Goal: Task Accomplishment & Management: Manage account settings

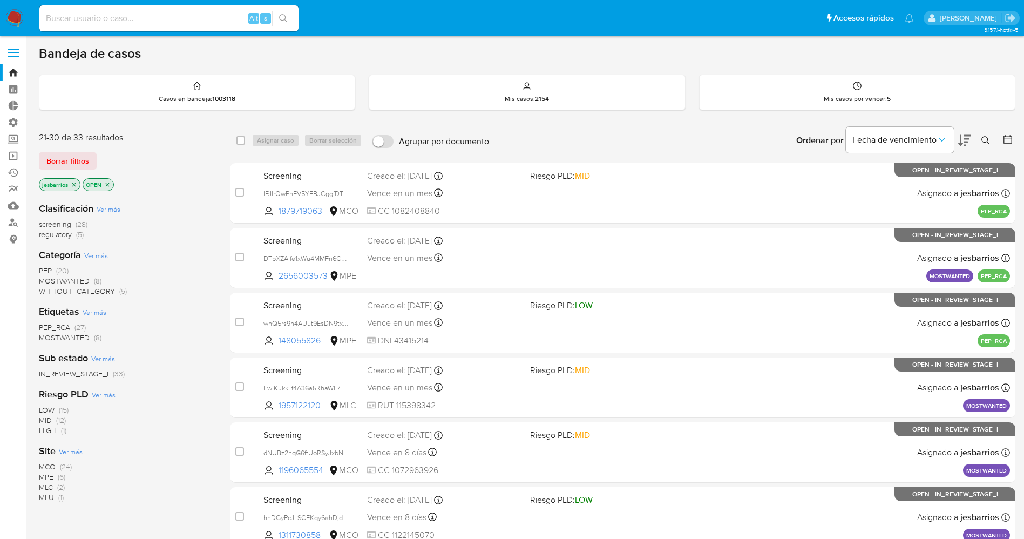
click at [72, 183] on icon "close-filter" at bounding box center [74, 184] width 6 height 6
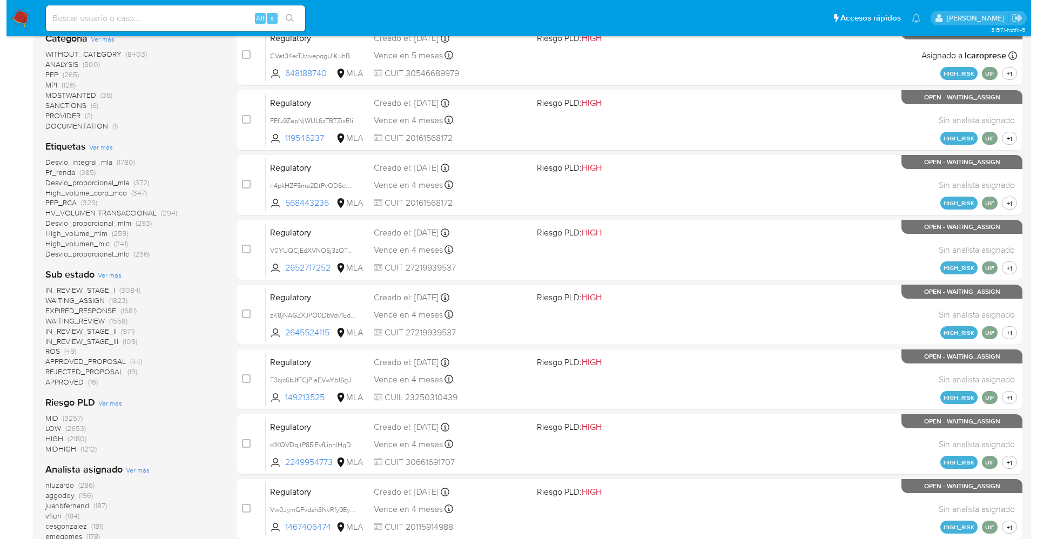
scroll to position [497, 0]
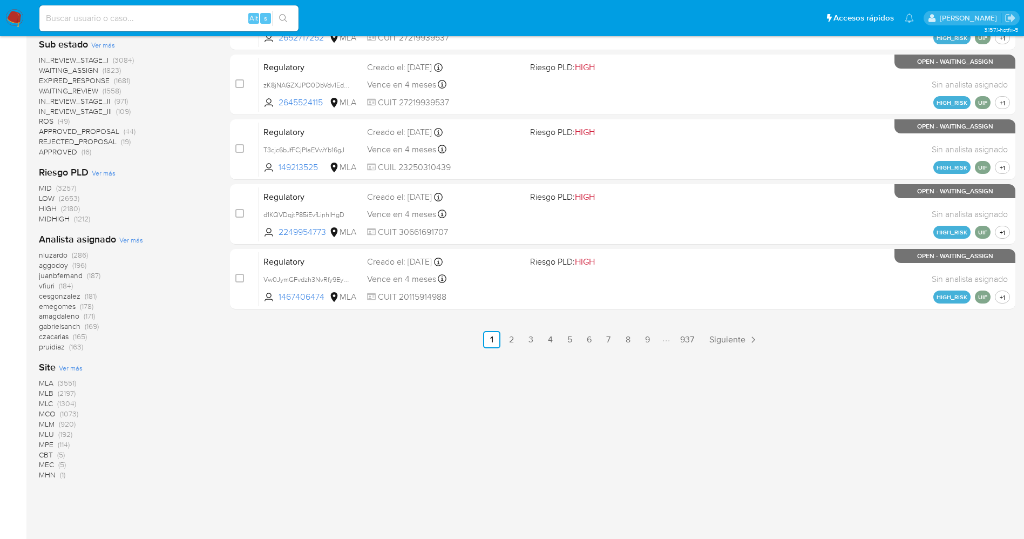
click at [136, 238] on span "Ver más" at bounding box center [131, 240] width 24 height 10
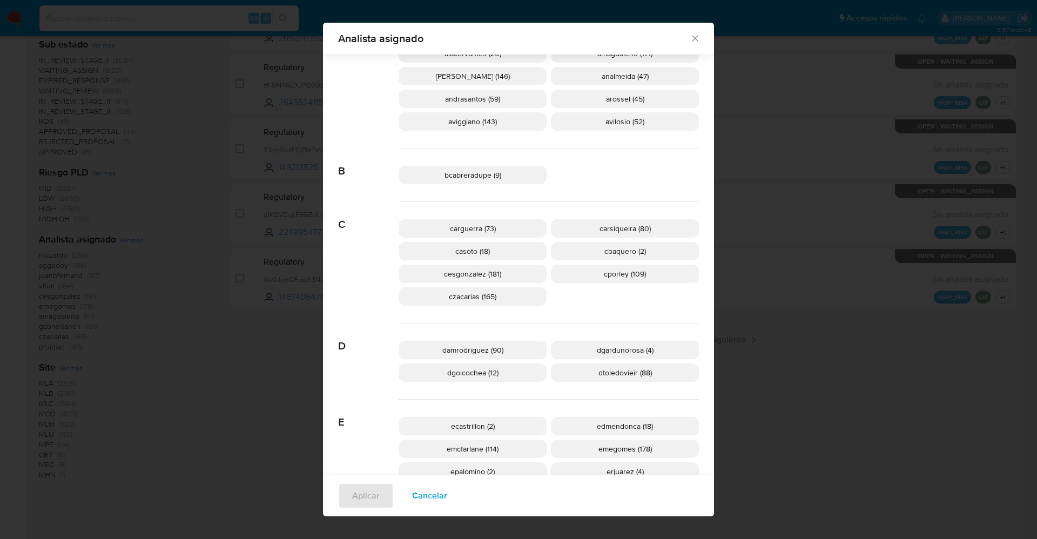
scroll to position [397, 0]
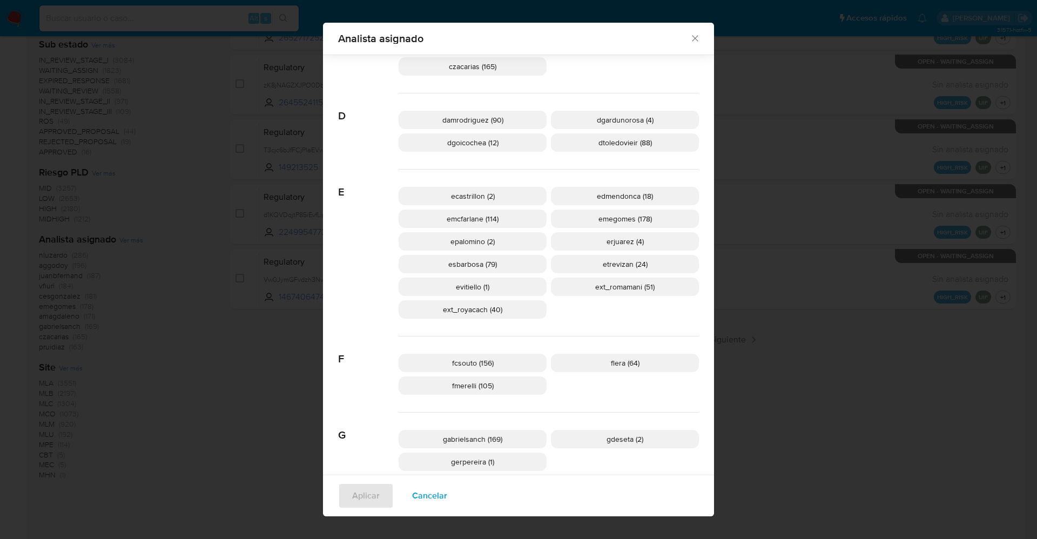
click at [422, 507] on span "Cancelar" at bounding box center [429, 496] width 35 height 24
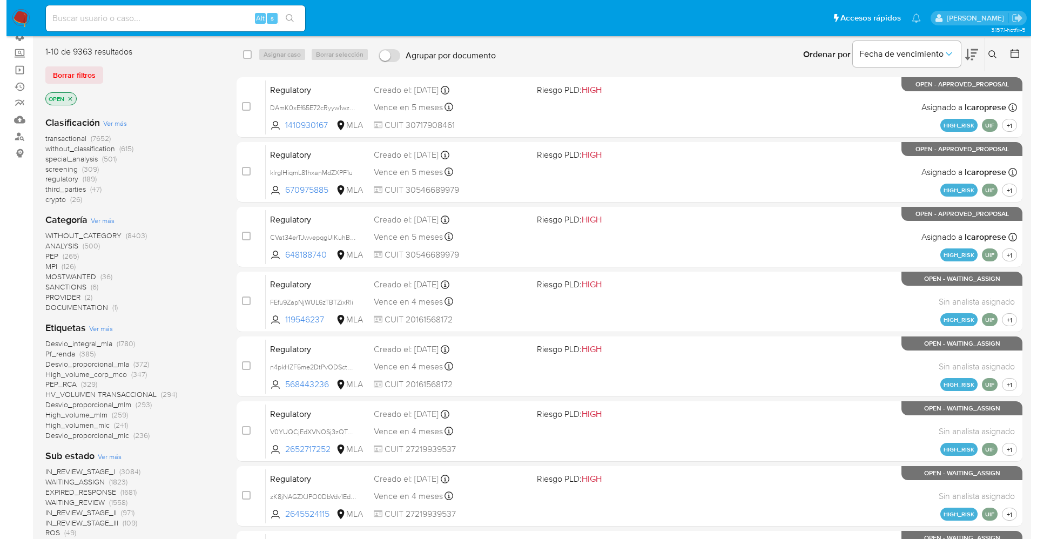
scroll to position [0, 0]
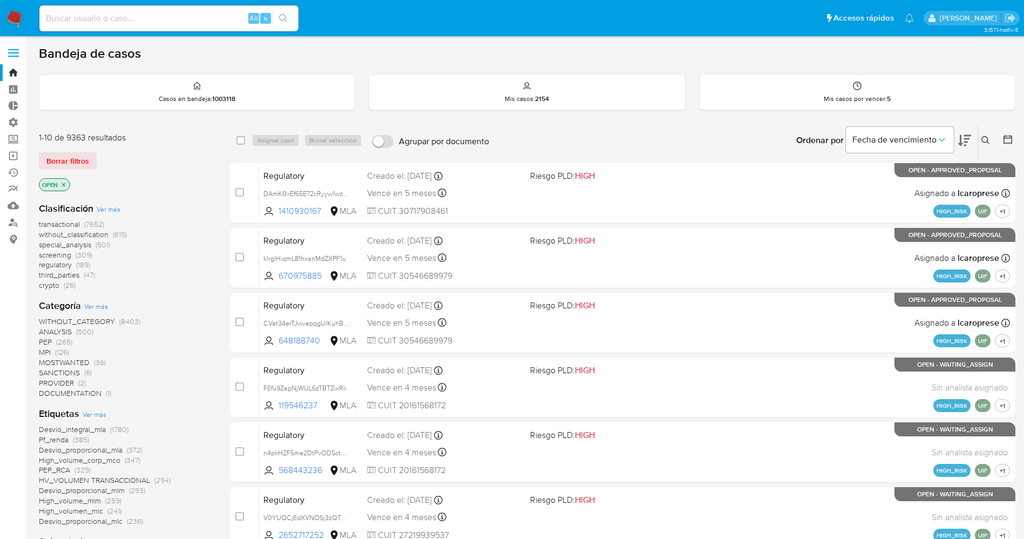
click at [96, 415] on span "Ver más" at bounding box center [95, 414] width 24 height 10
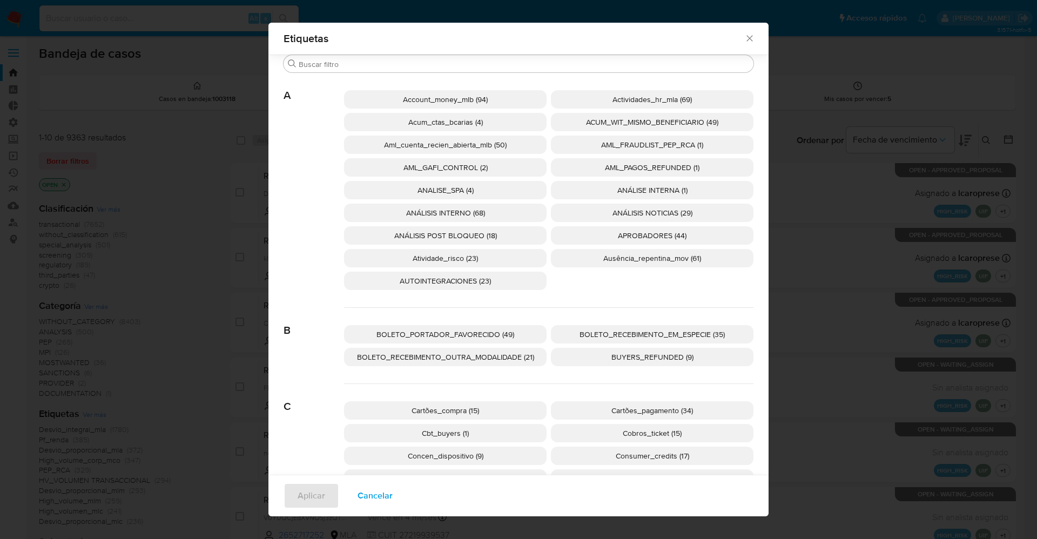
scroll to position [397, 0]
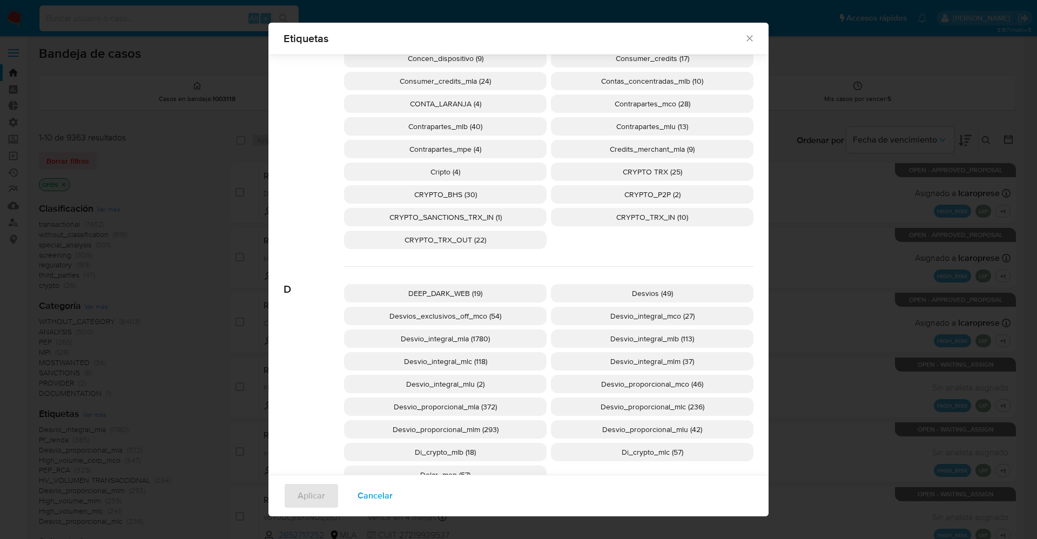
drag, startPoint x: 373, startPoint y: 491, endPoint x: 274, endPoint y: 438, distance: 112.8
click at [373, 493] on span "Cancelar" at bounding box center [375, 496] width 35 height 24
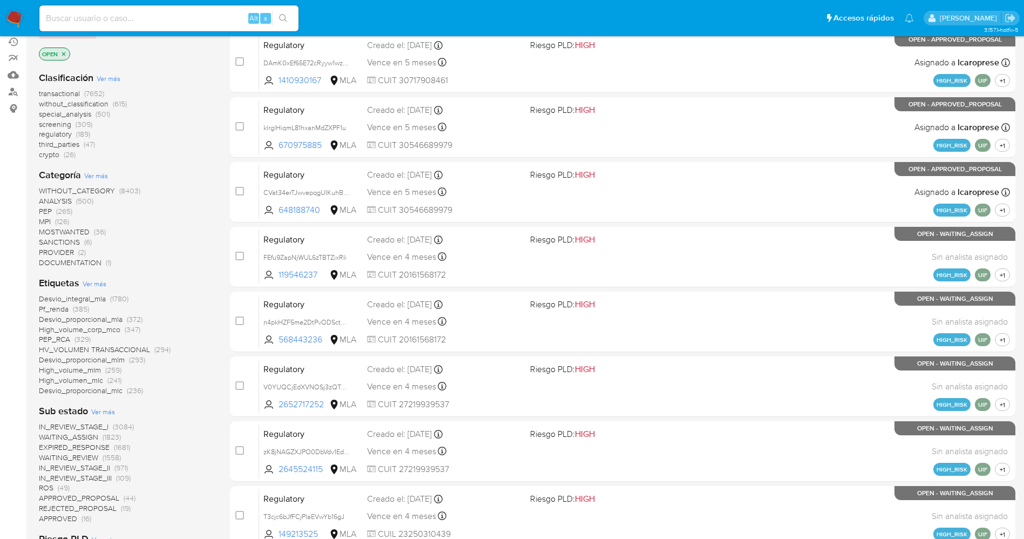
scroll to position [324, 0]
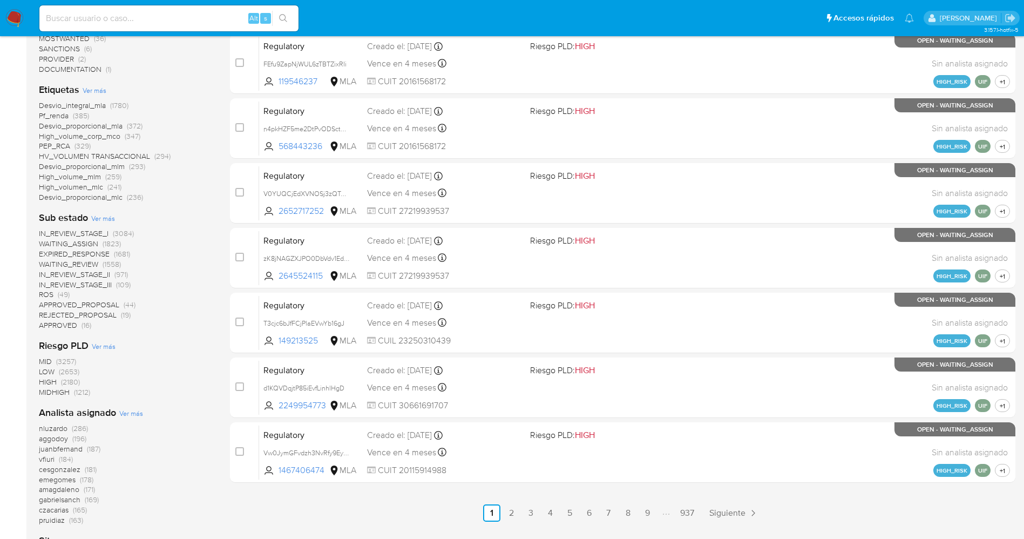
click at [100, 245] on span "WAITING_ASSIGN (1823)" at bounding box center [80, 244] width 82 height 10
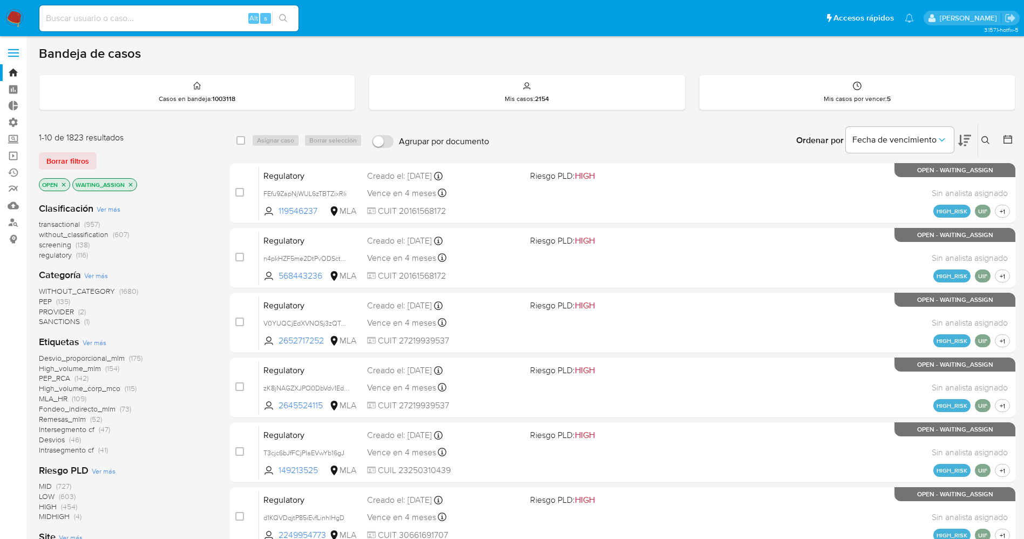
click at [98, 344] on span "Ver más" at bounding box center [95, 343] width 24 height 10
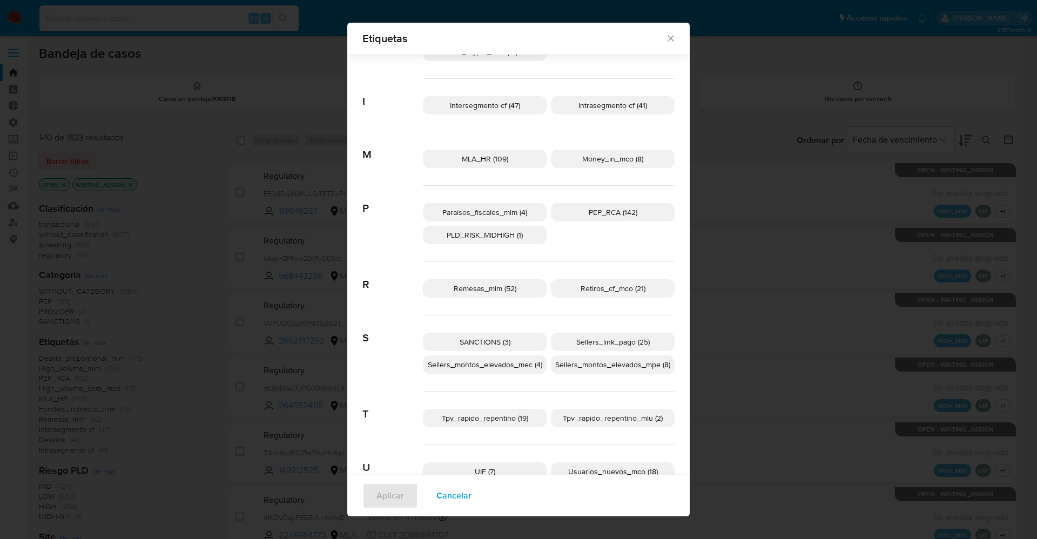
scroll to position [428, 0]
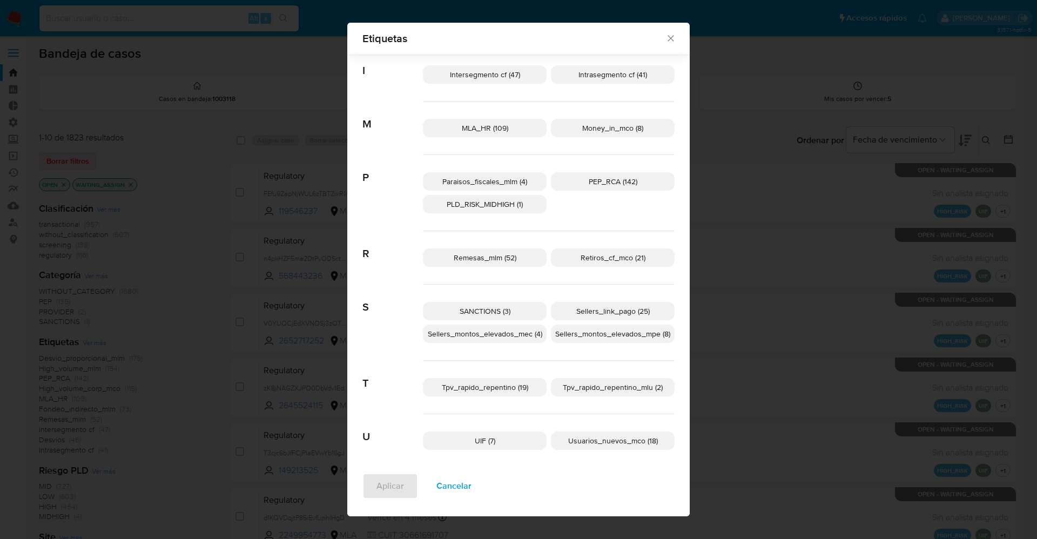
click at [589, 176] on span "PEP_RCA (142)" at bounding box center [613, 181] width 49 height 11
click at [461, 311] on span "SANCTIONS (3)" at bounding box center [485, 311] width 51 height 11
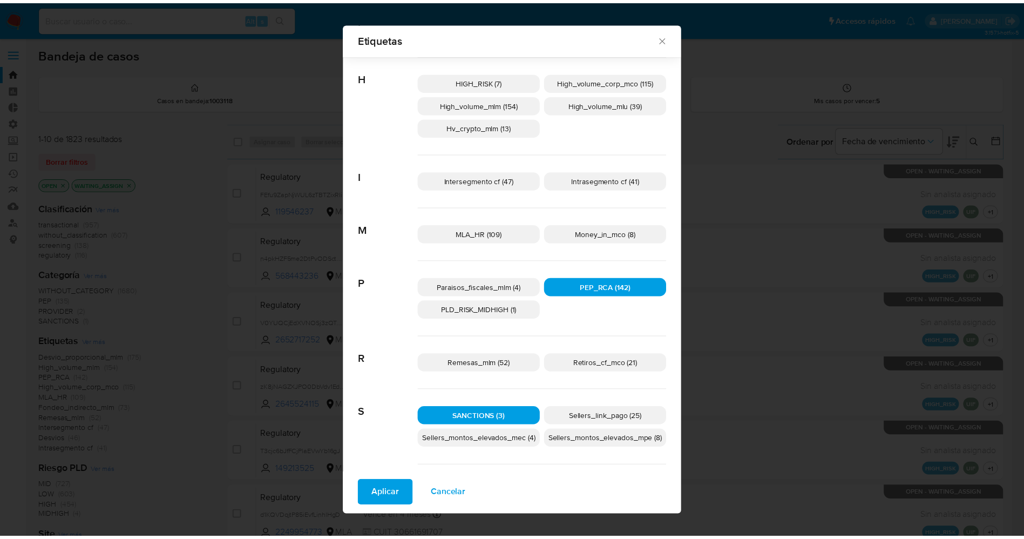
scroll to position [230, 0]
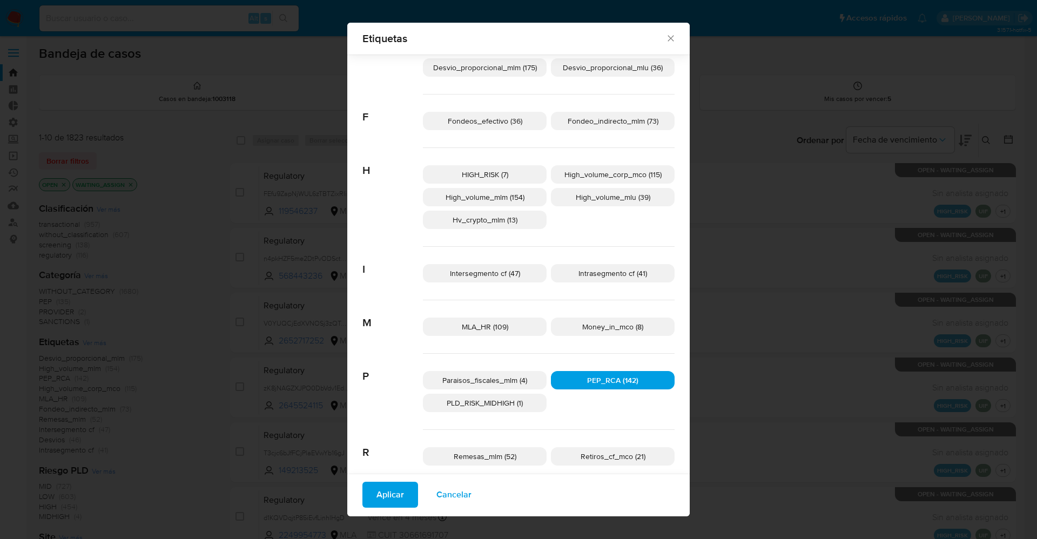
click at [395, 490] on span "Aplicar" at bounding box center [390, 495] width 28 height 24
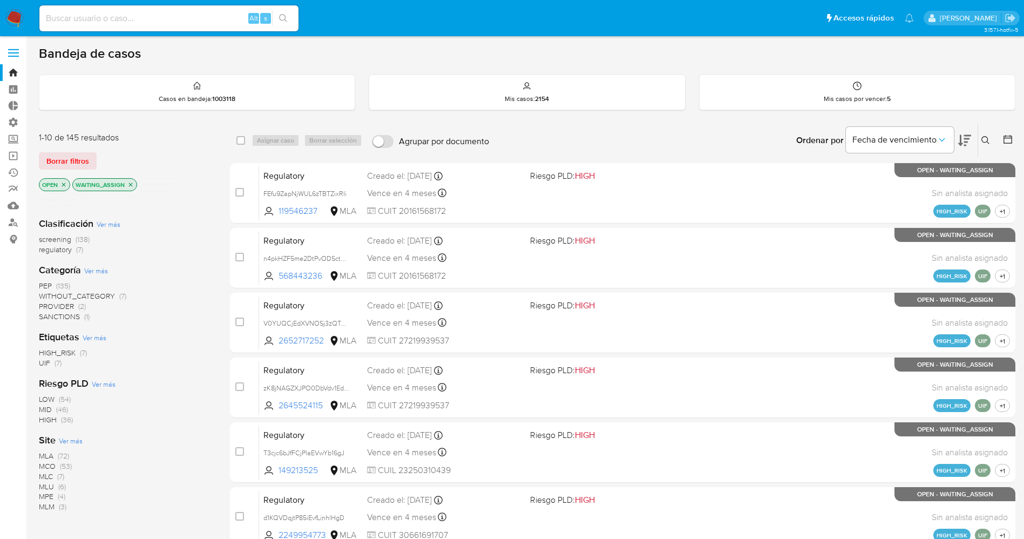
click at [80, 438] on span "Ver más" at bounding box center [71, 441] width 24 height 10
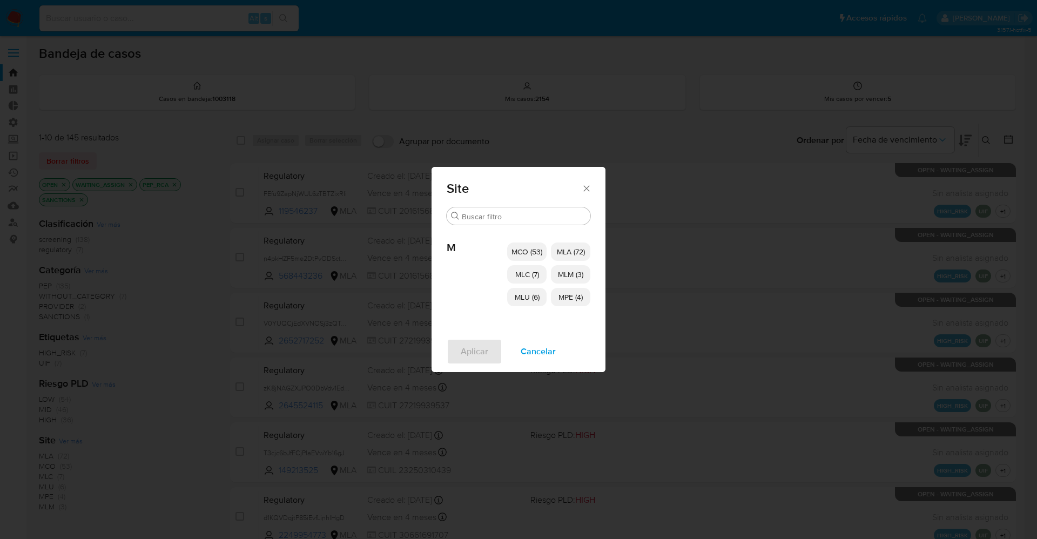
click at [530, 246] on span "MCO (53)" at bounding box center [526, 251] width 31 height 11
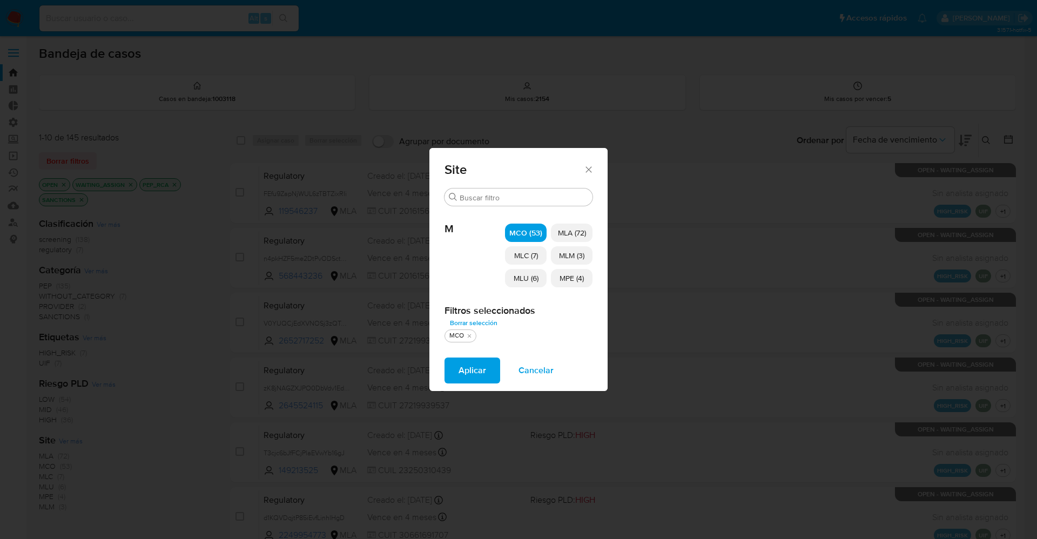
click at [524, 256] on span "MLC (7)" at bounding box center [526, 255] width 24 height 11
click at [522, 281] on span "MLU (6)" at bounding box center [526, 278] width 25 height 11
click at [573, 276] on span "MPE (4)" at bounding box center [571, 278] width 24 height 11
click at [576, 259] on span "MLM (3)" at bounding box center [571, 255] width 25 height 11
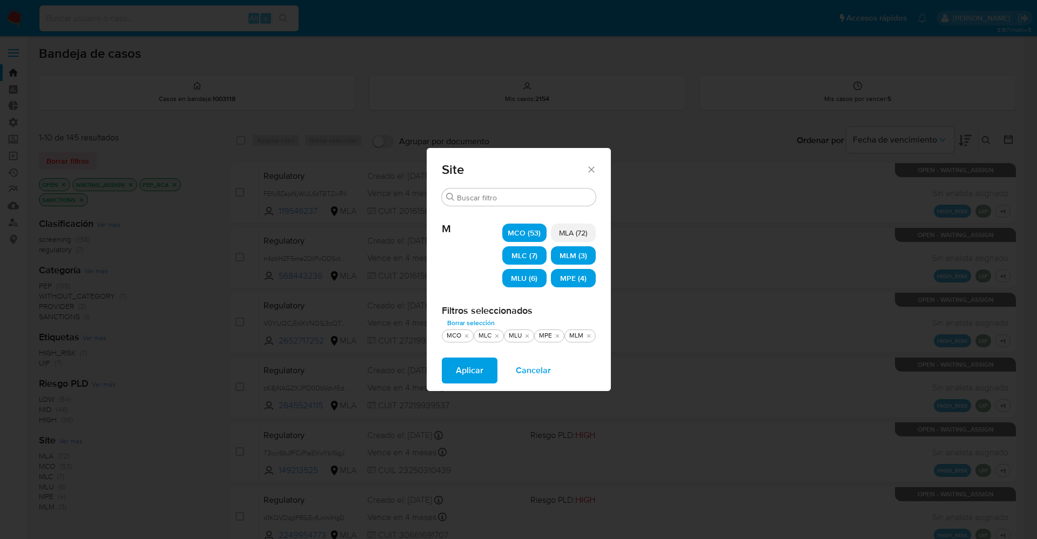
click at [480, 360] on span "Aplicar" at bounding box center [470, 371] width 28 height 24
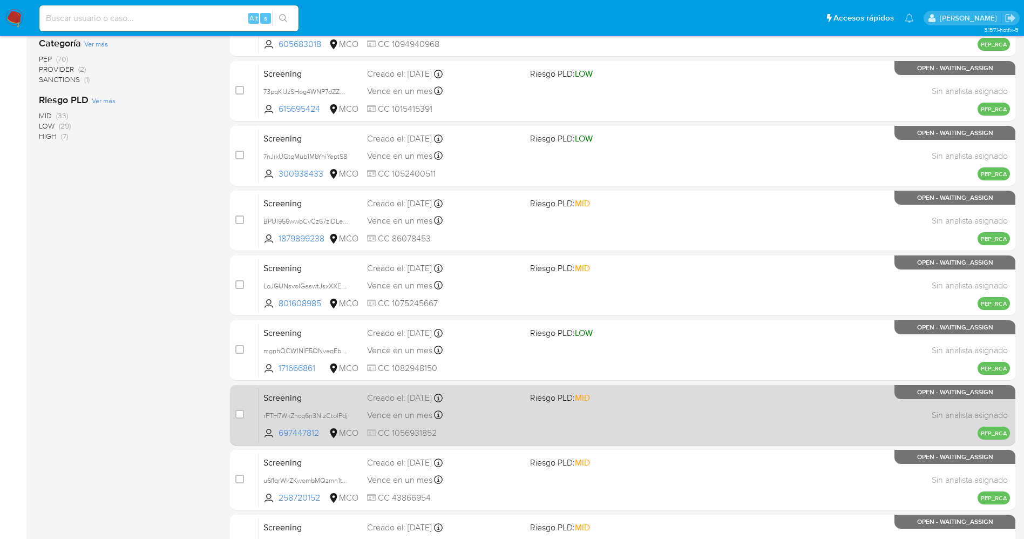
scroll to position [314, 0]
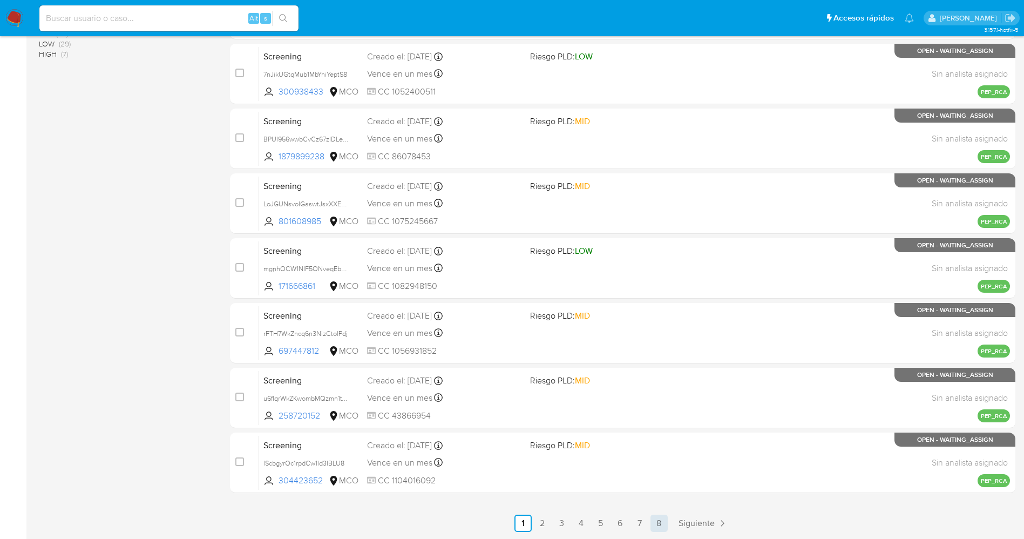
click at [659, 530] on link "8" at bounding box center [659, 523] width 17 height 17
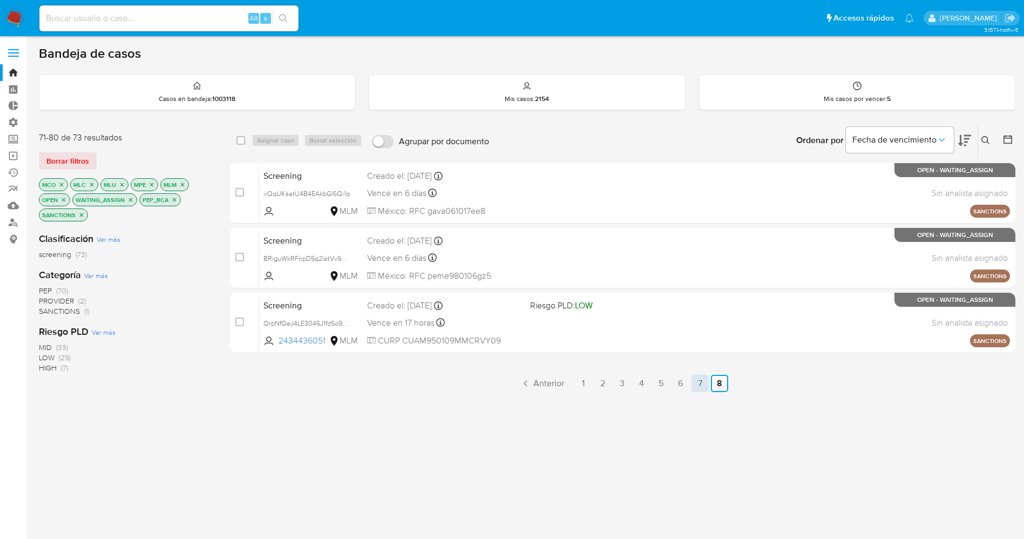
click at [698, 385] on link "7" at bounding box center [700, 383] width 17 height 17
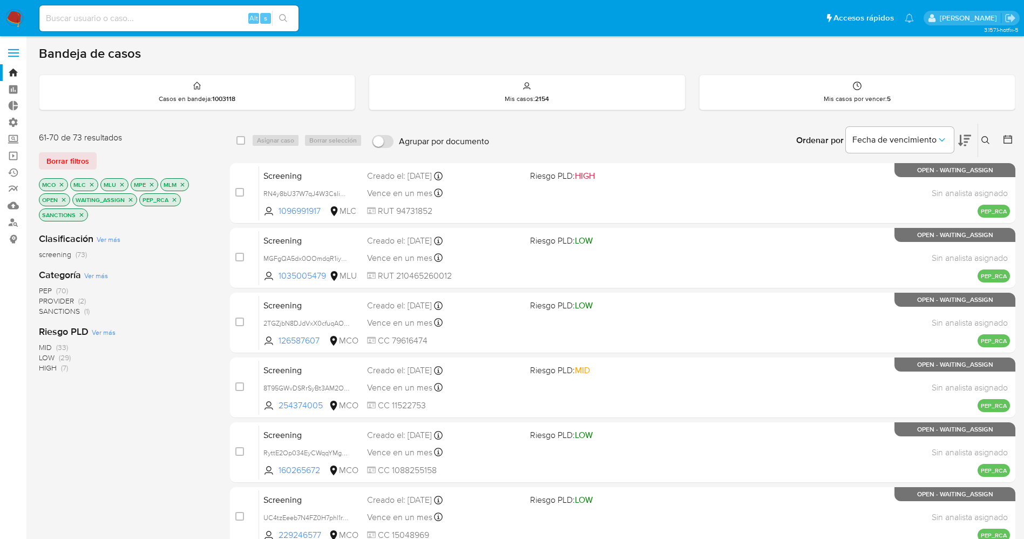
click at [15, 19] on img at bounding box center [14, 18] width 18 height 18
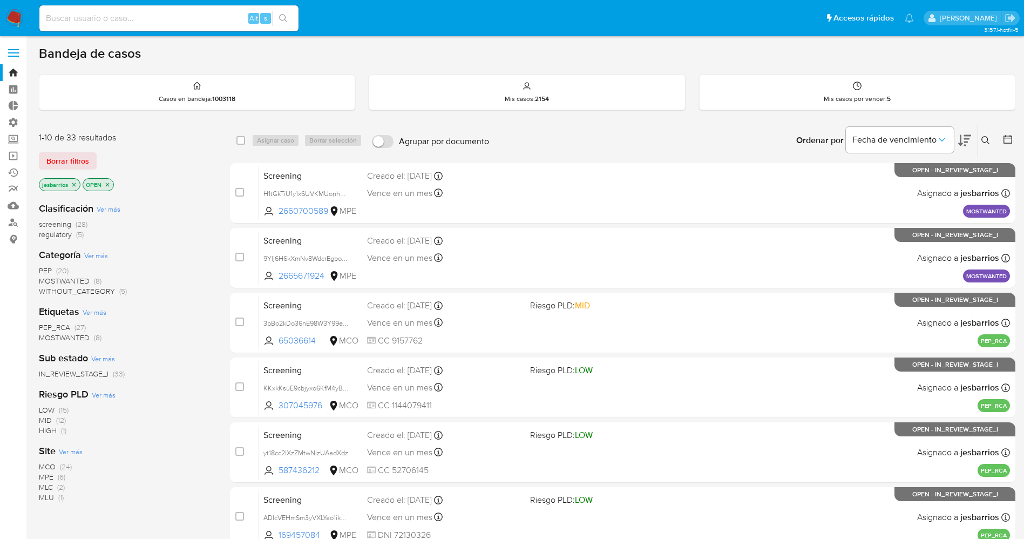
click at [12, 42] on label at bounding box center [13, 53] width 27 height 23
click at [0, 0] on input "checkbox" at bounding box center [0, 0] width 0 height 0
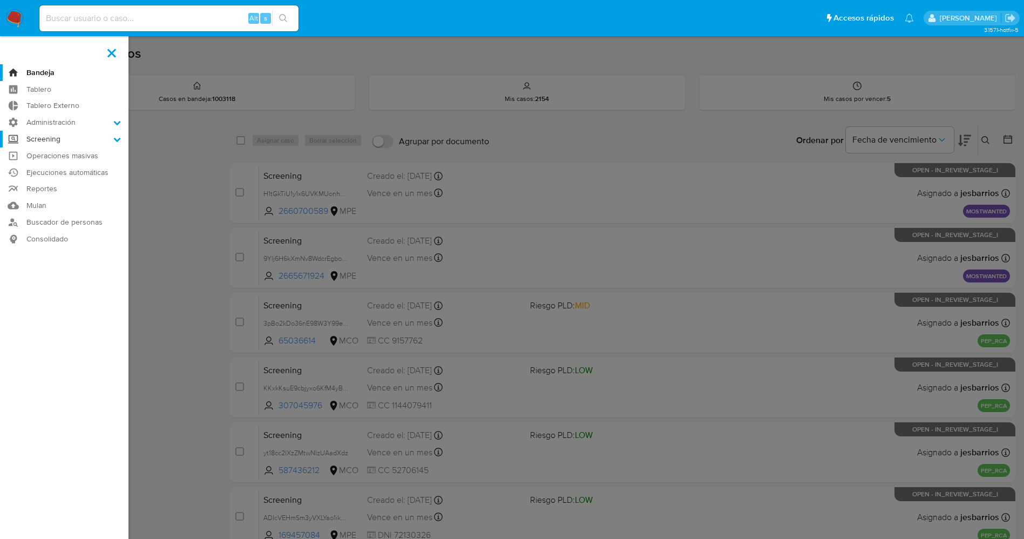
click at [93, 144] on label "Screening" at bounding box center [64, 139] width 129 height 17
click at [0, 0] on input "Screening" at bounding box center [0, 0] width 0 height 0
click at [94, 167] on link "Screening por Frecuencia" at bounding box center [64, 168] width 129 height 14
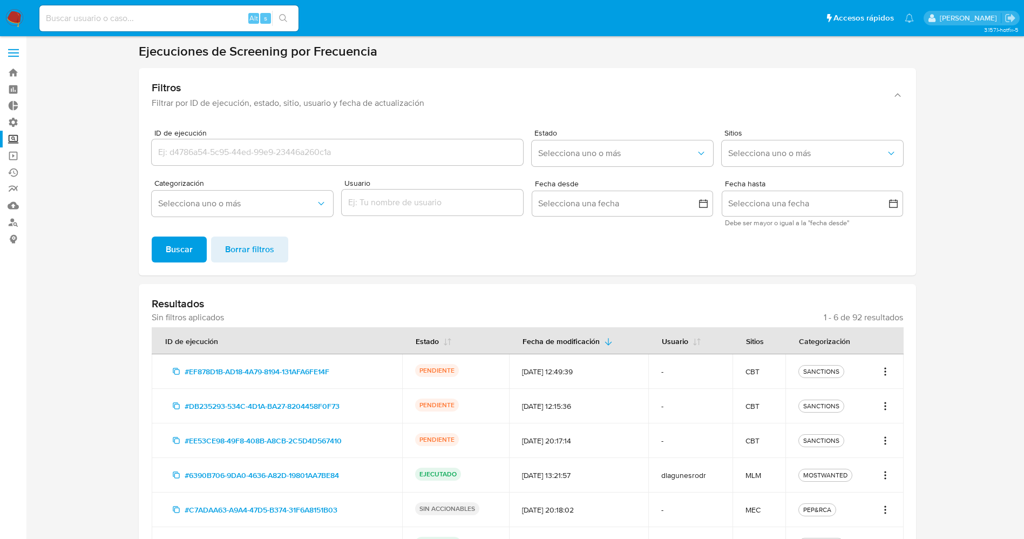
drag, startPoint x: 146, startPoint y: 354, endPoint x: 912, endPoint y: 387, distance: 766.5
click at [912, 387] on div "Resultados Sin filtros aplicados 1 - 6 de 92 resultados ID de ejecución Estado …" at bounding box center [528, 429] width 778 height 291
click at [367, 363] on div "#EF878D1B-AD18-4A79-8194-131AFA6FE14F" at bounding box center [277, 371] width 225 height 17
click at [368, 369] on div "#EF878D1B-AD18-4A79-8194-131AFA6FE14F" at bounding box center [277, 371] width 225 height 17
click at [160, 375] on td "#EF878D1B-AD18-4A79-8194-131AFA6FE14F" at bounding box center [277, 371] width 251 height 35
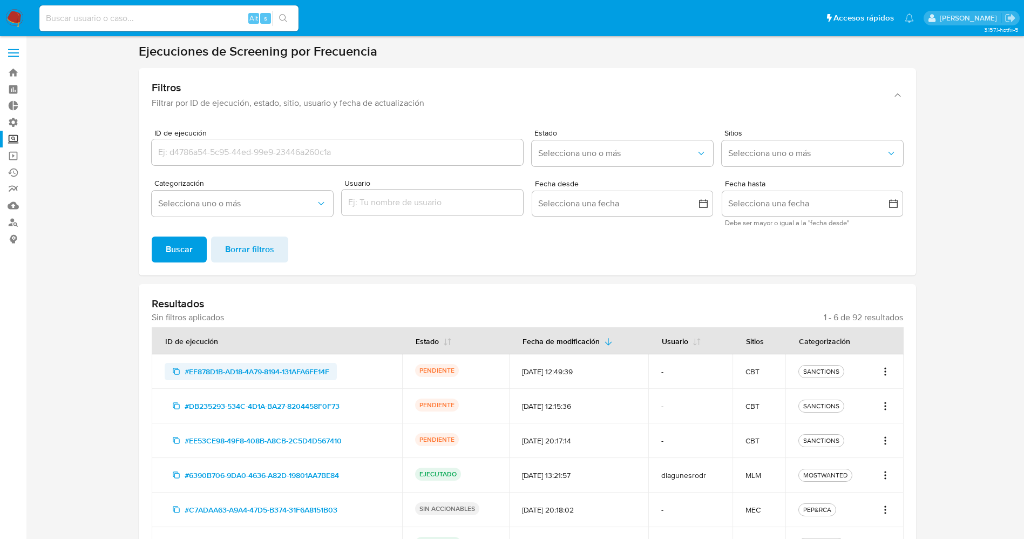
drag, startPoint x: 311, startPoint y: 367, endPoint x: 188, endPoint y: 368, distance: 122.1
click at [188, 368] on div "#EF878D1B-AD18-4A79-8194-131AFA6FE14F" at bounding box center [277, 371] width 225 height 17
click at [9, 12] on img at bounding box center [14, 18] width 18 height 18
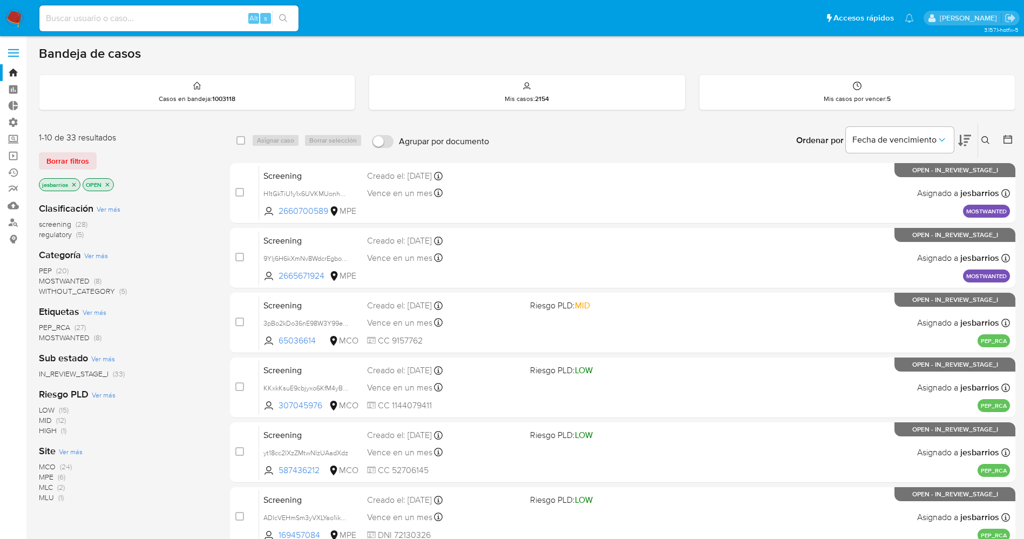
click at [76, 281] on span "MOSTWANTED" at bounding box center [64, 280] width 51 height 11
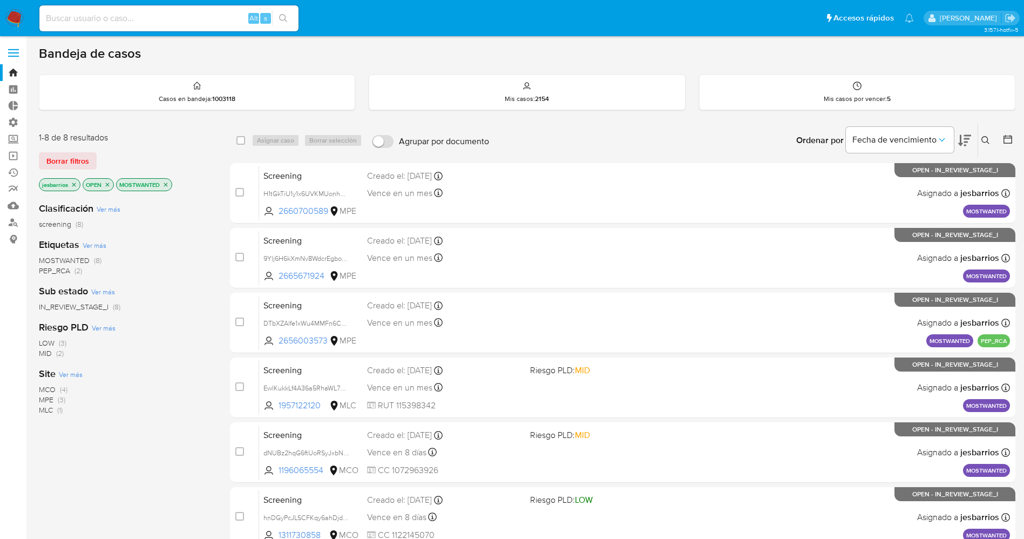
click at [74, 187] on icon "close-filter" at bounding box center [74, 184] width 6 height 6
click at [64, 183] on icon "close-filter" at bounding box center [63, 184] width 6 height 6
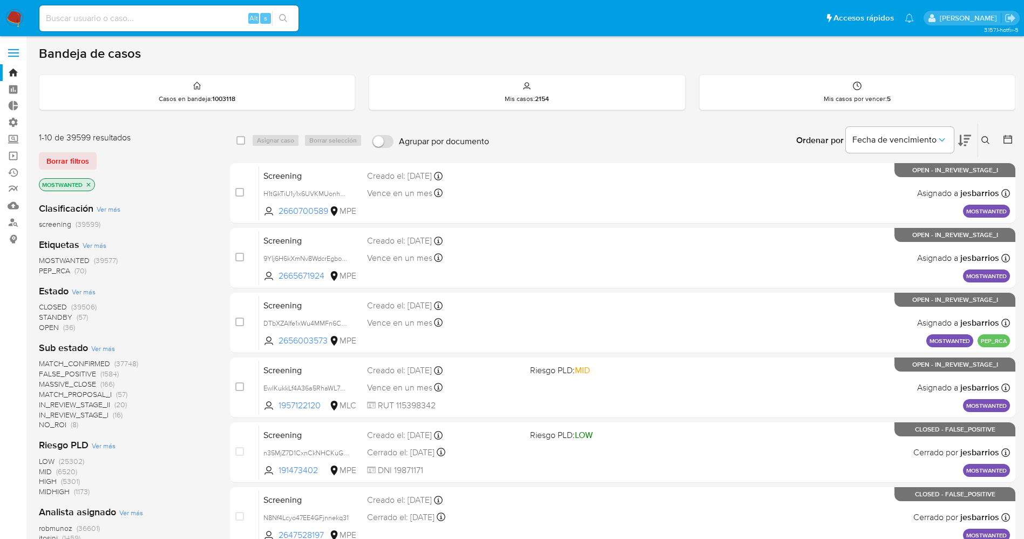
click at [99, 394] on span "MATCH_PROPOSAL_I" at bounding box center [75, 394] width 73 height 11
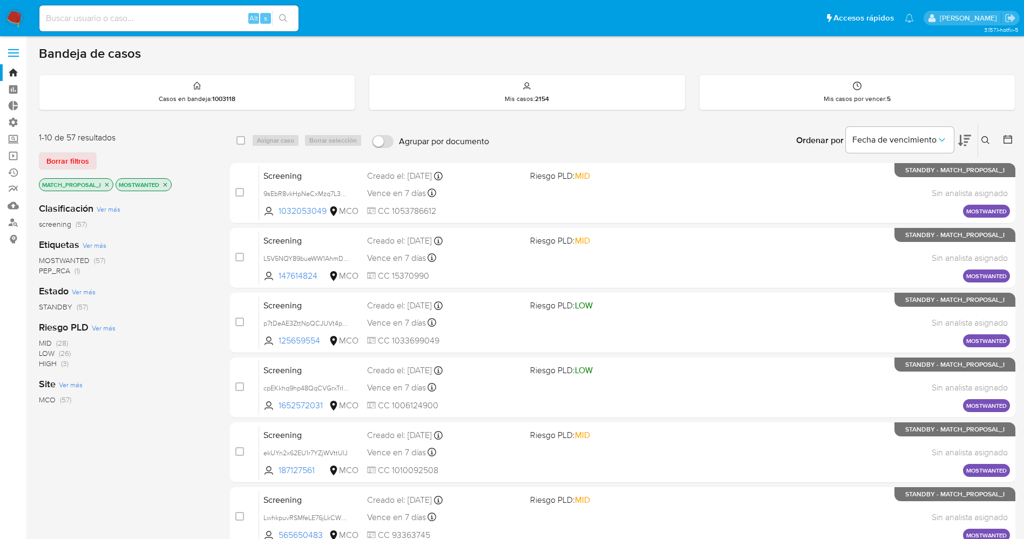
click at [10, 13] on img at bounding box center [14, 18] width 18 height 18
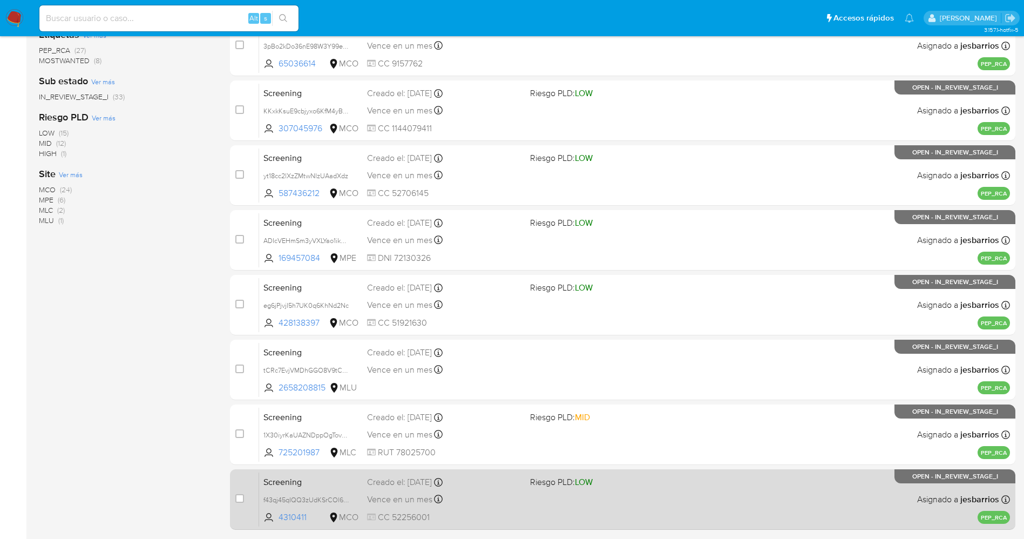
scroll to position [314, 0]
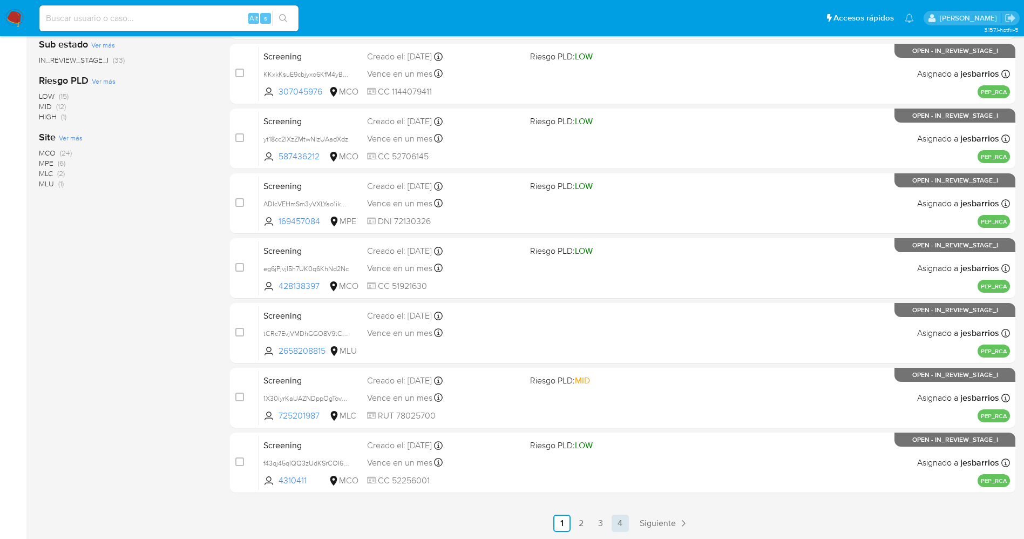
click at [621, 521] on link "4" at bounding box center [620, 523] width 17 height 17
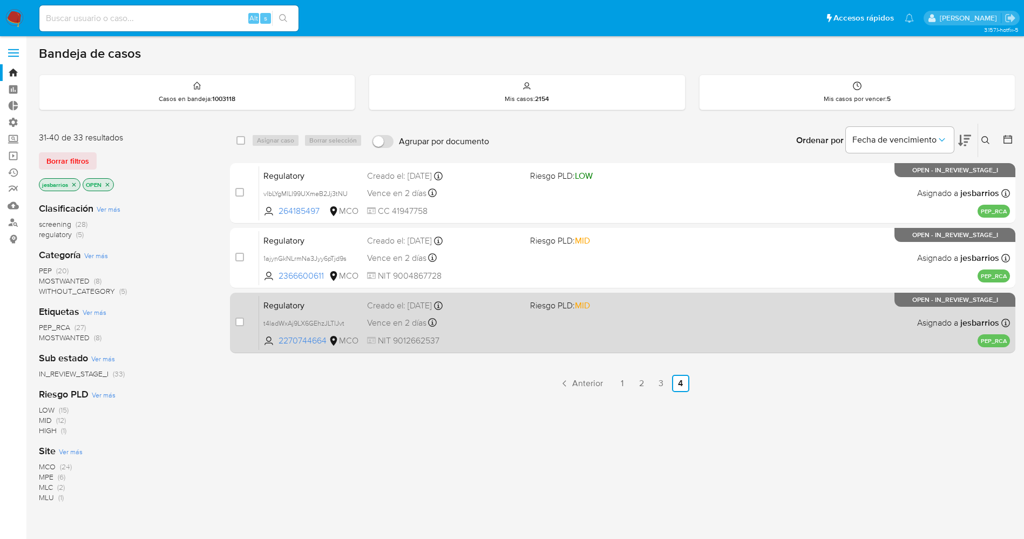
click at [545, 319] on div "Regulatory t4ladWxAj9LX6GEhzJLTlJvt 2270744664 MCO Riesgo PLD: MID Creado el: 0…" at bounding box center [634, 322] width 751 height 55
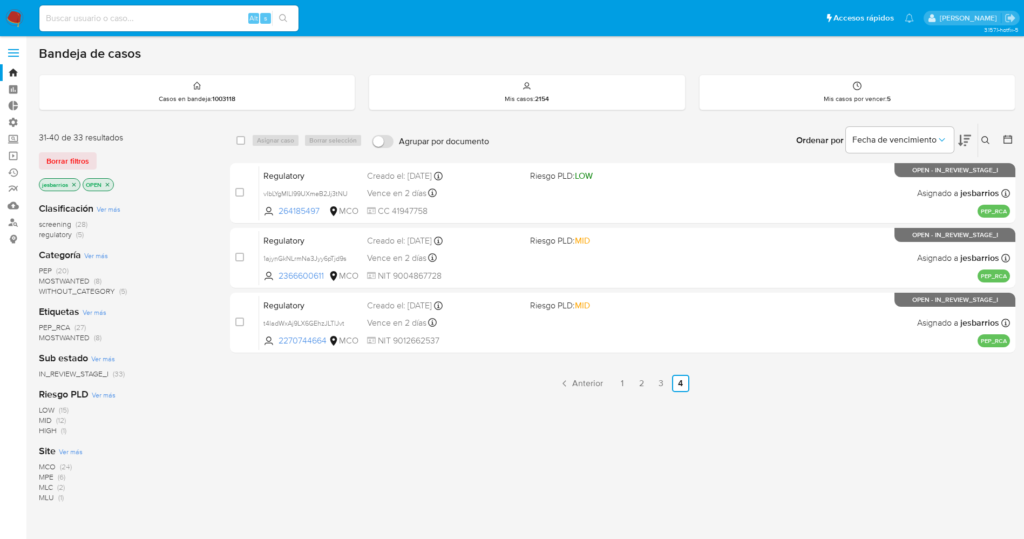
click at [74, 184] on icon "close-filter" at bounding box center [74, 185] width 4 height 4
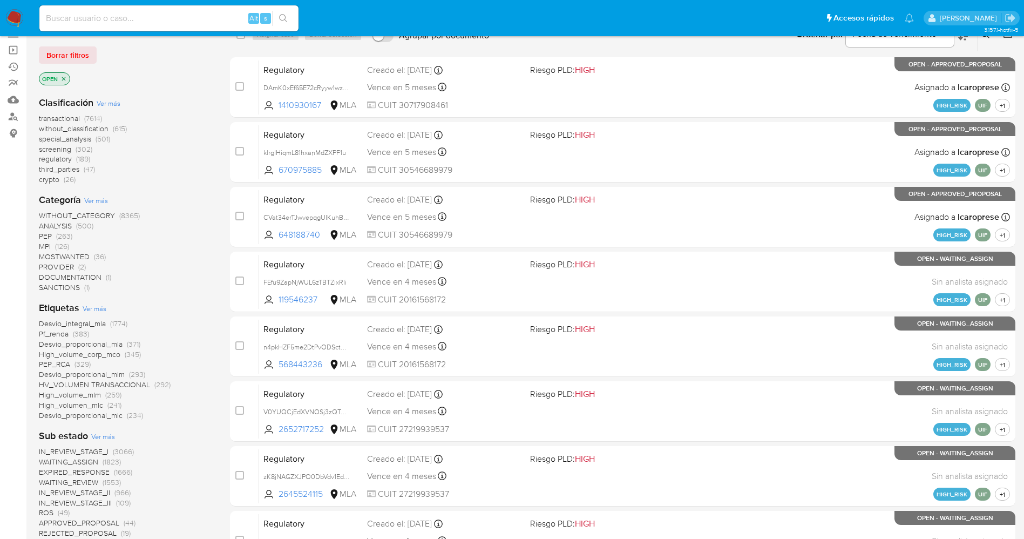
scroll to position [81, 0]
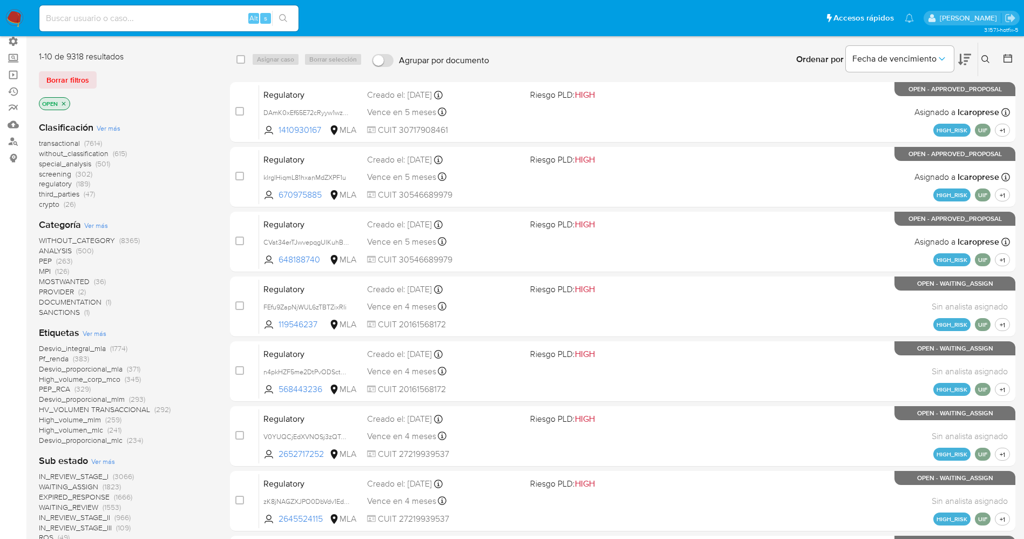
click at [65, 105] on icon "close-filter" at bounding box center [64, 104] width 4 height 4
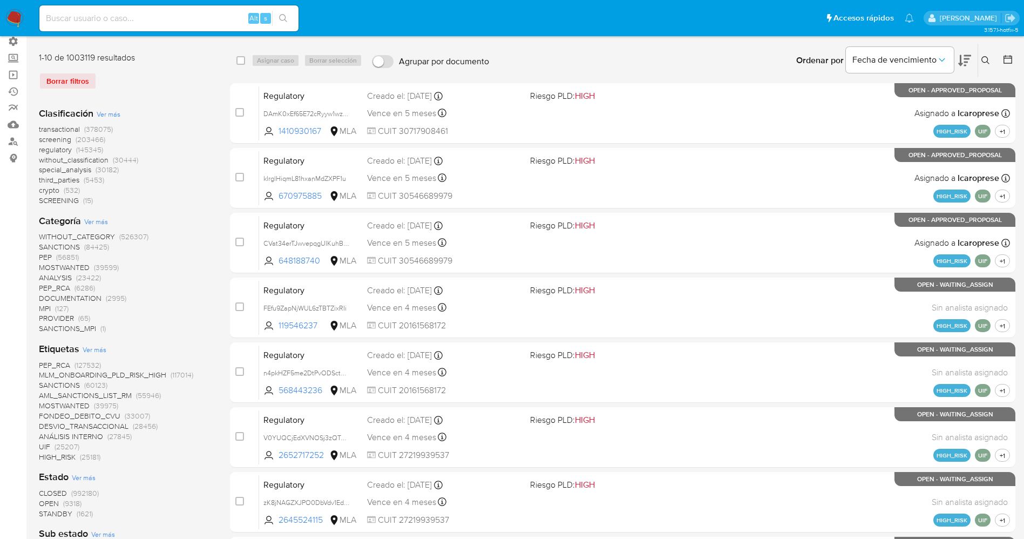
scroll to position [162, 0]
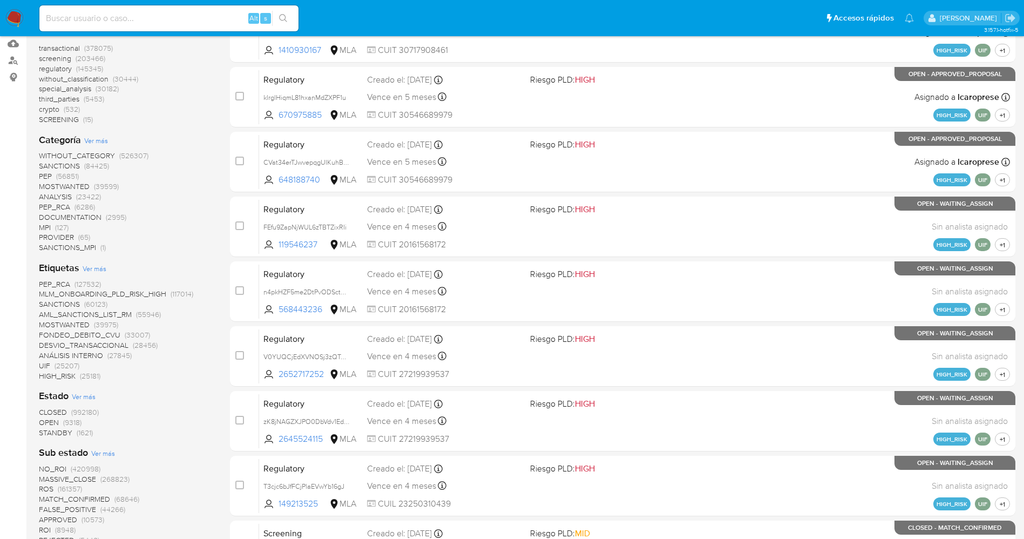
click at [66, 434] on span "STANDBY" at bounding box center [55, 432] width 33 height 11
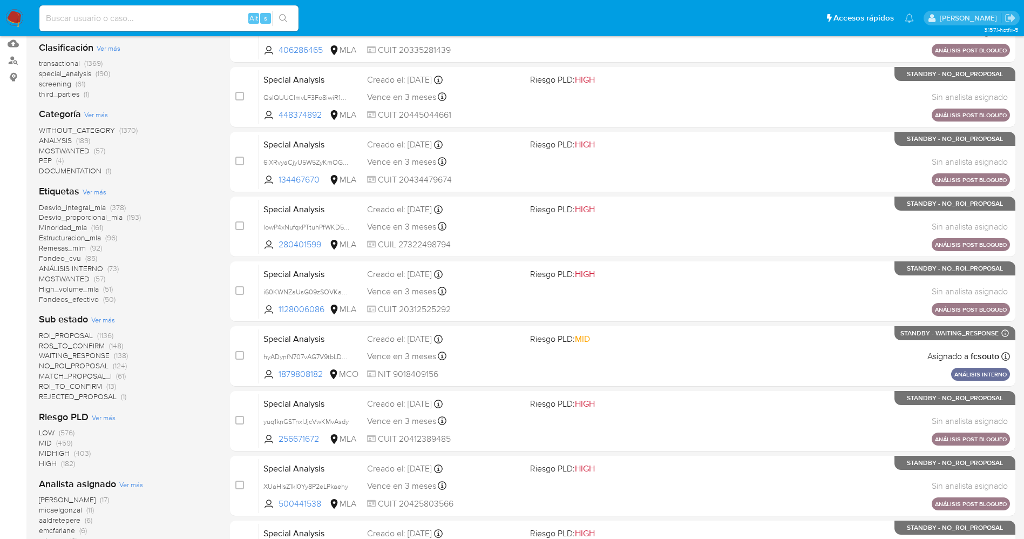
click at [86, 378] on span "MATCH_PROPOSAL_I" at bounding box center [75, 375] width 73 height 11
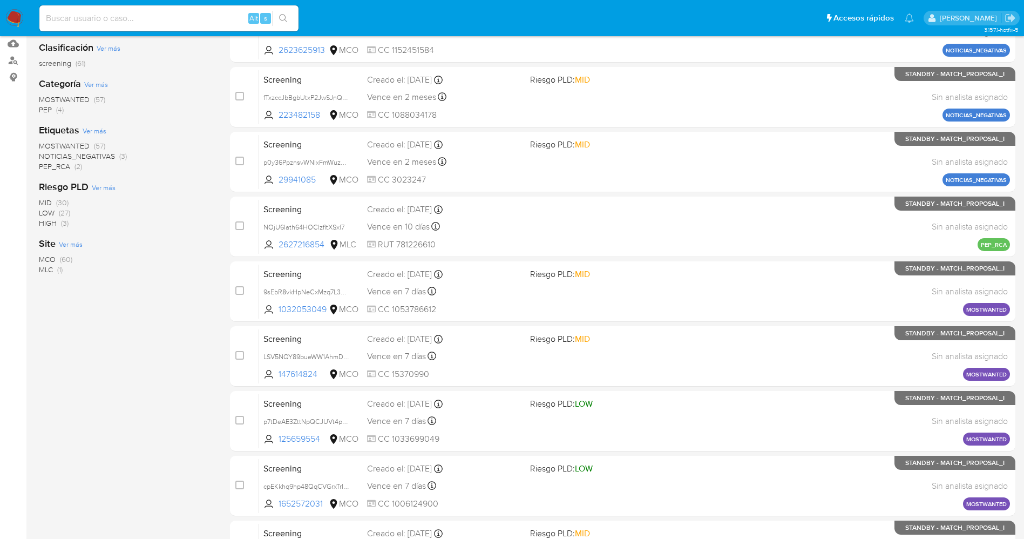
click at [84, 145] on span "MOSTWANTED" at bounding box center [64, 145] width 51 height 11
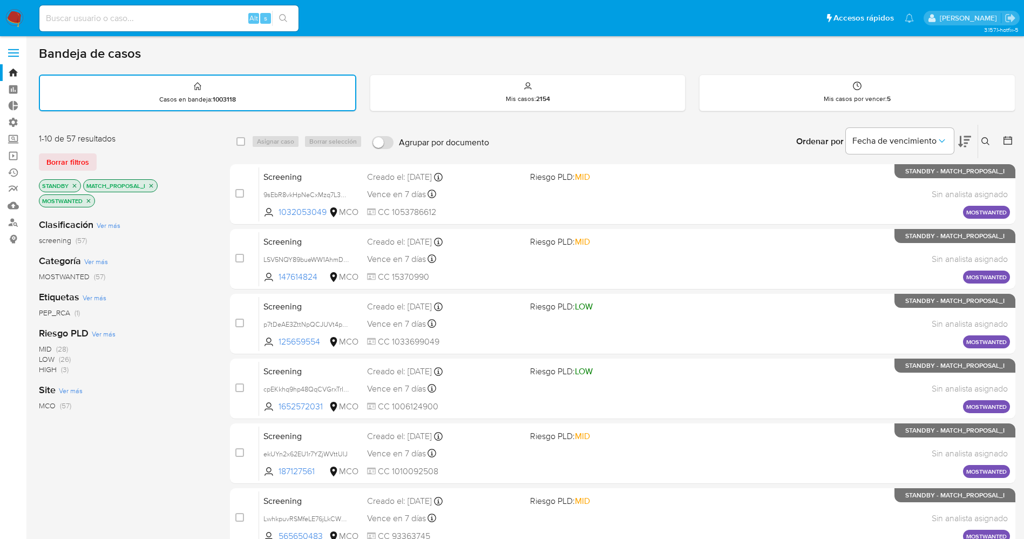
click at [14, 16] on img at bounding box center [14, 18] width 18 height 18
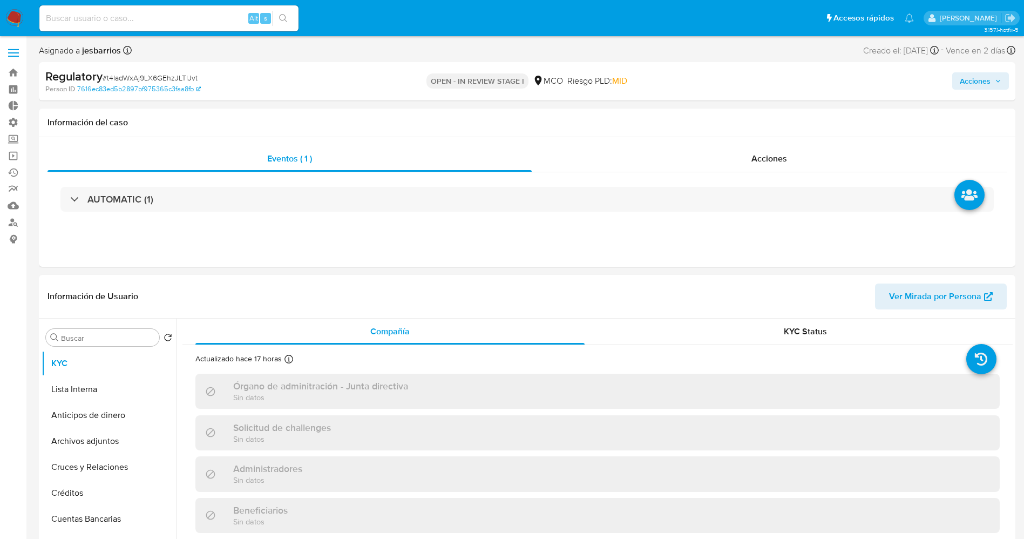
select select "10"
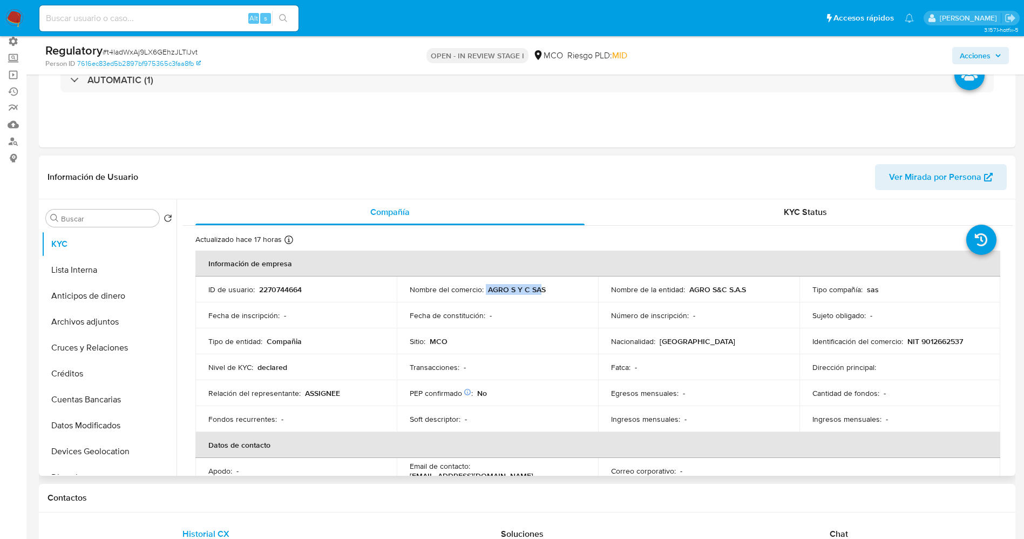
drag, startPoint x: 484, startPoint y: 287, endPoint x: 538, endPoint y: 286, distance: 53.5
click at [538, 286] on div "Nombre del comercio : AGRO S Y C SAS" at bounding box center [498, 290] width 176 height 10
drag, startPoint x: 689, startPoint y: 287, endPoint x: 748, endPoint y: 285, distance: 58.9
click at [748, 285] on div "Nombre de la entidad : AGRO S&C S.A.S" at bounding box center [699, 290] width 176 height 10
copy p "AGRO S&C S.A.S"
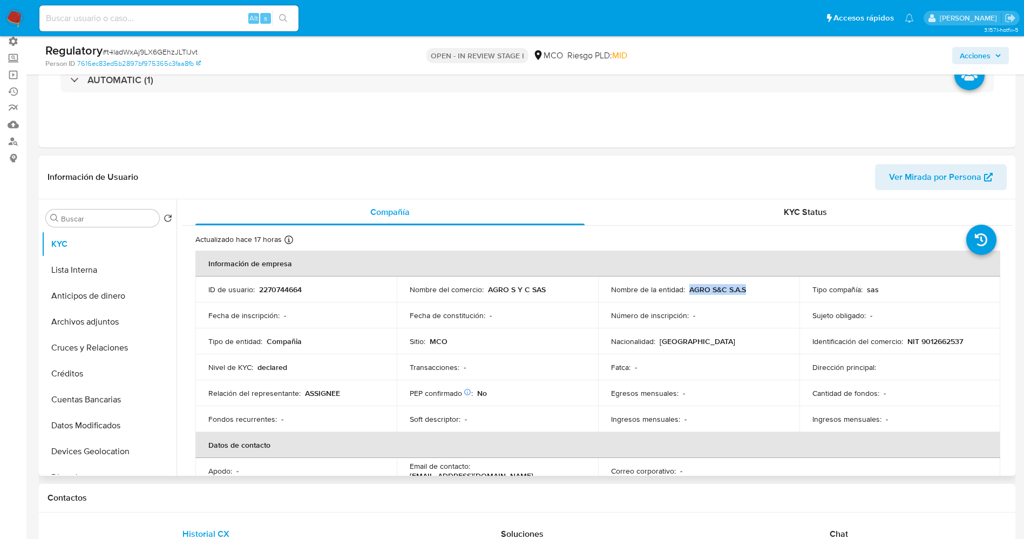
copy p "AGRO S&C S.A.S"
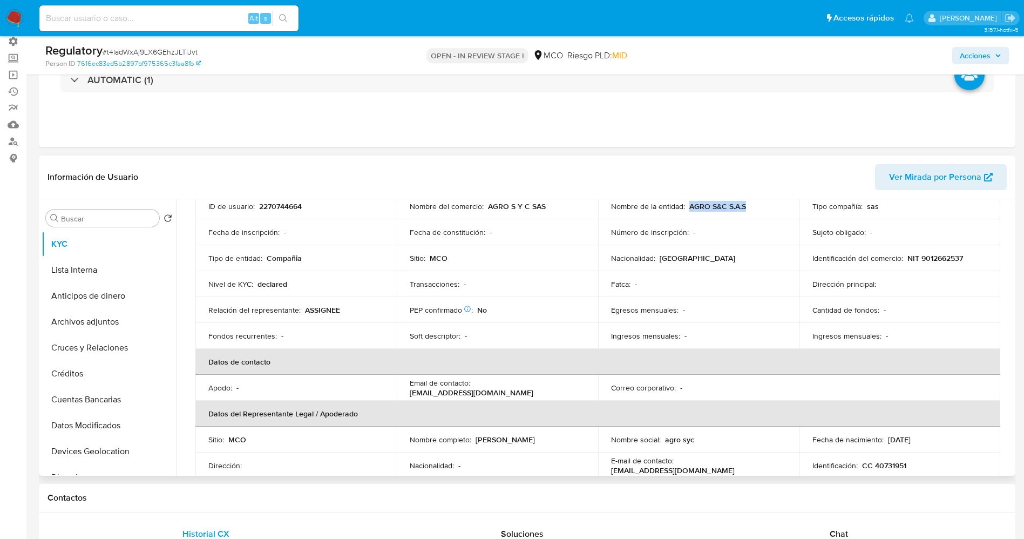
scroll to position [162, 0]
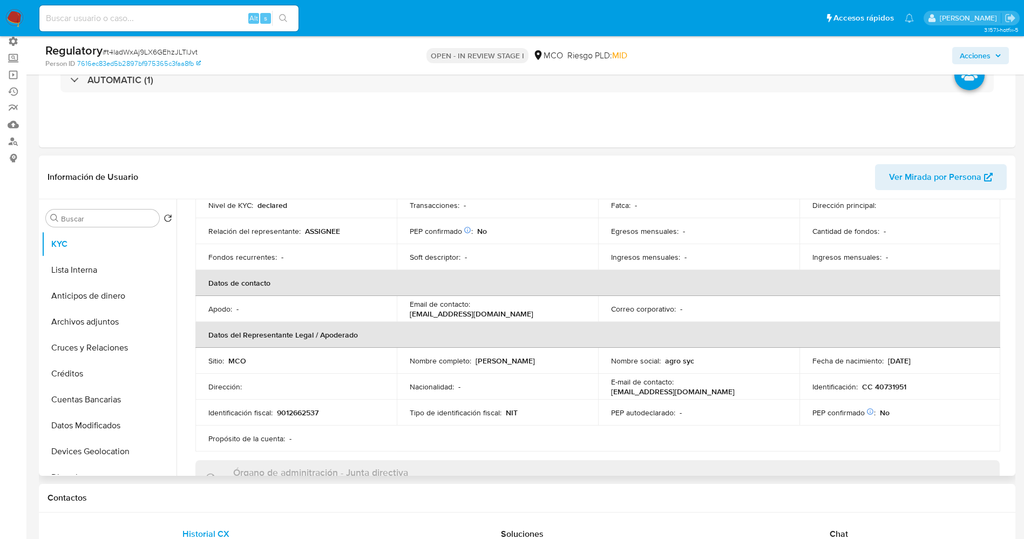
drag, startPoint x: 469, startPoint y: 355, endPoint x: 579, endPoint y: 361, distance: 110.4
click at [585, 360] on td "Nombre completo : Sandra Milena Orjuela Llanos" at bounding box center [497, 361] width 201 height 26
drag, startPoint x: 475, startPoint y: 362, endPoint x: 559, endPoint y: 362, distance: 84.2
click at [582, 363] on div "Nombre completo : Sandra Milena Orjuela Llanos" at bounding box center [498, 361] width 176 height 10
copy p "Sandra Milena Orjuela Llanos"
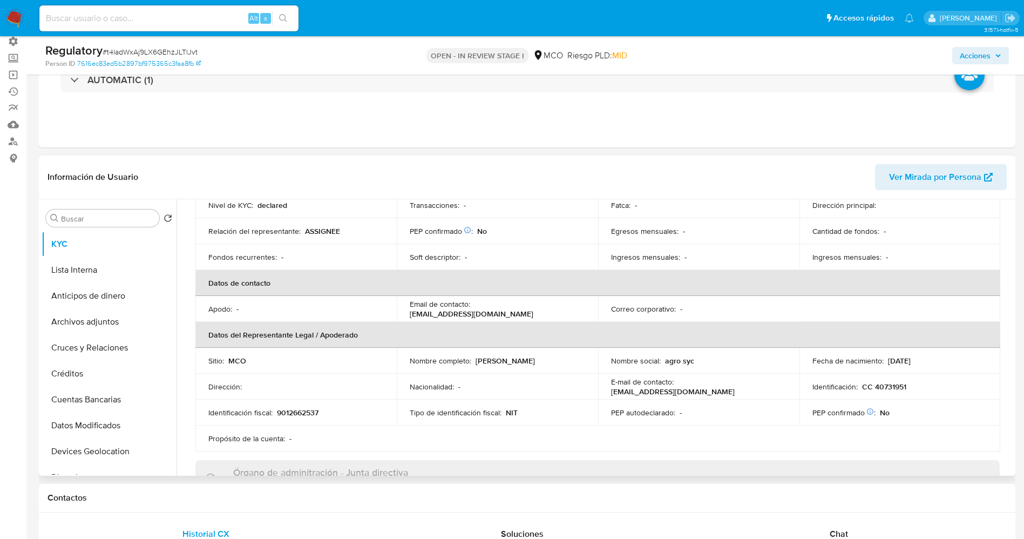
copy p "Sandra Milena Orjuela Llanos"
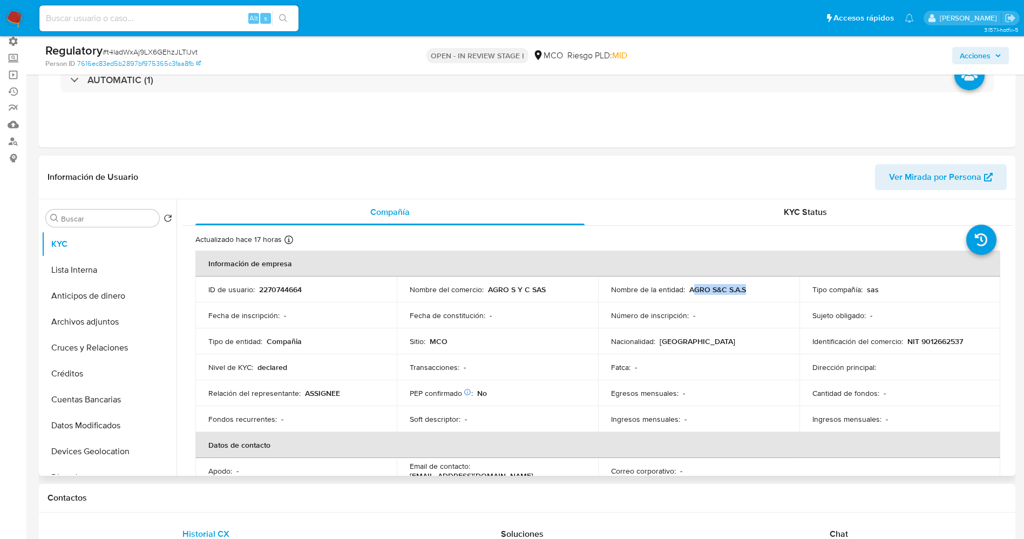
drag, startPoint x: 690, startPoint y: 288, endPoint x: 730, endPoint y: 287, distance: 40.0
click at [756, 287] on div "Nombre de la entidad : AGRO S&C S.A.S" at bounding box center [699, 290] width 176 height 10
drag, startPoint x: 730, startPoint y: 287, endPoint x: 681, endPoint y: 288, distance: 48.6
click at [681, 288] on p "Nombre de la entidad :" at bounding box center [648, 290] width 74 height 10
drag, startPoint x: 767, startPoint y: 288, endPoint x: 758, endPoint y: 288, distance: 9.2
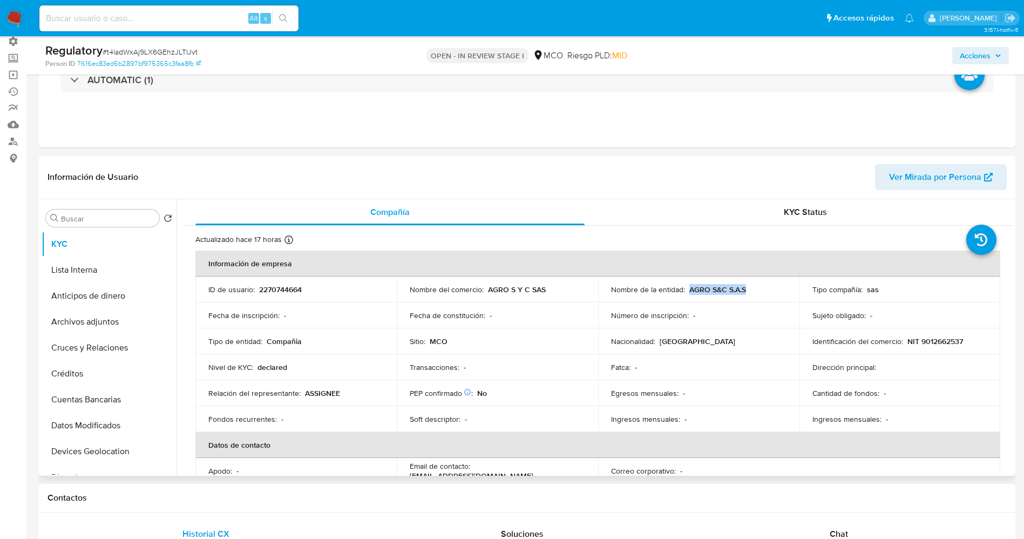
click at [781, 288] on div "Nombre de la entidad : AGRO S&C S.A.S" at bounding box center [699, 290] width 176 height 10
copy p "AGRO S&C S.A.S"
drag, startPoint x: 903, startPoint y: 340, endPoint x: 975, endPoint y: 340, distance: 71.8
click at [975, 340] on div "Identificación del comercio : NIT 9012662537" at bounding box center [901, 341] width 176 height 10
copy p "NIT 9012662537"
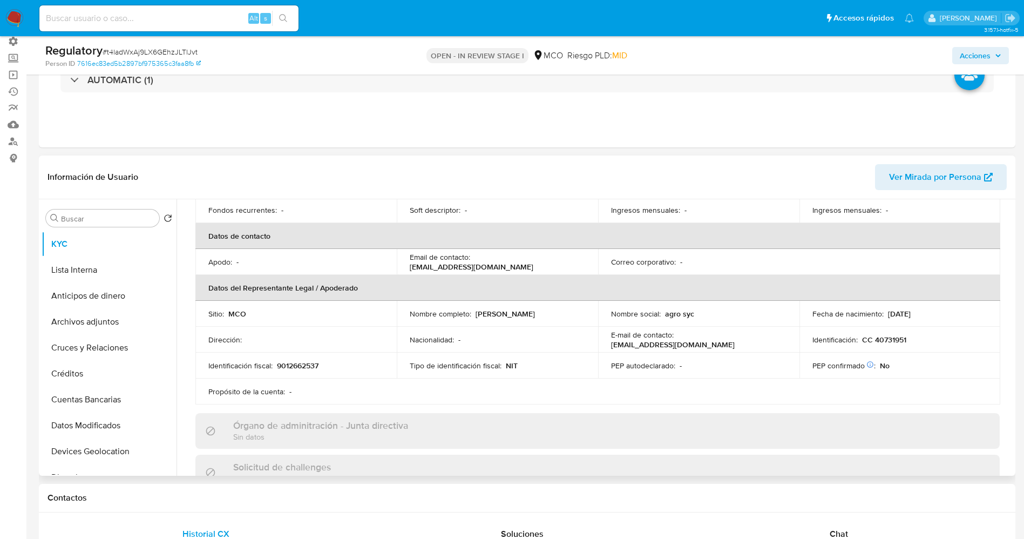
scroll to position [243, 0]
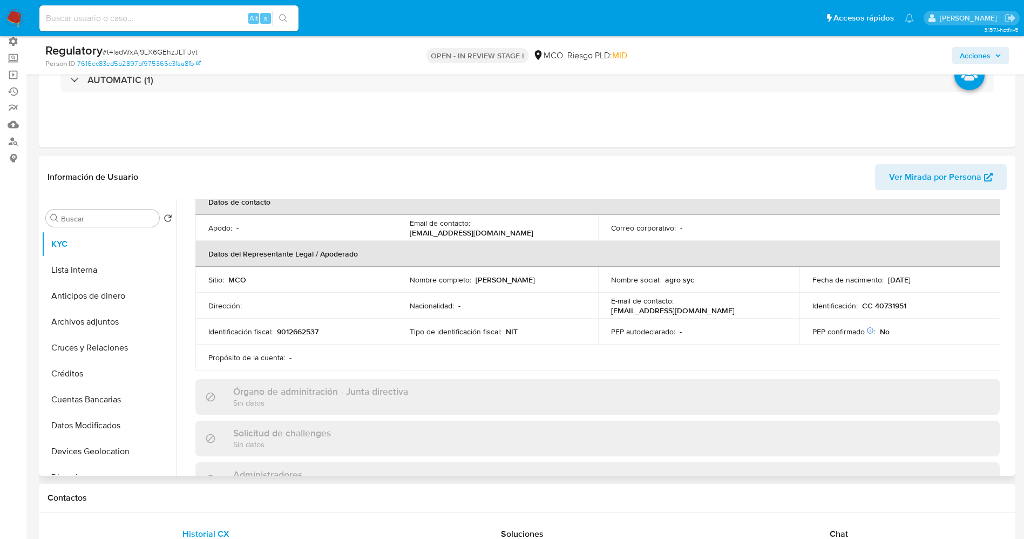
drag, startPoint x: 510, startPoint y: 282, endPoint x: 584, endPoint y: 283, distance: 74.5
click at [584, 283] on td "Nombre completo : Sandra Milena Orjuela Llanos" at bounding box center [497, 280] width 201 height 26
copy div "Sandra Milena Orjuela Llanos"
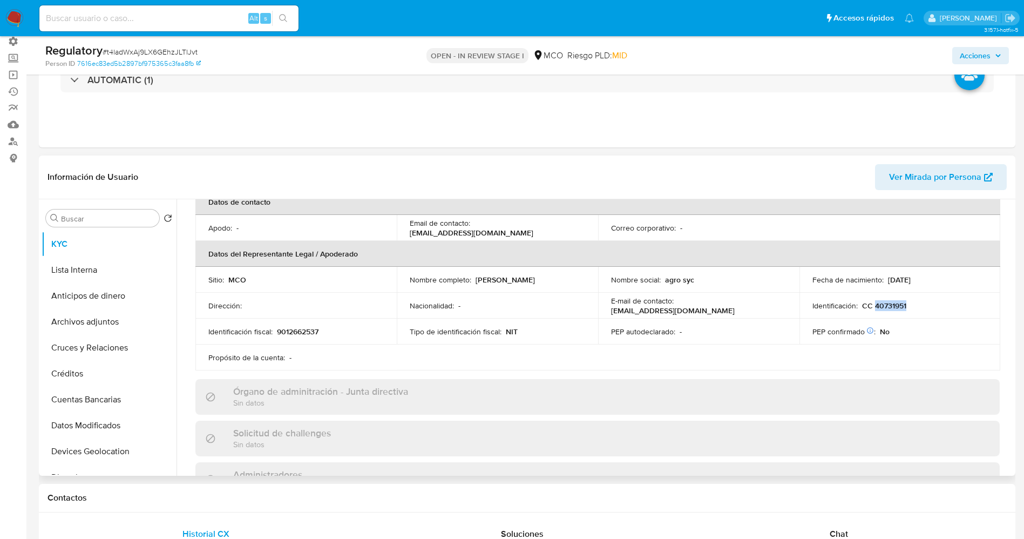
drag, startPoint x: 872, startPoint y: 307, endPoint x: 910, endPoint y: 302, distance: 38.7
click at [925, 302] on div "Identificación : CC 40731951" at bounding box center [901, 306] width 176 height 10
click at [102, 273] on button "Lista Interna" at bounding box center [105, 270] width 126 height 26
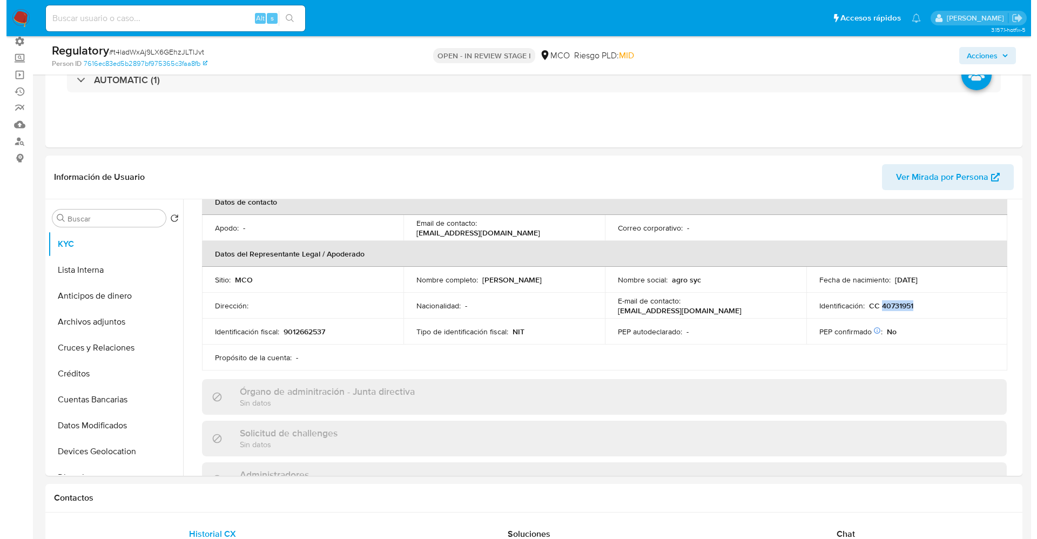
scroll to position [0, 0]
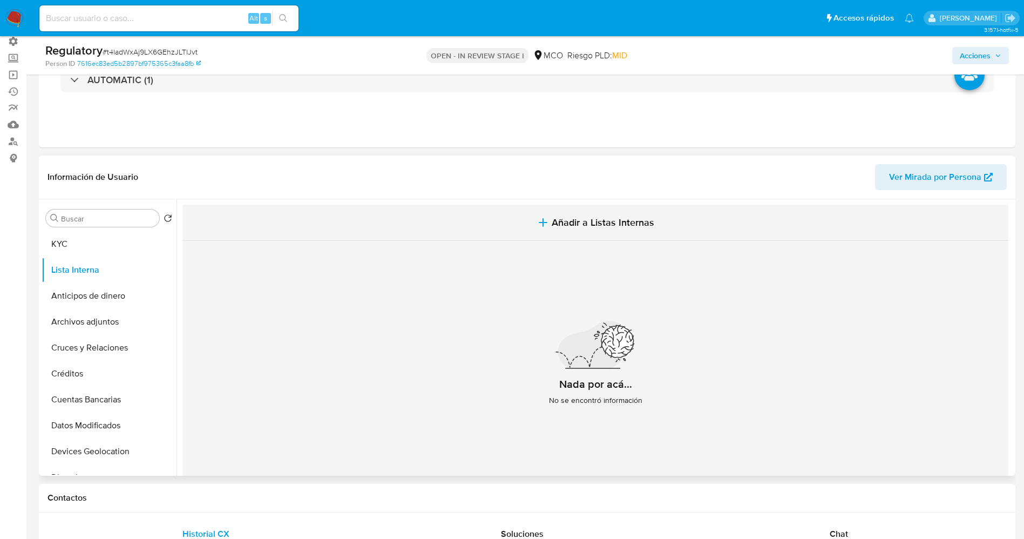
click at [584, 223] on span "Añadir a Listas Internas" at bounding box center [603, 223] width 103 height 12
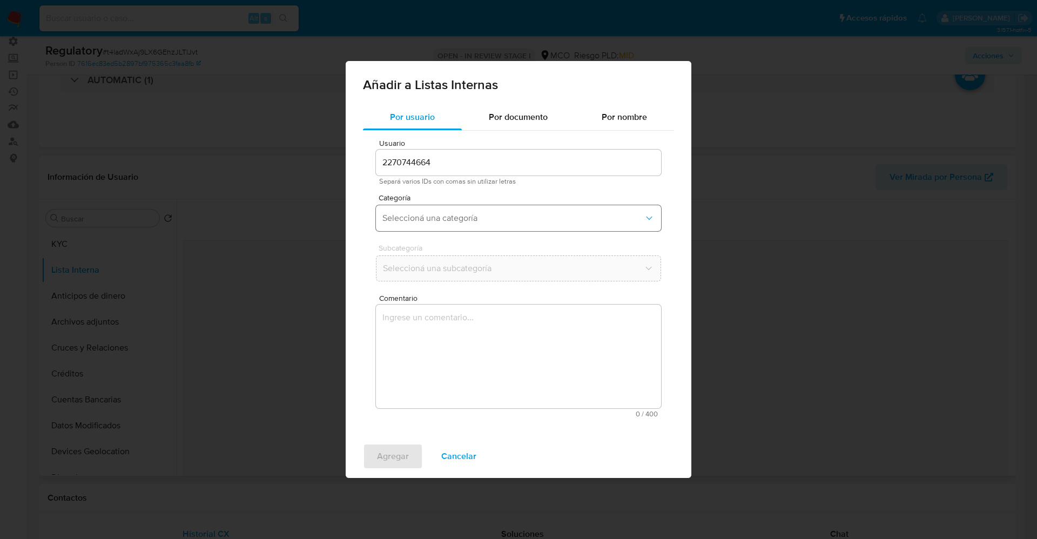
click at [453, 214] on span "Seleccioná una categoría" at bounding box center [512, 218] width 261 height 11
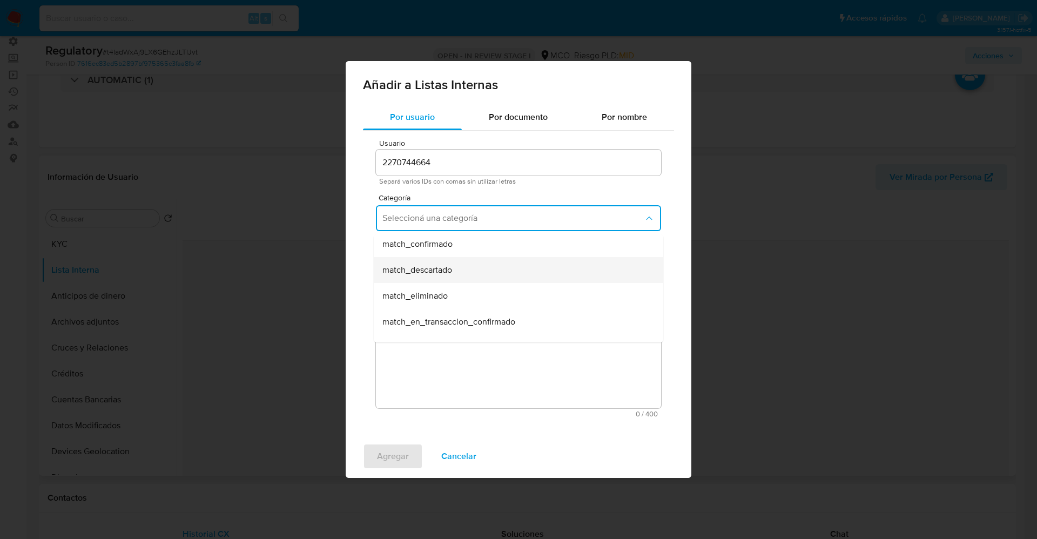
click at [432, 271] on span "match_descartado" at bounding box center [417, 270] width 70 height 11
click at [432, 264] on span "Seleccioná una subcategoría" at bounding box center [512, 268] width 261 height 11
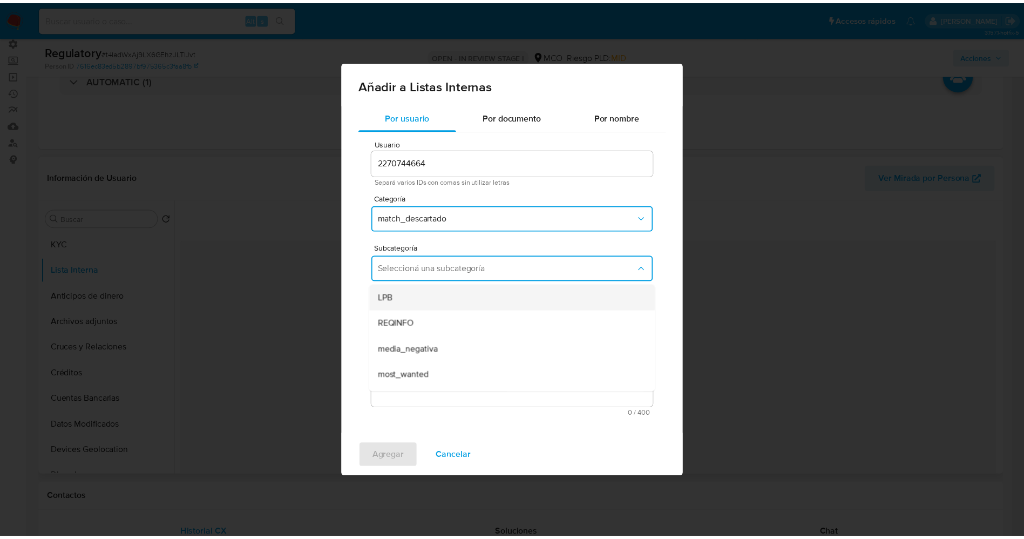
scroll to position [73, 0]
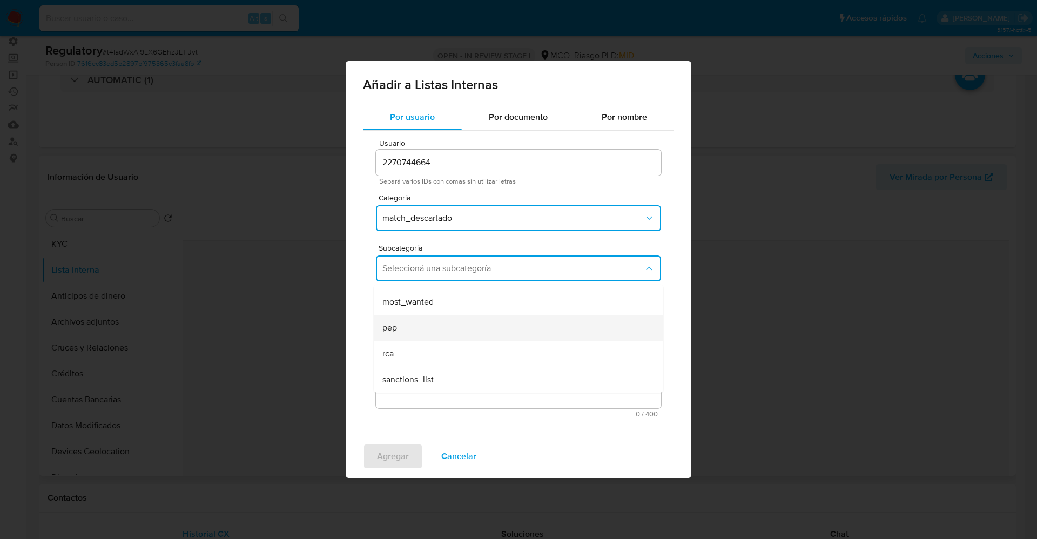
click at [419, 338] on div "pep" at bounding box center [515, 328] width 266 height 26
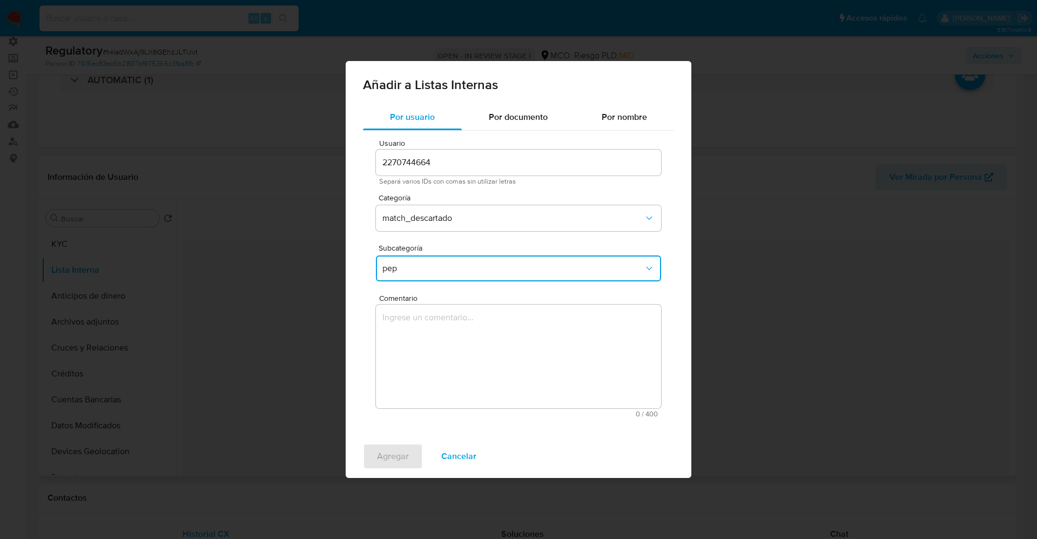
click at [419, 338] on textarea "Comentario" at bounding box center [518, 357] width 285 height 104
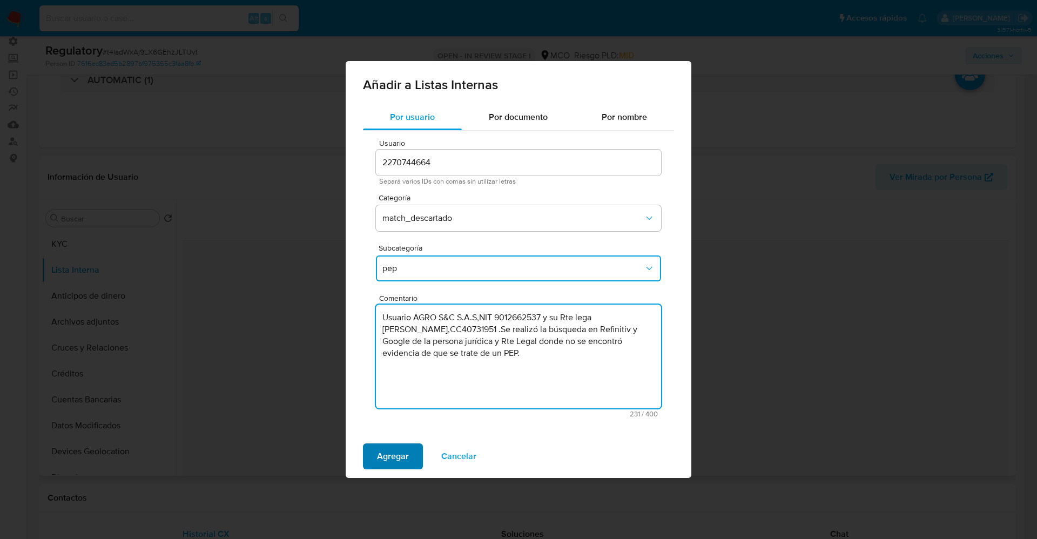
type textarea "Usuario AGRO S&C S.A.S,NIT 9012662537 y su Rte lega Sandra Milena Orjuela Llano…"
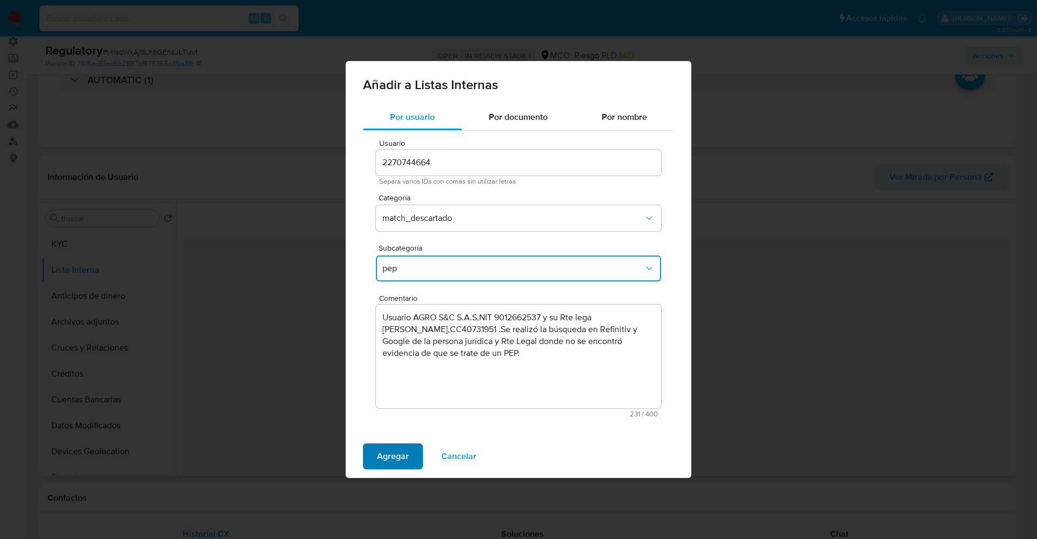
click at [374, 462] on button "Agregar" at bounding box center [393, 456] width 60 height 26
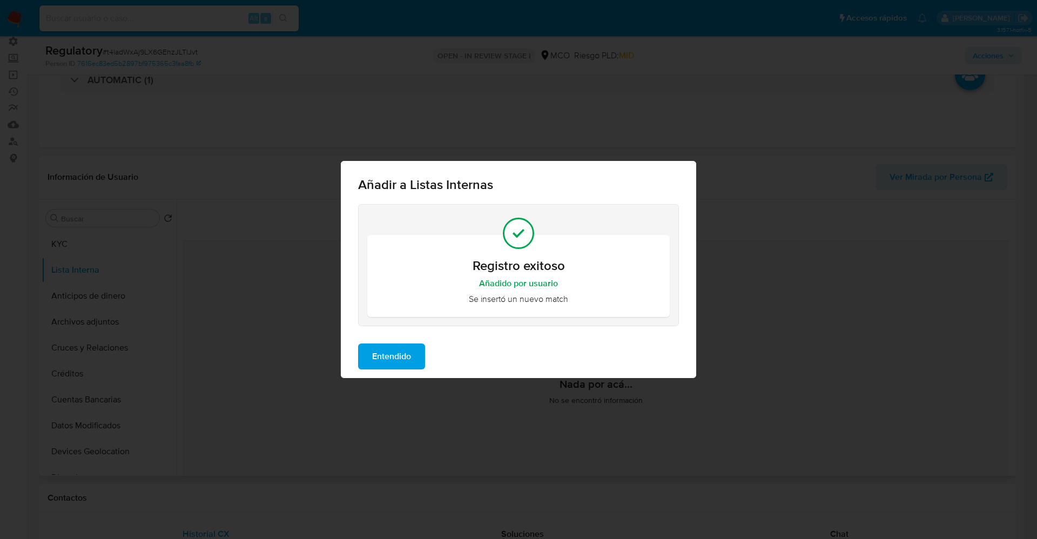
click at [400, 355] on span "Entendido" at bounding box center [391, 357] width 39 height 24
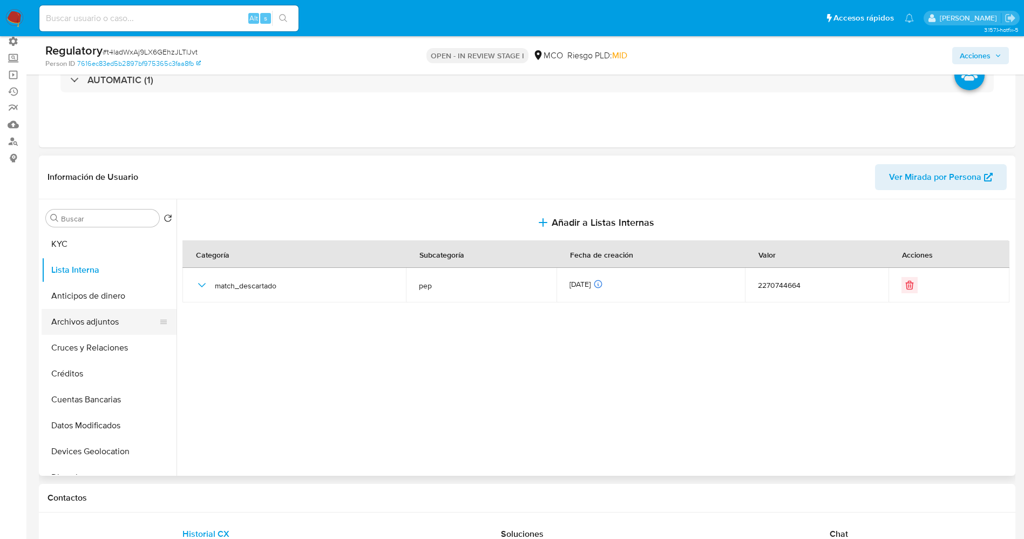
click at [63, 329] on button "Archivos adjuntos" at bounding box center [105, 322] width 126 height 26
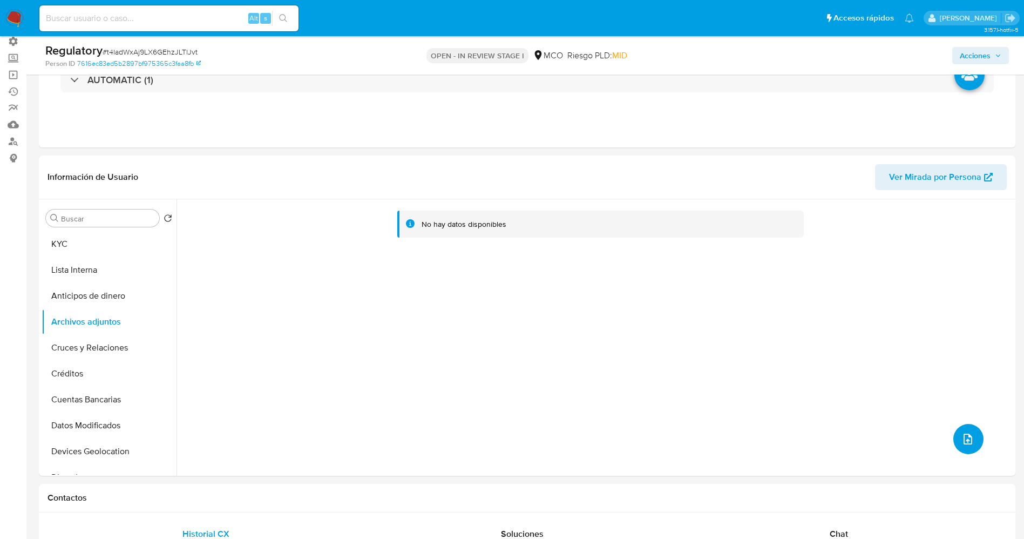
click at [962, 443] on span "upload-file" at bounding box center [968, 439] width 13 height 13
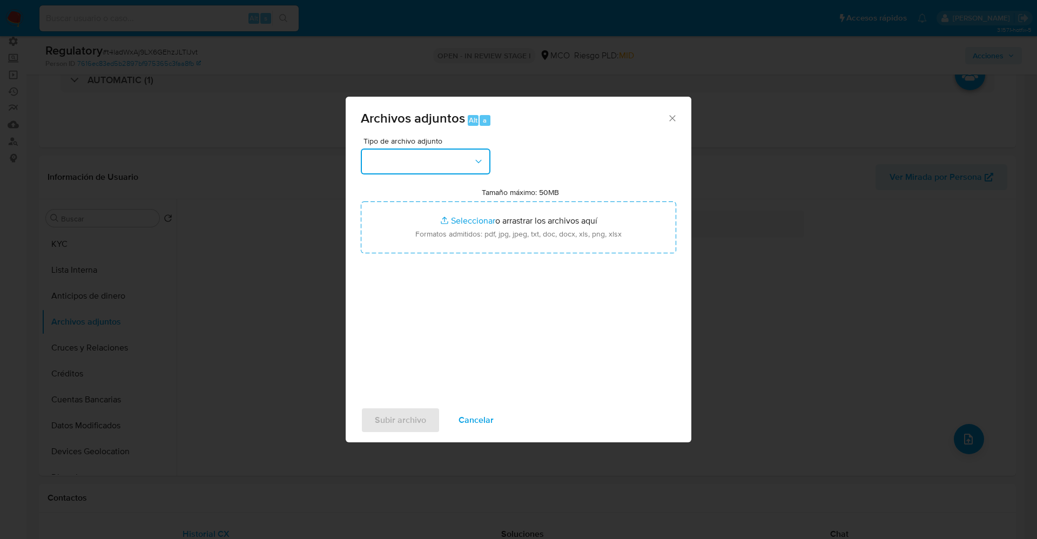
click at [433, 168] on button "button" at bounding box center [426, 162] width 130 height 26
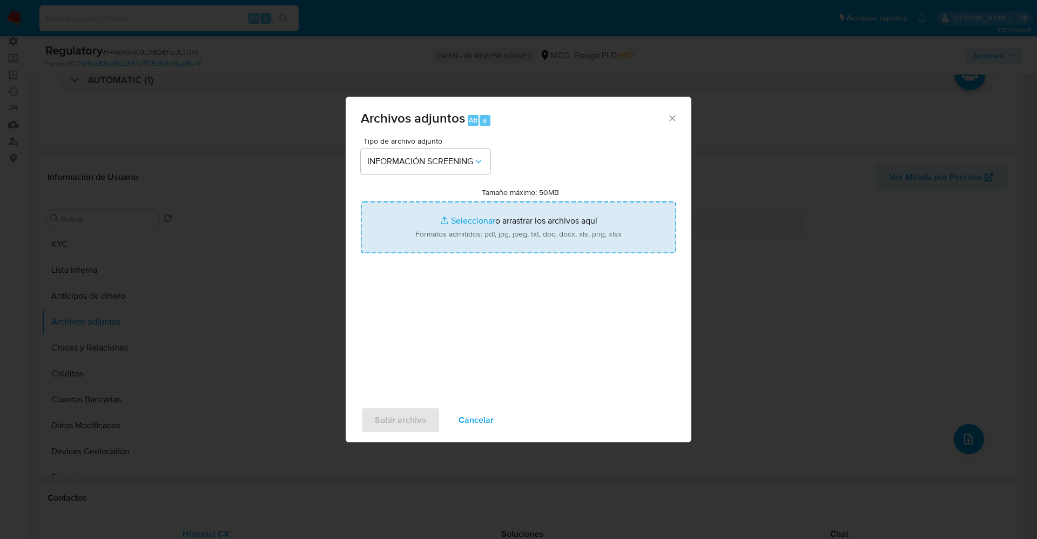
type input "C:\fakepath\_Sandra Milena Orjuela Llanos_ LAVADO DE DINERO - Buscar con Google…"
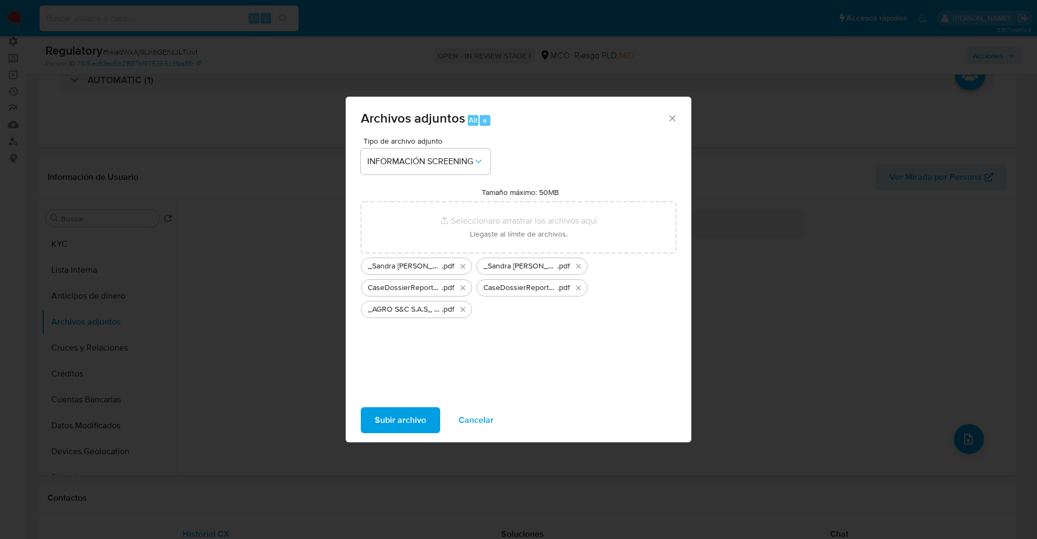
click at [411, 419] on span "Subir archivo" at bounding box center [400, 420] width 51 height 24
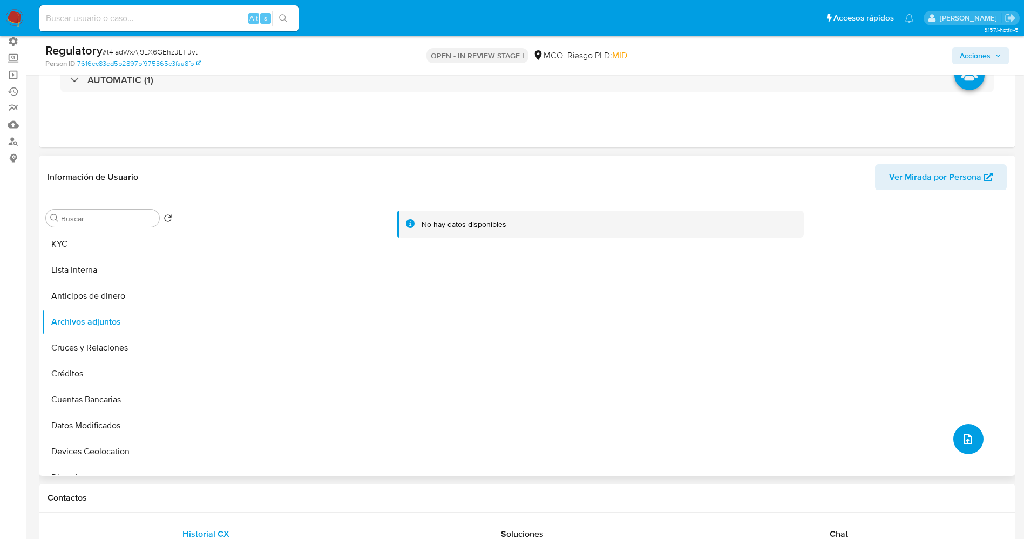
click at [962, 442] on icon "upload-file" at bounding box center [968, 439] width 13 height 13
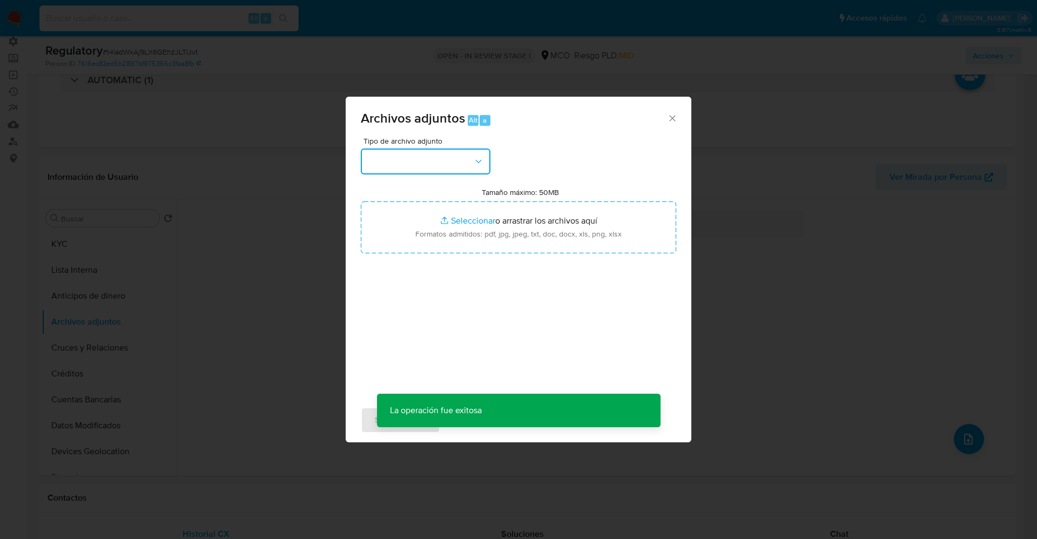
click at [456, 163] on button "button" at bounding box center [426, 162] width 130 height 26
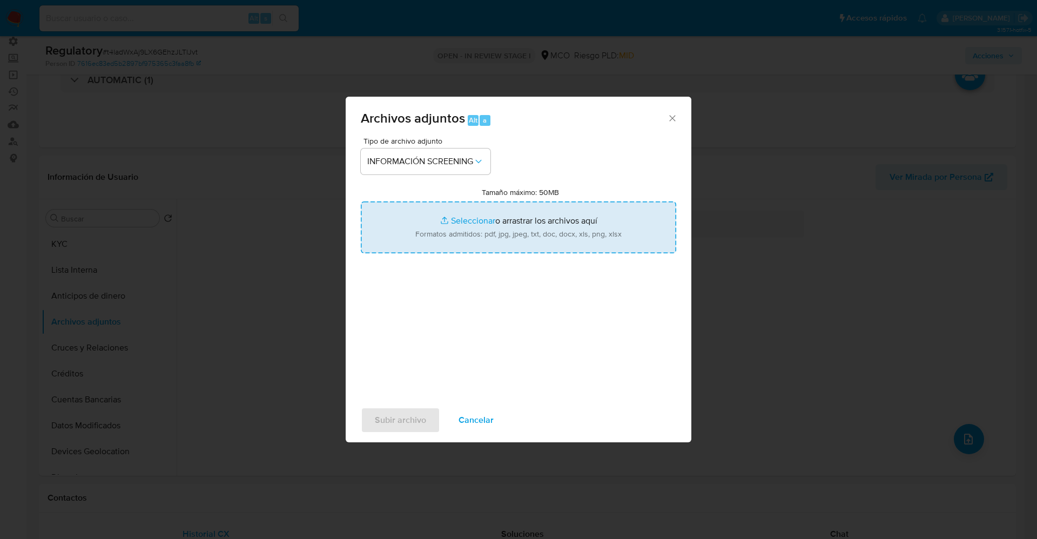
type input "C:\fakepath\_AGRO S&C S.A.S_ - Buscar con Google.pdf"
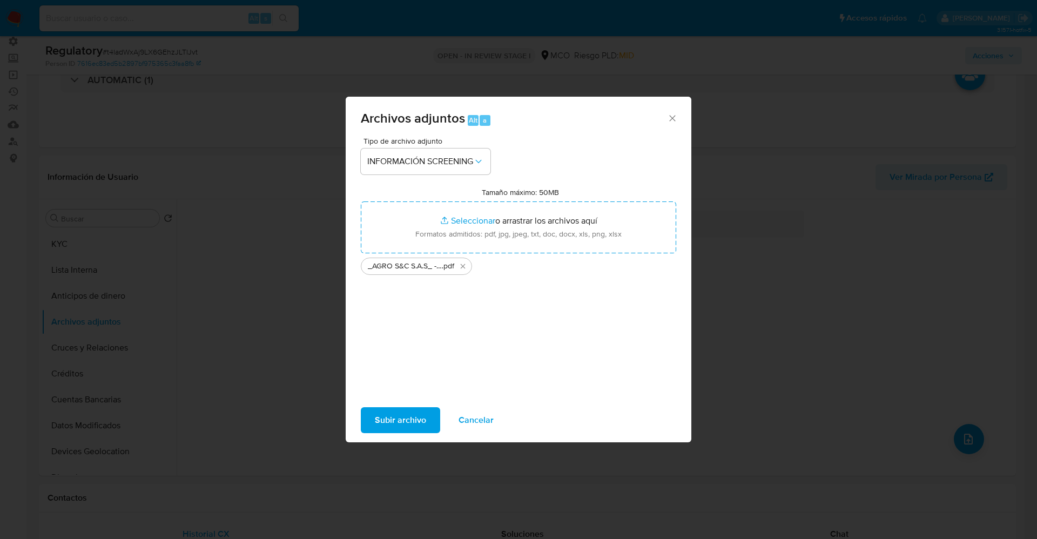
click at [416, 431] on span "Subir archivo" at bounding box center [400, 420] width 51 height 24
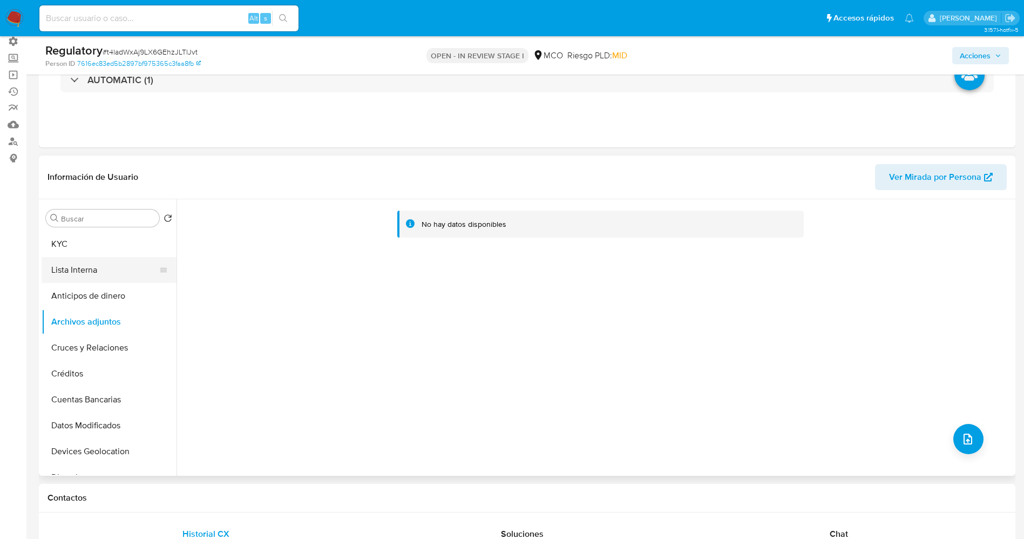
click at [78, 272] on button "Lista Interna" at bounding box center [105, 270] width 126 height 26
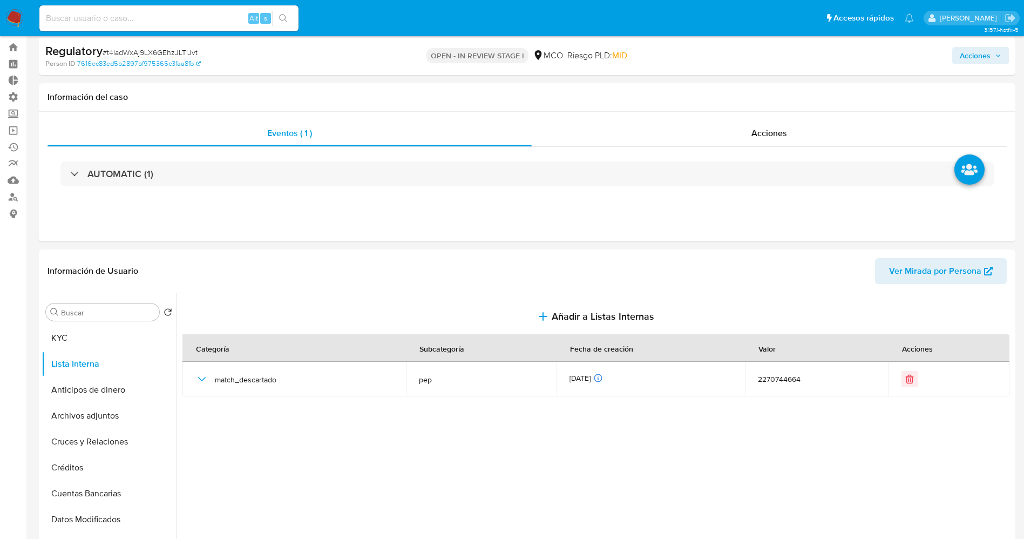
scroll to position [0, 0]
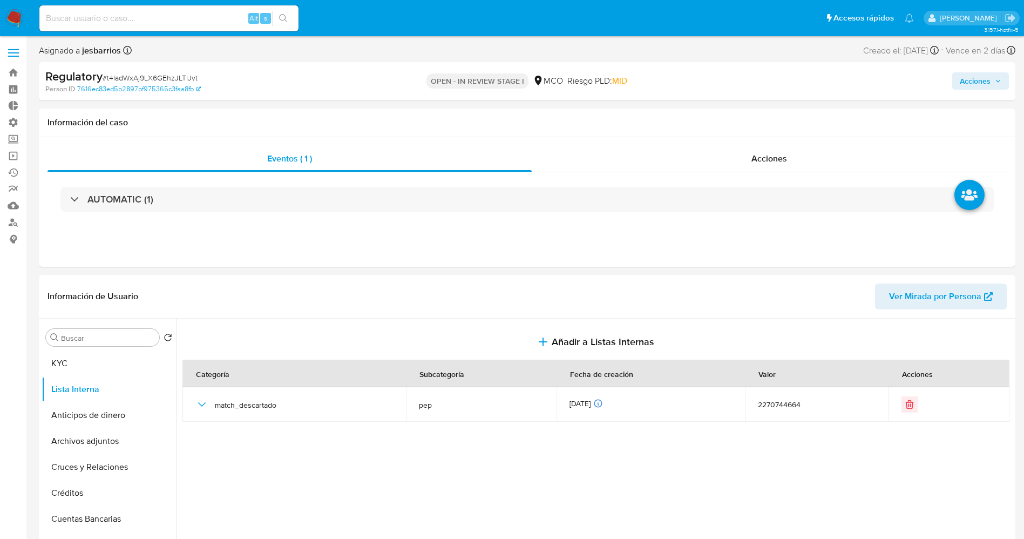
click at [991, 83] on span "Acciones" at bounding box center [981, 80] width 42 height 15
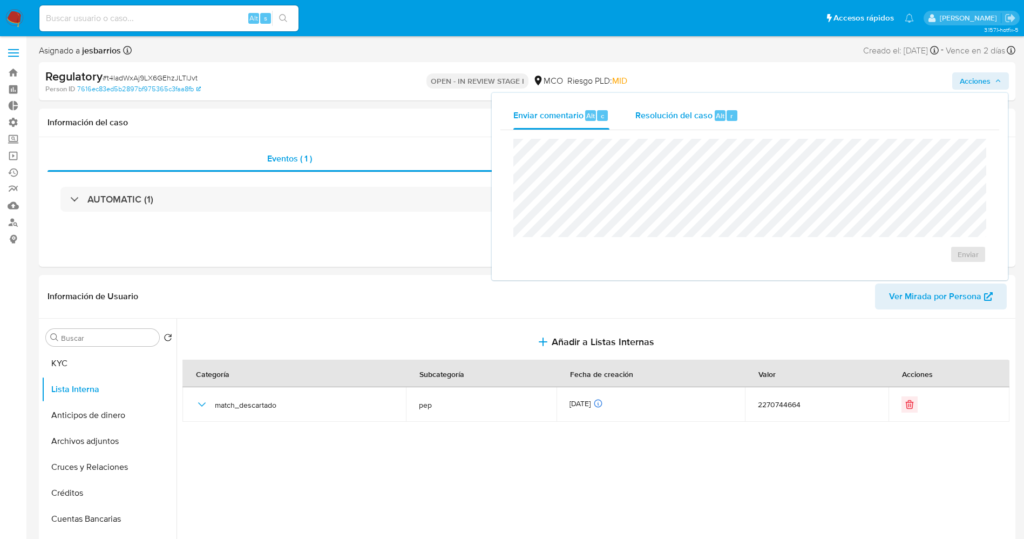
click at [649, 116] on span "Resolución del caso" at bounding box center [674, 115] width 77 height 12
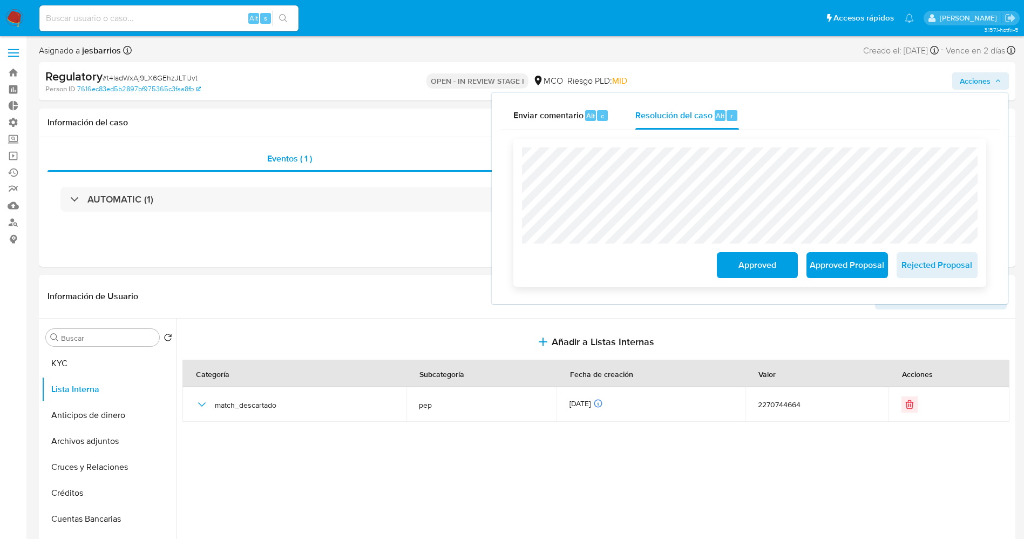
click at [729, 267] on button "Approved" at bounding box center [757, 265] width 81 height 26
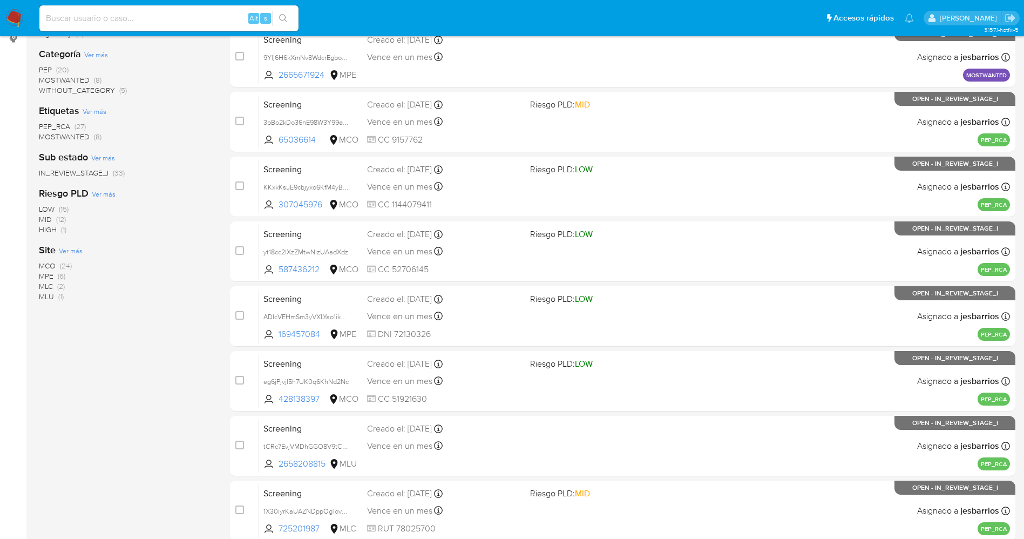
scroll to position [314, 0]
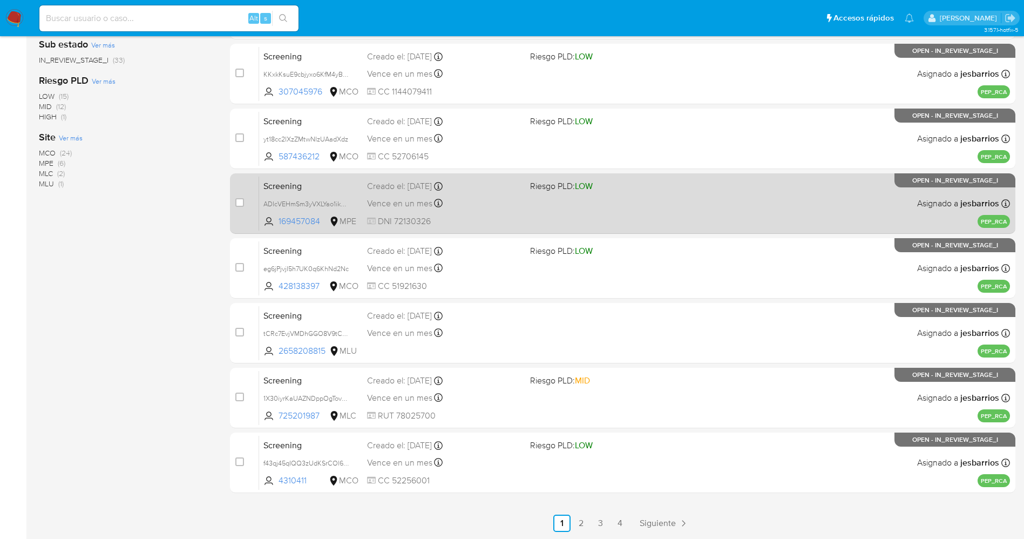
click at [624, 527] on link "4" at bounding box center [620, 523] width 17 height 17
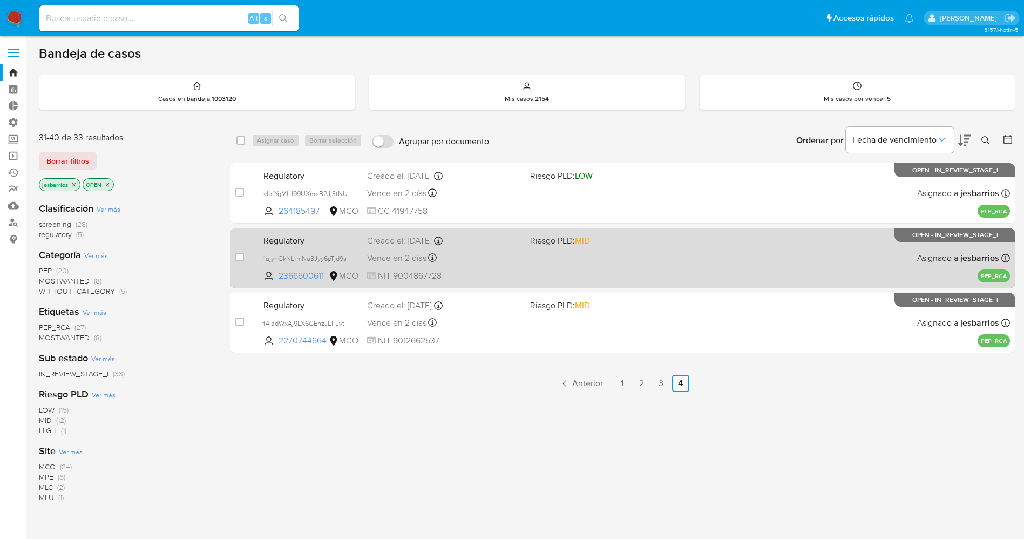
click at [613, 258] on div "Regulatory 1ajynGkNLrmNa3Jyy6pTjd9s 2366600611 MCO Riesgo PLD: MID Creado el: […" at bounding box center [634, 258] width 751 height 55
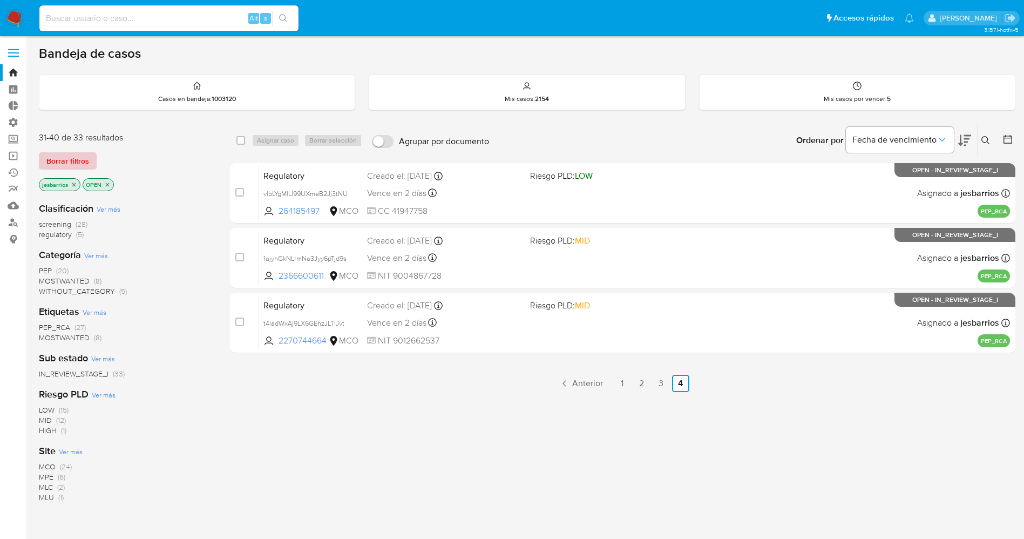
click at [80, 163] on span "Borrar filtros" at bounding box center [67, 160] width 43 height 15
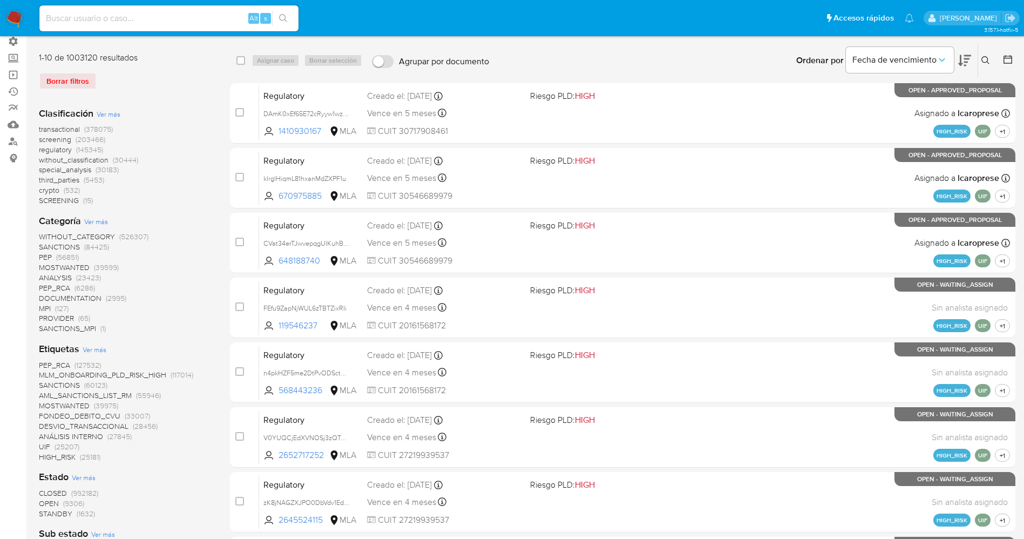
scroll to position [162, 0]
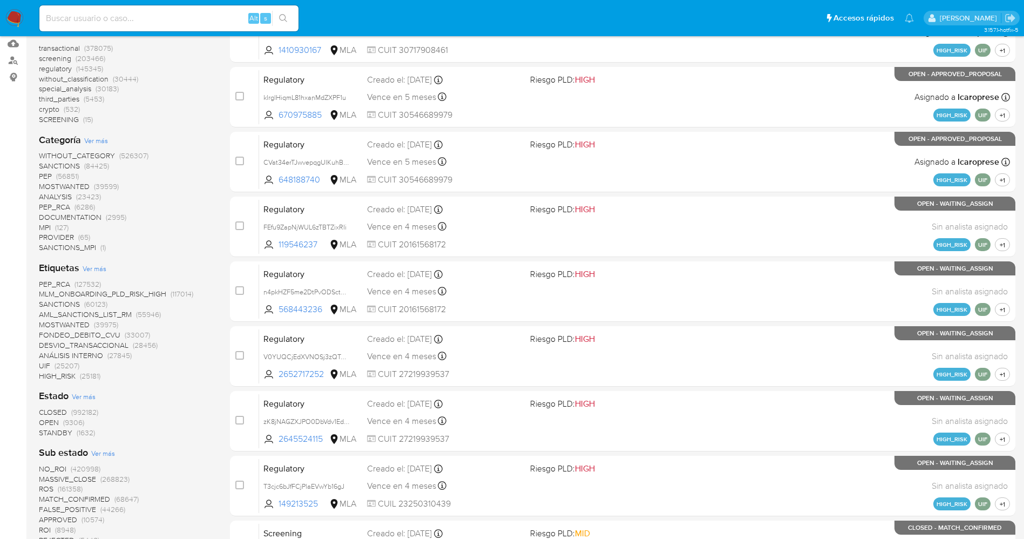
click at [66, 433] on span "STANDBY" at bounding box center [55, 432] width 33 height 11
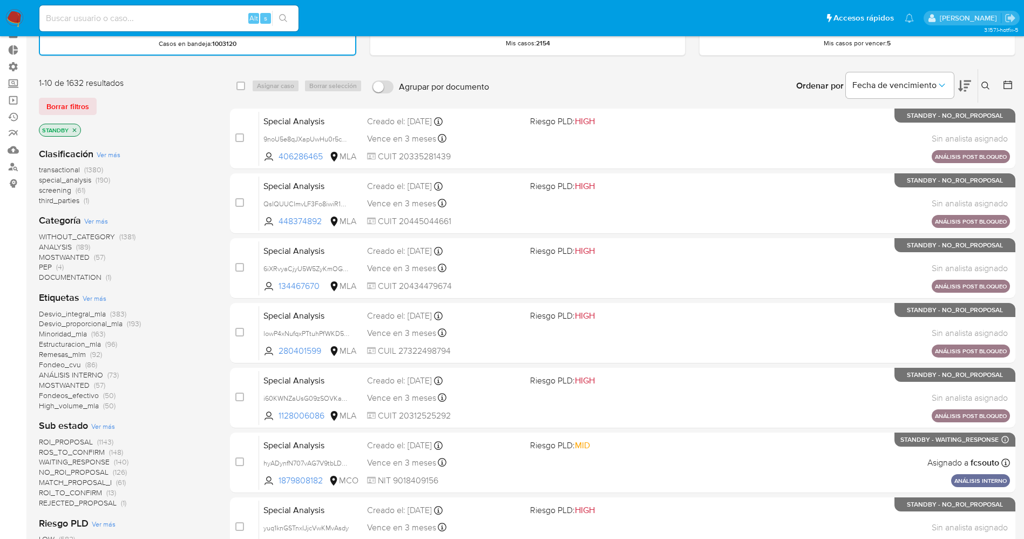
scroll to position [81, 0]
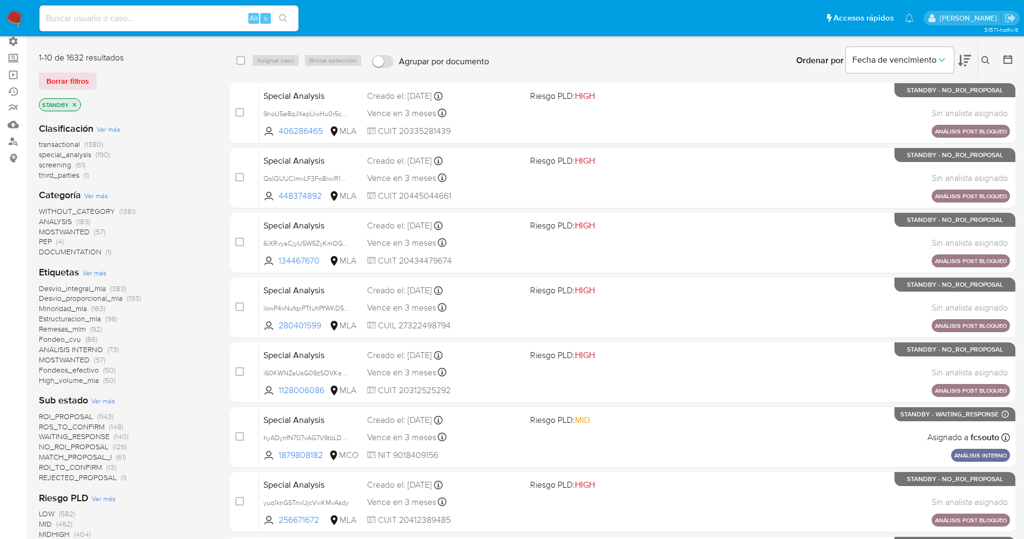
drag, startPoint x: 53, startPoint y: 80, endPoint x: 670, endPoint y: 50, distance: 617.5
click at [63, 80] on span "Borrar filtros" at bounding box center [67, 80] width 43 height 15
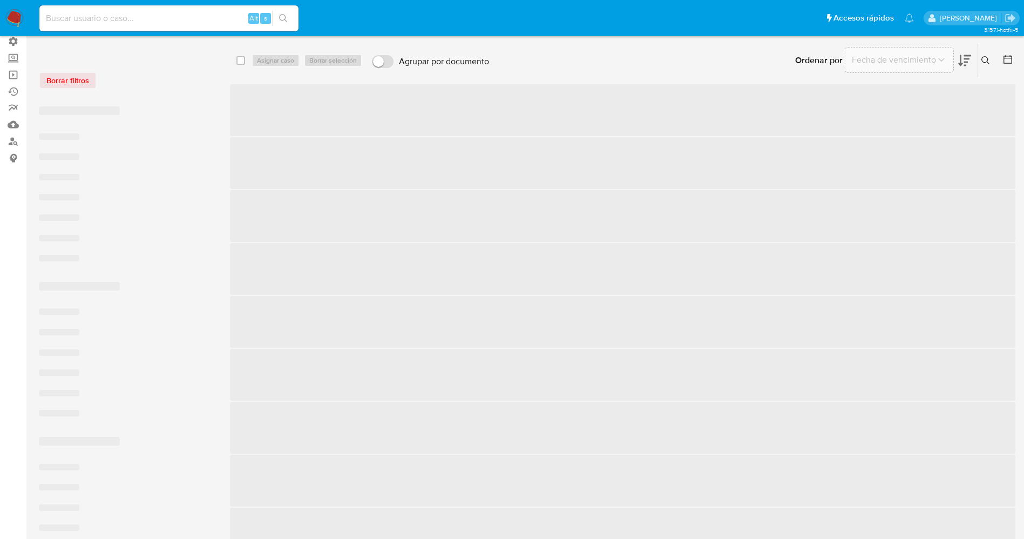
click at [986, 56] on icon at bounding box center [986, 60] width 8 height 8
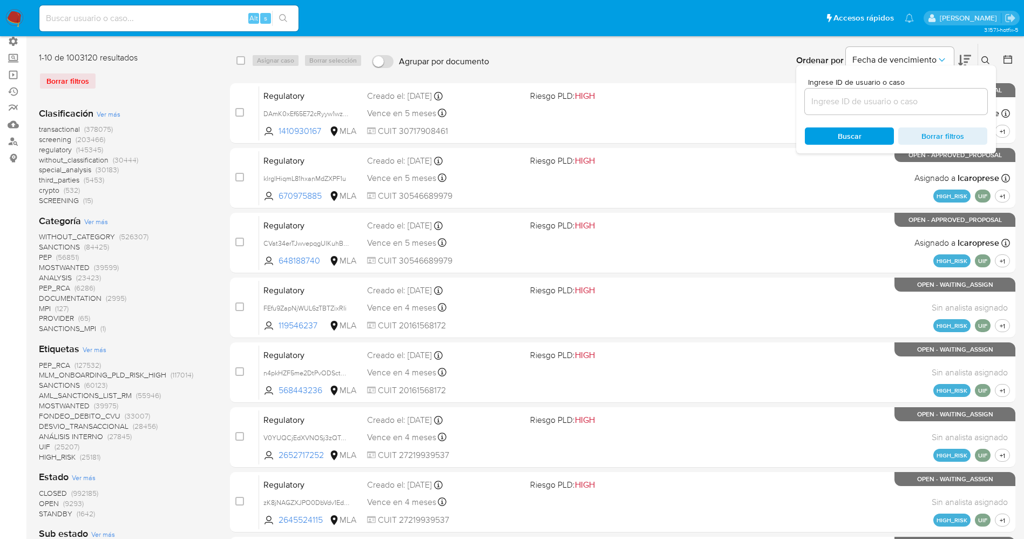
click at [831, 100] on input at bounding box center [896, 102] width 183 height 14
type input "cmy4ovBJVhUJl7woqGKeelEz"
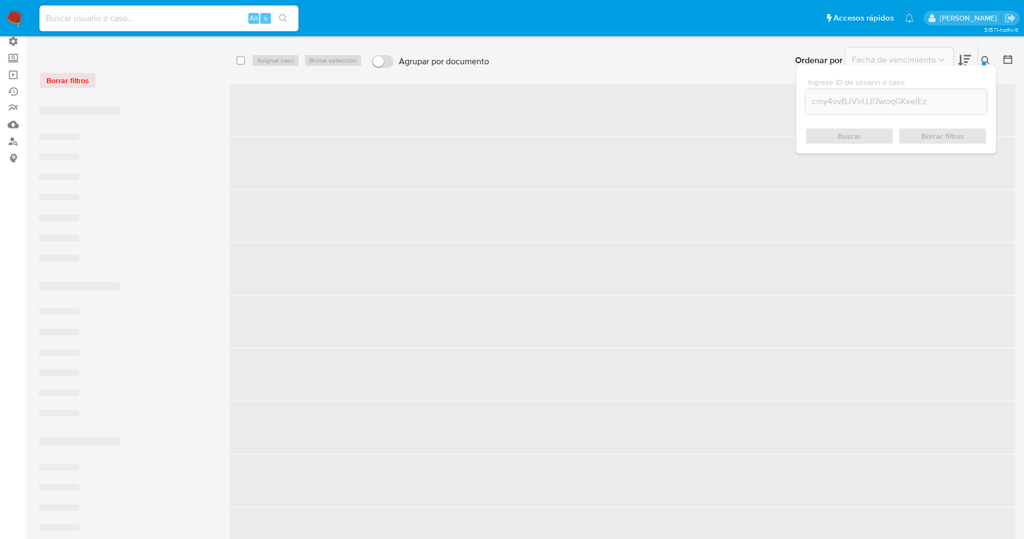
scroll to position [66, 0]
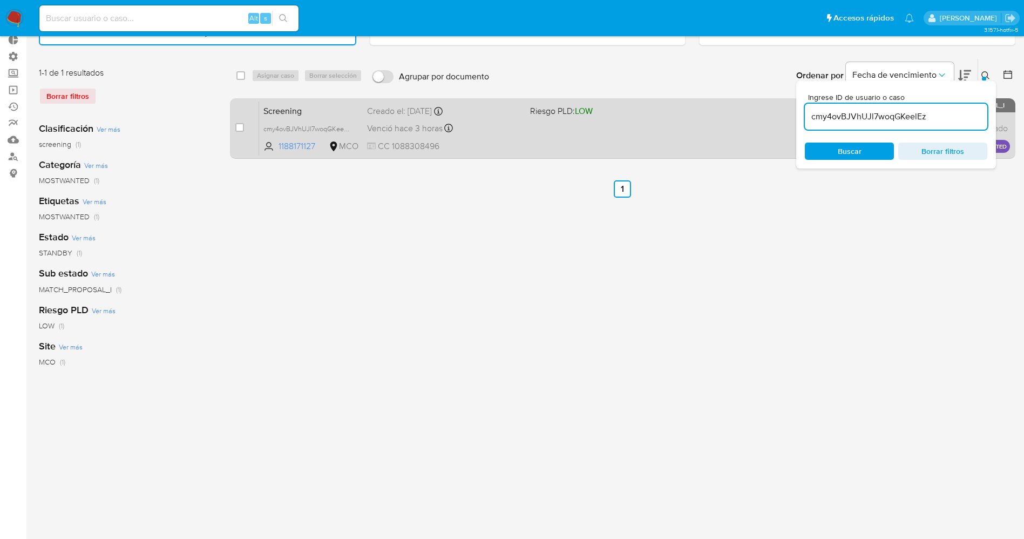
click at [568, 137] on div "Screening cmy4ovBJVhUJl7woqGKeelEz 1188171127 MCO Riesgo PLD: LOW Creado el: 25…" at bounding box center [634, 128] width 751 height 55
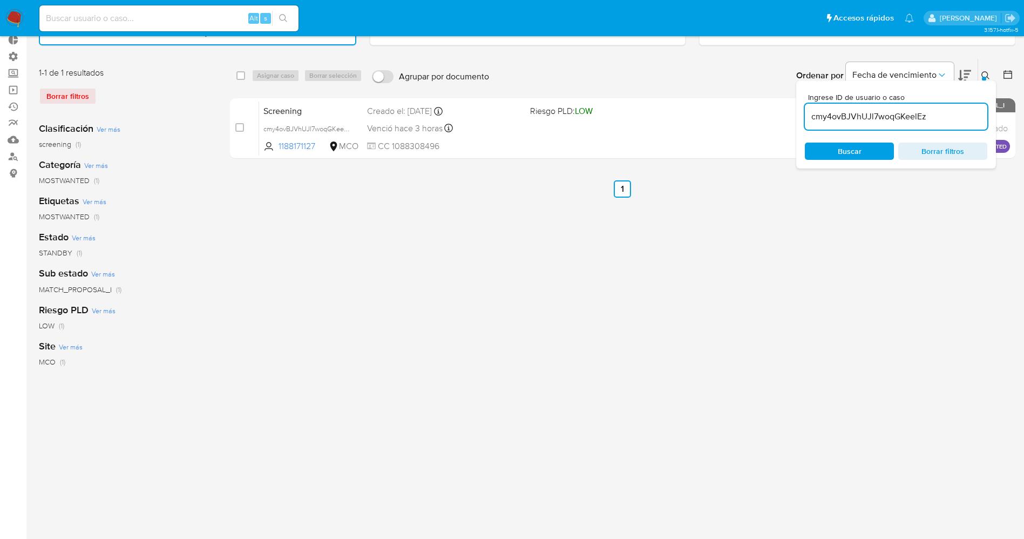
click at [10, 11] on img at bounding box center [14, 18] width 18 height 18
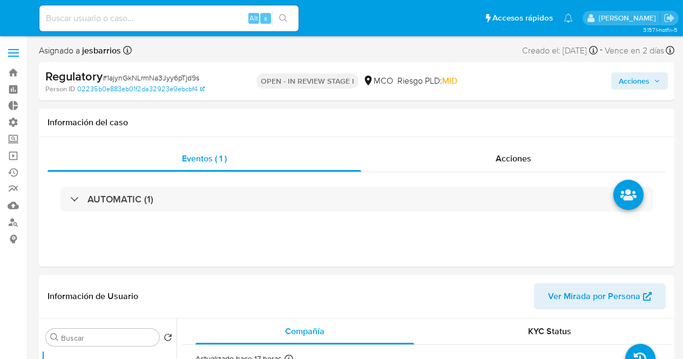
select select "10"
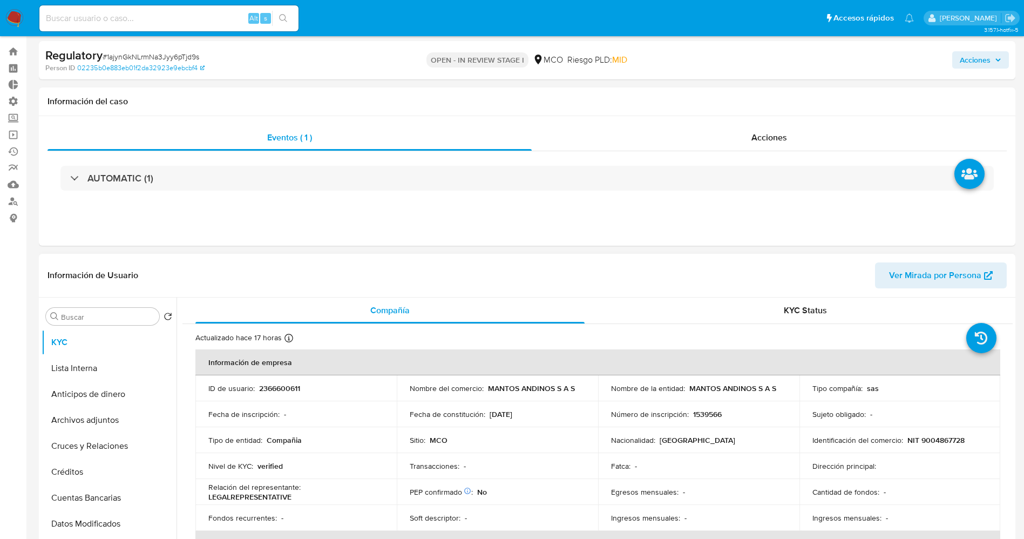
scroll to position [81, 0]
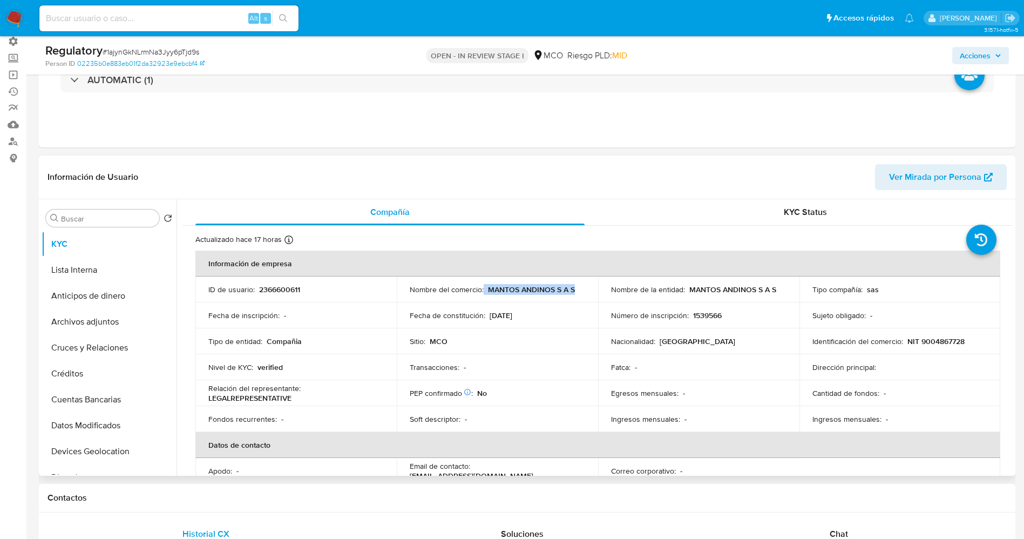
drag, startPoint x: 483, startPoint y: 292, endPoint x: 556, endPoint y: 287, distance: 73.6
click at [577, 295] on td "Nombre del comercio : MANTOS ANDINOS S A S" at bounding box center [497, 290] width 201 height 26
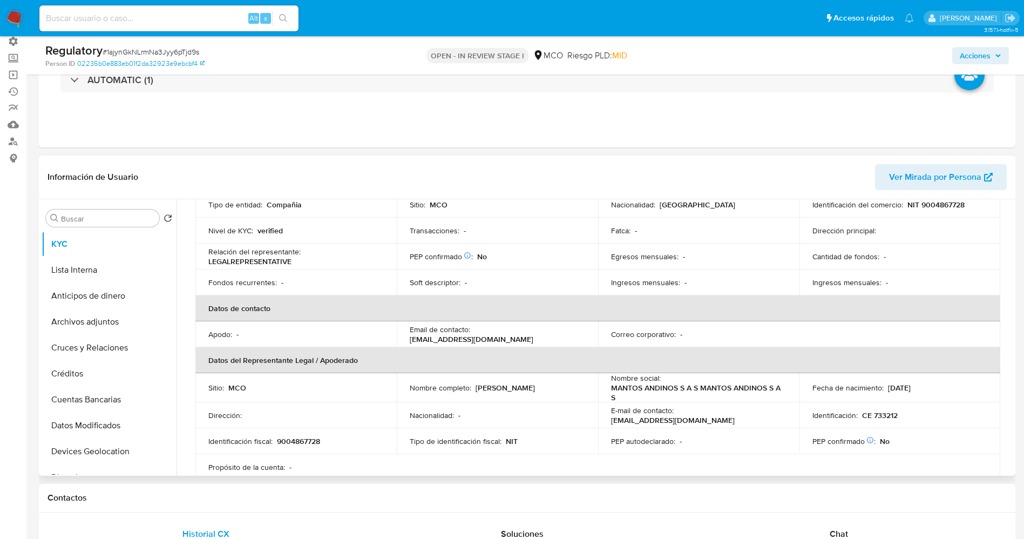
scroll to position [162, 0]
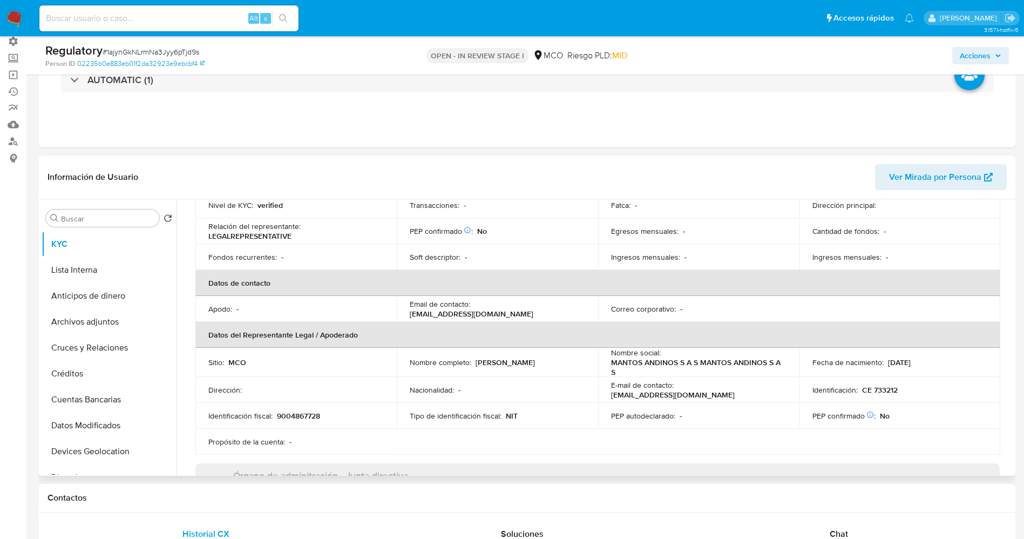
drag, startPoint x: 476, startPoint y: 367, endPoint x: 554, endPoint y: 363, distance: 78.4
click at [565, 359] on div "Nombre completo : Jose Antonio Yucci Perez" at bounding box center [498, 363] width 176 height 10
copy p "Jose Antonio Yucci Perez"
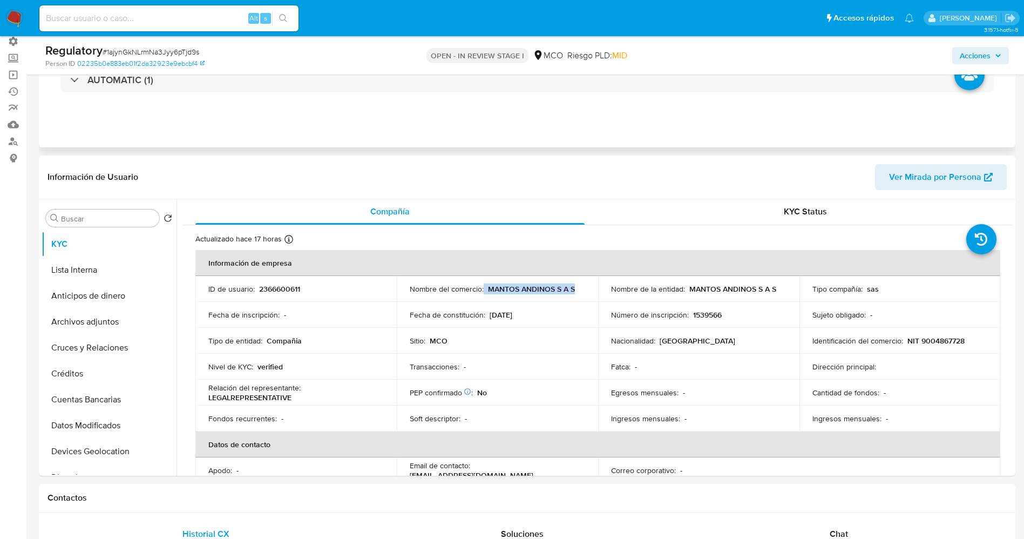
scroll to position [0, 0]
drag, startPoint x: 488, startPoint y: 289, endPoint x: 510, endPoint y: 285, distance: 21.9
click at [510, 285] on p "MANTOS ANDINOS S A S" at bounding box center [531, 290] width 87 height 10
click at [505, 288] on p "MANTOS ANDINOS S A S" at bounding box center [531, 290] width 87 height 10
drag, startPoint x: 685, startPoint y: 289, endPoint x: 785, endPoint y: 287, distance: 99.9
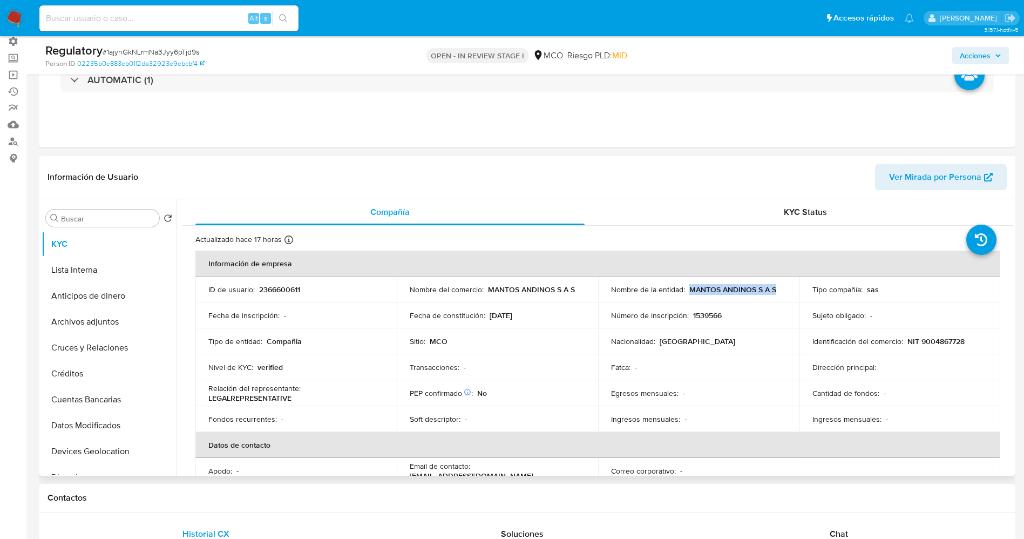
click at [683, 287] on td "Nombre de la entidad : MANTOS ANDINOS S A S" at bounding box center [698, 290] width 201 height 26
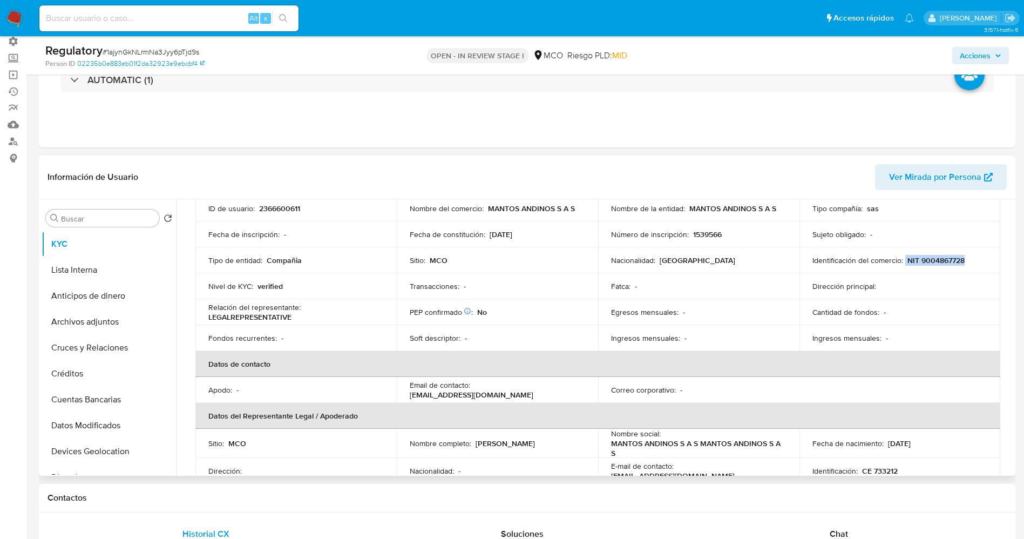
drag, startPoint x: 901, startPoint y: 262, endPoint x: 969, endPoint y: 262, distance: 68.0
click at [683, 262] on div "Identificación del comercio : NIT 9004867728" at bounding box center [901, 260] width 176 height 10
copy div "NIT 9004867728"
drag, startPoint x: 474, startPoint y: 446, endPoint x: 563, endPoint y: 441, distance: 89.2
click at [563, 359] on div "Nombre completo : Jose Antonio Yucci Perez" at bounding box center [498, 444] width 176 height 10
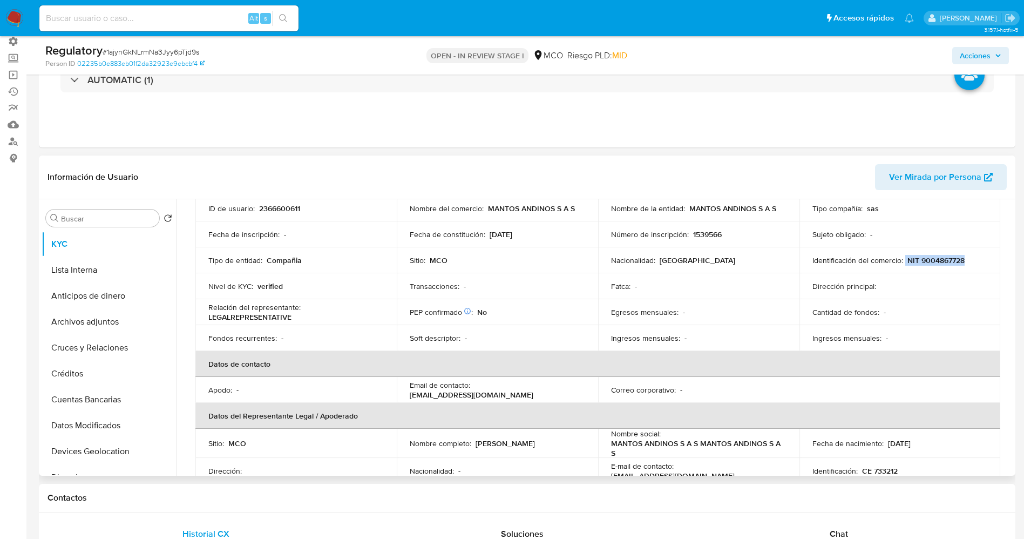
copy p "Jose Antonio Yucci Perez"
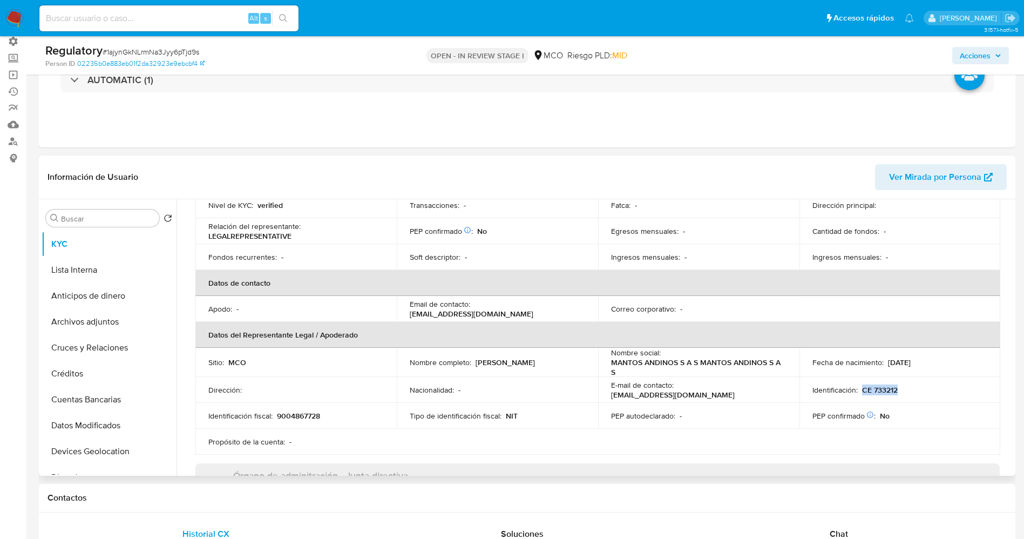
drag, startPoint x: 861, startPoint y: 387, endPoint x: 902, endPoint y: 390, distance: 41.1
click at [683, 359] on div "Identificación : CE 733212" at bounding box center [901, 390] width 176 height 10
copy p "CE 733212"
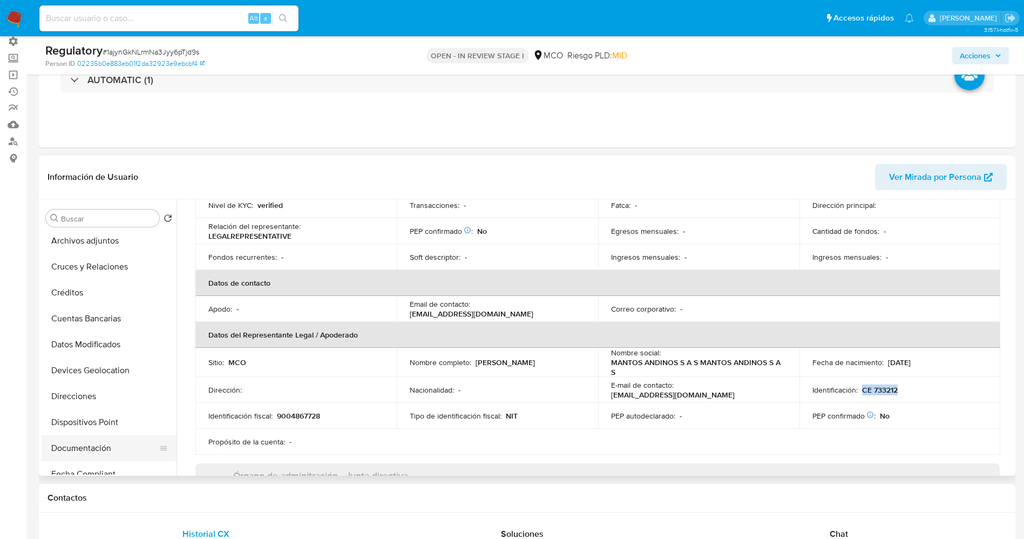
click at [77, 359] on button "Documentación" at bounding box center [105, 448] width 126 height 26
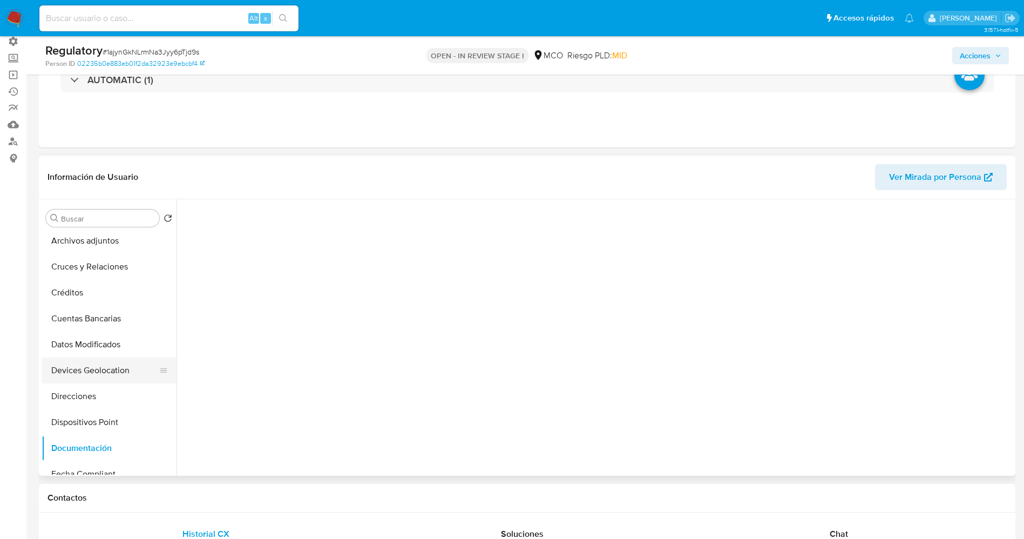
scroll to position [0, 0]
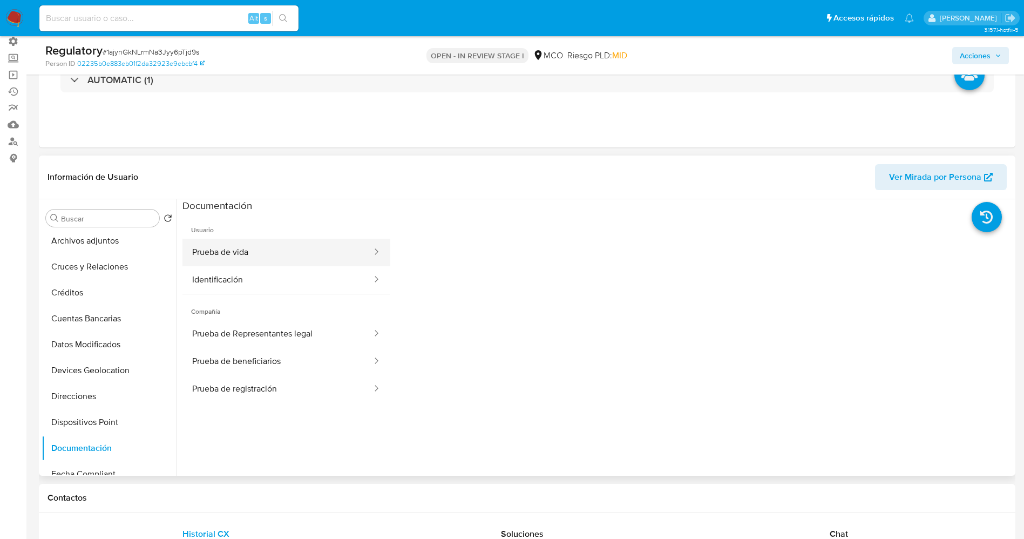
click at [229, 252] on button "Prueba de vida" at bounding box center [278, 253] width 191 height 28
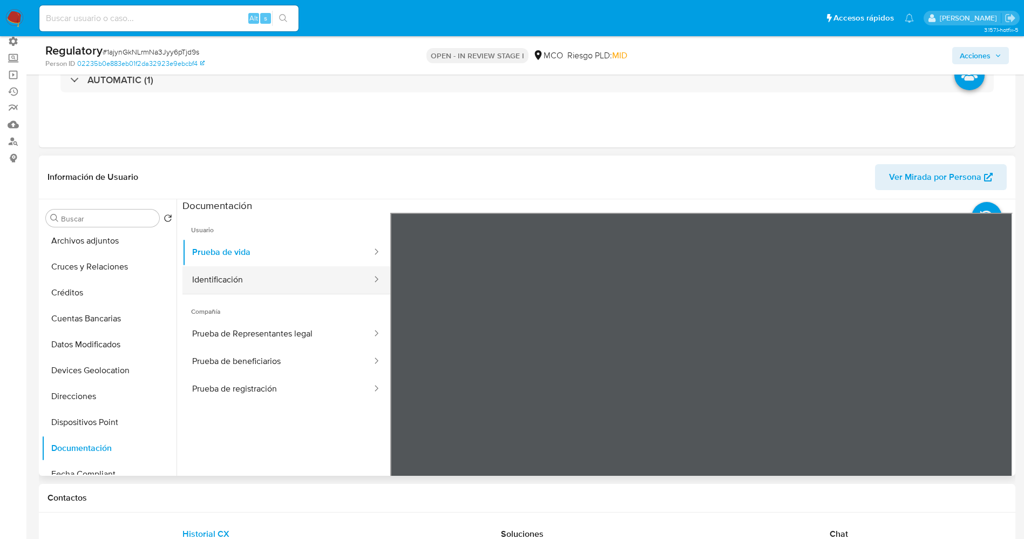
click at [246, 279] on button "Identificación" at bounding box center [278, 280] width 191 height 28
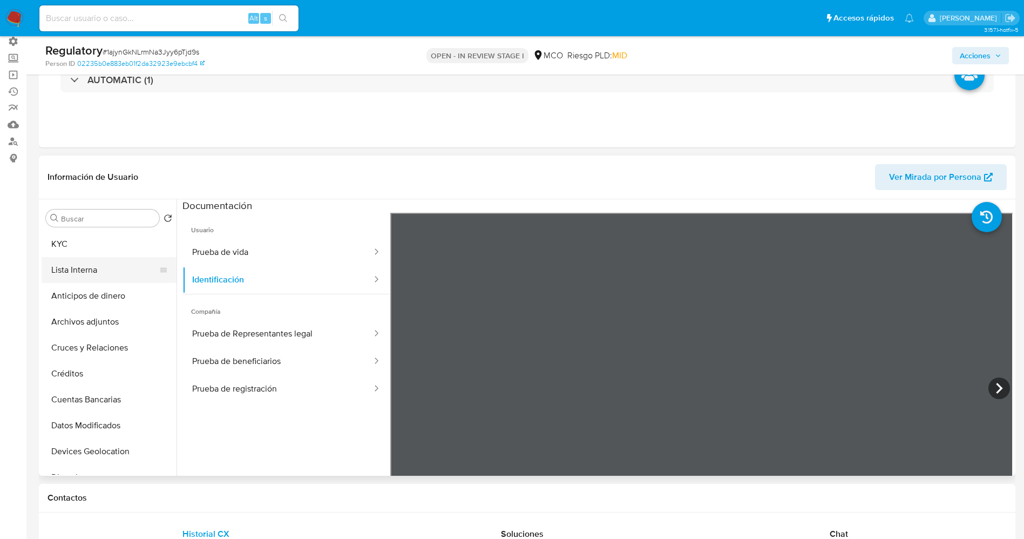
click at [90, 280] on button "Lista Interna" at bounding box center [105, 270] width 126 height 26
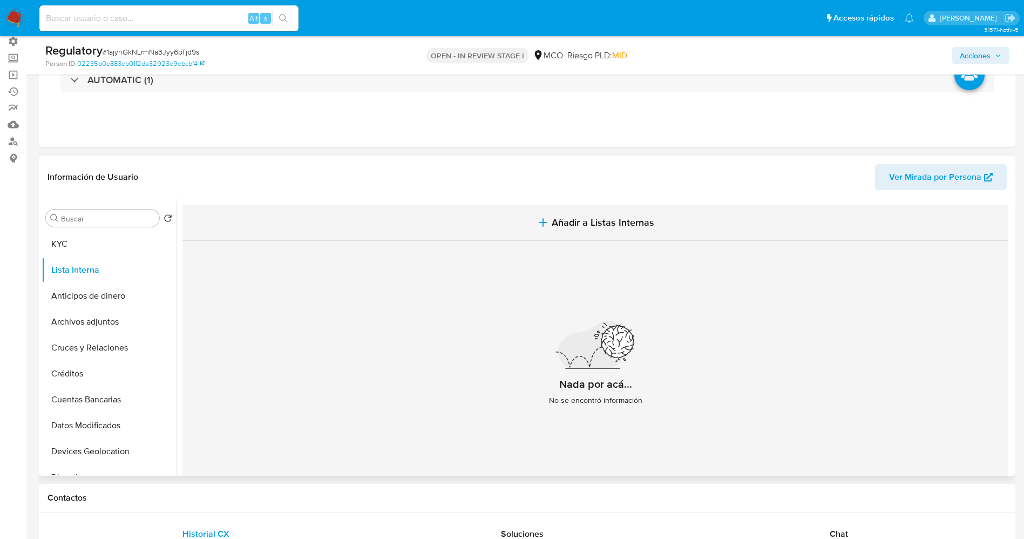
click at [571, 220] on span "Añadir a Listas Internas" at bounding box center [603, 223] width 103 height 12
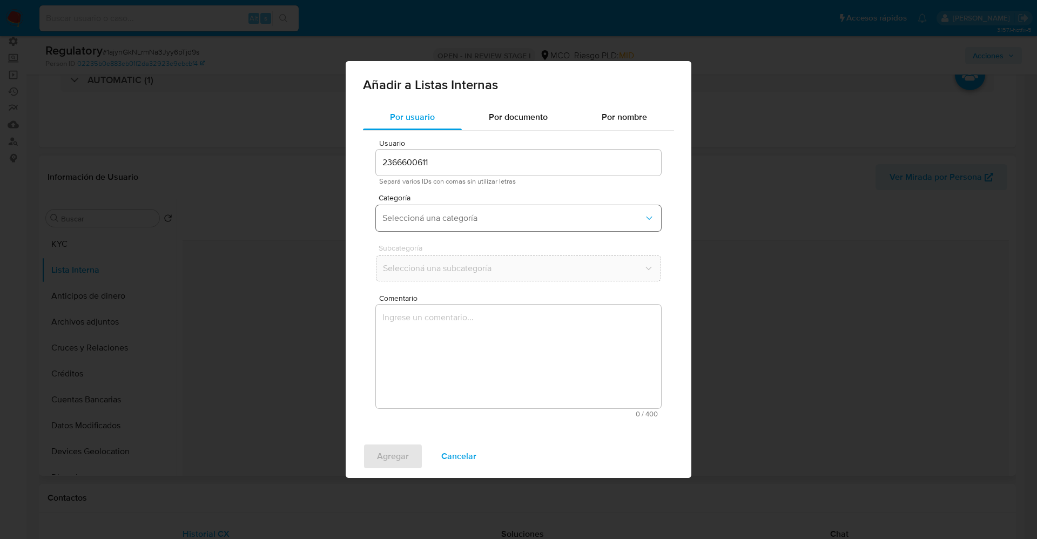
click at [516, 219] on span "Seleccioná una categoría" at bounding box center [512, 218] width 261 height 11
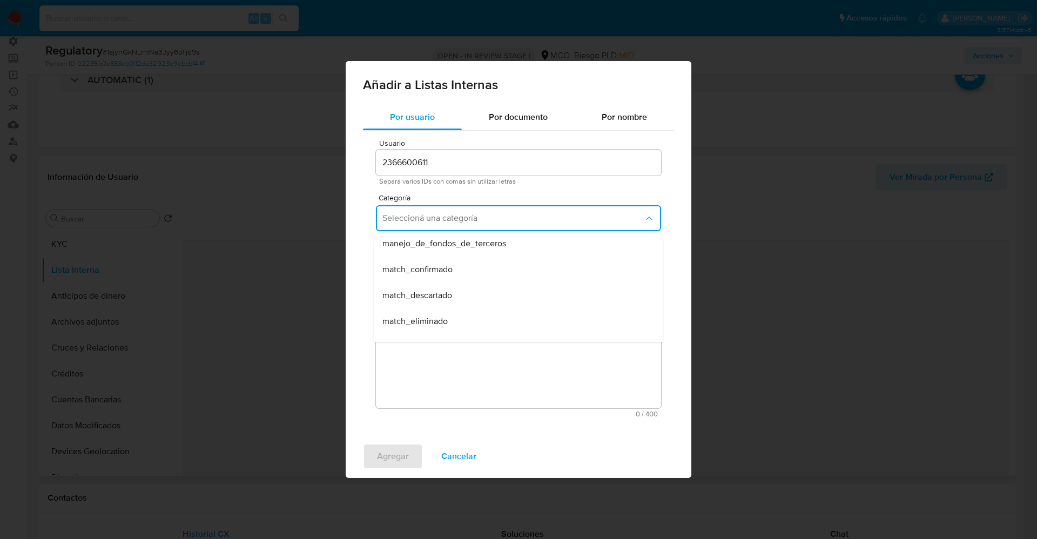
scroll to position [81, 0]
click at [445, 275] on span "match_descartado" at bounding box center [417, 270] width 70 height 11
click at [445, 275] on button "Seleccioná una subcategoría" at bounding box center [518, 268] width 285 height 26
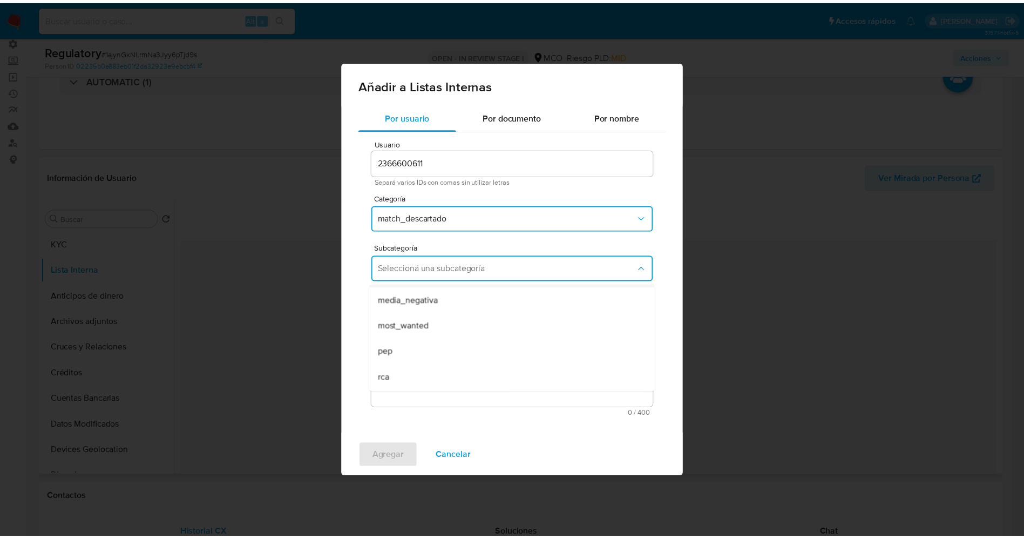
scroll to position [73, 0]
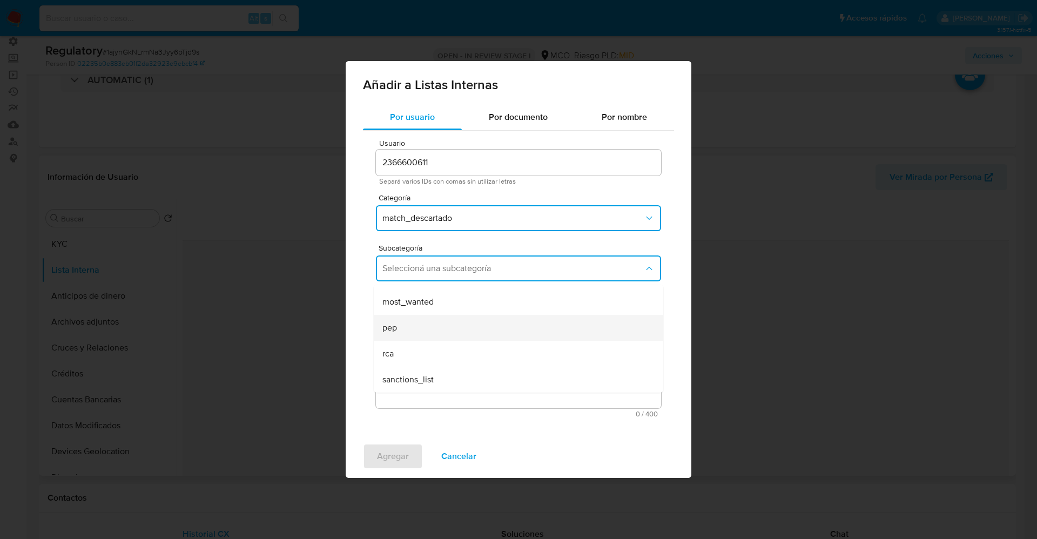
click at [441, 325] on div "pep" at bounding box center [515, 328] width 266 height 26
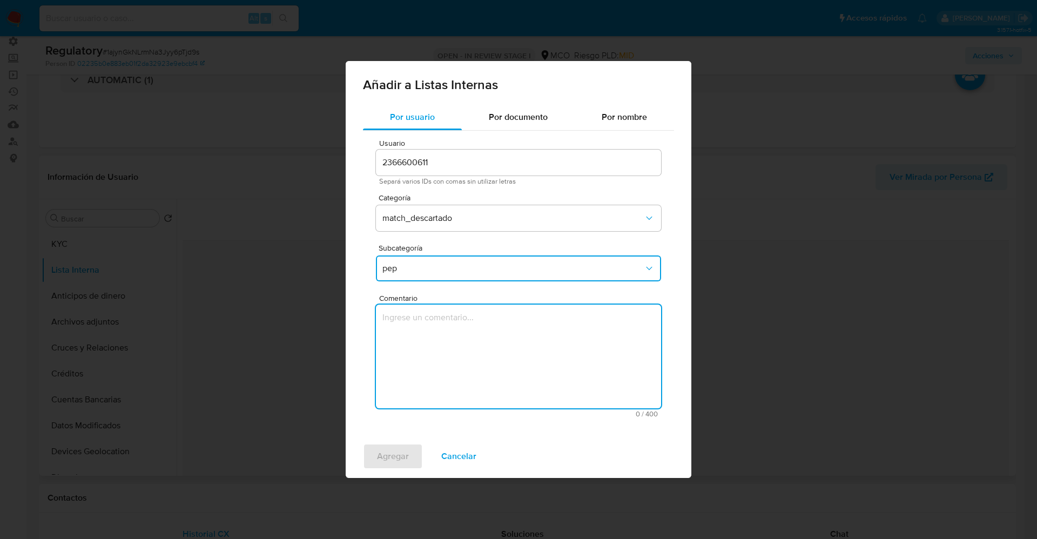
click at [441, 325] on textarea "Comentario" at bounding box center [518, 357] width 285 height 104
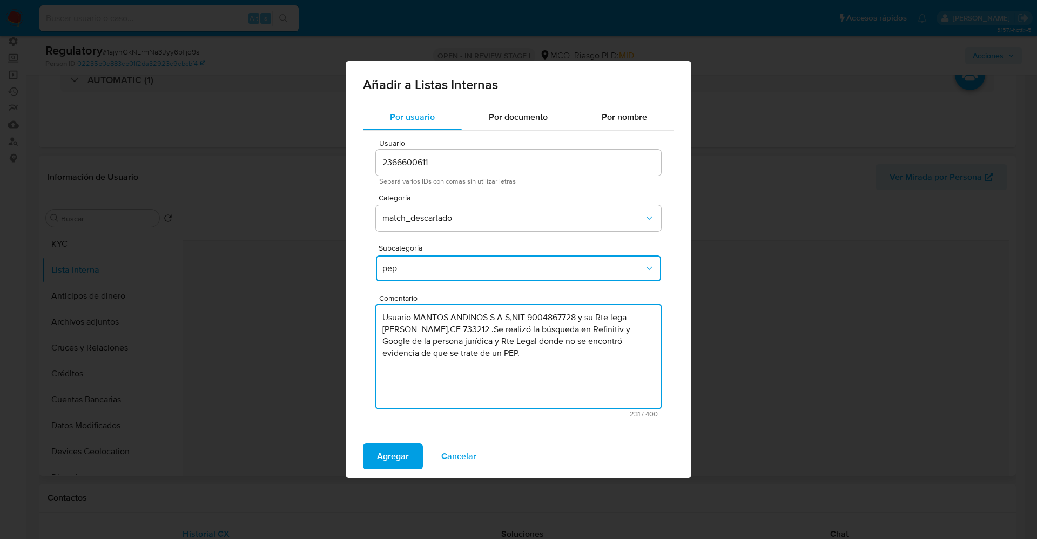
type textarea "Usuario MANTOS ANDINOS S A S,NIT 9004867728 y su Rte lega Jose Antonio Yucci Pe…"
click at [403, 359] on span "Agregar" at bounding box center [393, 456] width 32 height 24
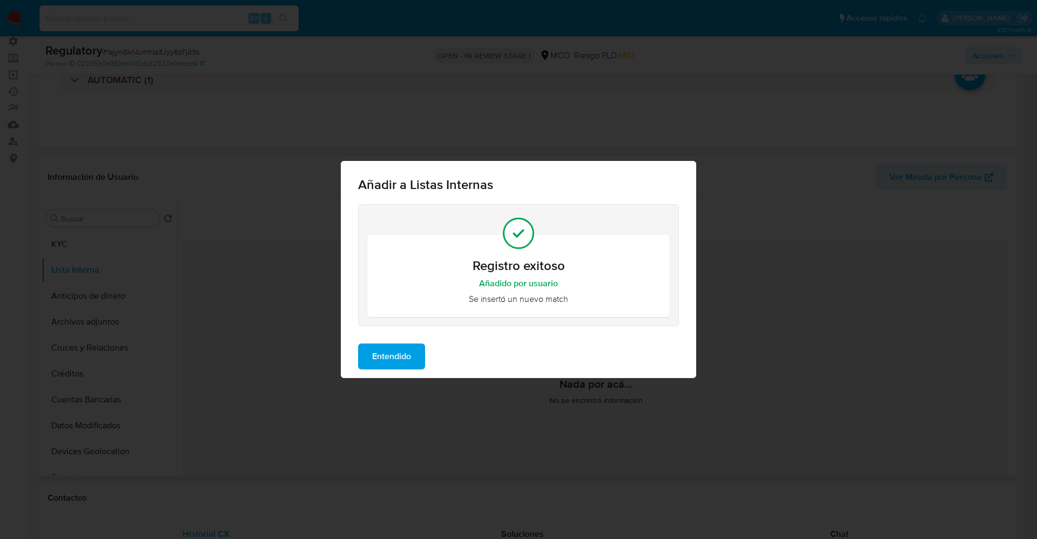
click at [388, 351] on span "Entendido" at bounding box center [391, 357] width 39 height 24
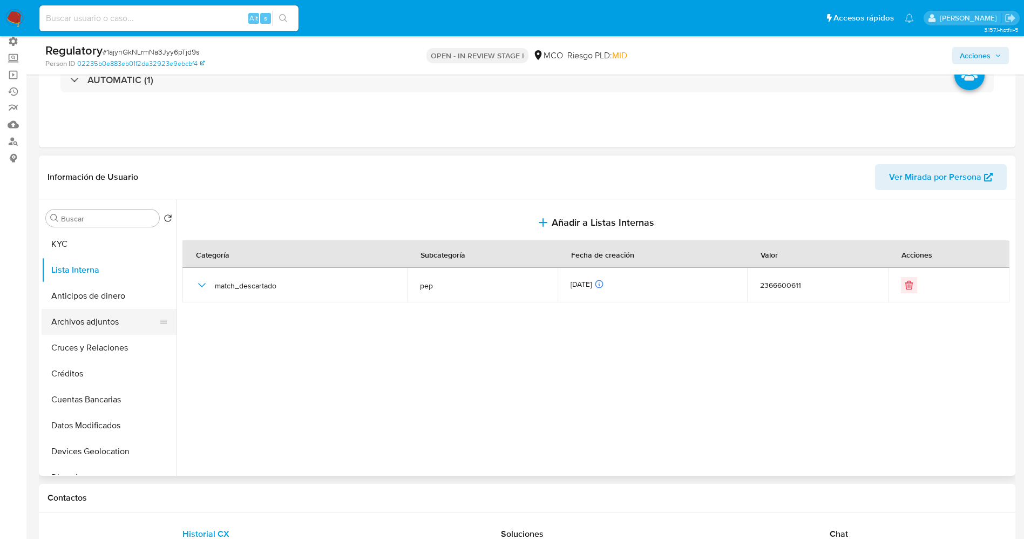
click at [89, 324] on button "Archivos adjuntos" at bounding box center [105, 322] width 126 height 26
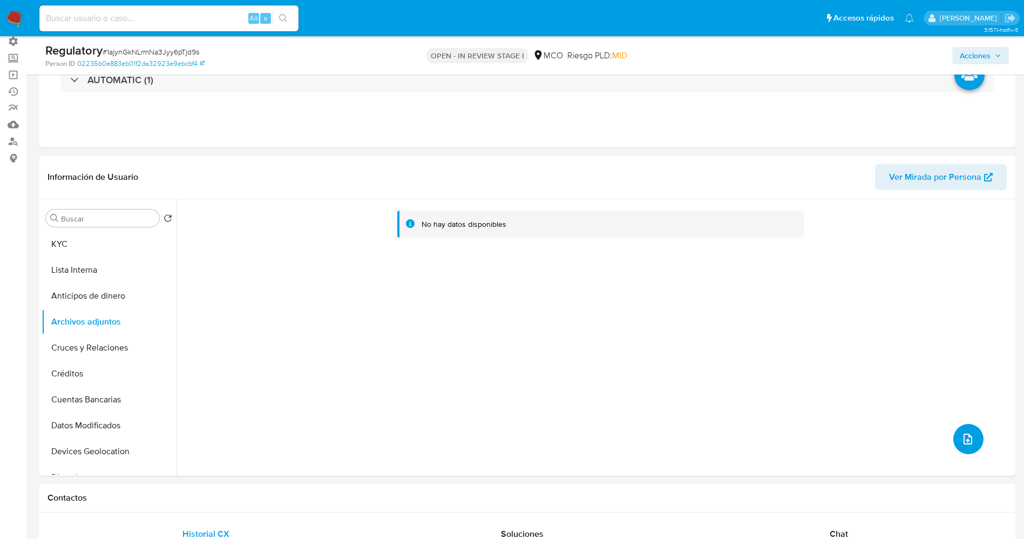
click at [683, 359] on button "upload-file" at bounding box center [969, 439] width 30 height 30
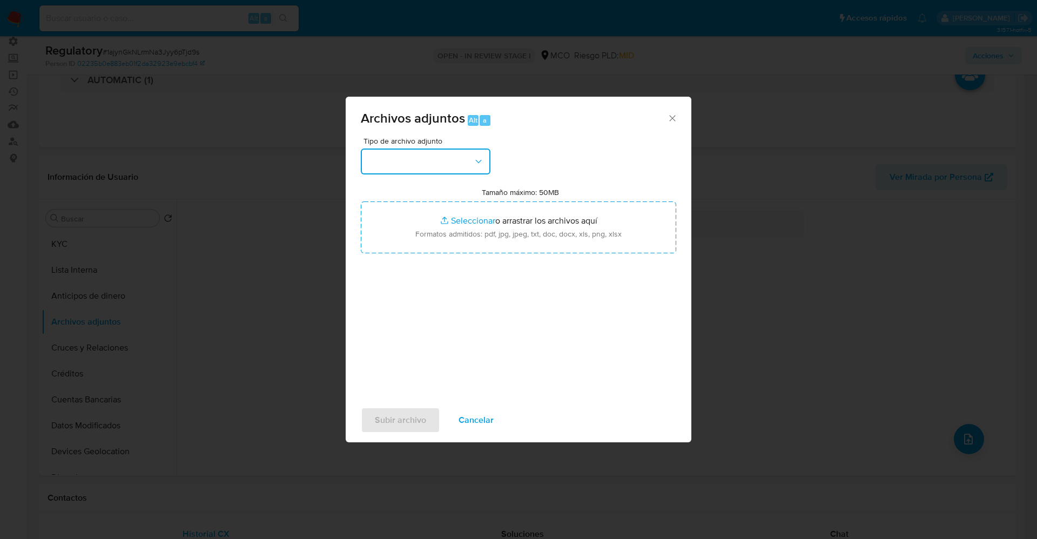
click at [428, 168] on button "button" at bounding box center [426, 162] width 130 height 26
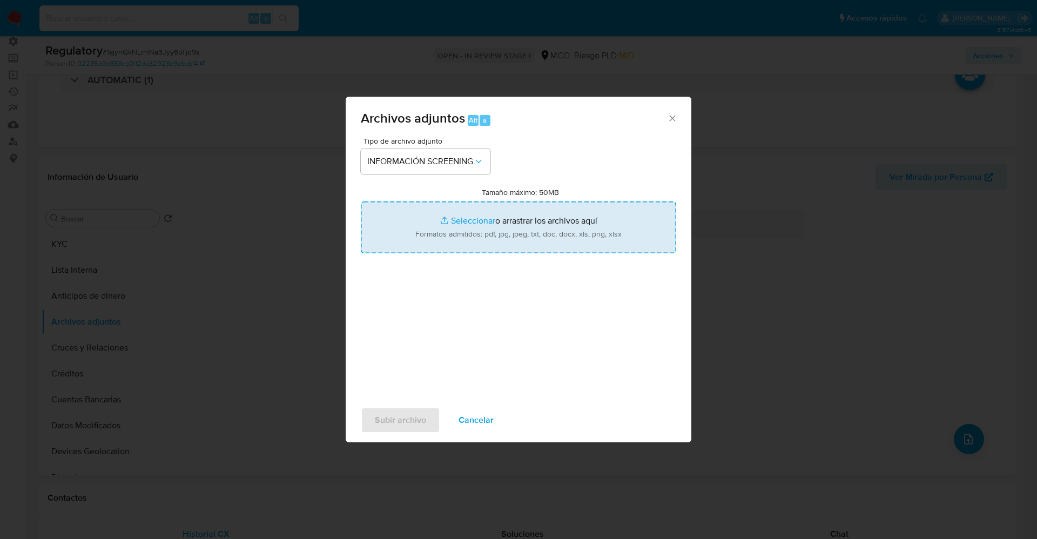
type input "C:\fakepath\CaseDossierReport_5jb7hn3oogap1jzei5zxlsgwp.pdf"
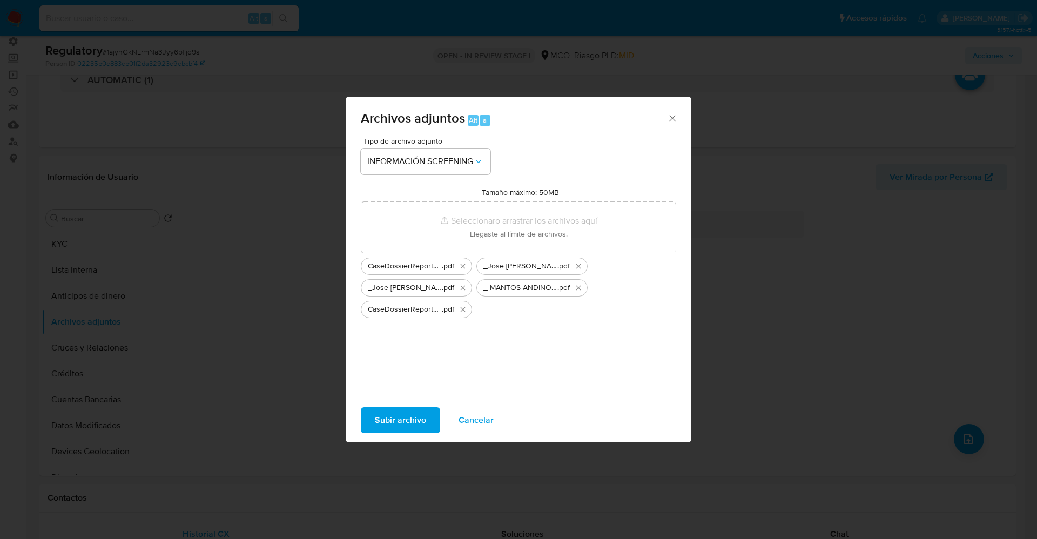
click at [408, 359] on span "Subir archivo" at bounding box center [400, 420] width 51 height 24
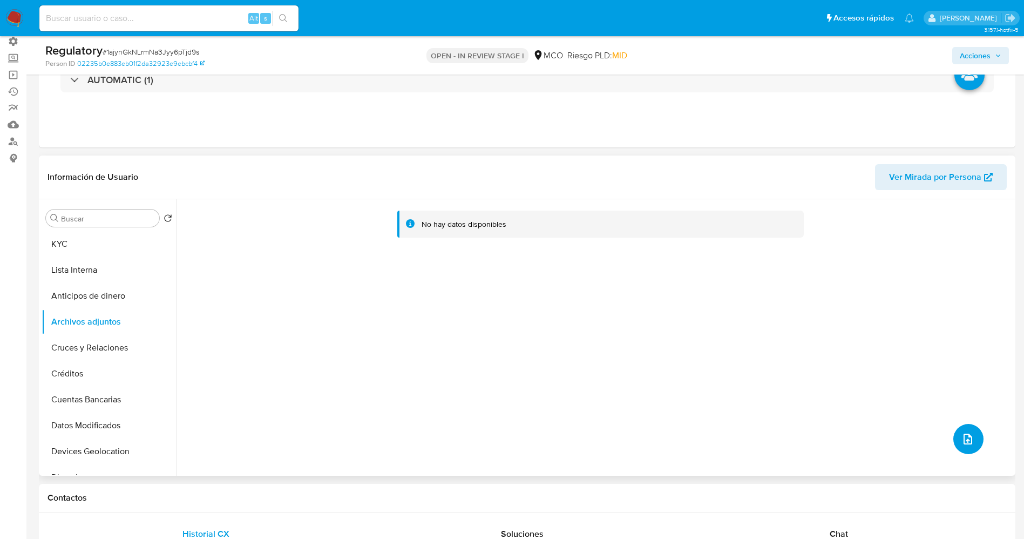
click at [683, 359] on button "upload-file" at bounding box center [969, 439] width 30 height 30
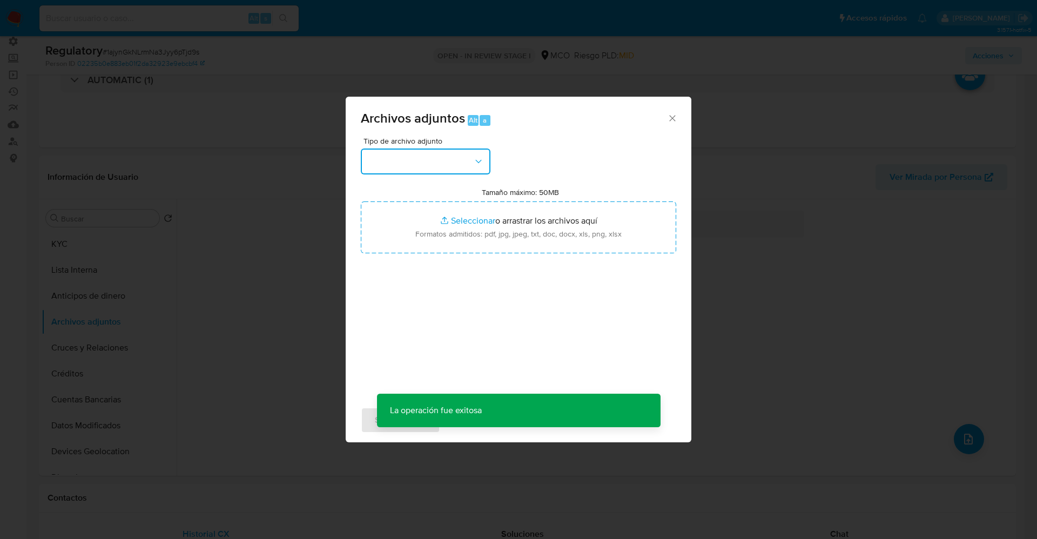
click at [442, 167] on button "button" at bounding box center [426, 162] width 130 height 26
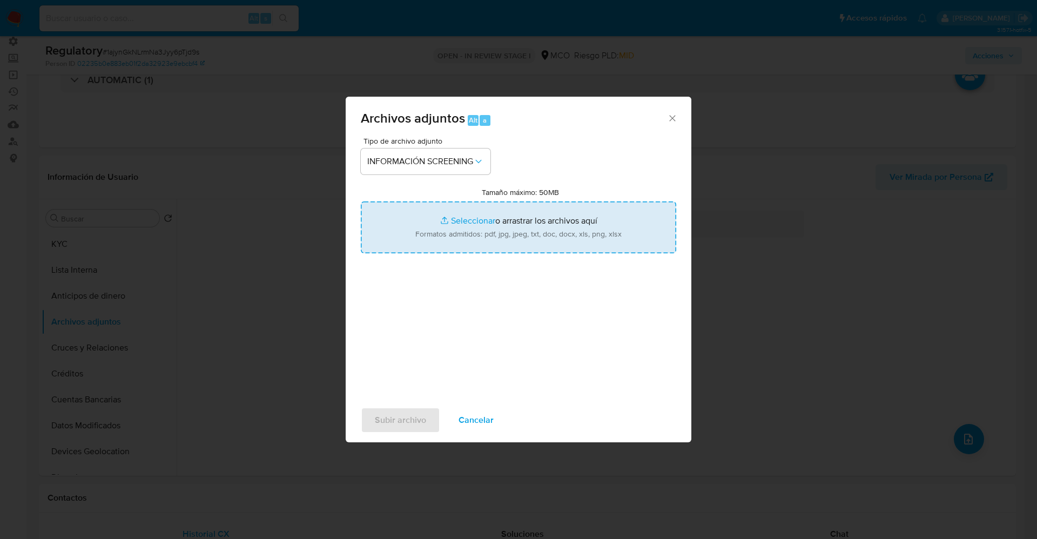
type input "C:\fakepath\_ MANTOS ANDINOS S A S_ - Buscar con Google.pdf"
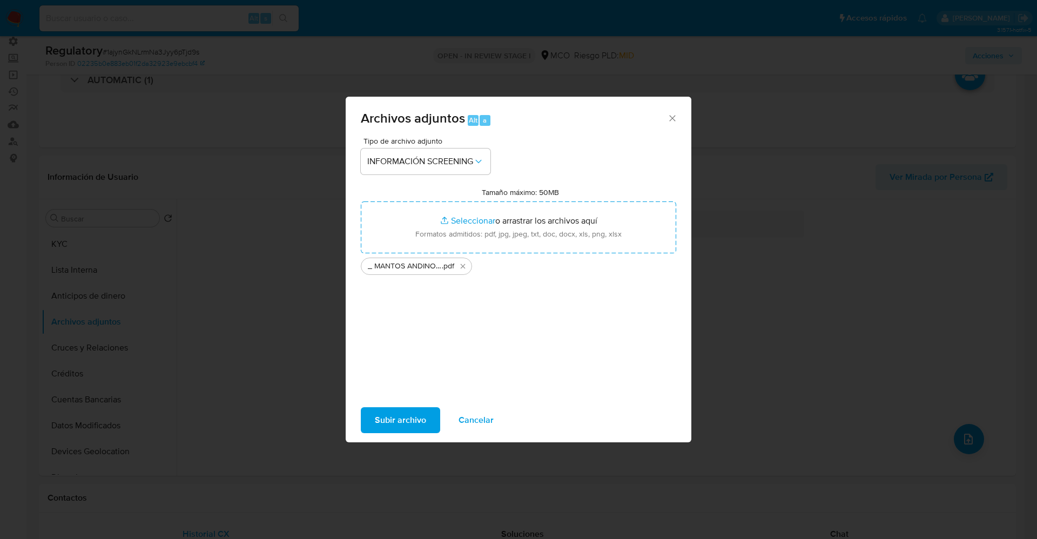
click at [401, 359] on span "Subir archivo" at bounding box center [400, 420] width 51 height 24
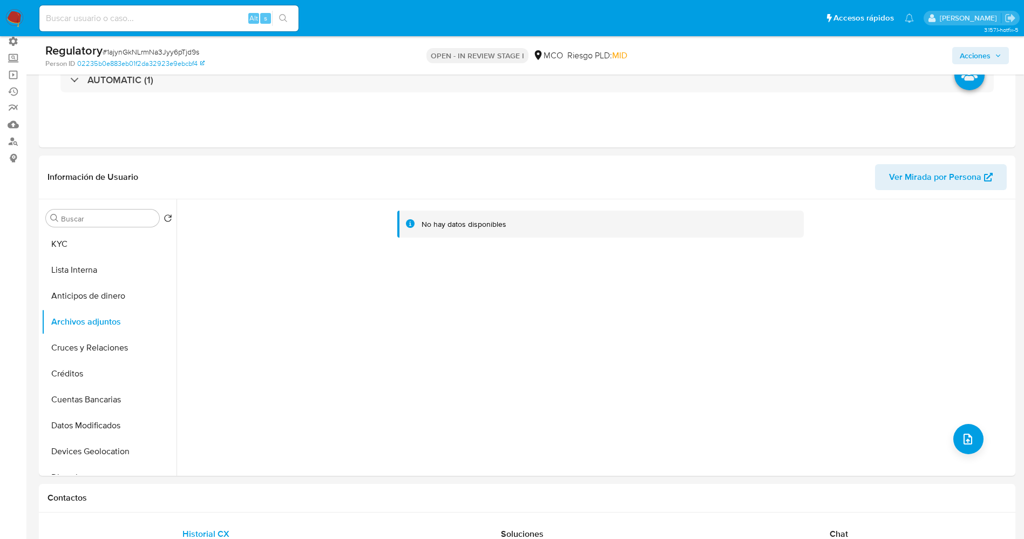
click at [78, 269] on button "Lista Interna" at bounding box center [109, 270] width 135 height 26
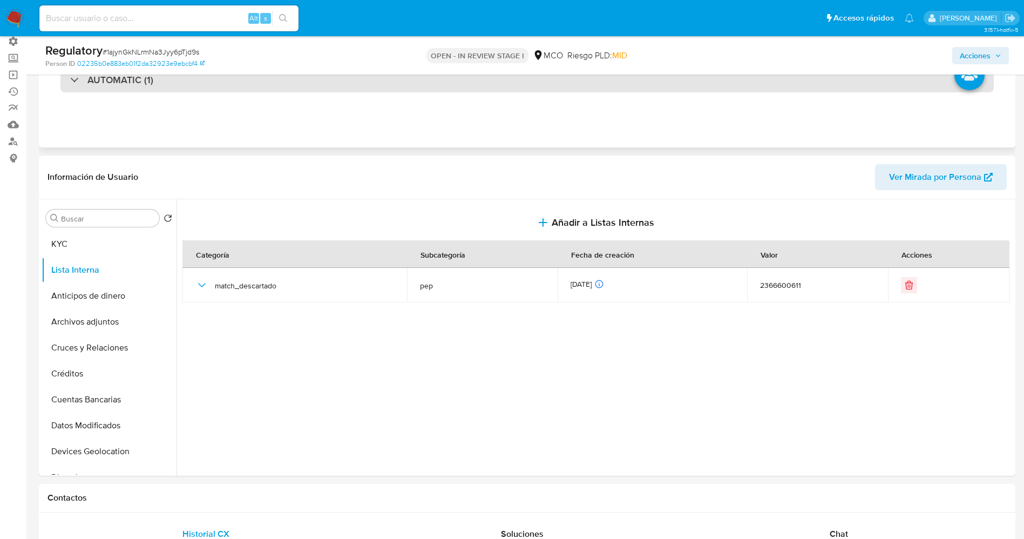
scroll to position [0, 0]
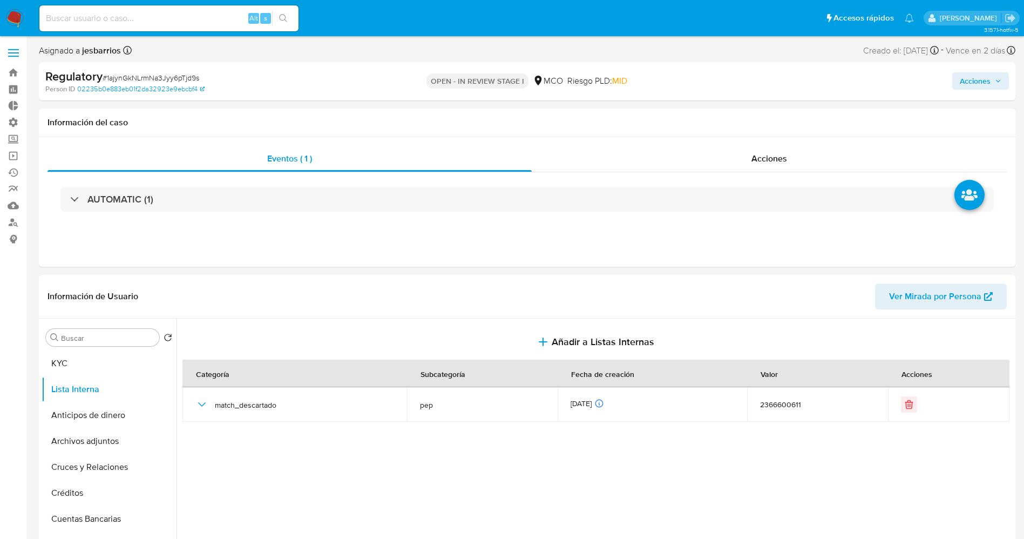
click at [683, 80] on span "Acciones" at bounding box center [975, 80] width 31 height 17
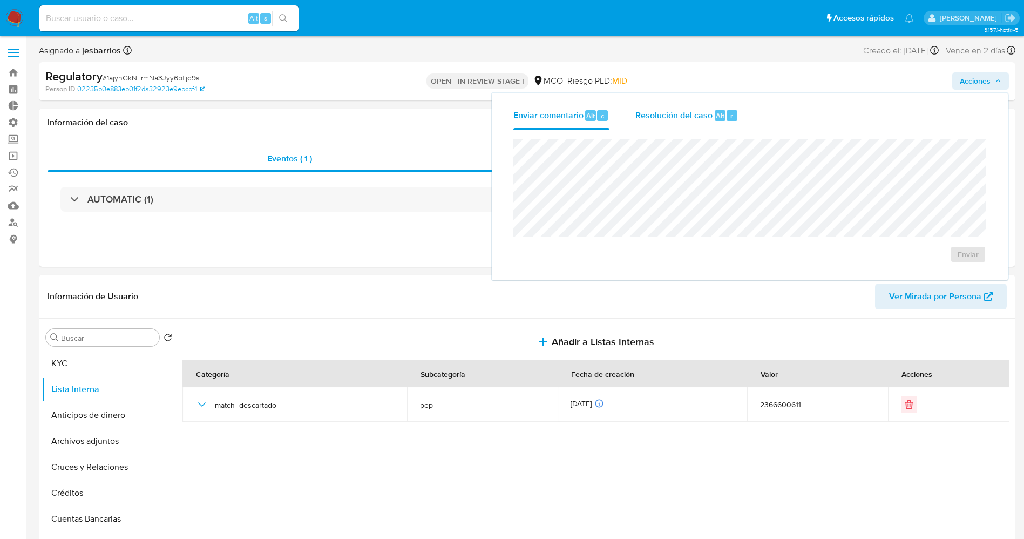
click at [683, 112] on span "Resolución del caso" at bounding box center [674, 115] width 77 height 12
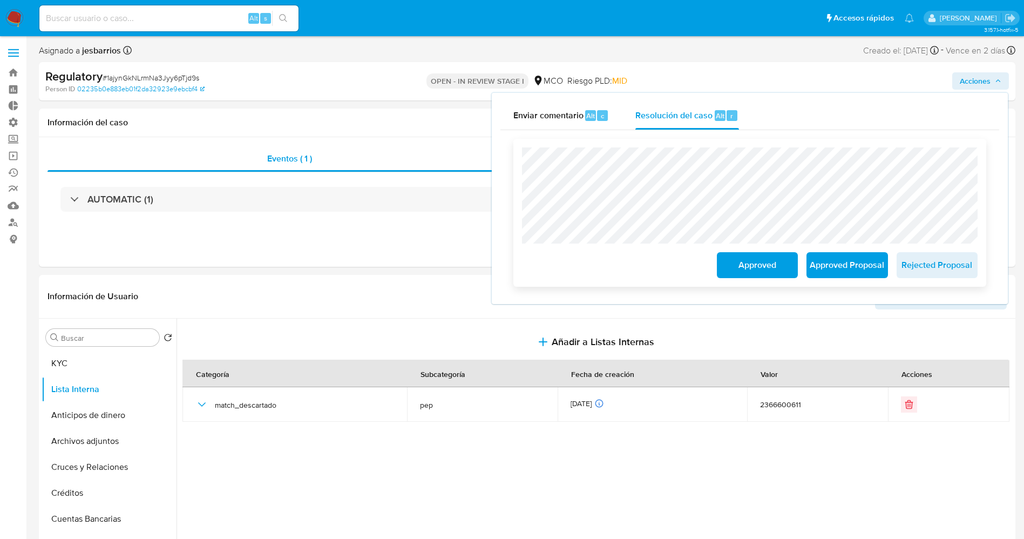
click at [683, 272] on span "Approved" at bounding box center [757, 265] width 53 height 24
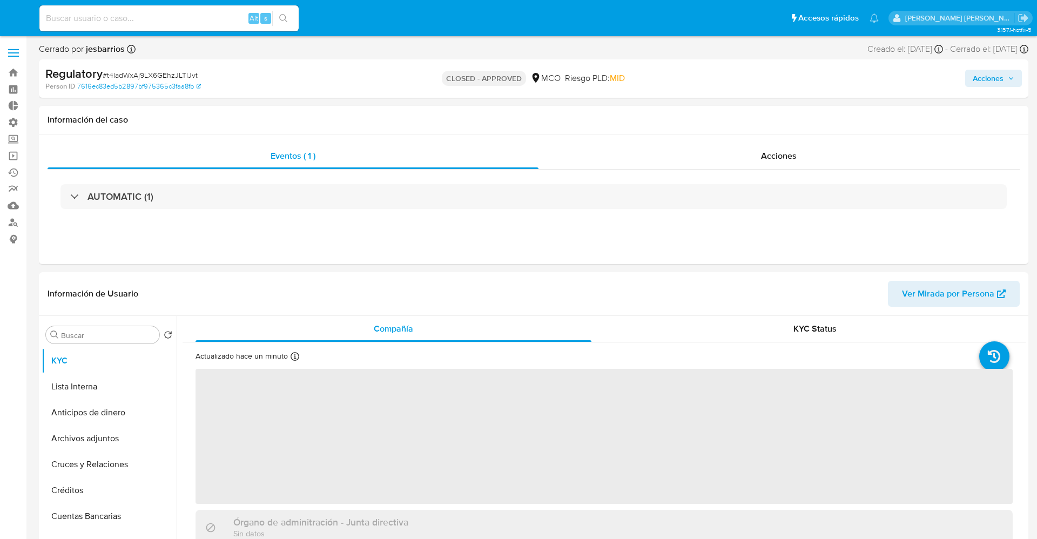
select select "10"
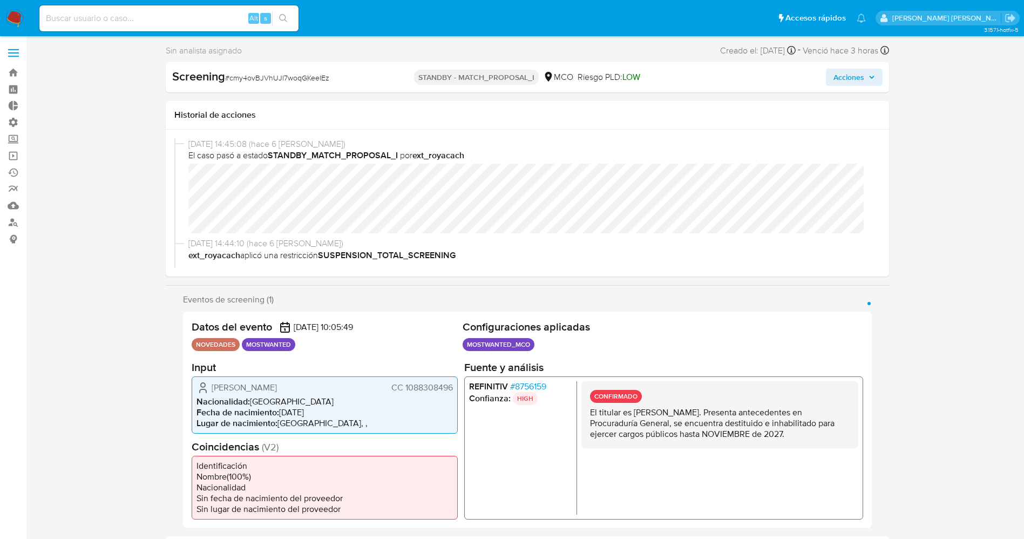
select select "10"
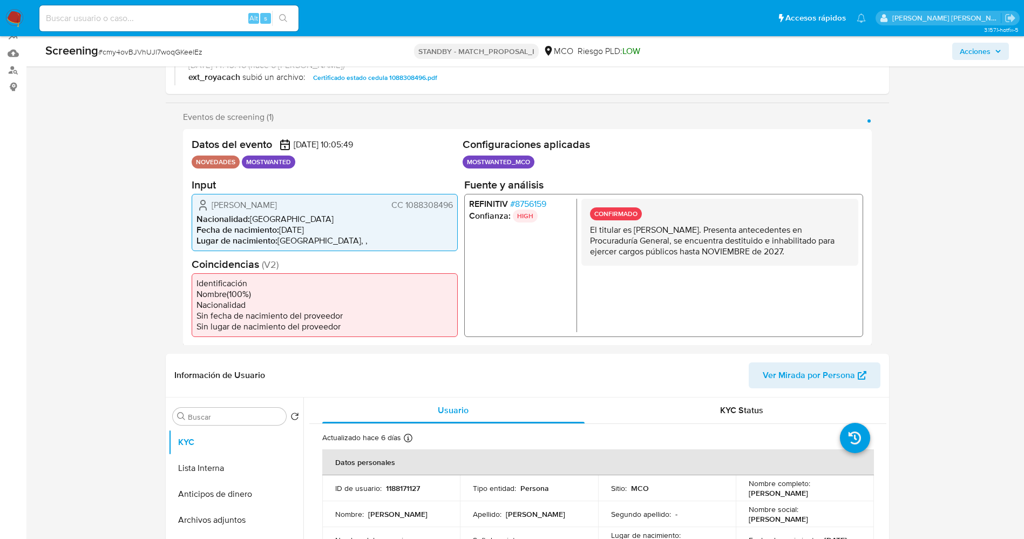
scroll to position [162, 0]
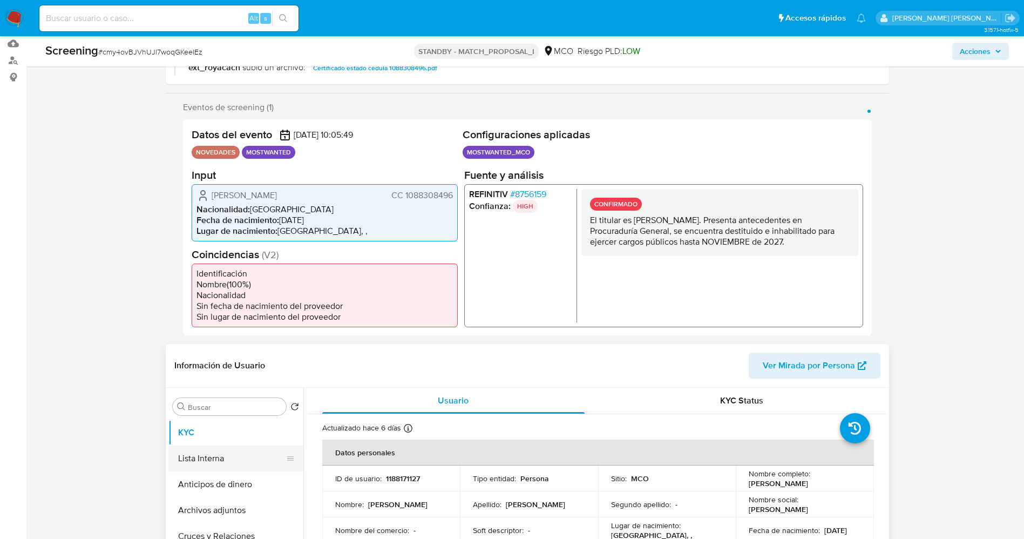
click at [201, 454] on button "Lista Interna" at bounding box center [231, 459] width 126 height 26
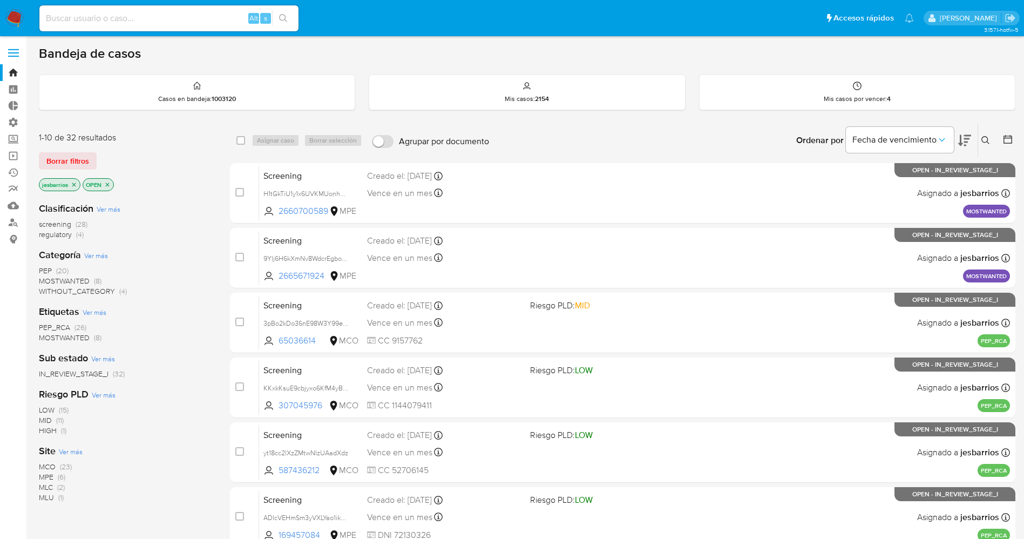
click at [14, 17] on img at bounding box center [14, 18] width 18 height 18
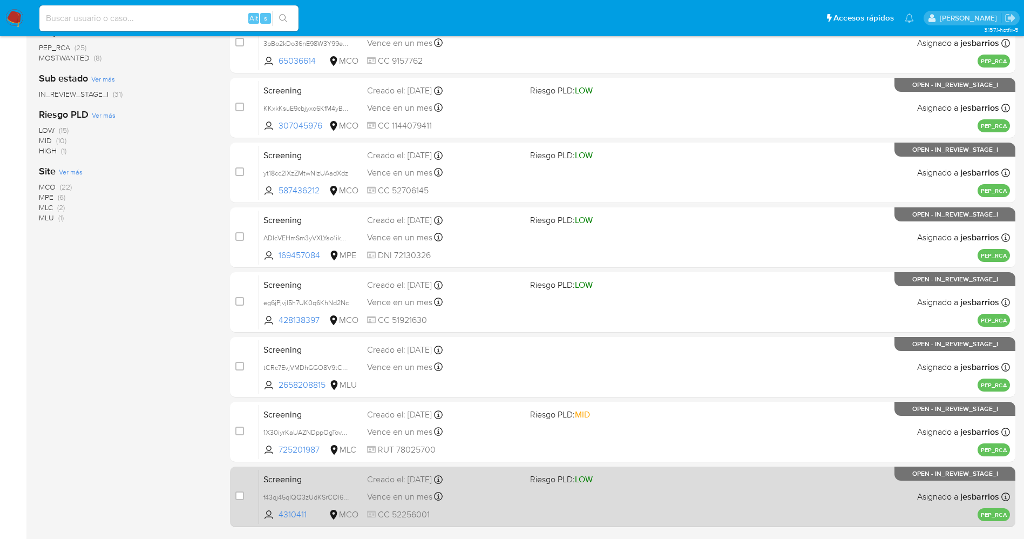
scroll to position [314, 0]
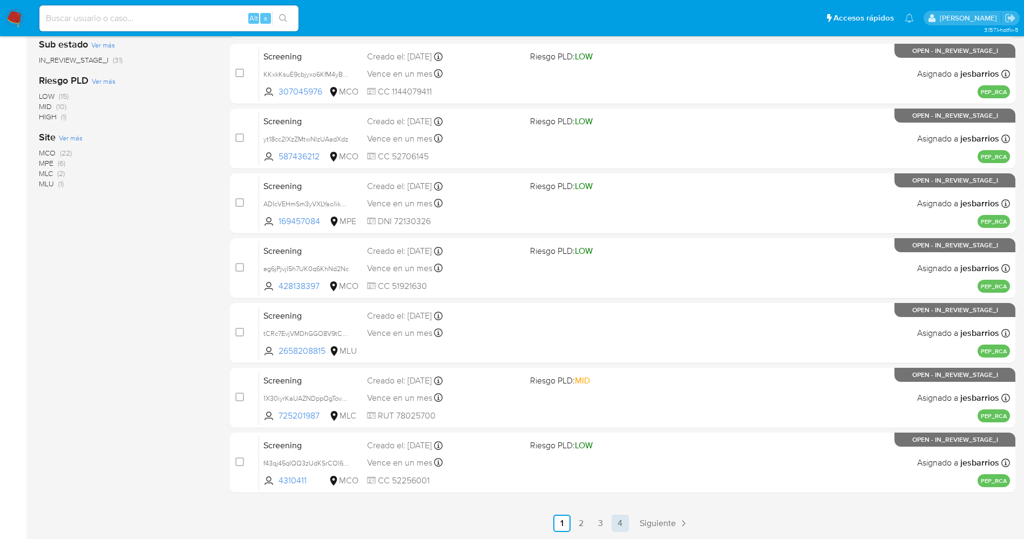
click at [621, 523] on link "4" at bounding box center [620, 523] width 17 height 17
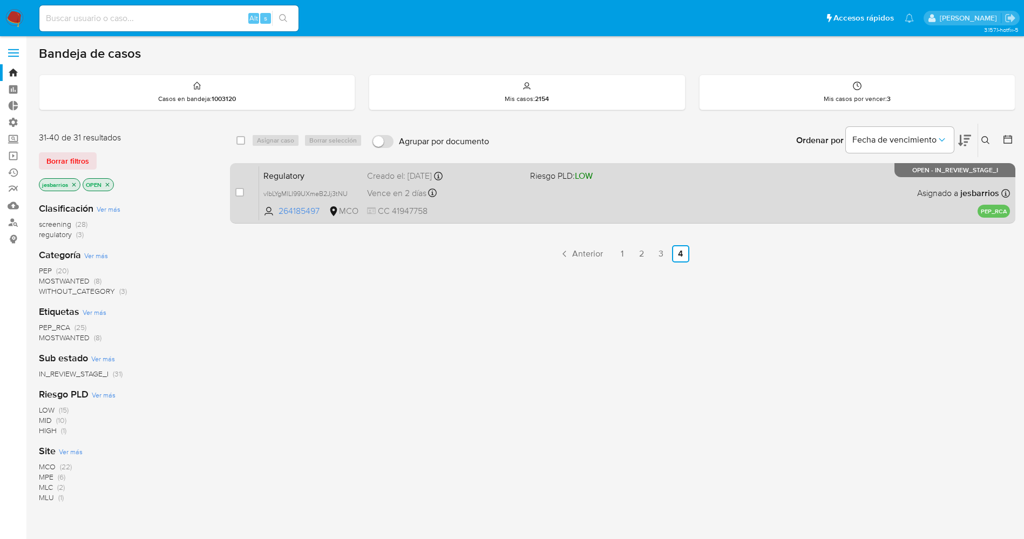
click at [634, 201] on div "Regulatory vlbLYgMlLI99UXmeB2Jj3tNU 264185497 MCO Riesgo PLD: LOW Creado el: 01…" at bounding box center [634, 193] width 751 height 55
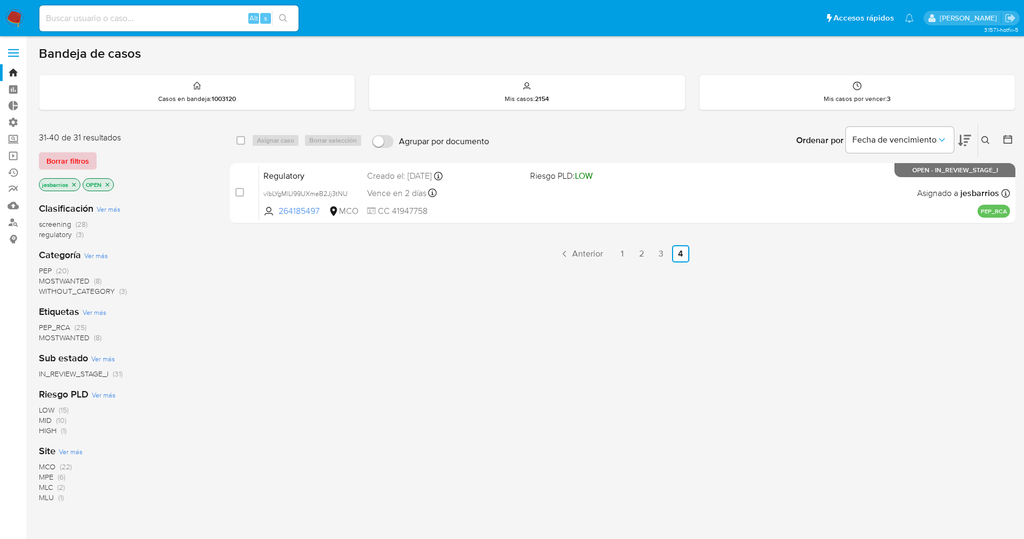
click at [69, 154] on span "Borrar filtros" at bounding box center [67, 160] width 43 height 15
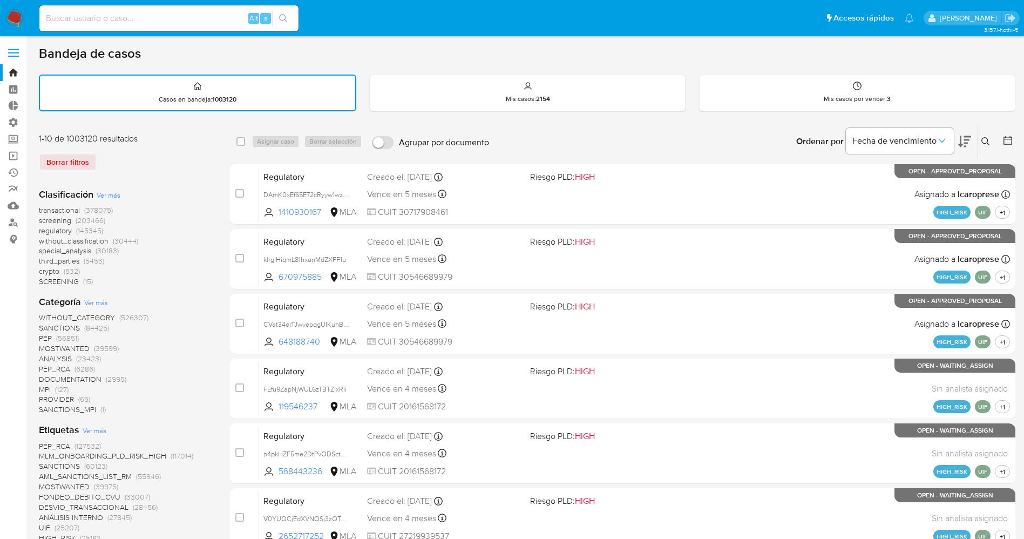
click at [988, 141] on icon at bounding box center [986, 141] width 8 height 8
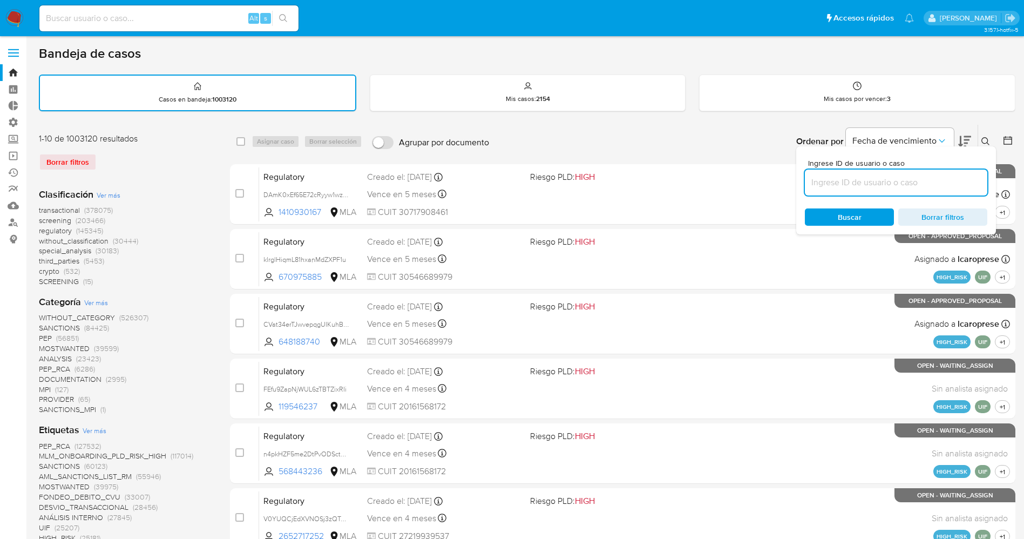
click at [857, 185] on input at bounding box center [896, 183] width 183 height 14
type input "yX081HlAbQUqM3CIkbktk7KF"
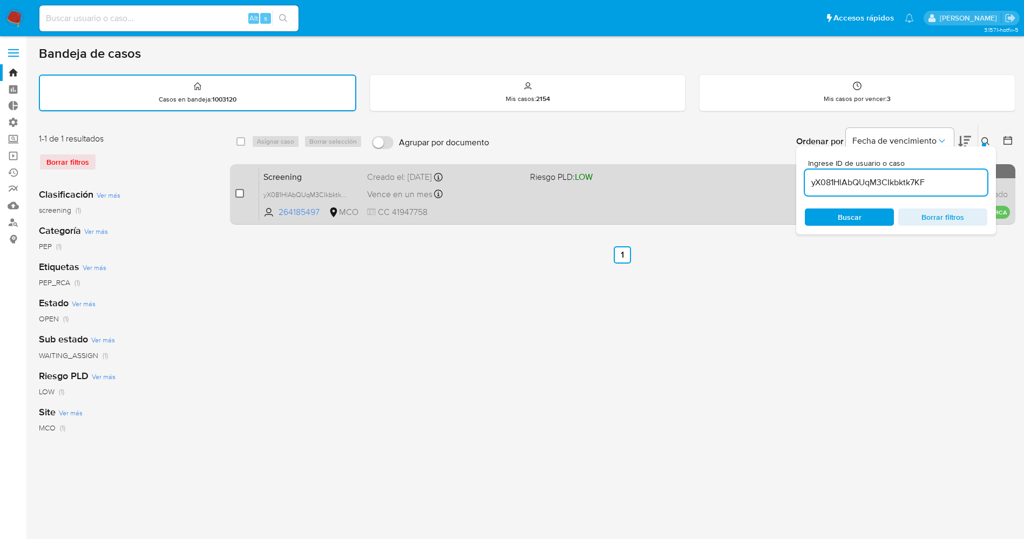
click at [243, 192] on input "checkbox" at bounding box center [239, 193] width 9 height 9
checkbox input "true"
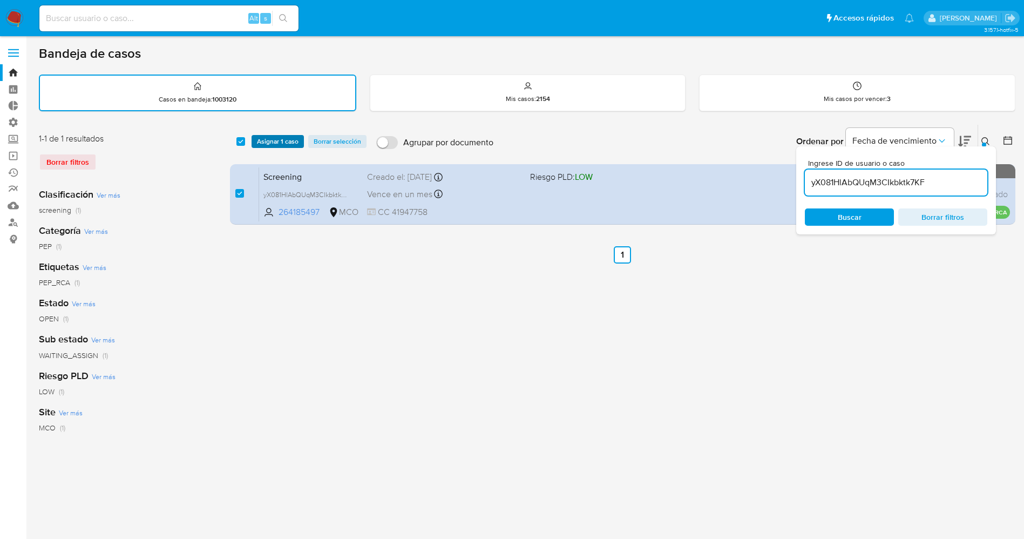
click at [278, 136] on span "Asignar 1 caso" at bounding box center [278, 141] width 42 height 11
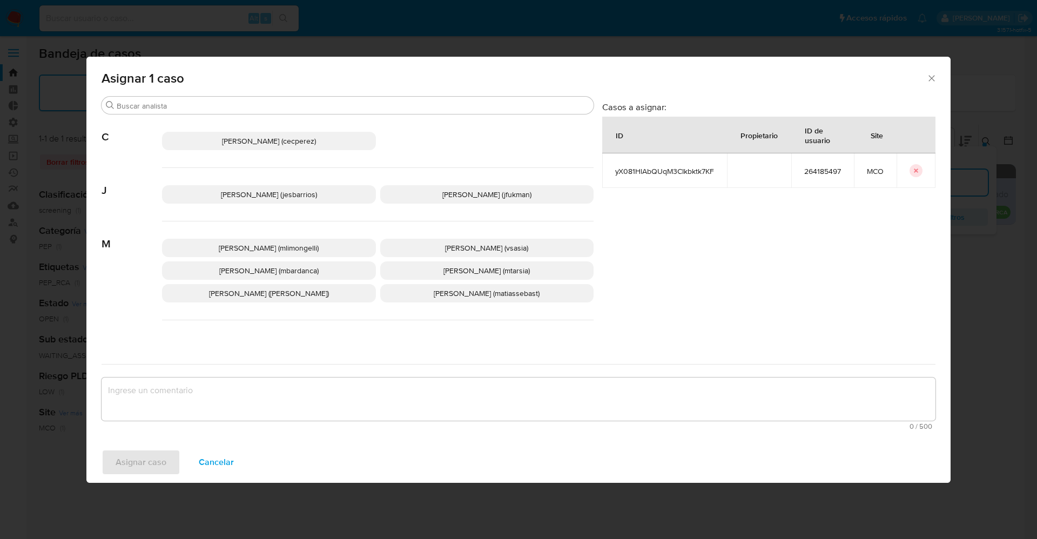
click at [290, 194] on span "Jesica Iris Barrios Leita (jesbarrios)" at bounding box center [269, 194] width 96 height 11
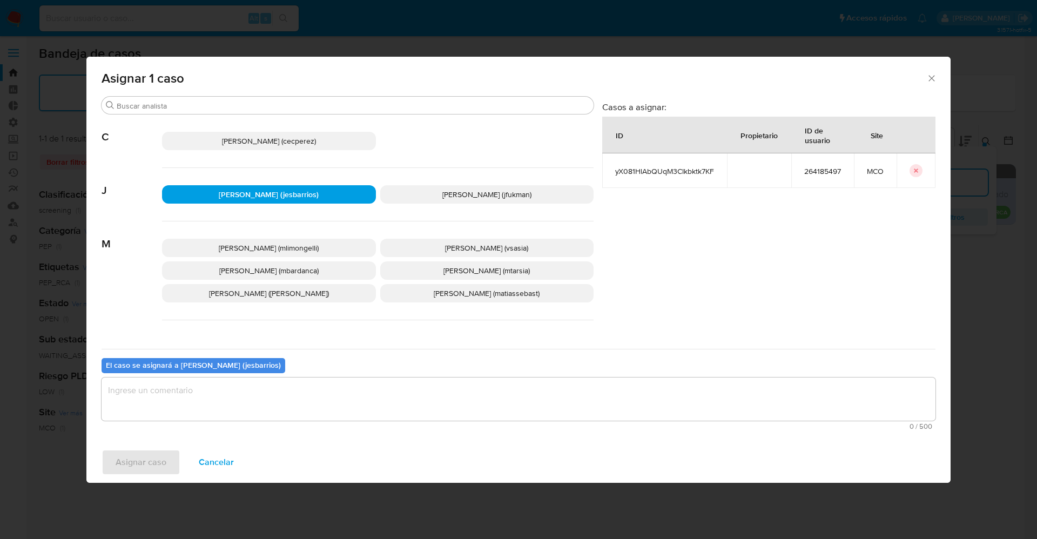
click at [288, 407] on textarea "assign-modal" at bounding box center [519, 398] width 834 height 43
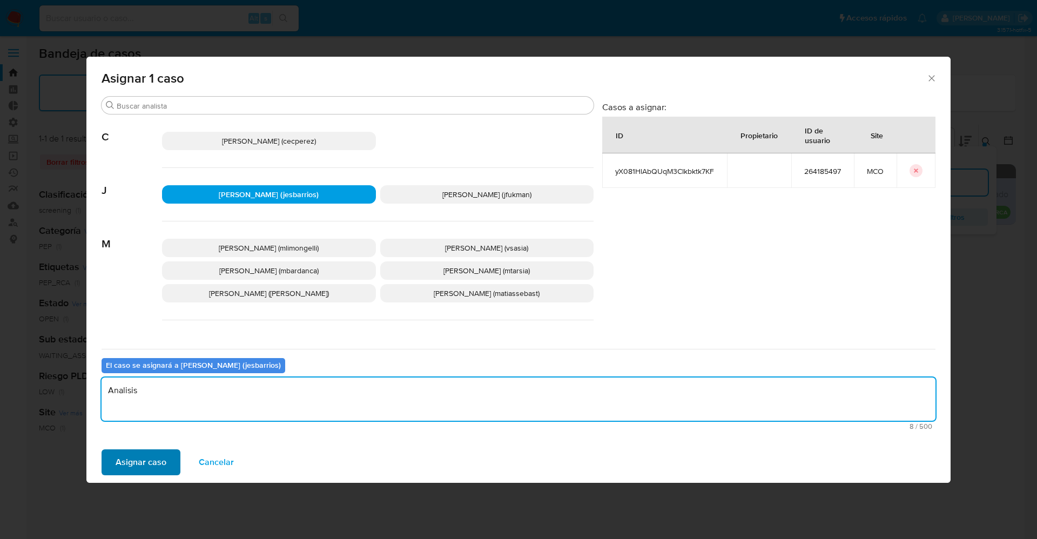
type textarea "Analisis"
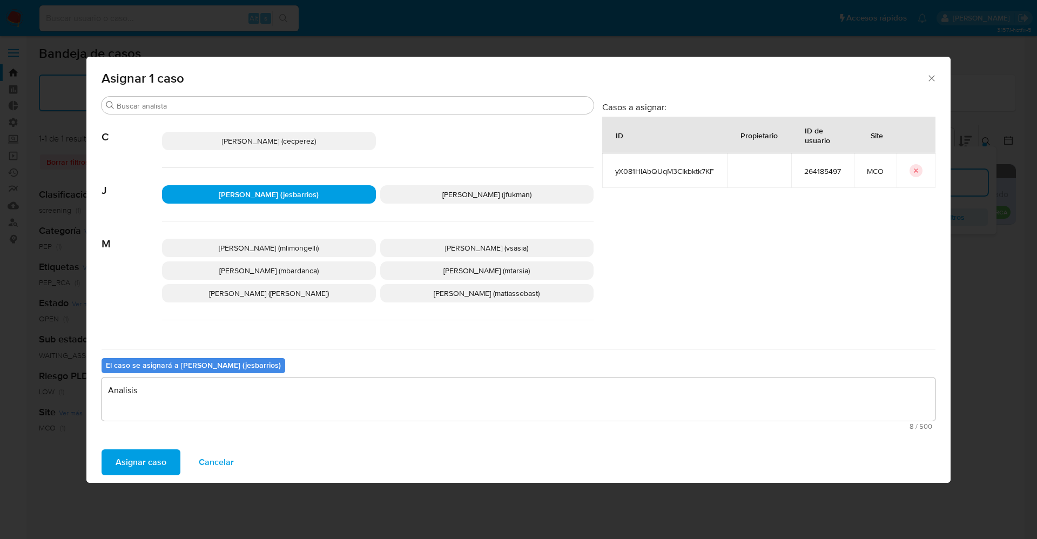
click at [156, 456] on span "Asignar caso" at bounding box center [141, 462] width 51 height 24
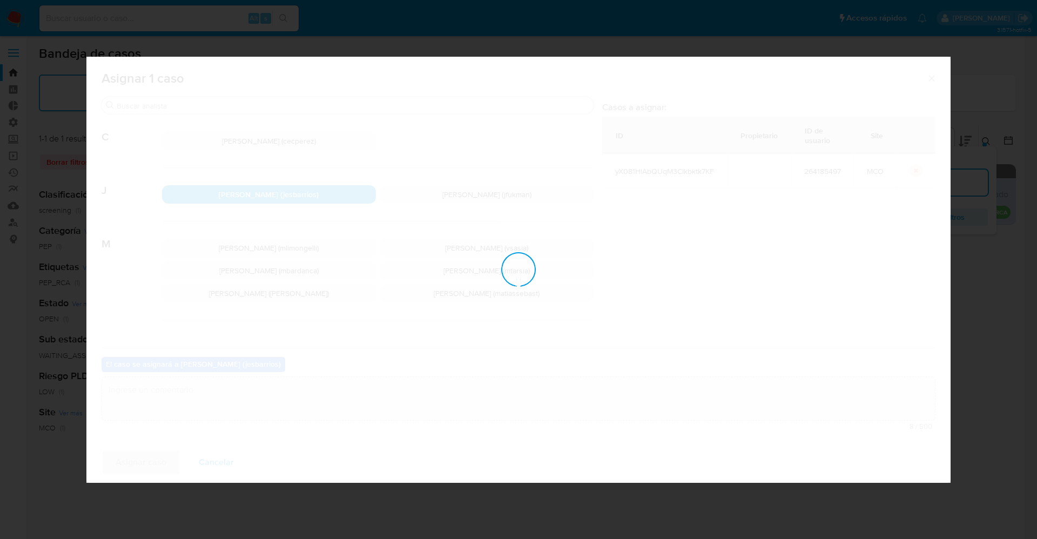
checkbox input "false"
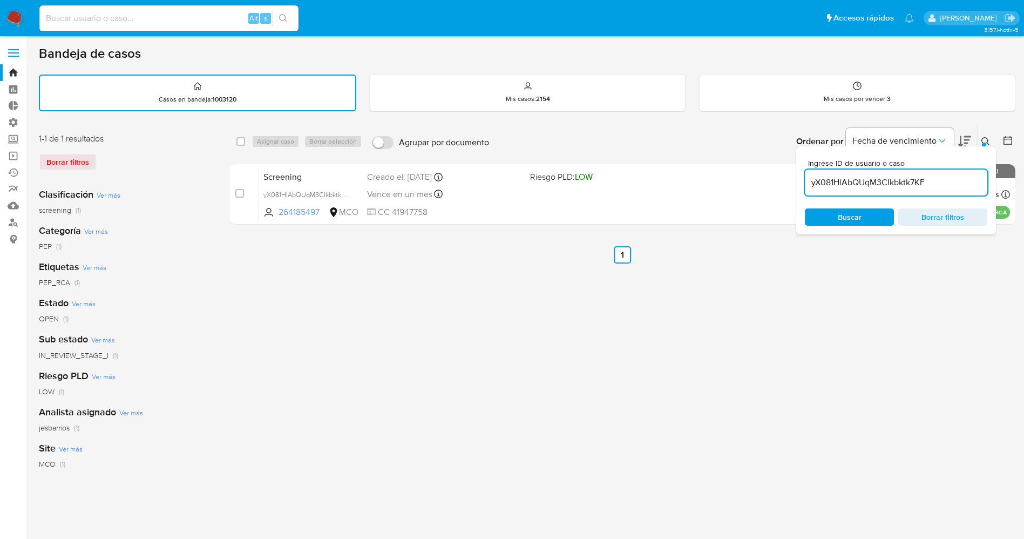
click at [16, 18] on img at bounding box center [14, 18] width 18 height 18
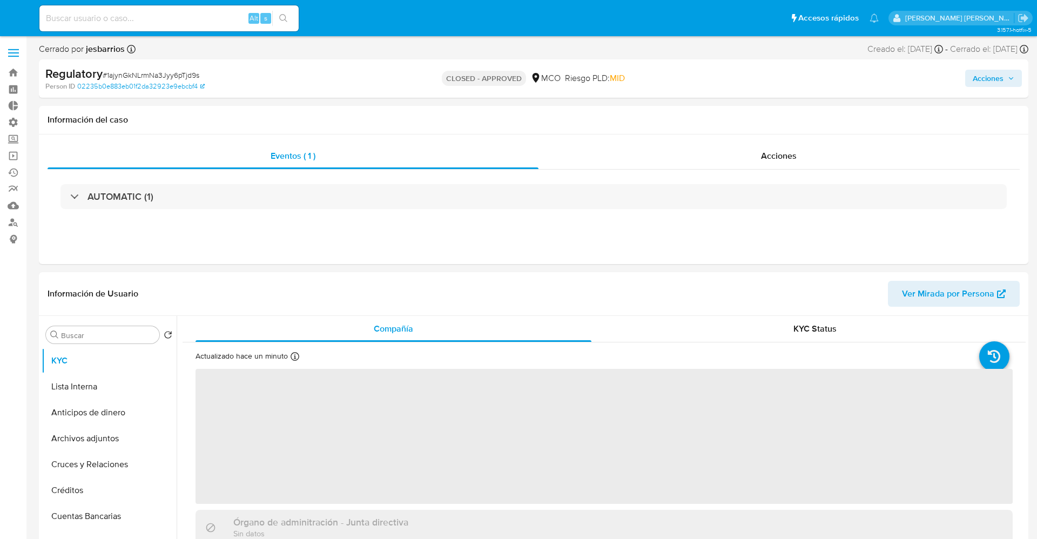
select select "10"
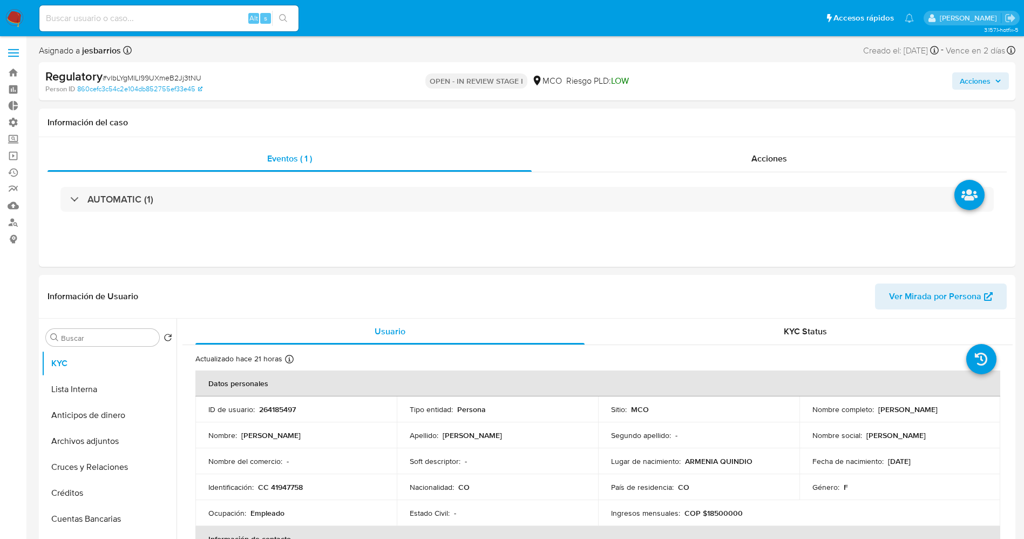
select select "10"
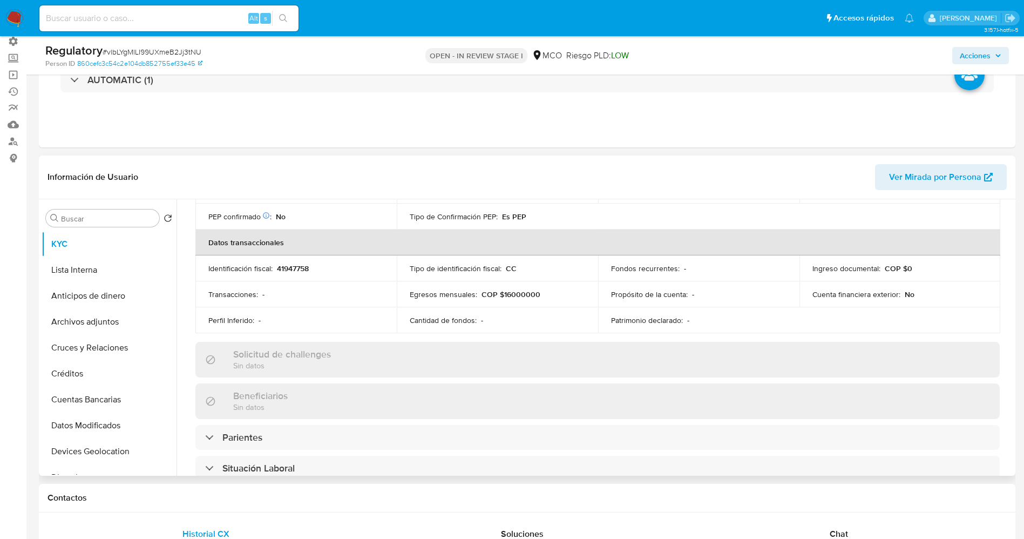
scroll to position [405, 0]
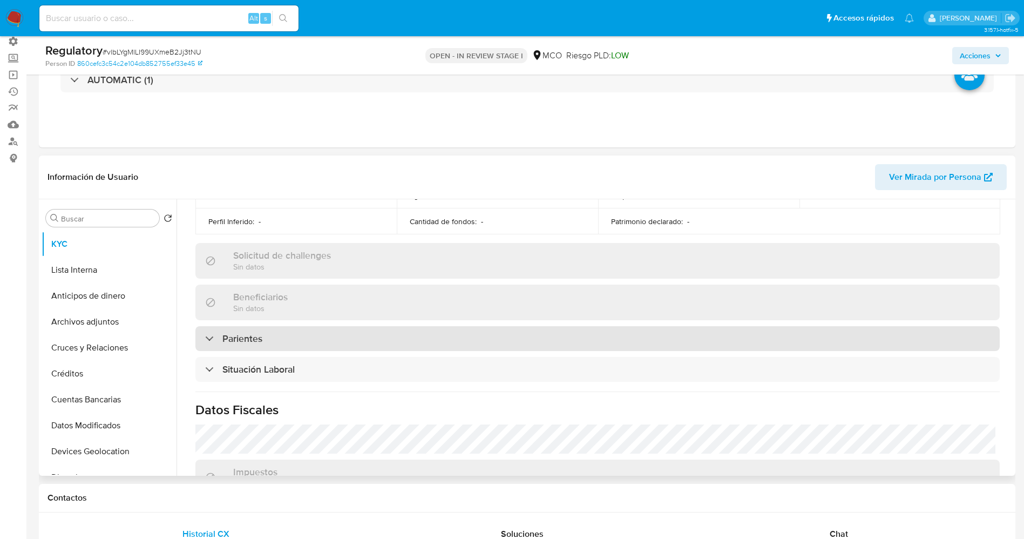
click at [253, 345] on h3 "Parientes" at bounding box center [243, 339] width 40 height 12
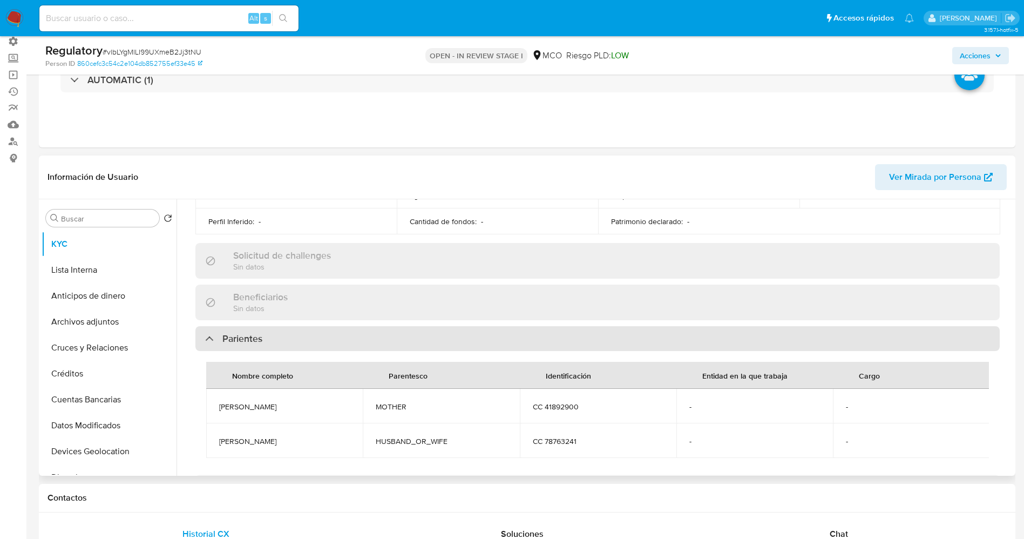
click at [253, 345] on h3 "Parientes" at bounding box center [243, 339] width 40 height 12
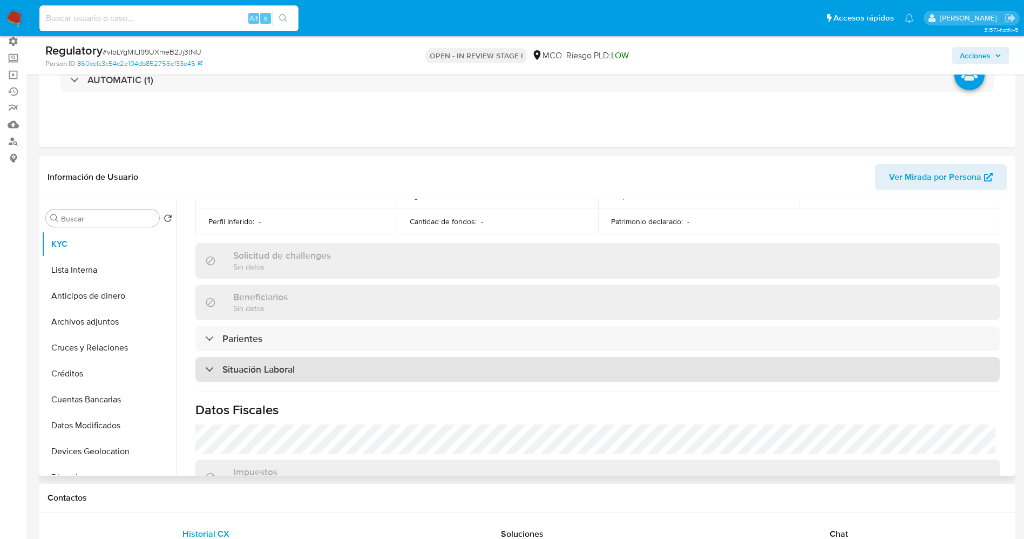
click at [294, 377] on div "Situación Laboral" at bounding box center [597, 369] width 805 height 25
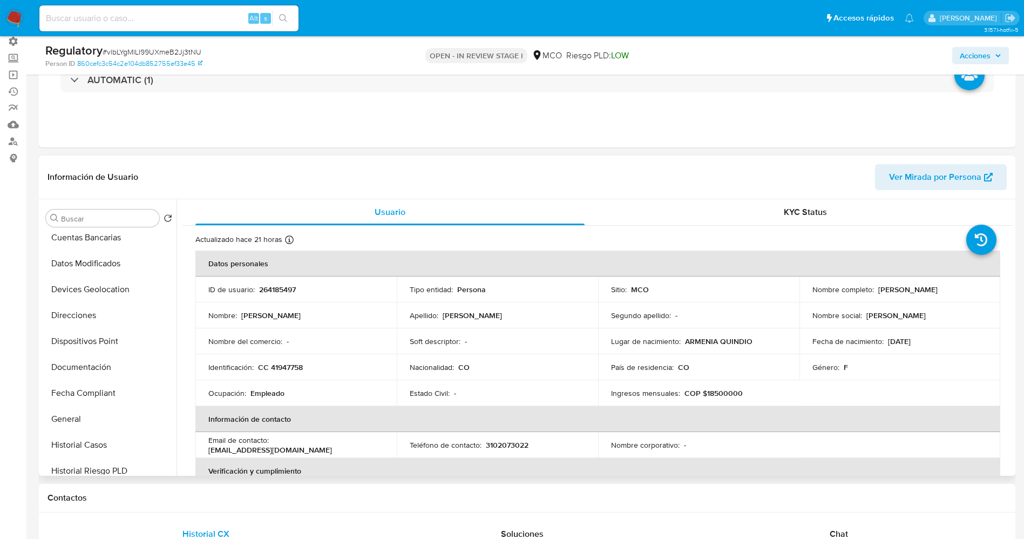
scroll to position [243, 0]
click at [86, 367] on button "Historial Casos" at bounding box center [105, 364] width 126 height 26
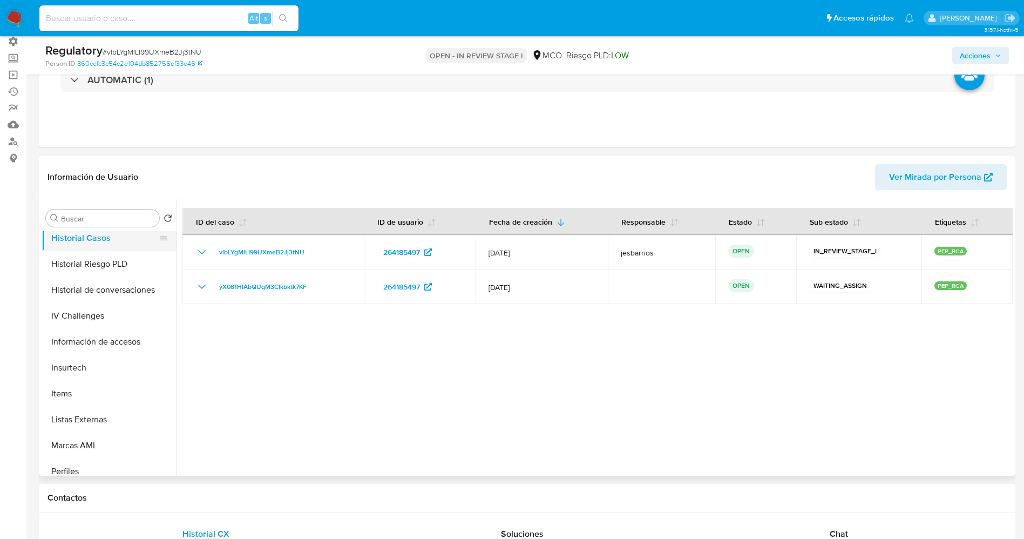
scroll to position [405, 0]
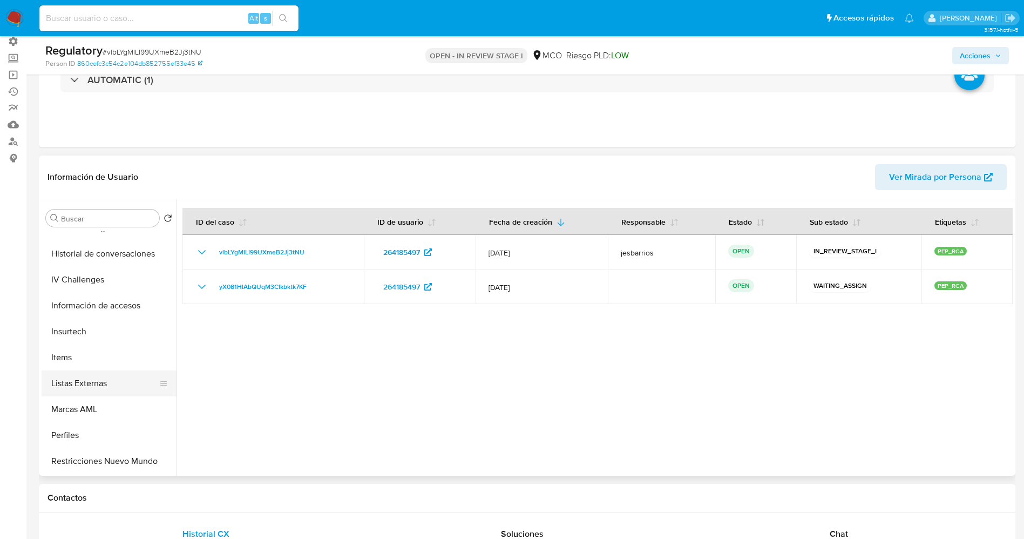
click at [89, 377] on button "Listas Externas" at bounding box center [105, 383] width 126 height 26
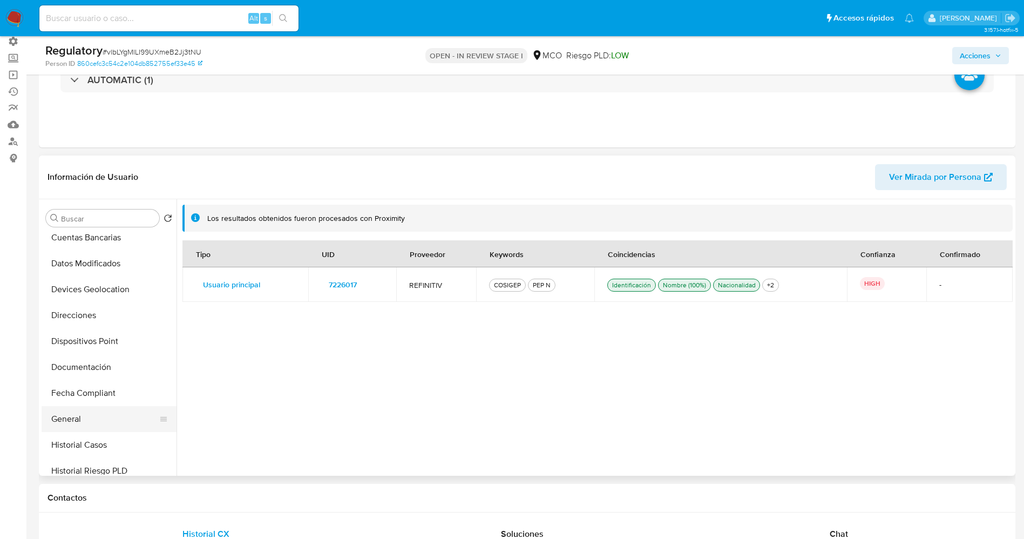
scroll to position [243, 0]
click at [93, 372] on button "Historial Casos" at bounding box center [105, 364] width 126 height 26
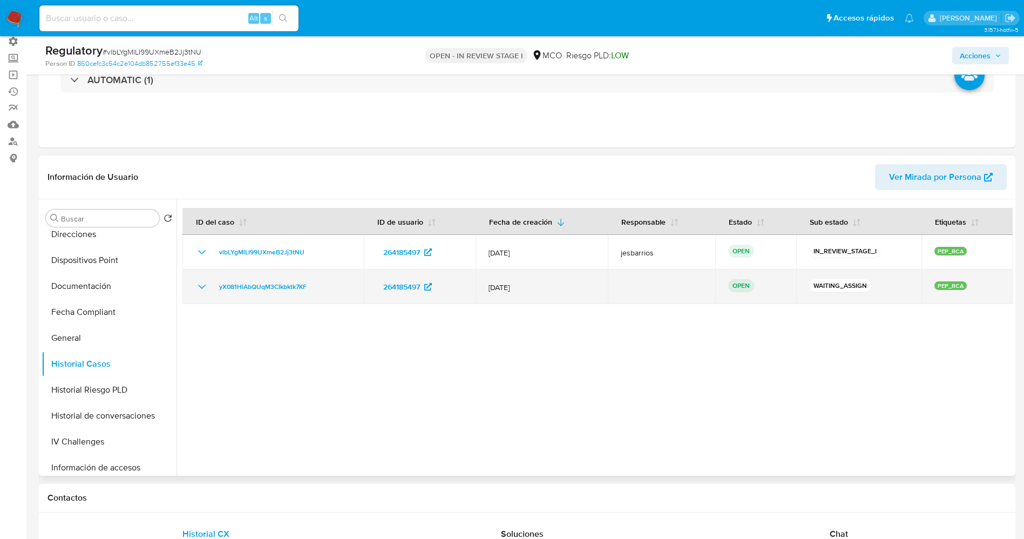
drag, startPoint x: 326, startPoint y: 282, endPoint x: 201, endPoint y: 295, distance: 125.4
click at [201, 295] on td "yX081HlAbQUqM3CIkbktk7KF" at bounding box center [273, 286] width 181 height 35
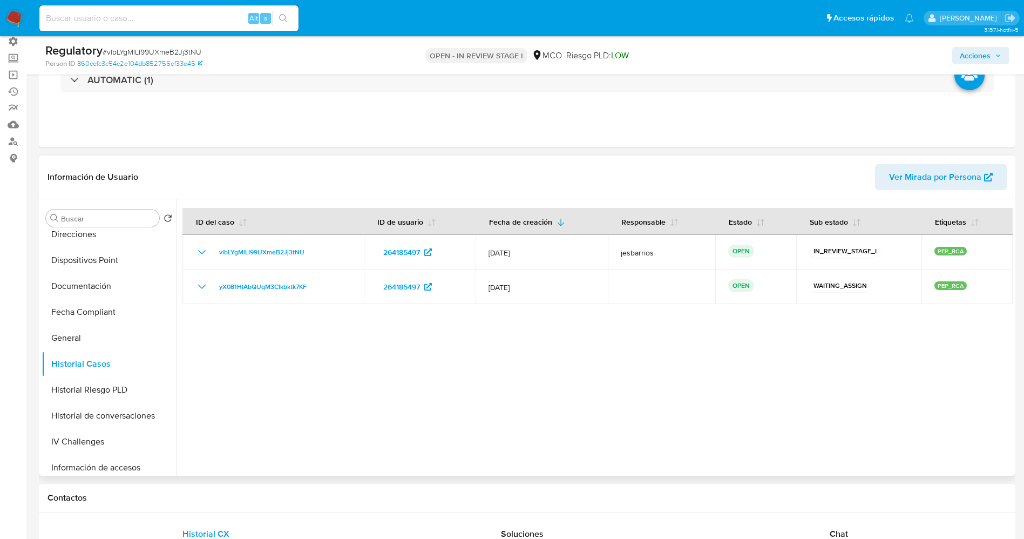
drag, startPoint x: 316, startPoint y: 294, endPoint x: 288, endPoint y: 304, distance: 29.7
click at [283, 309] on div at bounding box center [595, 337] width 837 height 277
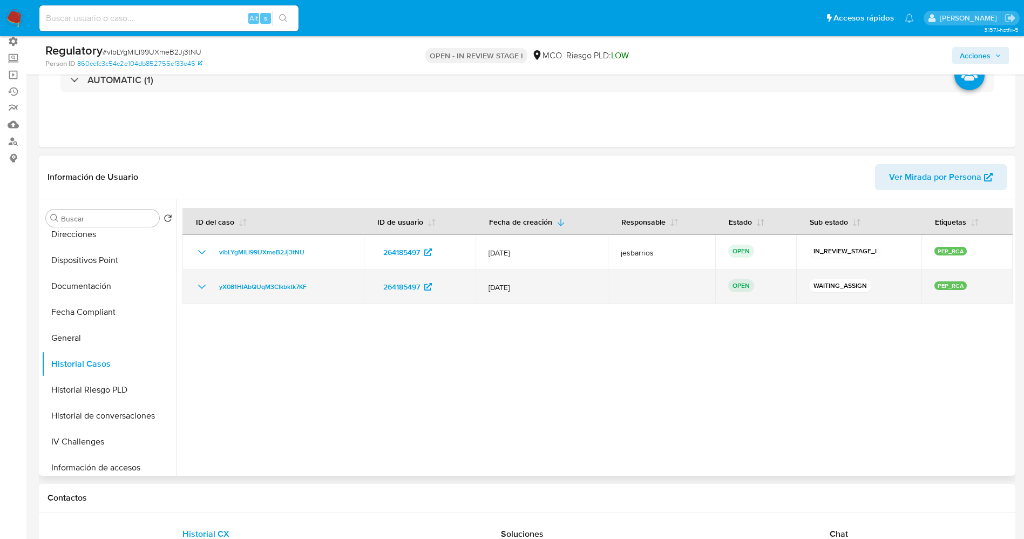
drag, startPoint x: 322, startPoint y: 282, endPoint x: 198, endPoint y: 288, distance: 124.4
click at [198, 288] on div "yX081HlAbQUqM3CIkbktk7KF" at bounding box center [273, 286] width 156 height 13
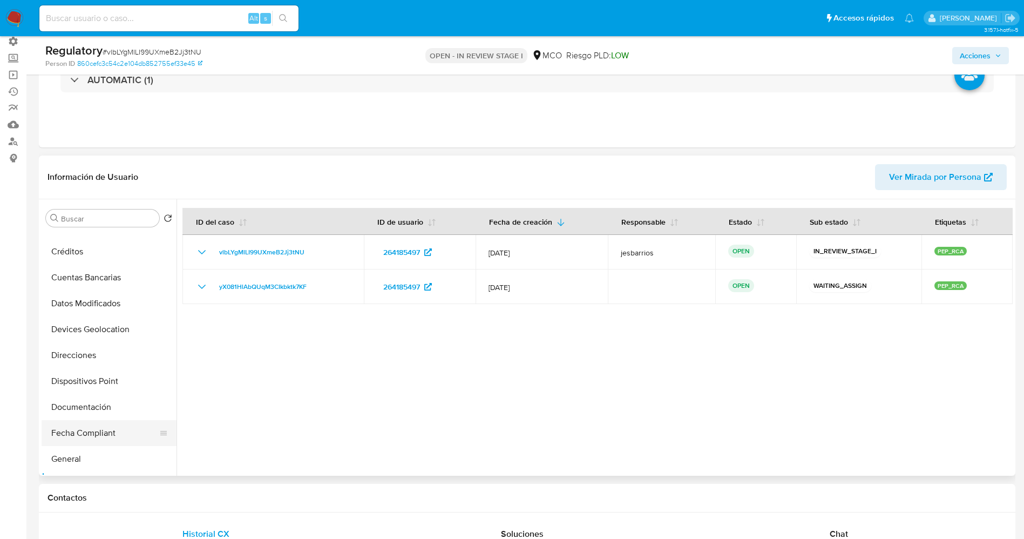
scroll to position [0, 0]
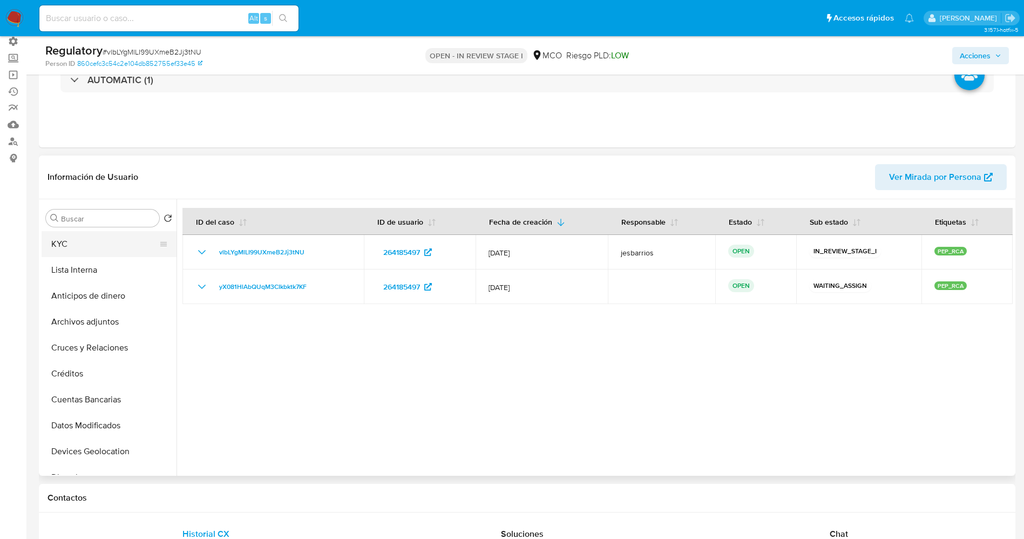
click at [66, 252] on button "KYC" at bounding box center [105, 244] width 126 height 26
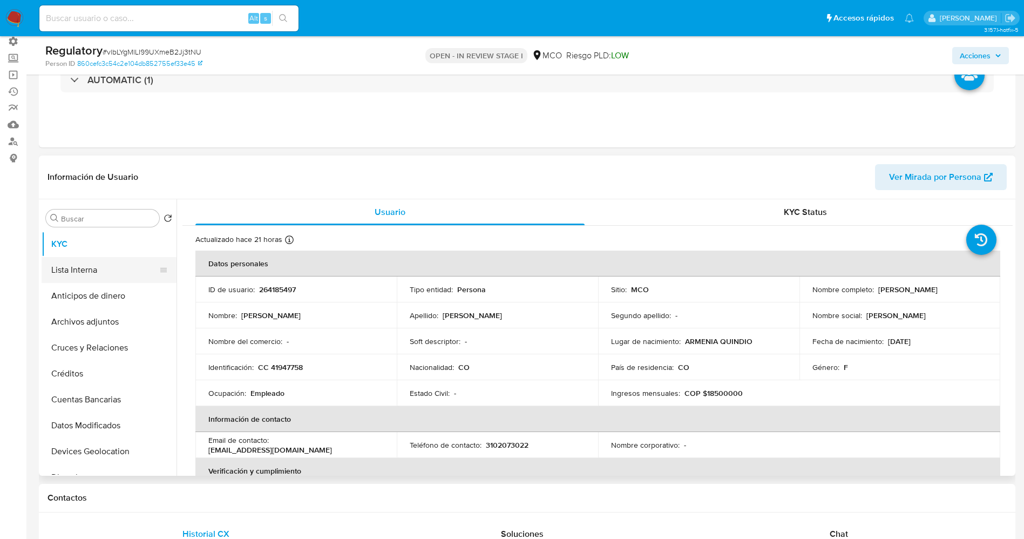
click at [97, 278] on button "Lista Interna" at bounding box center [105, 270] width 126 height 26
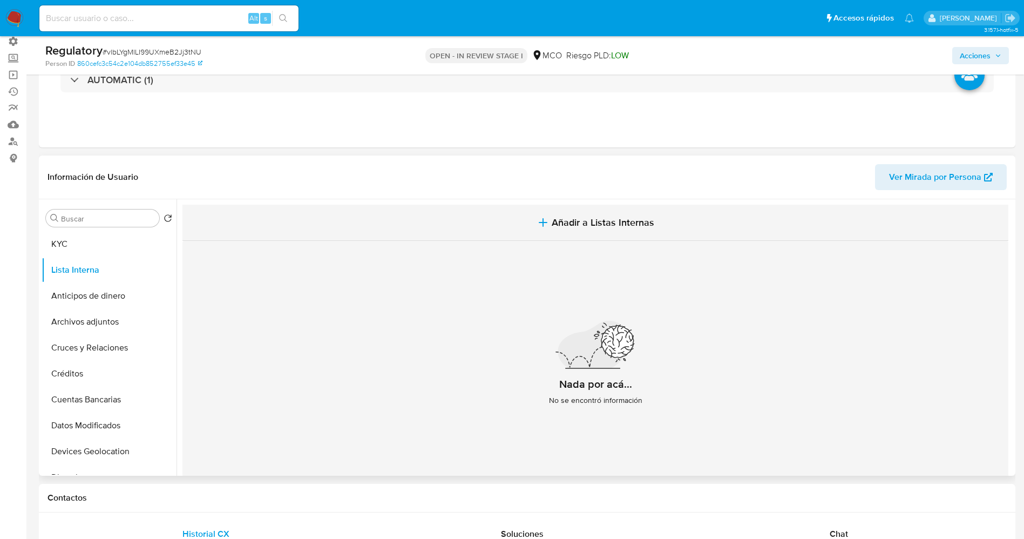
click at [582, 219] on span "Añadir a Listas Internas" at bounding box center [603, 223] width 103 height 12
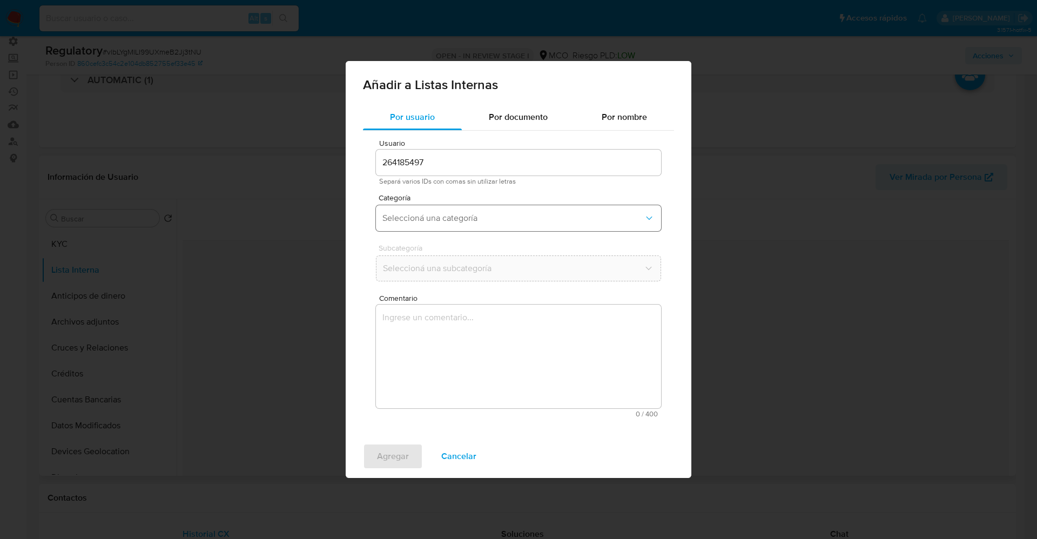
click at [486, 211] on button "Seleccioná una categoría" at bounding box center [518, 218] width 285 height 26
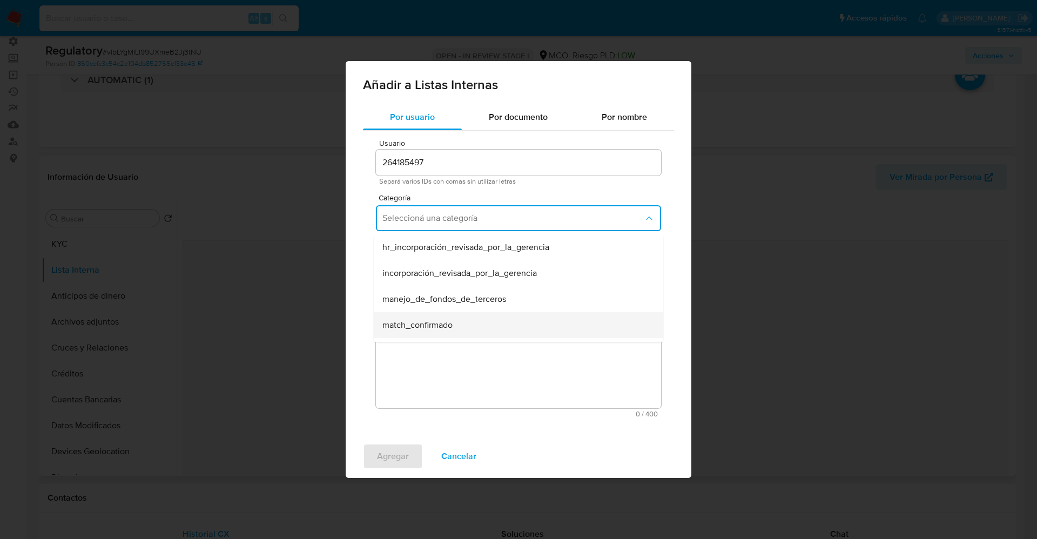
click at [455, 321] on div "match_confirmado" at bounding box center [515, 325] width 266 height 26
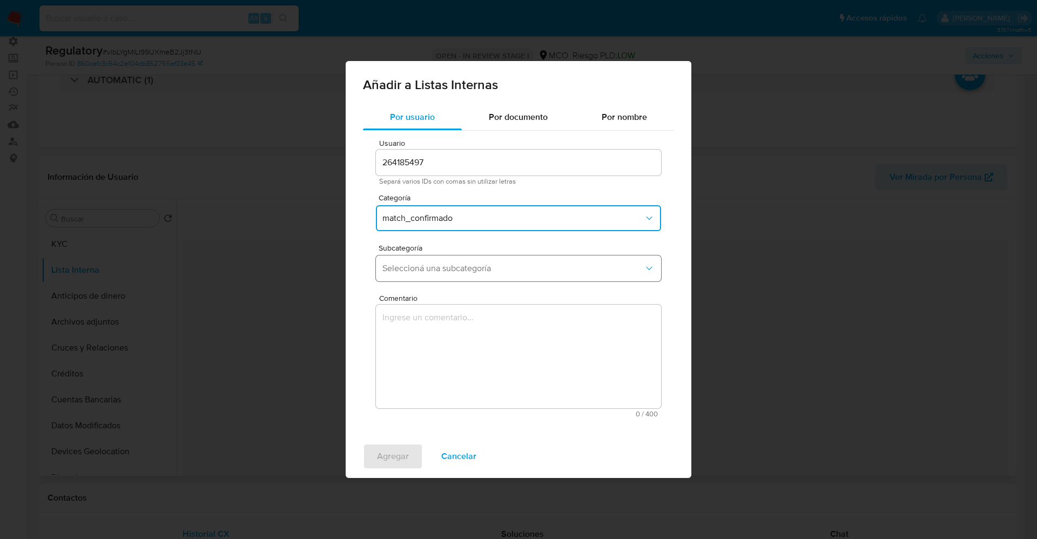
click at [459, 280] on button "Seleccioná una subcategoría" at bounding box center [518, 268] width 285 height 26
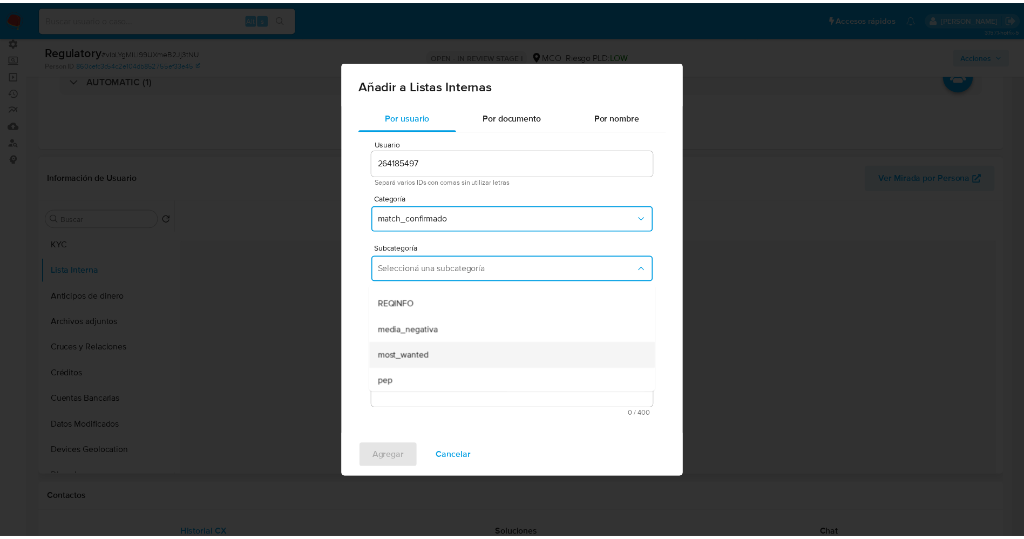
scroll to position [73, 0]
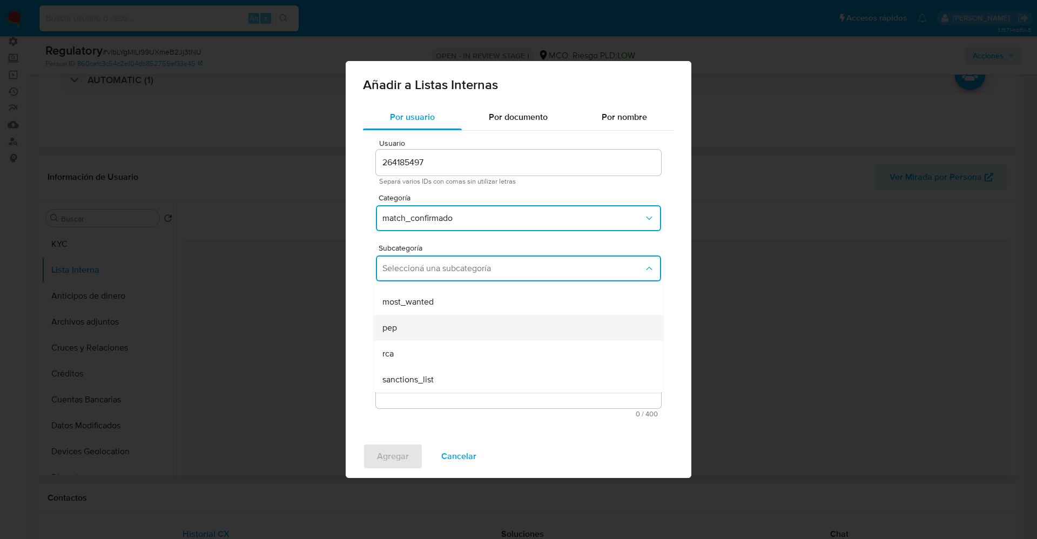
click at [446, 318] on div "pep" at bounding box center [515, 328] width 266 height 26
click at [446, 318] on textarea "Comentario" at bounding box center [518, 357] width 285 height 104
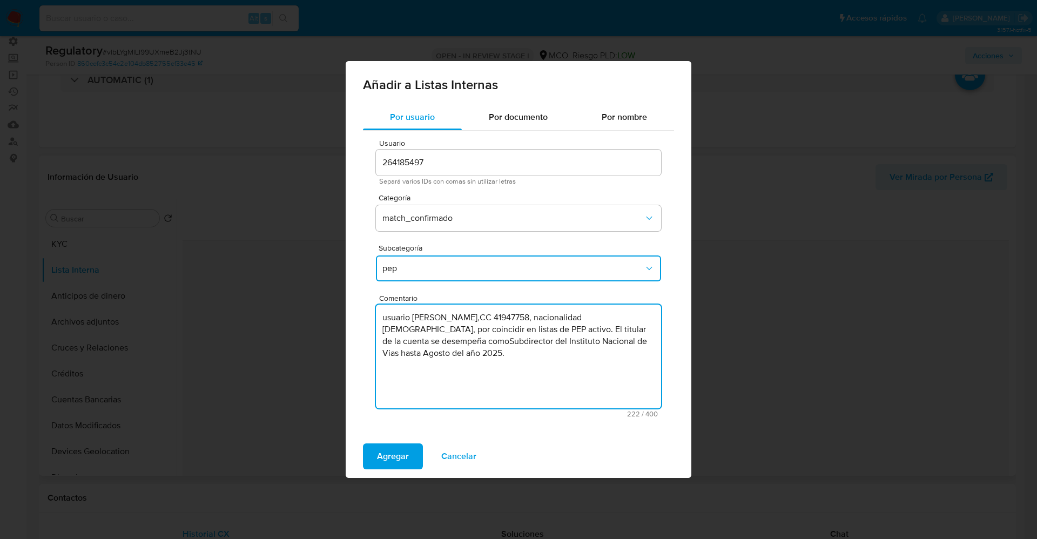
click at [386, 319] on textarea "usuario Gladys Gutierrez Buitrago,CC 41947758, nacionalidad colombiana, por coi…" at bounding box center [518, 357] width 285 height 104
drag, startPoint x: 430, startPoint y: 331, endPoint x: 658, endPoint y: 329, distance: 227.4
click at [658, 329] on textarea "Usuario Gladys Gutierrez Buitrago,CC 41947758, nacionalidad colombiana, por coi…" at bounding box center [518, 357] width 285 height 104
click at [511, 332] on textarea "Usuario Gladys Gutierrez Buitrago,CC 41947758, nacionalidad colombiana, se dese…" at bounding box center [518, 357] width 285 height 104
type textarea "Usuario Gladys Gutierrez Buitrago,CC 41947758, nacionalidad colombiana, se dese…"
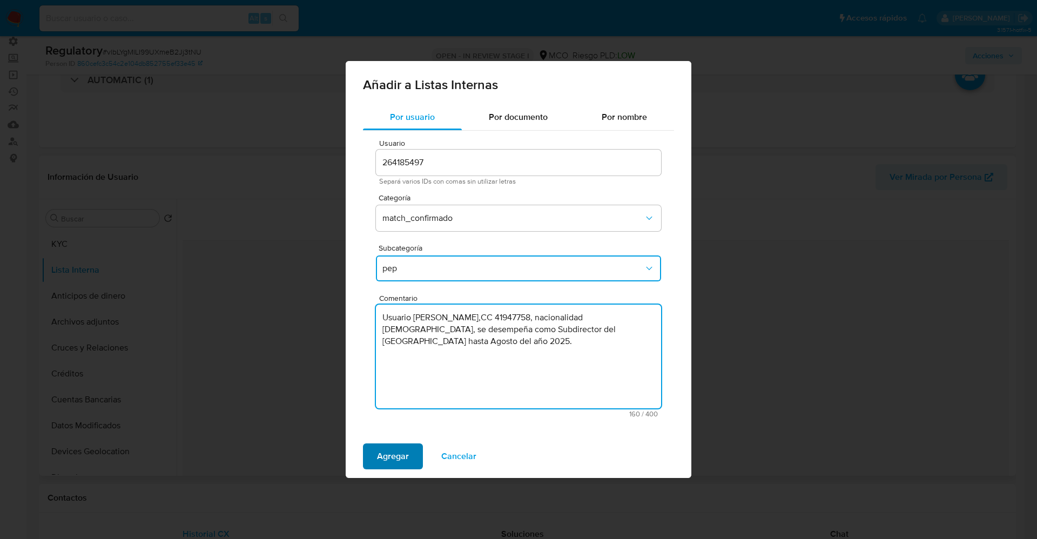
click at [403, 450] on span "Agregar" at bounding box center [393, 456] width 32 height 24
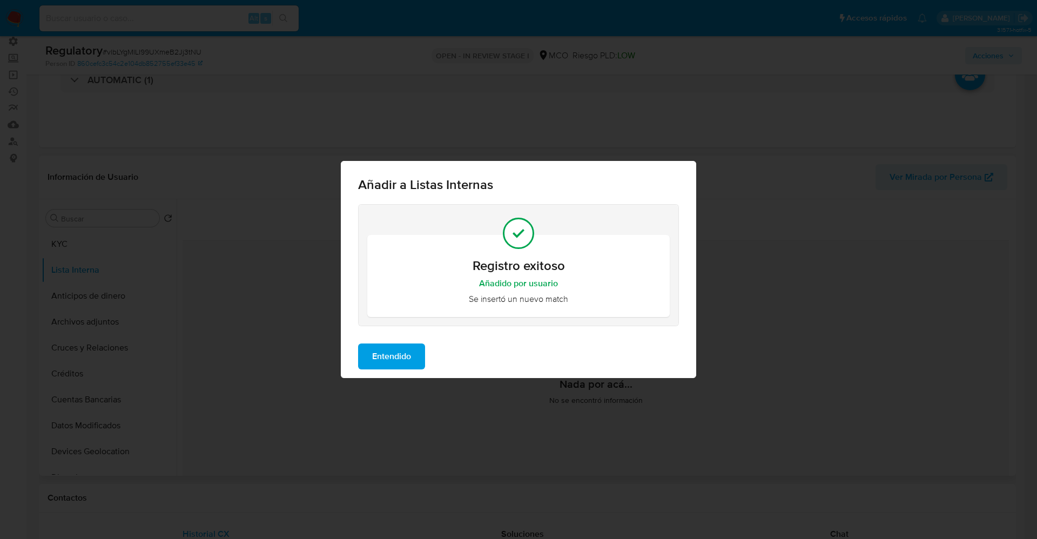
click at [417, 358] on button "Entendido" at bounding box center [391, 356] width 67 height 26
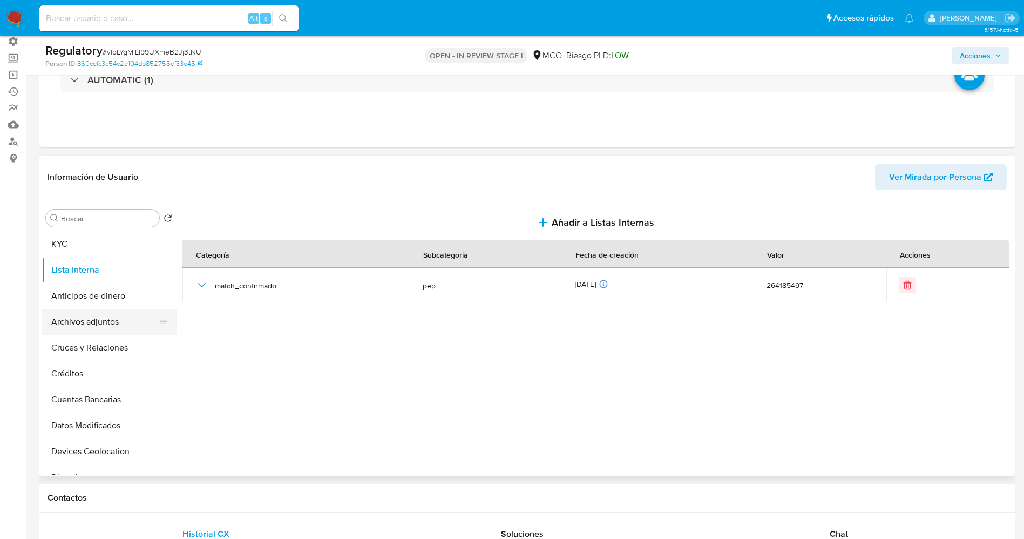
click at [82, 329] on button "Archivos adjuntos" at bounding box center [105, 322] width 126 height 26
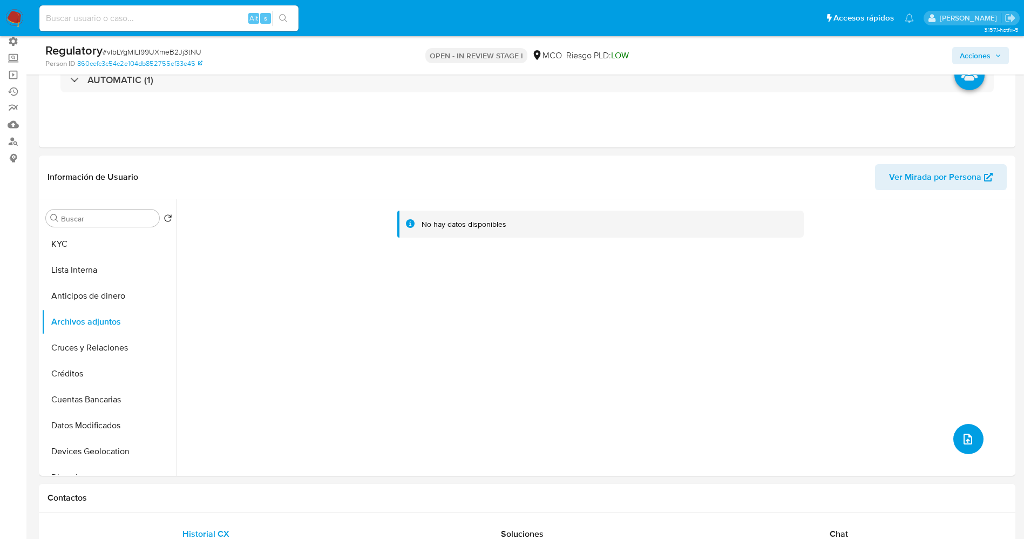
click at [962, 434] on icon "upload-file" at bounding box center [968, 439] width 13 height 13
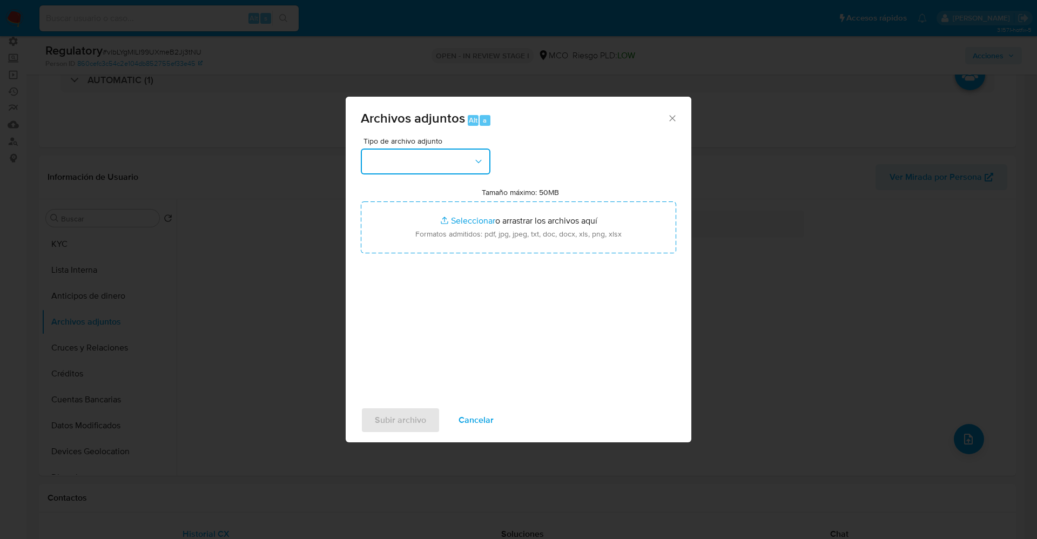
click at [466, 167] on button "button" at bounding box center [426, 162] width 130 height 26
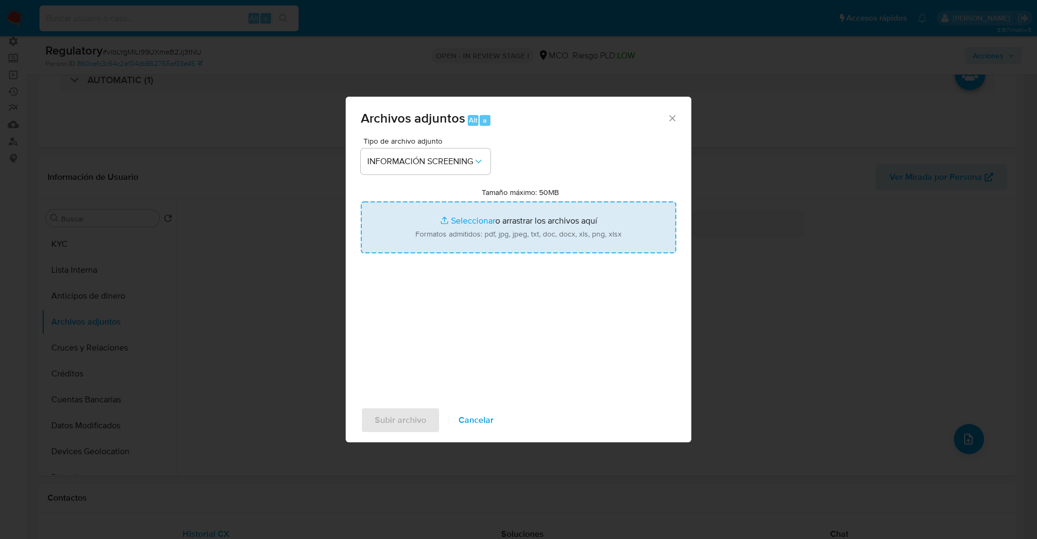
type input "C:\fakepath\CaseDossierReport_5jb6uakip3e11jzejnlltyar1.pdf"
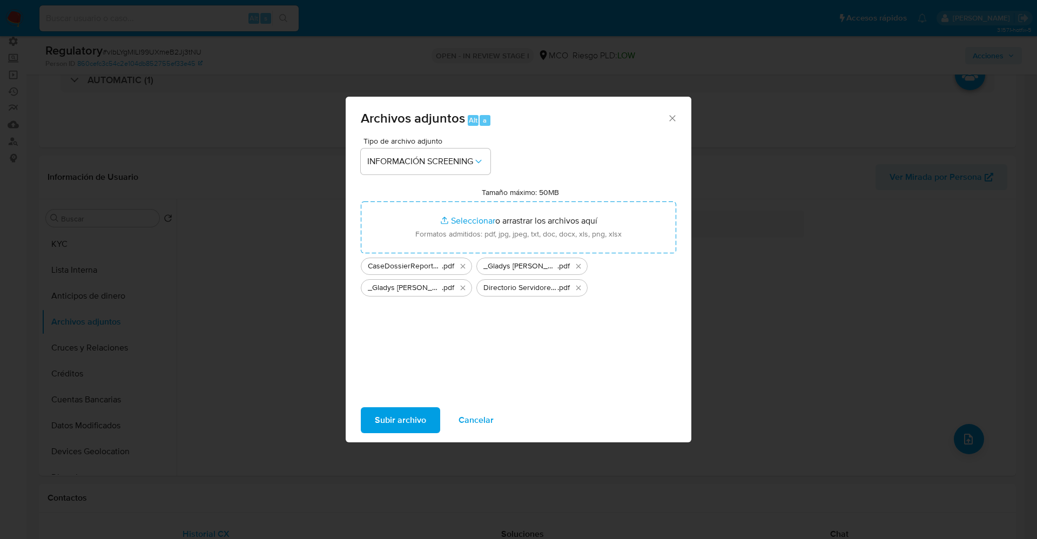
click at [414, 424] on span "Subir archivo" at bounding box center [400, 420] width 51 height 24
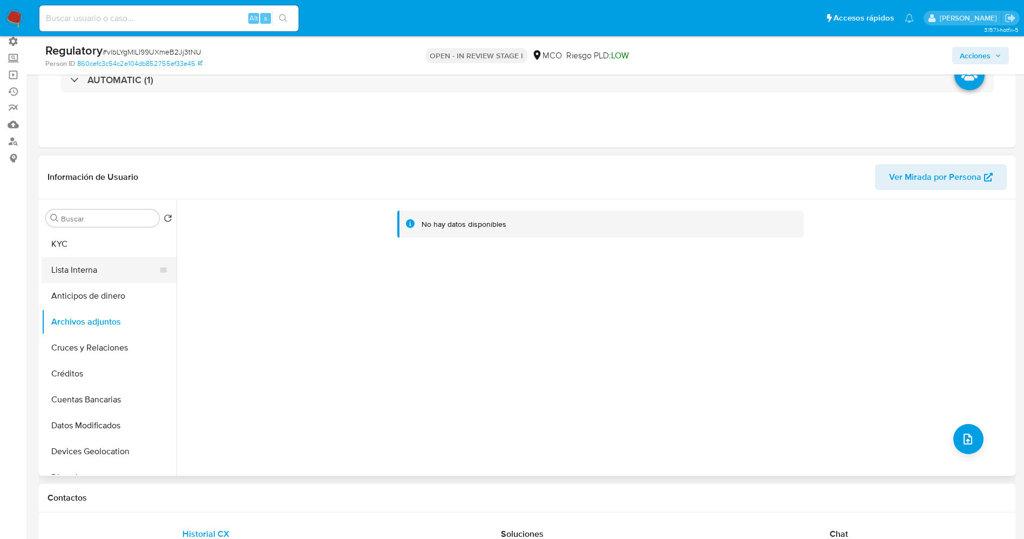
click at [117, 273] on button "Lista Interna" at bounding box center [105, 270] width 126 height 26
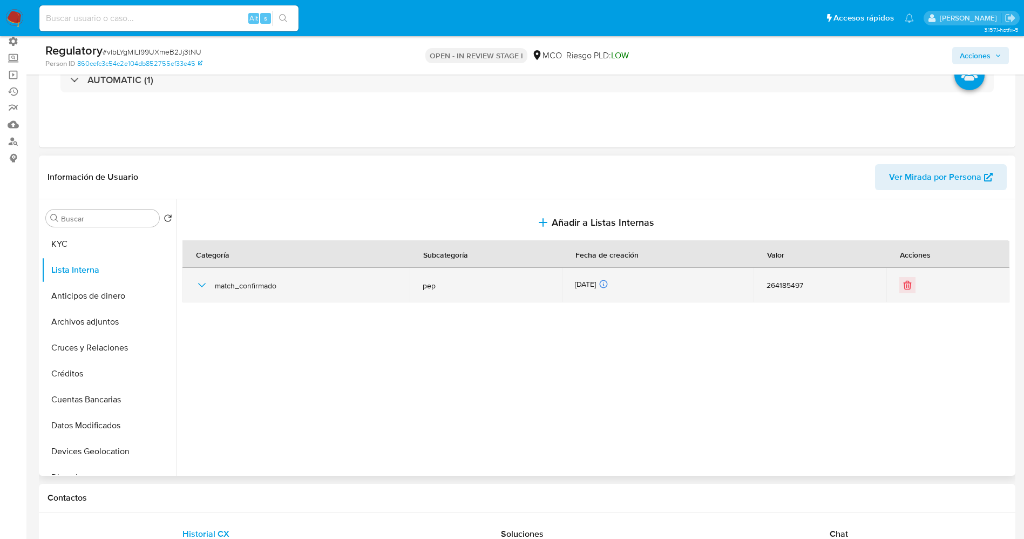
scroll to position [0, 0]
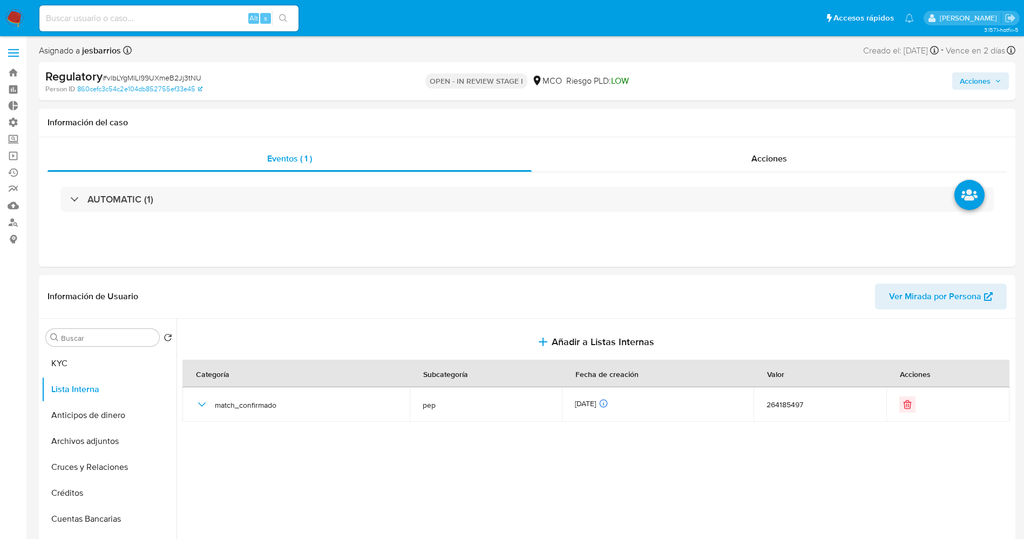
click at [990, 82] on span "Acciones" at bounding box center [975, 80] width 31 height 17
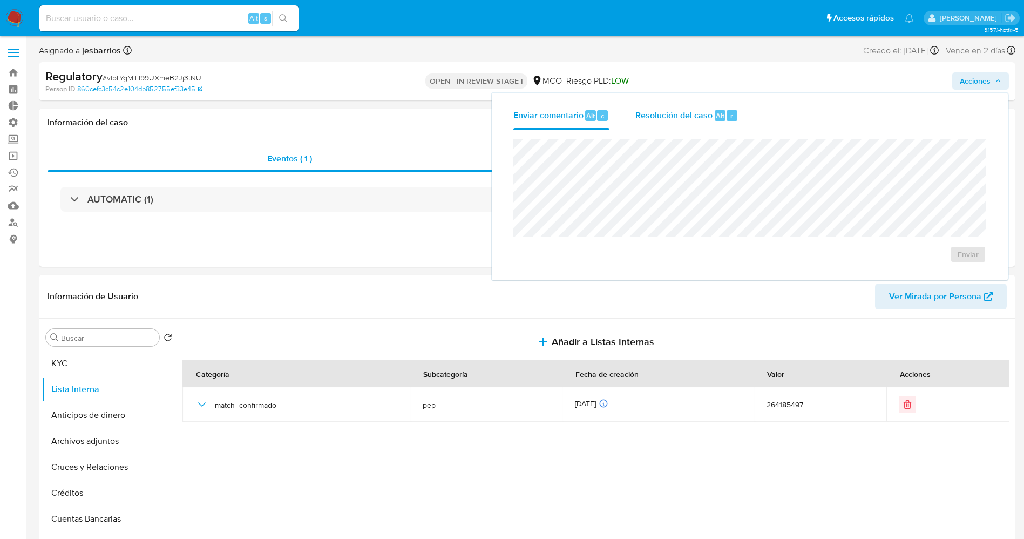
click at [670, 118] on span "Resolución del caso" at bounding box center [674, 115] width 77 height 12
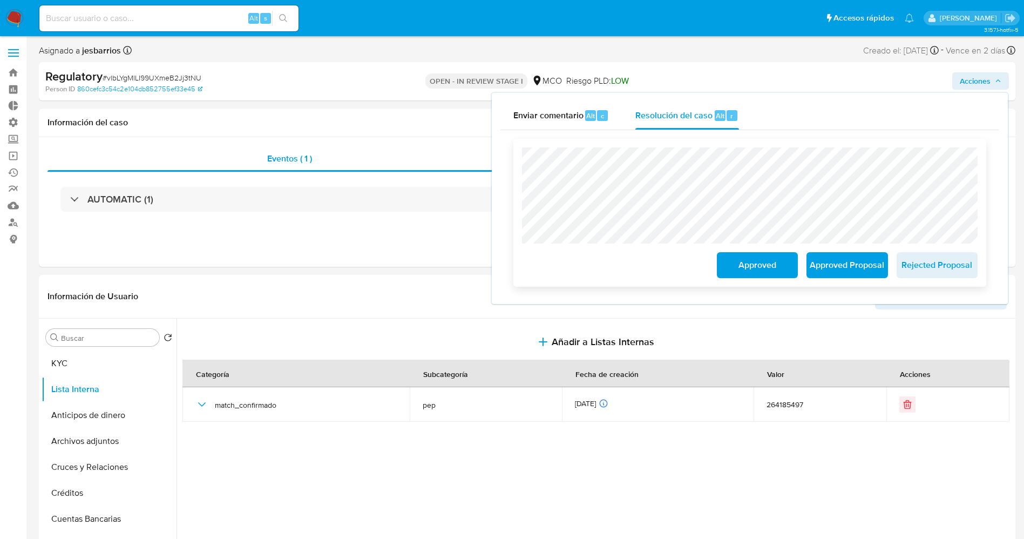
click at [837, 275] on span "Approved Proposal" at bounding box center [847, 265] width 53 height 24
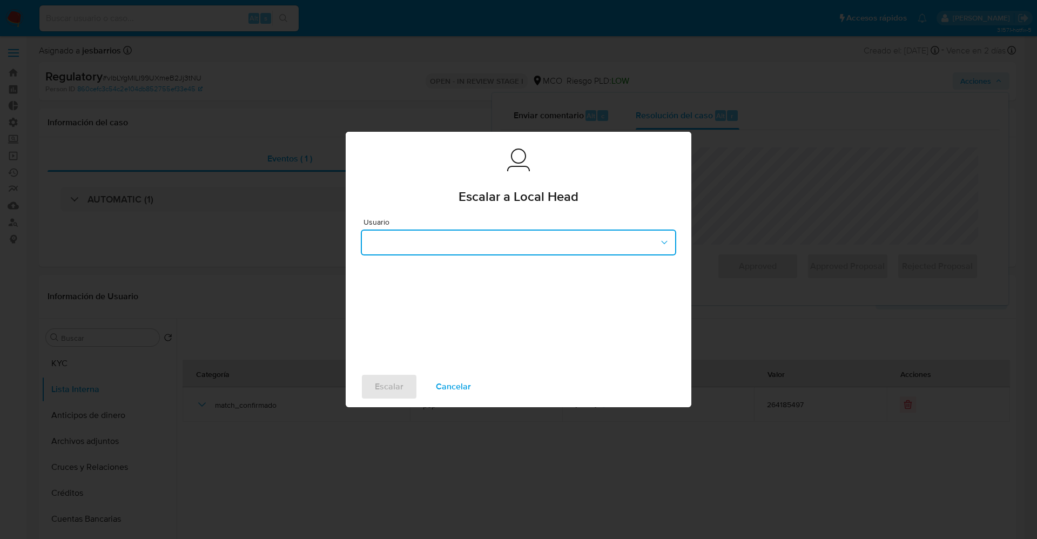
click at [506, 234] on button "button" at bounding box center [518, 243] width 315 height 26
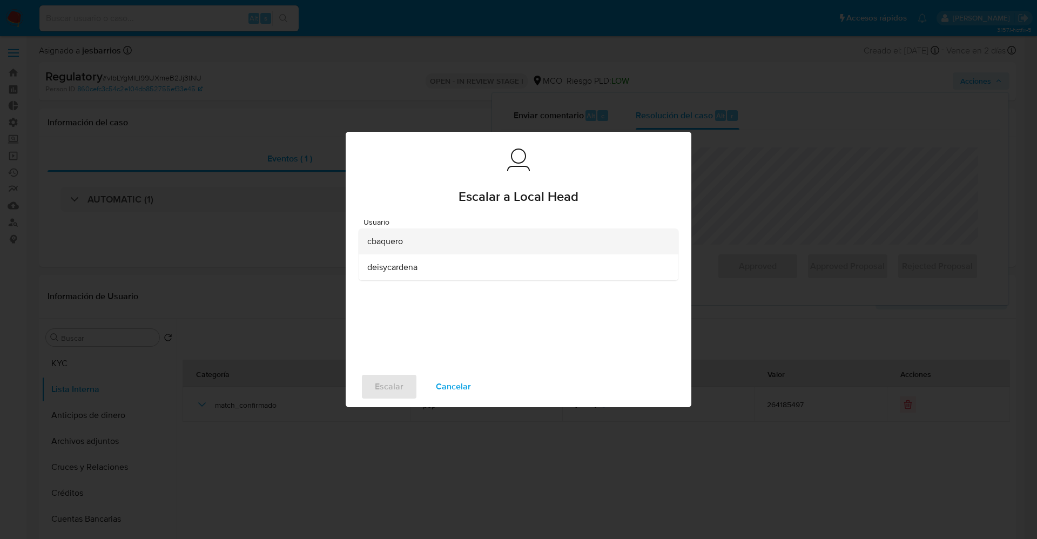
click at [443, 242] on div "cbaquero" at bounding box center [515, 241] width 296 height 26
click at [407, 395] on button "Escalar" at bounding box center [389, 387] width 57 height 26
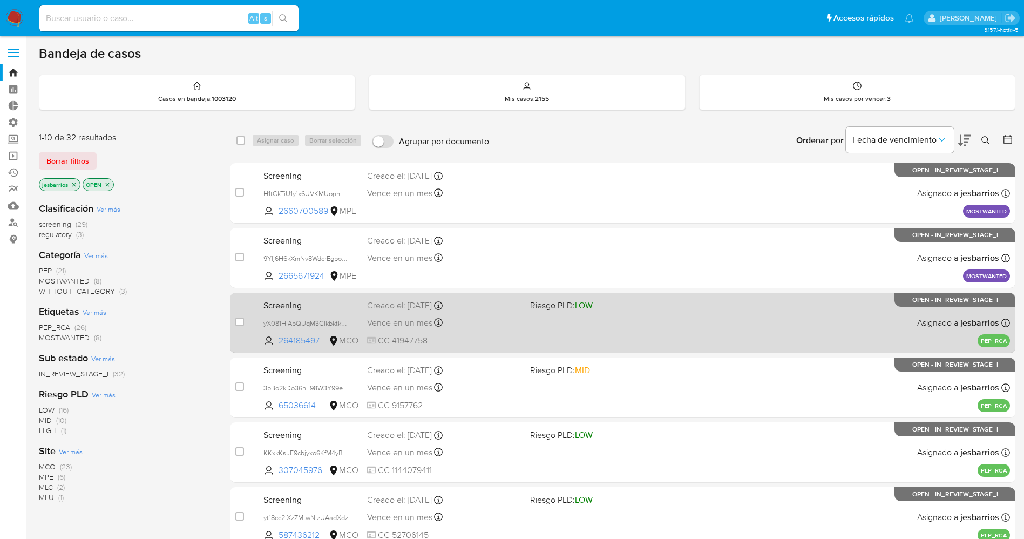
click at [524, 318] on div "Screening yX081HlAbQUqM3CIkbktk7KF 264185497 MCO Riesgo PLD: LOW Creado el: [DA…" at bounding box center [634, 322] width 751 height 55
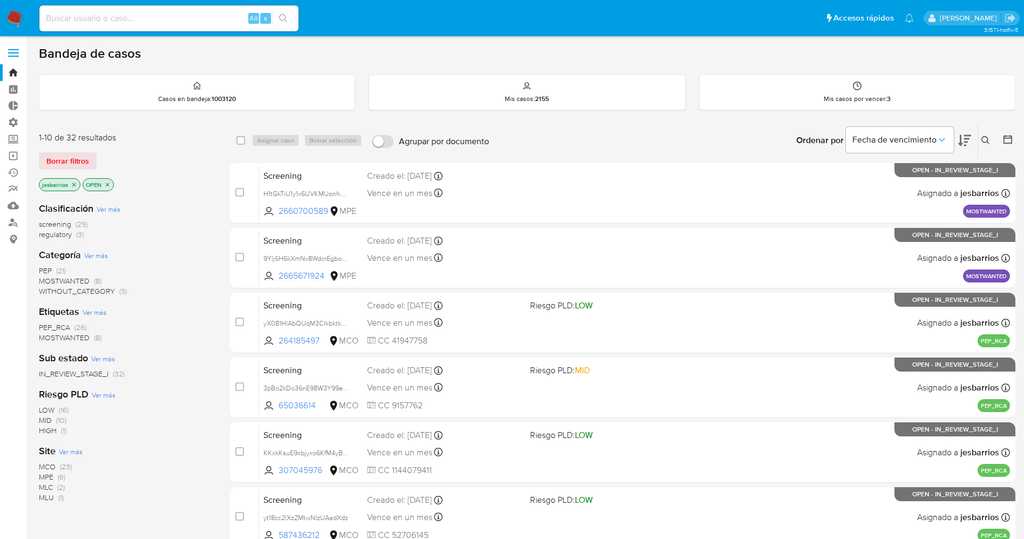
click at [13, 14] on img at bounding box center [14, 18] width 18 height 18
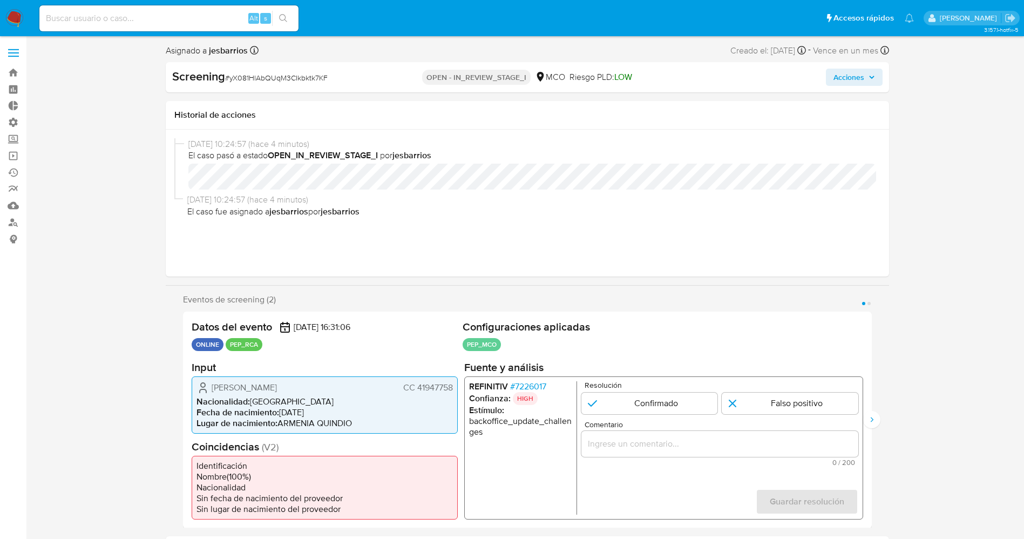
select select "10"
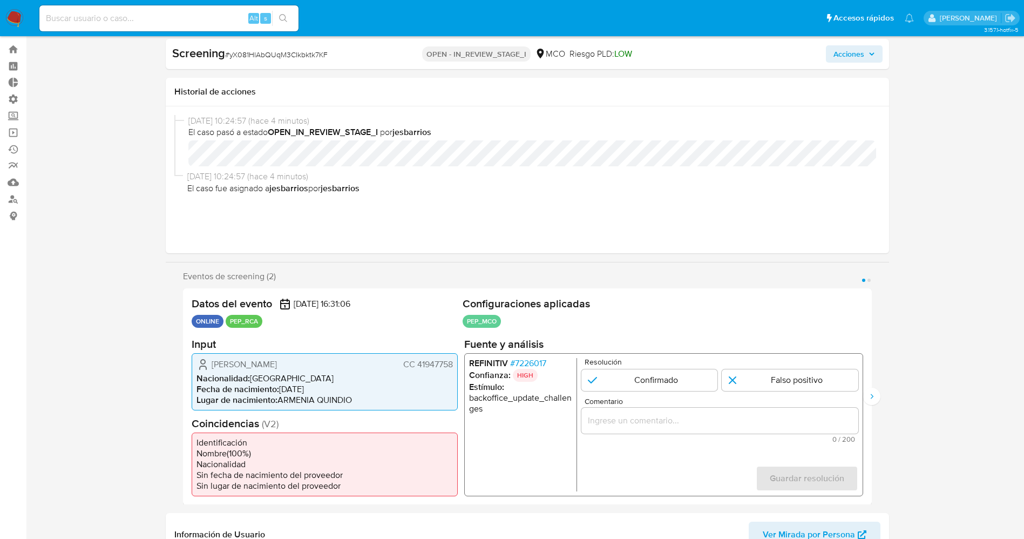
scroll to position [81, 0]
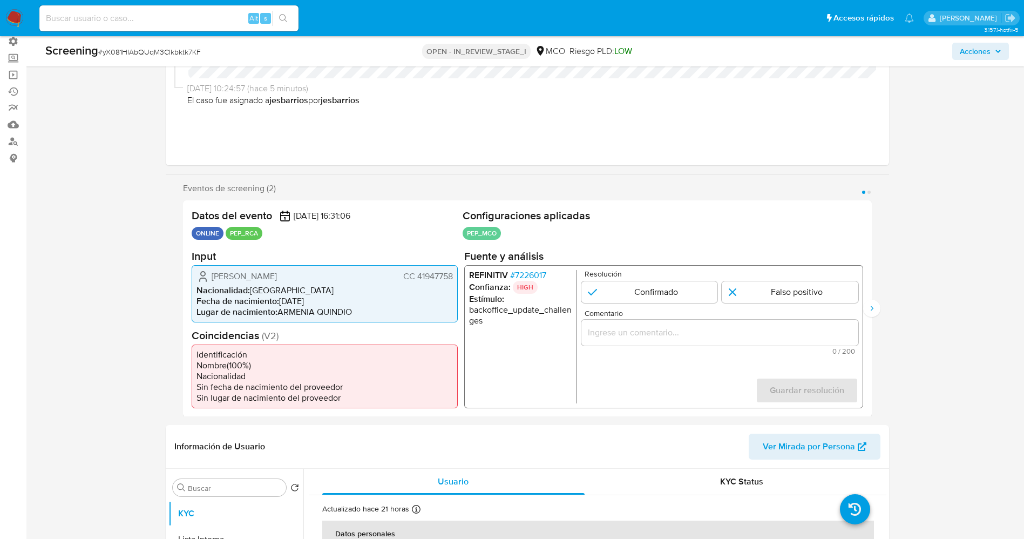
click at [534, 276] on span "# 7226017" at bounding box center [528, 274] width 36 height 11
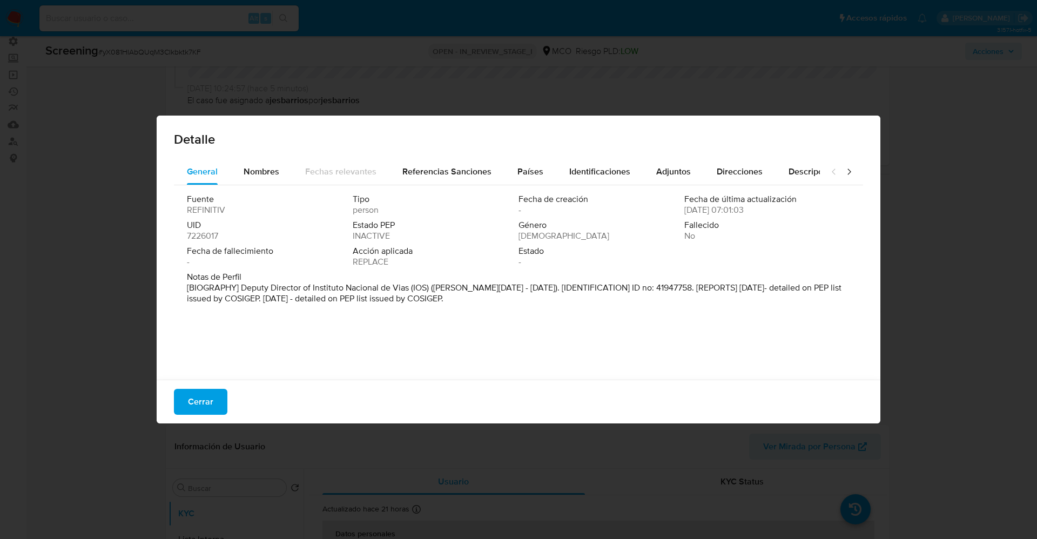
drag, startPoint x: 196, startPoint y: 282, endPoint x: 530, endPoint y: 329, distance: 337.6
click at [530, 329] on div "Fuente REFINITIV Tipo person Fecha de creación - Fecha de última actualización …" at bounding box center [518, 279] width 689 height 189
drag, startPoint x: 490, startPoint y: 297, endPoint x: 234, endPoint y: 291, distance: 256.1
click at [168, 289] on div "General Nombres Fechas relevantes Referencias Sanciones Países Identificaciones…" at bounding box center [519, 271] width 724 height 224
click at [282, 166] on button "Nombres" at bounding box center [262, 172] width 62 height 26
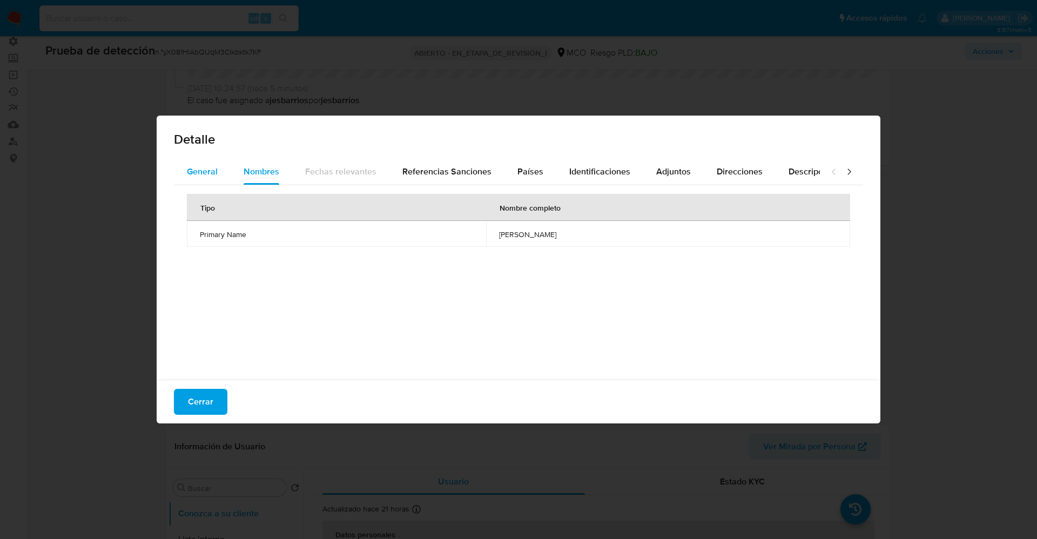
click at [224, 166] on button "General" at bounding box center [202, 172] width 57 height 26
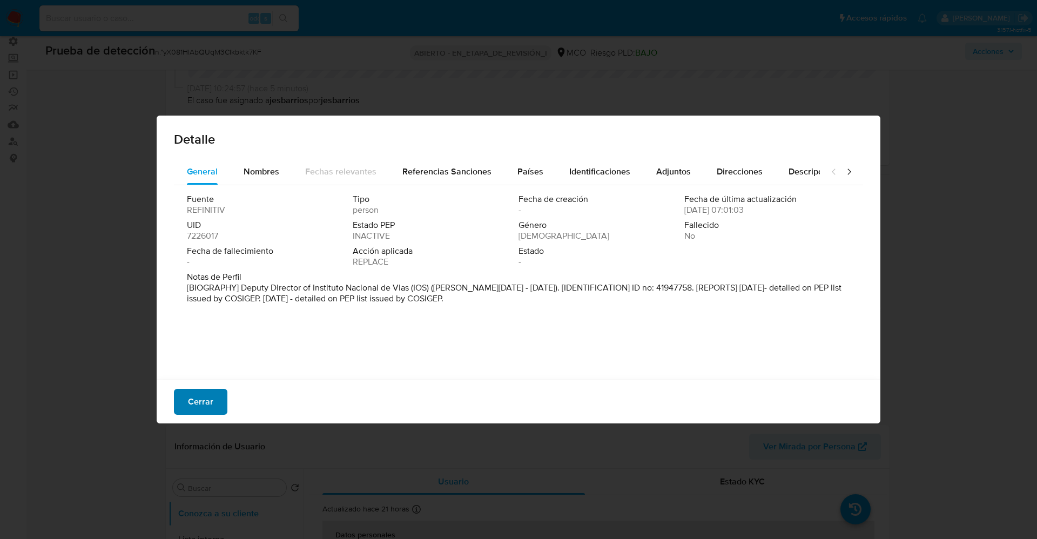
click at [210, 403] on font "Cerrar" at bounding box center [200, 402] width 25 height 26
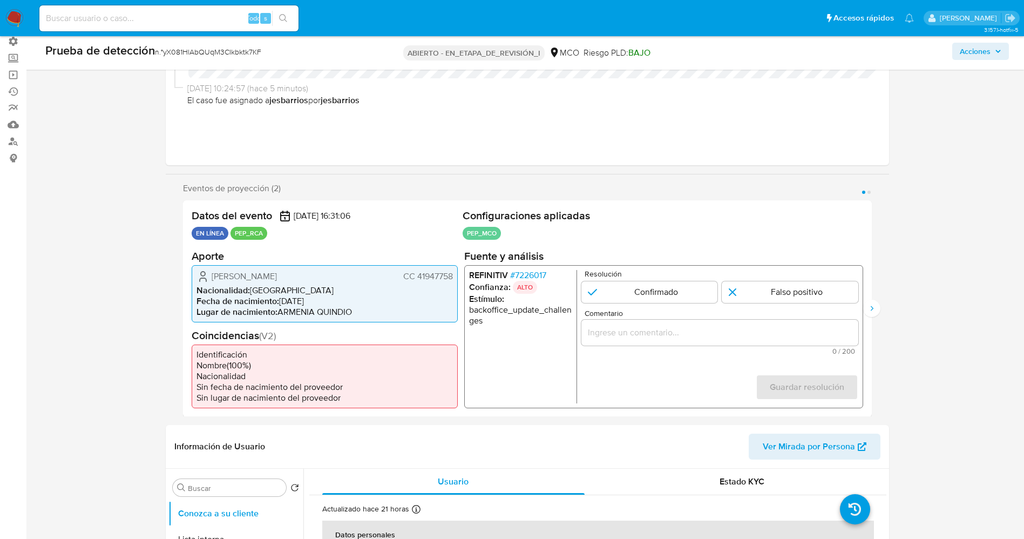
drag, startPoint x: 208, startPoint y: 269, endPoint x: 271, endPoint y: 275, distance: 62.3
click at [326, 282] on div "Gladys Gutierrez Buitrago CC 41947758" at bounding box center [325, 275] width 257 height 13
click at [237, 289] on font "Nacionalidad" at bounding box center [222, 290] width 51 height 12
drag, startPoint x: 206, startPoint y: 280, endPoint x: 435, endPoint y: 276, distance: 229.6
click at [456, 276] on div "Gladys Gutierrez Buitrago CC 41947758 Nacionalidad : Colombia Fecha de nacimien…" at bounding box center [325, 293] width 266 height 57
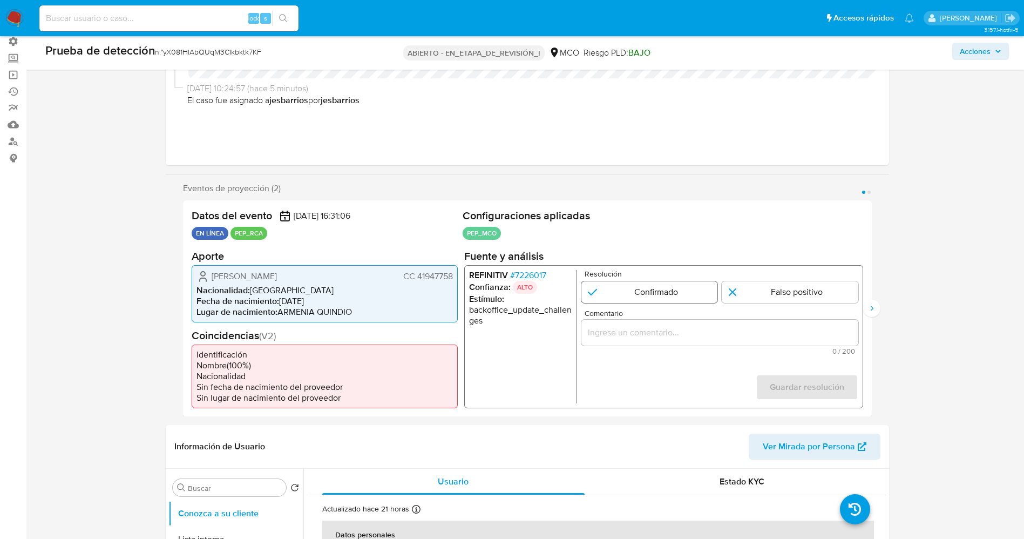
click at [635, 286] on input "1 de 2" at bounding box center [649, 292] width 137 height 22
radio input "true"
click at [644, 336] on input "Comentario" at bounding box center [719, 332] width 277 height 14
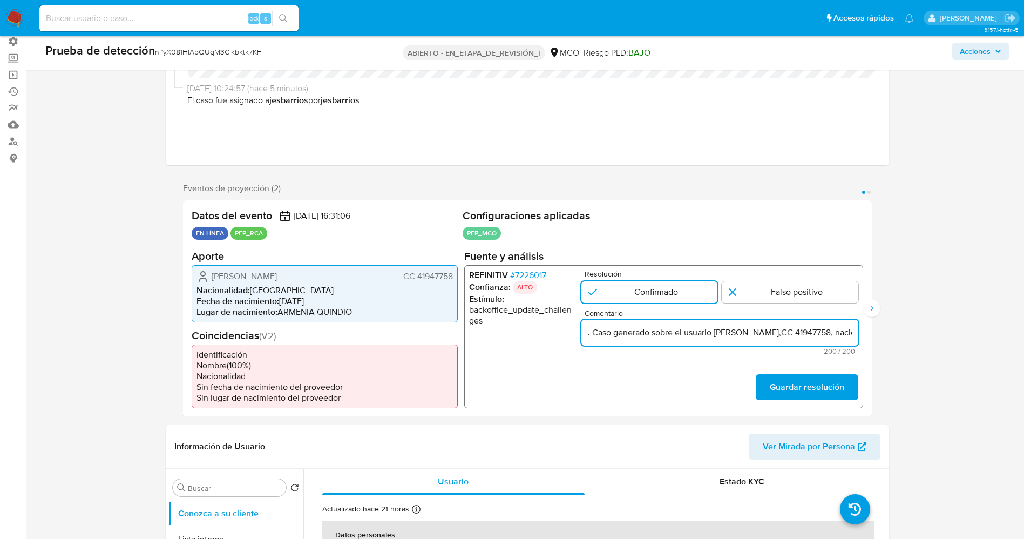
scroll to position [0, 498]
drag, startPoint x: 611, startPoint y: 333, endPoint x: 691, endPoint y: 330, distance: 79.5
click at [691, 330] on input ". Caso generado sobre el usuario Gladys Gutierrez Buitrago,CC 41947758, naciona…" at bounding box center [719, 332] width 277 height 14
click at [746, 333] on input ". Caso generado sobre el usuario Gladys Gutierrez Buitrago,CC 41947758, naciona…" at bounding box center [719, 332] width 277 height 14
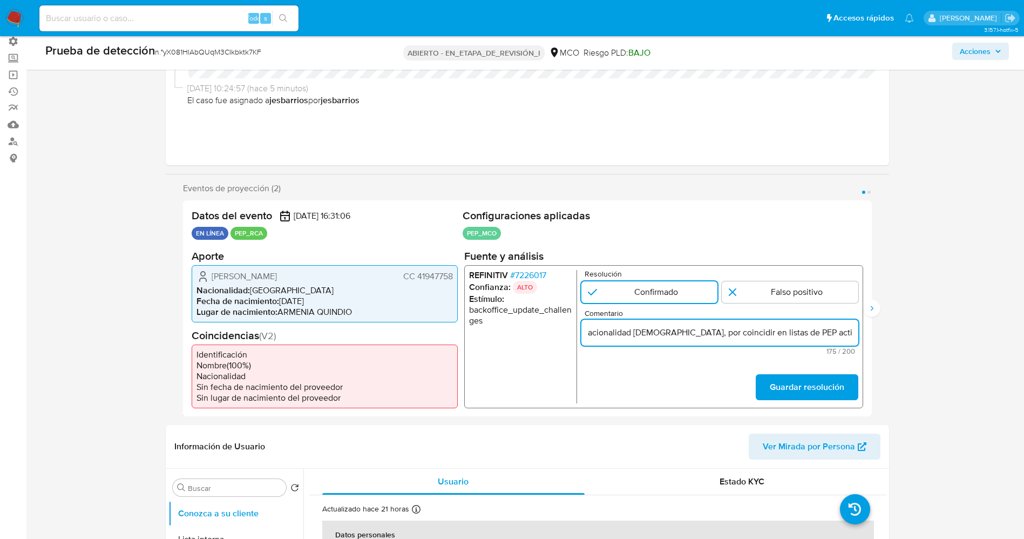
scroll to position [0, 188]
drag, startPoint x: 693, startPoint y: 335, endPoint x: 777, endPoint y: 331, distance: 83.3
click at [777, 331] on input ". Caso generado sobre el usuario Gladys Gutierrez Buitrago,CC 41947758, naciona…" at bounding box center [719, 332] width 277 height 14
drag, startPoint x: 592, startPoint y: 335, endPoint x: 686, endPoint y: 331, distance: 94.6
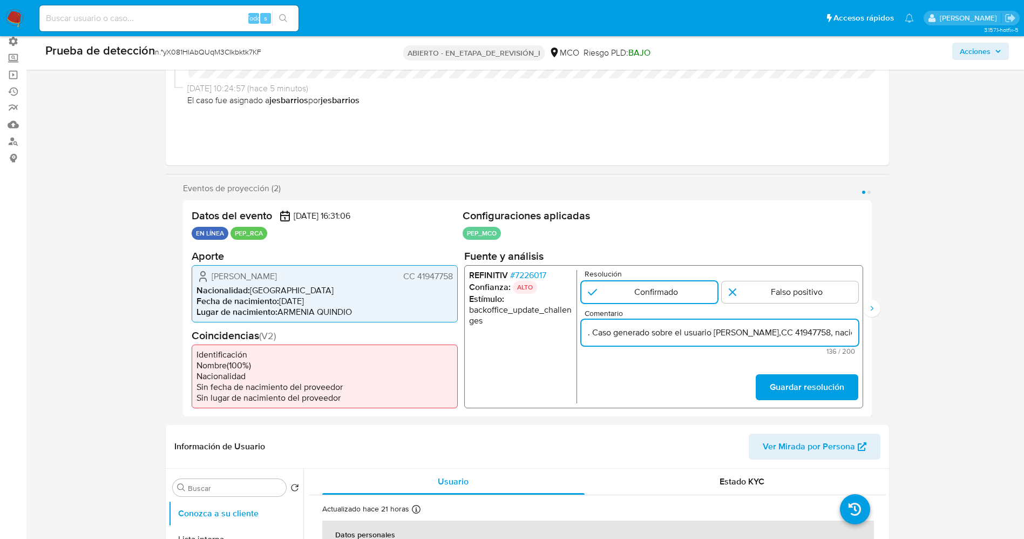
click at [686, 331] on input ". Caso generado sobre el usuario Gladys Gutierrez Buitrago,CC 41947758, naciona…" at bounding box center [719, 332] width 277 height 14
drag, startPoint x: 590, startPoint y: 334, endPoint x: 541, endPoint y: 330, distance: 49.3
click at [541, 330] on div "REFINITIV # 7226017 Confianza: ALTO Estímulo : backoffice_update_challenges Res…" at bounding box center [663, 336] width 399 height 143
paste input "Nacional de Vias hasta Agosto del año 2025"
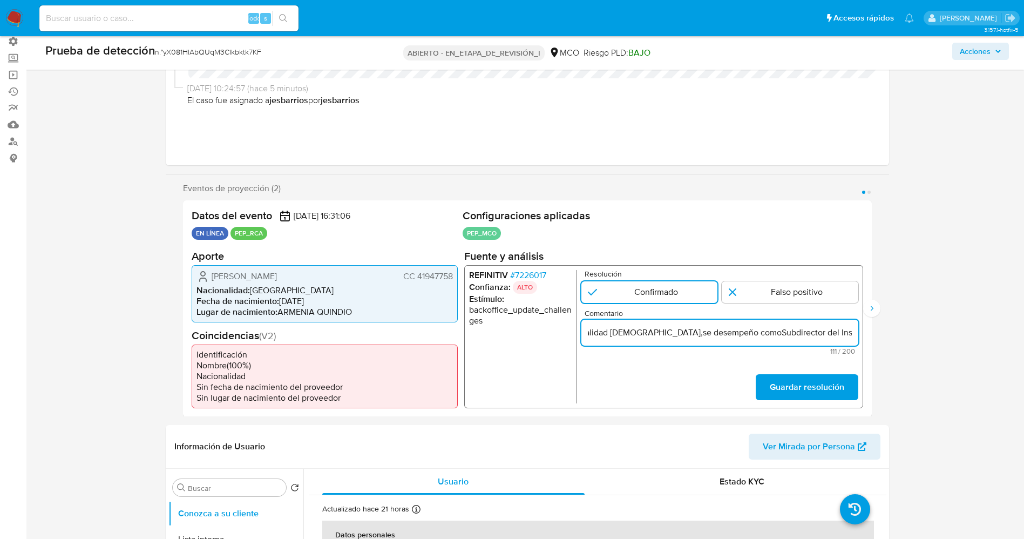
scroll to position [0, 349]
click at [684, 331] on input "Usuario Gladys Gutierrez Buitrago,CC 41947758, nacionalidad colombiana,se desem…" at bounding box center [719, 332] width 277 height 14
type input "Usuario Gladys Gutierrez Buitrago,CC 41947758, nacionalidad colombiana,se desem…"
click at [837, 382] on font "Guardar resolución" at bounding box center [807, 387] width 75 height 26
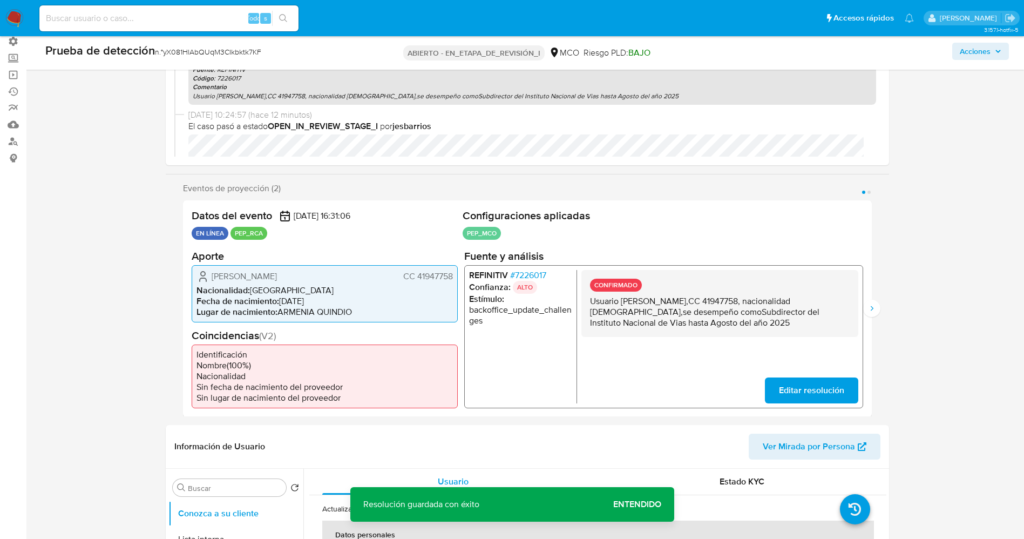
drag, startPoint x: 583, startPoint y: 300, endPoint x: 694, endPoint y: 312, distance: 111.3
click at [749, 333] on div "CONFIRMADO Usuario Gladys Gutierrez Buitrago,CC 41947758, nacionalidad colombia…" at bounding box center [719, 302] width 277 height 67
click at [871, 306] on icon "Siguiente" at bounding box center [872, 308] width 9 height 9
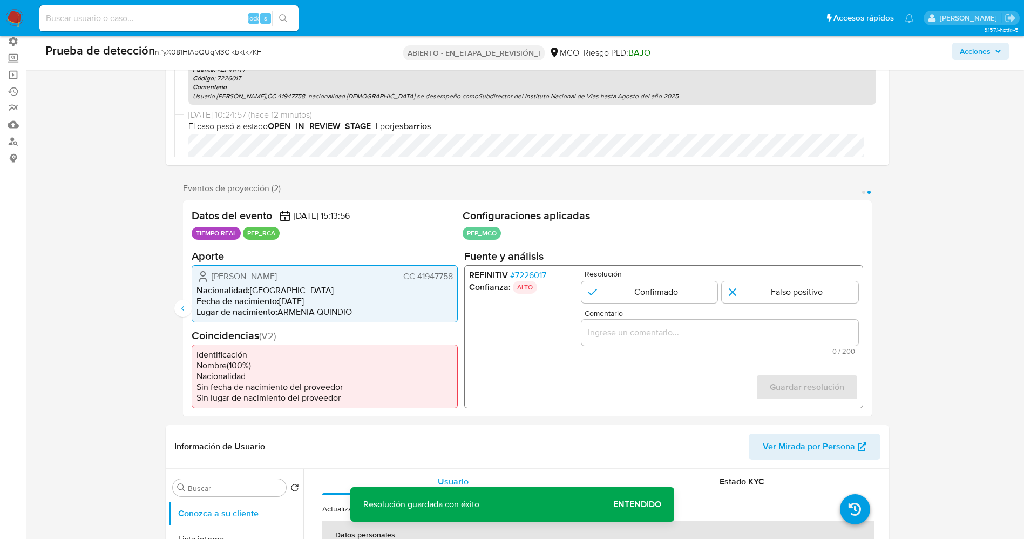
click at [520, 268] on div "REFINITIV # 7226017 Confianza: ALTO Resolución Confirmado Falso positivo Coment…" at bounding box center [663, 336] width 399 height 143
click at [521, 272] on font "7226017" at bounding box center [530, 274] width 31 height 12
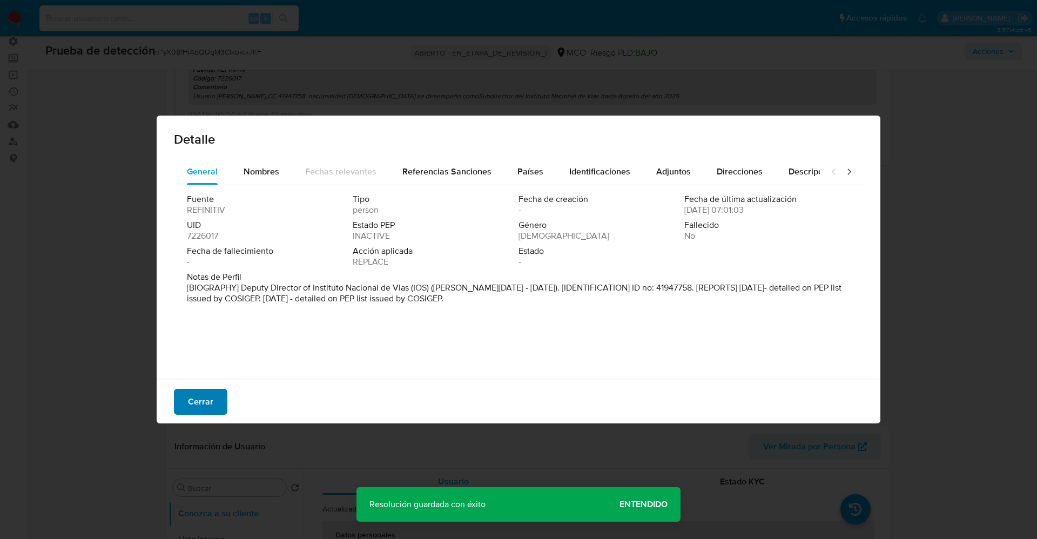
click at [187, 394] on button "Cerrar" at bounding box center [200, 402] width 53 height 26
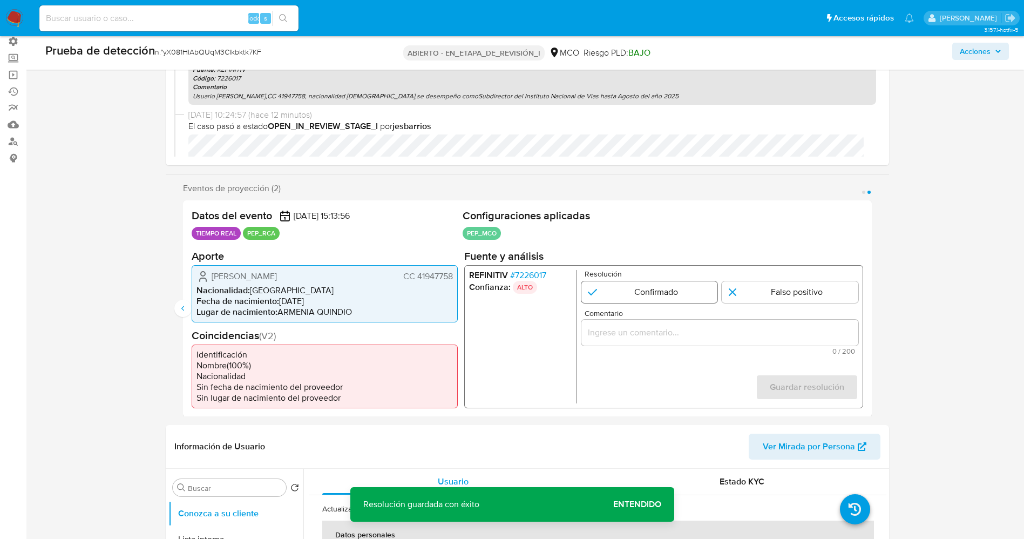
click at [639, 292] on input "2 de 2" at bounding box center [649, 292] width 137 height 22
radio input "true"
drag, startPoint x: 646, startPoint y: 350, endPoint x: 645, endPoint y: 343, distance: 7.6
click at [646, 349] on span "0 / 200" at bounding box center [719, 350] width 271 height 7
click at [645, 343] on div "2 de 2" at bounding box center [719, 332] width 277 height 26
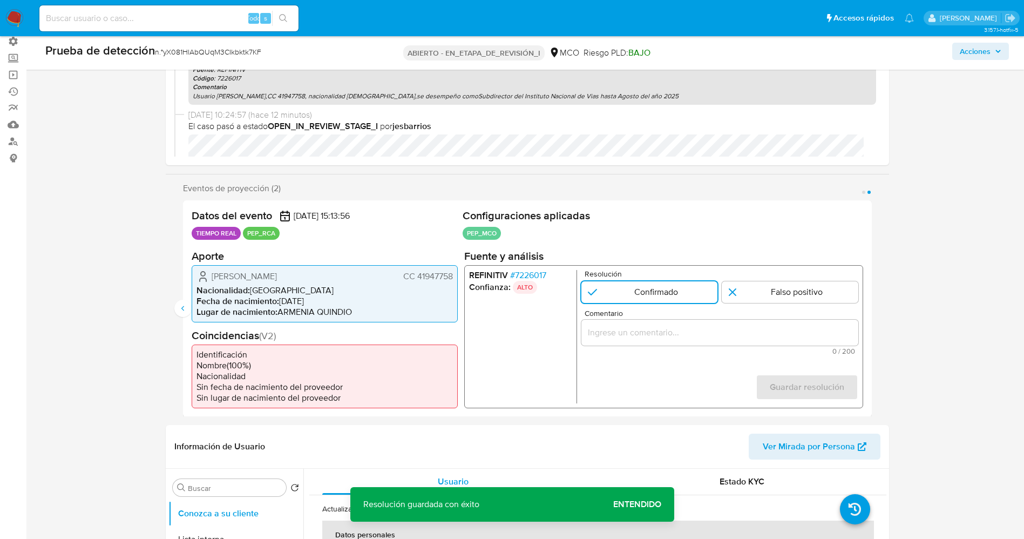
click at [642, 336] on input "Comentario" at bounding box center [719, 332] width 277 height 14
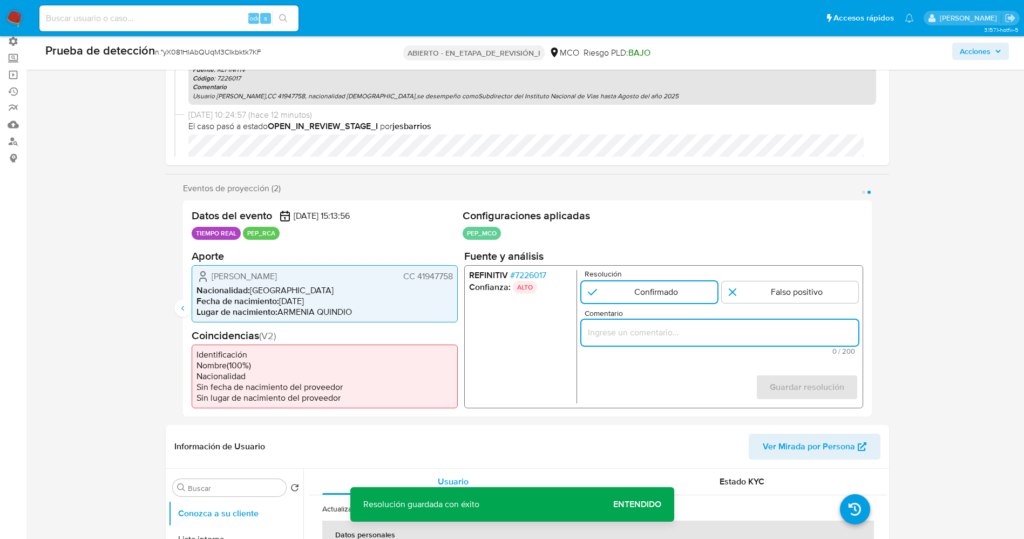
paste input "Usuario Gladys Gutierrez Buitrago,CC 41947758, nacionalidad colombiana,se desem…"
type input "Usuario Gladys Gutierrez Buitrago,CC 41947758, nacionalidad colombiana,se desem…"
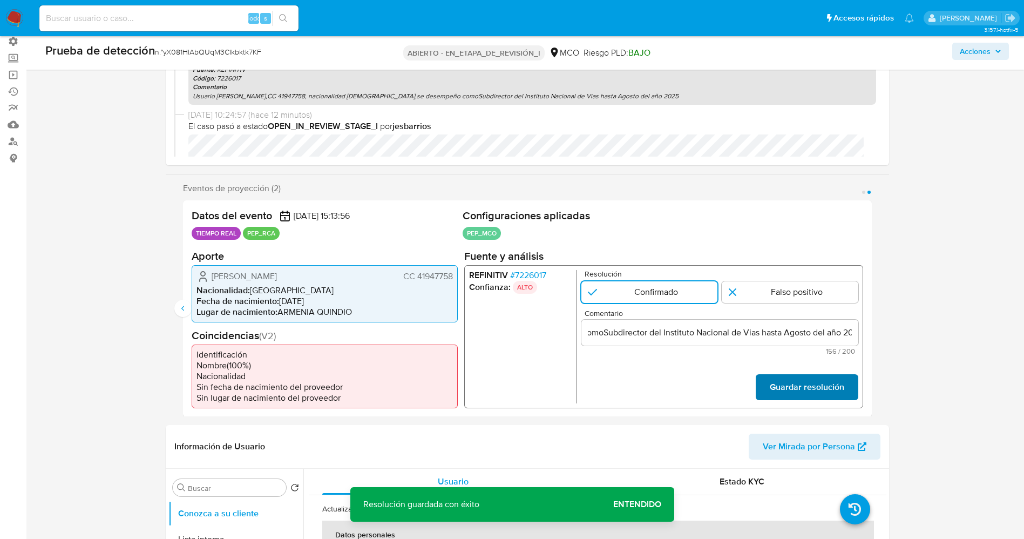
click at [816, 385] on font "Guardar resolución" at bounding box center [807, 387] width 75 height 26
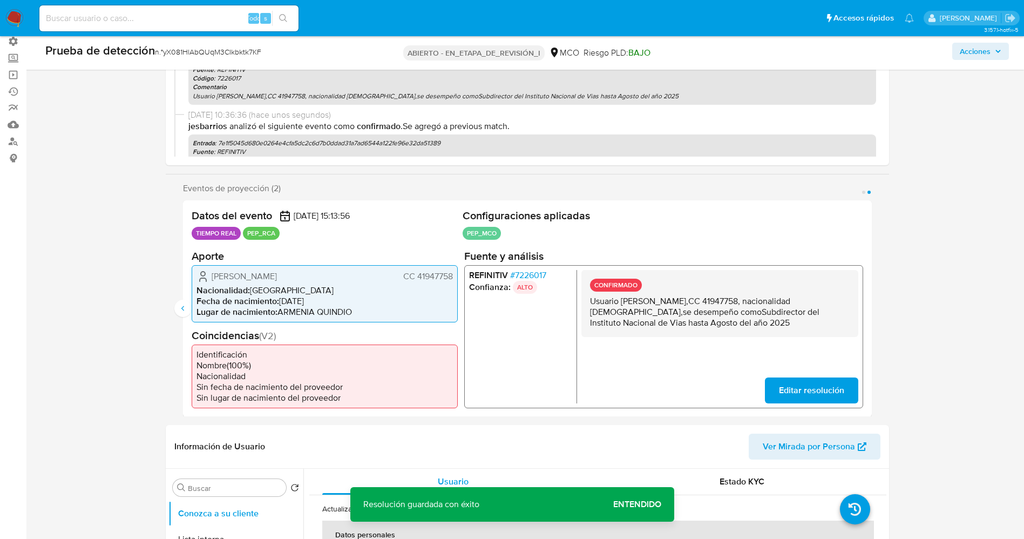
scroll to position [243, 0]
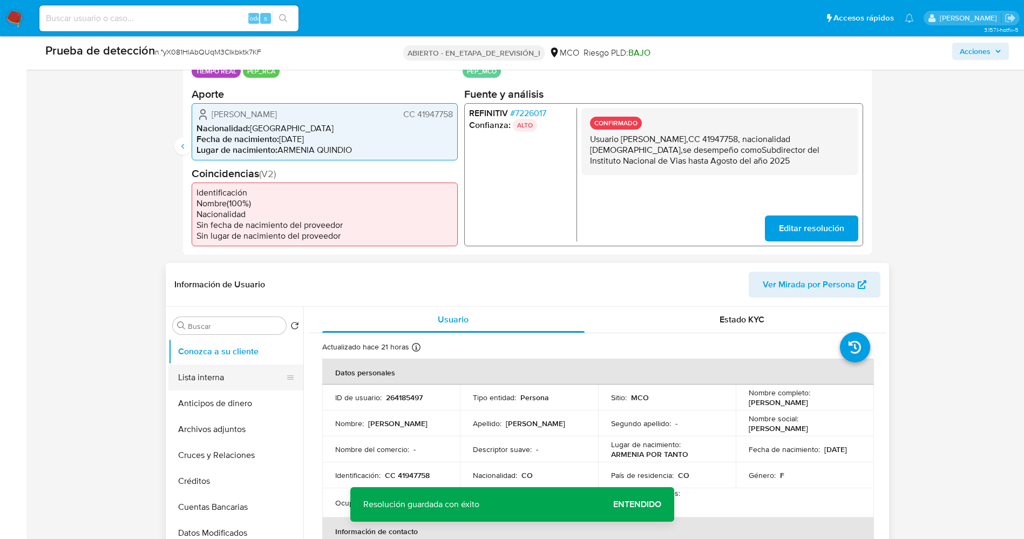
click at [227, 379] on button "Lista interna" at bounding box center [231, 378] width 126 height 26
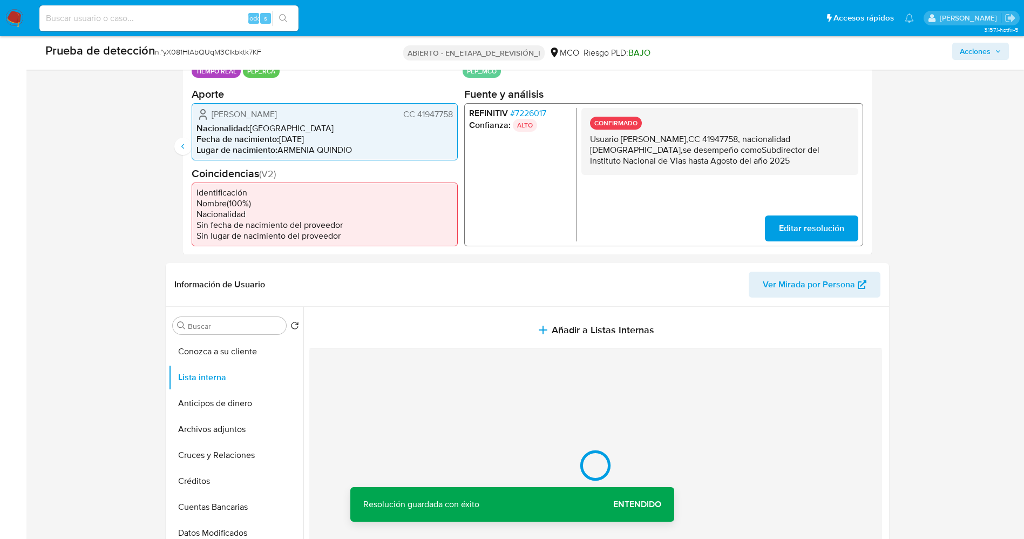
scroll to position [324, 0]
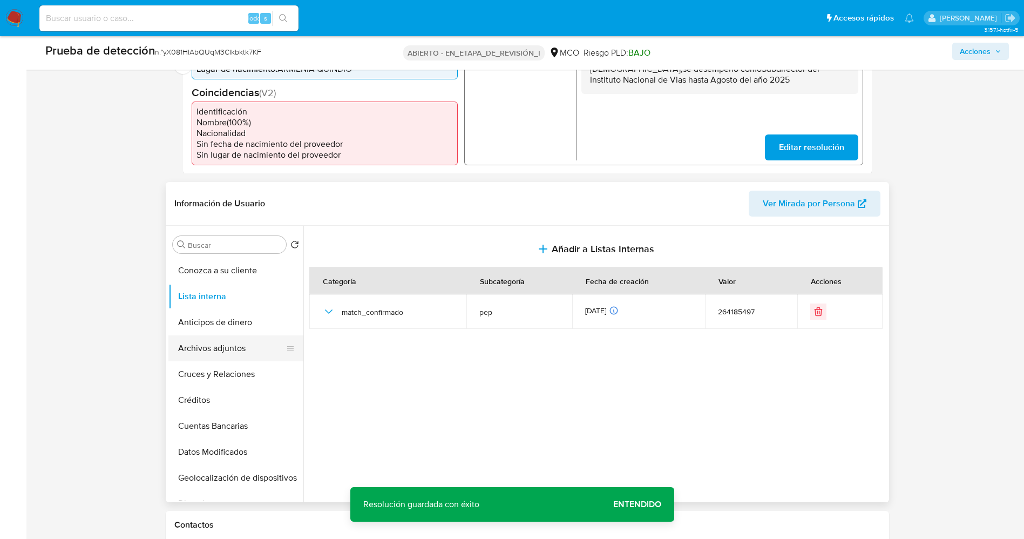
click at [230, 350] on button "Archivos adjuntos" at bounding box center [231, 348] width 126 height 26
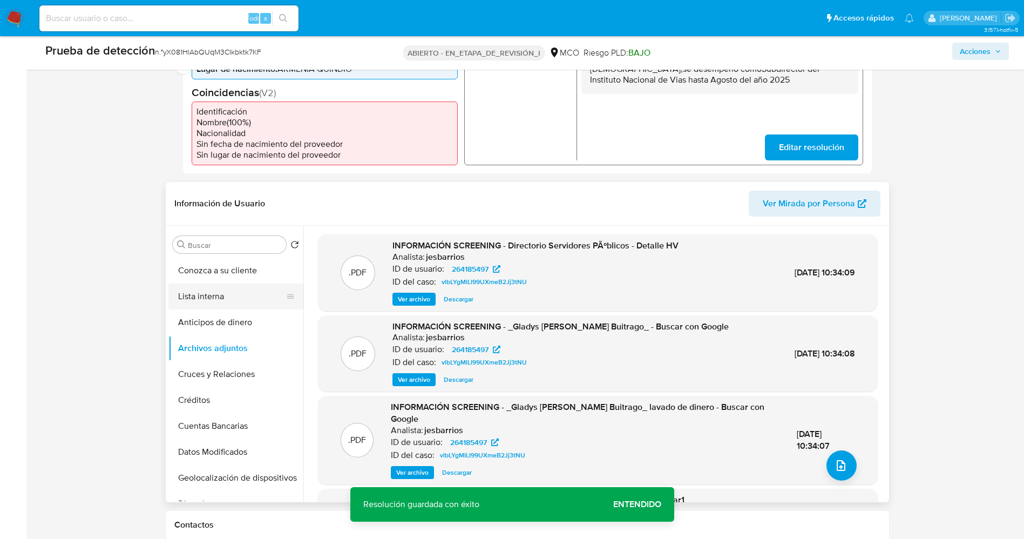
click at [204, 307] on button "Lista interna" at bounding box center [231, 297] width 126 height 26
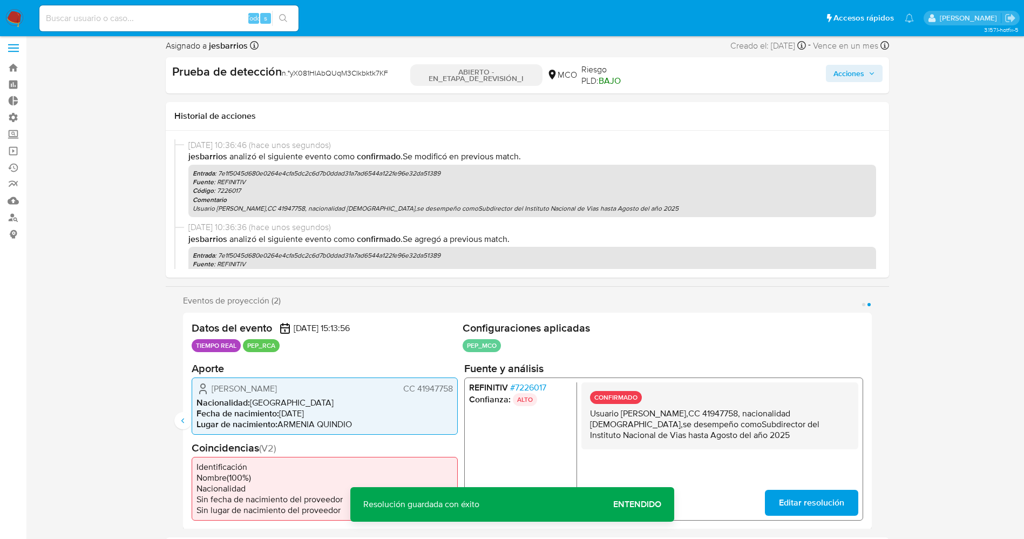
scroll to position [0, 0]
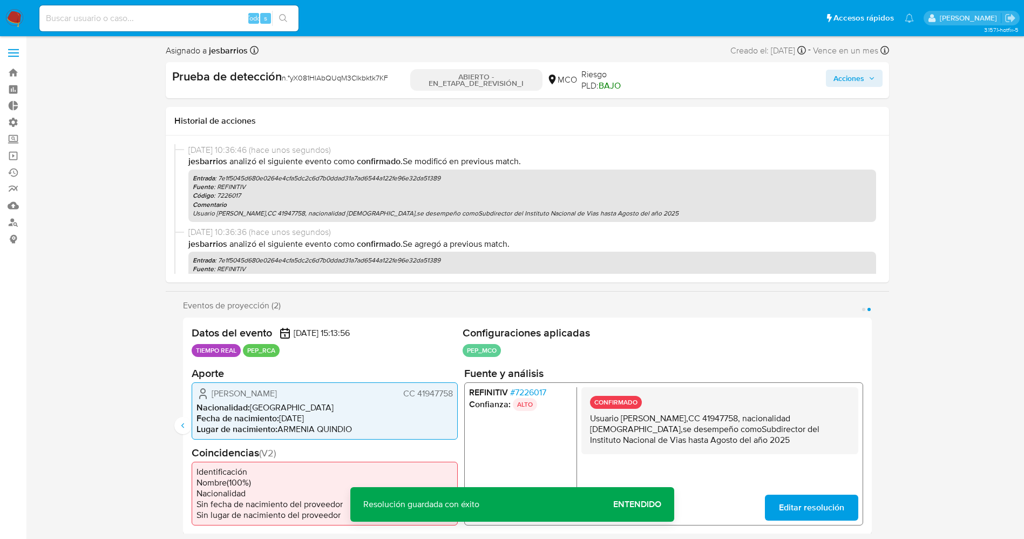
click at [850, 75] on font "Acciones" at bounding box center [849, 78] width 31 height 17
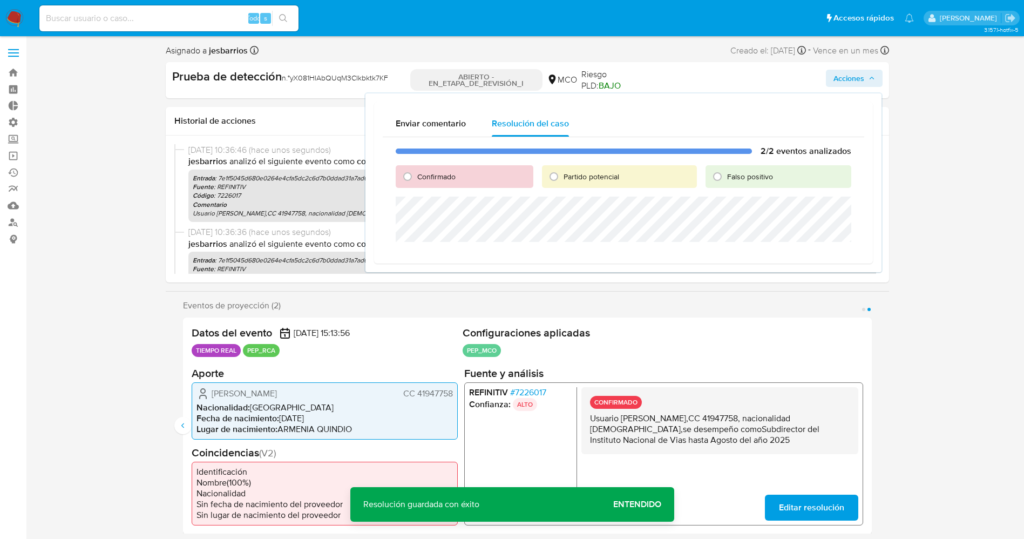
click at [437, 178] on font "Confirmado" at bounding box center [436, 176] width 38 height 11
click at [416, 178] on input "Confirmado" at bounding box center [407, 176] width 17 height 17
radio input "true"
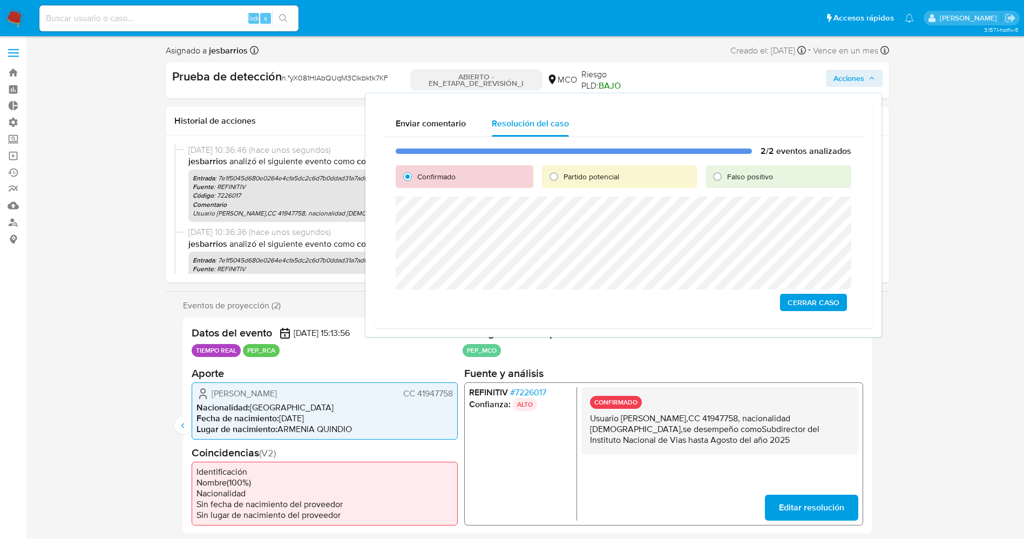
click at [809, 301] on span "Cerrar Caso" at bounding box center [814, 302] width 52 height 15
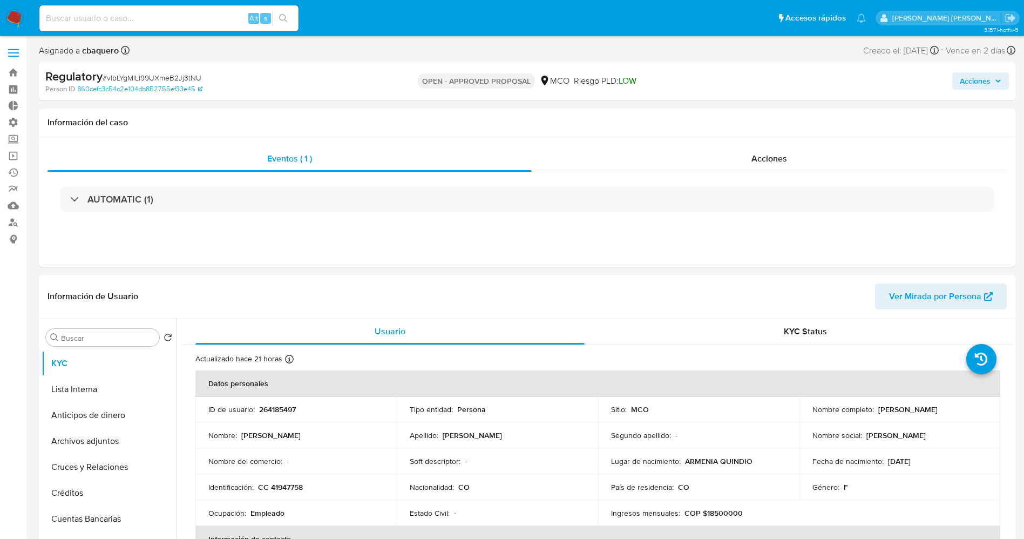
select select "10"
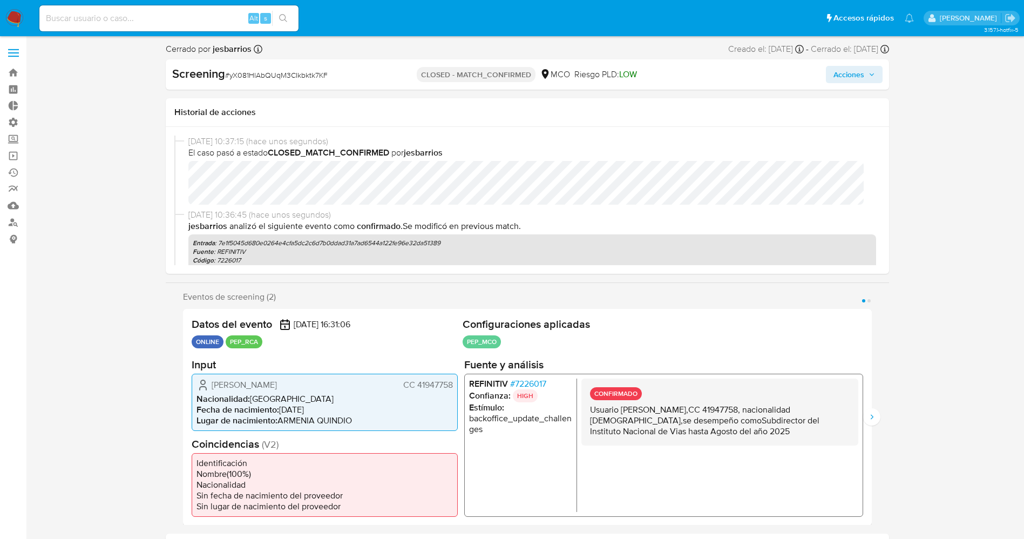
select select "10"
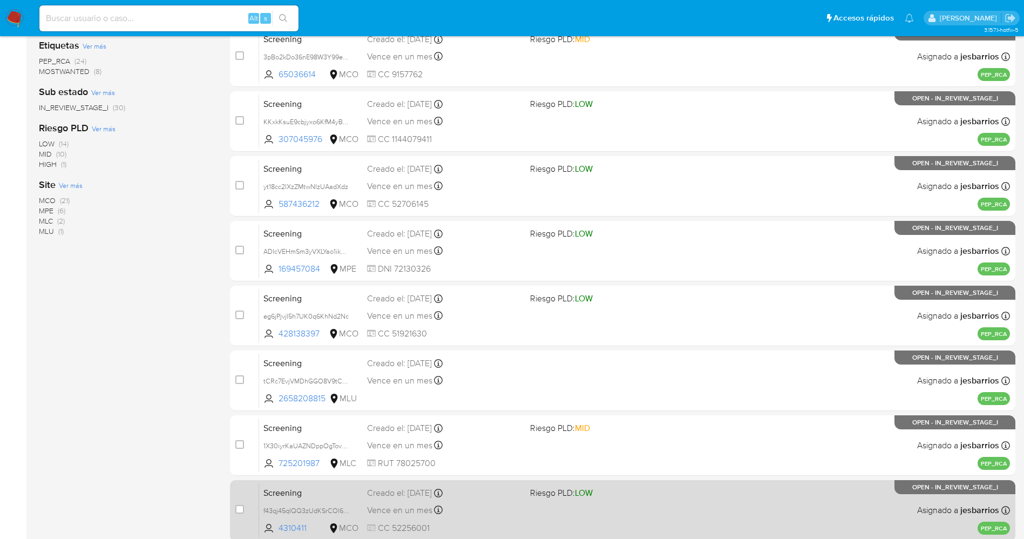
scroll to position [314, 0]
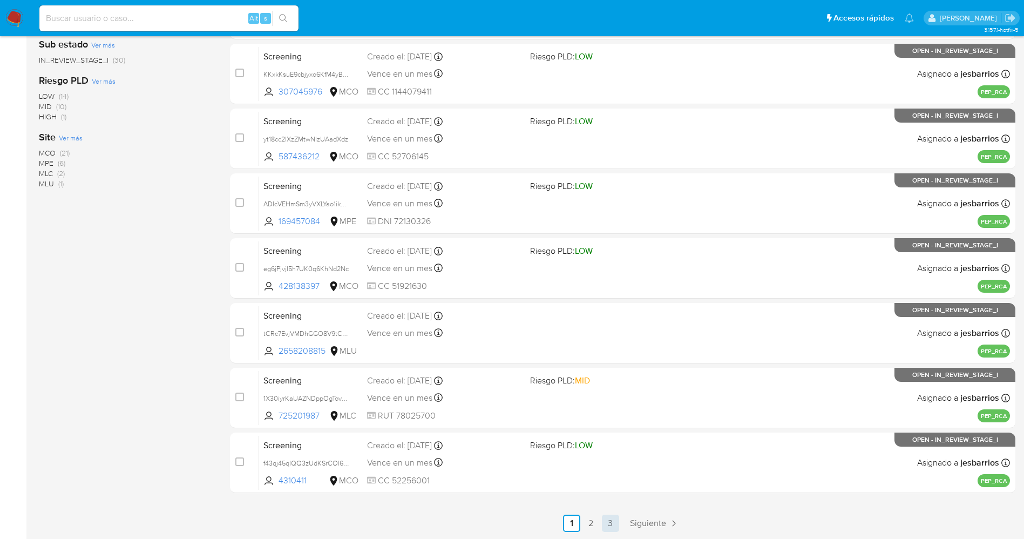
click at [610, 524] on link "3" at bounding box center [610, 523] width 17 height 17
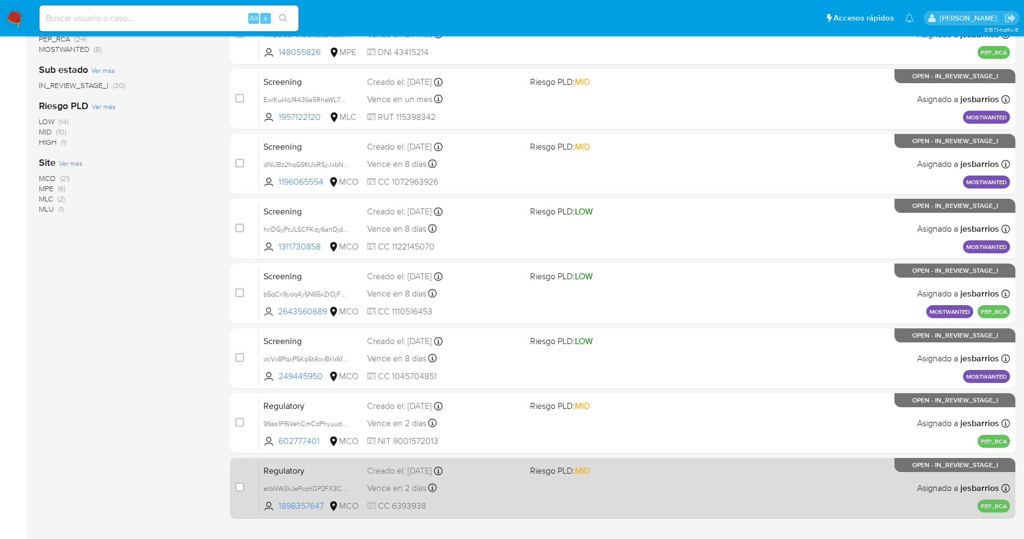
scroll to position [314, 0]
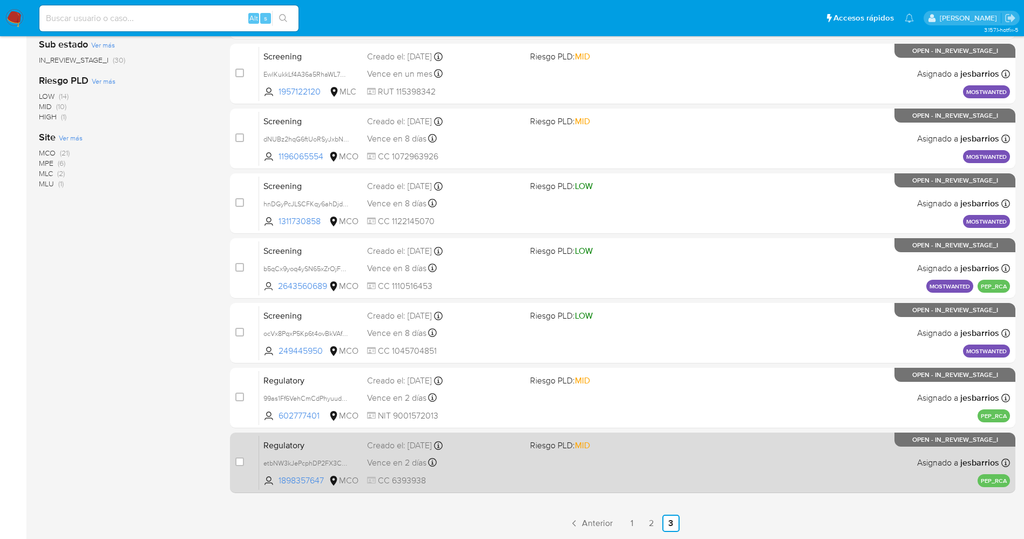
click at [657, 468] on div "Regulatory etbNW3kJePcphDP2FX3CRSc3 1898357647 MCO Riesgo PLD: MID Creado el: […" at bounding box center [634, 462] width 751 height 55
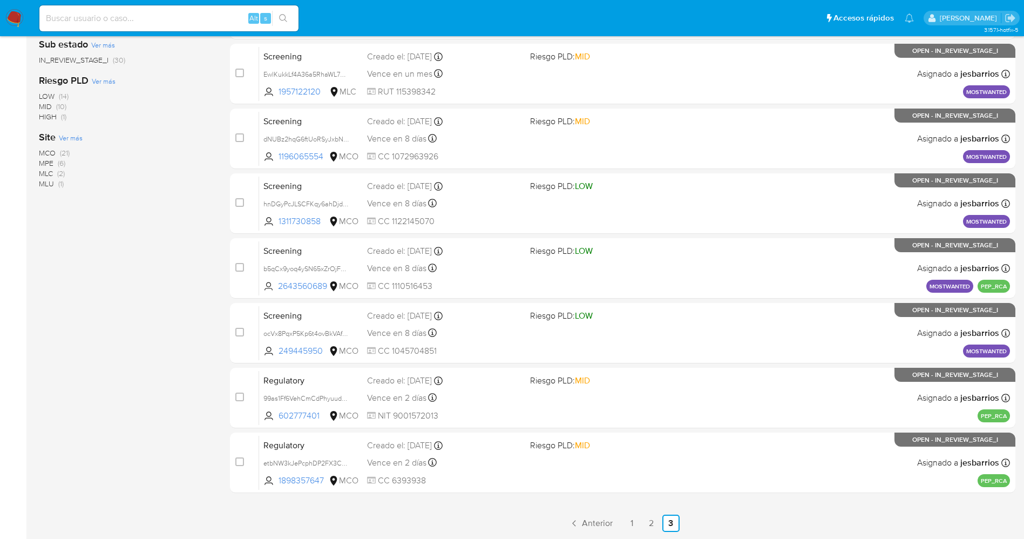
click at [9, 19] on img at bounding box center [14, 18] width 18 height 18
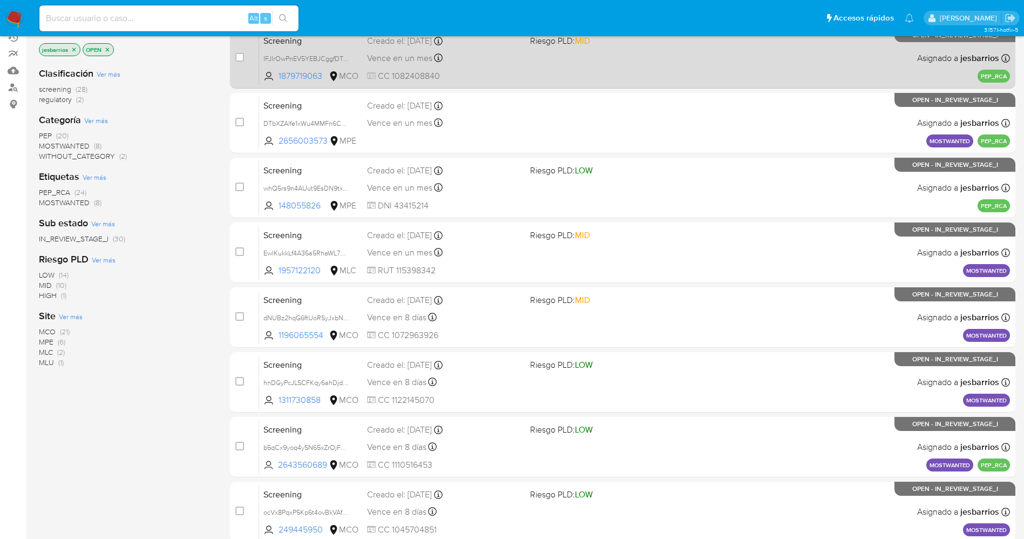
scroll to position [0, 0]
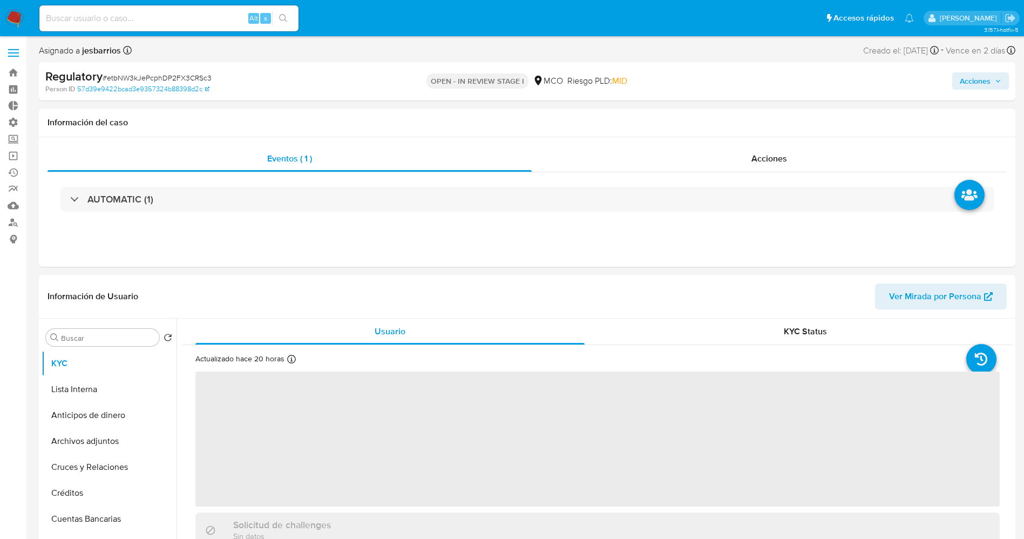
select select "10"
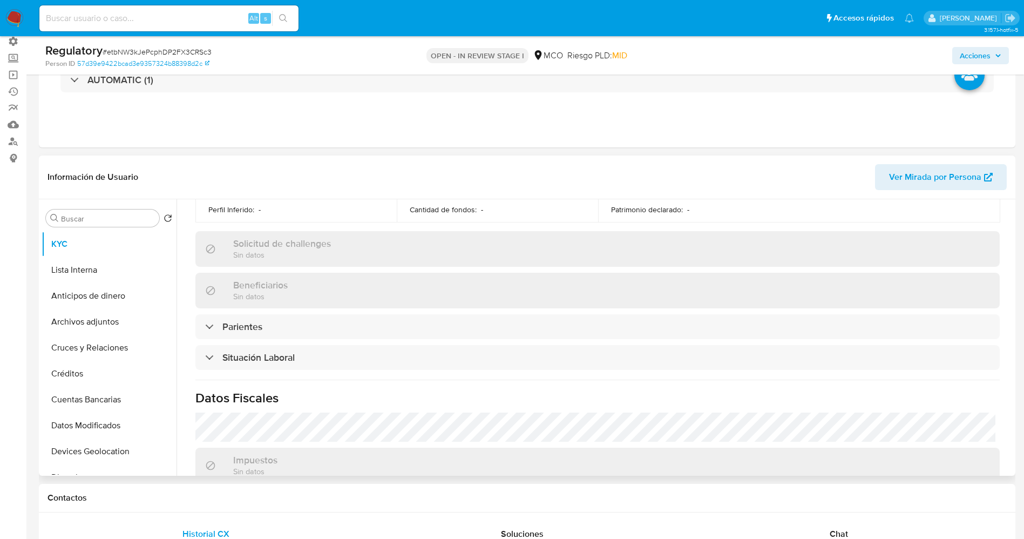
scroll to position [486, 0]
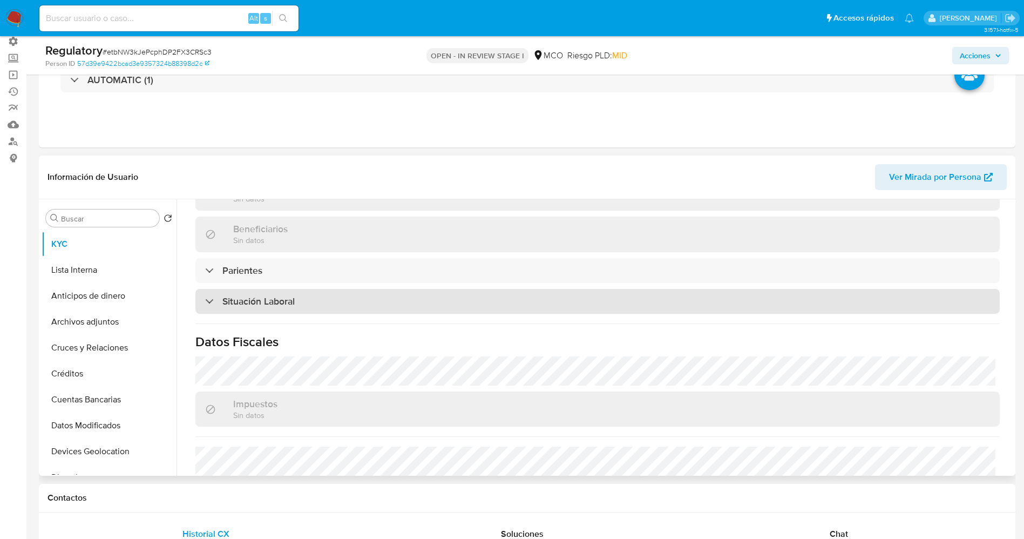
click at [323, 289] on div "Situación Laboral" at bounding box center [597, 301] width 805 height 25
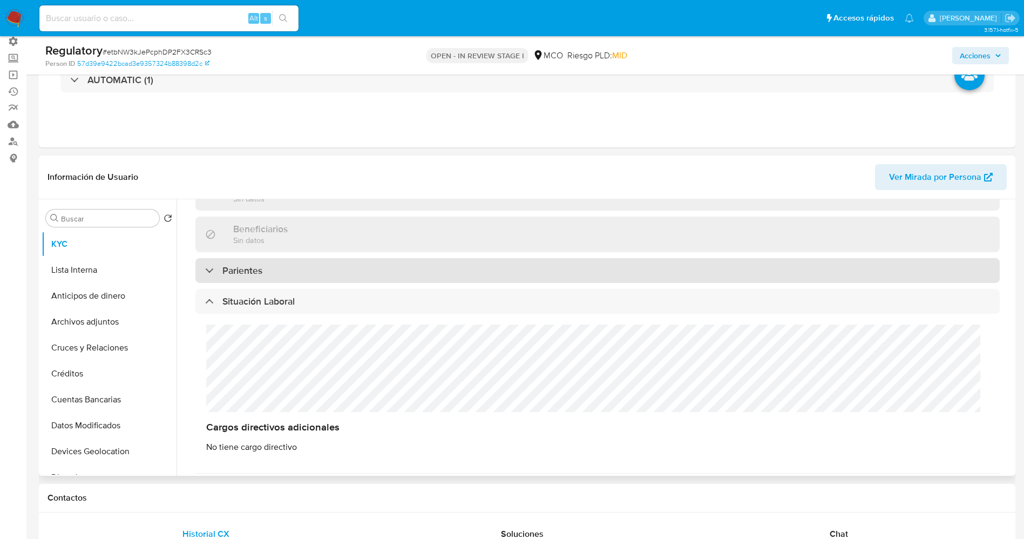
click at [325, 261] on div "Parientes" at bounding box center [597, 270] width 805 height 25
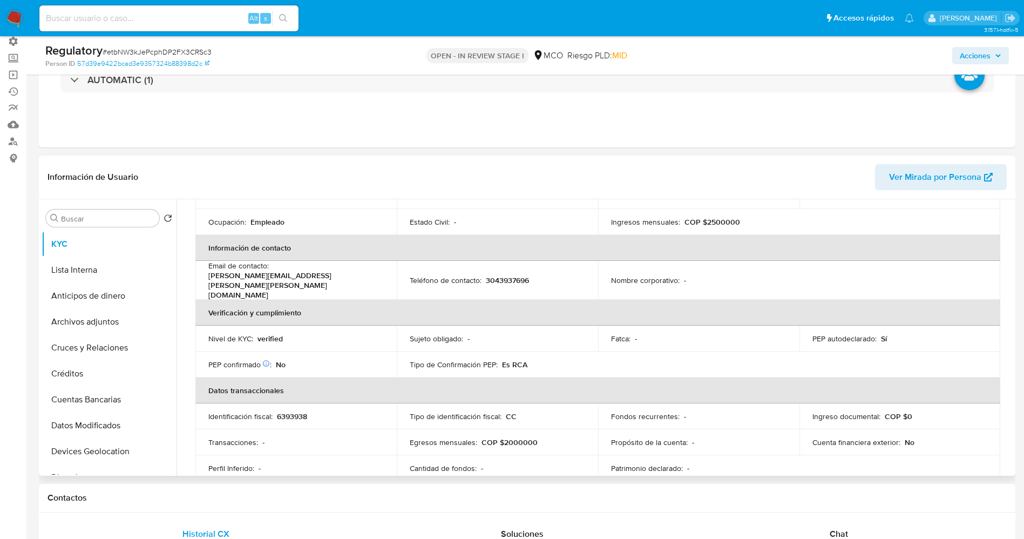
scroll to position [0, 0]
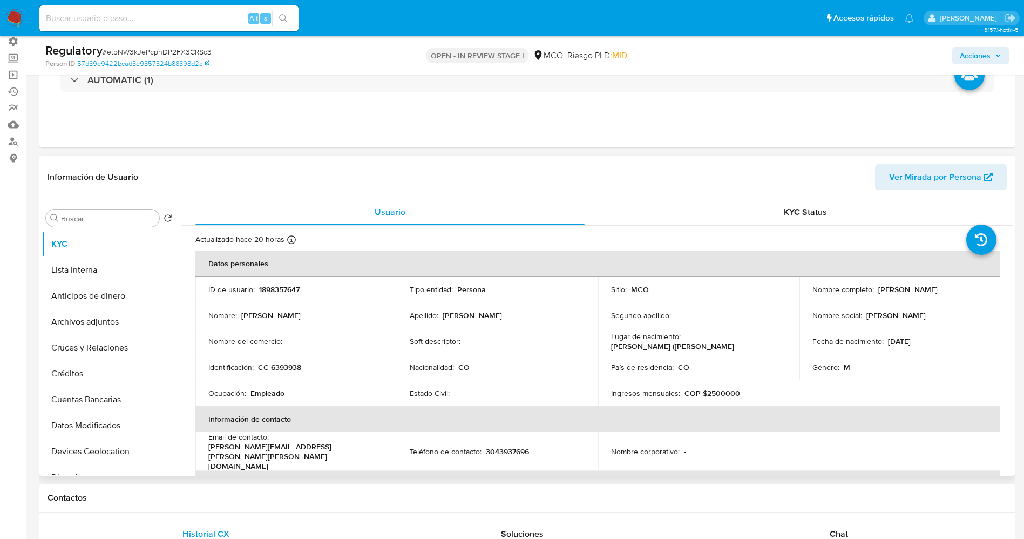
drag, startPoint x: 874, startPoint y: 290, endPoint x: 963, endPoint y: 287, distance: 89.7
click at [970, 287] on div "Nombre completo : [PERSON_NAME]" at bounding box center [901, 290] width 176 height 10
copy div "[PERSON_NAME]"
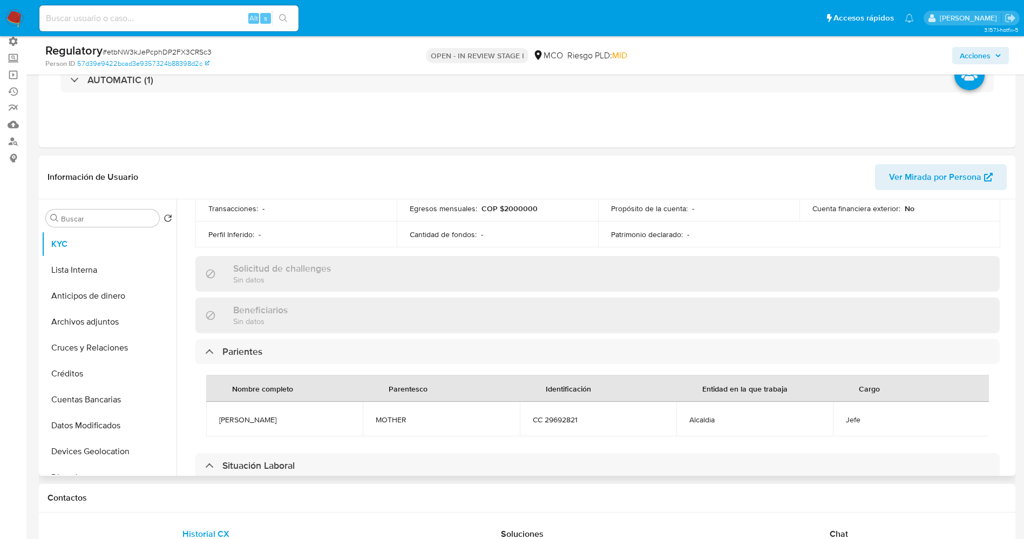
scroll to position [486, 0]
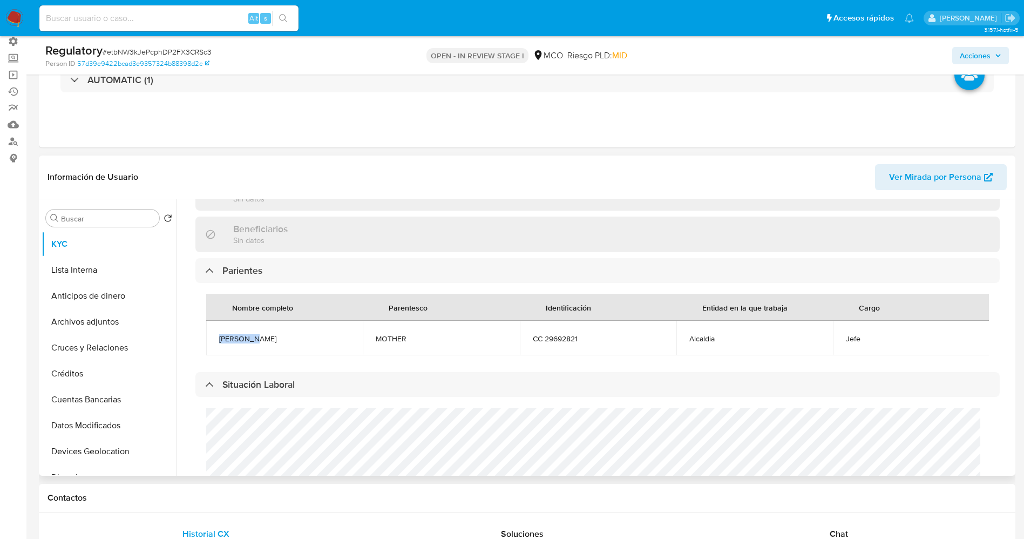
drag, startPoint x: 215, startPoint y: 328, endPoint x: 278, endPoint y: 327, distance: 63.2
click at [281, 327] on td "Eddy Diaz" at bounding box center [284, 338] width 157 height 35
copy span "Eddy Diaz"
drag, startPoint x: 544, startPoint y: 327, endPoint x: 579, endPoint y: 323, distance: 35.8
click at [579, 334] on span "CC 29692821" at bounding box center [598, 339] width 131 height 10
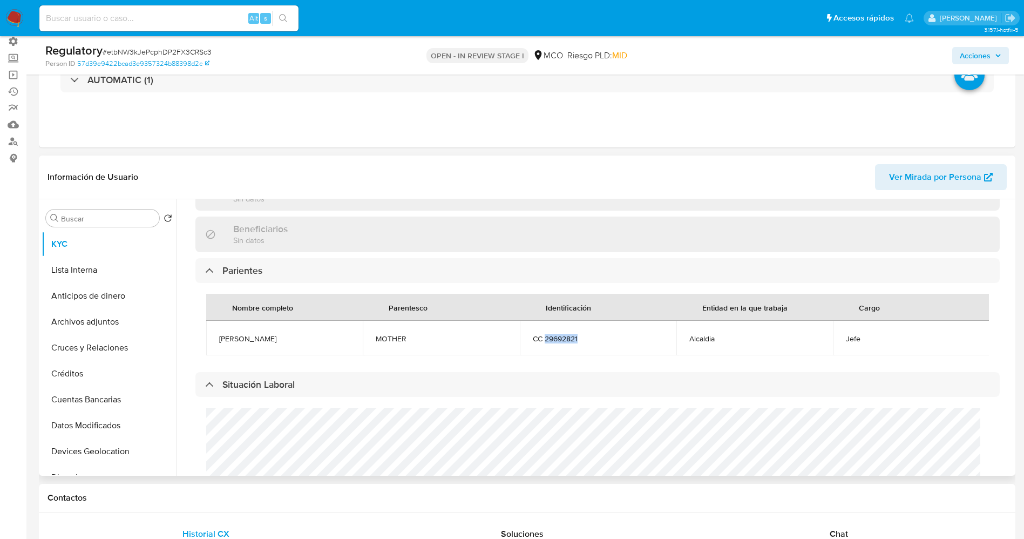
copy span "29692821"
drag, startPoint x: 249, startPoint y: 323, endPoint x: 237, endPoint y: 326, distance: 12.7
click at [267, 323] on td "Eddy Diaz" at bounding box center [284, 338] width 157 height 35
copy span "Eddy Diaz"
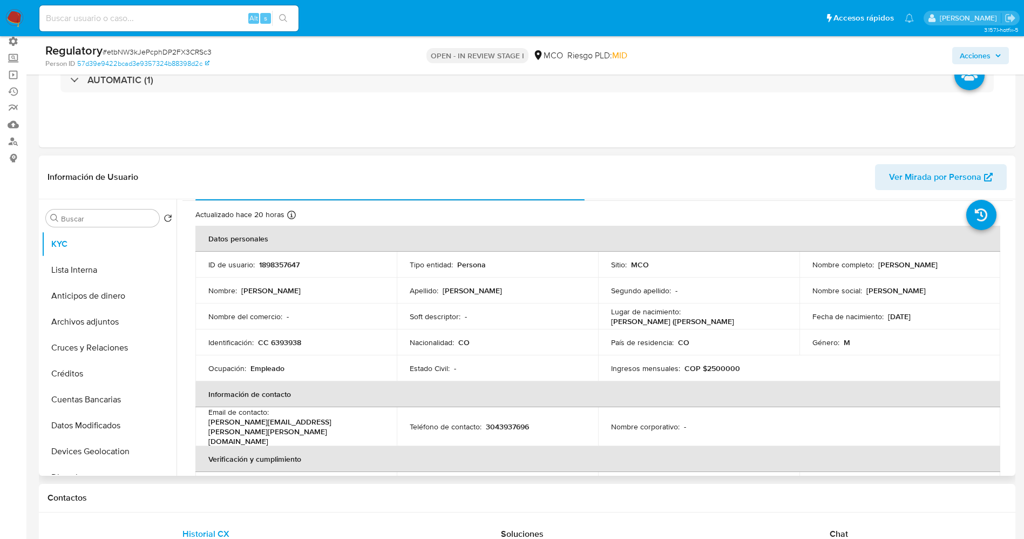
scroll to position [0, 0]
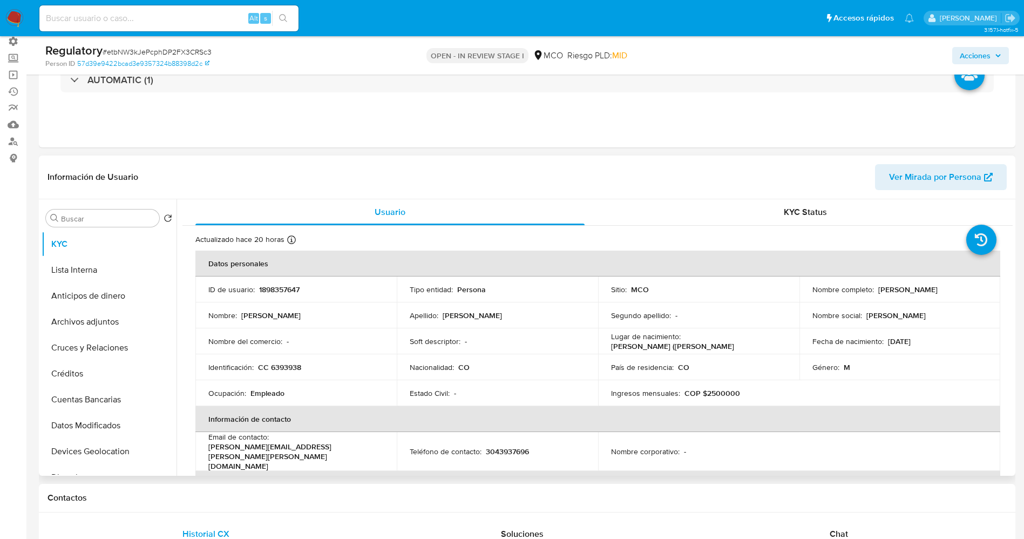
drag, startPoint x: 873, startPoint y: 288, endPoint x: 973, endPoint y: 291, distance: 99.9
click at [973, 291] on div "Nombre completo : Oscar Mauricio Soto Diaz" at bounding box center [901, 290] width 176 height 10
copy div "Oscar Mauricio Soto Diaz"
drag, startPoint x: 272, startPoint y: 365, endPoint x: 287, endPoint y: 366, distance: 15.7
click at [309, 366] on div "Identificación : CC 6393938" at bounding box center [296, 367] width 176 height 10
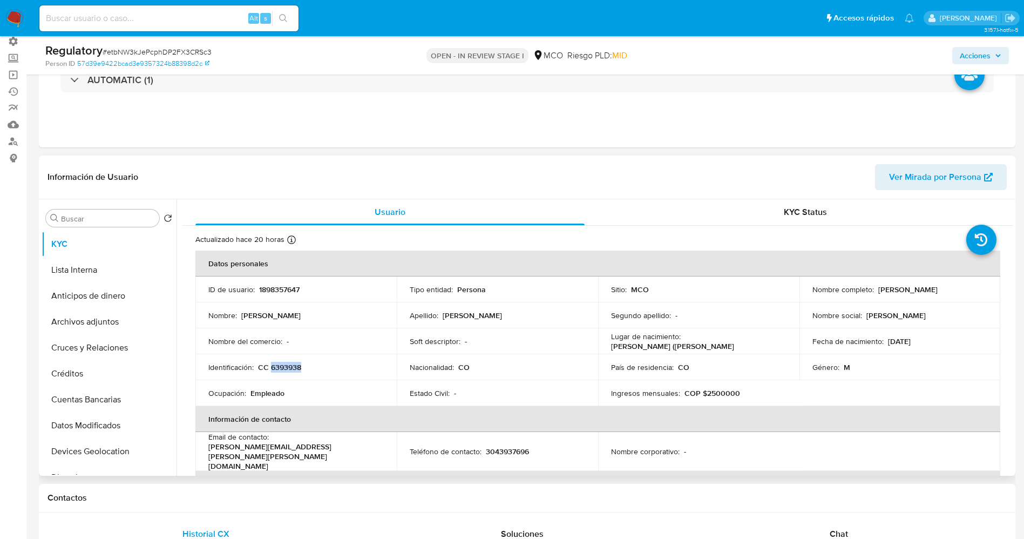
copy p "6393938"
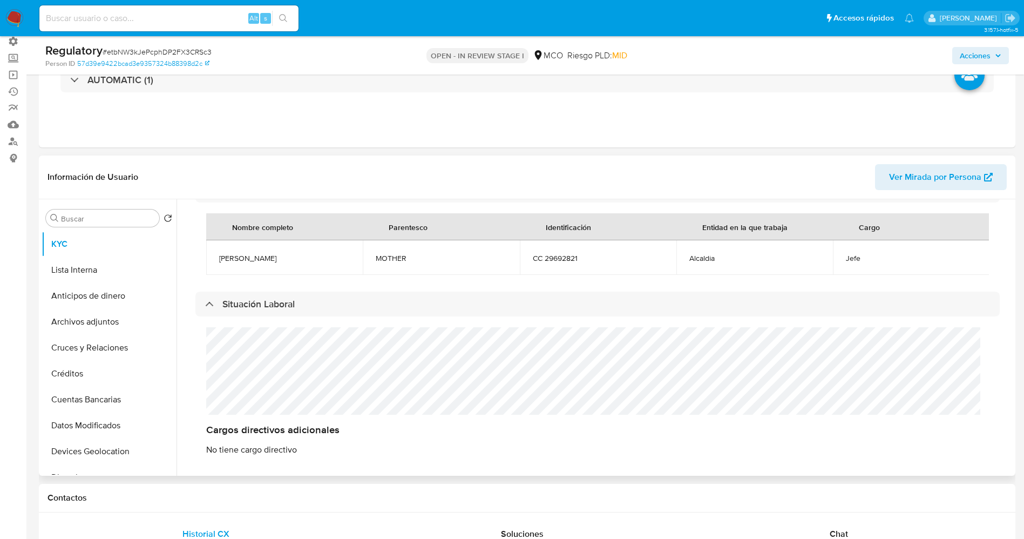
scroll to position [567, 0]
drag, startPoint x: 218, startPoint y: 244, endPoint x: 246, endPoint y: 241, distance: 28.7
click at [266, 240] on td "Eddy Diaz" at bounding box center [284, 257] width 157 height 35
copy span "Eddy Diaz"
drag, startPoint x: 840, startPoint y: 246, endPoint x: 853, endPoint y: 244, distance: 13.1
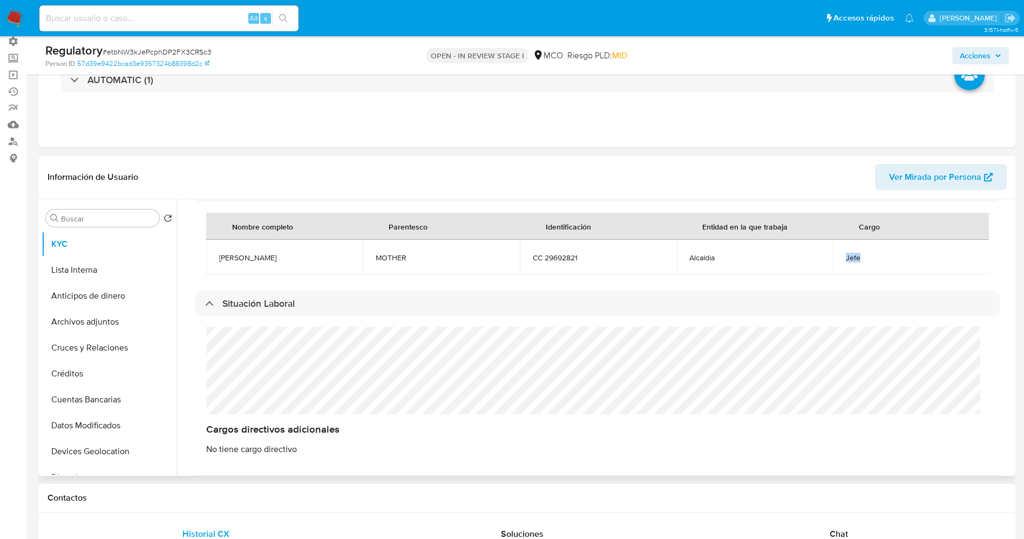
click at [855, 244] on td "Jefe" at bounding box center [911, 257] width 157 height 35
copy span "Jefe"
click at [96, 269] on button "Lista Interna" at bounding box center [105, 270] width 126 height 26
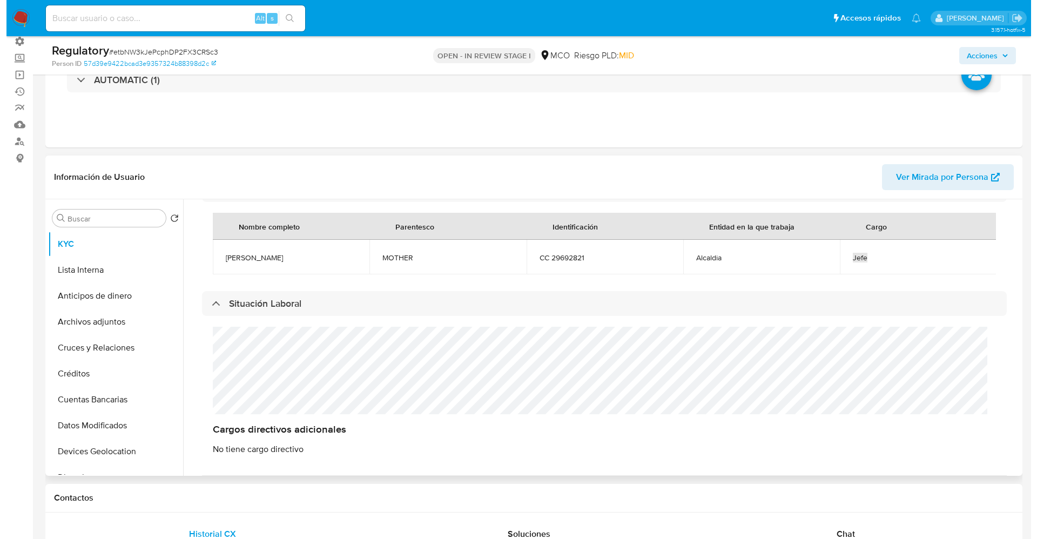
scroll to position [0, 0]
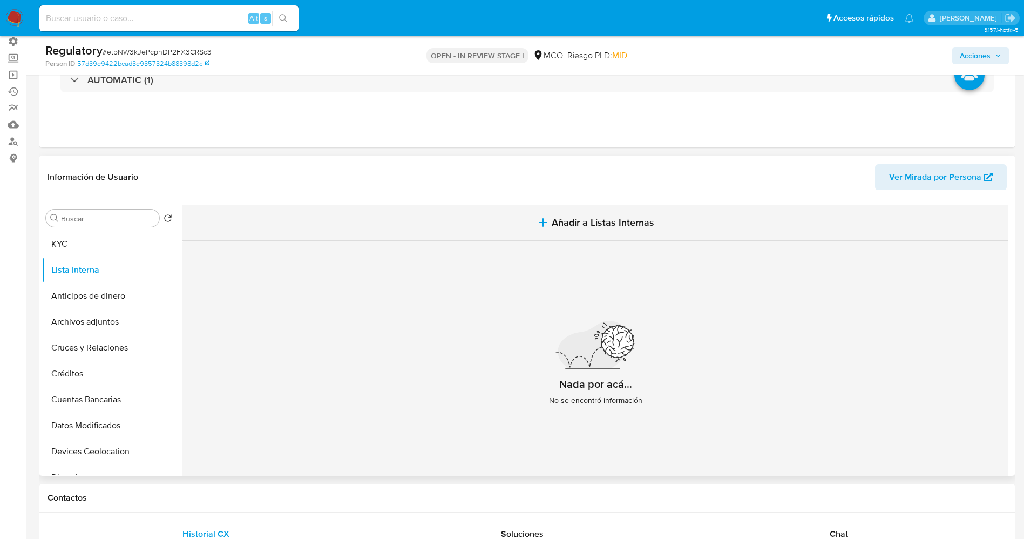
click at [541, 221] on icon "button" at bounding box center [543, 222] width 13 height 13
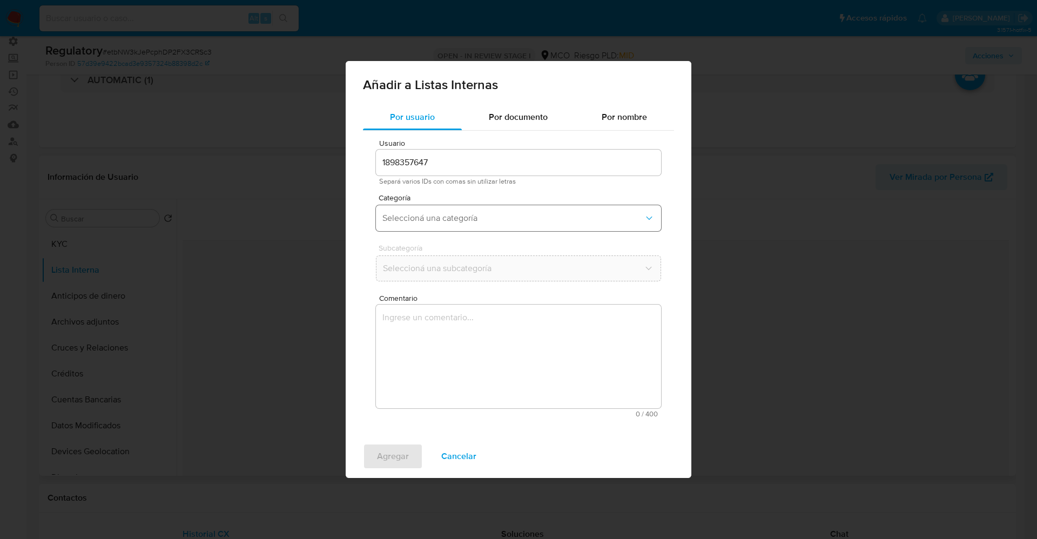
click at [428, 207] on button "Seleccioná una categoría" at bounding box center [518, 218] width 285 height 26
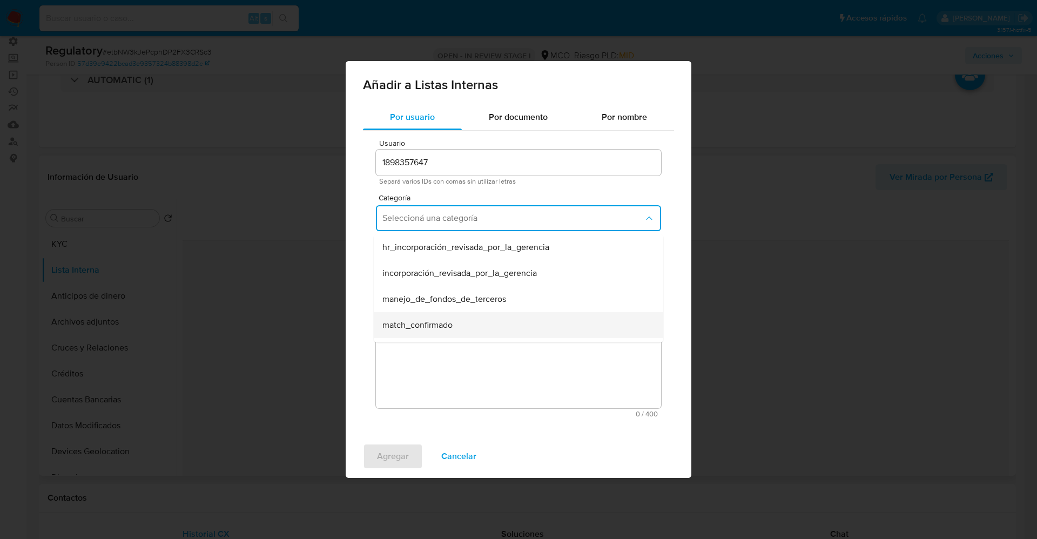
drag, startPoint x: 437, startPoint y: 332, endPoint x: 442, endPoint y: 281, distance: 51.1
click at [438, 331] on div "match_confirmado" at bounding box center [515, 325] width 266 height 26
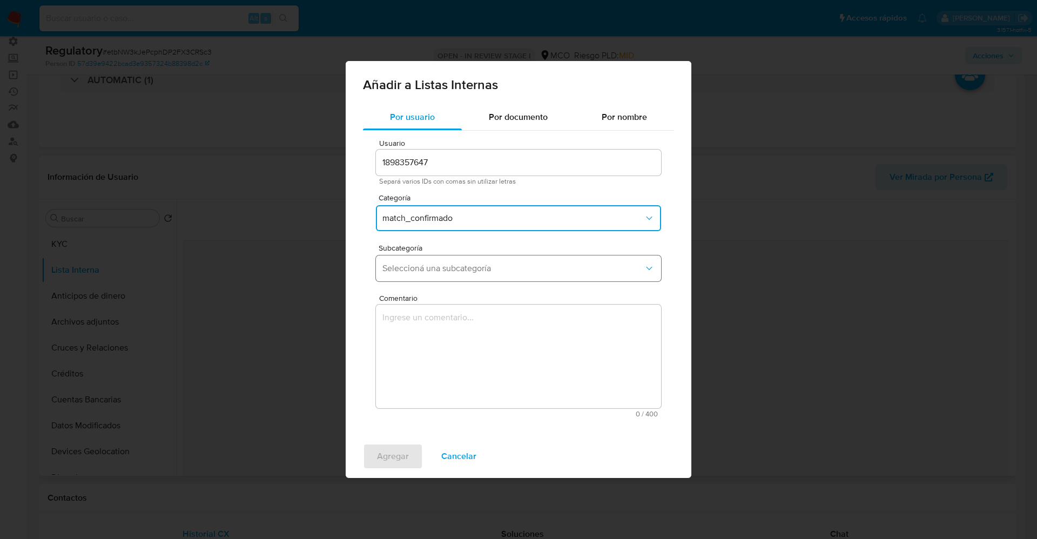
click at [448, 265] on span "Seleccioná una subcategoría" at bounding box center [512, 268] width 261 height 11
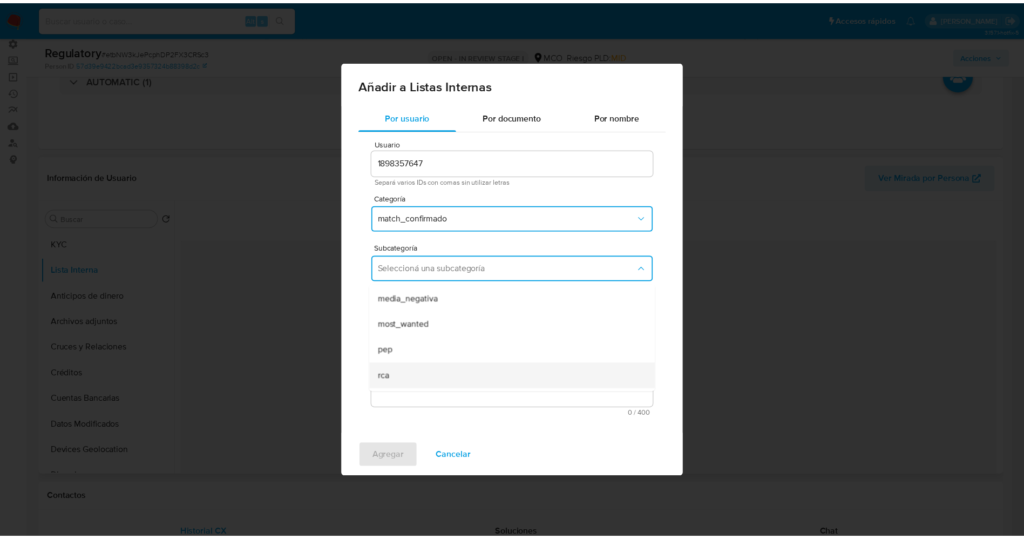
scroll to position [73, 0]
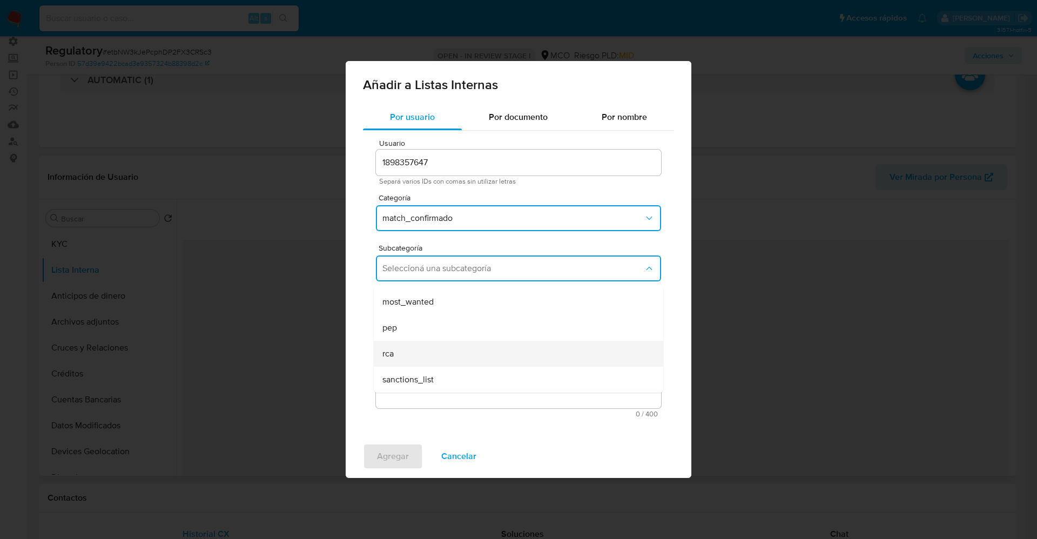
click at [420, 352] on div "rca" at bounding box center [515, 354] width 266 height 26
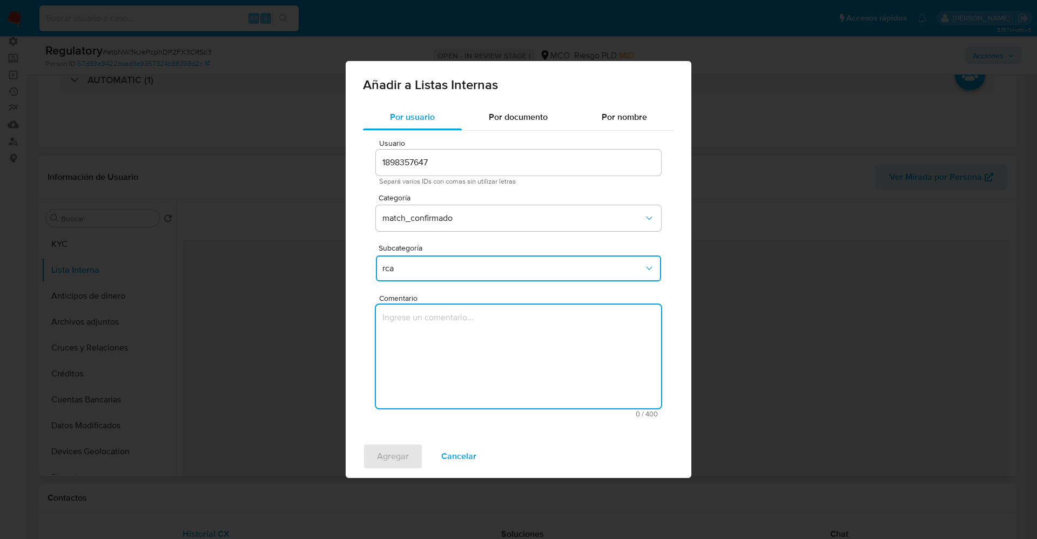
click at [420, 352] on textarea "Comentario" at bounding box center [518, 357] width 285 height 104
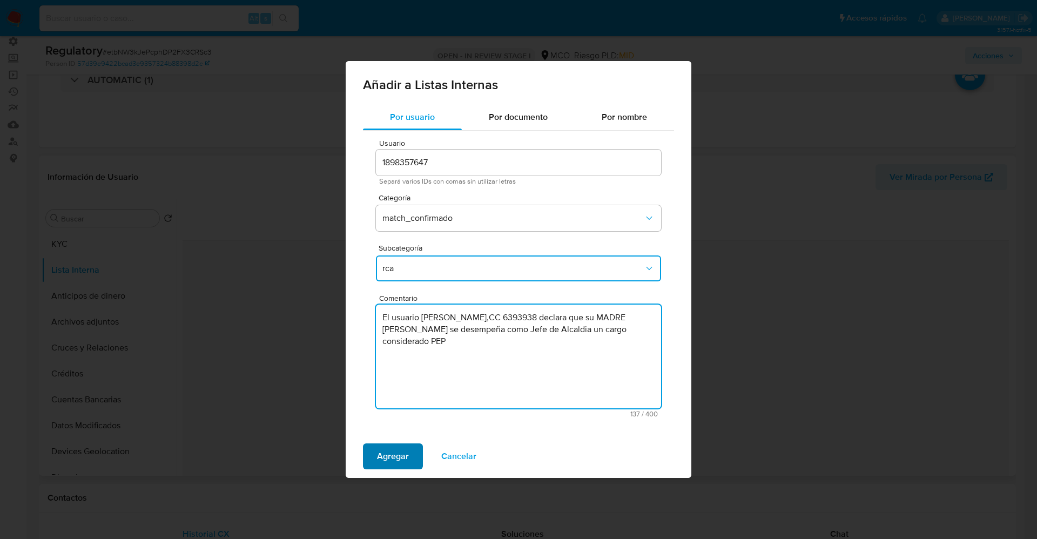
type textarea "El usuario Oscar Mauricio Soto Diaz,CC 6393938 declara que su MADRE Eddy Diaz s…"
click at [382, 468] on span "Agregar" at bounding box center [393, 456] width 32 height 24
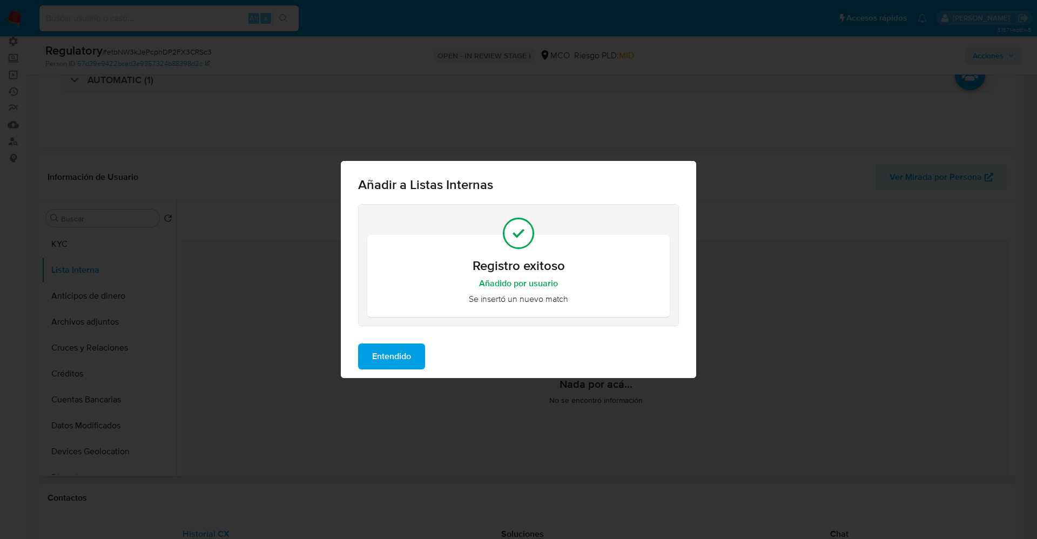
drag, startPoint x: 387, startPoint y: 365, endPoint x: 119, endPoint y: 311, distance: 273.7
click at [387, 365] on span "Entendido" at bounding box center [391, 357] width 39 height 24
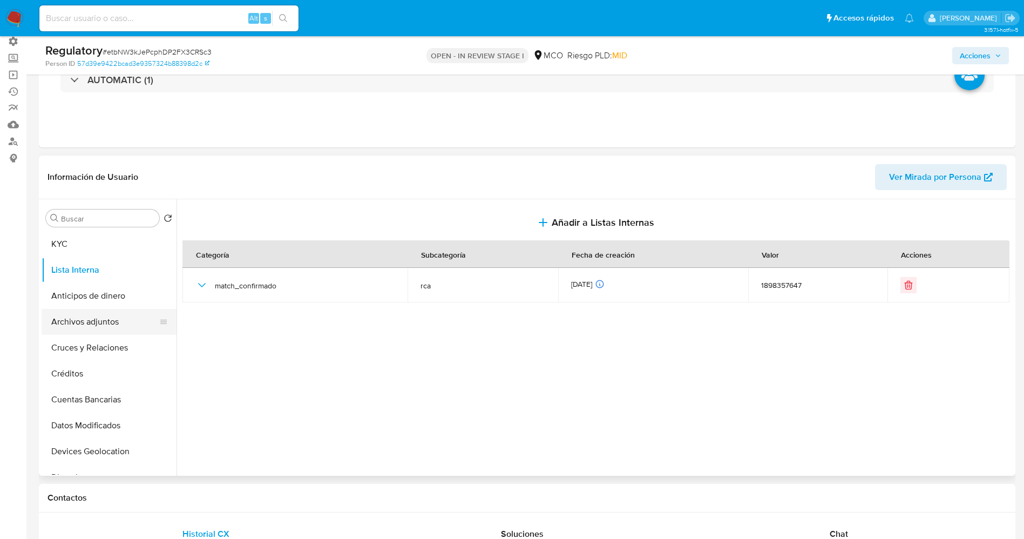
click at [82, 326] on button "Archivos adjuntos" at bounding box center [105, 322] width 126 height 26
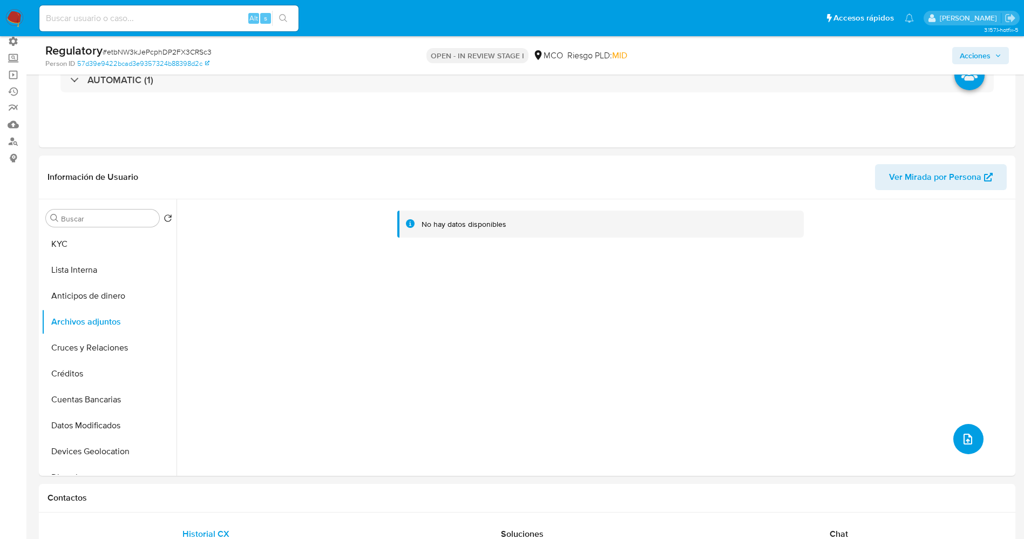
click at [963, 443] on icon "upload-file" at bounding box center [968, 439] width 13 height 13
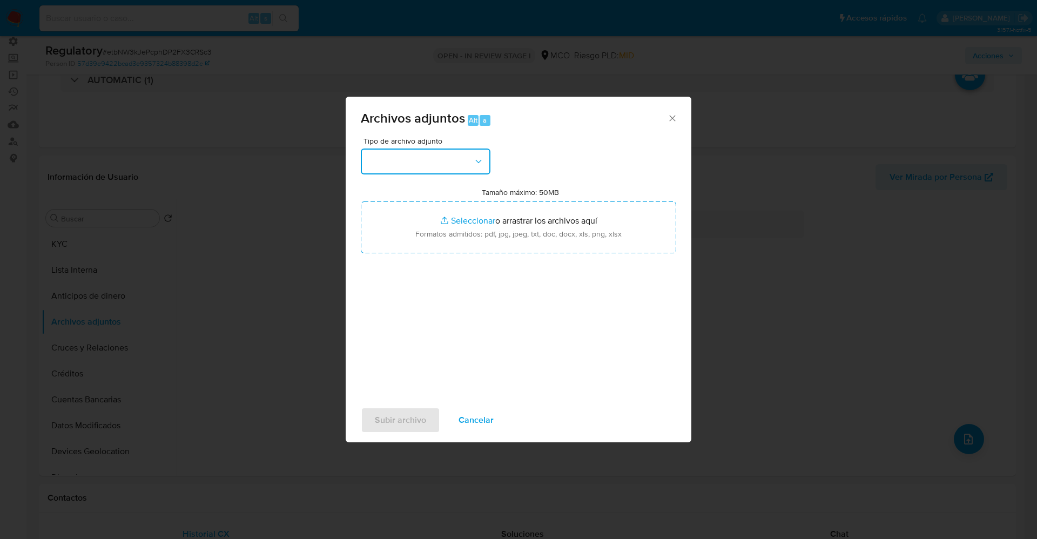
click at [437, 160] on button "button" at bounding box center [426, 162] width 130 height 26
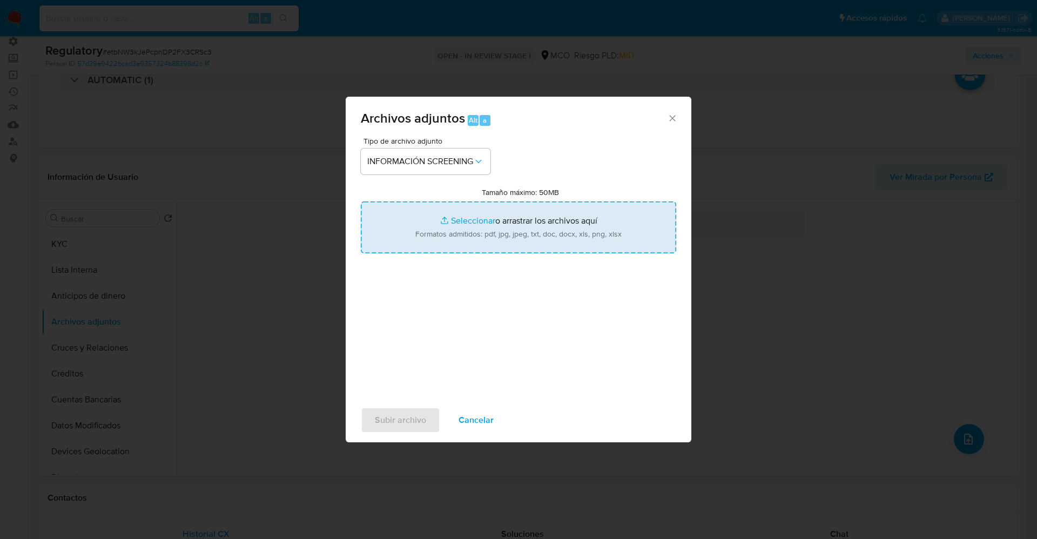
type input "C:\fakepath\_Eddy Diaz_ lavado de dinero - Buscar con Google.pdf"
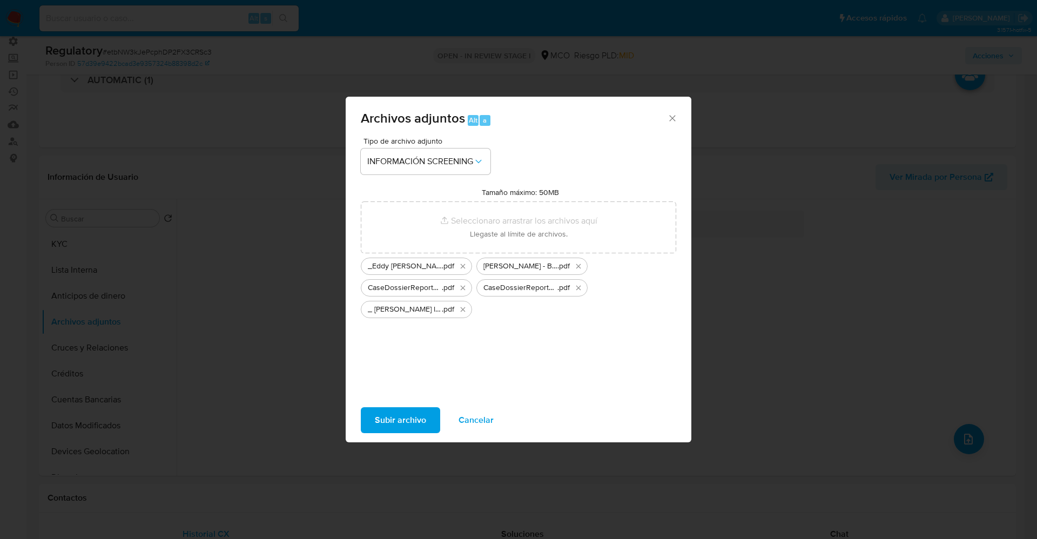
click at [413, 408] on span "Subir archivo" at bounding box center [400, 420] width 51 height 24
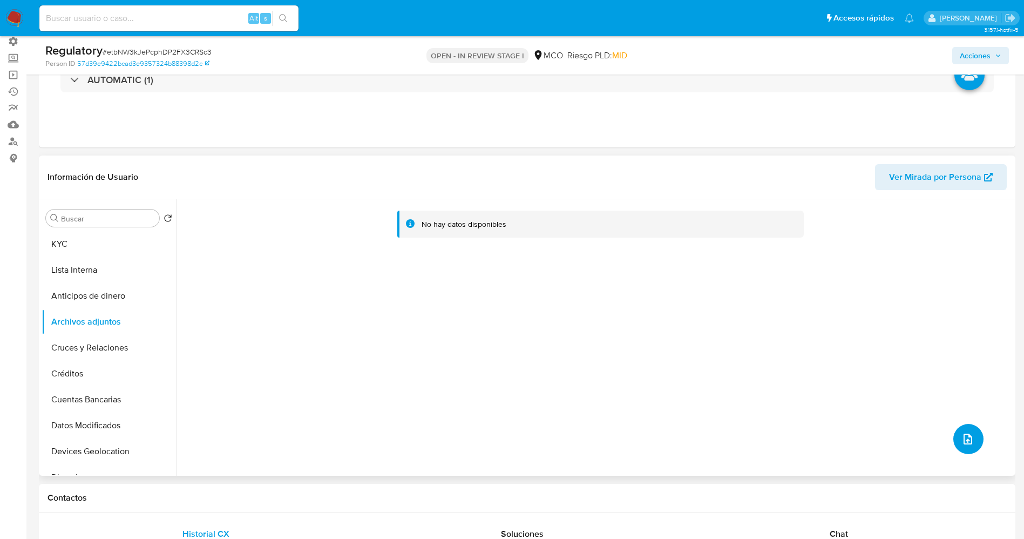
click at [975, 443] on button "upload-file" at bounding box center [969, 439] width 30 height 30
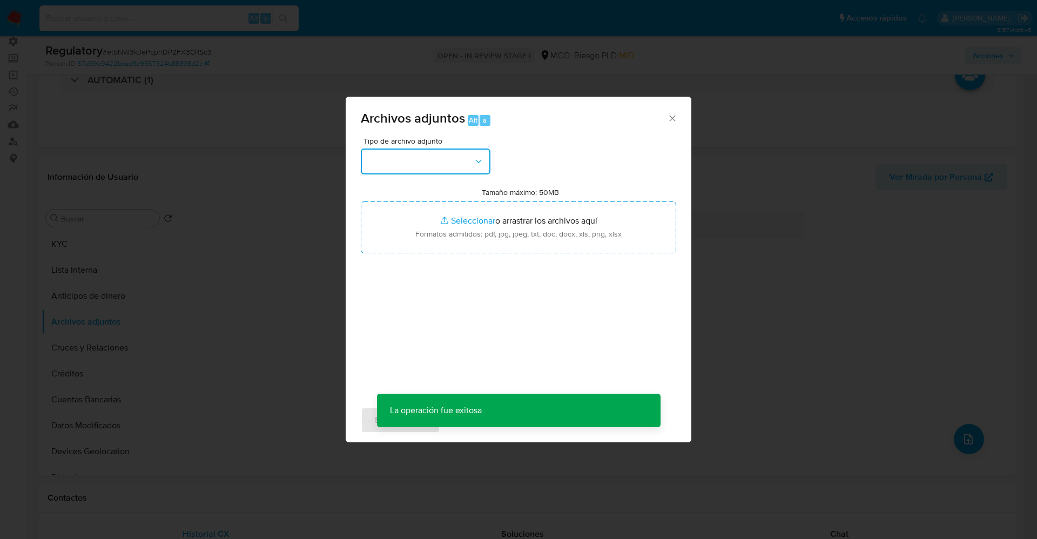
click at [445, 170] on button "button" at bounding box center [426, 162] width 130 height 26
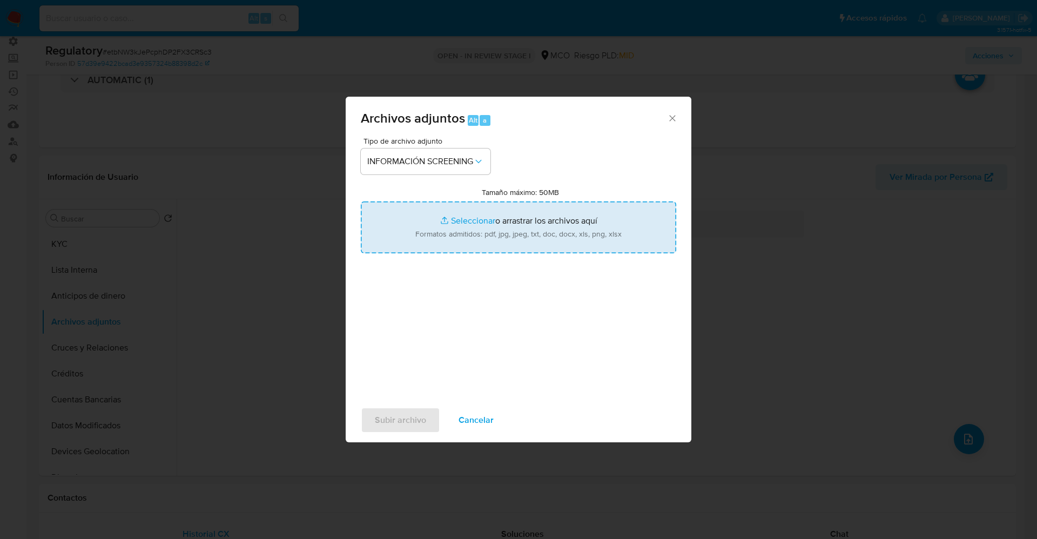
type input "C:\fakepath\_ Oscar Mauricio Soto Diaz_ - Buscar con Google.pdf"
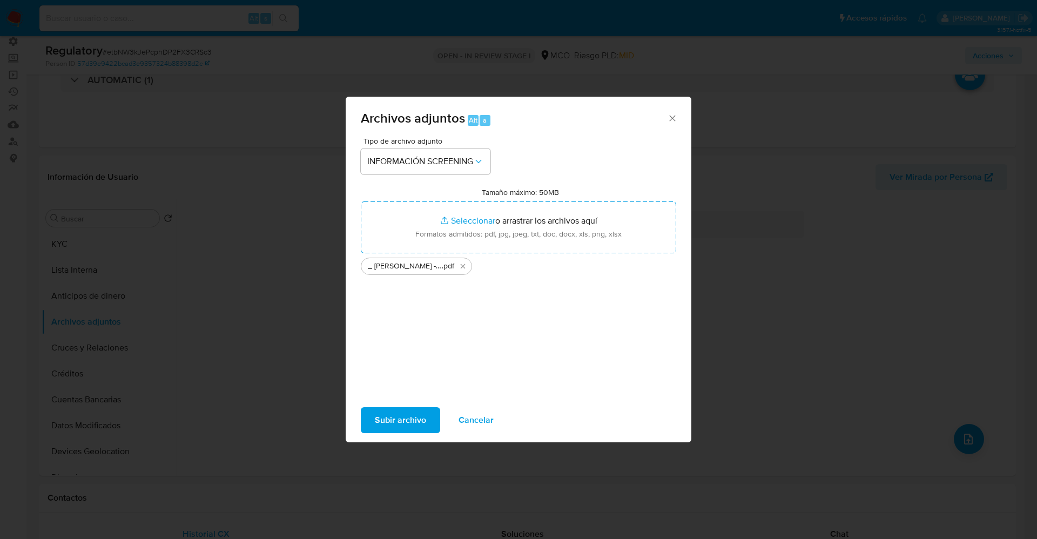
click at [410, 418] on span "Subir archivo" at bounding box center [400, 420] width 51 height 24
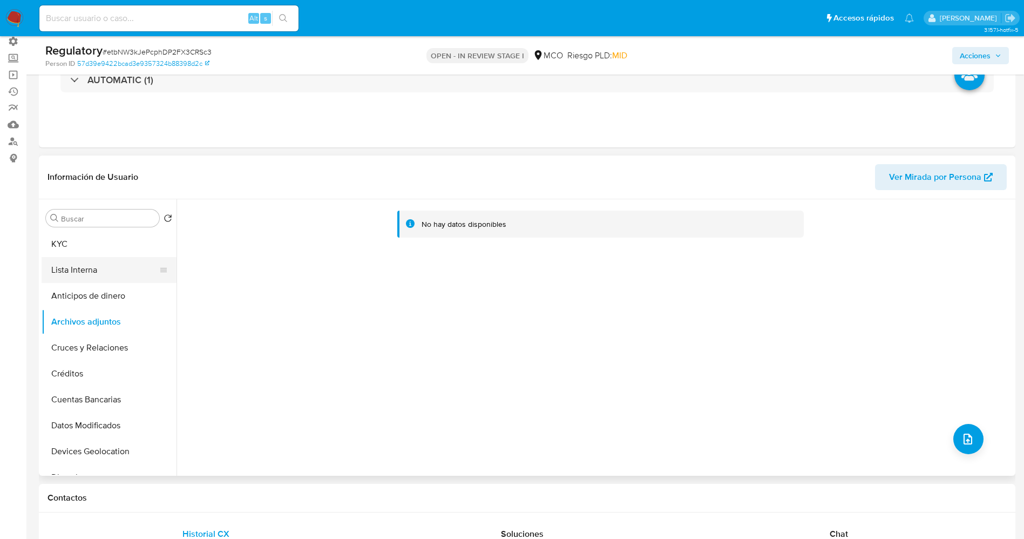
click at [87, 263] on button "Lista Interna" at bounding box center [105, 270] width 126 height 26
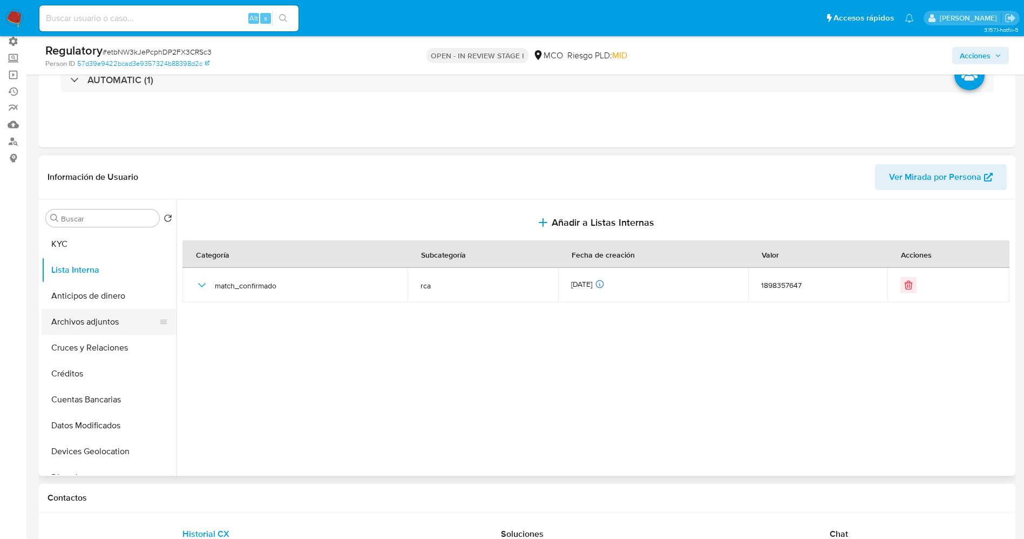
click at [92, 327] on button "Archivos adjuntos" at bounding box center [105, 322] width 126 height 26
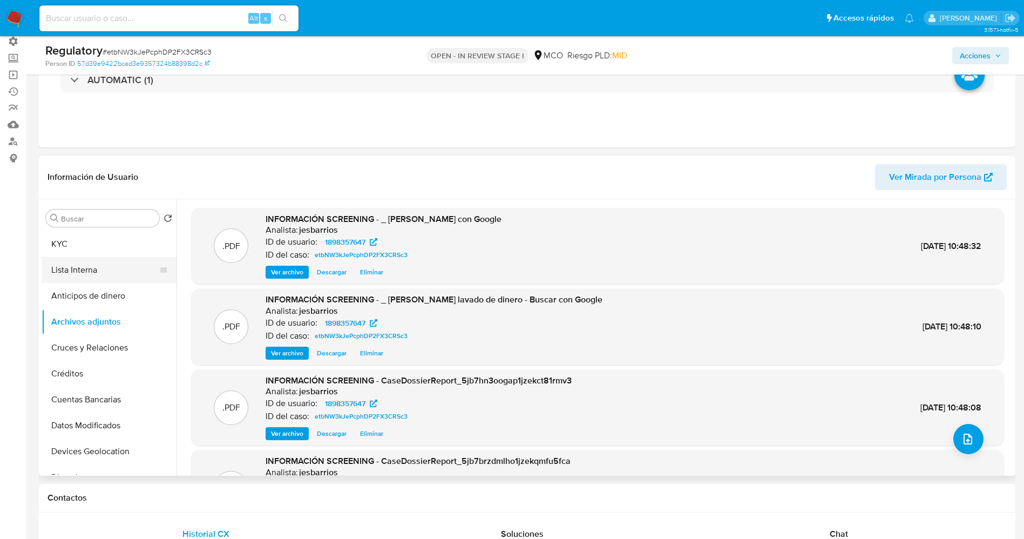
click at [95, 271] on button "Lista Interna" at bounding box center [105, 270] width 126 height 26
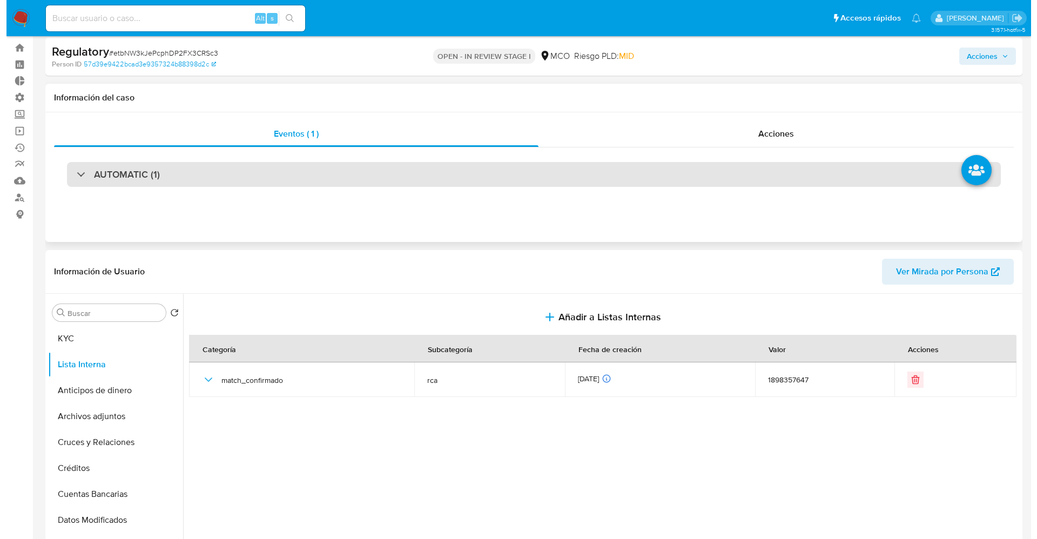
scroll to position [0, 0]
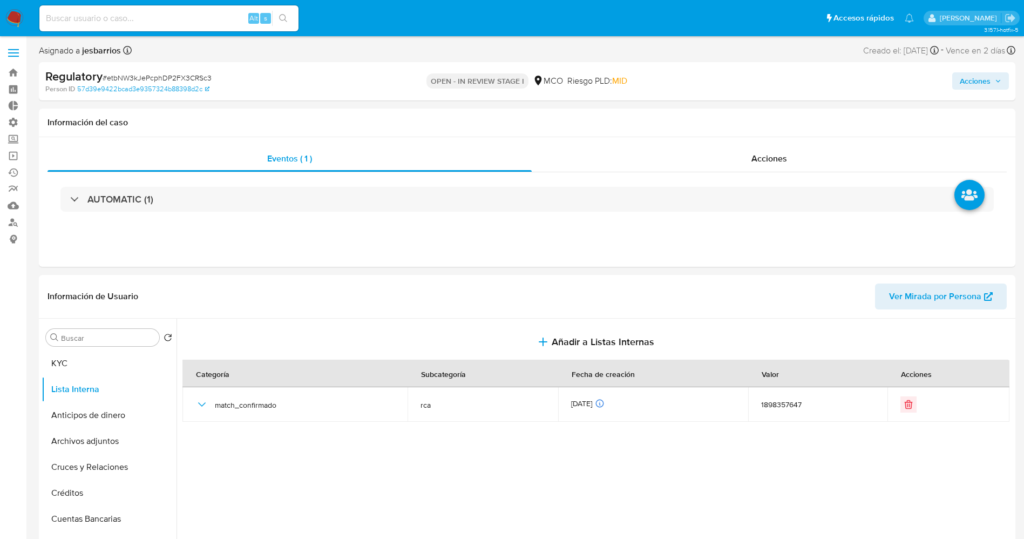
click at [972, 76] on span "Acciones" at bounding box center [975, 80] width 31 height 17
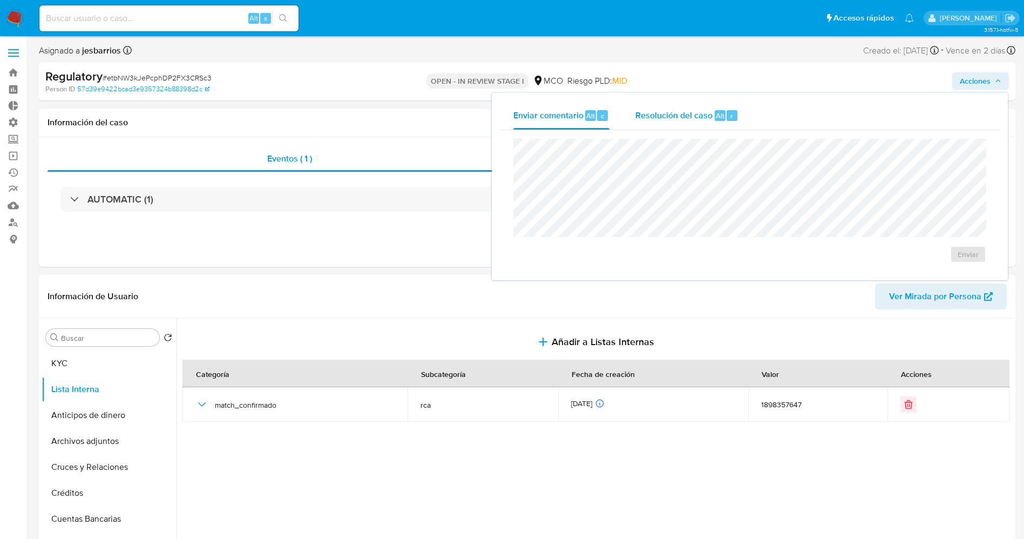
click at [657, 112] on span "Resolución del caso" at bounding box center [674, 115] width 77 height 12
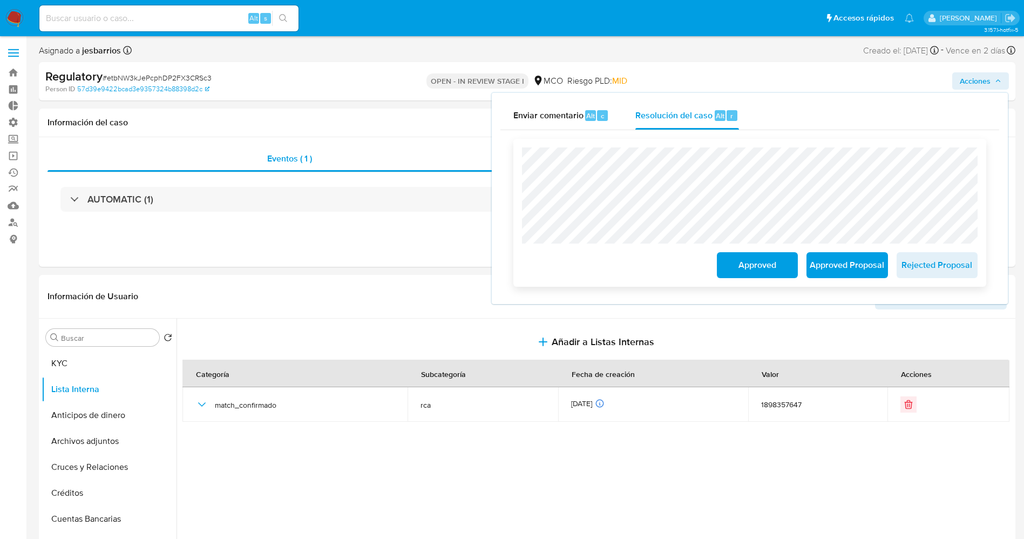
click at [853, 270] on span "Approved Proposal" at bounding box center [847, 265] width 53 height 24
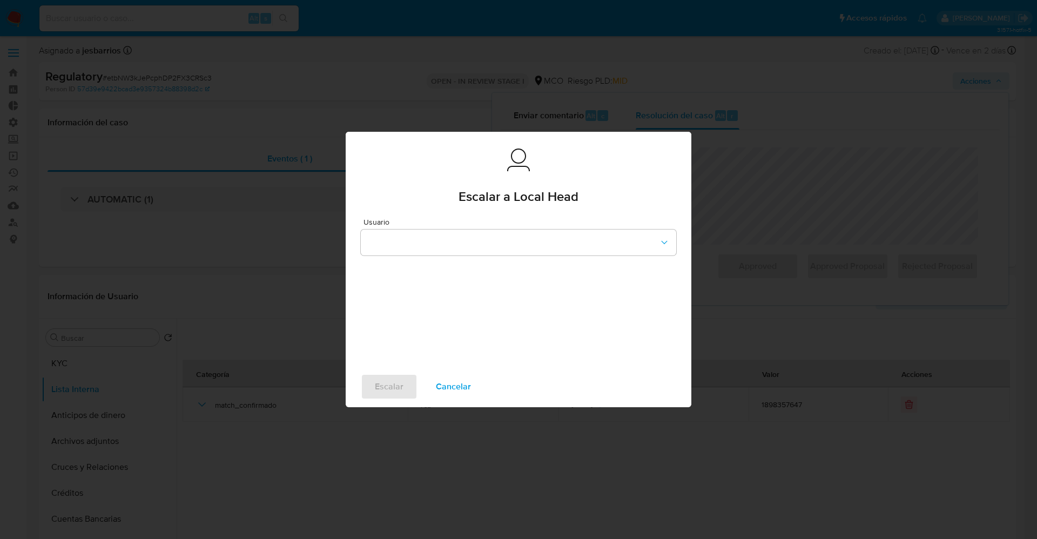
click at [456, 222] on span "Usuario" at bounding box center [520, 222] width 315 height 8
click at [455, 231] on button "button" at bounding box center [518, 243] width 315 height 26
click at [427, 245] on div "cbaquero" at bounding box center [515, 241] width 296 height 26
click at [393, 383] on span "Escalar" at bounding box center [389, 387] width 29 height 24
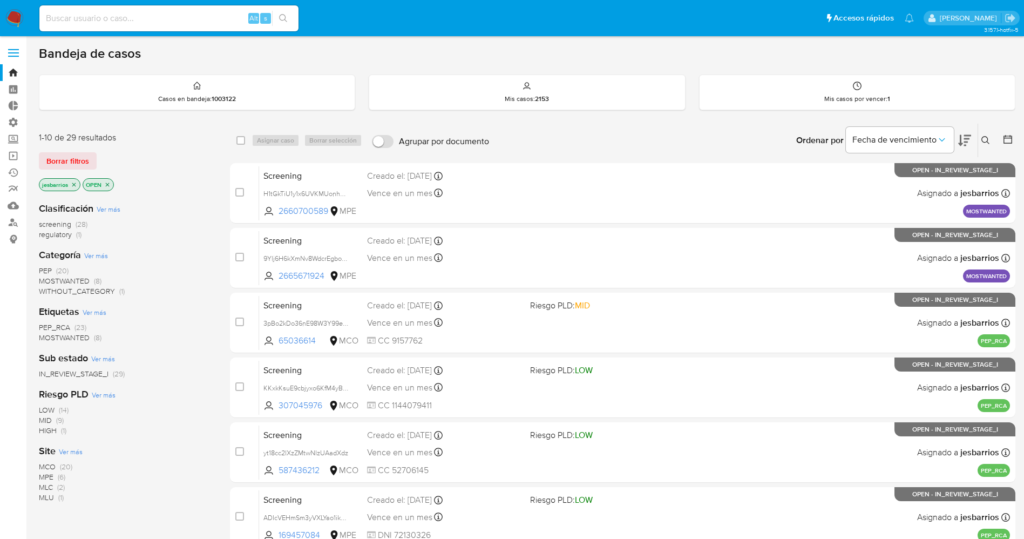
scroll to position [314, 0]
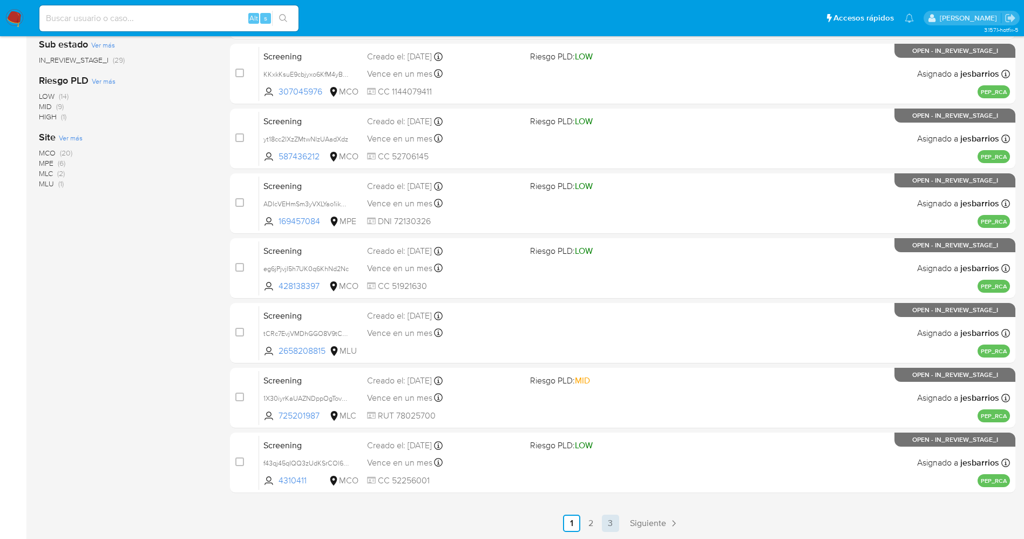
click at [616, 522] on link "3" at bounding box center [610, 523] width 17 height 17
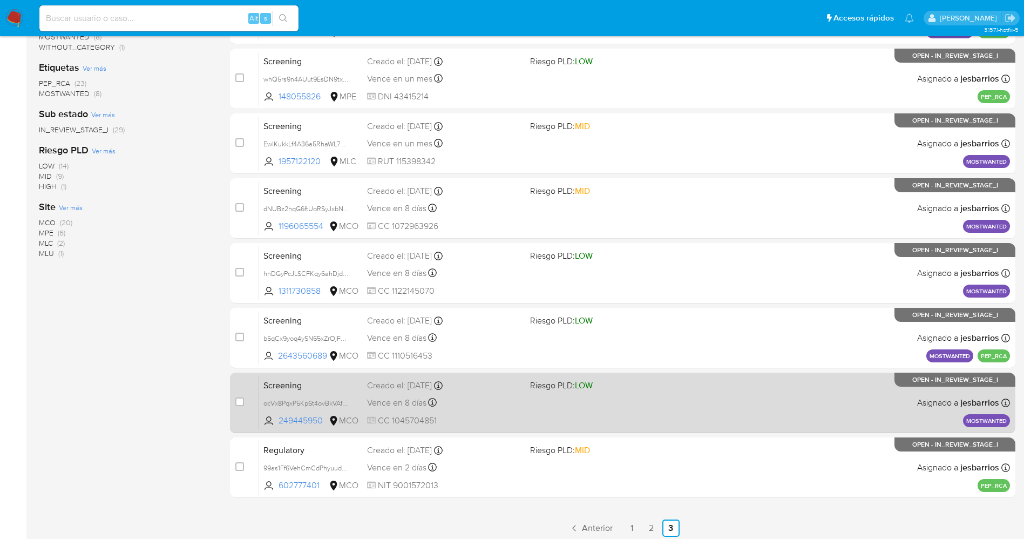
scroll to position [249, 0]
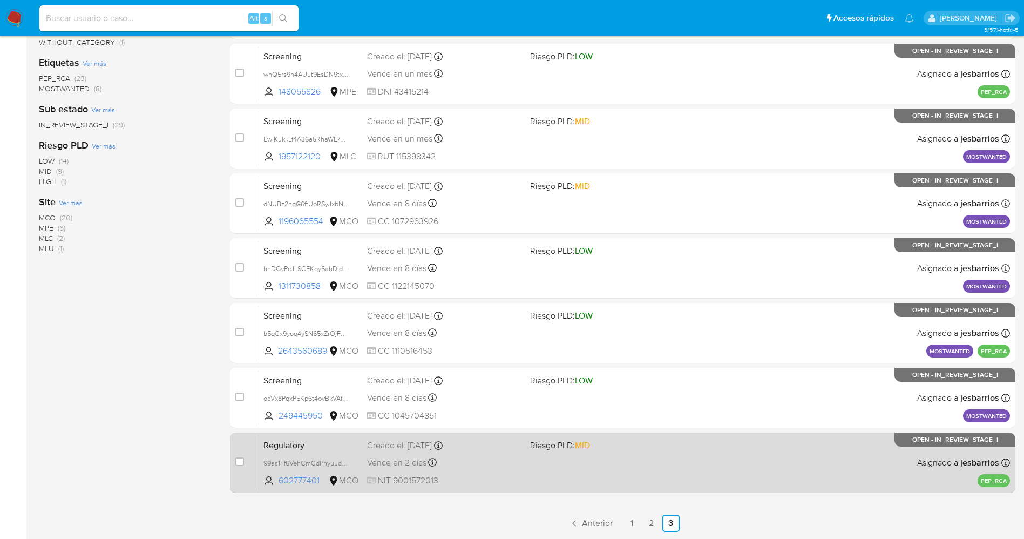
click at [603, 466] on div "Regulatory 99as1Ff6VehCmCdPhyuudXQe 602777401 MCO Riesgo PLD: MID Creado el: [D…" at bounding box center [634, 462] width 751 height 55
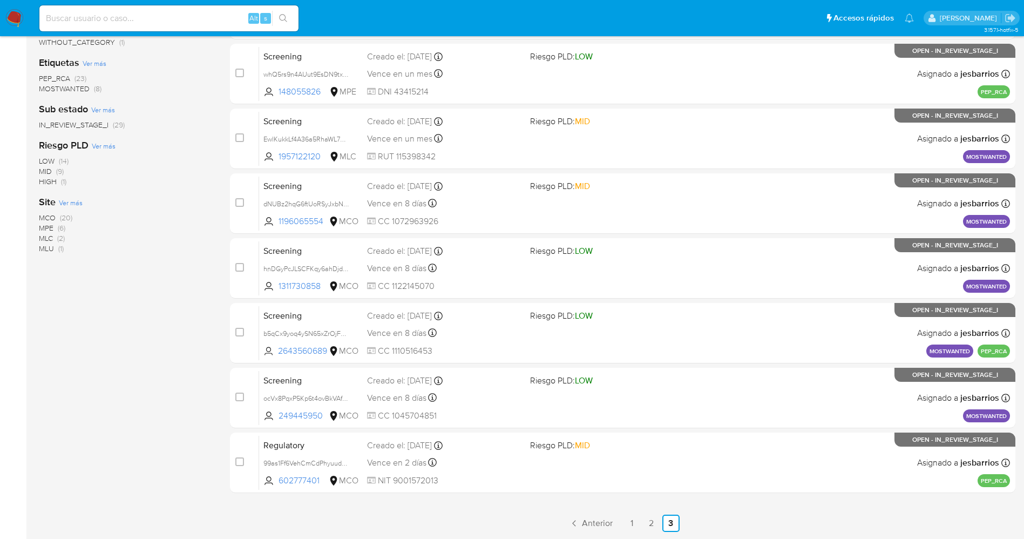
click at [18, 17] on img at bounding box center [14, 18] width 18 height 18
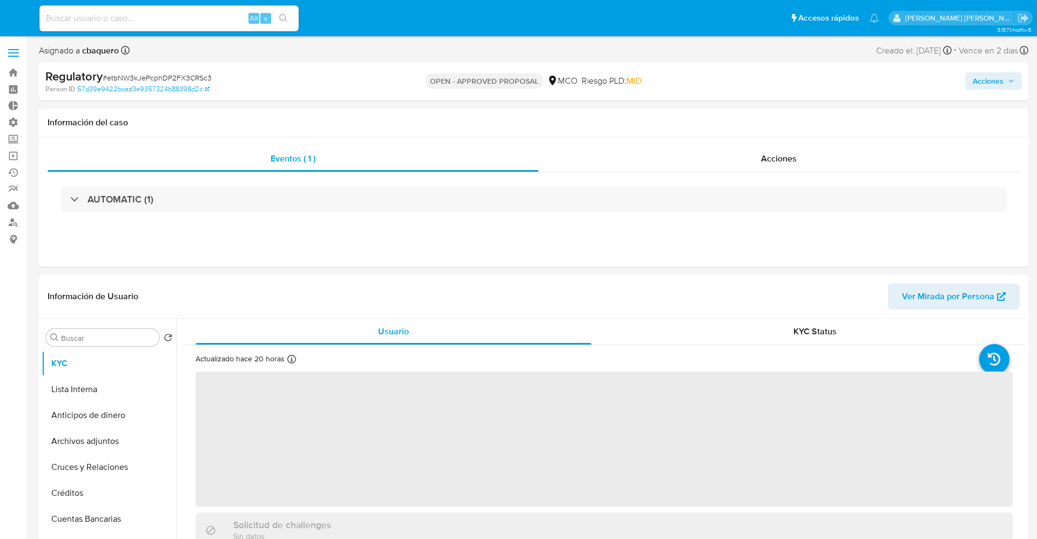
select select "10"
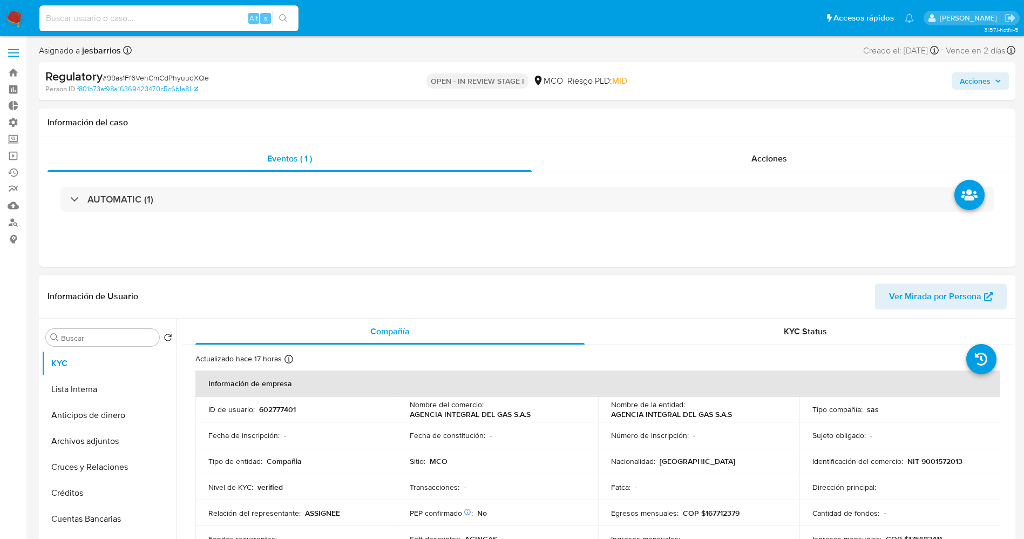
select select "10"
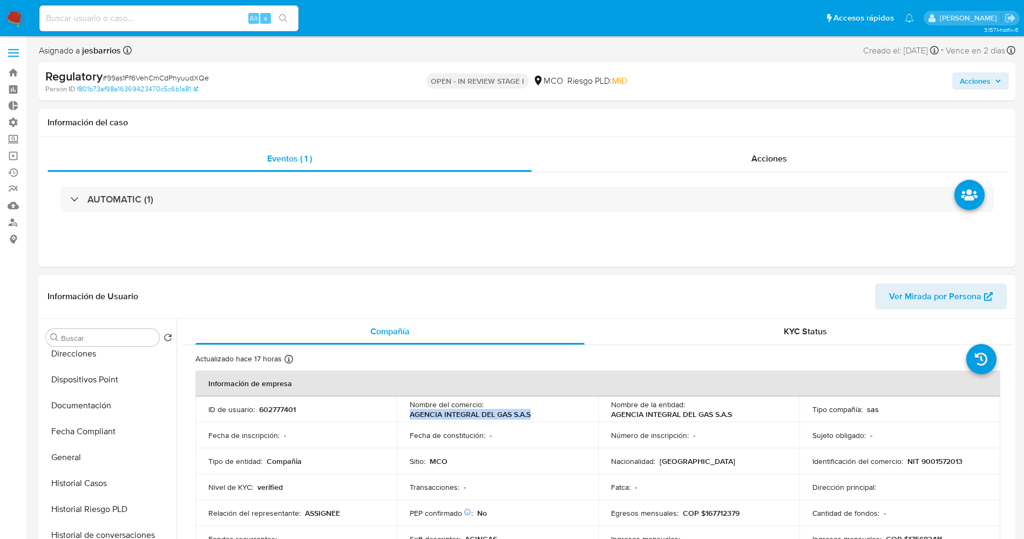
drag, startPoint x: 409, startPoint y: 416, endPoint x: 550, endPoint y: 413, distance: 141.5
click at [550, 413] on div "Nombre del comercio : AGENCIA INTEGRAL DEL GAS S.A.S" at bounding box center [498, 409] width 176 height 19
copy p "AGENCIA INTEGRAL DEL GAS S.A.S"
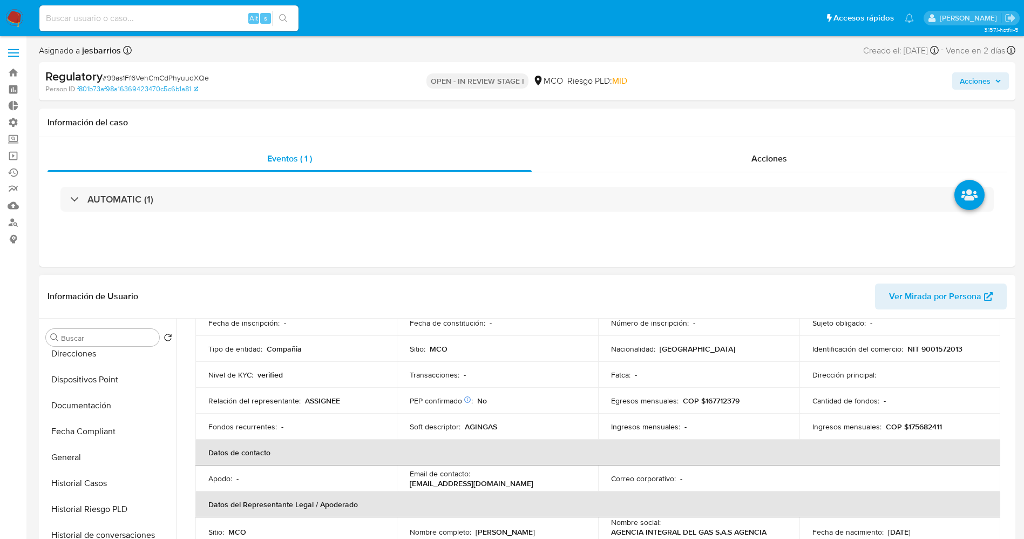
scroll to position [243, 0]
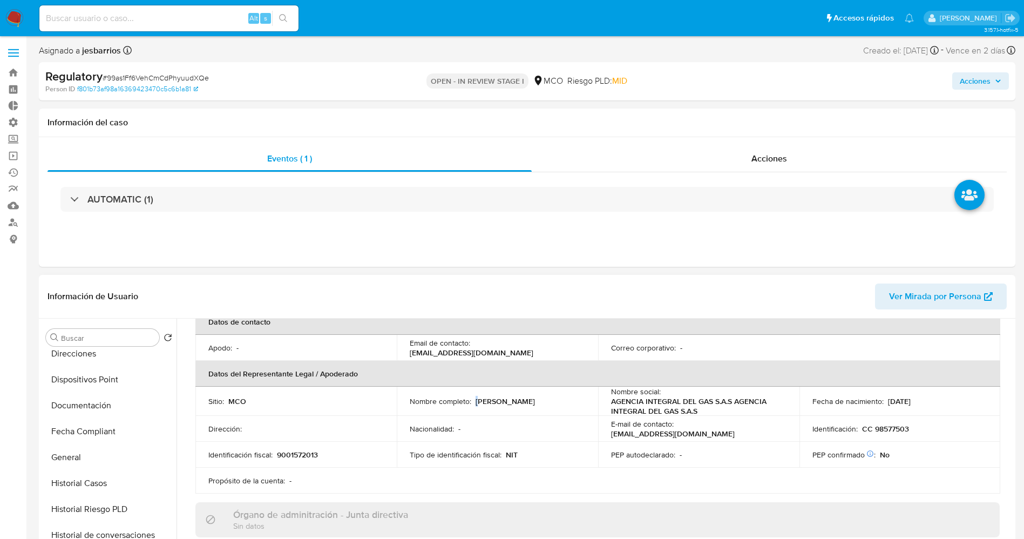
drag, startPoint x: 478, startPoint y: 403, endPoint x: 559, endPoint y: 395, distance: 81.4
click at [559, 395] on td "Nombre completo : Raul Dario Zapata Munera" at bounding box center [497, 401] width 201 height 29
drag, startPoint x: 503, startPoint y: 411, endPoint x: 482, endPoint y: 399, distance: 24.2
click at [502, 410] on td "Nombre completo : Raul Dario Zapata Munera" at bounding box center [497, 401] width 201 height 29
drag, startPoint x: 474, startPoint y: 398, endPoint x: 551, endPoint y: 403, distance: 77.4
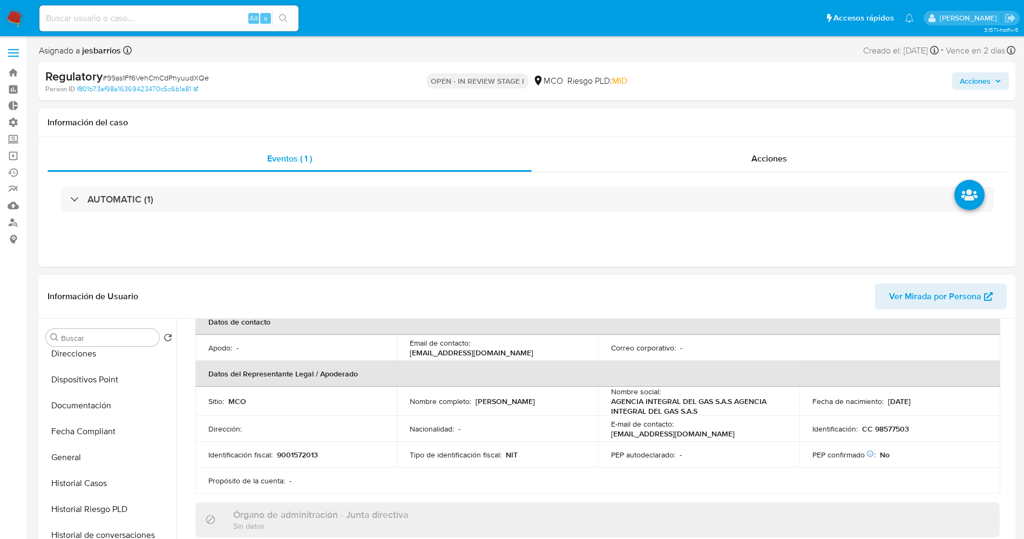
click at [574, 403] on div "Nombre completo : Raul Dario Zapata Munera" at bounding box center [498, 401] width 176 height 10
copy p "Raul Dario Zapata Munera"
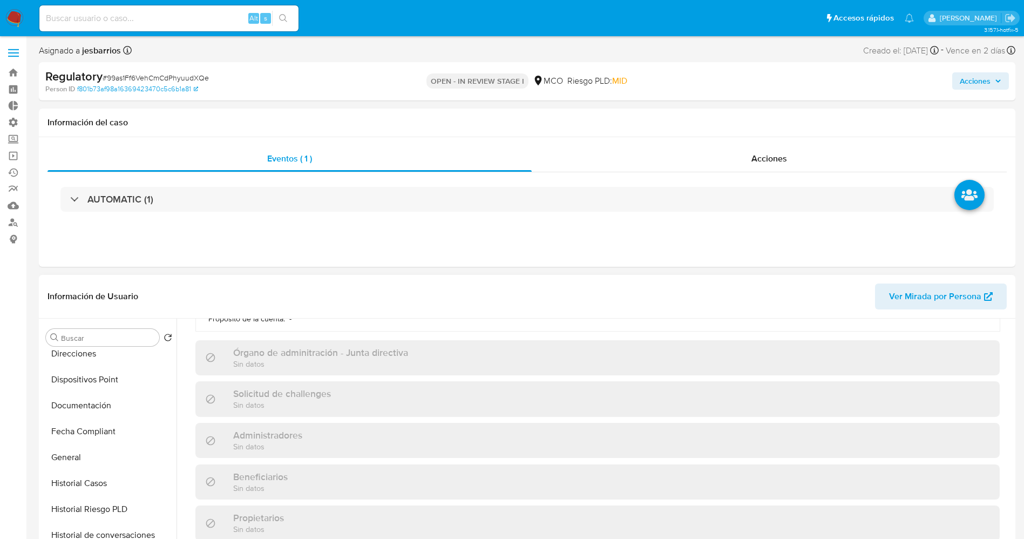
scroll to position [567, 0]
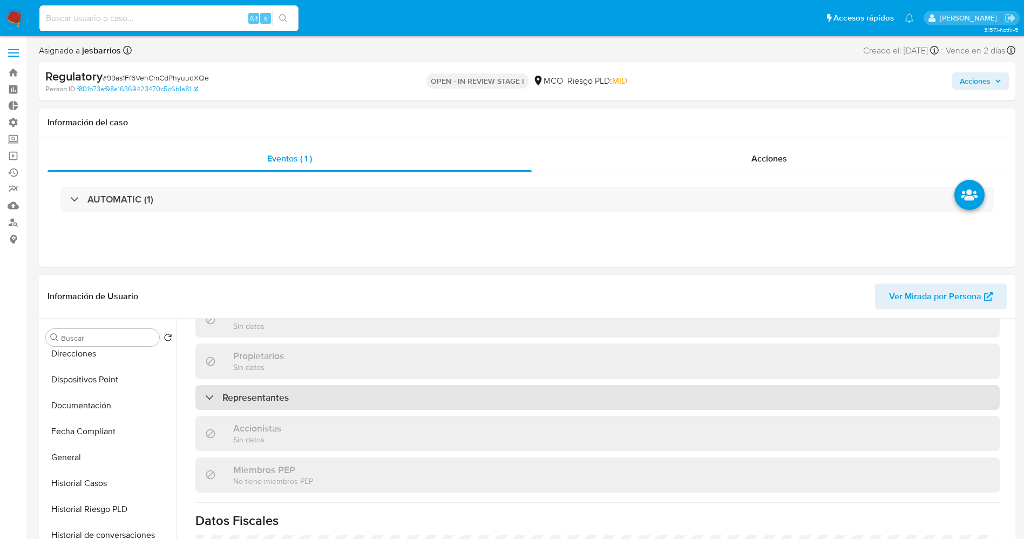
click at [319, 396] on div "Representantes" at bounding box center [597, 397] width 805 height 25
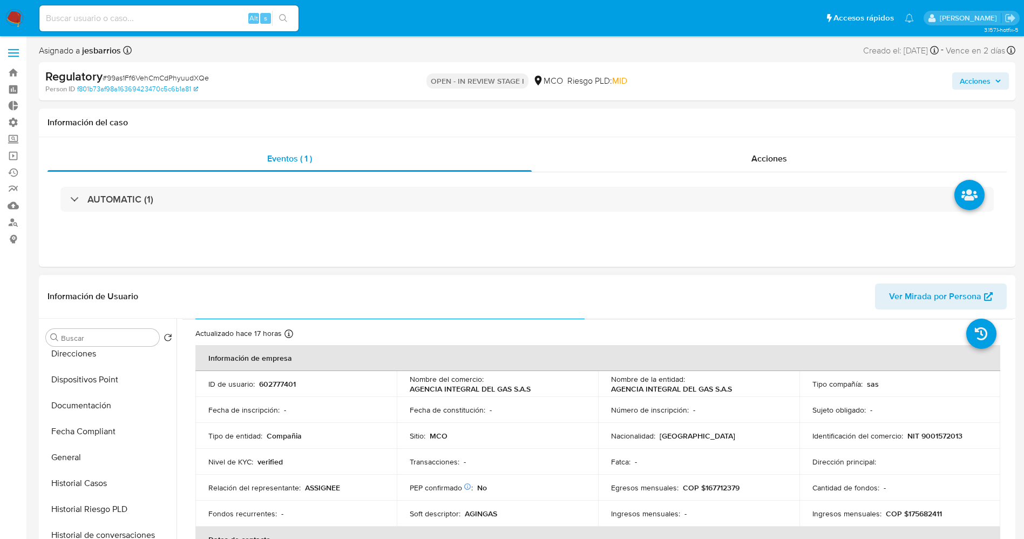
scroll to position [0, 0]
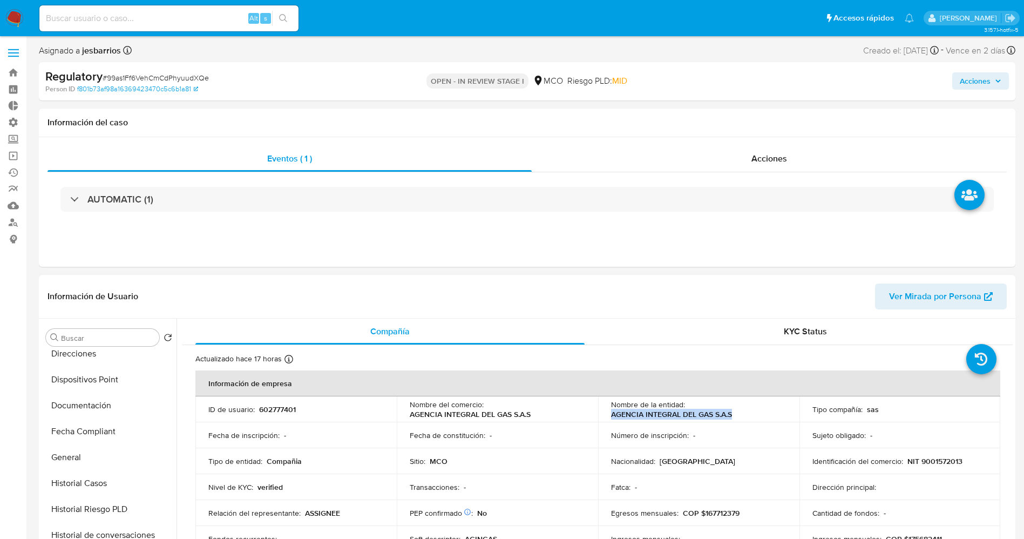
drag, startPoint x: 609, startPoint y: 415, endPoint x: 733, endPoint y: 412, distance: 124.2
click at [736, 412] on div "Nombre de la entidad : AGENCIA INTEGRAL DEL GAS S.A.S" at bounding box center [699, 409] width 176 height 19
copy p "AGENCIA INTEGRAL DEL GAS S.A.S"
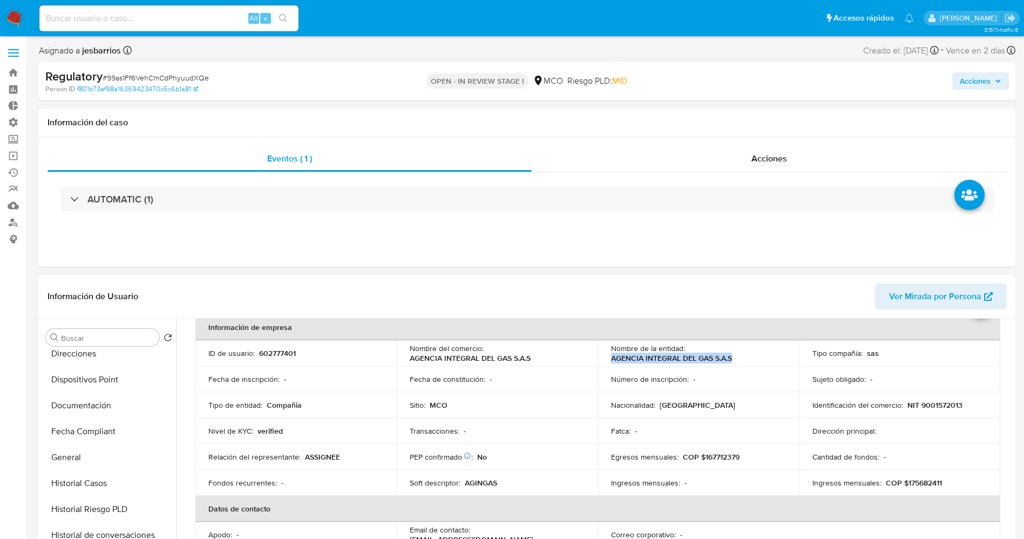
scroll to position [81, 0]
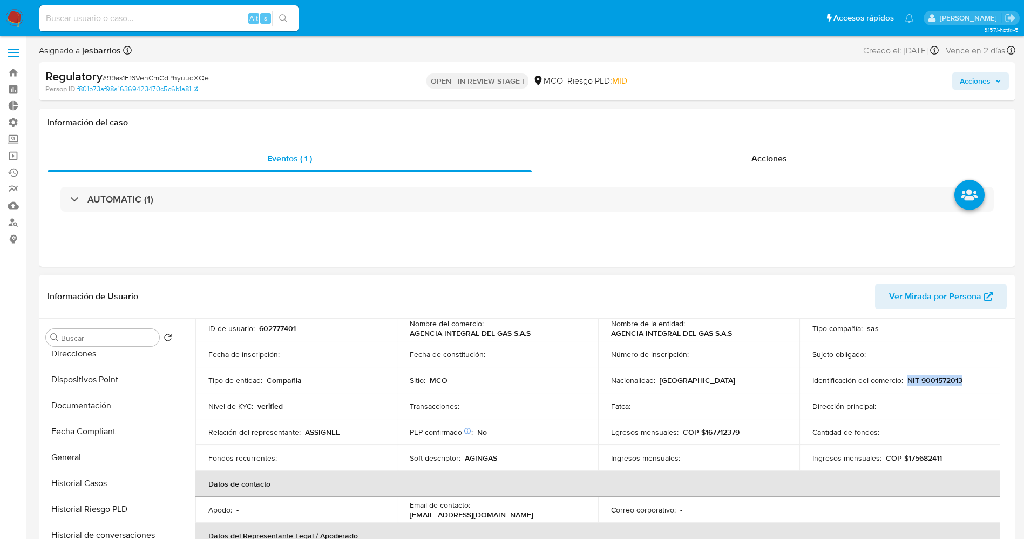
drag, startPoint x: 904, startPoint y: 379, endPoint x: 962, endPoint y: 379, distance: 57.8
click at [962, 379] on div "Identificación del comercio : NIT 9001572013" at bounding box center [901, 380] width 176 height 10
copy p "NIT 9001572013"
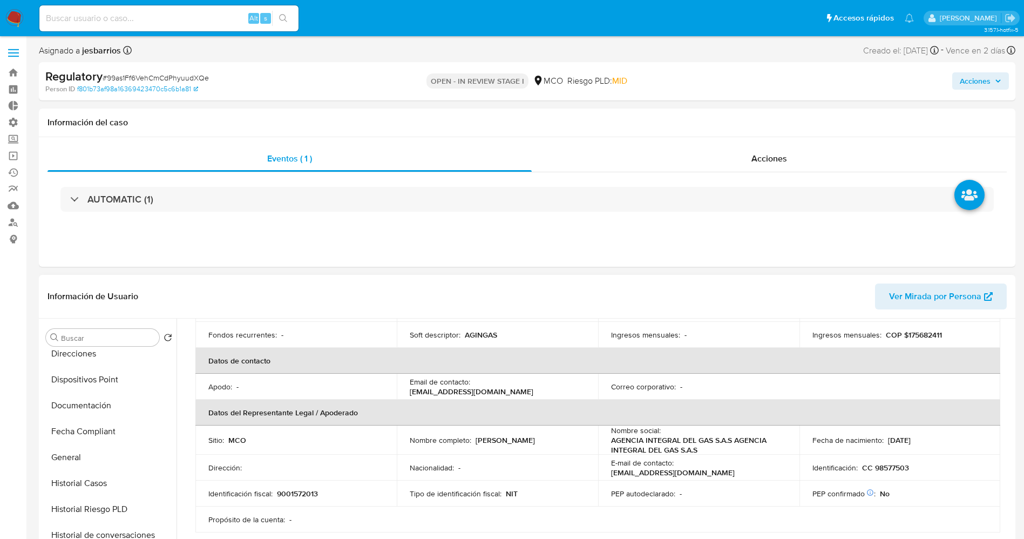
scroll to position [243, 0]
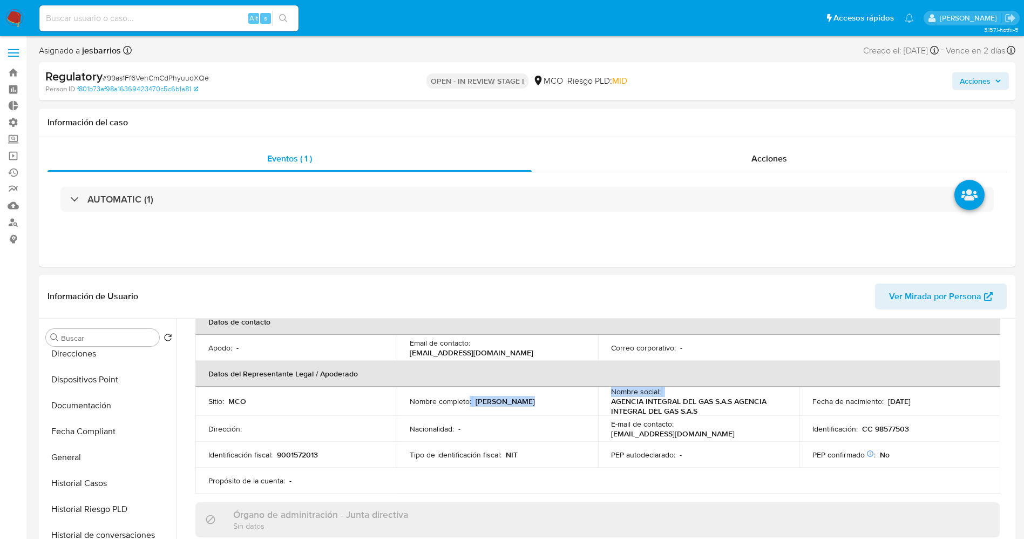
drag, startPoint x: 469, startPoint y: 403, endPoint x: 564, endPoint y: 396, distance: 95.3
click at [600, 401] on tr "Sitio : MCO Nombre completo : Raul Dario Zapata Munera Nombre social : AGENCIA …" at bounding box center [597, 401] width 805 height 29
click at [480, 408] on td "Nombre completo : Raul Dario Zapata Munera" at bounding box center [497, 401] width 201 height 29
click at [477, 402] on p "Raul Dario Zapata Munera" at bounding box center [505, 401] width 59 height 10
drag, startPoint x: 474, startPoint y: 400, endPoint x: 574, endPoint y: 400, distance: 99.4
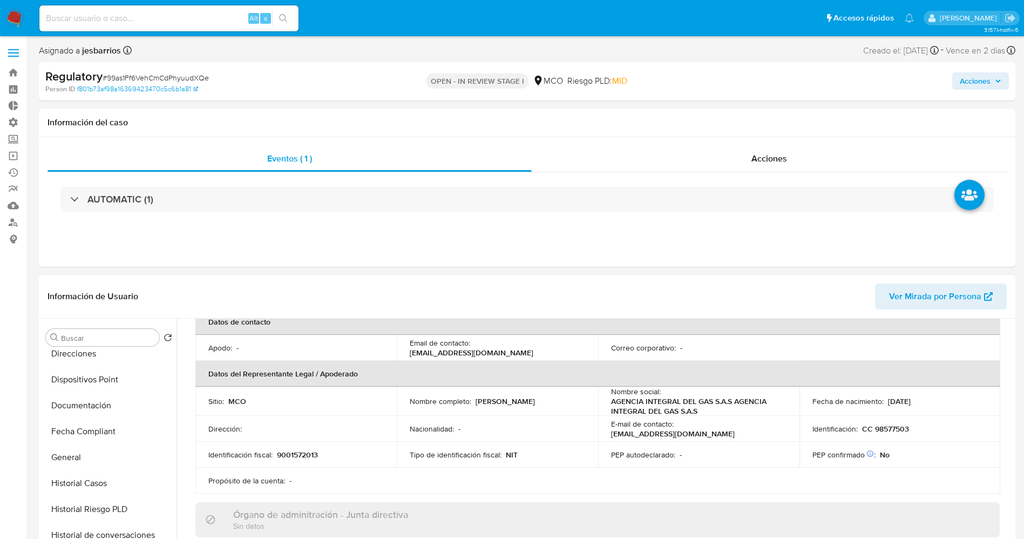
click at [574, 400] on div "Nombre completo : Raul Dario Zapata Munera" at bounding box center [498, 401] width 176 height 10
copy p "Raul Dario Zapata Munera"
drag, startPoint x: 858, startPoint y: 430, endPoint x: 888, endPoint y: 423, distance: 31.6
click at [918, 424] on div "Identificación : CC 98577503" at bounding box center [901, 429] width 176 height 10
copy div "CC 98577503"
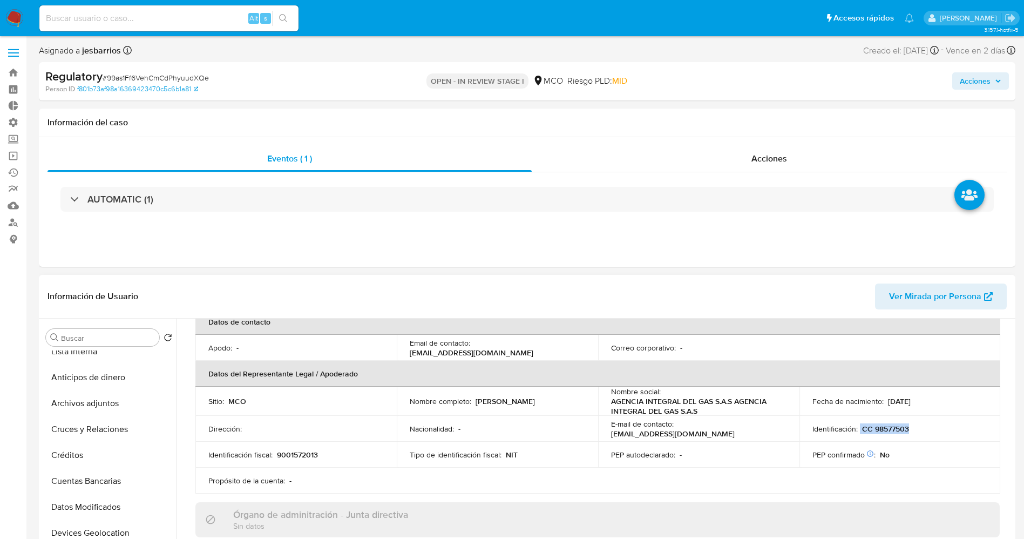
scroll to position [0, 0]
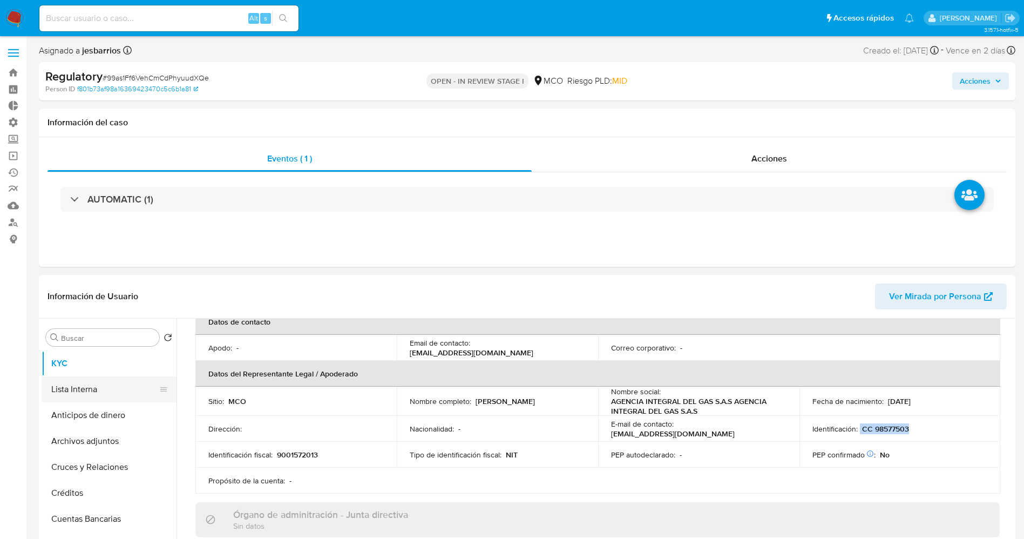
click at [87, 393] on button "Lista Interna" at bounding box center [105, 389] width 126 height 26
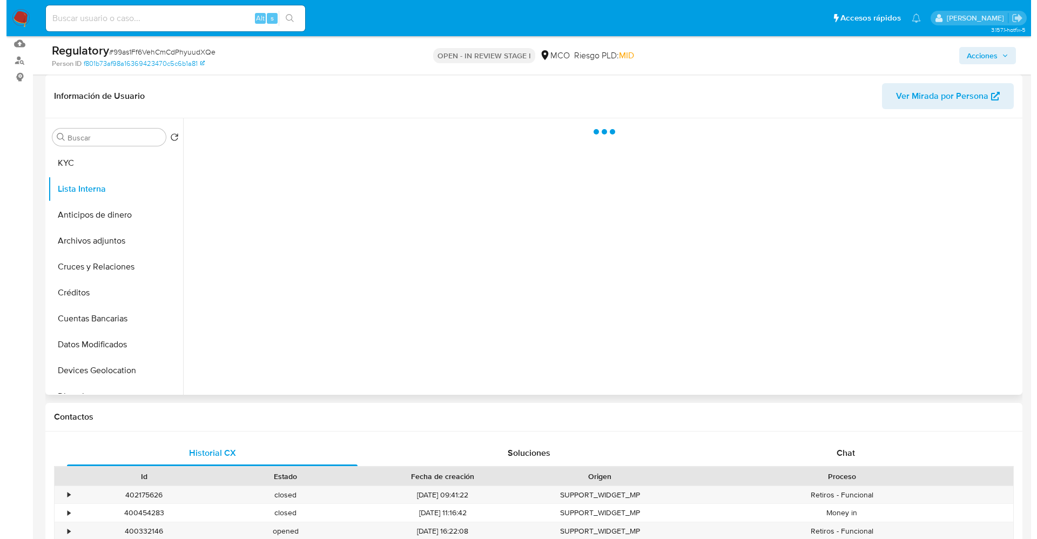
scroll to position [81, 0]
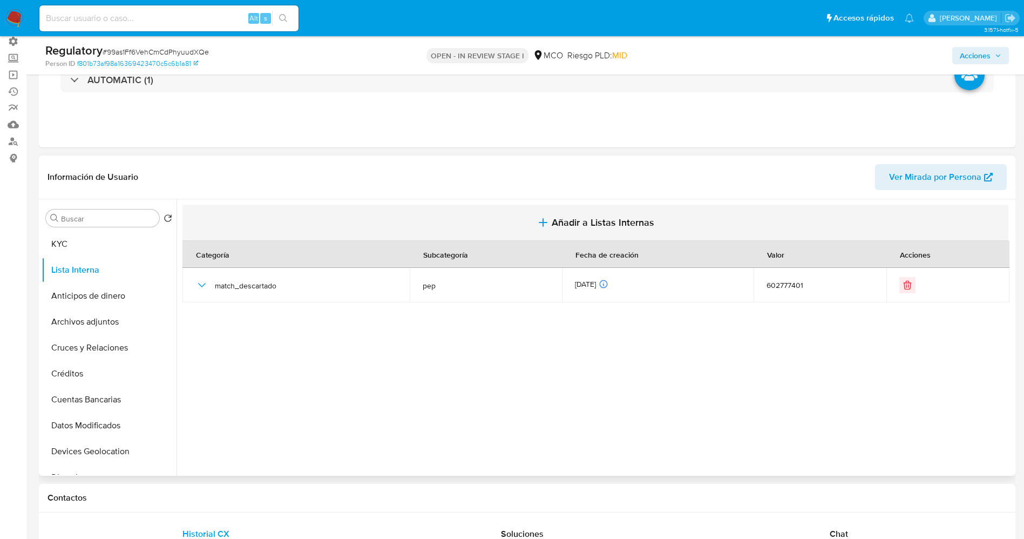
click at [569, 218] on span "Añadir a Listas Internas" at bounding box center [603, 223] width 103 height 12
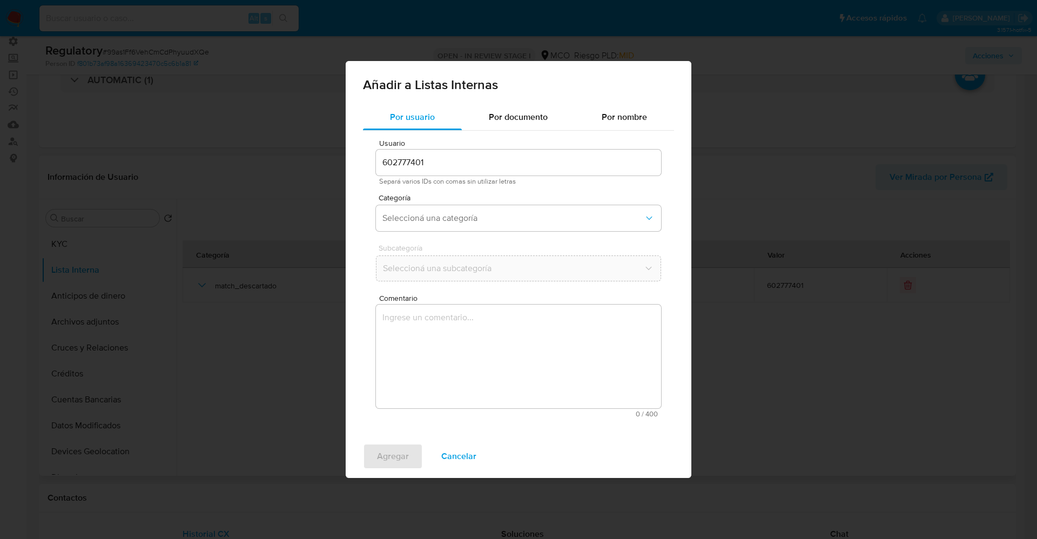
click at [469, 470] on div "Agregar Cancelar" at bounding box center [519, 456] width 346 height 43
click at [464, 458] on span "Cancelar" at bounding box center [458, 456] width 35 height 24
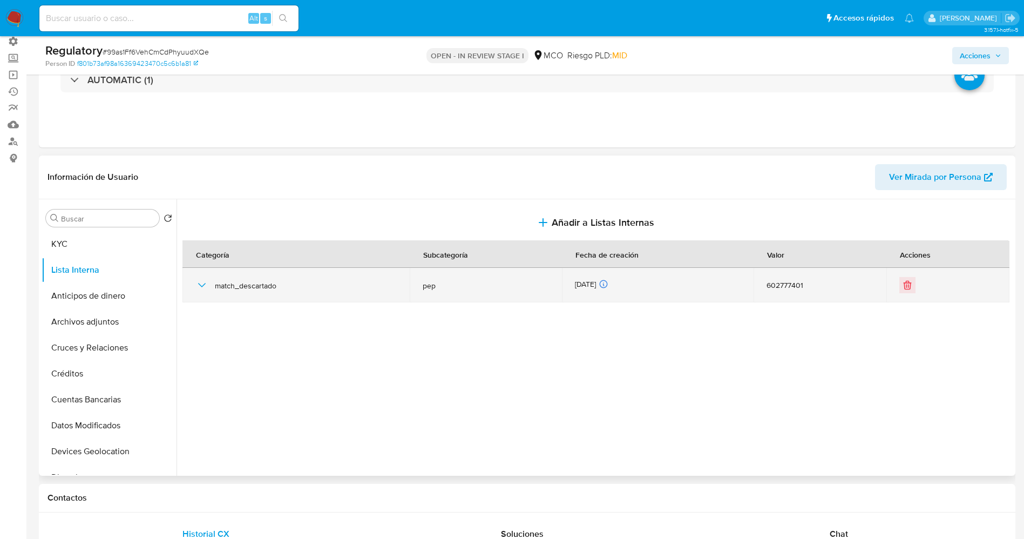
click at [202, 287] on icon "button" at bounding box center [202, 285] width 8 height 4
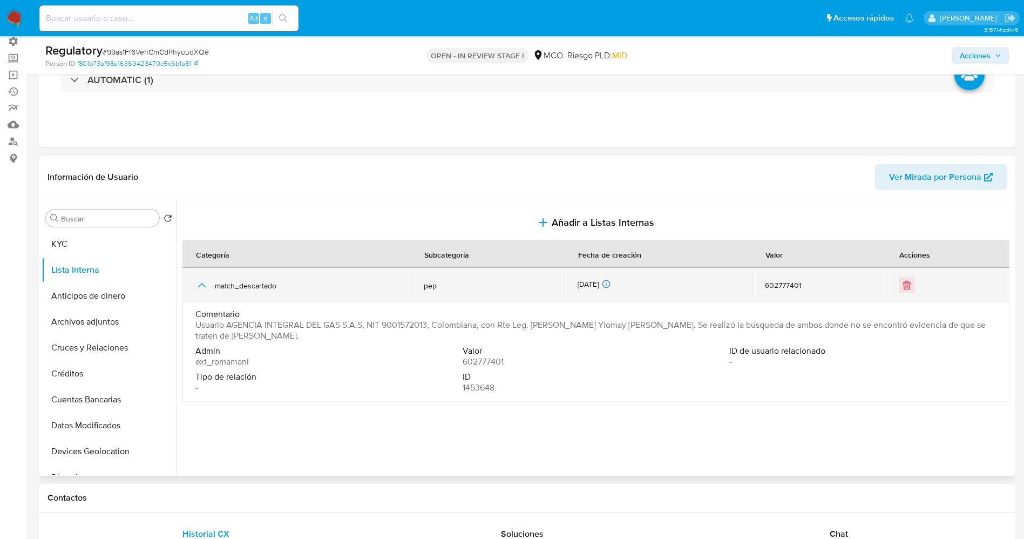
click at [202, 287] on icon "button" at bounding box center [201, 285] width 13 height 13
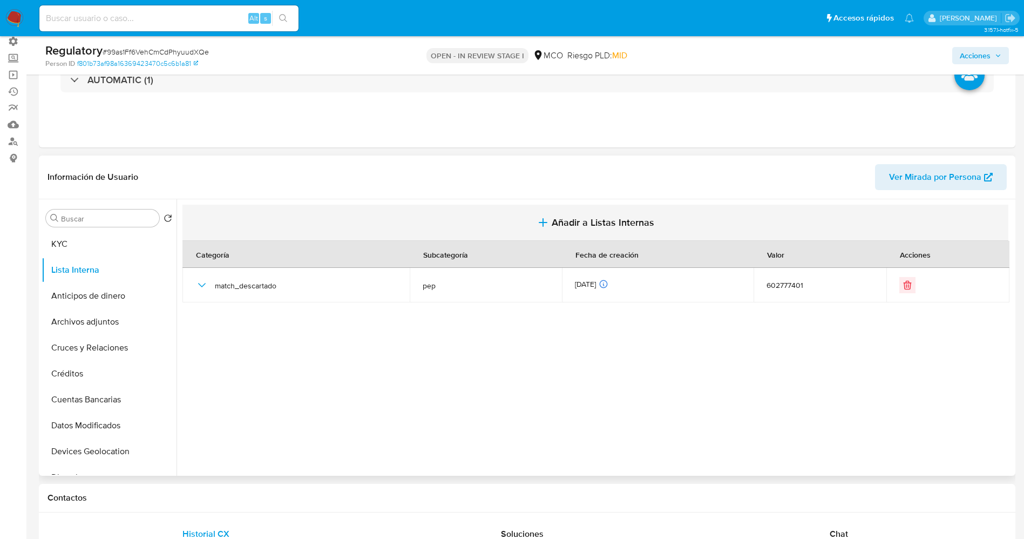
click at [613, 226] on span "Añadir a Listas Internas" at bounding box center [603, 223] width 103 height 12
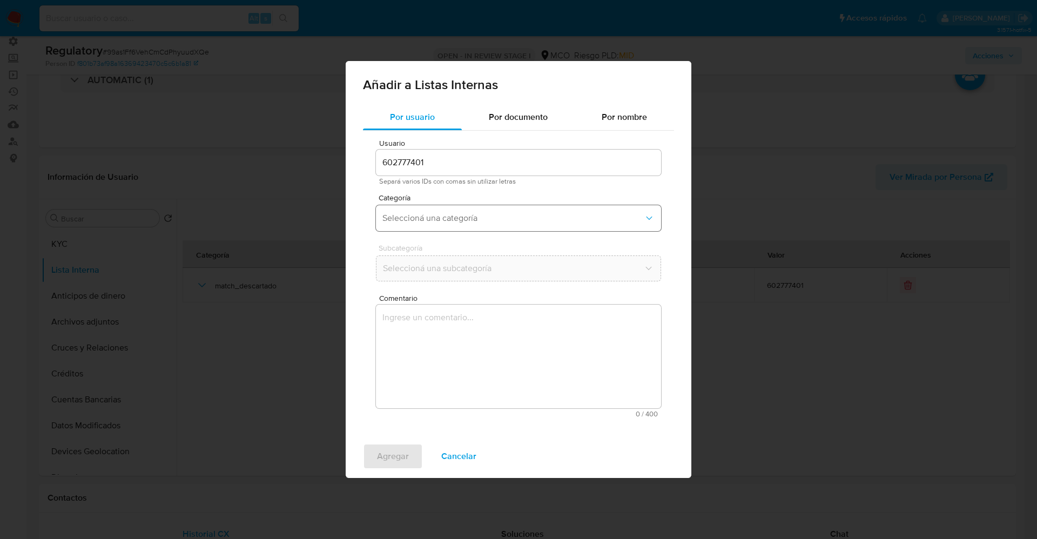
click at [527, 225] on button "Seleccioná una categoría" at bounding box center [518, 218] width 285 height 26
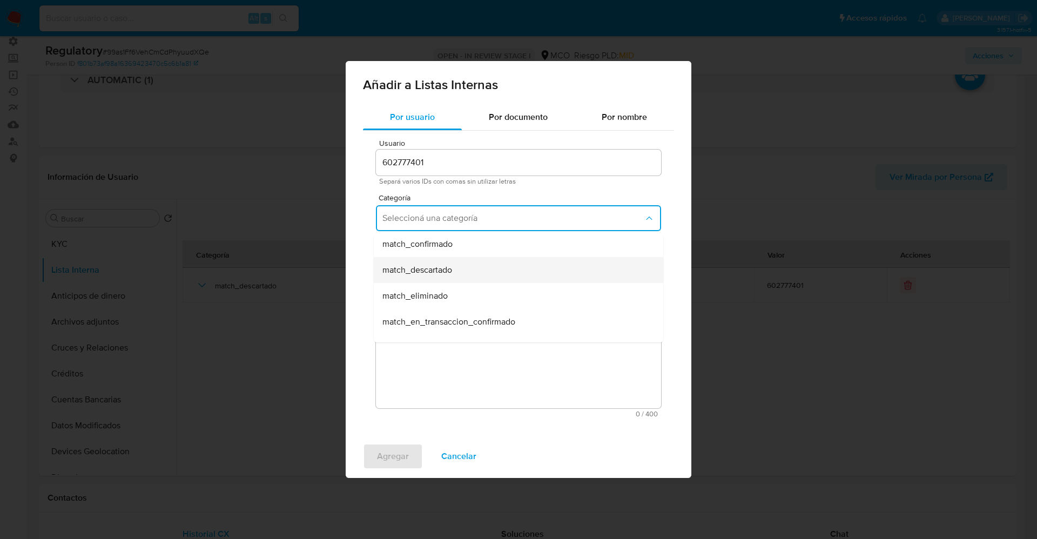
click at [464, 269] on div "match_descartado" at bounding box center [515, 270] width 266 height 26
click at [464, 268] on span "Seleccioná una subcategoría" at bounding box center [512, 268] width 261 height 11
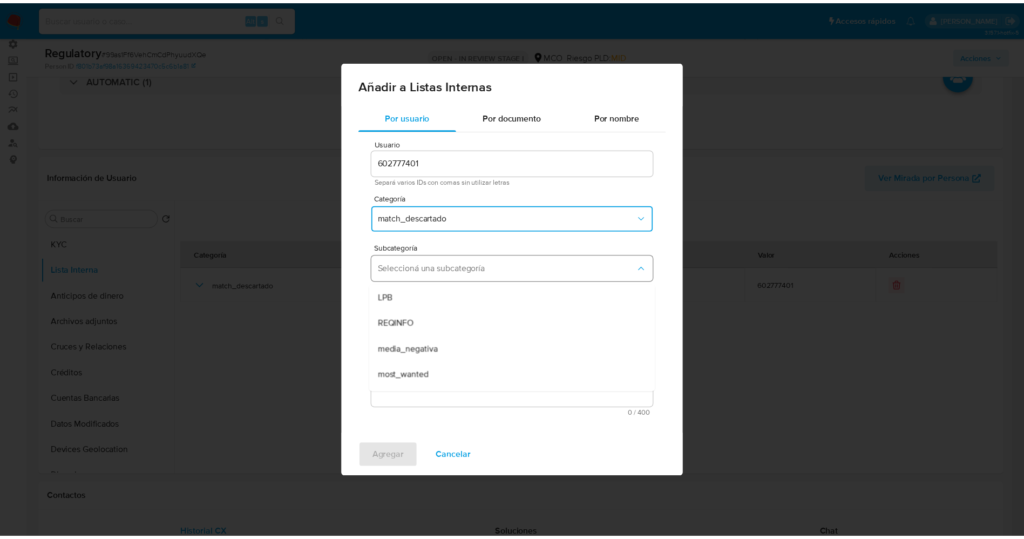
scroll to position [73, 0]
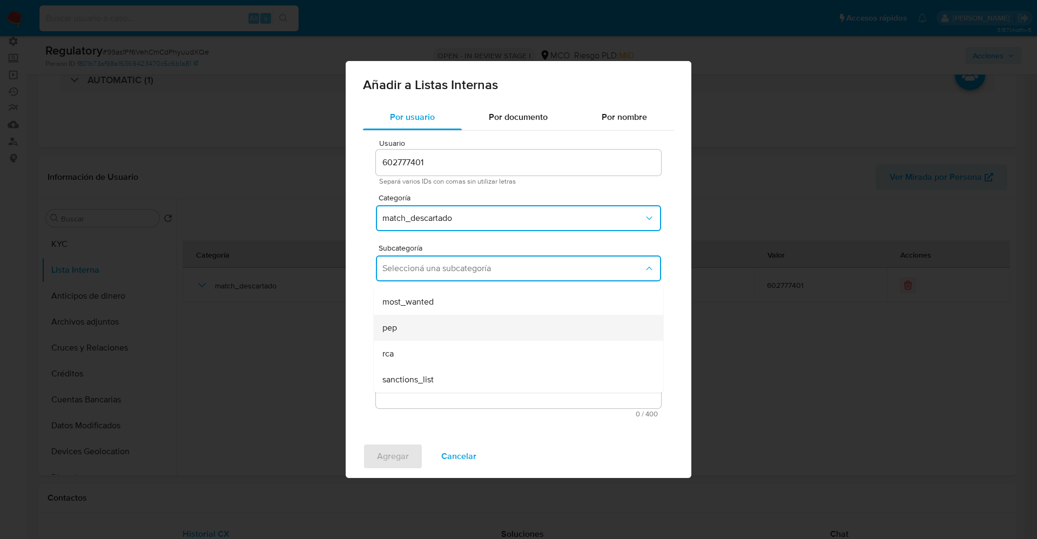
click at [439, 326] on div "pep" at bounding box center [515, 328] width 266 height 26
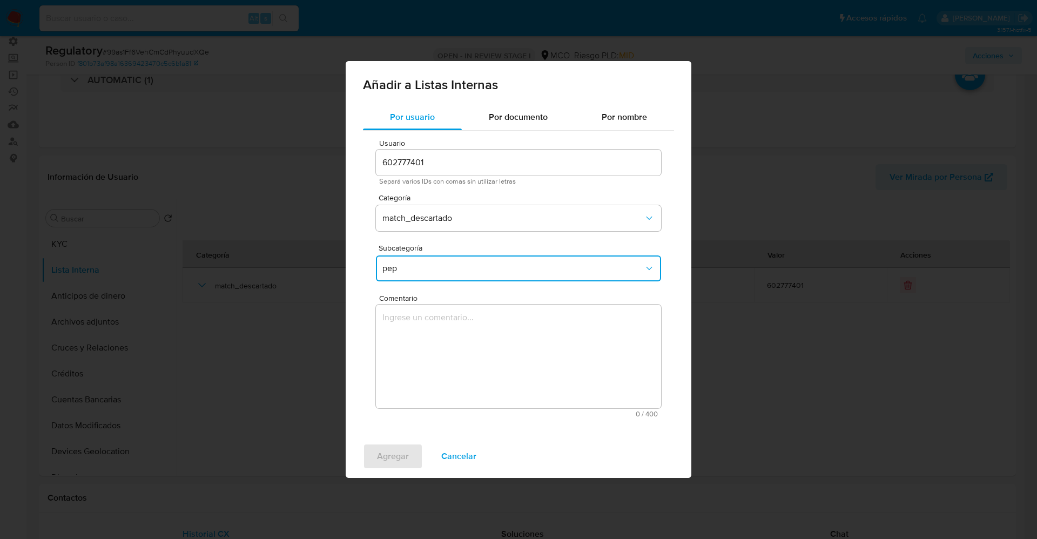
click at [439, 326] on textarea "Comentario" at bounding box center [518, 357] width 285 height 104
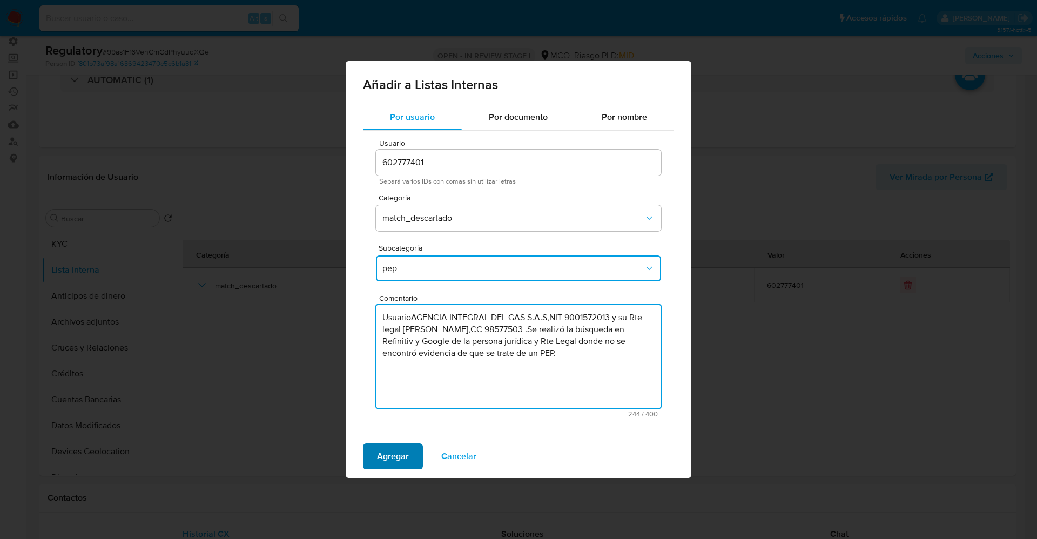
type textarea "UsuarioAGENCIA INTEGRAL DEL GAS S.A.S,NIT 9001572013 y su Rte legal Raul Dario …"
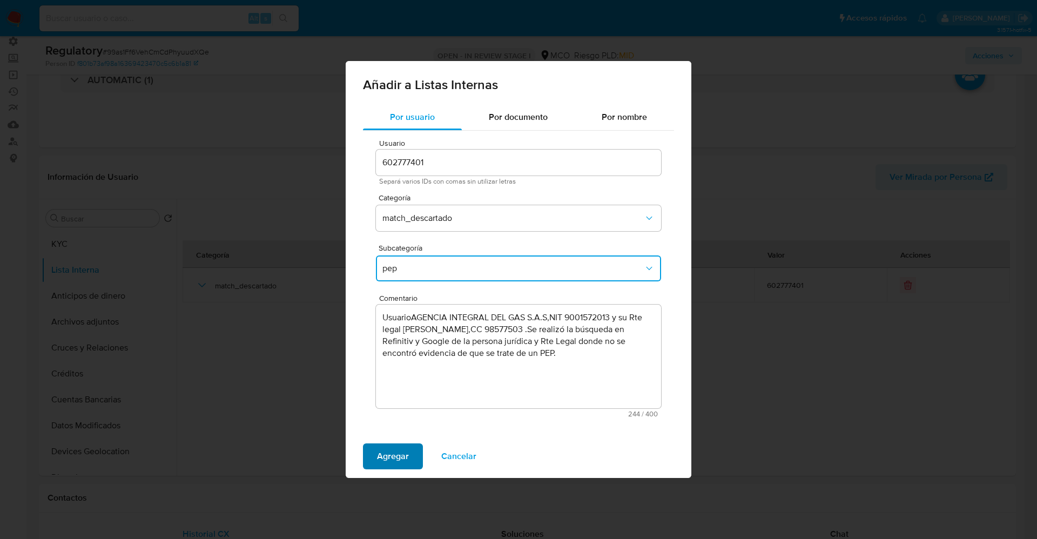
click at [386, 453] on span "Agregar" at bounding box center [393, 456] width 32 height 24
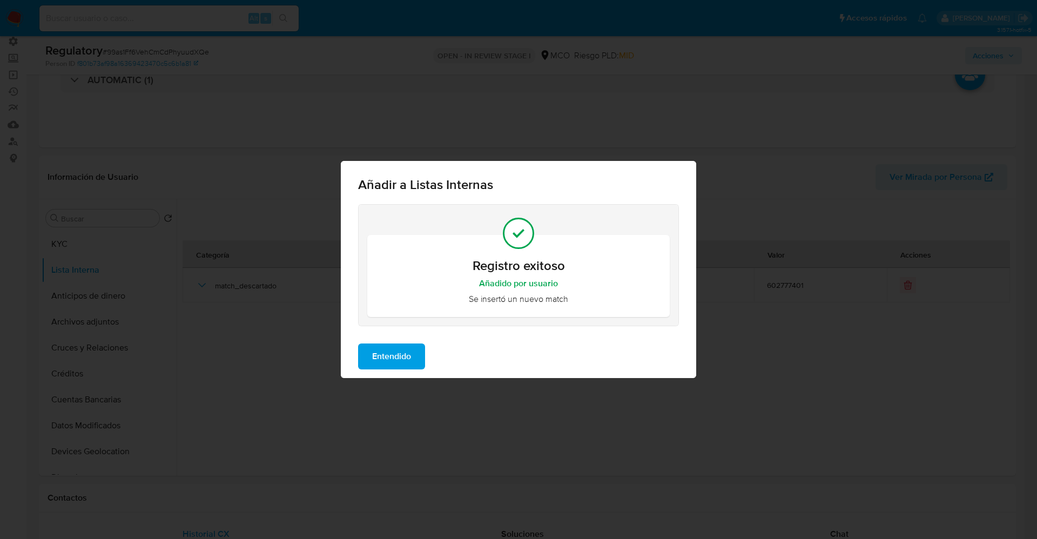
drag, startPoint x: 390, startPoint y: 359, endPoint x: 278, endPoint y: 344, distance: 113.3
click at [389, 359] on span "Entendido" at bounding box center [391, 357] width 39 height 24
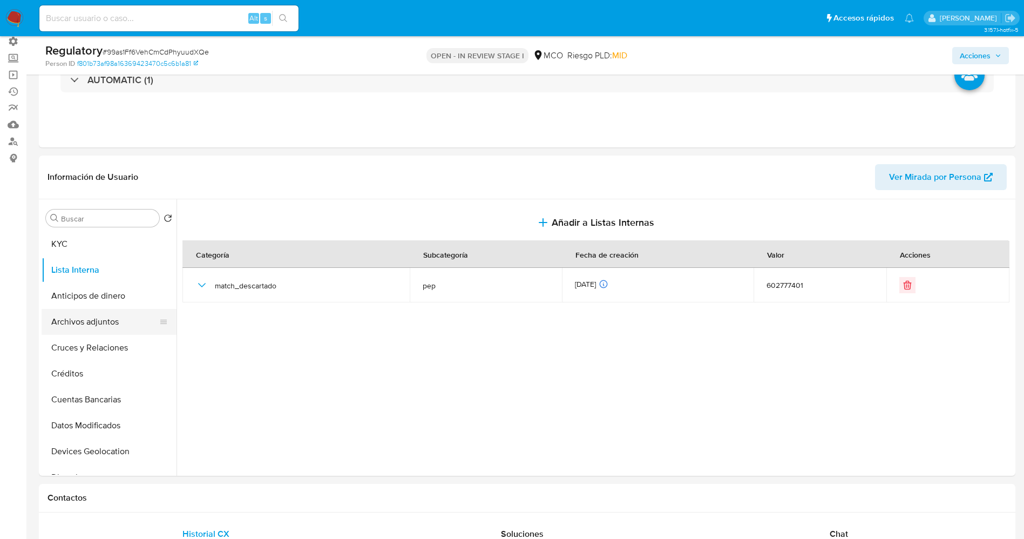
click at [82, 326] on button "Archivos adjuntos" at bounding box center [105, 322] width 126 height 26
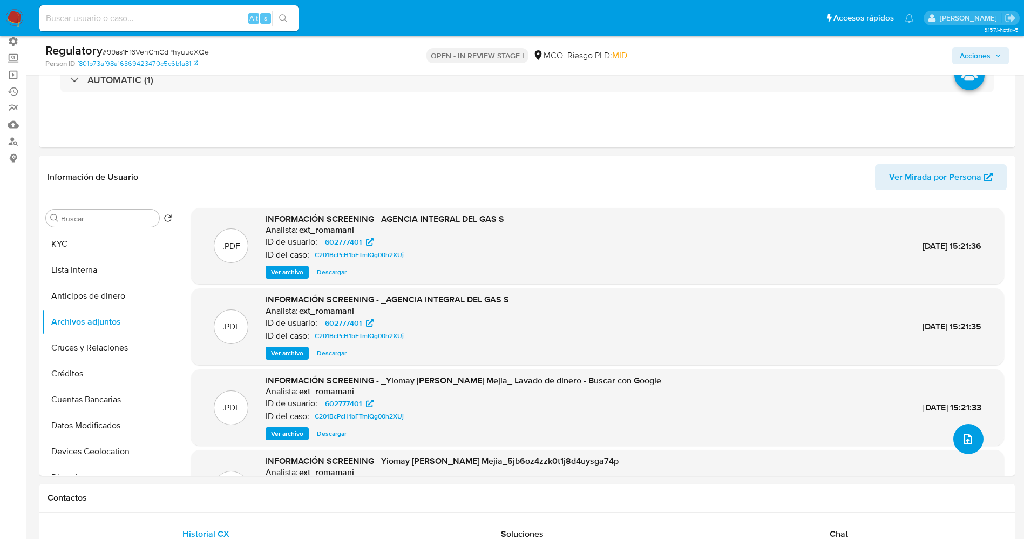
click at [968, 434] on icon "upload-file" at bounding box center [968, 439] width 13 height 13
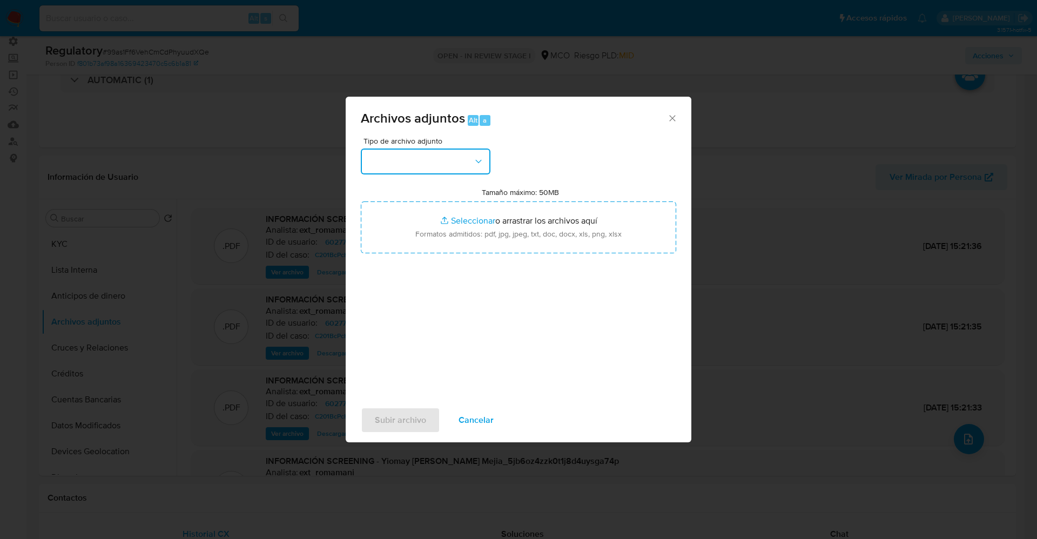
click at [429, 166] on button "button" at bounding box center [426, 162] width 130 height 26
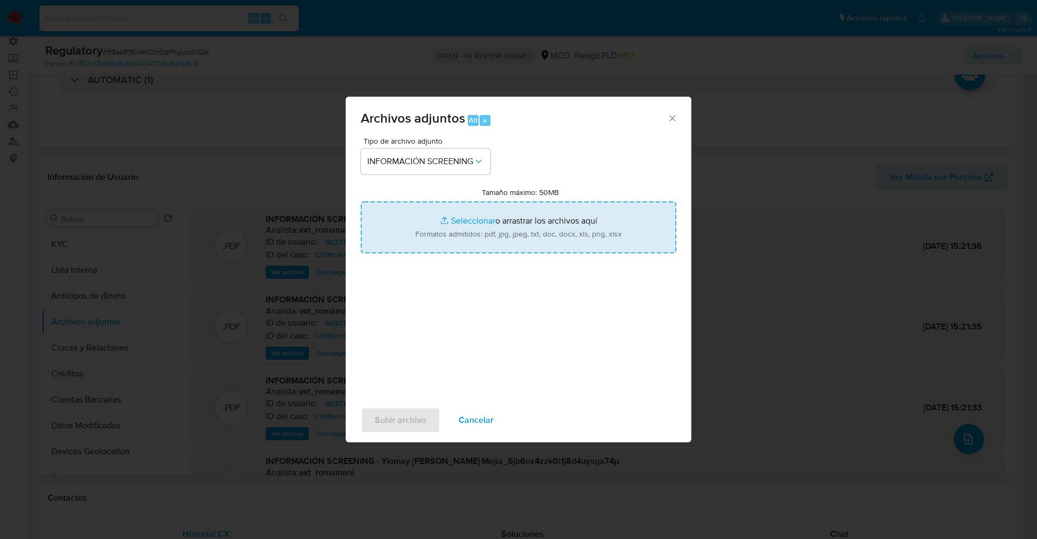
type input "C:\fakepath\CaseDossierReport_5jb7v8fclzxo1jzelkhrojaoc.pdf"
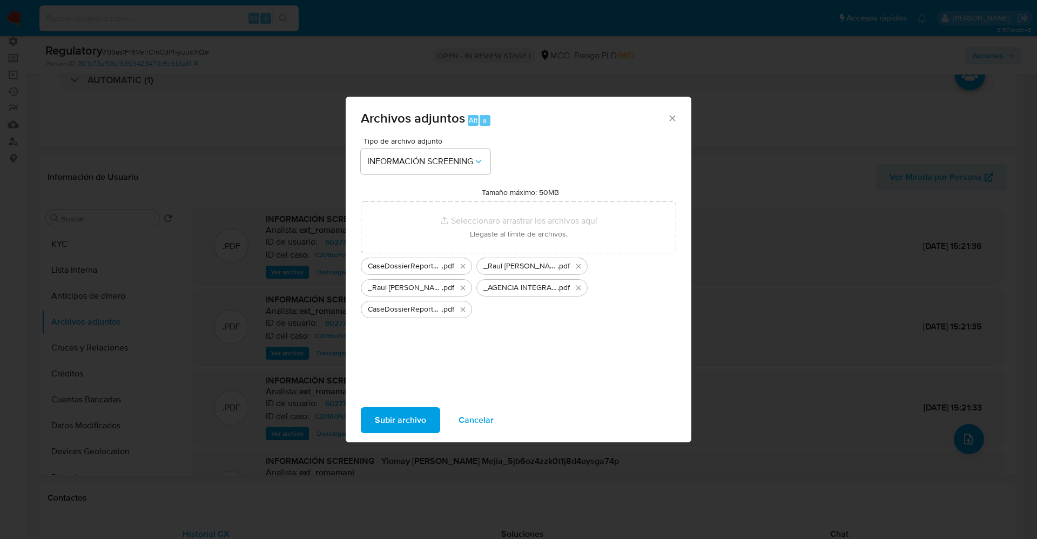
click at [408, 414] on span "Subir archivo" at bounding box center [400, 420] width 51 height 24
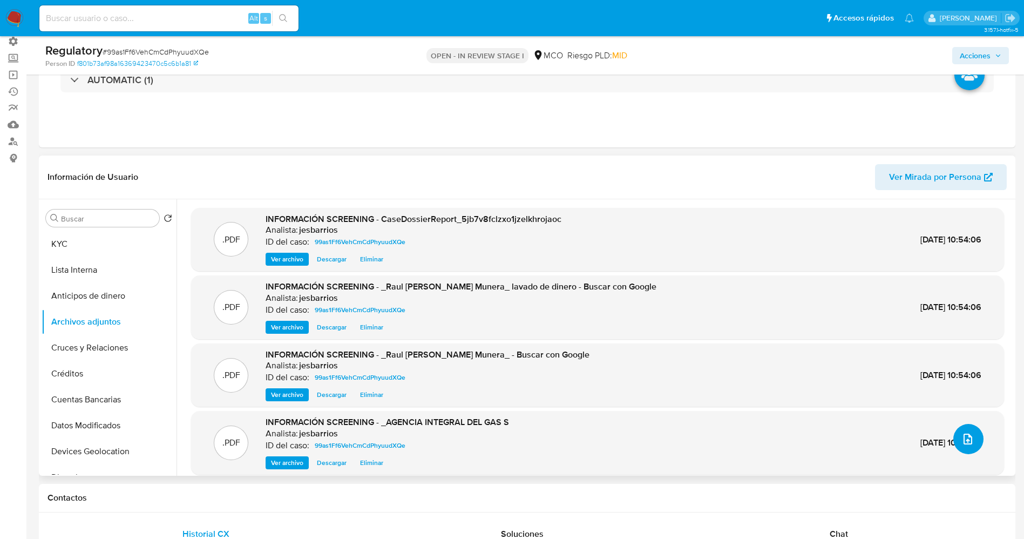
click at [971, 442] on button "upload-file" at bounding box center [969, 439] width 30 height 30
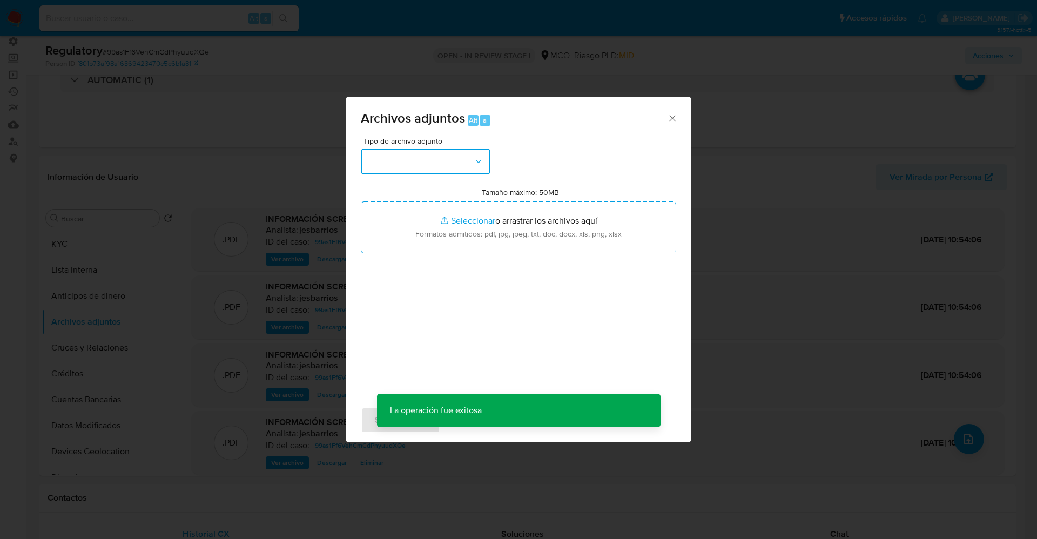
click at [433, 151] on button "button" at bounding box center [426, 162] width 130 height 26
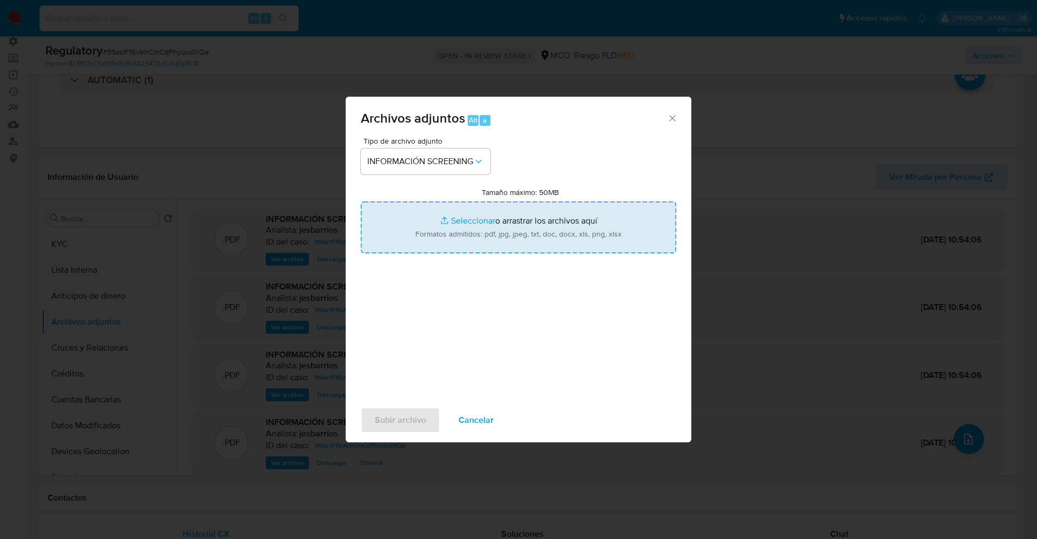
type input "C:\fakepath\_AGENCIA INTEGRAL DEL GAS S.A.S_ - Buscar con Google.pdf"
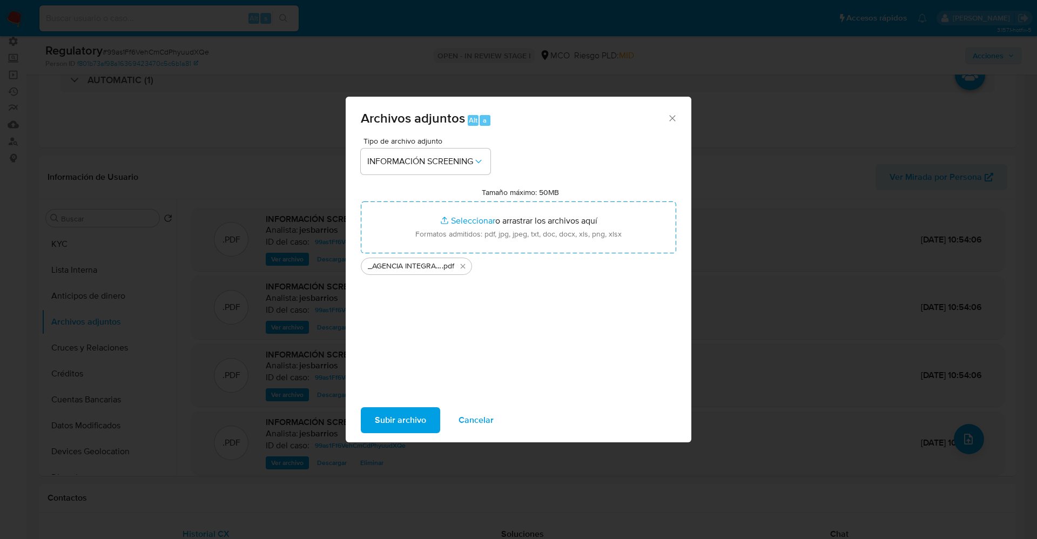
click at [404, 406] on div "Subir archivo Cancelar" at bounding box center [519, 420] width 346 height 41
click at [404, 410] on span "Subir archivo" at bounding box center [400, 420] width 51 height 24
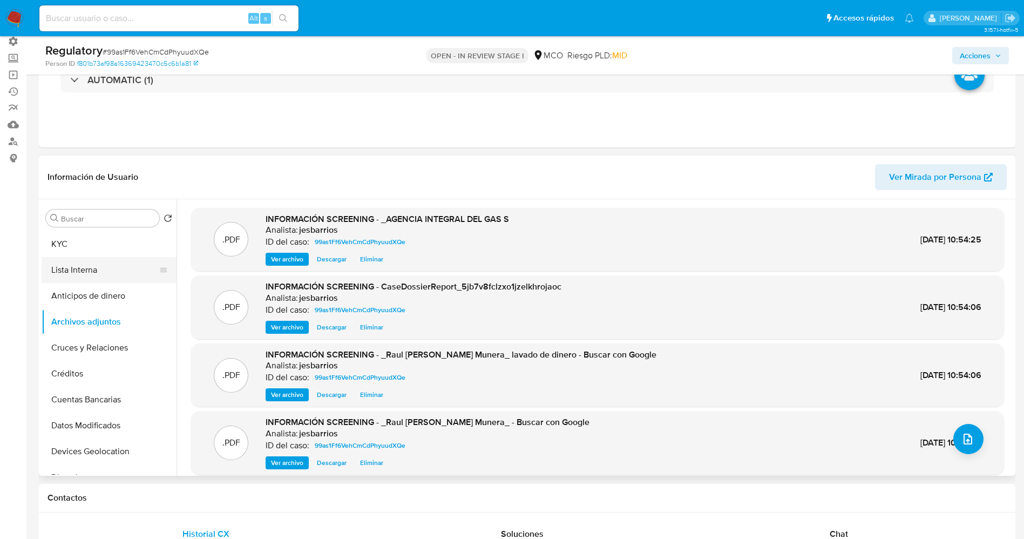
click at [104, 277] on button "Lista Interna" at bounding box center [105, 270] width 126 height 26
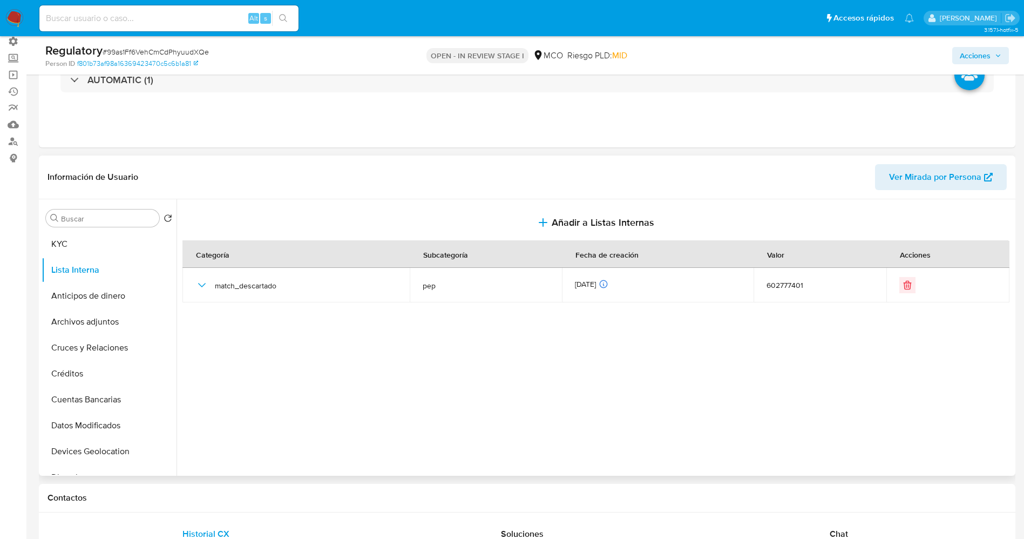
scroll to position [0, 0]
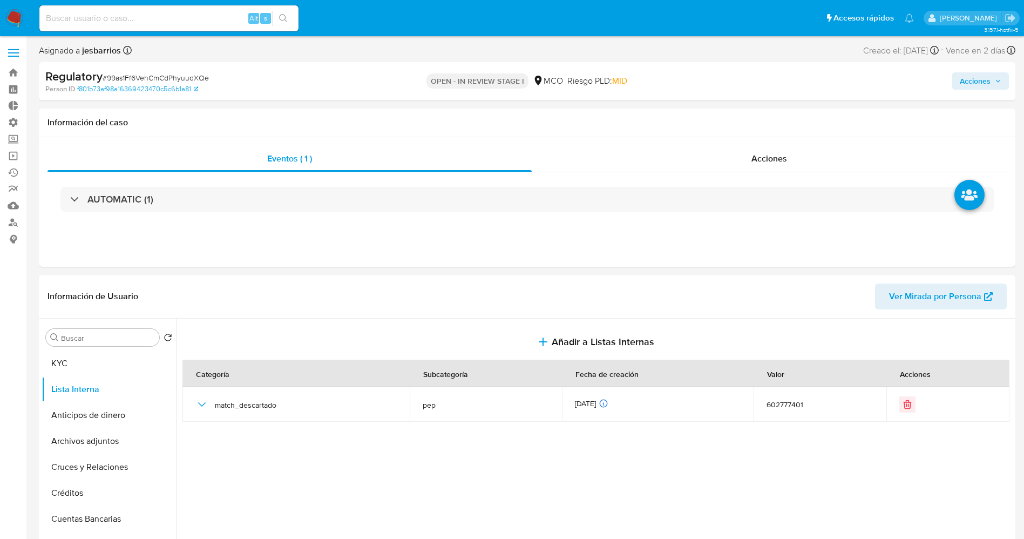
click at [994, 76] on span "Acciones" at bounding box center [981, 80] width 42 height 15
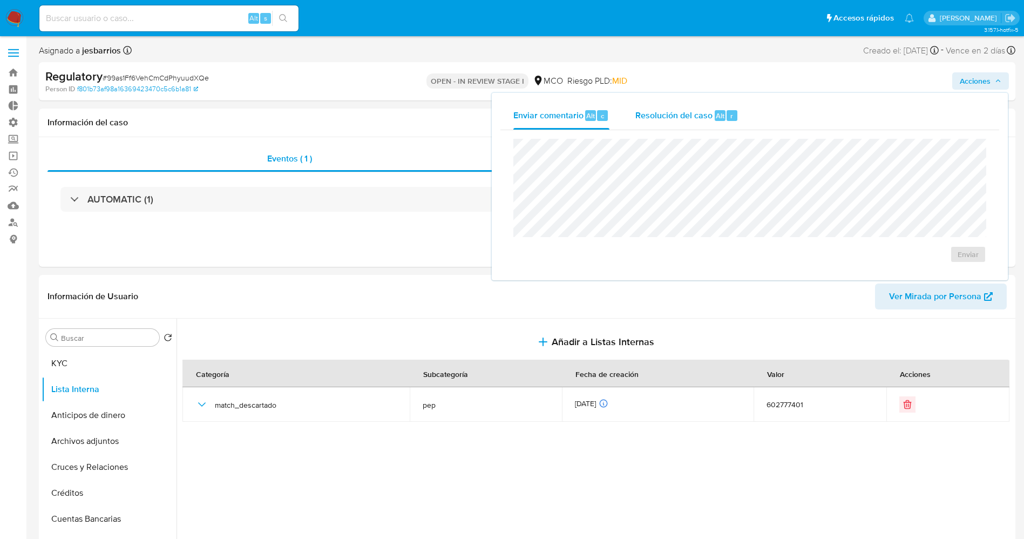
click at [651, 111] on span "Resolución del caso" at bounding box center [674, 115] width 77 height 12
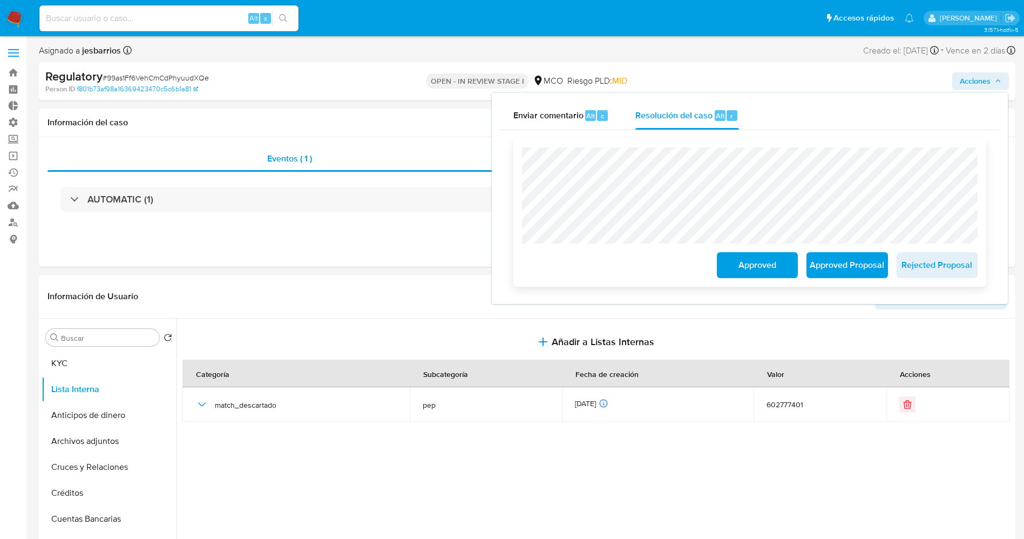
click at [754, 254] on span "Approved" at bounding box center [757, 265] width 53 height 24
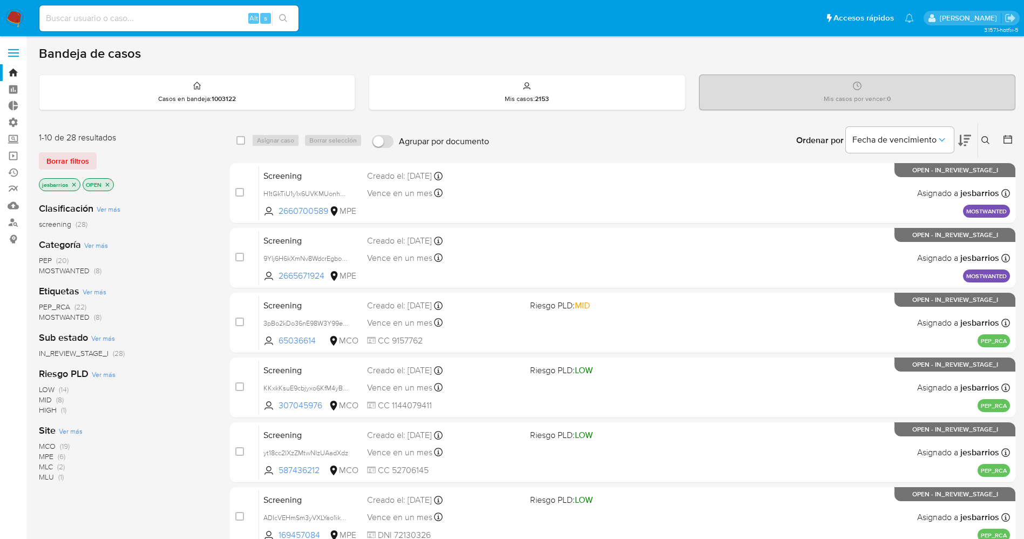
scroll to position [314, 0]
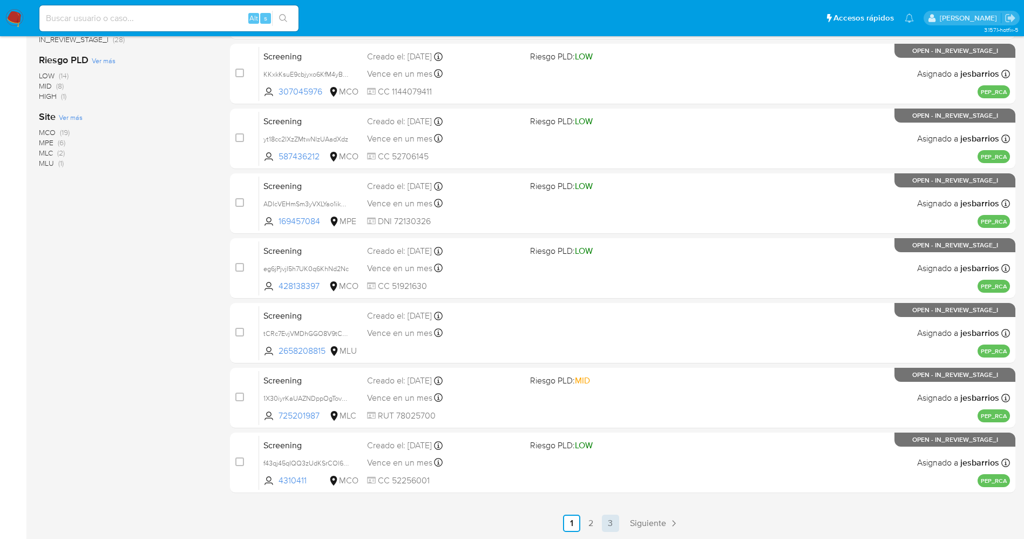
click at [612, 518] on link "3" at bounding box center [610, 523] width 17 height 17
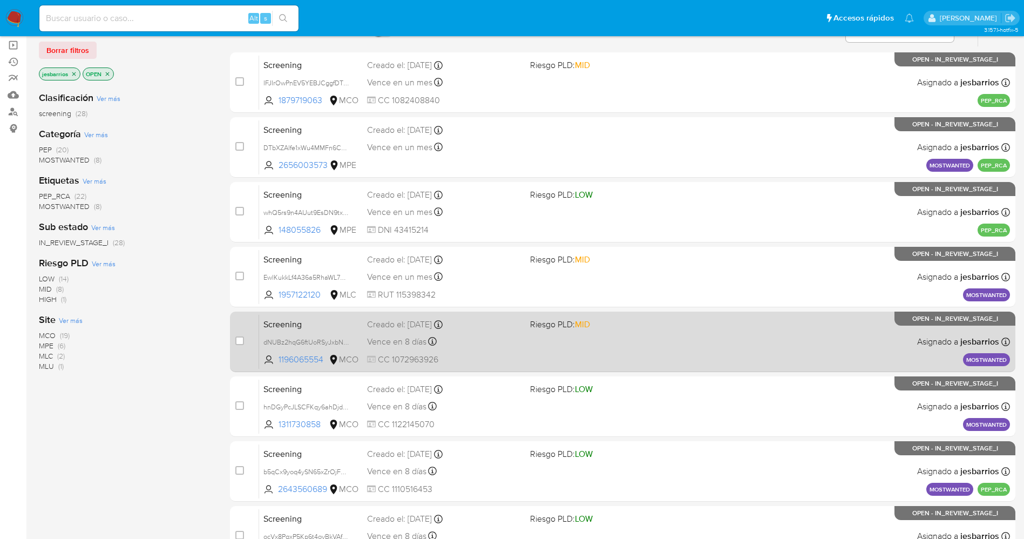
scroll to position [184, 0]
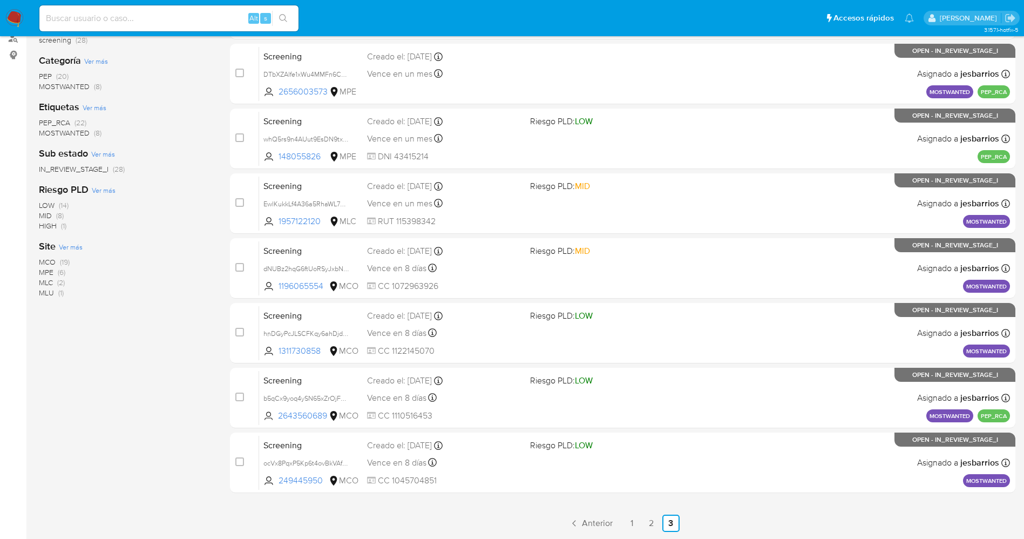
click at [60, 137] on span "MOSTWANTED" at bounding box center [64, 132] width 51 height 11
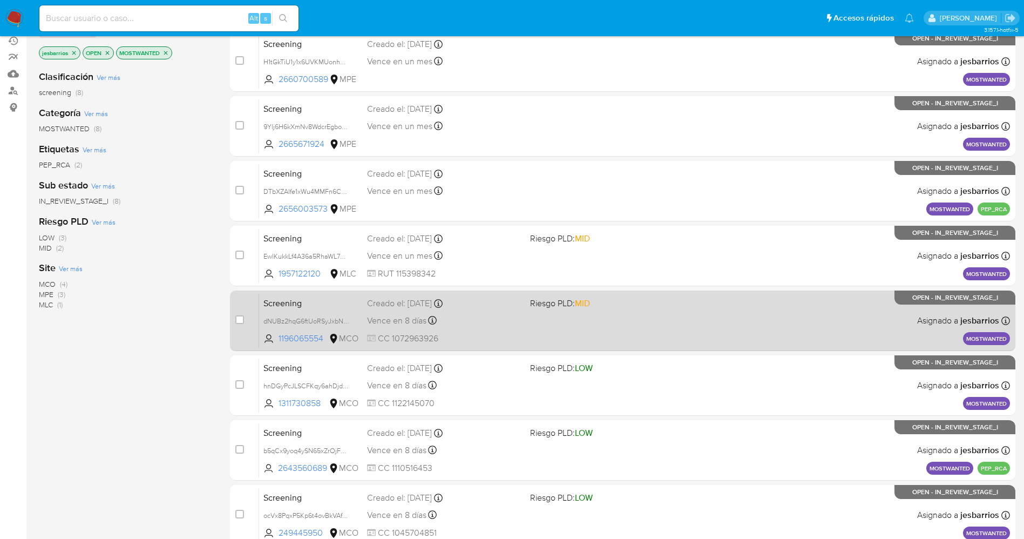
scroll to position [184, 0]
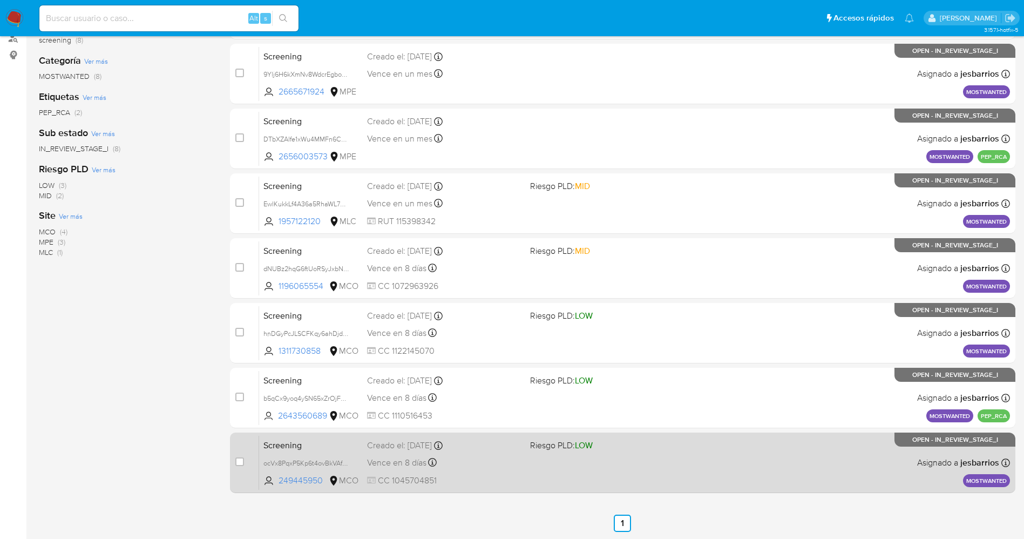
click at [635, 457] on div "Screening ocVx8PqxP5Kp6t4ovBkVAf4A 249445950 MCO Riesgo PLD: LOW Creado el: [DA…" at bounding box center [634, 462] width 751 height 55
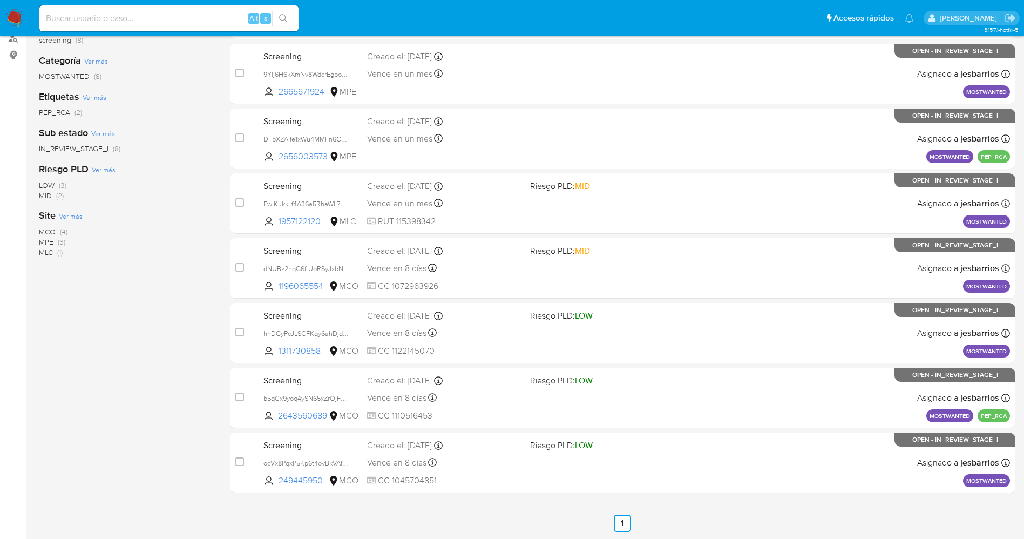
click at [21, 12] on img at bounding box center [14, 18] width 18 height 18
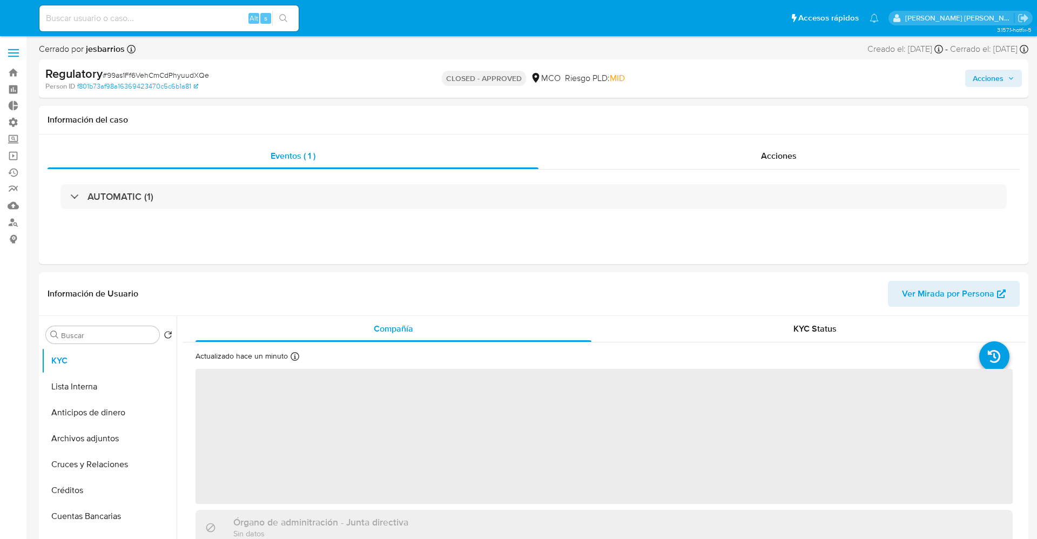
select select "10"
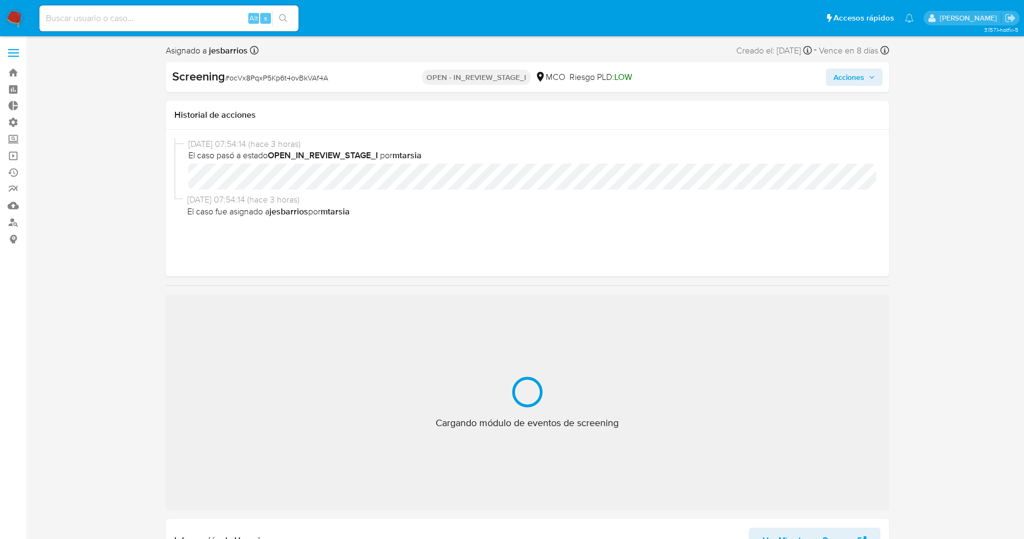
select select "10"
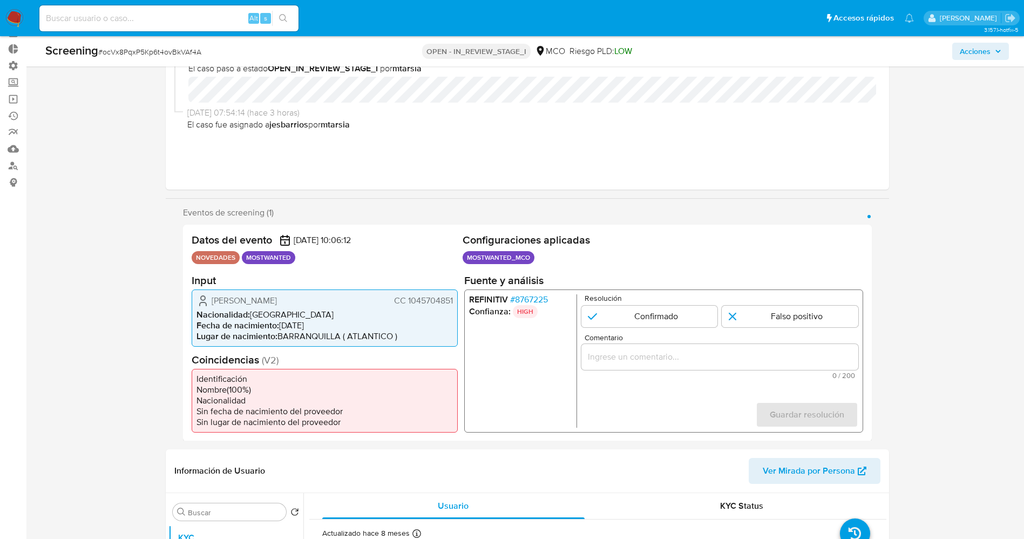
scroll to position [81, 0]
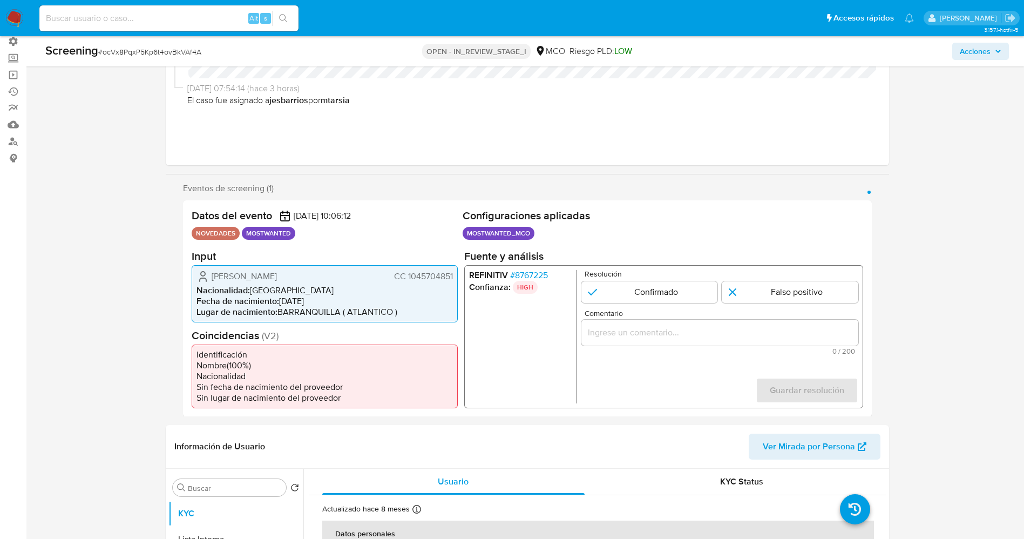
click at [526, 269] on span "# 8767225" at bounding box center [529, 274] width 38 height 11
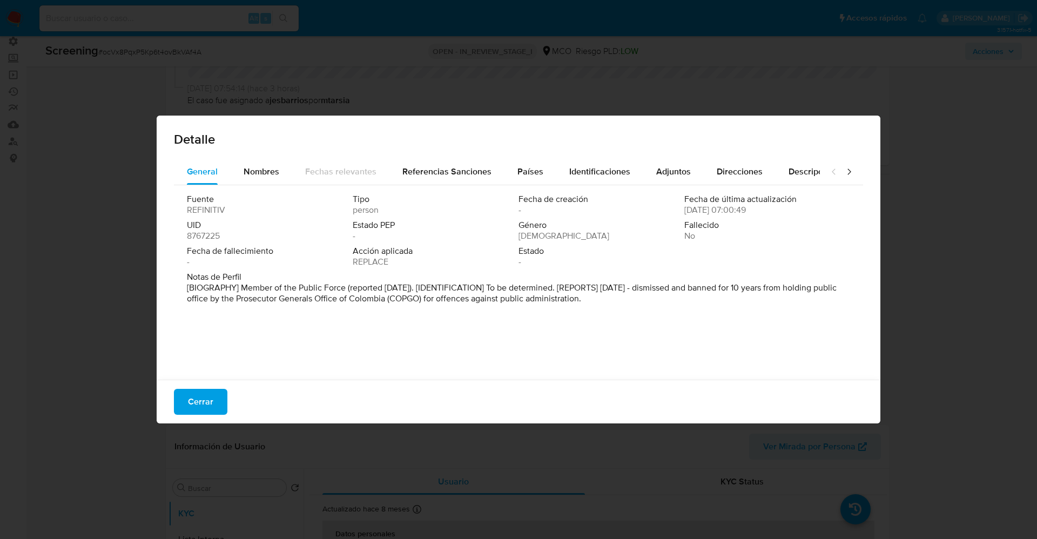
drag, startPoint x: 255, startPoint y: 287, endPoint x: 688, endPoint y: 318, distance: 433.7
click at [688, 318] on div "Fuente REFINITIV Tipo person Fecha de creación - Fecha de última actualización …" at bounding box center [518, 279] width 689 height 189
click at [279, 164] on button "Nombres" at bounding box center [262, 172] width 62 height 26
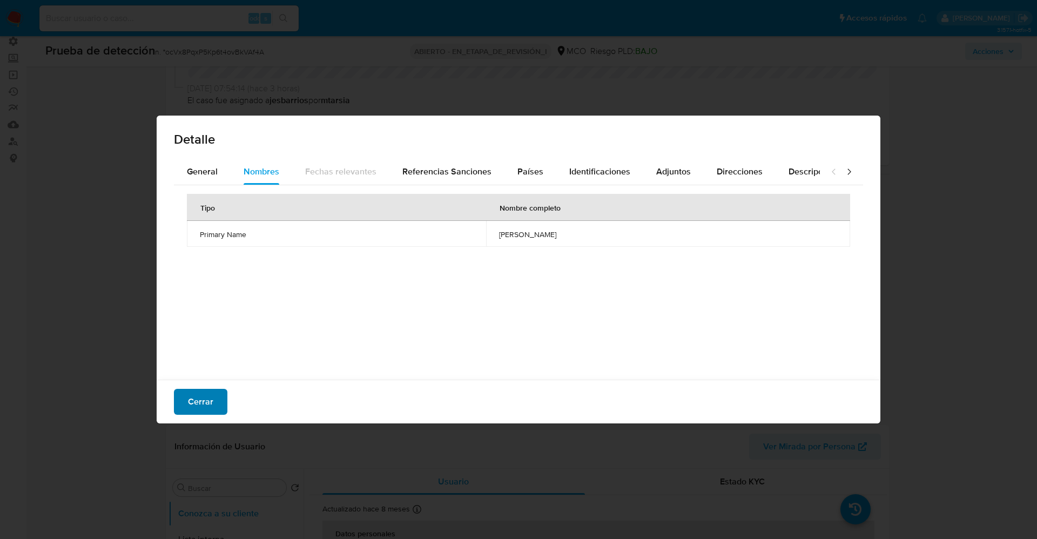
click at [212, 398] on span "Cerrar" at bounding box center [200, 402] width 25 height 24
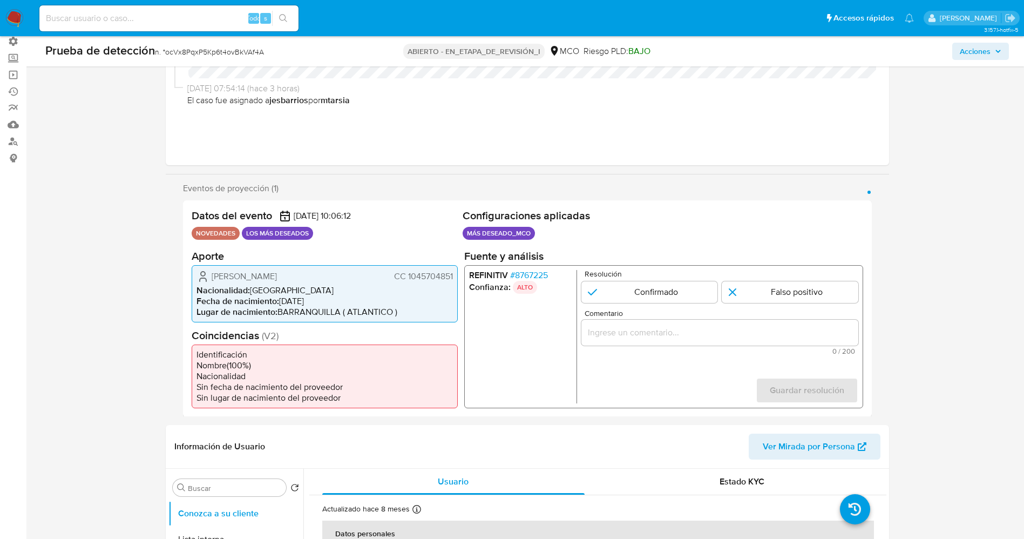
drag, startPoint x: 402, startPoint y: 277, endPoint x: 459, endPoint y: 277, distance: 56.7
click at [459, 277] on div "Datos del evento [DATE] 10:06:12 NOVEDADES LOS MÁS DESEADOS Configuraciones apl…" at bounding box center [527, 308] width 689 height 217
drag, startPoint x: 210, startPoint y: 273, endPoint x: 289, endPoint y: 269, distance: 80.0
click at [313, 277] on div "[PERSON_NAME] CC 1045704851" at bounding box center [325, 275] width 257 height 13
drag, startPoint x: 408, startPoint y: 273, endPoint x: 460, endPoint y: 274, distance: 51.3
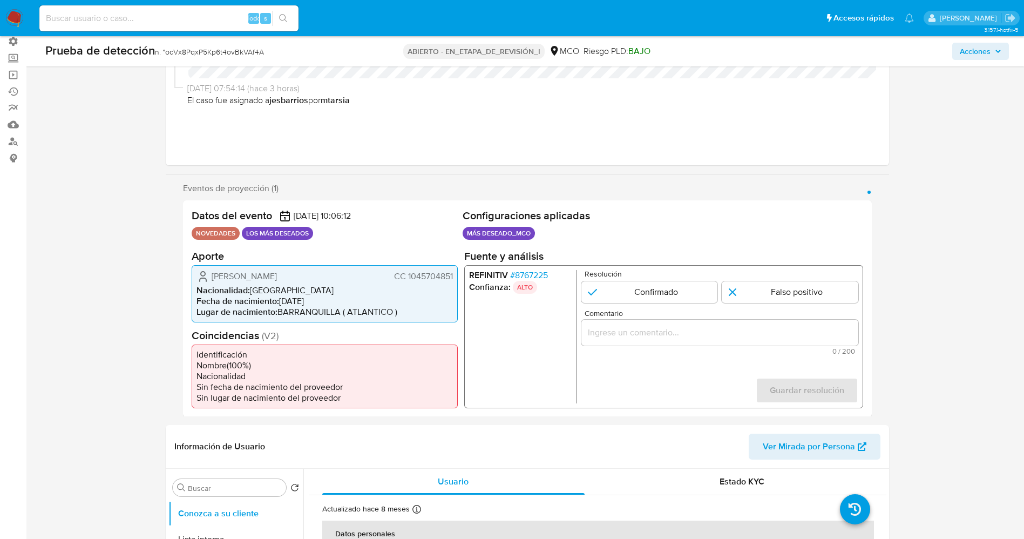
click at [460, 274] on div "Datos del evento [DATE] 10:06:12 NOVEDADES LOS MÁS DESEADOS Configuraciones apl…" at bounding box center [527, 308] width 689 height 217
drag, startPoint x: 204, startPoint y: 274, endPoint x: 291, endPoint y: 280, distance: 87.2
click at [315, 280] on div "[PERSON_NAME] CC 1045704851" at bounding box center [325, 275] width 257 height 13
drag, startPoint x: 275, startPoint y: 242, endPoint x: 268, endPoint y: 246, distance: 7.8
click at [273, 242] on div "Datos del evento [DATE] 10:06:12 NOVEDADES LOS MÁS DESEADOS" at bounding box center [325, 226] width 267 height 34
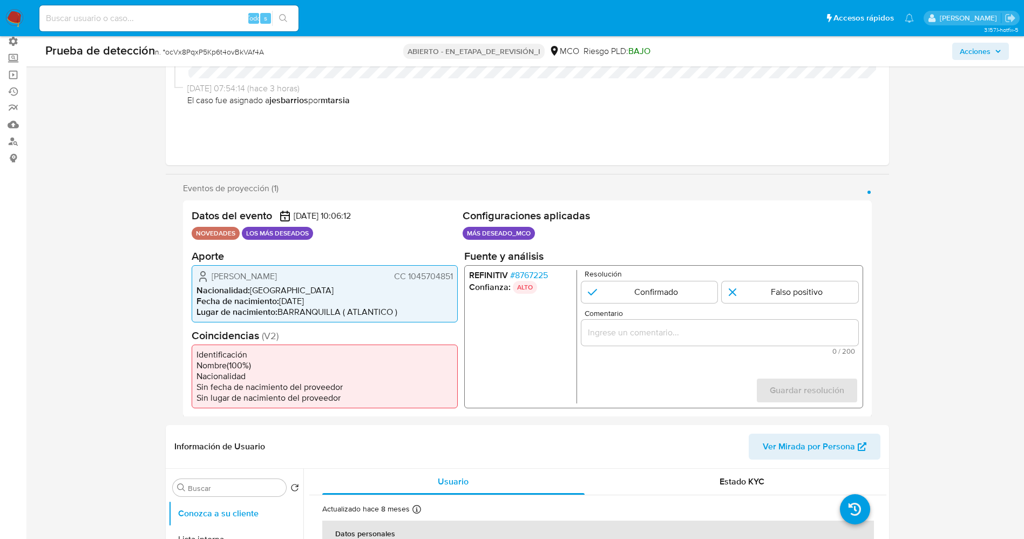
drag, startPoint x: 211, startPoint y: 274, endPoint x: 449, endPoint y: 278, distance: 237.6
click at [456, 277] on div "[PERSON_NAME] CC 1045704851 Nacionalidad : [DEMOGRAPHIC_DATA] Fecha de nacimien…" at bounding box center [325, 293] width 266 height 57
click at [547, 274] on font "8767225" at bounding box center [531, 274] width 33 height 12
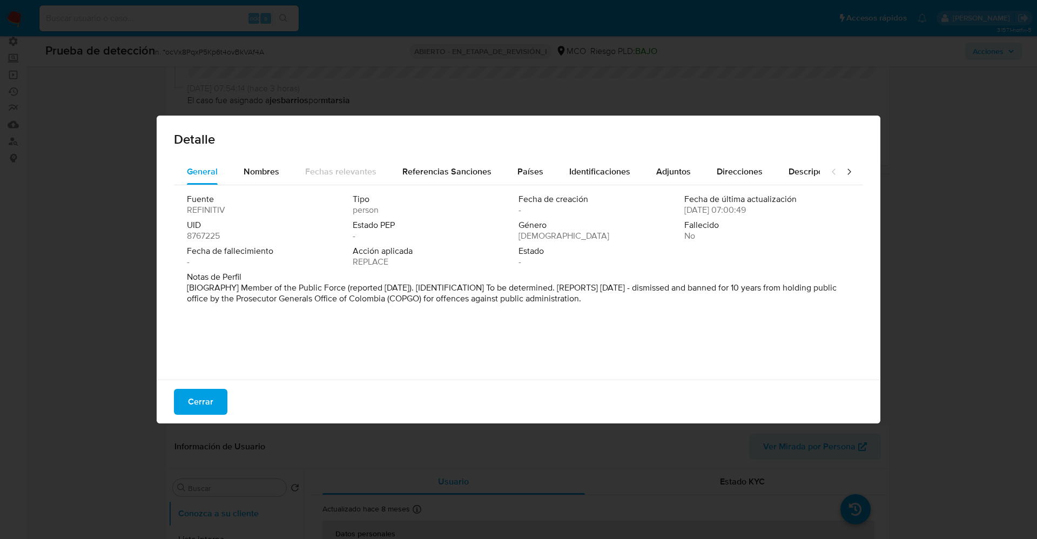
click at [217, 403] on button "Cerrar" at bounding box center [200, 402] width 53 height 26
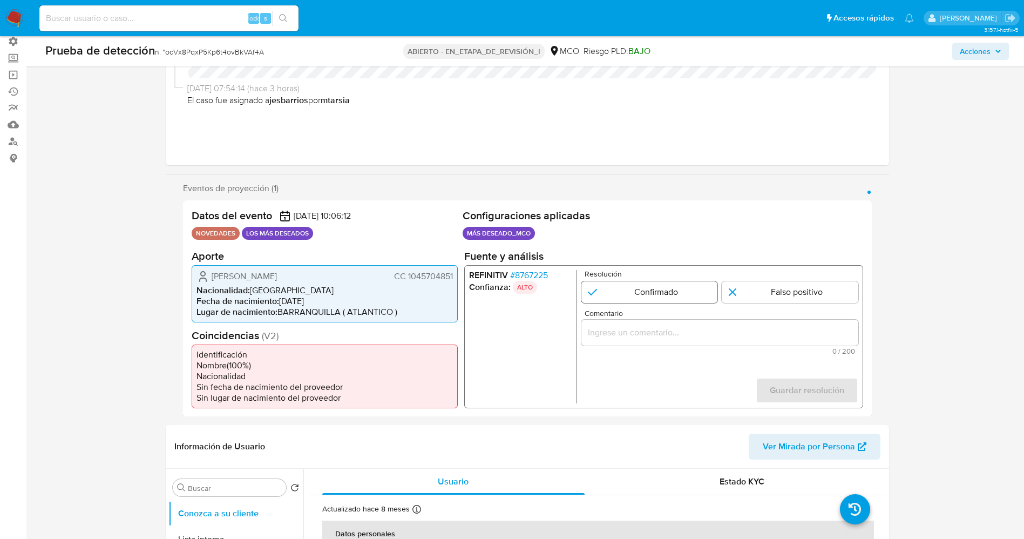
click at [633, 289] on input "1 de 1" at bounding box center [649, 292] width 137 height 22
radio input "true"
click at [643, 338] on input "Comentario" at bounding box center [719, 332] width 277 height 14
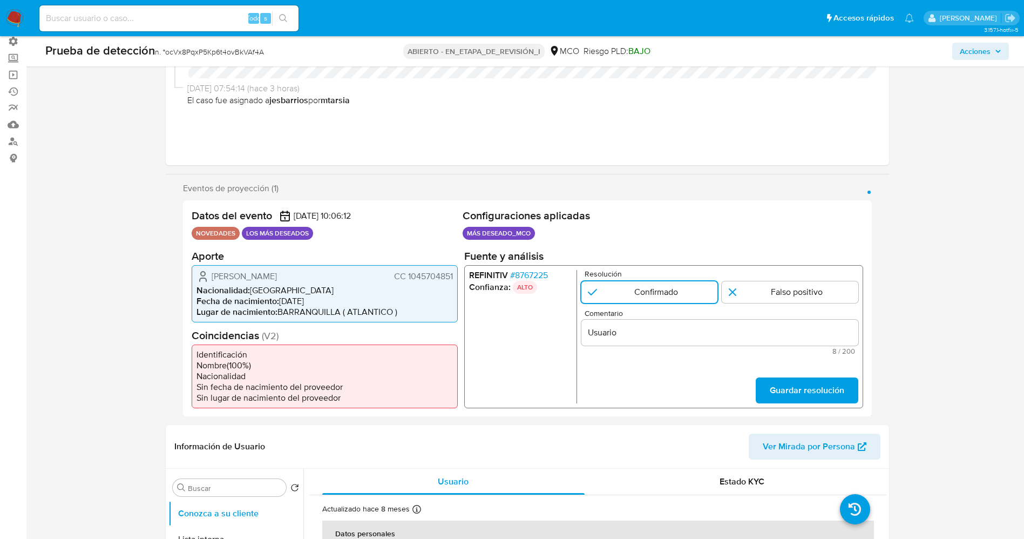
drag, startPoint x: 206, startPoint y: 274, endPoint x: 452, endPoint y: 279, distance: 245.8
click at [455, 280] on div "Romario Orellano Mojica CC 1045704851 Nacionalidad : Colombia Fecha de nacimien…" at bounding box center [325, 293] width 266 height 57
click at [629, 330] on input "Usuario" at bounding box center [719, 332] width 277 height 14
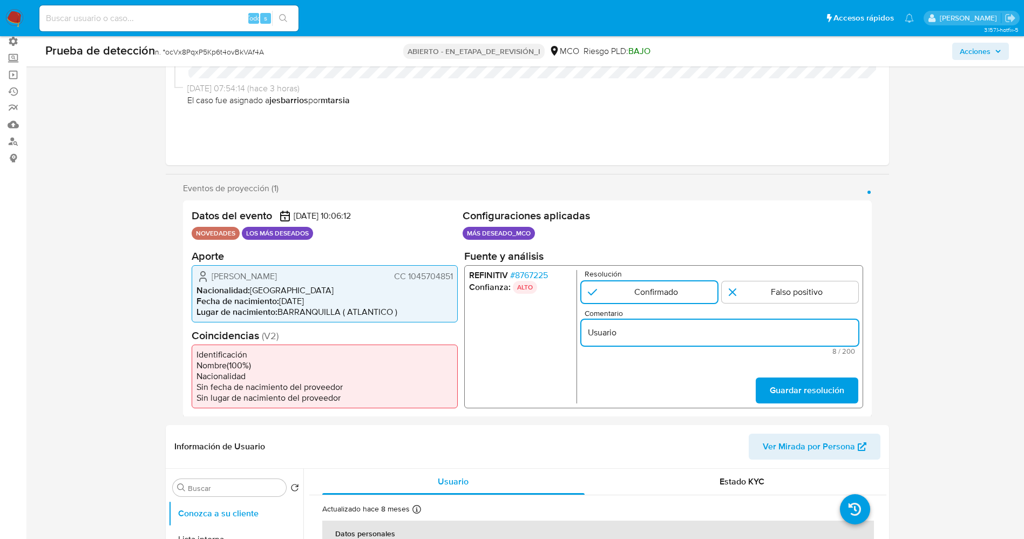
paste input "Romario Orellano Mojica CC 1045704851"
type input "Usuario Romario Orellano Mojica CC 1045704851 se encuentra en listas de procura…"
click at [827, 395] on span "Guardar resolución" at bounding box center [807, 390] width 75 height 24
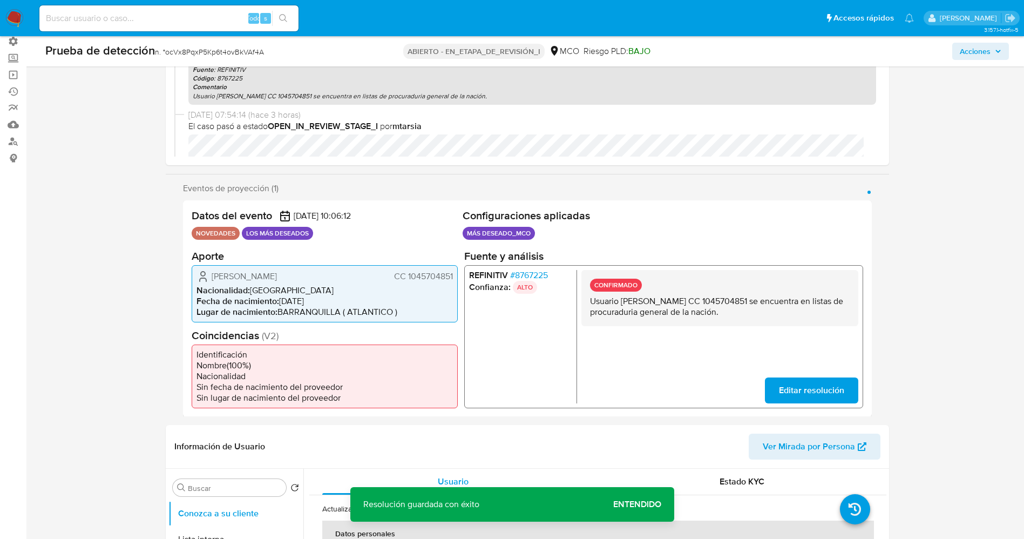
drag, startPoint x: 603, startPoint y: 301, endPoint x: 759, endPoint y: 316, distance: 156.8
click at [759, 316] on div "CONFIRMADO Usuario Romario Orellano Mojica CC 1045704851 se encuentra en listas…" at bounding box center [719, 297] width 277 height 56
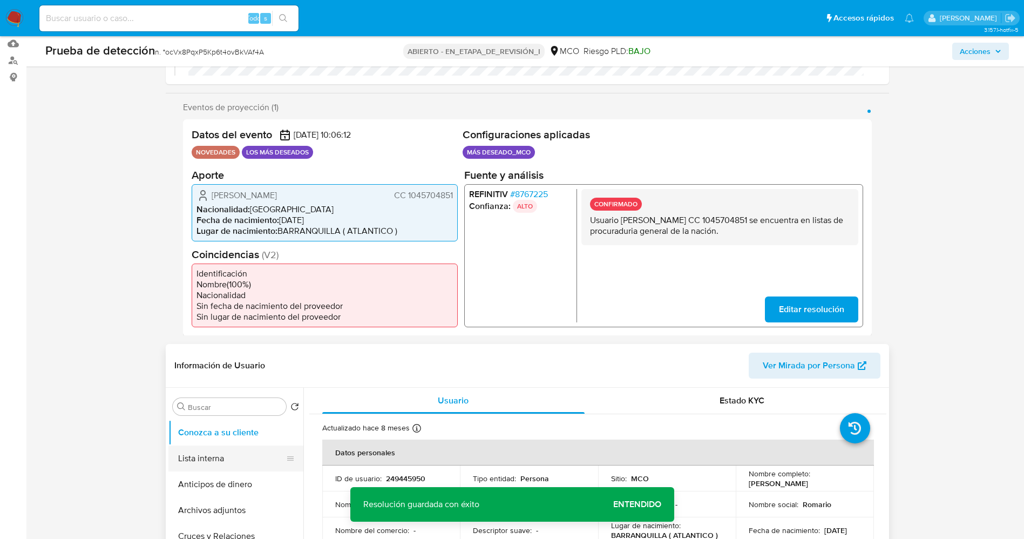
click at [208, 456] on button "Lista interna" at bounding box center [231, 459] width 126 height 26
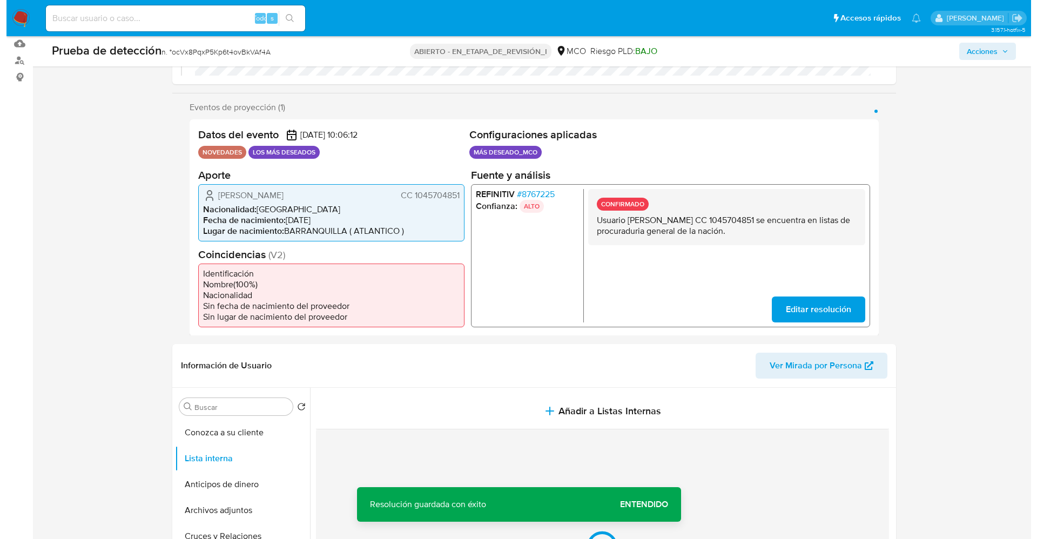
scroll to position [324, 0]
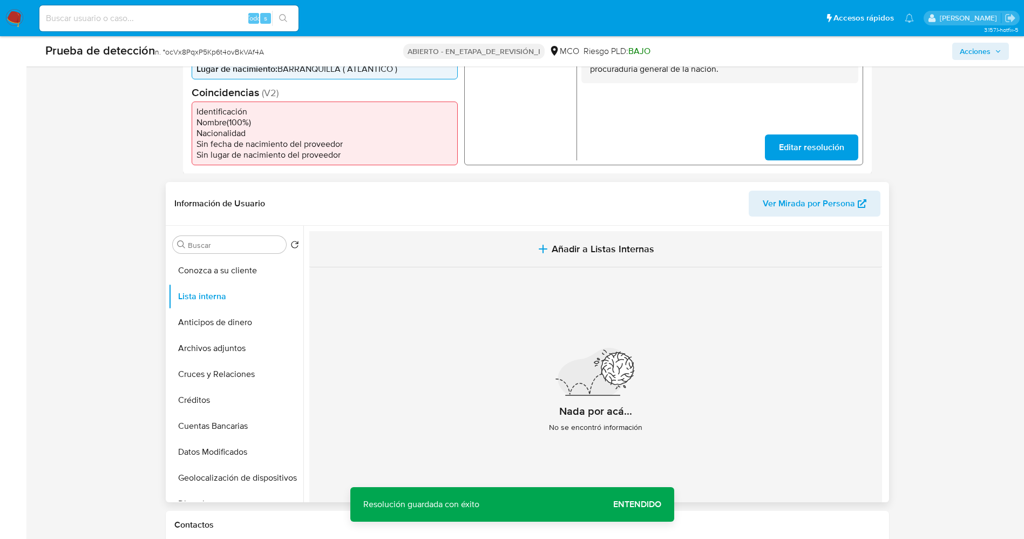
click at [540, 252] on icon "button" at bounding box center [543, 248] width 13 height 13
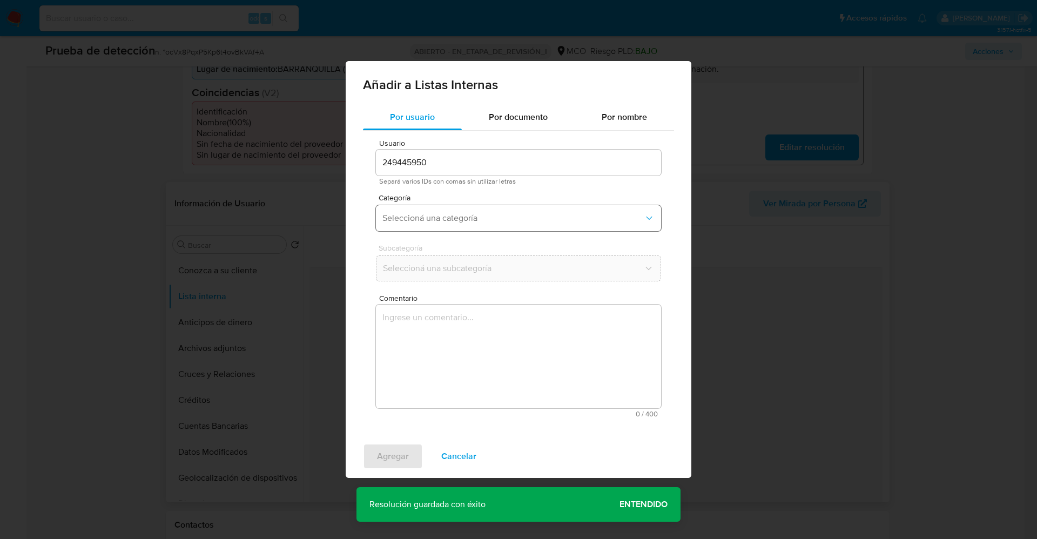
click at [440, 218] on span "Seleccioná una categoría" at bounding box center [512, 218] width 261 height 11
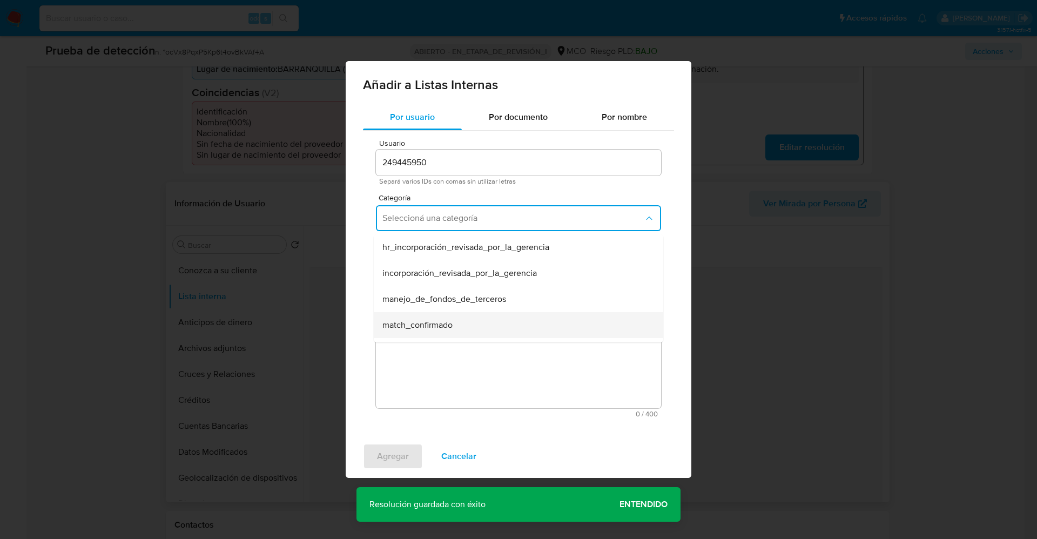
click at [435, 320] on span "match_confirmado" at bounding box center [417, 325] width 70 height 11
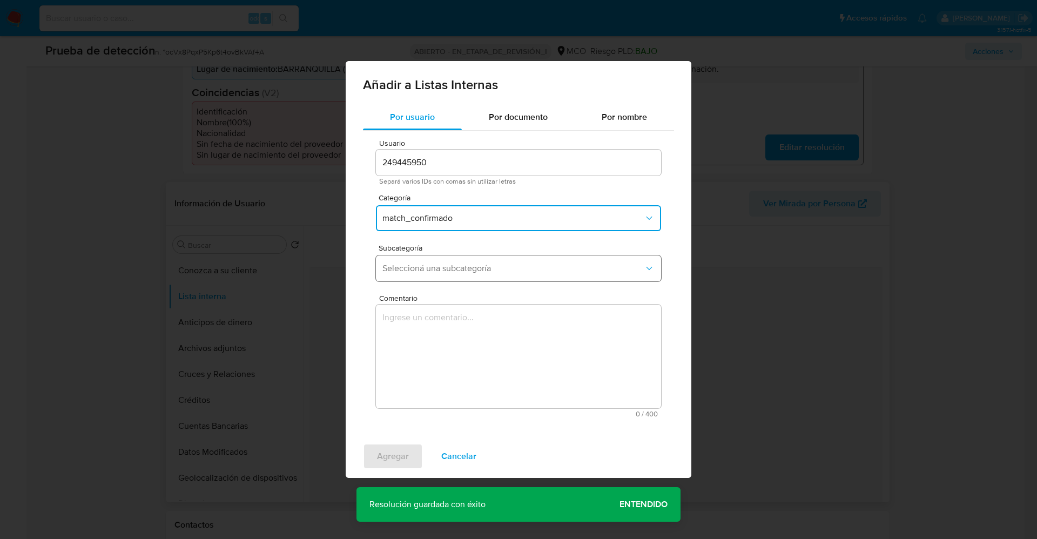
click at [454, 269] on span "Seleccioná una subcategoría" at bounding box center [512, 268] width 261 height 11
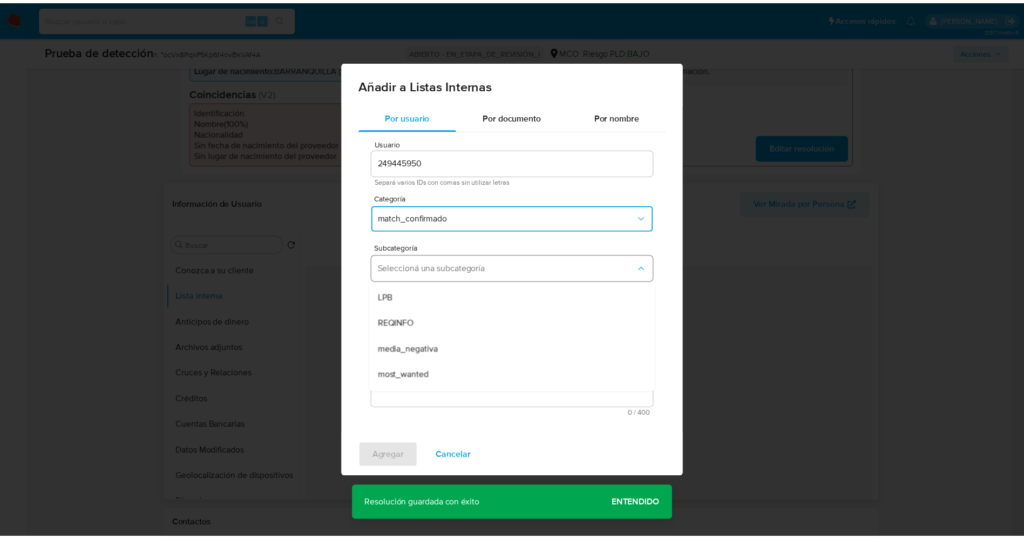
scroll to position [73, 0]
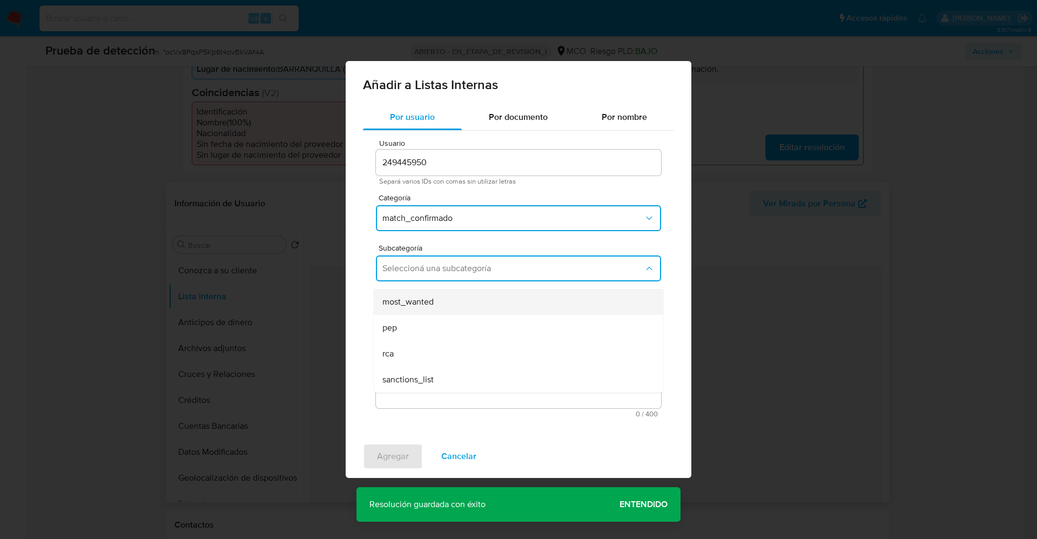
click at [446, 305] on div "most_wanted" at bounding box center [515, 302] width 266 height 26
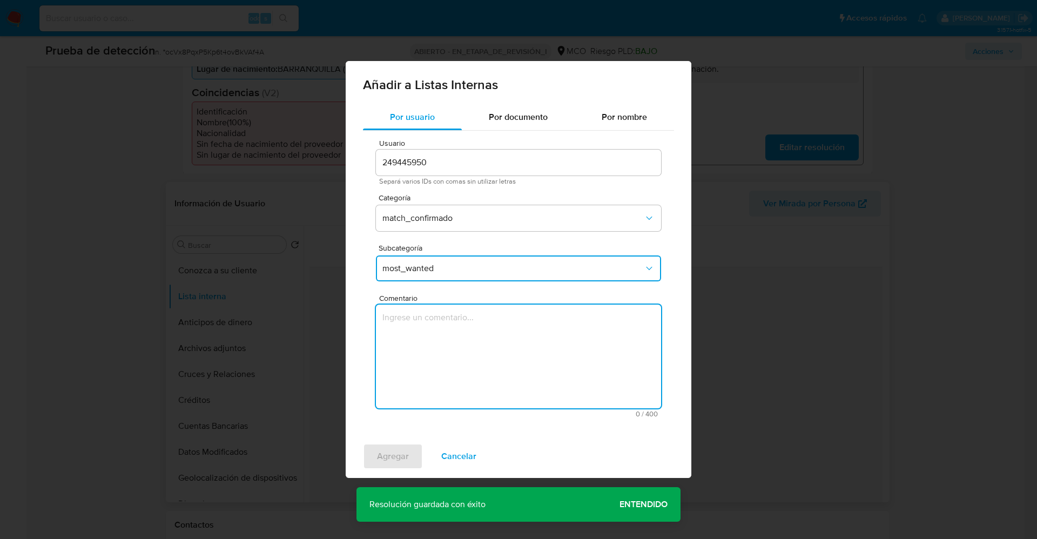
click at [451, 329] on textarea "Comentario" at bounding box center [518, 357] width 285 height 104
type textarea "Usuario Romario Orellano Mojica CC 1045704851 se encuentra en listas de procura…"
click at [400, 455] on span "Agregar" at bounding box center [393, 456] width 32 height 24
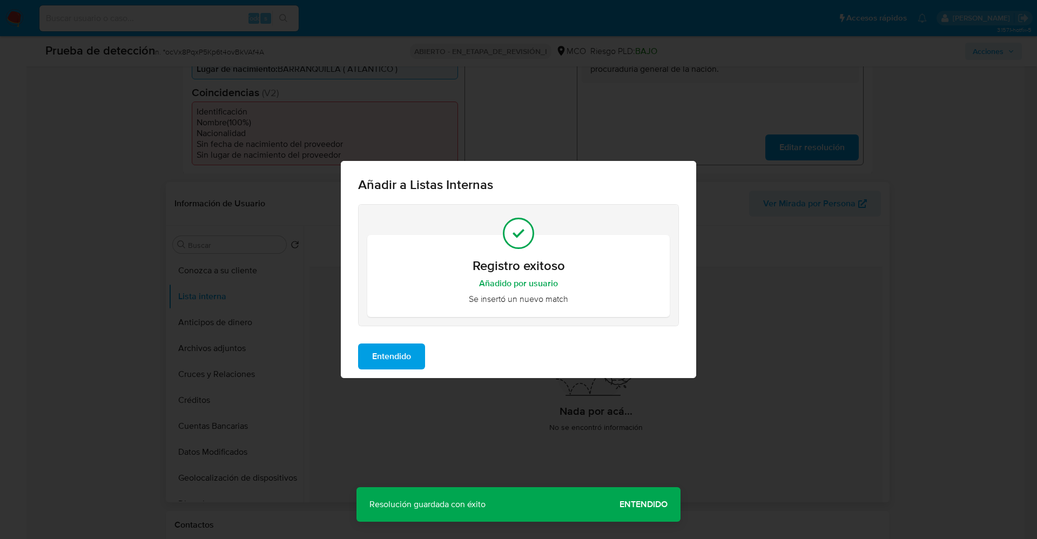
click at [413, 347] on button "Entendido" at bounding box center [391, 356] width 67 height 26
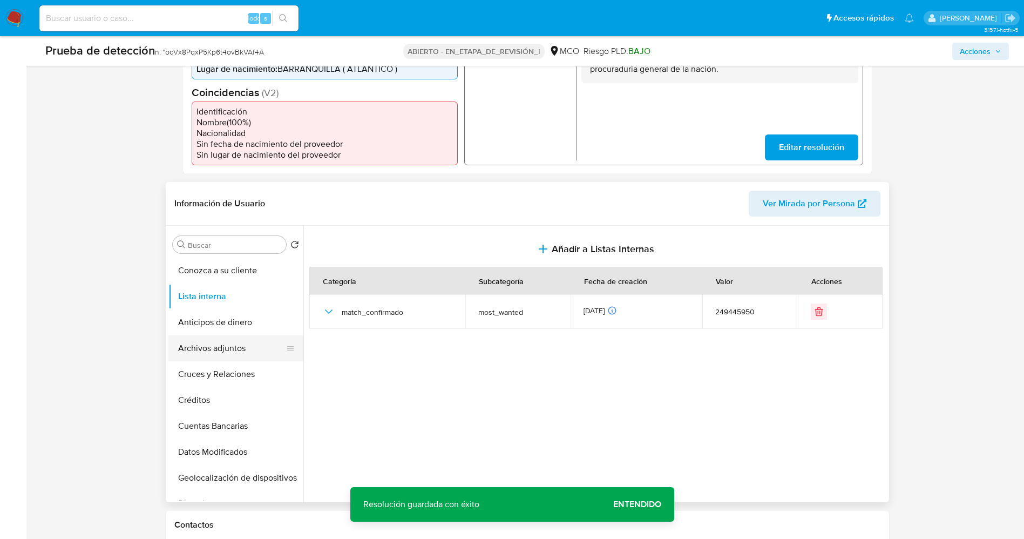
click at [230, 340] on button "Archivos adjuntos" at bounding box center [231, 348] width 126 height 26
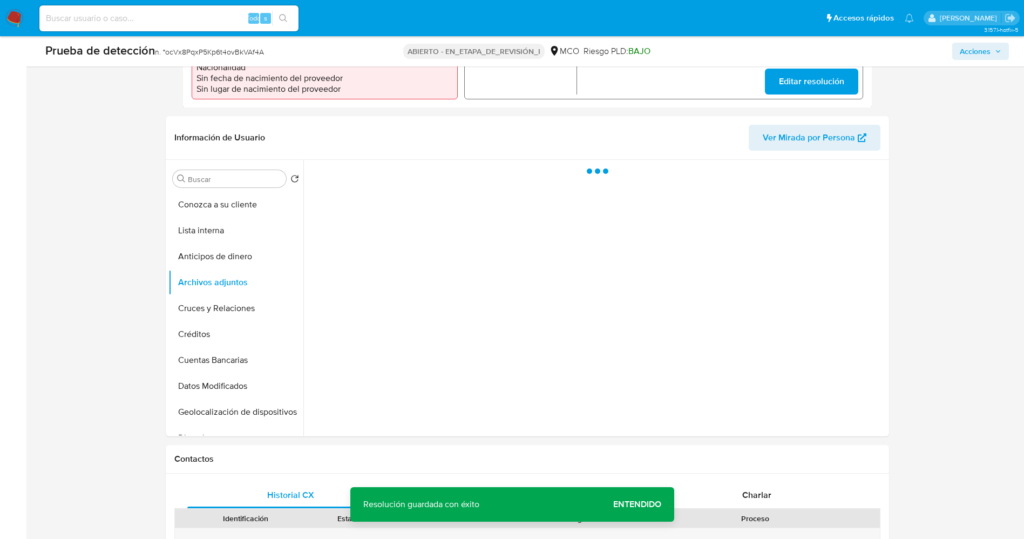
scroll to position [405, 0]
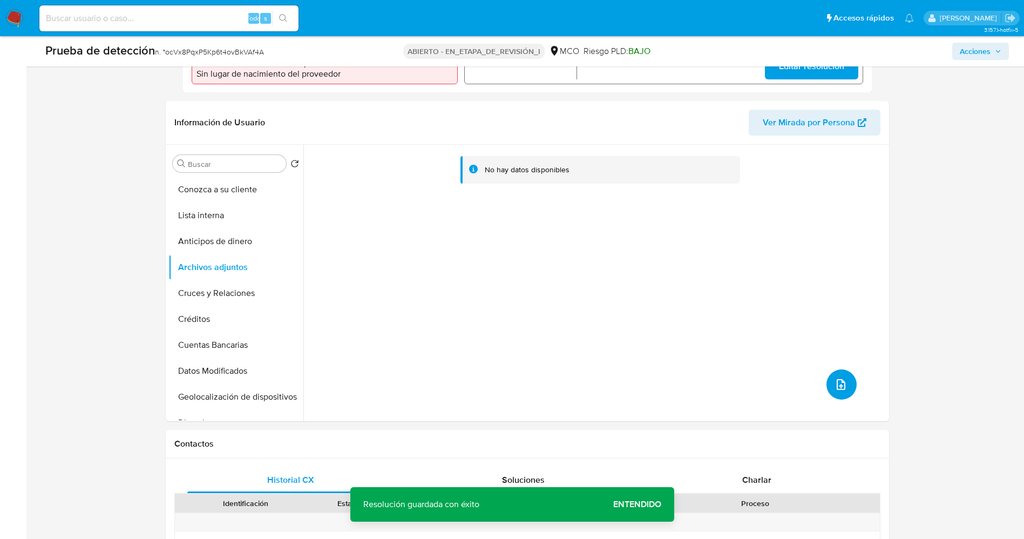
click at [840, 378] on span "subir archivo" at bounding box center [841, 384] width 13 height 13
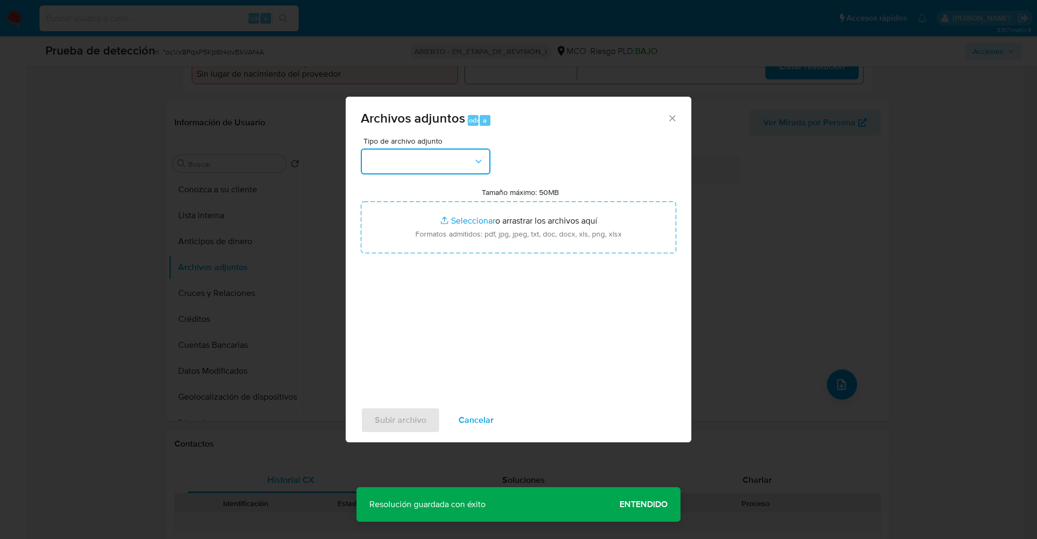
click at [390, 157] on button "button" at bounding box center [426, 162] width 130 height 26
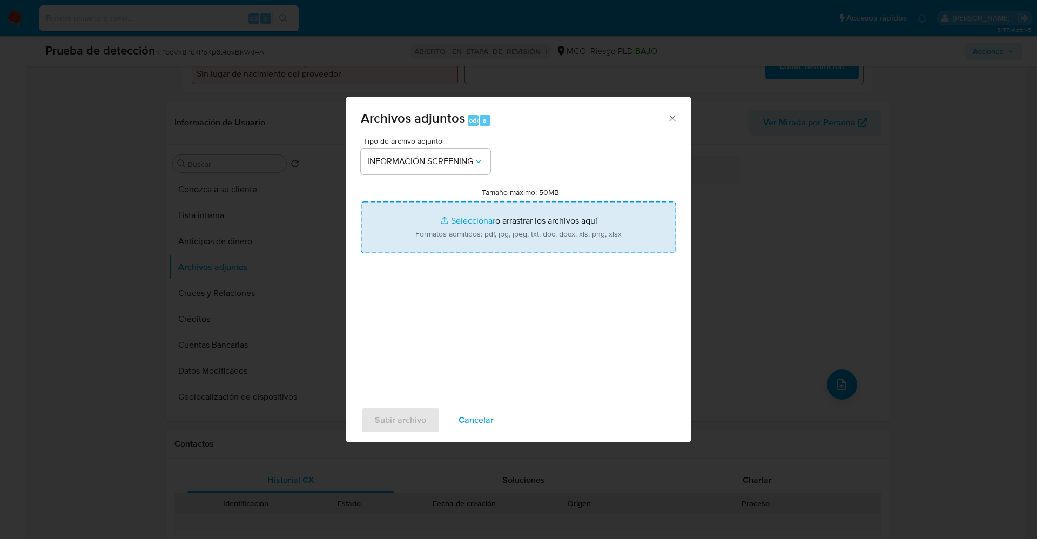
type input "C:\fakepath\Consulta de Antecedentes.pdf"
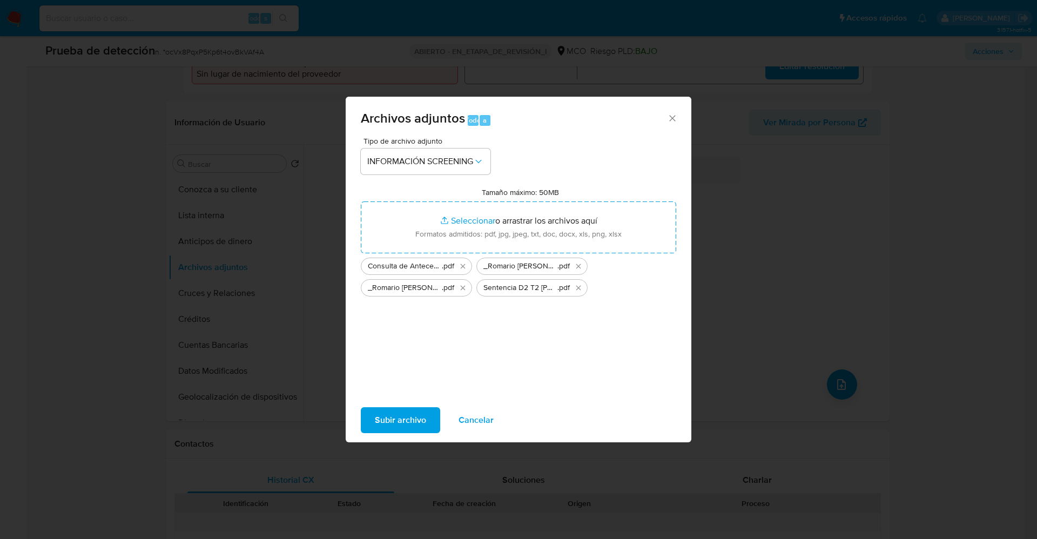
click at [397, 415] on span "Subir archivo" at bounding box center [400, 420] width 51 height 24
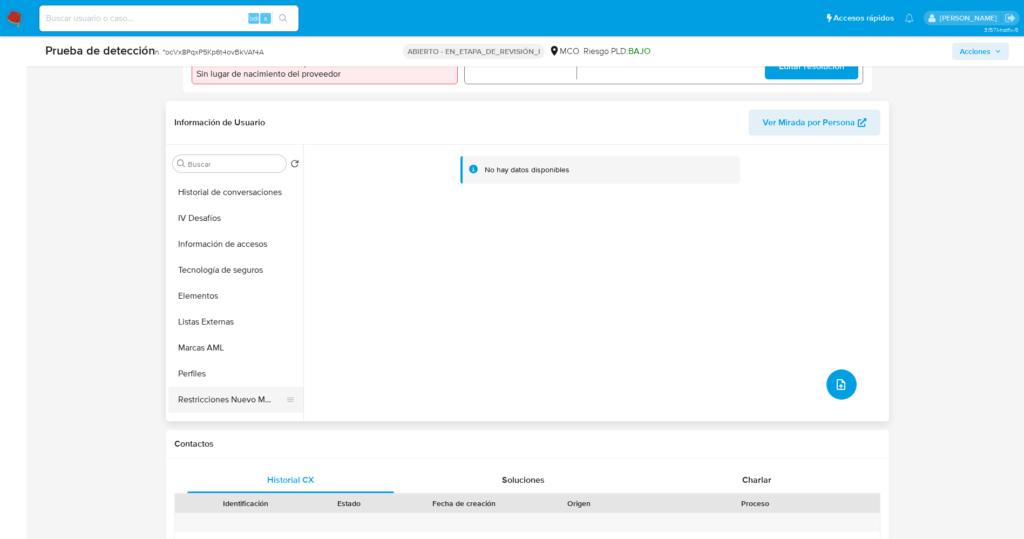
scroll to position [456, 0]
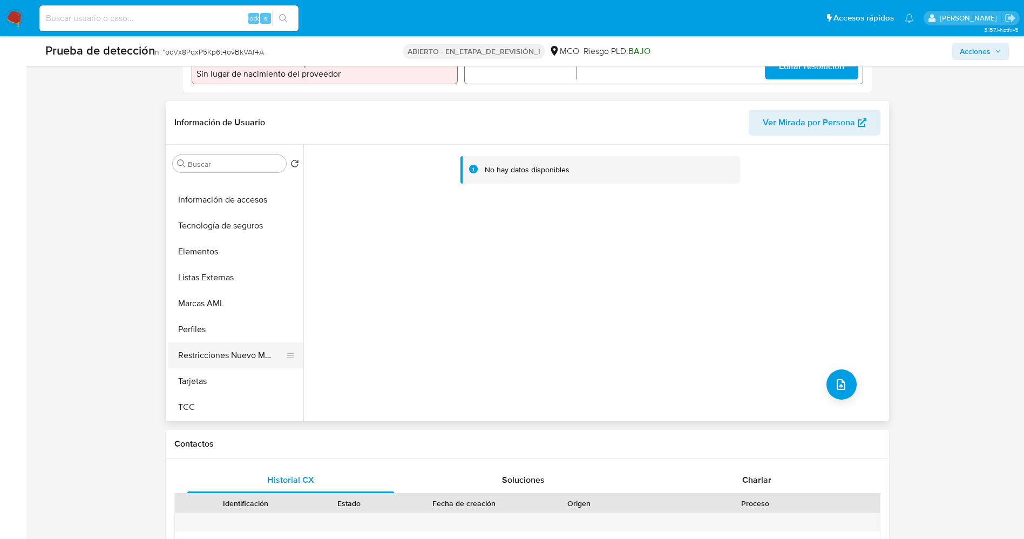
click at [199, 361] on button "Restricciones Nuevo Mundo" at bounding box center [231, 355] width 126 height 26
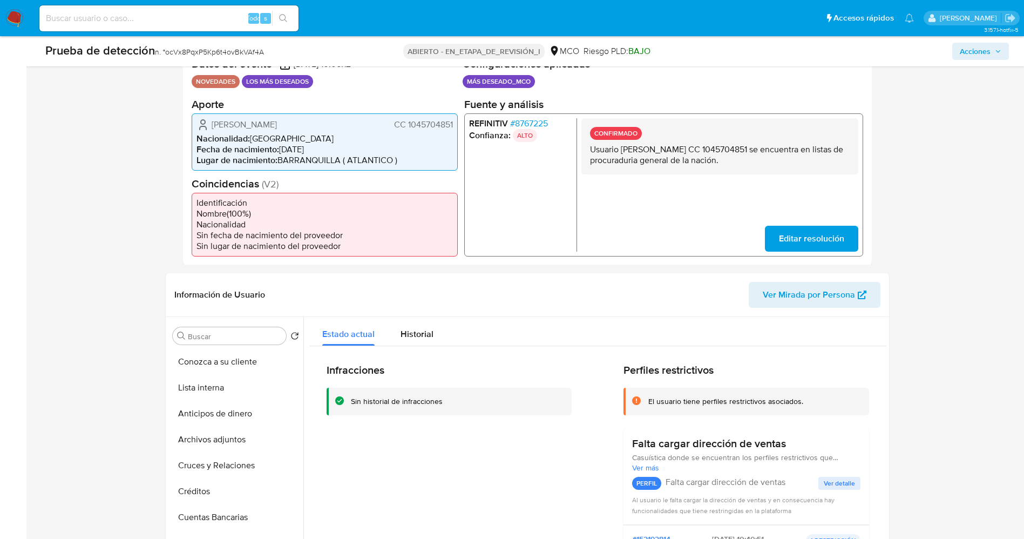
scroll to position [162, 0]
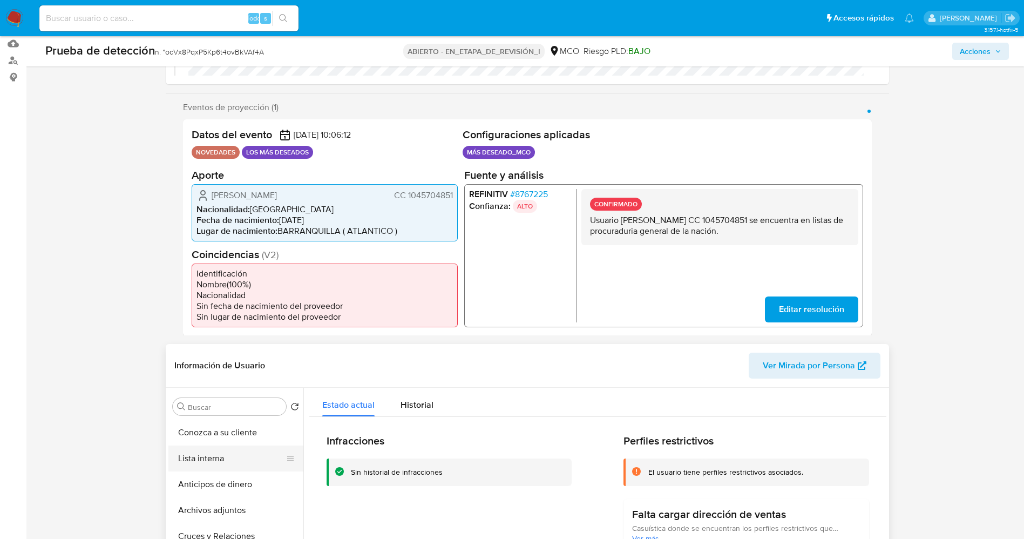
click at [217, 453] on button "Lista interna" at bounding box center [231, 459] width 126 height 26
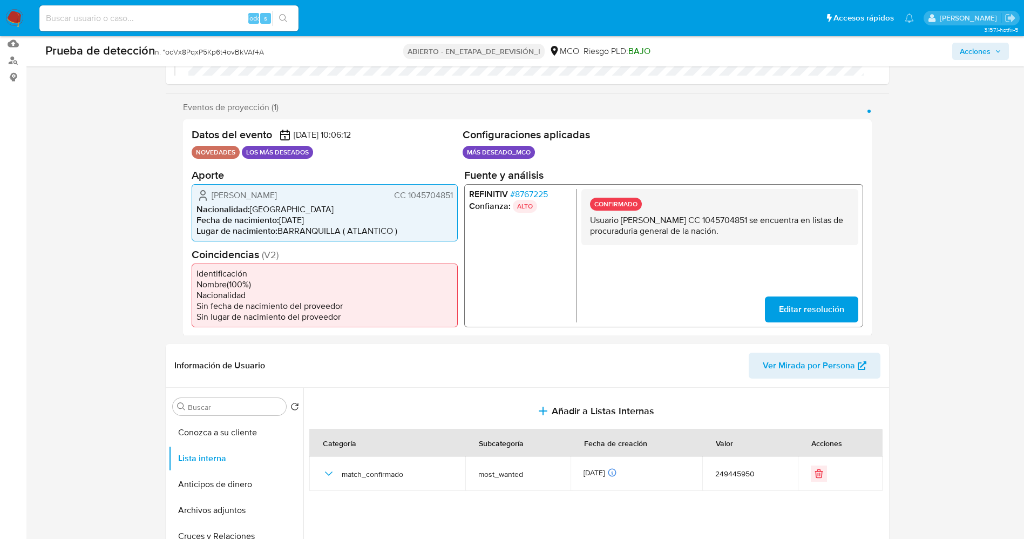
scroll to position [0, 0]
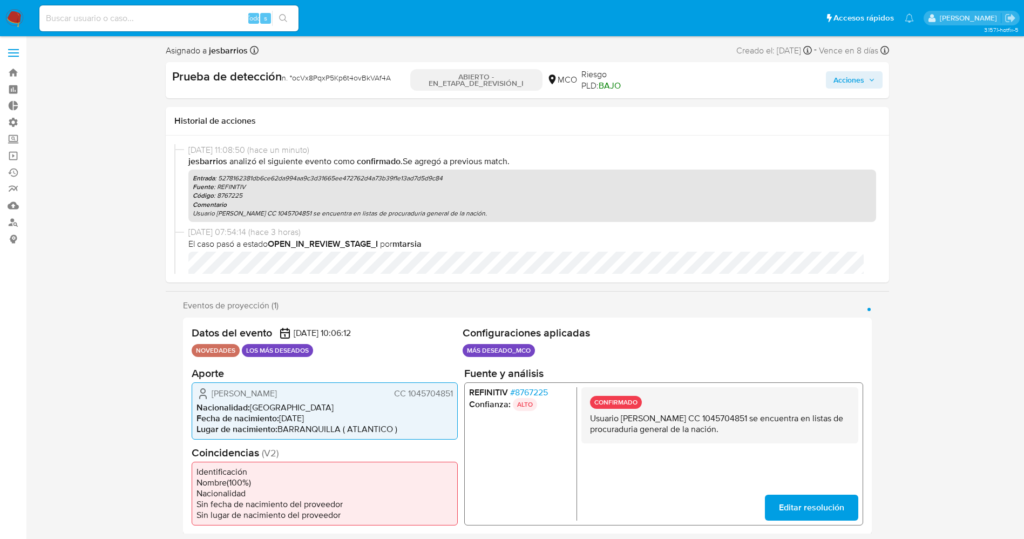
click at [862, 83] on span "Acciones" at bounding box center [849, 79] width 31 height 17
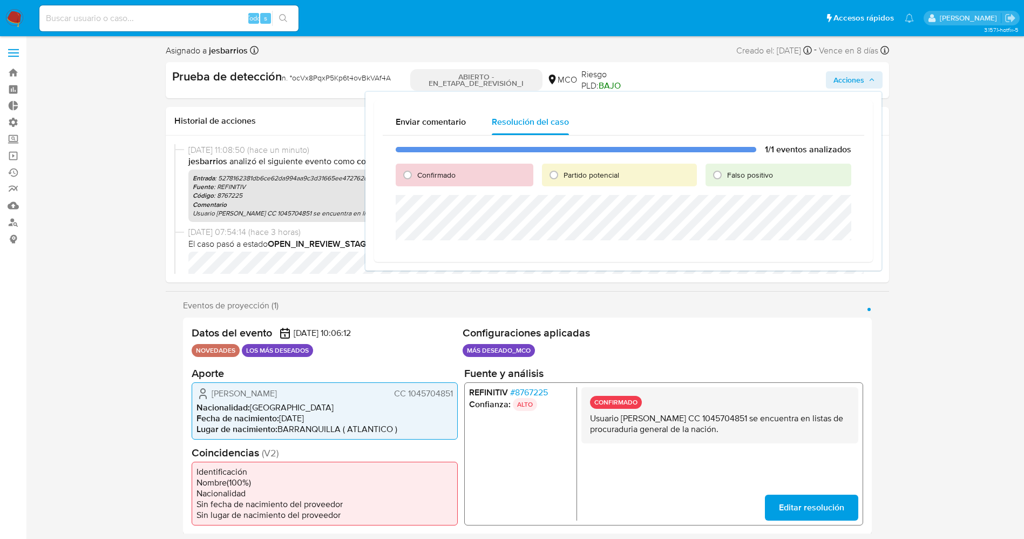
click at [606, 174] on font "Partido potencial" at bounding box center [592, 175] width 56 height 11
click at [563, 174] on input "Partido potencial" at bounding box center [553, 174] width 17 height 17
radio input "true"
click at [451, 170] on font "Confirmado" at bounding box center [436, 175] width 38 height 11
click at [416, 170] on input "Confirmado" at bounding box center [407, 174] width 17 height 17
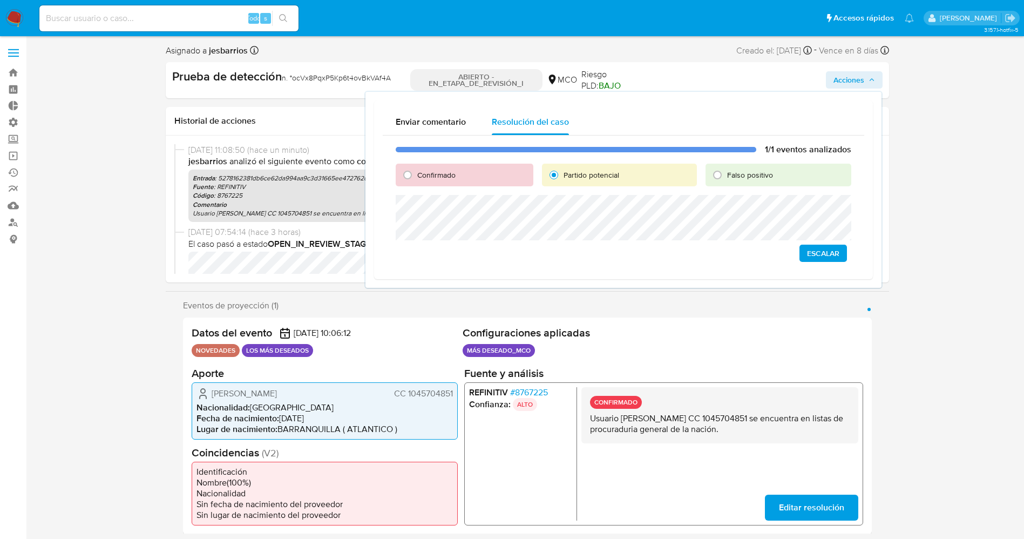
radio input "true"
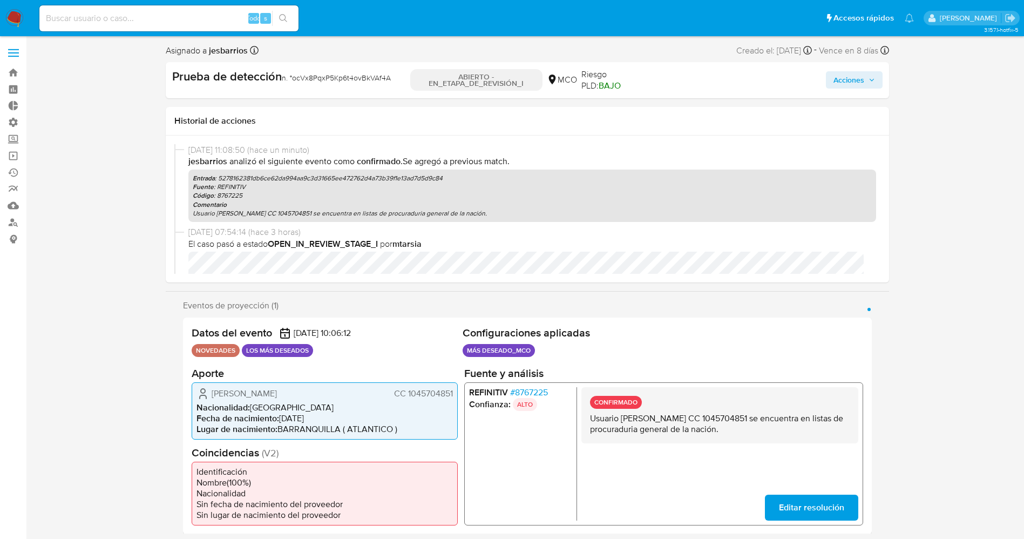
drag, startPoint x: 835, startPoint y: 82, endPoint x: 813, endPoint y: 85, distance: 21.8
click at [835, 82] on span "Acciones" at bounding box center [849, 79] width 31 height 17
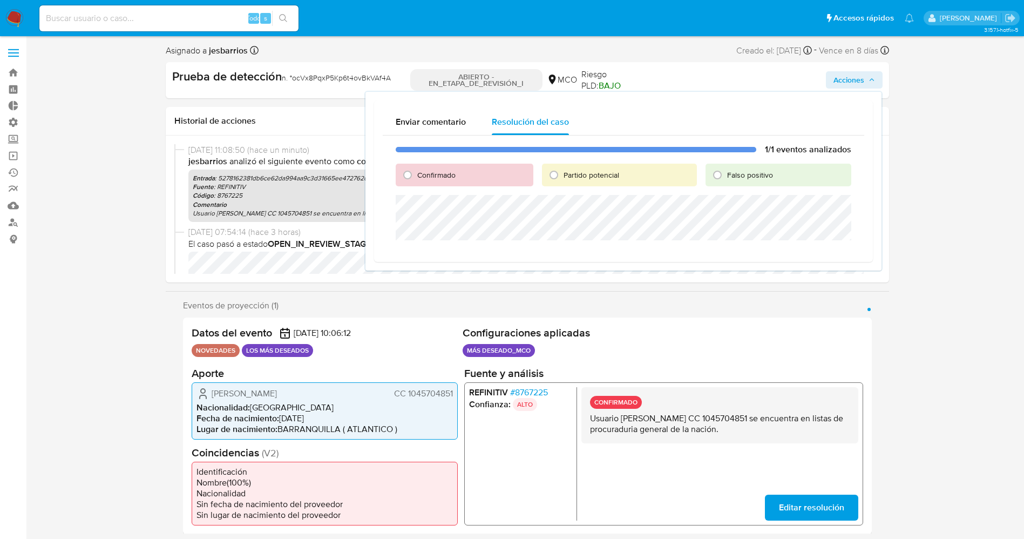
click at [451, 181] on div "Confirmado" at bounding box center [465, 175] width 138 height 23
click at [450, 178] on font "Confirmado" at bounding box center [436, 175] width 38 height 11
click at [416, 178] on input "Confirmado" at bounding box center [407, 174] width 17 height 17
radio input "true"
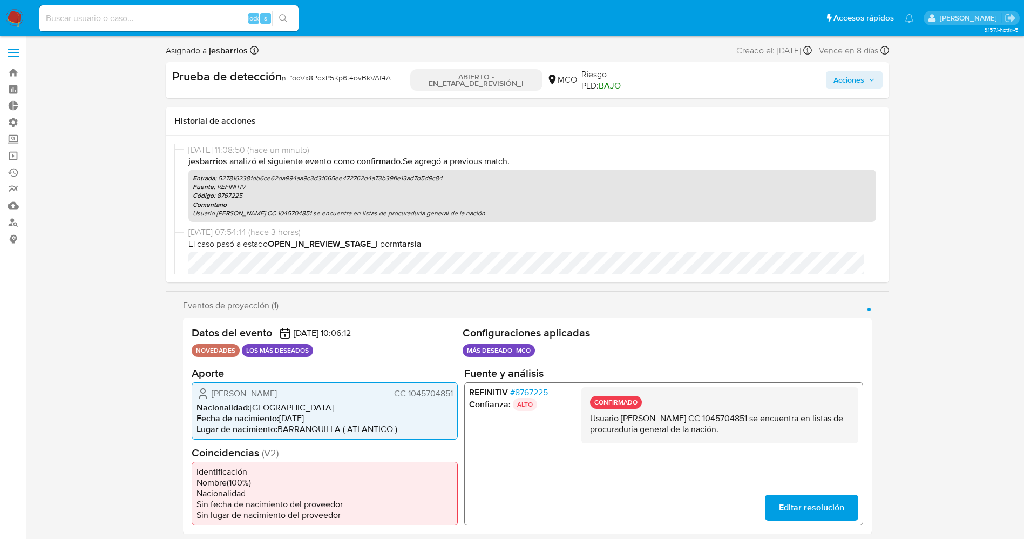
click at [834, 80] on span "Acciones" at bounding box center [849, 79] width 31 height 17
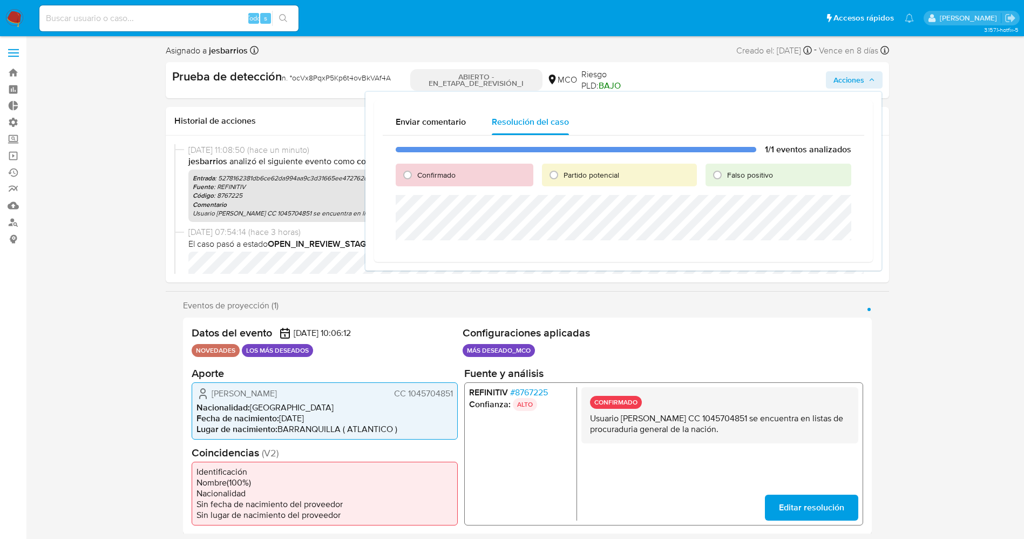
click at [437, 173] on font "Confirmado" at bounding box center [436, 175] width 38 height 11
click at [416, 173] on input "Confirmado" at bounding box center [407, 174] width 17 height 17
radio input "true"
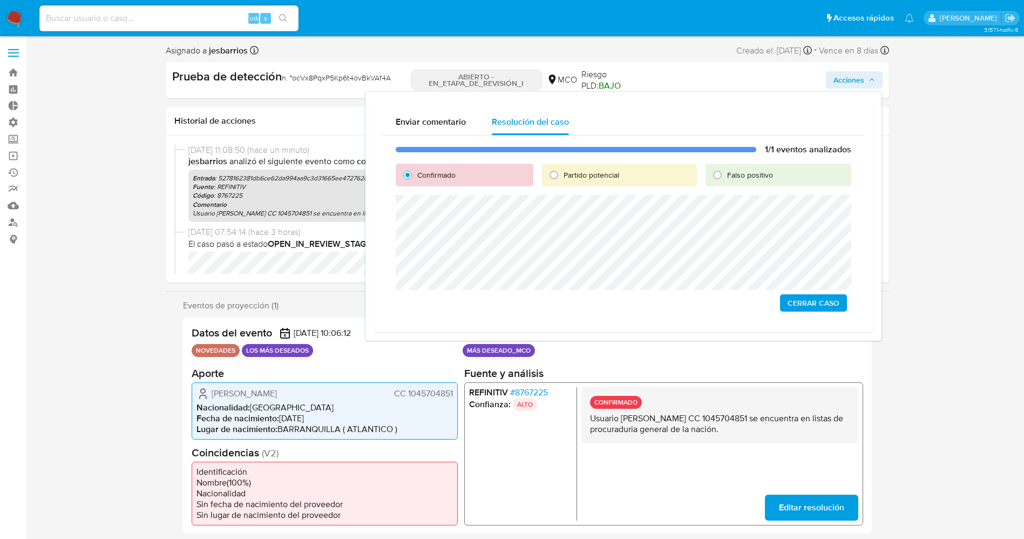
click at [832, 300] on font "Cerrar Caso" at bounding box center [814, 302] width 52 height 17
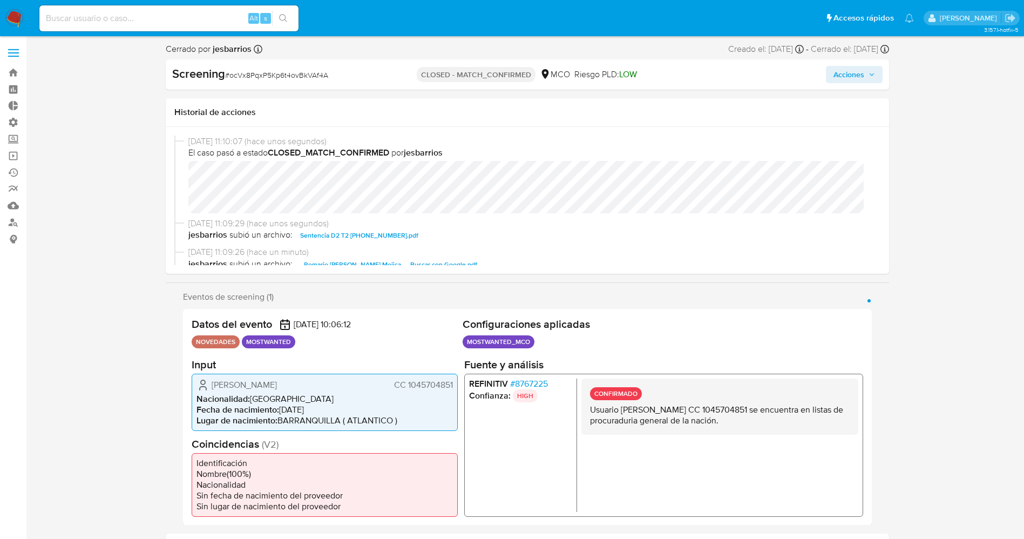
select select "10"
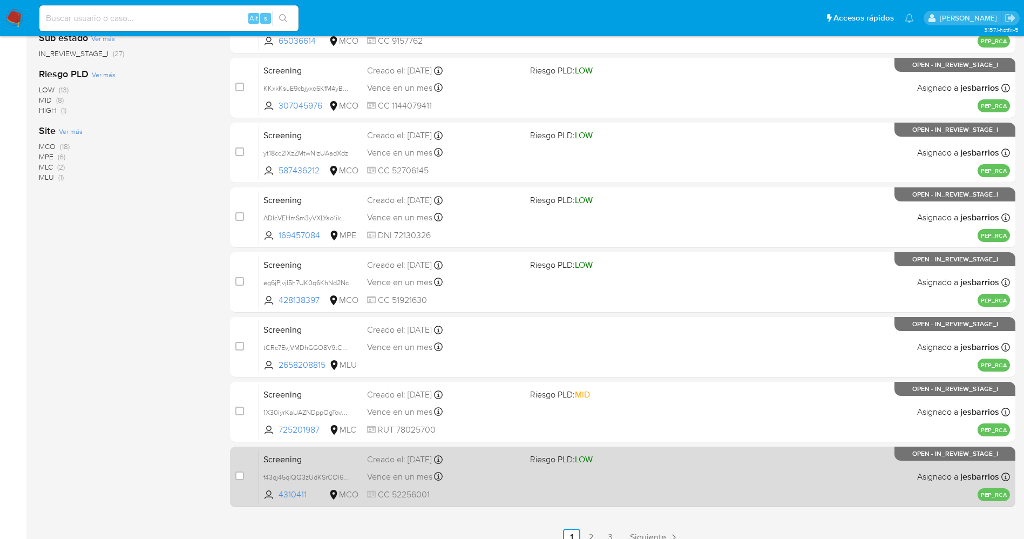
scroll to position [314, 0]
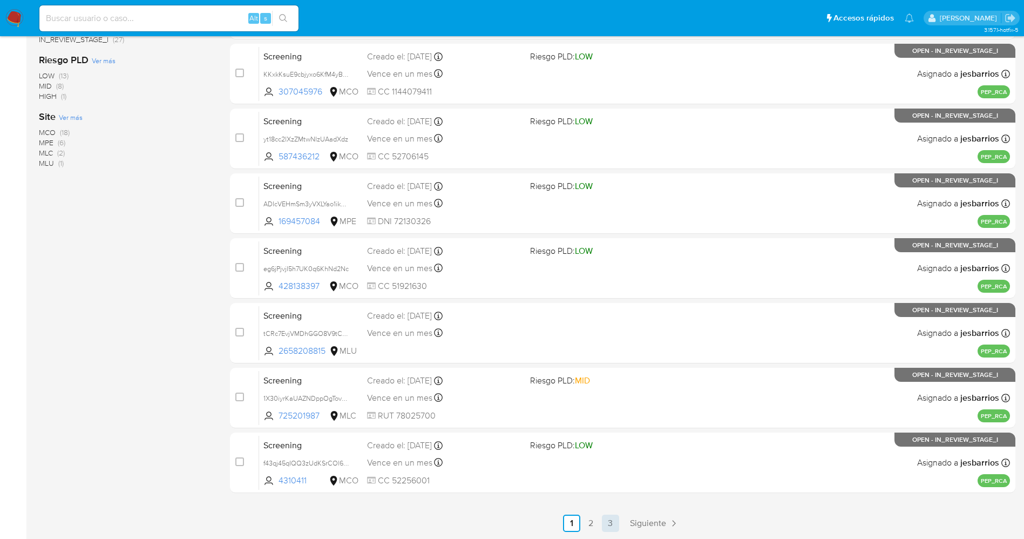
click at [608, 521] on link "3" at bounding box center [610, 523] width 17 height 17
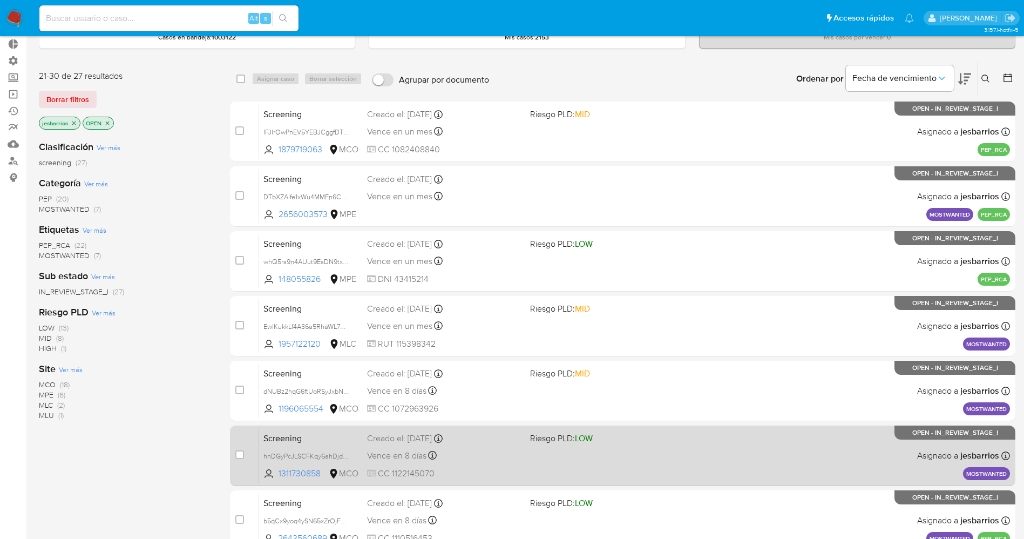
scroll to position [119, 0]
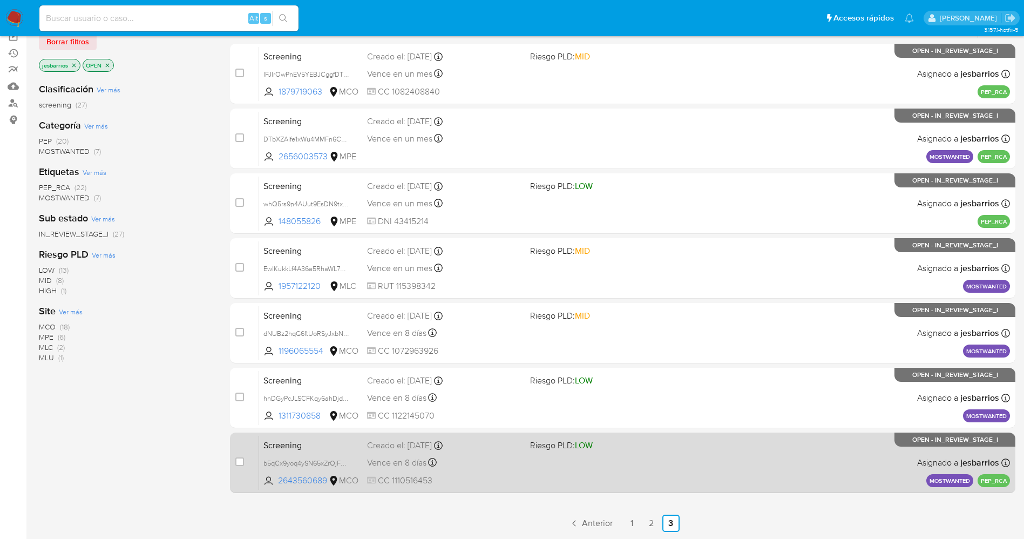
click at [557, 471] on div "Screening b5qCx9yoq4ySN65xZrOjF8UU 2643560689 MCO Riesgo PLD: LOW Creado el: 02…" at bounding box center [634, 462] width 751 height 55
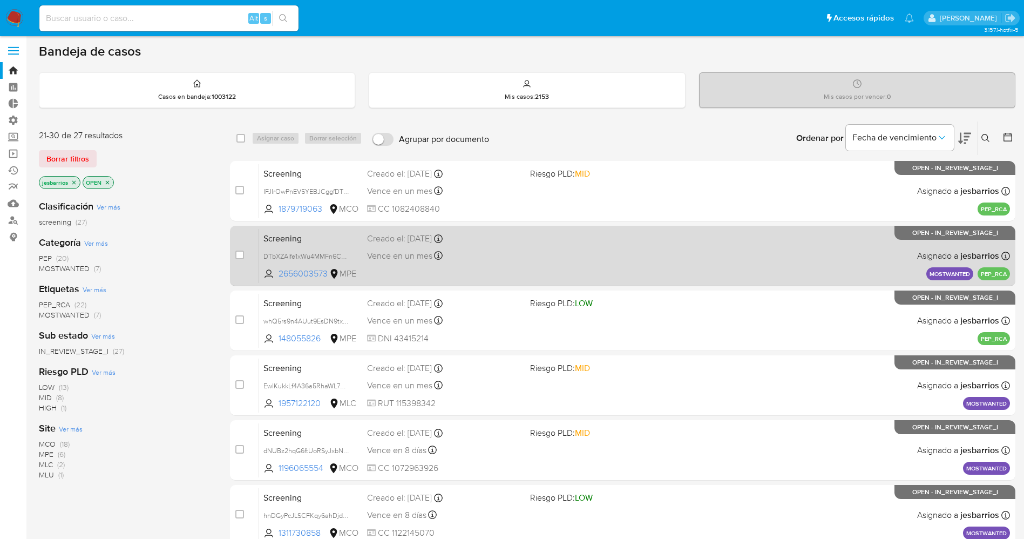
scroll to position [0, 0]
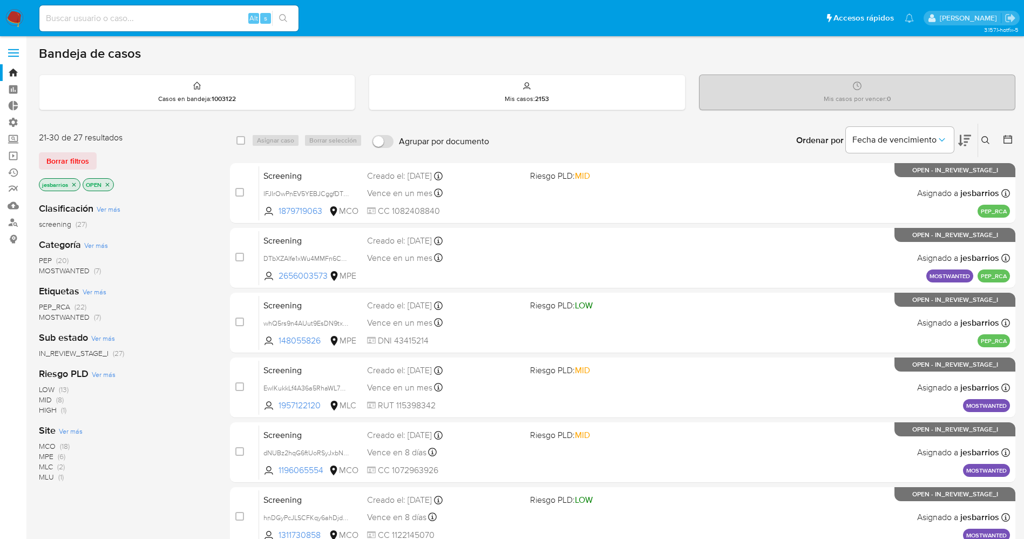
click at [68, 266] on span "MOSTWANTED" at bounding box center [64, 270] width 51 height 11
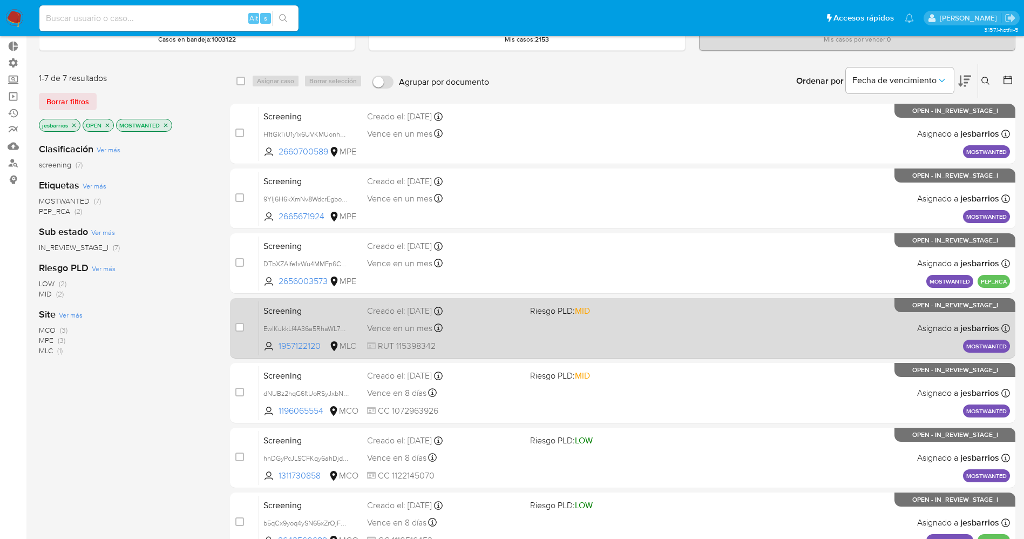
scroll to position [119, 0]
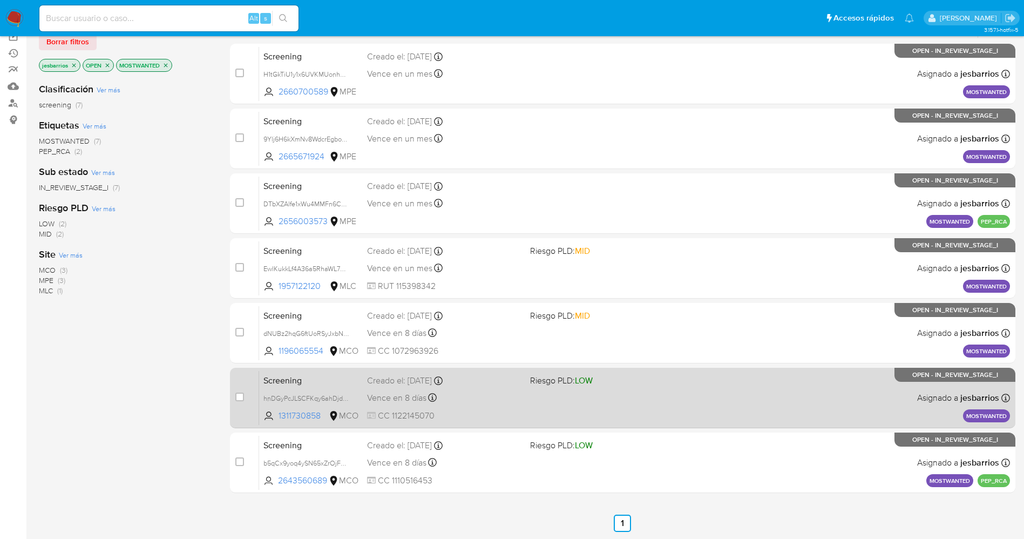
click at [727, 393] on div "Screening hnDGyPcJLSCFKqy6ahDjdQOF 1311730858 MCO Riesgo PLD: LOW Creado el: 02…" at bounding box center [634, 397] width 751 height 55
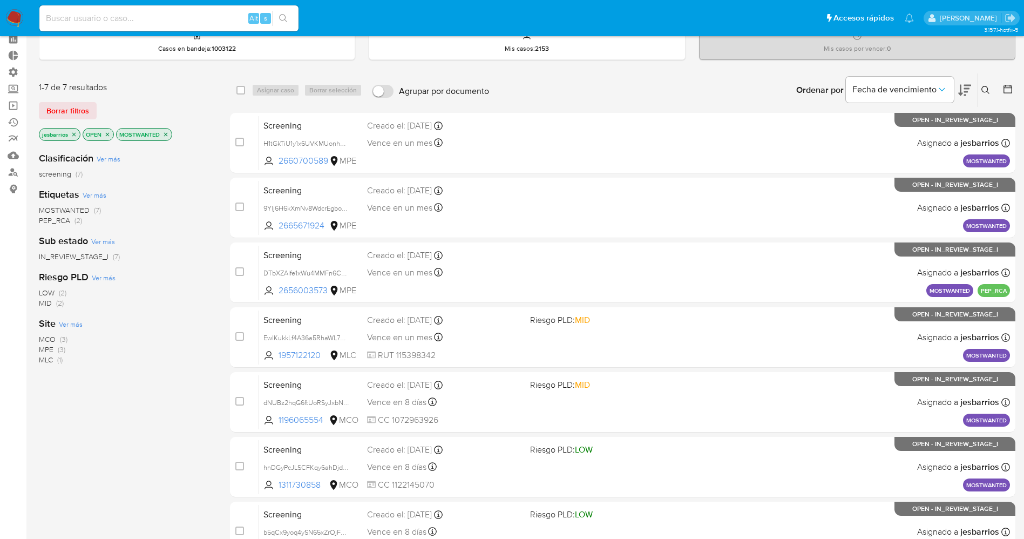
scroll to position [0, 0]
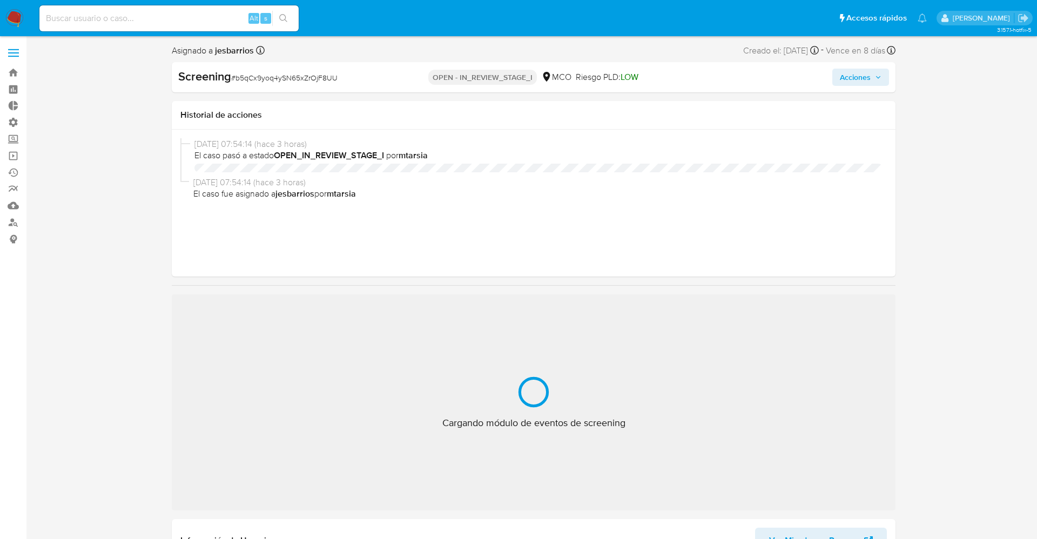
select select "10"
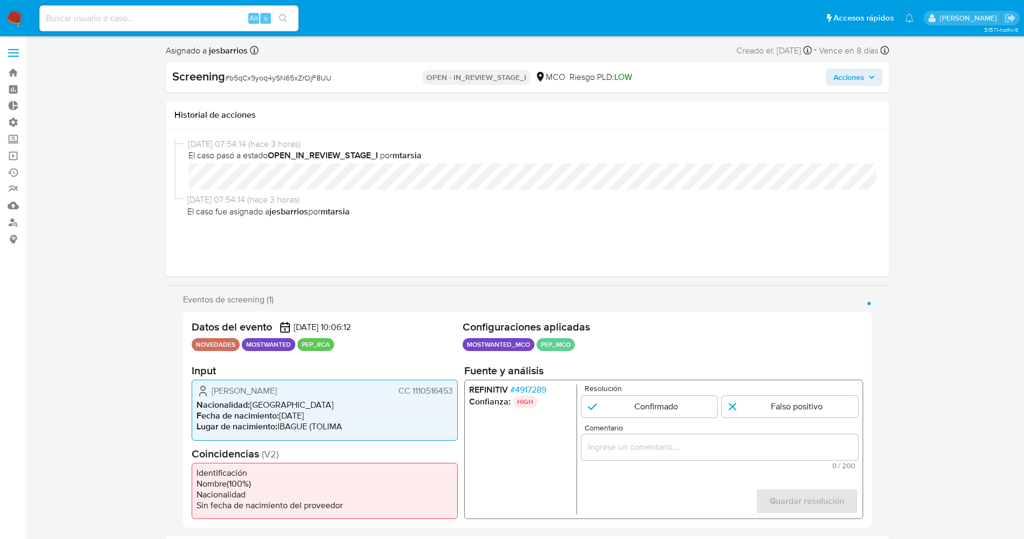
scroll to position [81, 0]
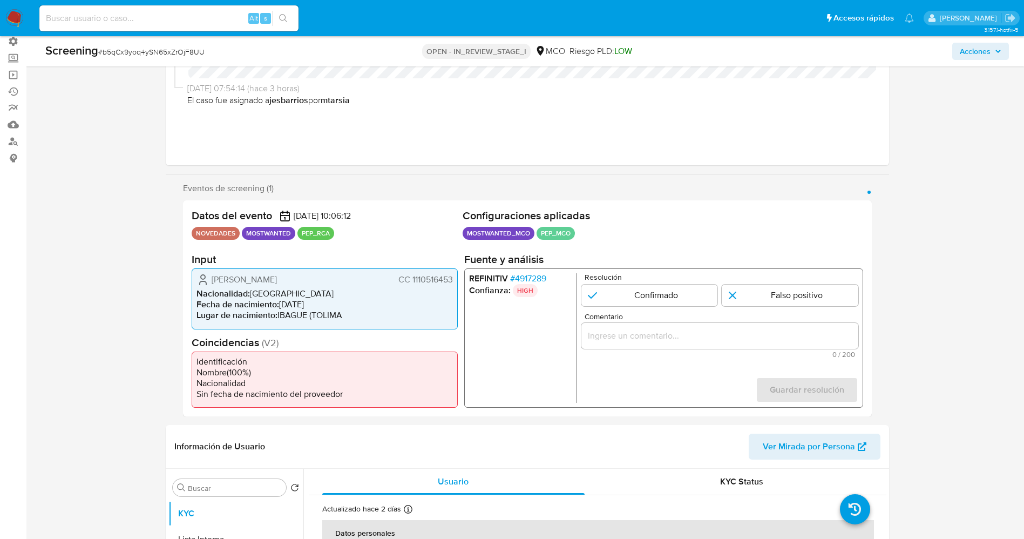
click at [535, 281] on span "# 4917289" at bounding box center [528, 278] width 36 height 11
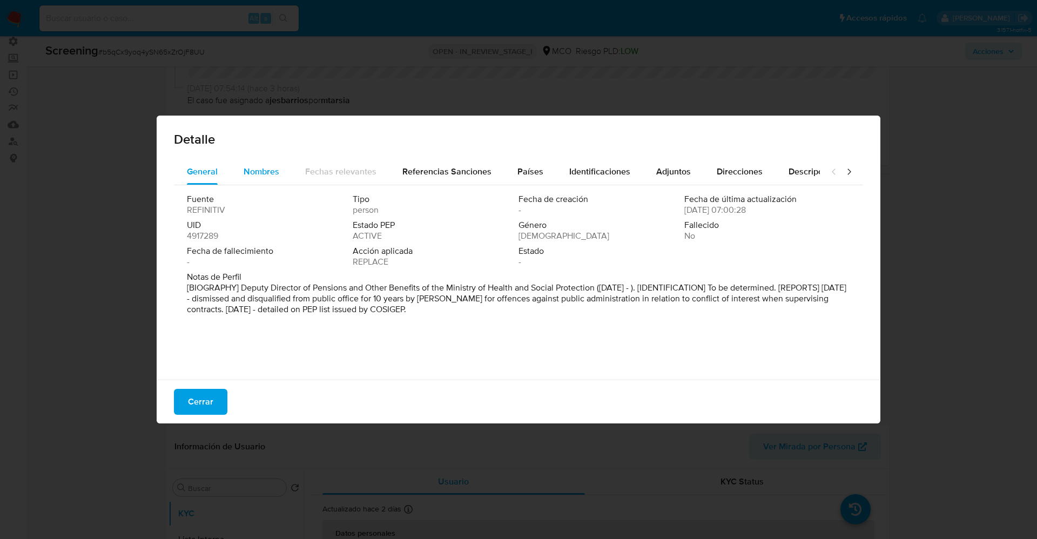
click at [276, 178] on div "Nombres" at bounding box center [262, 172] width 36 height 26
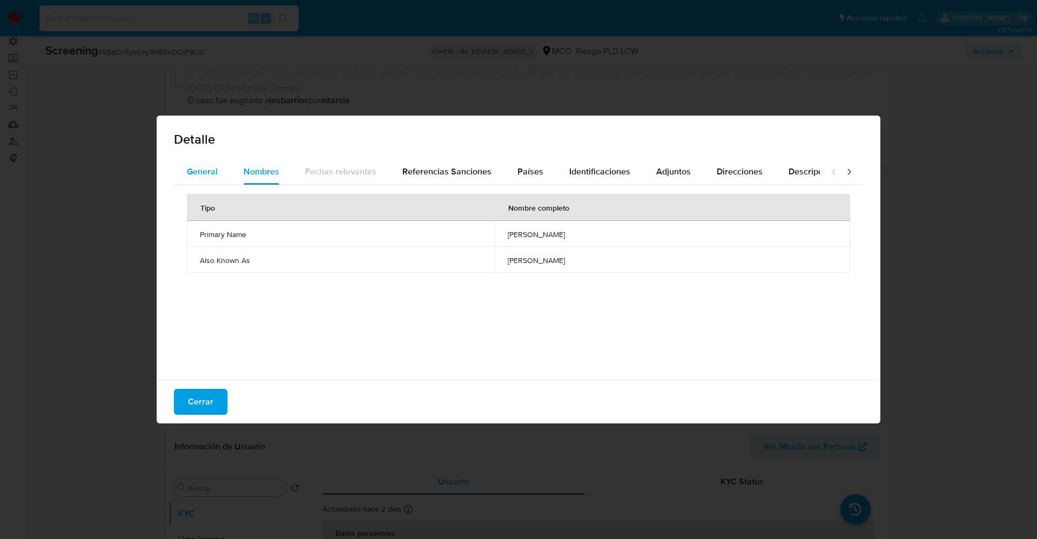
click at [208, 169] on span "General" at bounding box center [202, 171] width 31 height 12
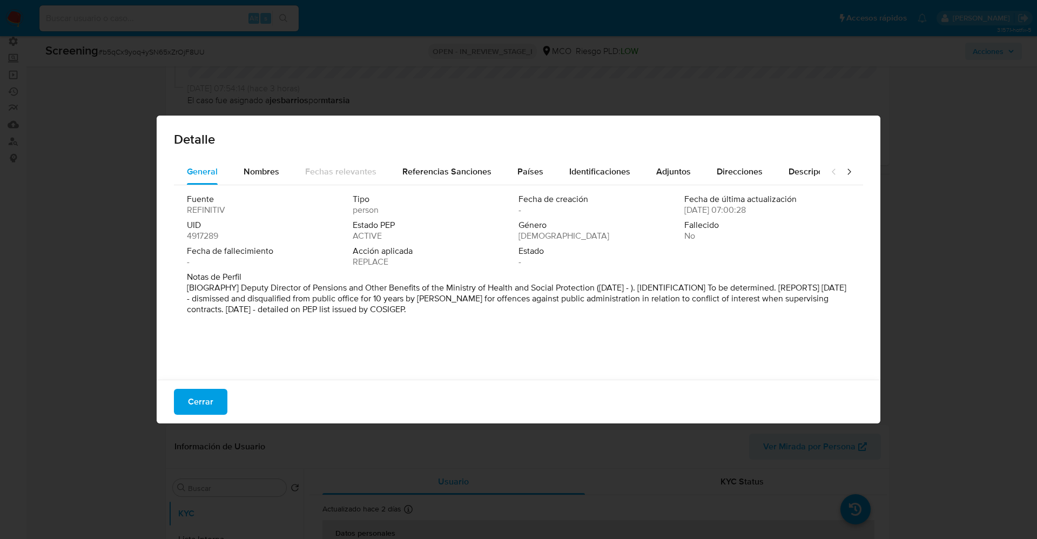
drag, startPoint x: 285, startPoint y: 292, endPoint x: 444, endPoint y: 325, distance: 162.7
click at [444, 325] on div "Fuente REFINITIV Tipo person Fecha de creación - Fecha de última actualización …" at bounding box center [518, 279] width 689 height 189
click at [263, 166] on span "Nombres" at bounding box center [262, 171] width 36 height 12
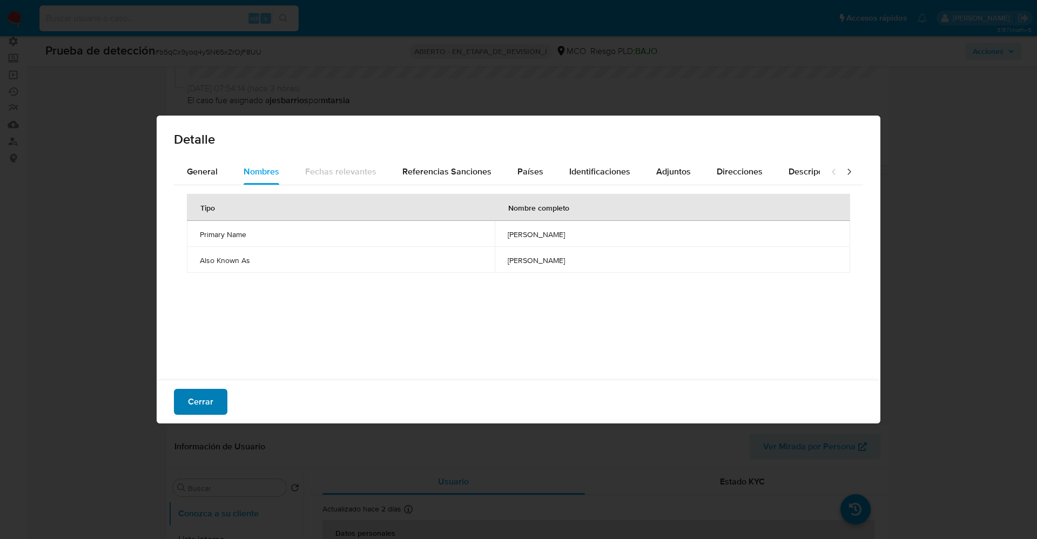
click at [207, 399] on span "Cerrar" at bounding box center [200, 402] width 25 height 24
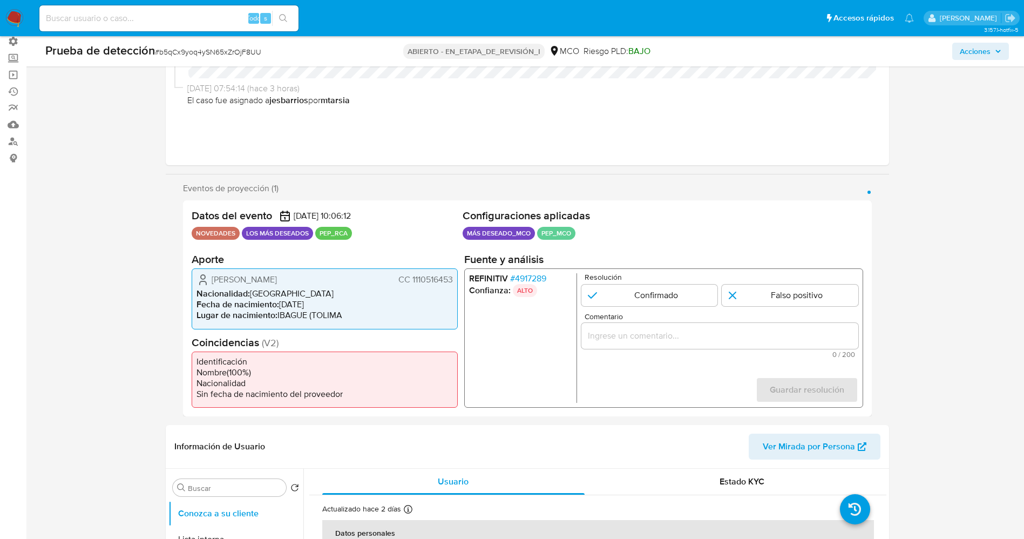
click at [537, 284] on font "4917289" at bounding box center [530, 278] width 31 height 12
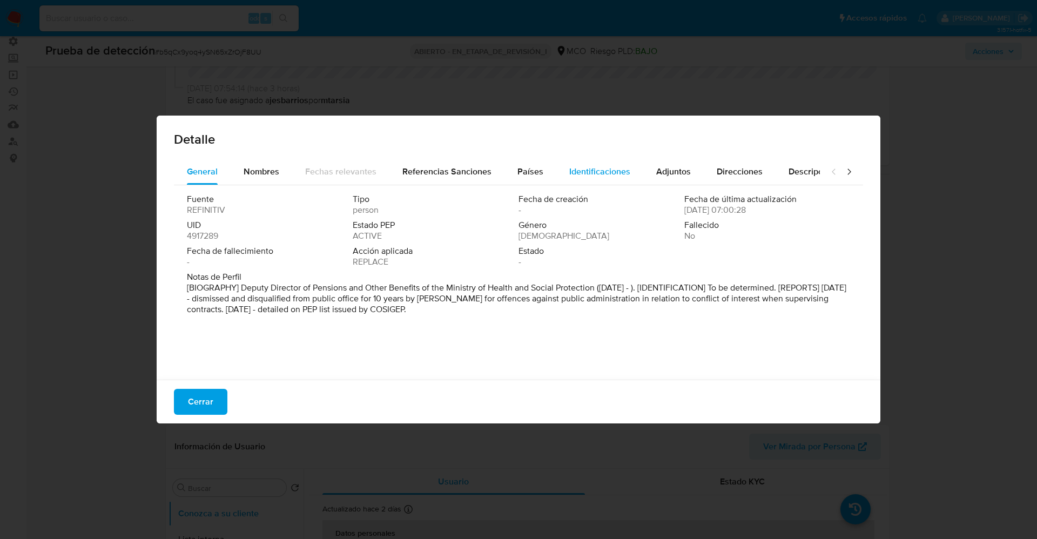
click at [584, 179] on div "Identificaciones" at bounding box center [599, 172] width 61 height 26
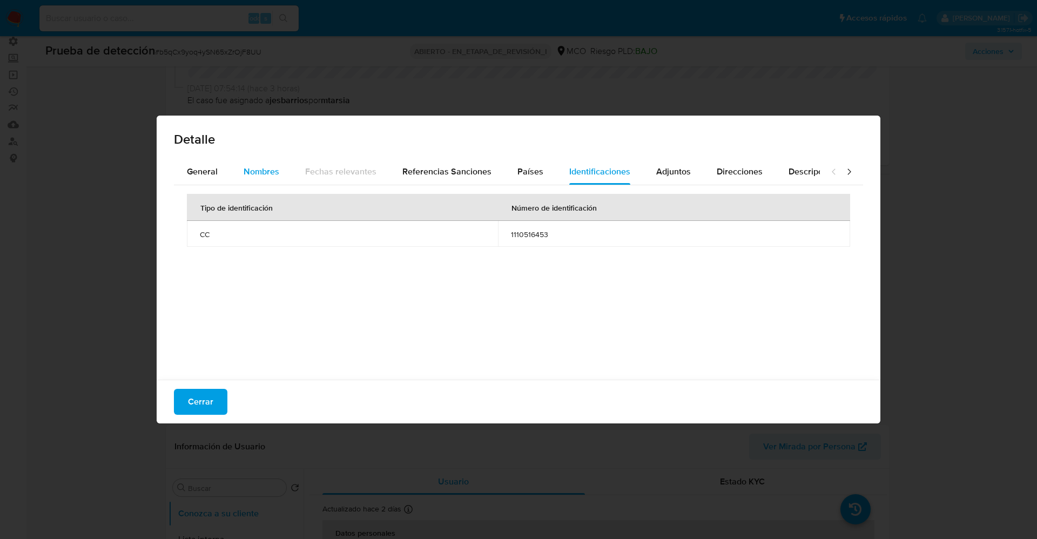
click at [258, 179] on div "Nombres" at bounding box center [262, 172] width 36 height 26
click at [201, 170] on span "General" at bounding box center [202, 171] width 31 height 12
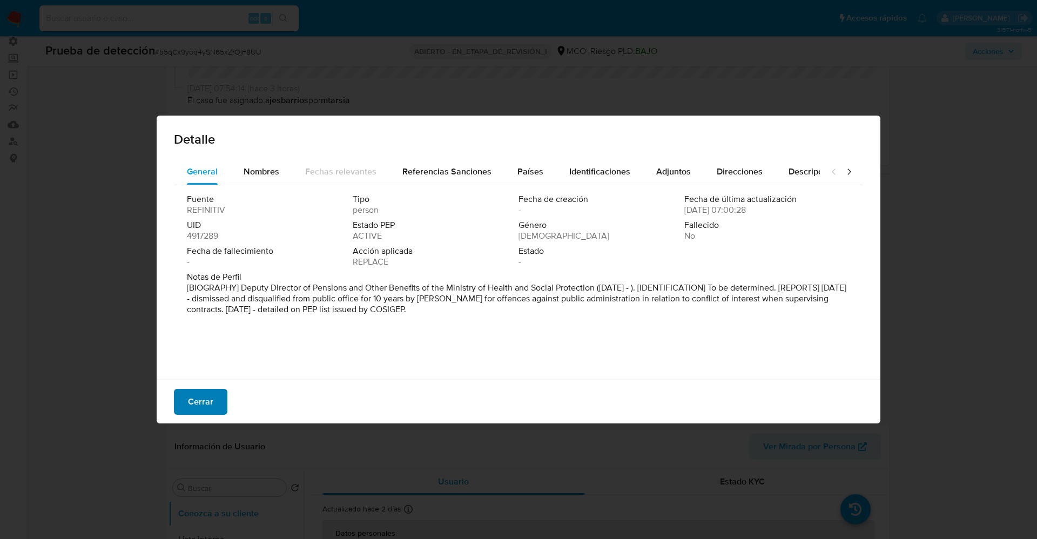
click at [194, 403] on font "Cerrar" at bounding box center [200, 402] width 25 height 26
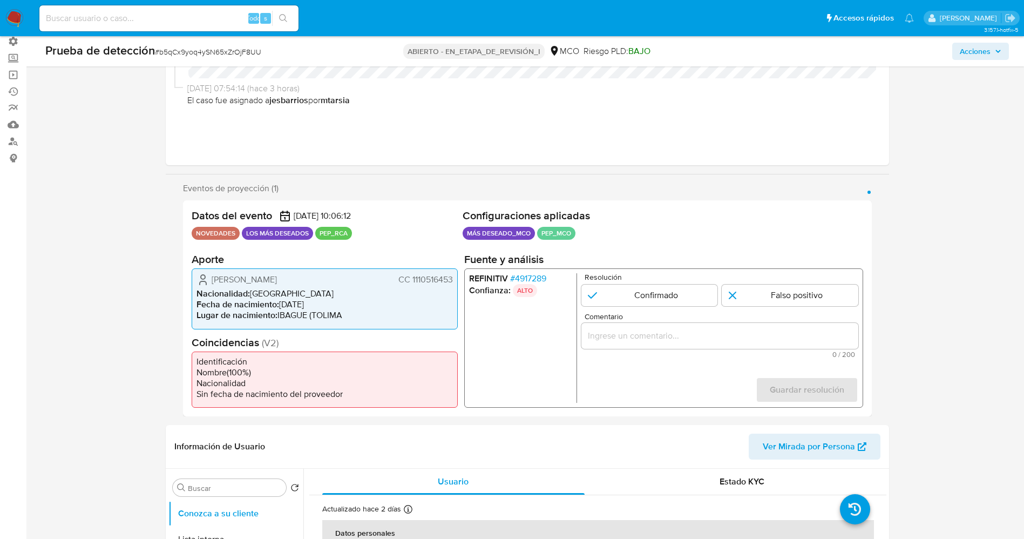
drag, startPoint x: 410, startPoint y: 278, endPoint x: 435, endPoint y: 284, distance: 25.4
click at [457, 277] on div "Daniel Felipe Soto Mejía CC 1110516453 Nacionalidad : Colombia Fecha de nacimie…" at bounding box center [325, 298] width 266 height 60
drag, startPoint x: 208, startPoint y: 277, endPoint x: 309, endPoint y: 271, distance: 101.7
click at [312, 270] on div "Daniel Felipe Soto Mejía CC 1110516453 Nacionalidad : Colombia Fecha de nacimie…" at bounding box center [325, 298] width 266 height 60
drag, startPoint x: 415, startPoint y: 276, endPoint x: 455, endPoint y: 276, distance: 39.4
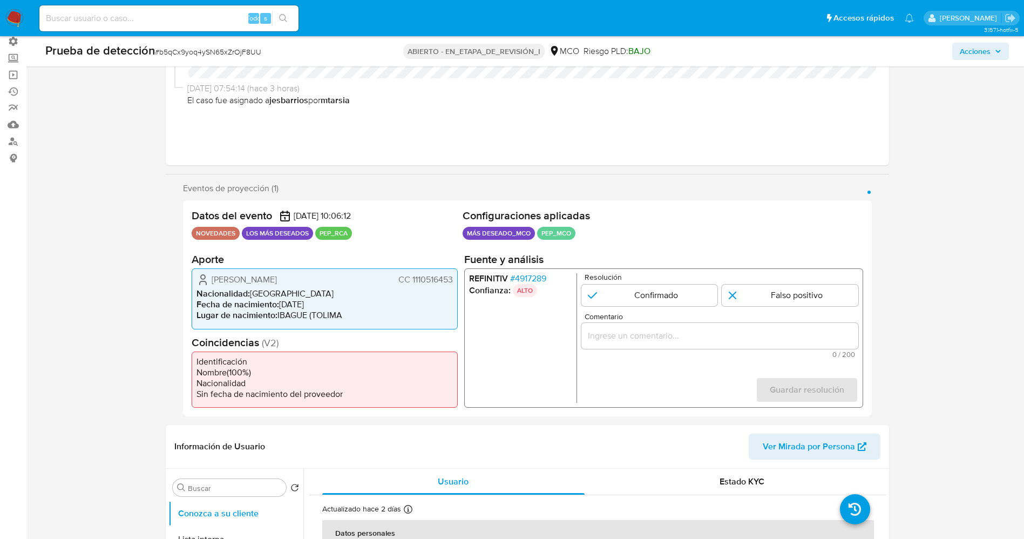
click at [455, 276] on div "Daniel Felipe Soto Mejía CC 1110516453 Nacionalidad : Colombia Fecha de nacimie…" at bounding box center [325, 298] width 266 height 60
drag, startPoint x: 309, startPoint y: 279, endPoint x: 294, endPoint y: 275, distance: 15.6
click at [336, 279] on div "Daniel Felipe Soto Mejía CC 1110516453" at bounding box center [325, 279] width 257 height 13
click at [272, 299] on span "Fecha de nacimiento :" at bounding box center [238, 304] width 83 height 12
drag, startPoint x: 210, startPoint y: 281, endPoint x: 460, endPoint y: 282, distance: 249.5
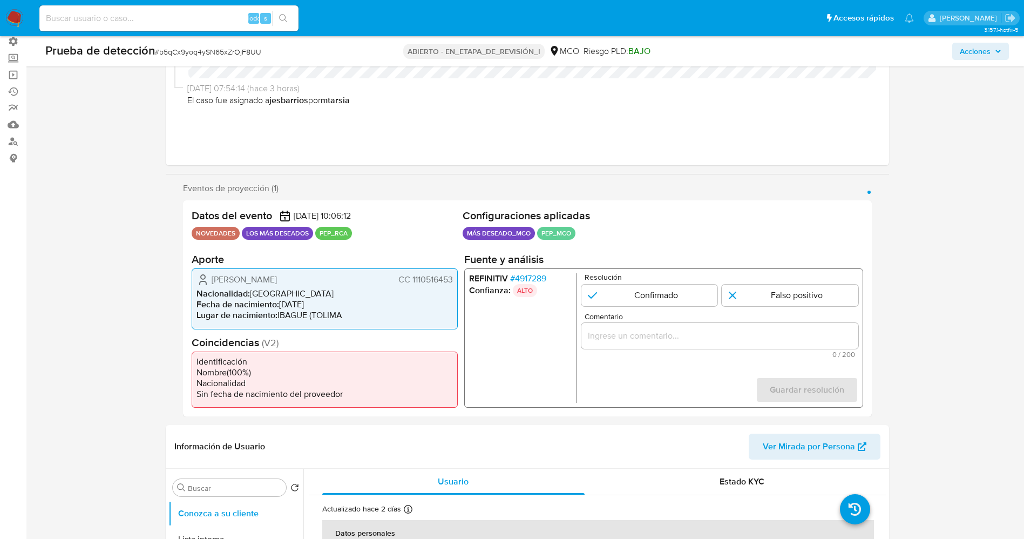
click at [460, 282] on div "Datos del evento 02/09/2025 10:06:12 NOVEDADES LOS MÁS DESEADOS PEP_RCA Configu…" at bounding box center [527, 308] width 689 height 216
click at [528, 285] on p "ALTO" at bounding box center [525, 290] width 24 height 13
click at [530, 280] on font "4917289" at bounding box center [530, 278] width 31 height 12
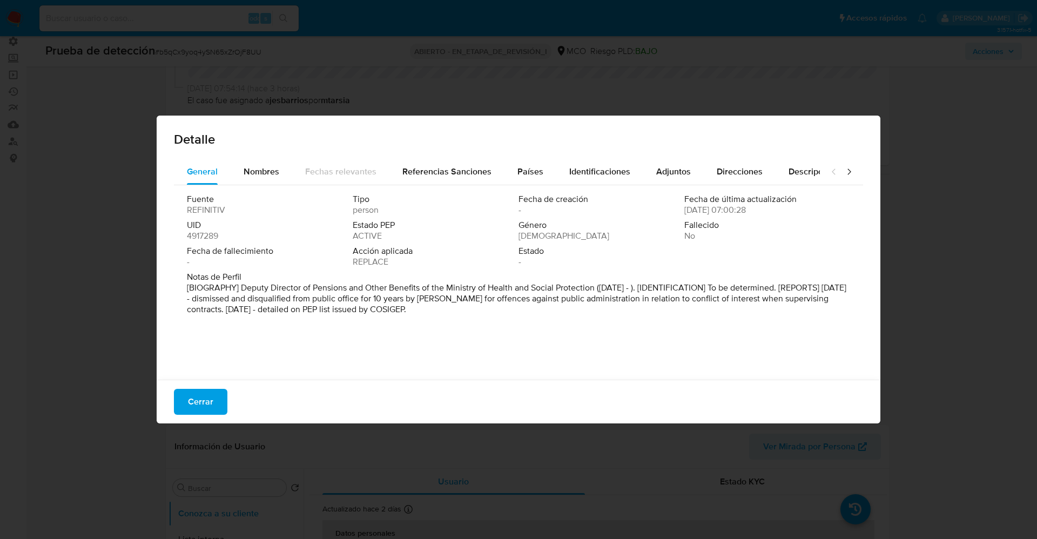
drag, startPoint x: 238, startPoint y: 285, endPoint x: 537, endPoint y: 328, distance: 302.3
click at [537, 328] on div "Fuente REFINITIV Tipo person Fecha de creación - Fecha de última actualización …" at bounding box center [518, 279] width 689 height 189
drag, startPoint x: 308, startPoint y: 267, endPoint x: 266, endPoint y: 279, distance: 43.9
click at [308, 267] on div "Fecha de fallecimiento -" at bounding box center [270, 257] width 166 height 22
drag, startPoint x: 300, startPoint y: 293, endPoint x: 569, endPoint y: 289, distance: 269.0
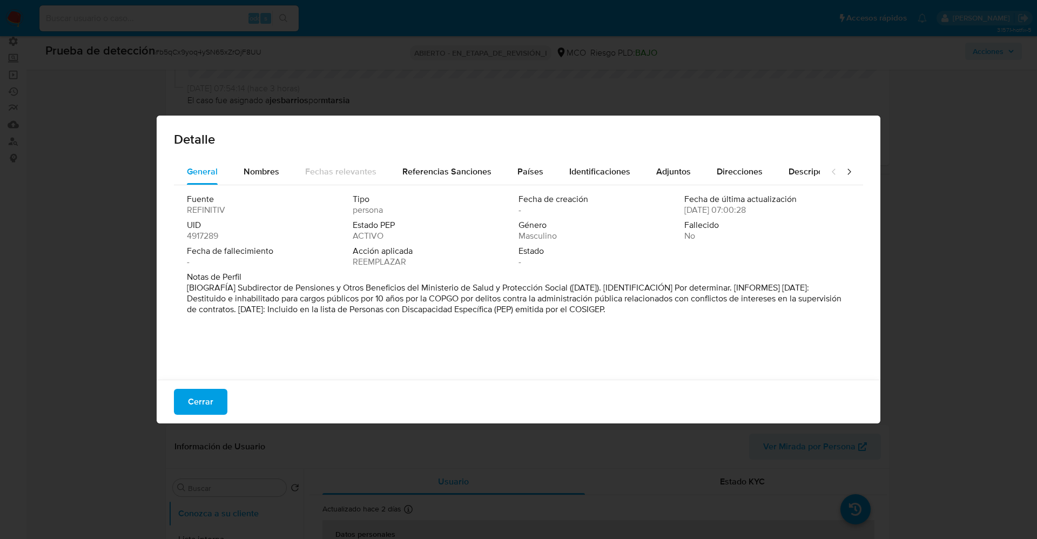
click at [569, 289] on font "[BIOGRAFÍA] Subdirector de Pensiones y Otros Beneficios del Ministerio de Salud…" at bounding box center [514, 298] width 655 height 34
drag, startPoint x: 185, startPoint y: 395, endPoint x: 340, endPoint y: 353, distance: 160.6
click at [185, 396] on button "Cerrar" at bounding box center [200, 402] width 53 height 26
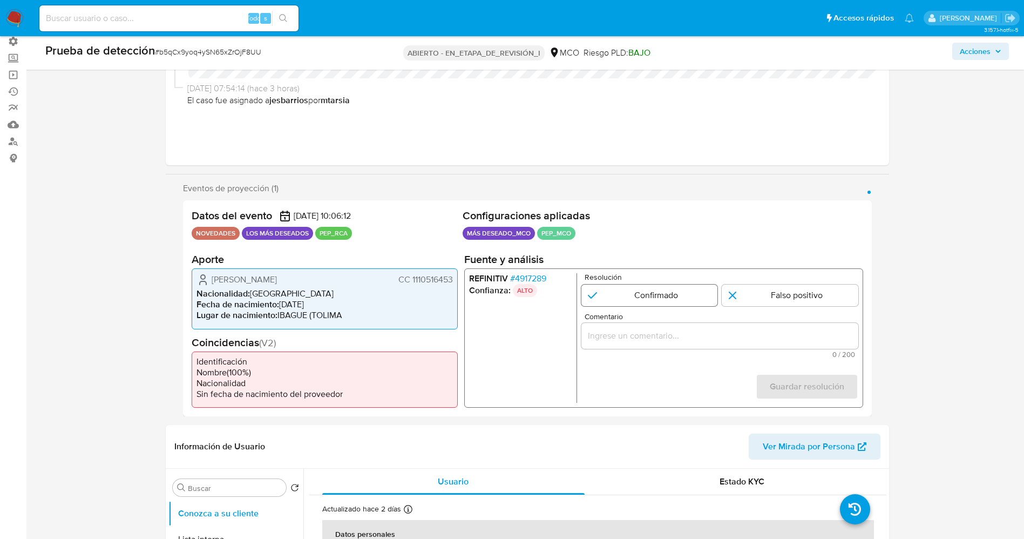
click at [656, 300] on input "1 de 1" at bounding box center [649, 296] width 137 height 22
radio input "true"
click at [650, 335] on input "Comentario" at bounding box center [719, 336] width 277 height 14
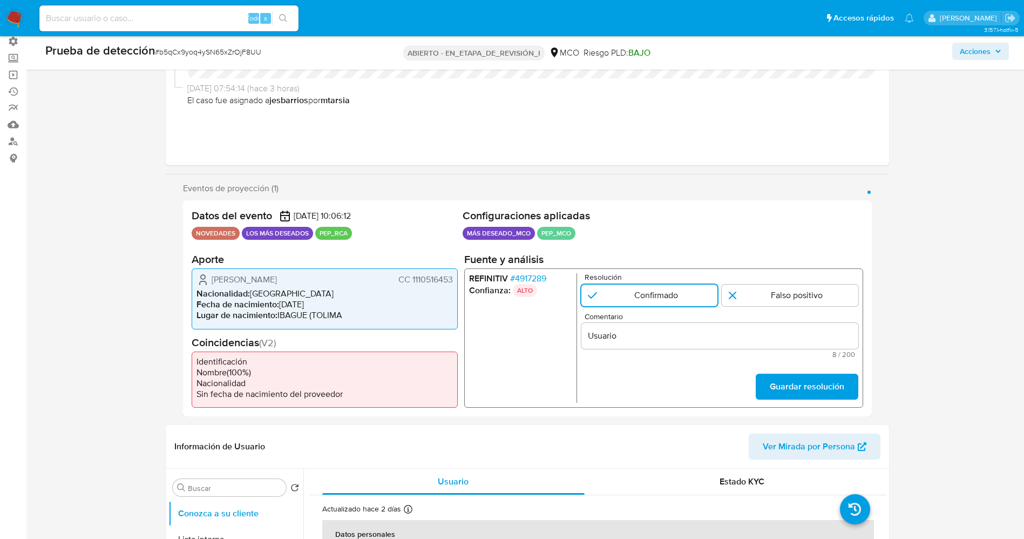
drag, startPoint x: 213, startPoint y: 278, endPoint x: 456, endPoint y: 279, distance: 243.0
click at [456, 279] on div "Daniel Felipe Soto Mejía CC 1110516453 Nacionalidad : Colombia Fecha de nacimie…" at bounding box center [325, 298] width 266 height 60
click at [652, 326] on div "Usuario" at bounding box center [719, 336] width 277 height 26
click at [652, 328] on div "Usuario" at bounding box center [719, 336] width 277 height 26
click at [652, 336] on input "Usuario" at bounding box center [719, 336] width 277 height 14
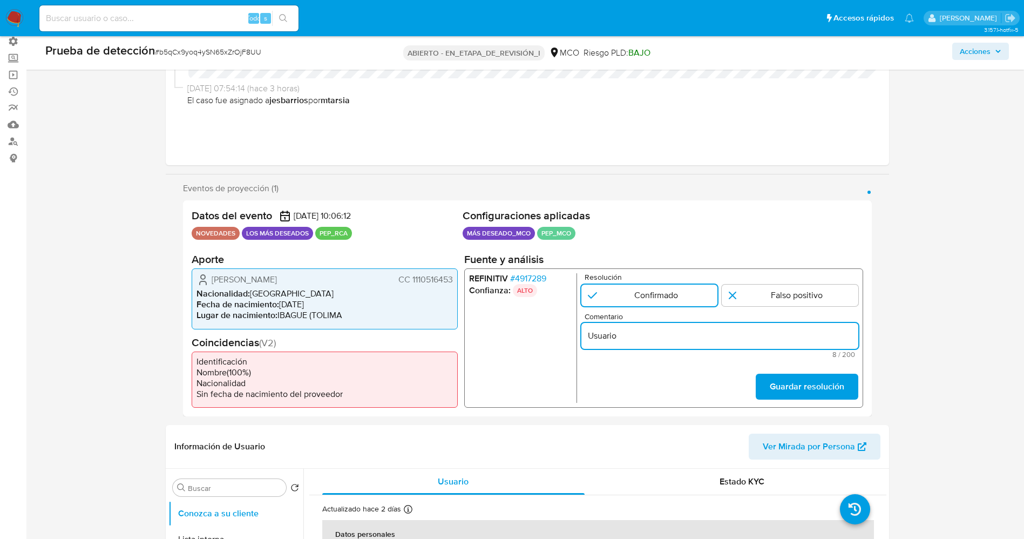
paste input "Daniel Felipe Soto Mejía CC 1110516453"
click at [851, 339] on input "Usuario Daniel Felipe Soto Mejía CC 1110516453 se desempeña como" at bounding box center [719, 336] width 277 height 14
paste input "Subdirector de Pensiones y Otros Beneficios del Ministerio de Salud y Protecció…"
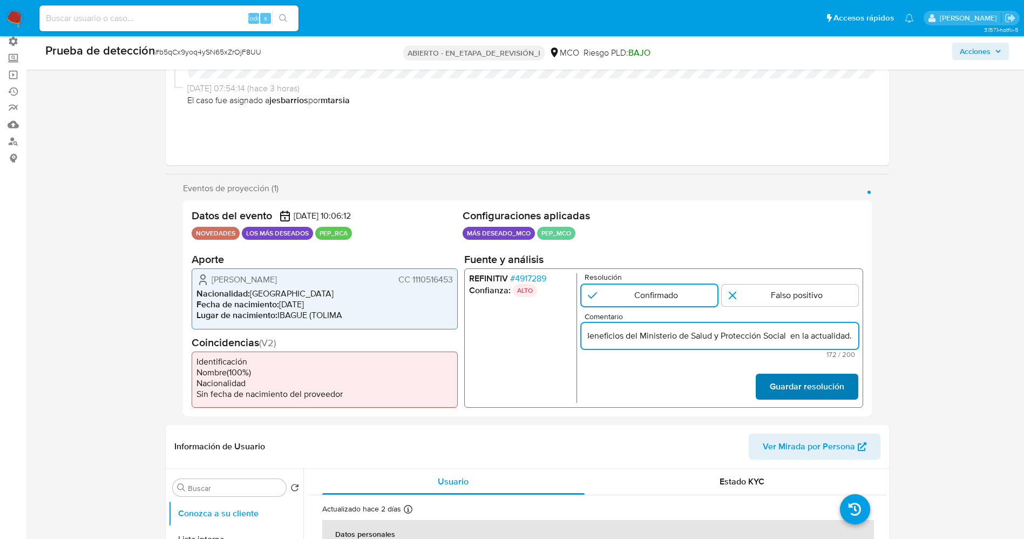
type input "Usuario Daniel Felipe Soto Mejía CC 1110516453 se desempeña como Subdirector de…"
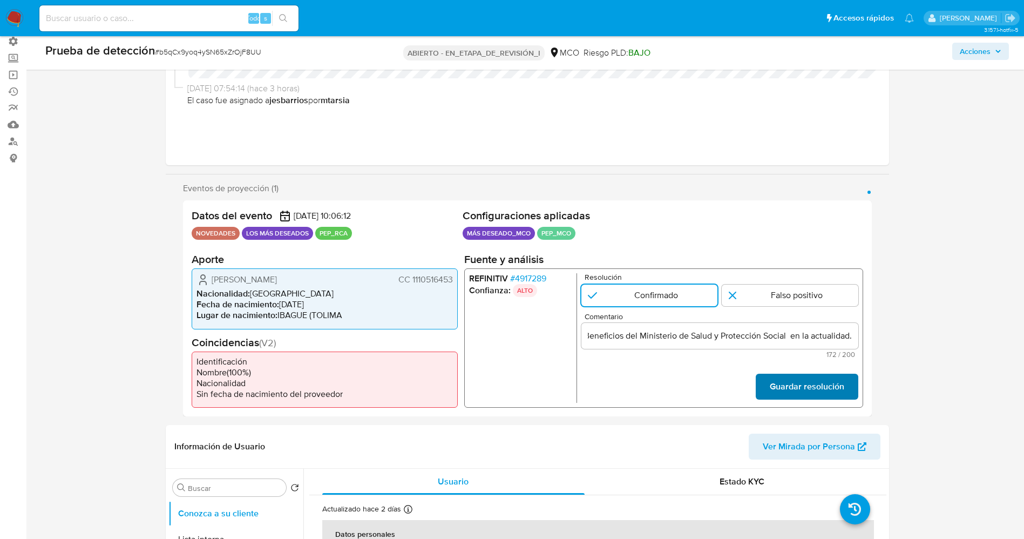
click at [833, 388] on font "Guardar resolución" at bounding box center [807, 387] width 75 height 26
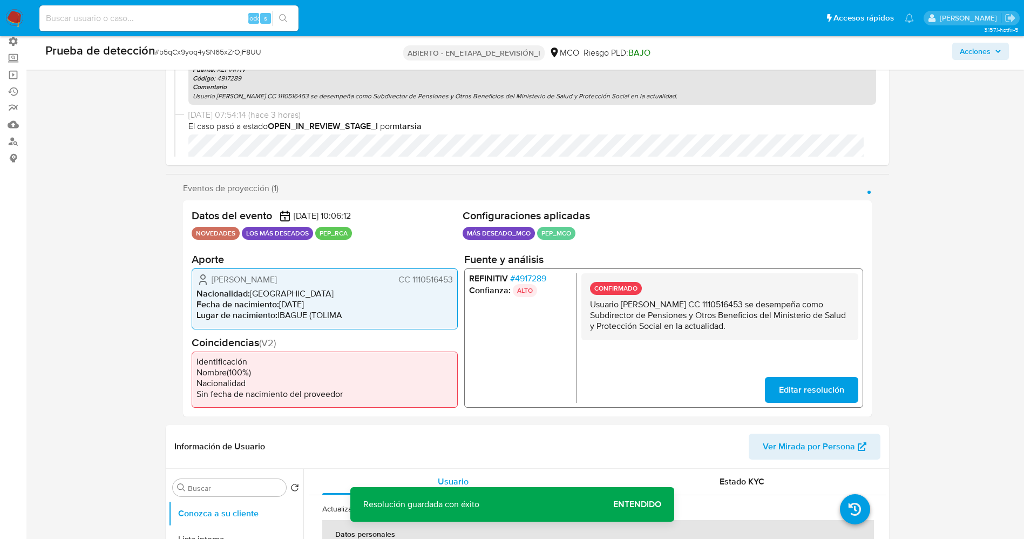
drag, startPoint x: 584, startPoint y: 306, endPoint x: 780, endPoint y: 352, distance: 201.9
click at [780, 352] on div "CONFIRMADO Usuario Daniel Felipe Soto Mejía CC 1110516453 se desempeña como Sub…" at bounding box center [719, 338] width 277 height 130
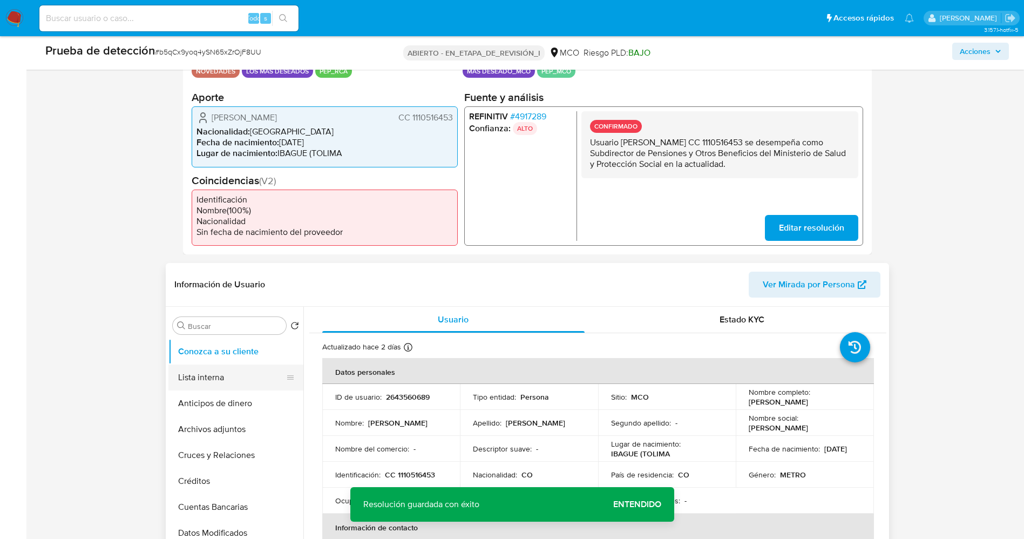
click at [242, 385] on button "Lista interna" at bounding box center [231, 378] width 126 height 26
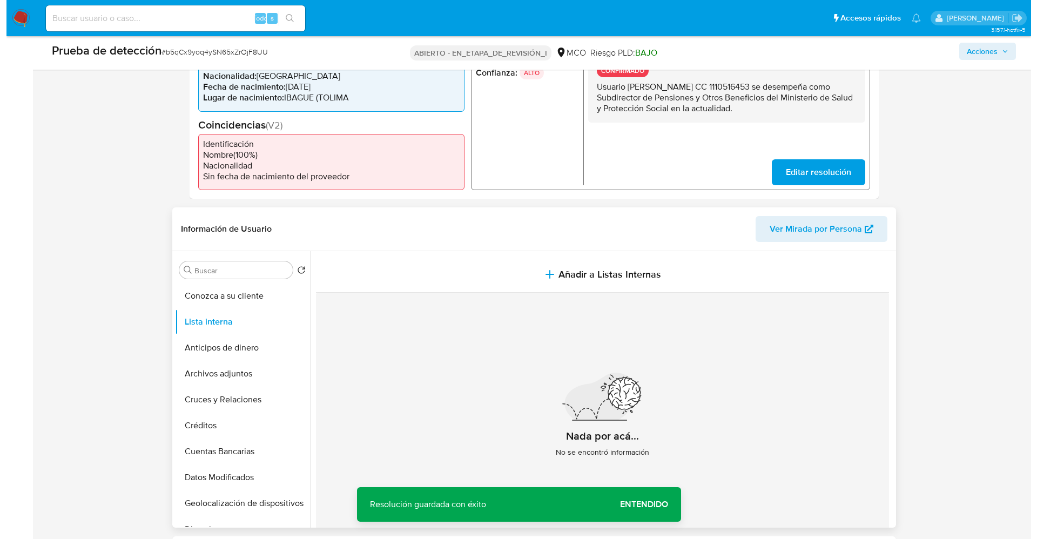
scroll to position [324, 0]
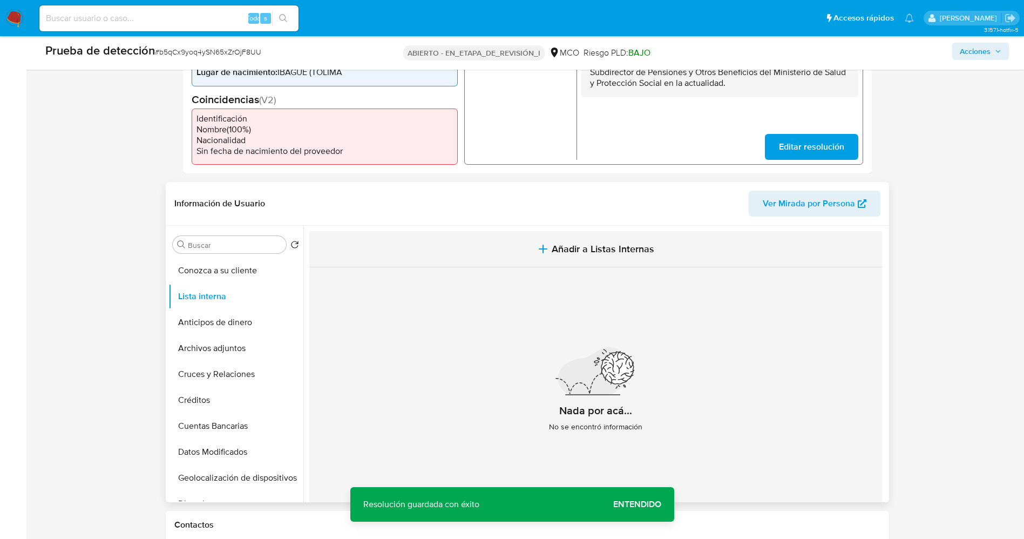
click at [541, 244] on icon "button" at bounding box center [543, 248] width 13 height 13
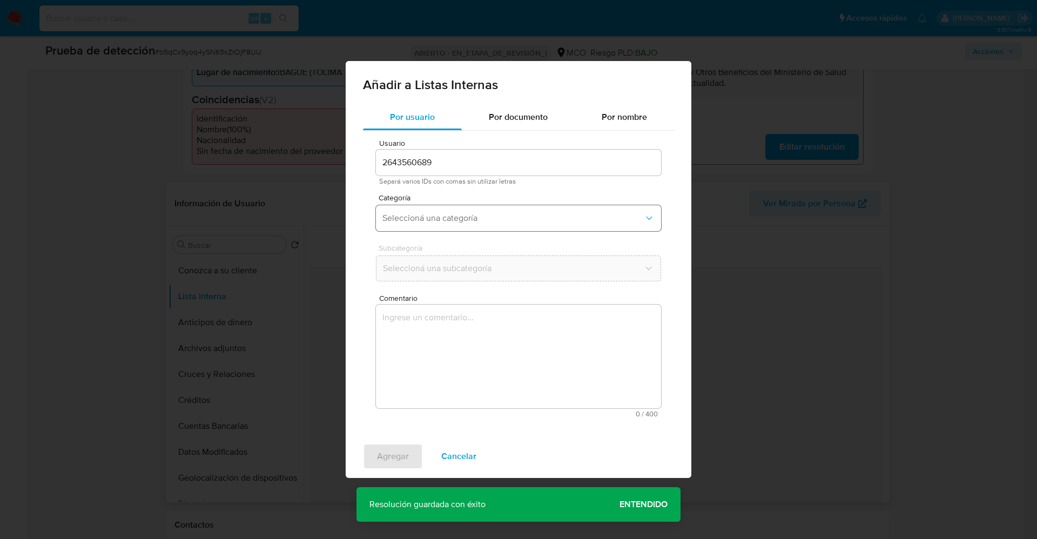
click at [454, 225] on button "Seleccioná una categoría" at bounding box center [518, 218] width 285 height 26
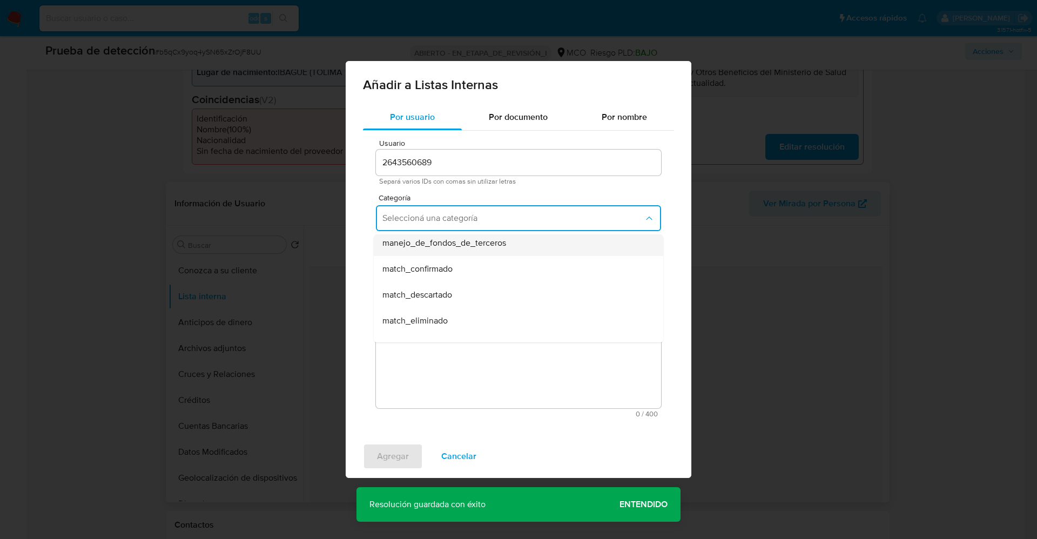
scroll to position [81, 0]
click at [442, 248] on span "match_confirmado" at bounding box center [417, 244] width 70 height 11
click at [444, 268] on span "Seleccioná una subcategoría" at bounding box center [512, 268] width 261 height 11
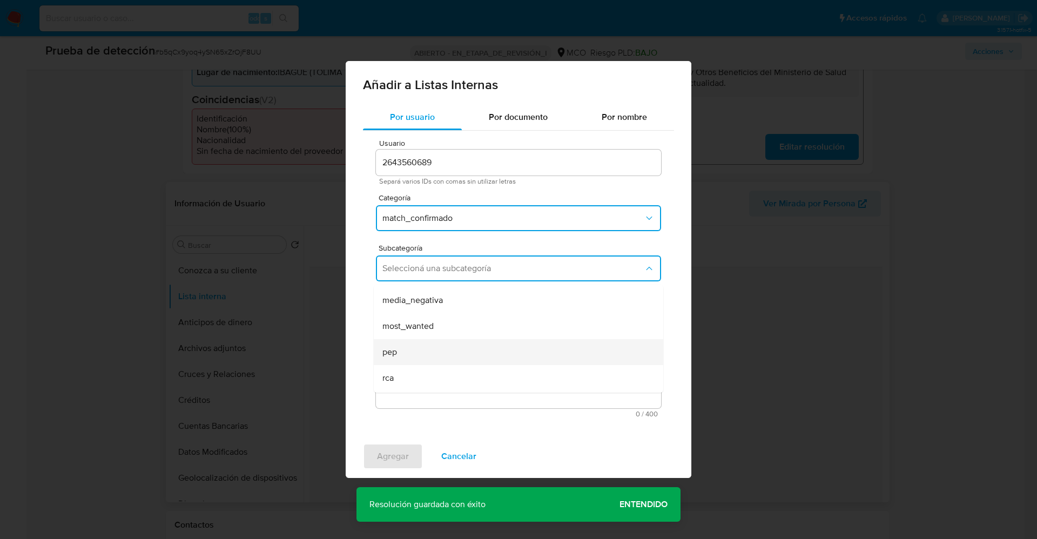
scroll to position [73, 0]
click at [426, 319] on div "pep" at bounding box center [515, 328] width 266 height 26
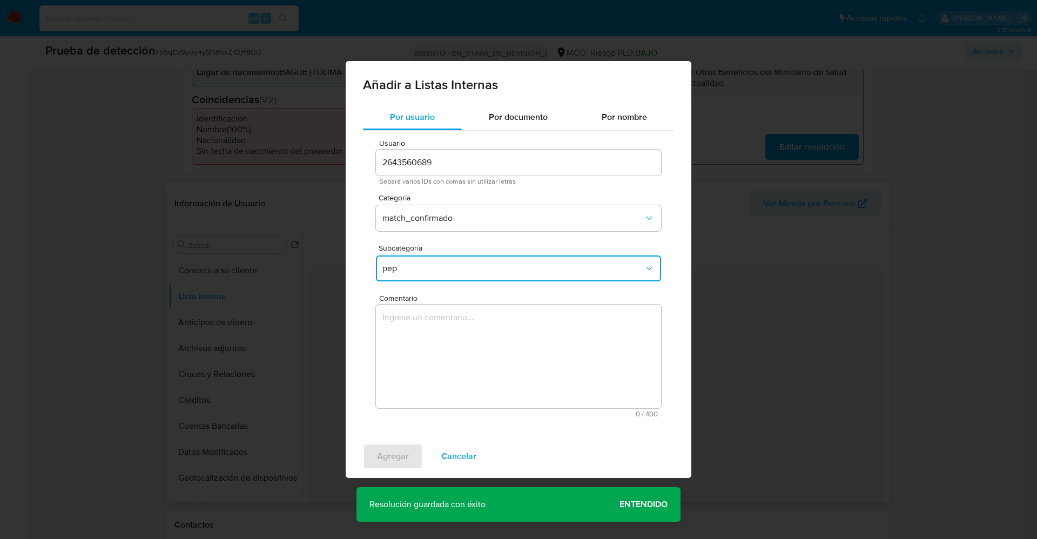
click at [429, 326] on textarea "Comentario" at bounding box center [518, 357] width 285 height 104
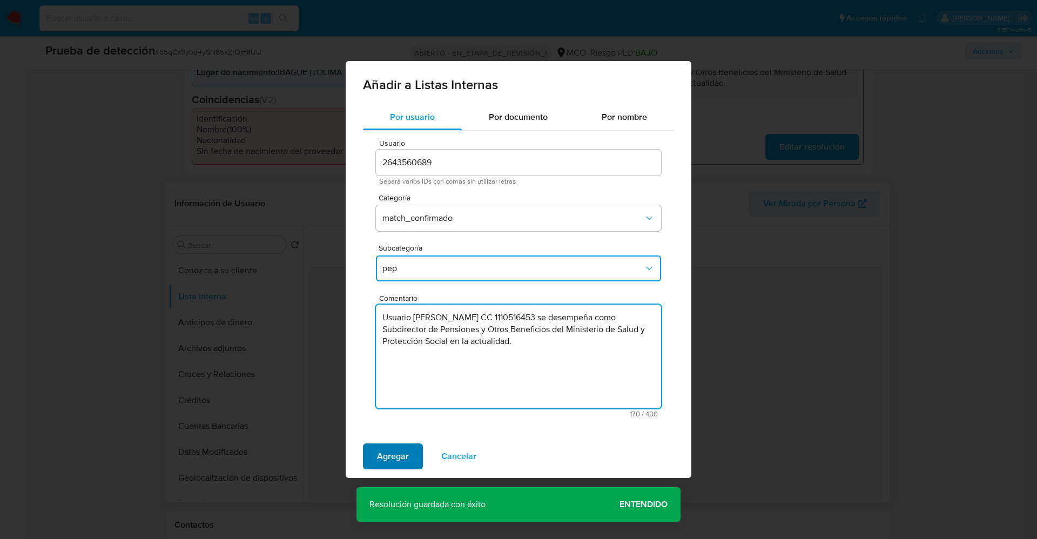
type textarea "Usuario Daniel Felipe Soto Mejía CC 1110516453 se desempeña como Subdirector de…"
click at [377, 461] on span "Agregar" at bounding box center [393, 456] width 32 height 24
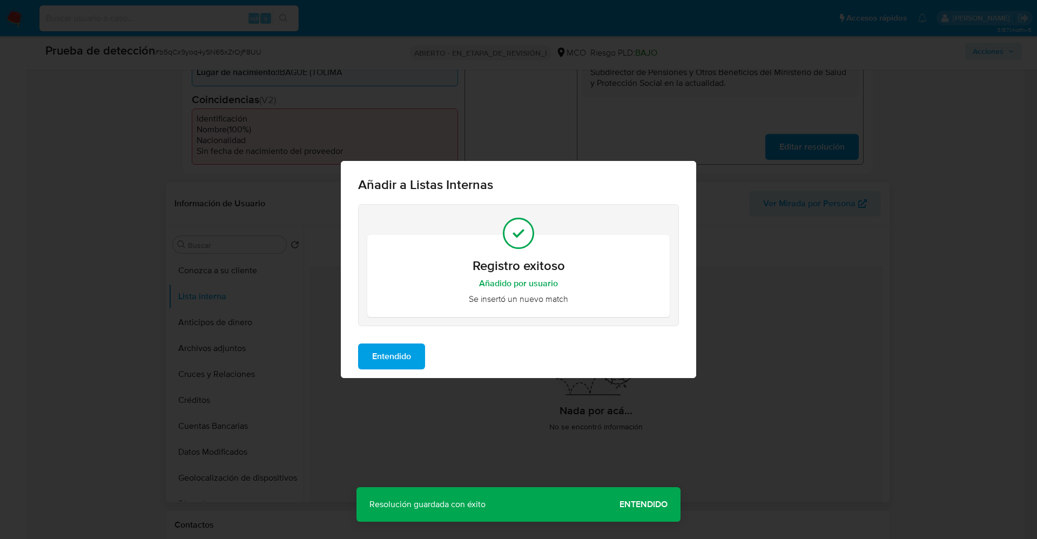
click at [400, 362] on span "Entendido" at bounding box center [391, 357] width 39 height 24
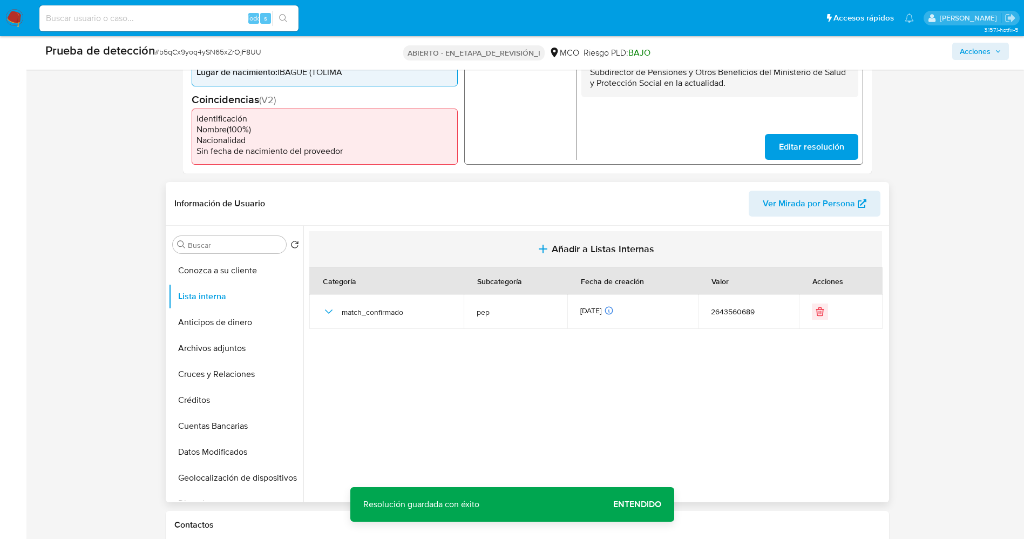
click at [545, 252] on icon "button" at bounding box center [543, 248] width 13 height 13
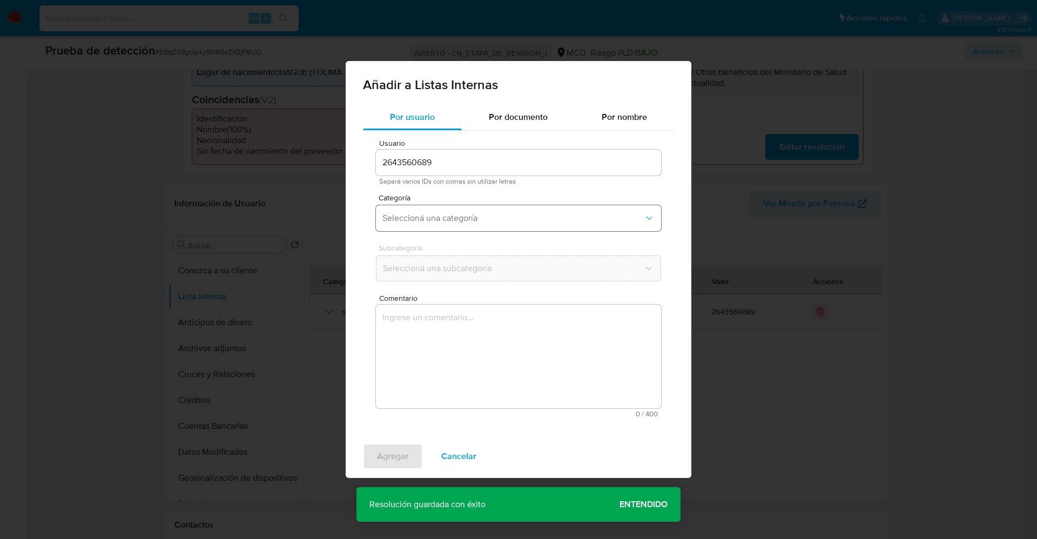
click at [488, 220] on span "Seleccioná una categoría" at bounding box center [512, 218] width 261 height 11
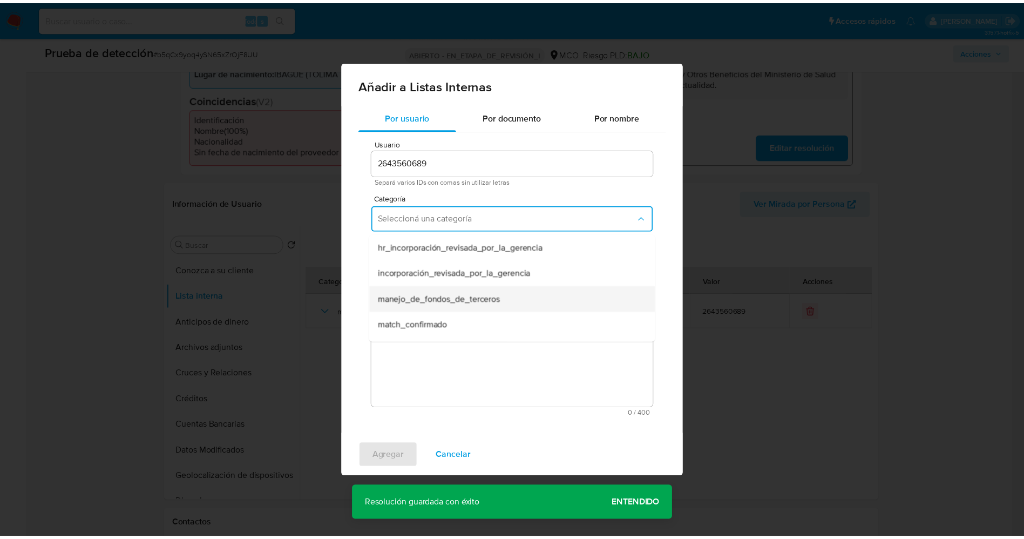
scroll to position [81, 0]
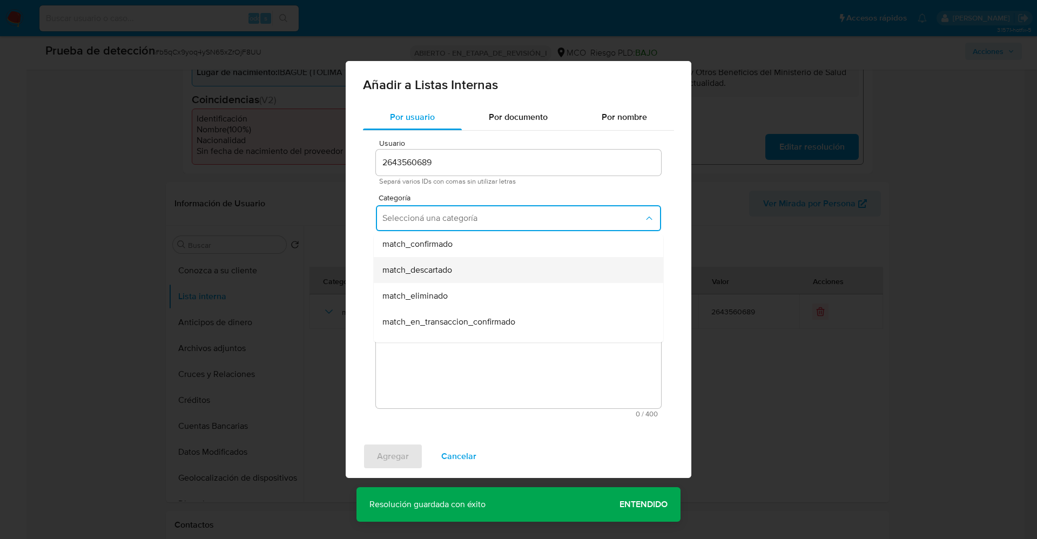
click at [457, 272] on div "match_descartado" at bounding box center [515, 270] width 266 height 26
click at [461, 265] on span "Seleccioná una subcategoría" at bounding box center [512, 268] width 261 height 11
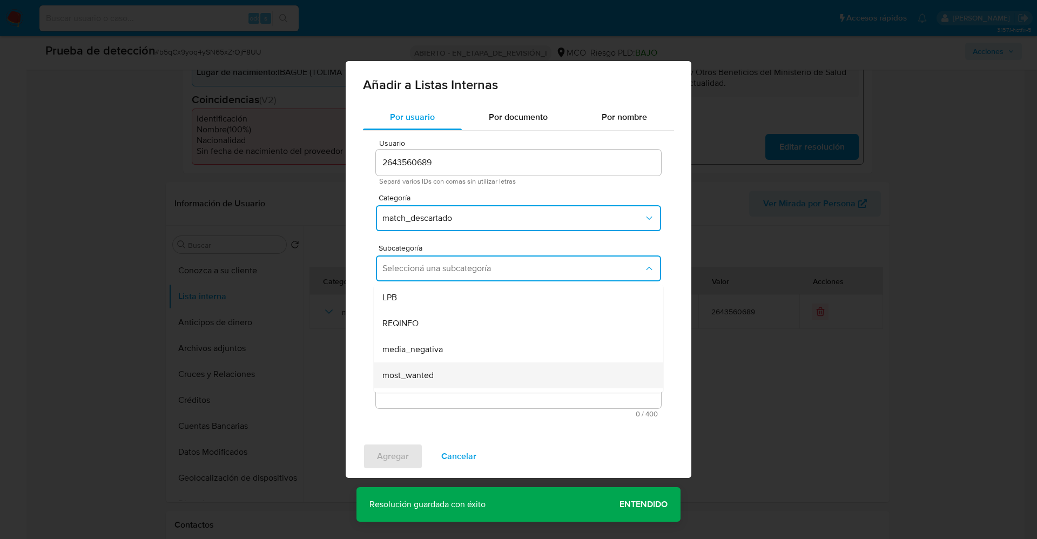
click at [423, 375] on span "most_wanted" at bounding box center [407, 375] width 51 height 11
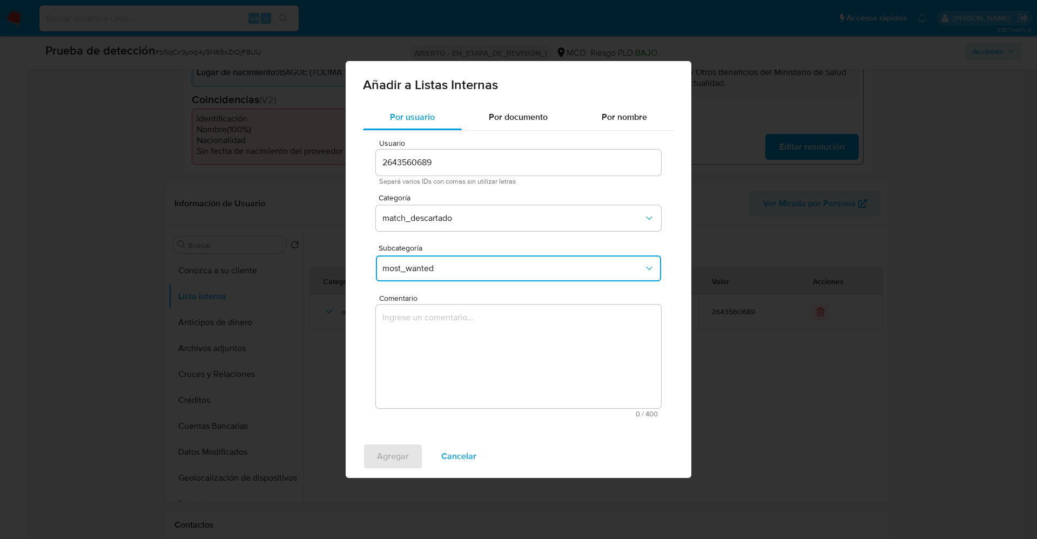
click at [496, 346] on textarea "Comentario" at bounding box center [518, 357] width 285 height 104
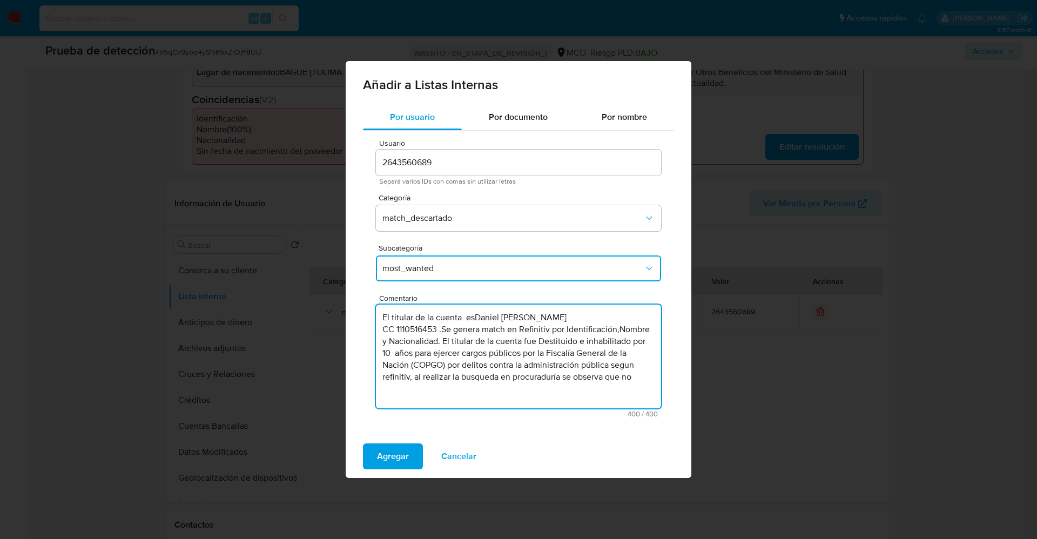
drag, startPoint x: 475, startPoint y: 318, endPoint x: 315, endPoint y: 304, distance: 160.5
click at [315, 304] on div "Añadir a Listas Internas Por usuario Por documento Por nombre Usuario 264356068…" at bounding box center [518, 269] width 1037 height 539
drag, startPoint x: 441, startPoint y: 338, endPoint x: 525, endPoint y: 343, distance: 84.4
click at [525, 343] on textarea "Usuario Daniel Felipe Soto Mejía CC 1110516453 .Se genera match en Refinitiv po…" at bounding box center [518, 357] width 285 height 104
click at [573, 384] on textarea "Usuario Daniel Felipe Soto Mejía CC 1110516453 .Se genera match en Refinitiv po…" at bounding box center [518, 357] width 285 height 104
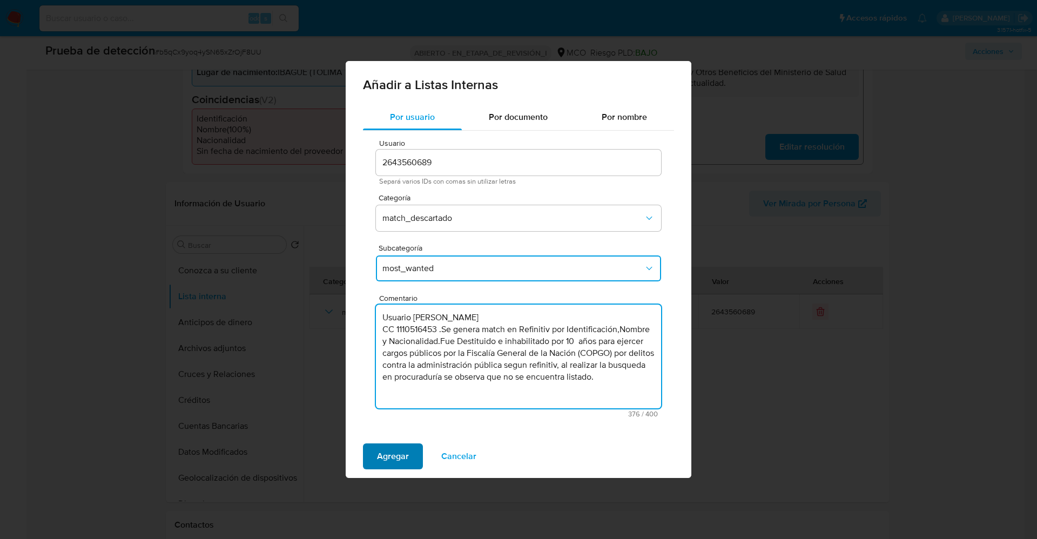
type textarea "Usuario Daniel Felipe Soto Mejía CC 1110516453 .Se genera match en Refinitiv po…"
click at [390, 446] on span "Agregar" at bounding box center [393, 456] width 32 height 24
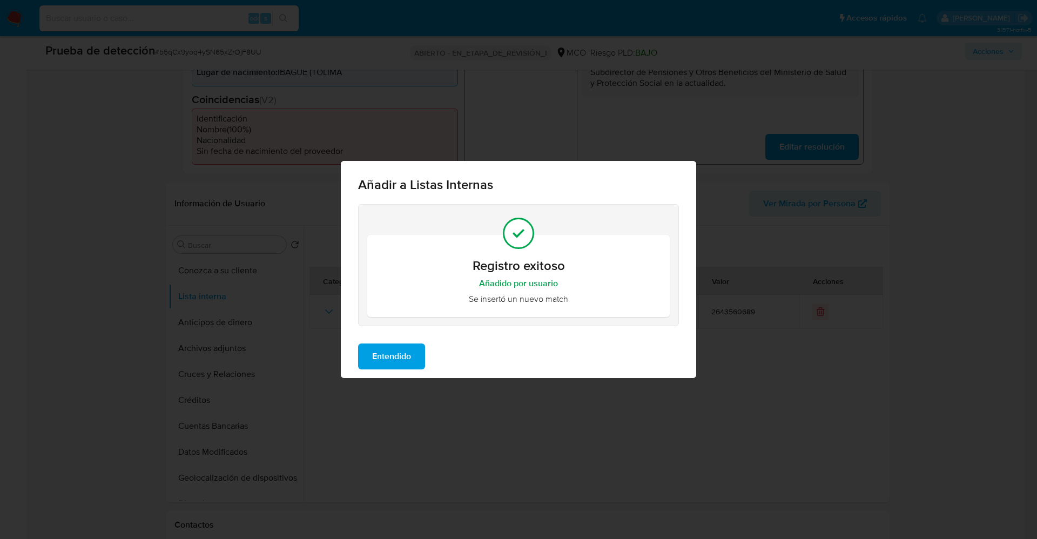
click at [400, 357] on span "Entendido" at bounding box center [391, 357] width 39 height 24
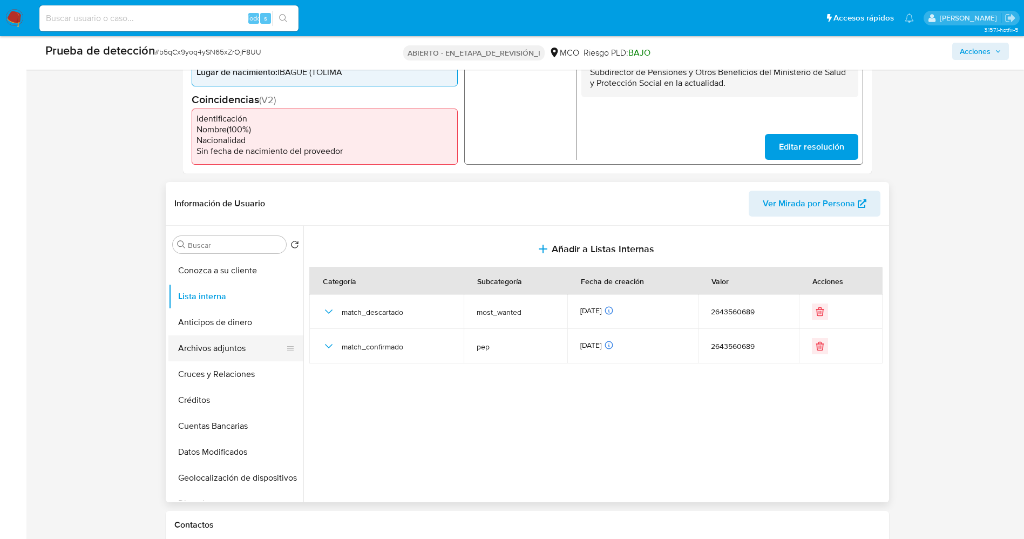
click at [223, 344] on button "Archivos adjuntos" at bounding box center [231, 348] width 126 height 26
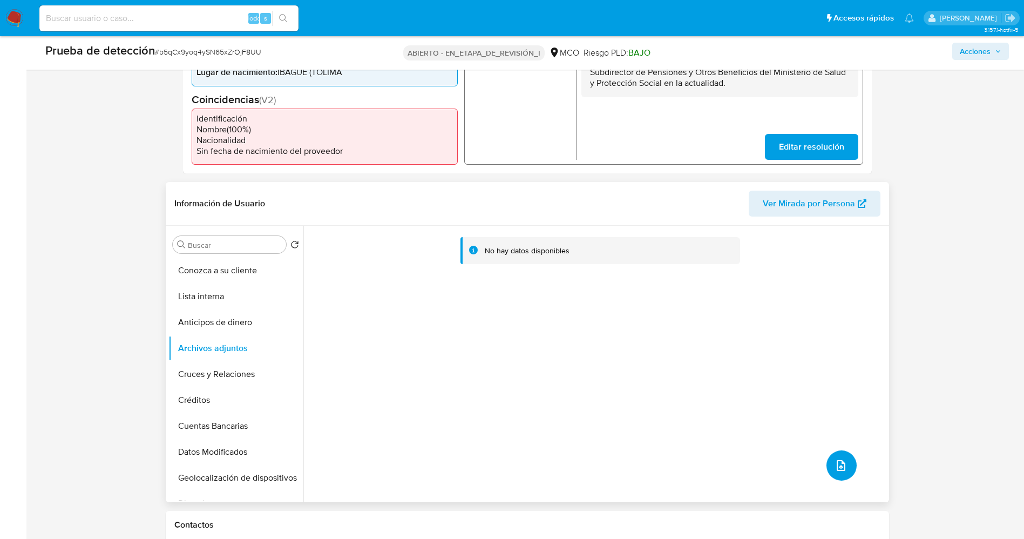
click at [837, 461] on icon "subir archivo" at bounding box center [841, 465] width 13 height 13
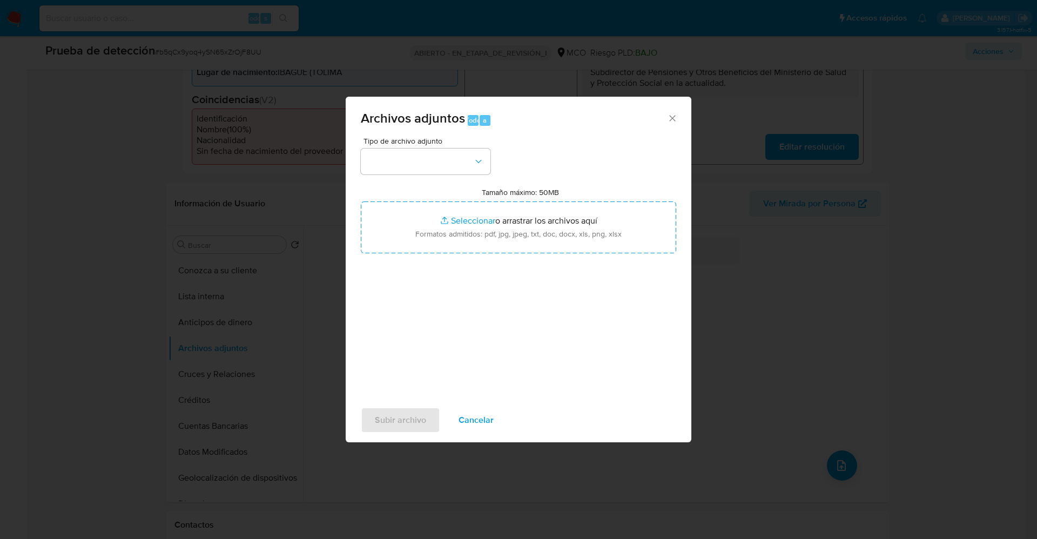
click at [433, 178] on div "Tipo de archivo adjunto Tamaño máximo: 50MB Seleccionar archivos Seleccionar o …" at bounding box center [518, 264] width 315 height 255
click at [433, 170] on button "button" at bounding box center [426, 162] width 130 height 26
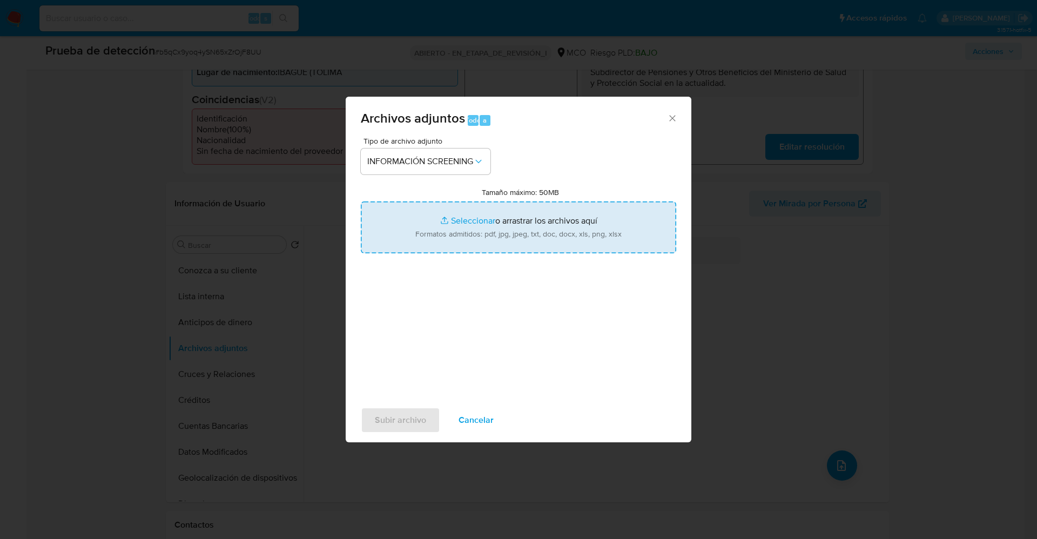
type input "C:\fakepath\_Daniel Felipe Soto Mejía_ lavado de dinero - Buscar con Google.pdf"
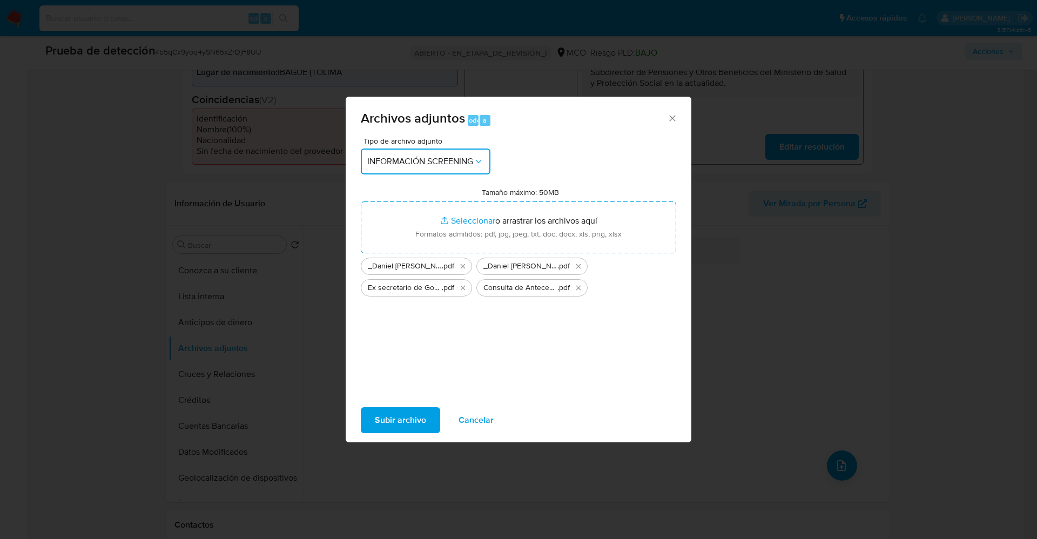
click at [412, 443] on div "Archivos adjuntos Todo a Tipo de archivo adjunto INFORMACIÓN SCREENING Tamaño m…" at bounding box center [518, 269] width 1037 height 539
click at [413, 421] on div "No hay datos disponibles" at bounding box center [595, 364] width 583 height 277
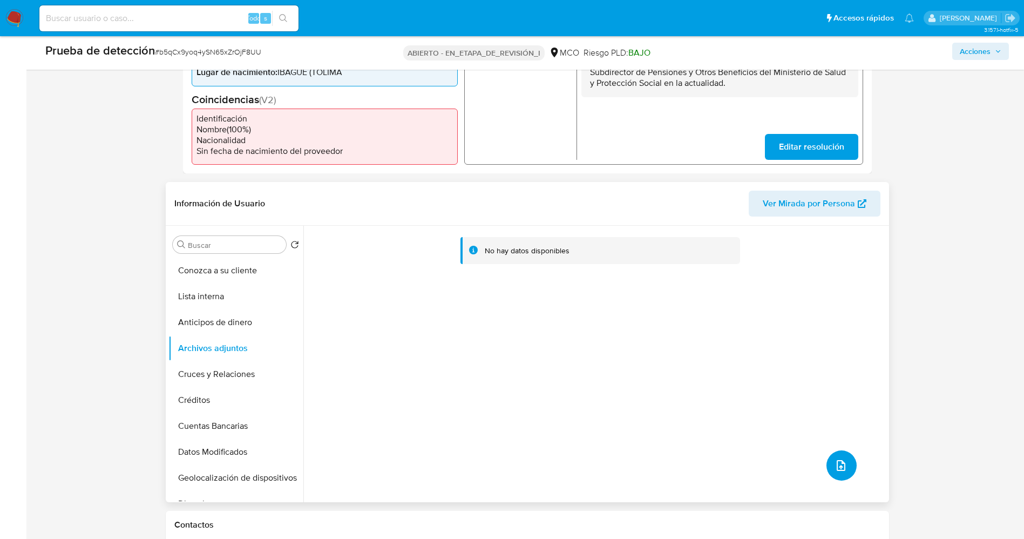
click at [835, 460] on span "subir archivo" at bounding box center [841, 465] width 13 height 13
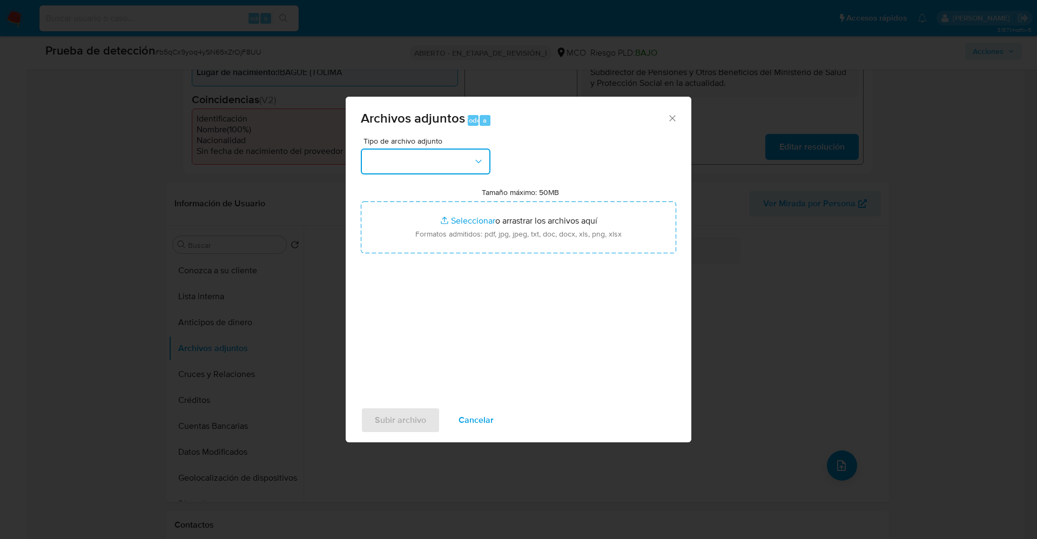
click at [461, 171] on button "button" at bounding box center [426, 162] width 130 height 26
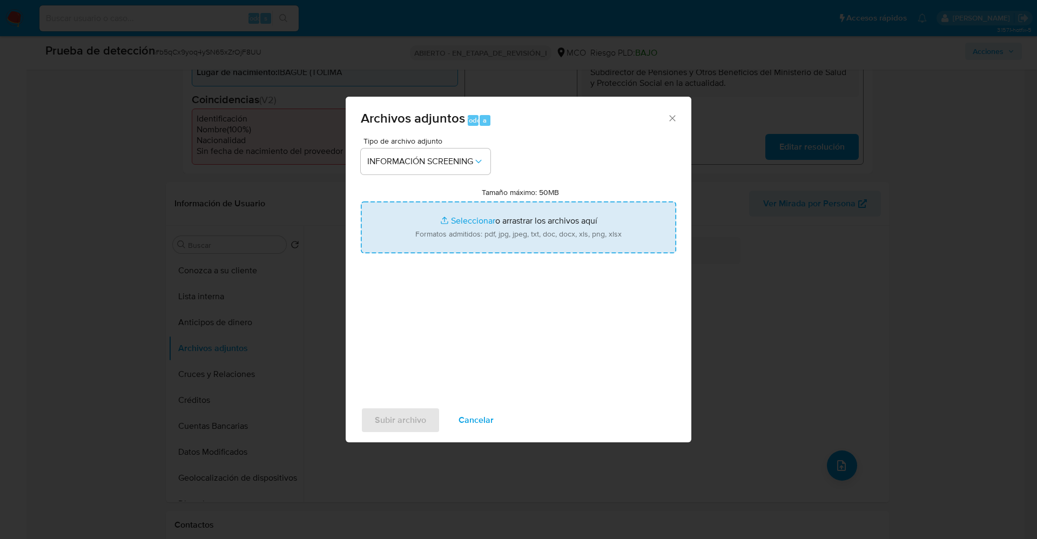
type input "C:\fakepath\_Daniel Felipe Soto Mejía_ lavado de dinero - Buscar con Google.pdf"
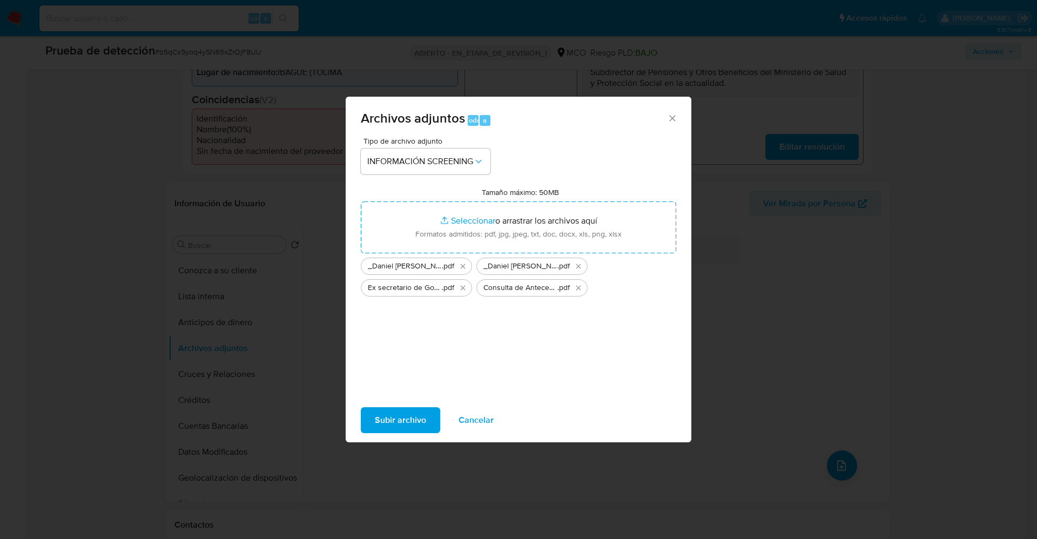
click at [385, 411] on font "Subir archivo" at bounding box center [400, 420] width 51 height 26
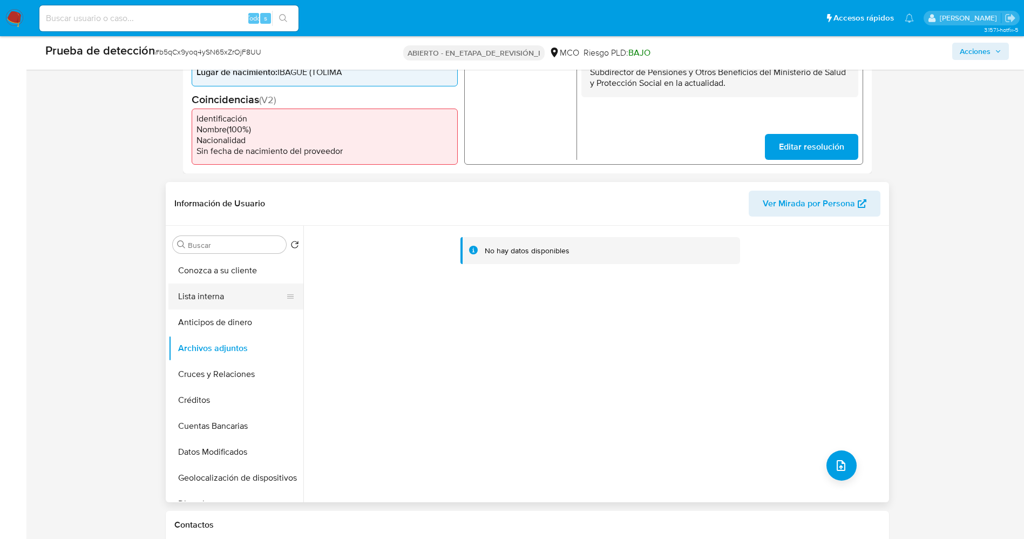
click at [242, 290] on button "Lista interna" at bounding box center [231, 297] width 126 height 26
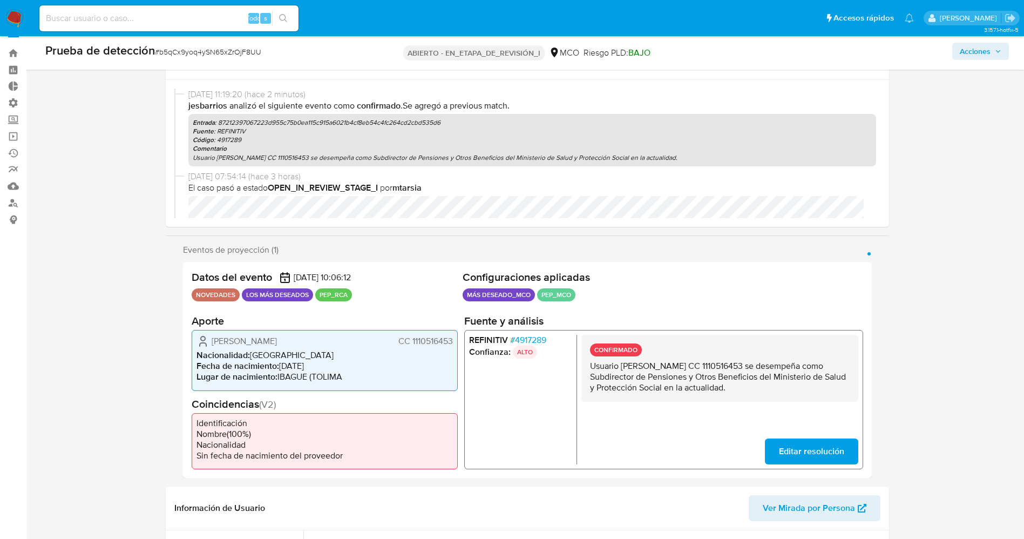
scroll to position [0, 0]
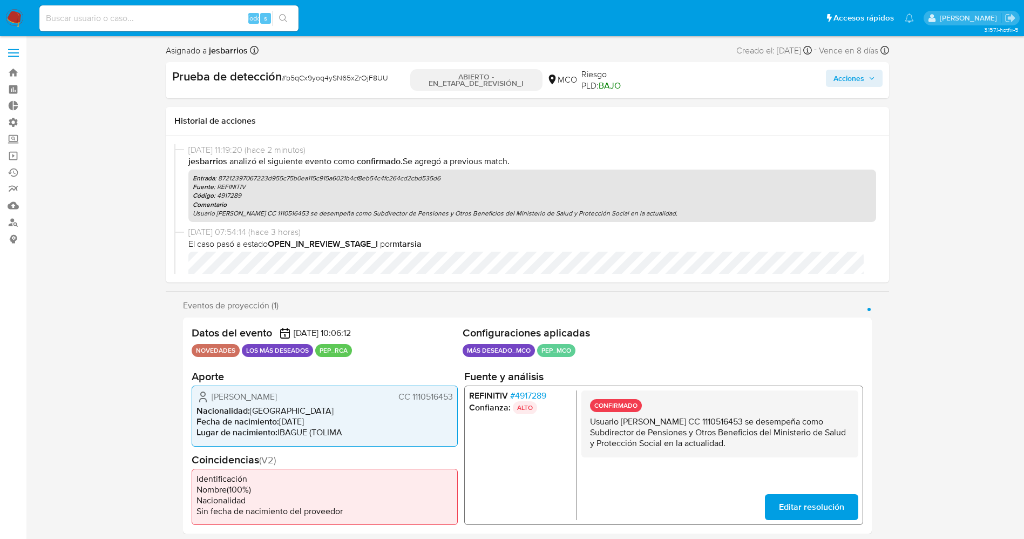
click at [860, 71] on font "Acciones" at bounding box center [849, 78] width 31 height 17
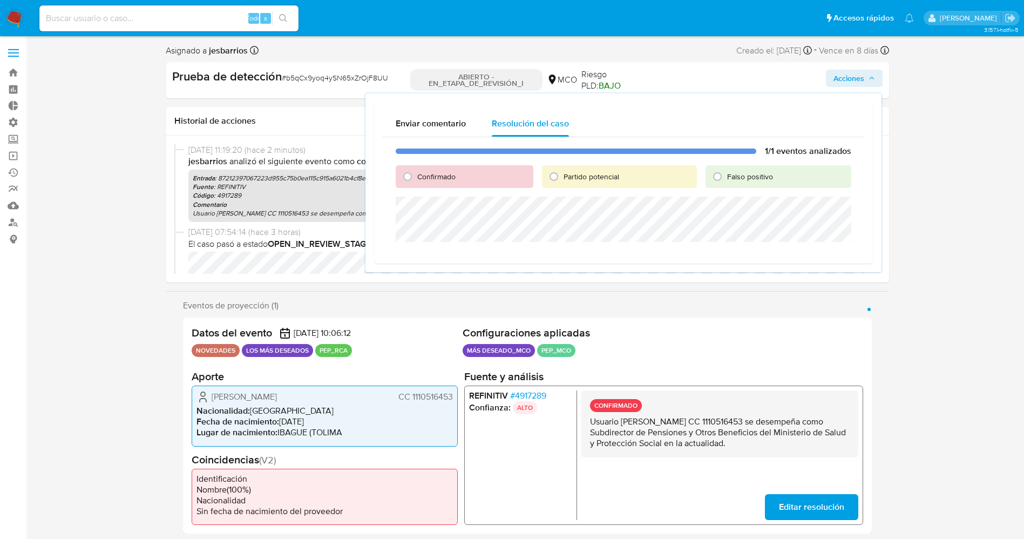
click at [456, 177] on div "Confirmado" at bounding box center [465, 176] width 138 height 23
click at [449, 177] on font "Confirmado" at bounding box center [436, 176] width 38 height 11
click at [416, 177] on input "Confirmado" at bounding box center [407, 176] width 17 height 17
radio input "true"
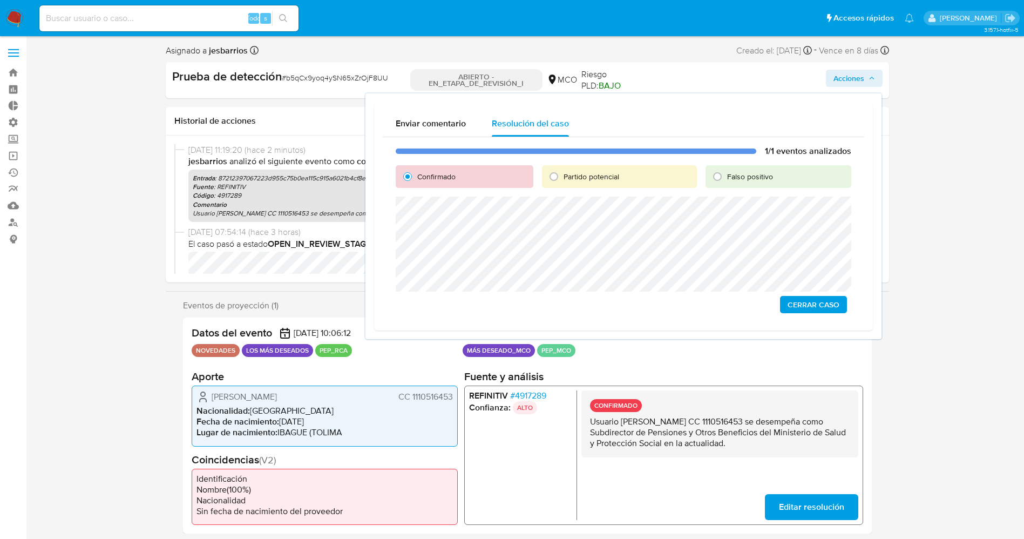
click at [805, 305] on span "Cerrar Caso" at bounding box center [814, 304] width 52 height 15
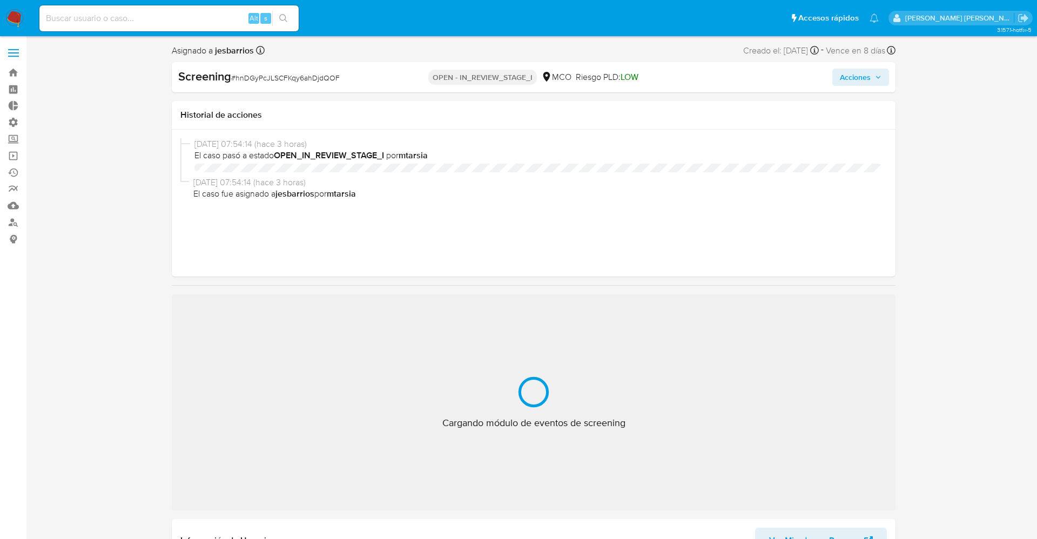
select select "10"
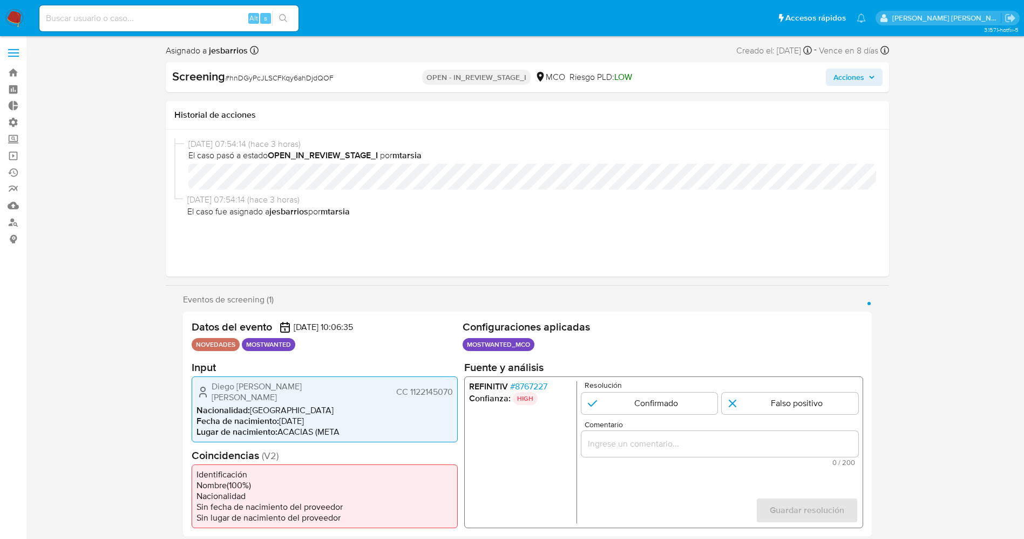
click at [11, 16] on img at bounding box center [14, 18] width 18 height 18
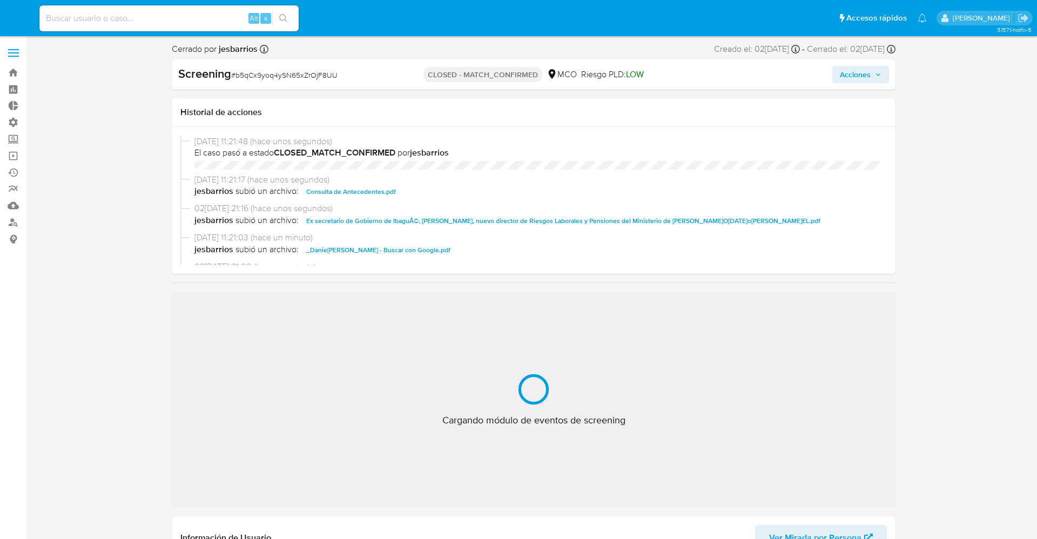
select select "10"
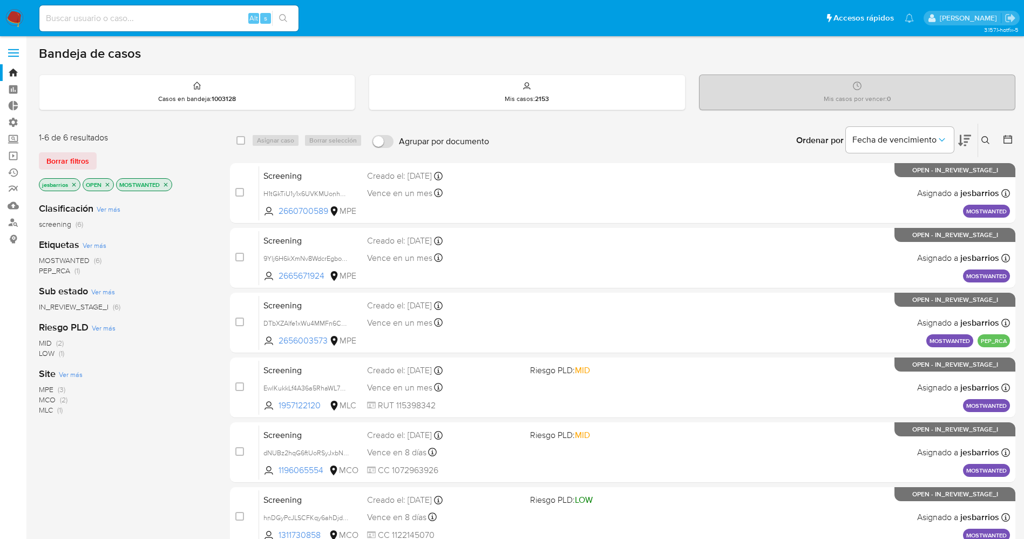
click at [14, 9] on img at bounding box center [14, 18] width 18 height 18
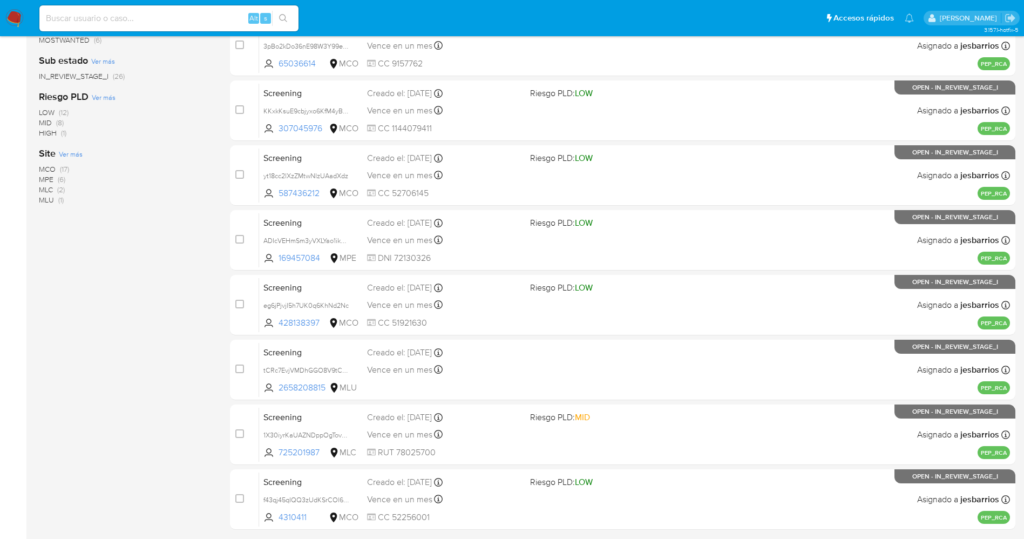
scroll to position [314, 0]
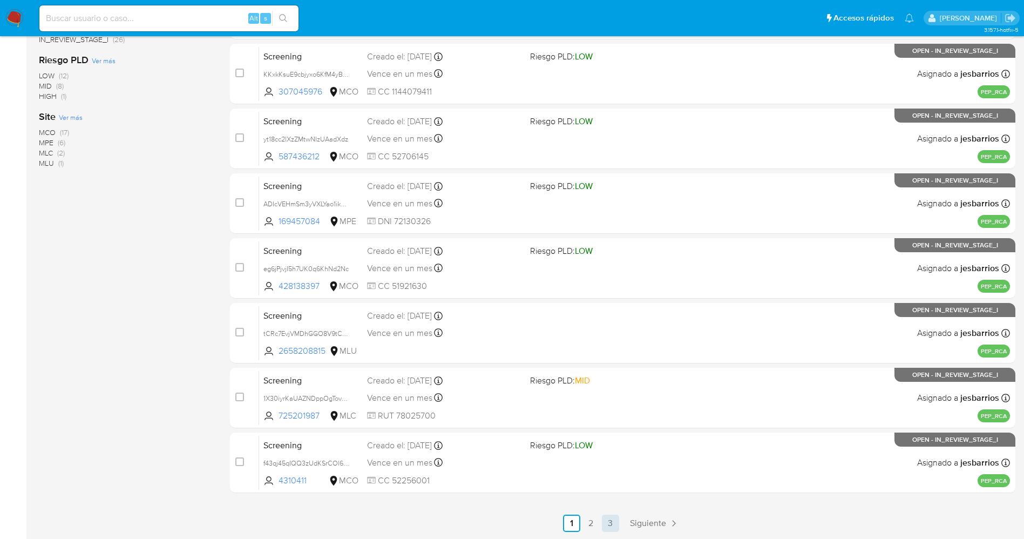
click at [605, 527] on link "3" at bounding box center [610, 523] width 17 height 17
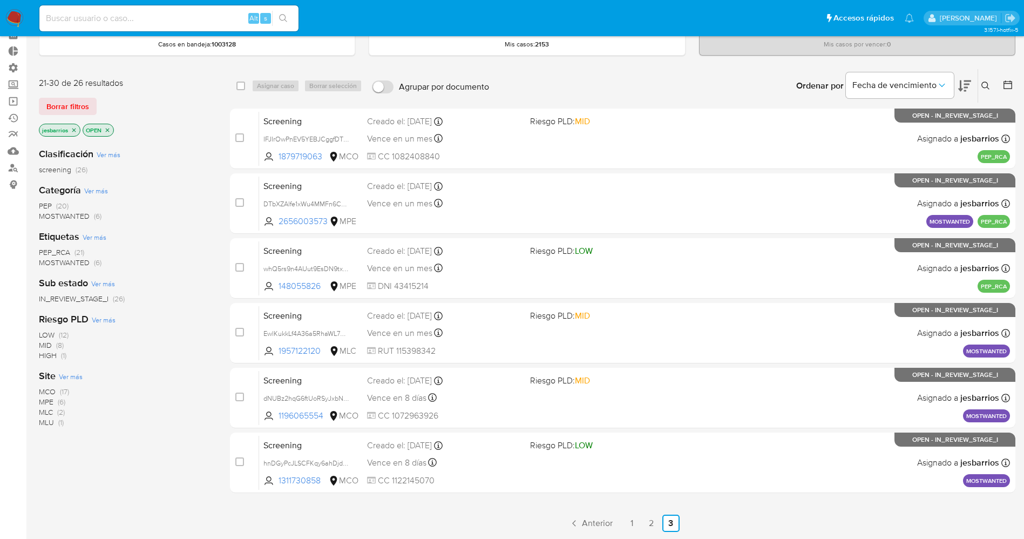
scroll to position [80, 0]
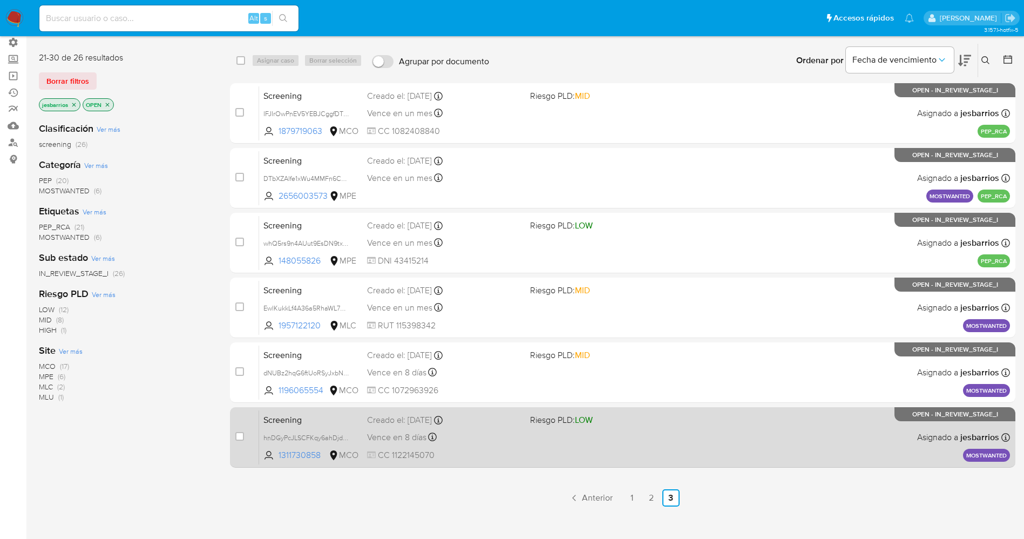
click at [587, 443] on div "Screening hnDGyPcJLSCFKqy6ahDjdQOF 1311730858 MCO Riesgo PLD: LOW Creado el: 02…" at bounding box center [634, 437] width 751 height 55
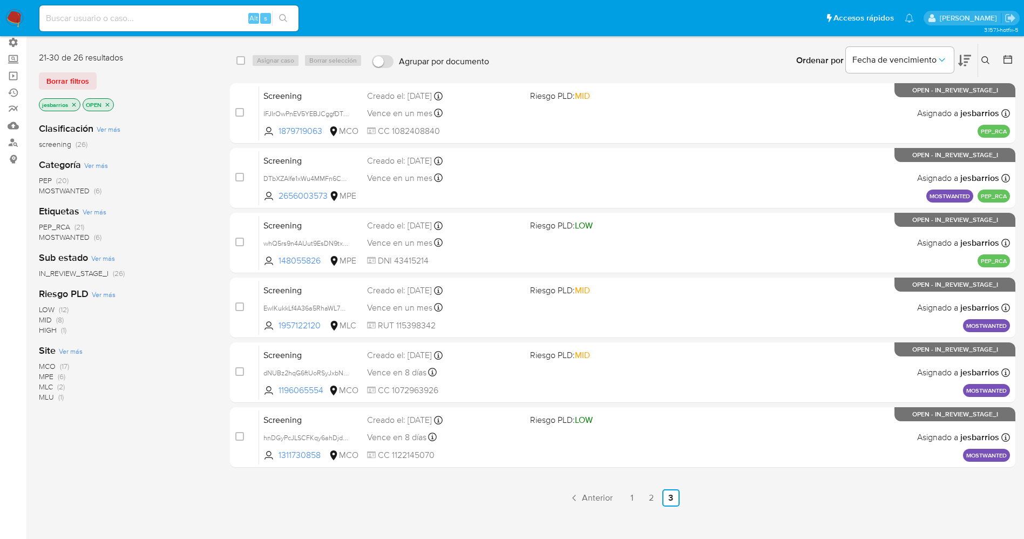
click at [15, 10] on img at bounding box center [14, 18] width 18 height 18
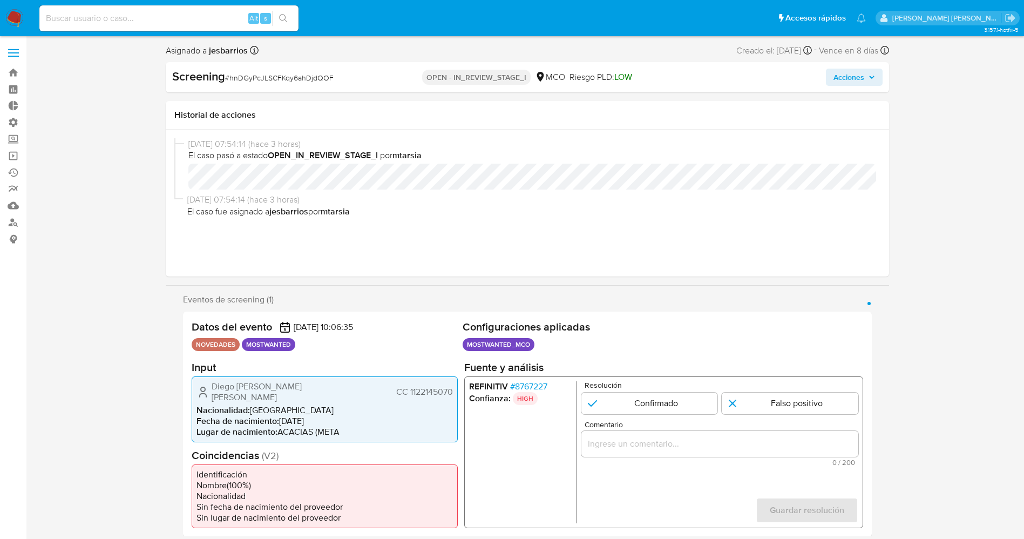
select select "10"
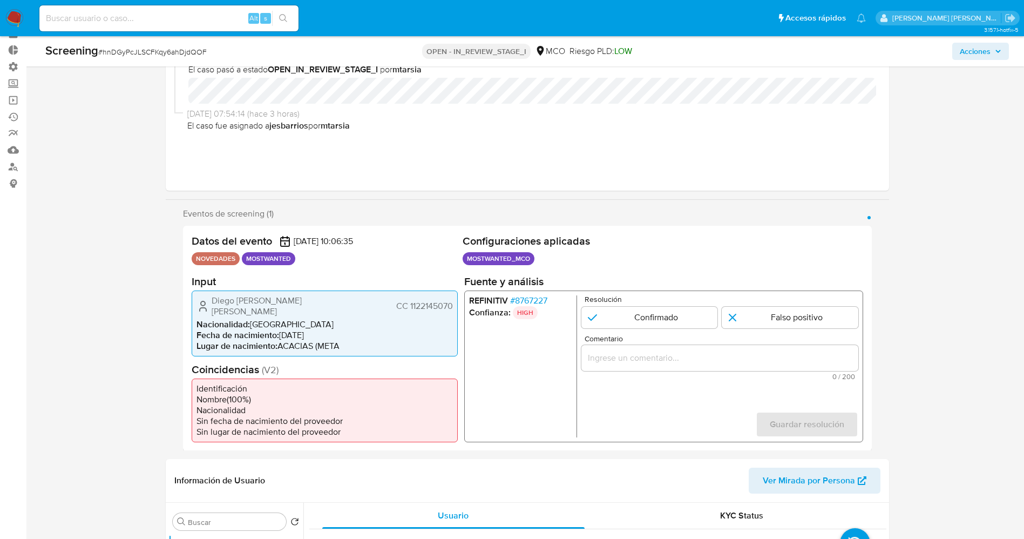
scroll to position [81, 0]
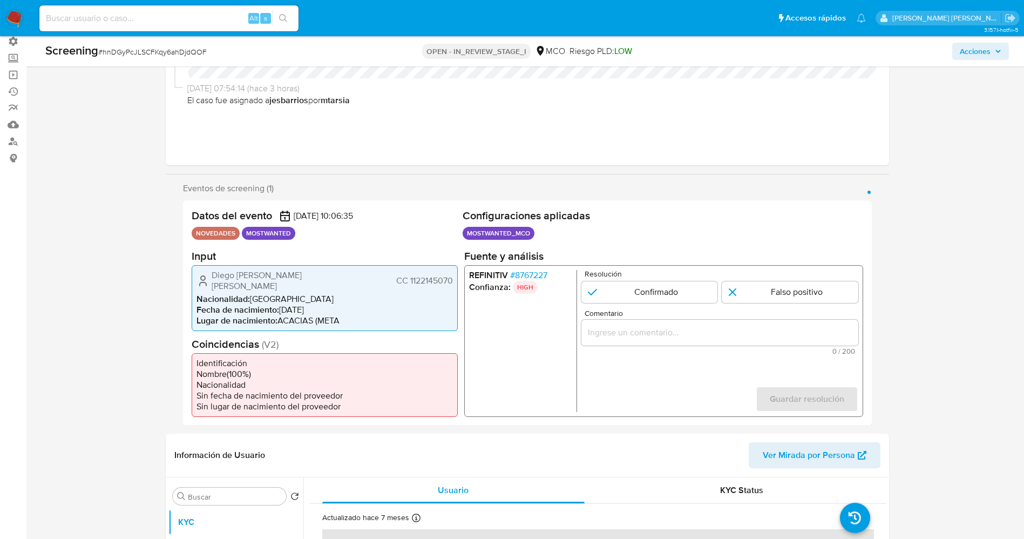
click at [537, 278] on span "# 8767227" at bounding box center [528, 274] width 37 height 11
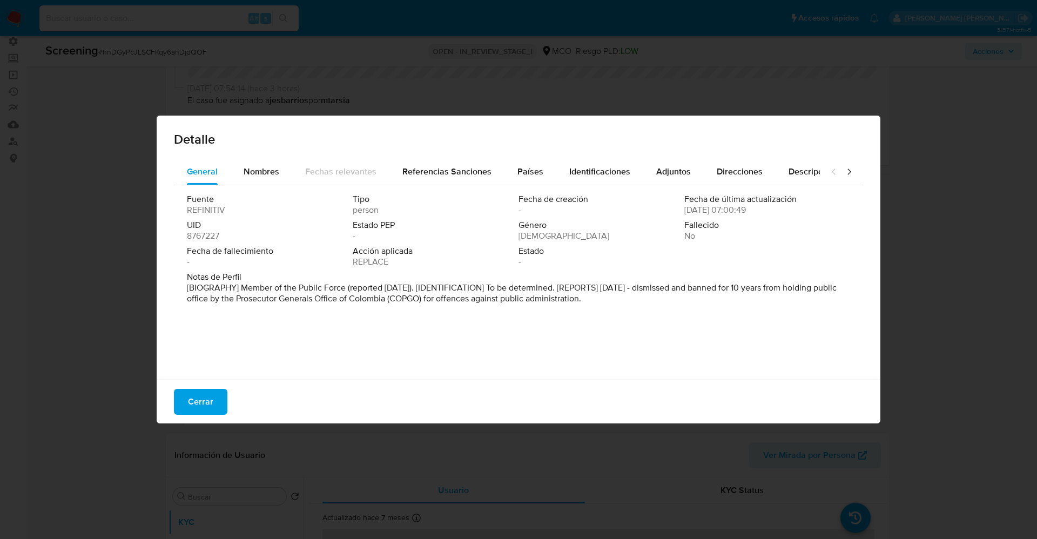
drag, startPoint x: 253, startPoint y: 287, endPoint x: 606, endPoint y: 297, distance: 353.3
click at [680, 318] on div "Fuente REFINITIV Tipo person Fecha de creación - Fecha de última actualización …" at bounding box center [518, 279] width 689 height 189
click at [268, 169] on span "Nombres" at bounding box center [262, 171] width 36 height 12
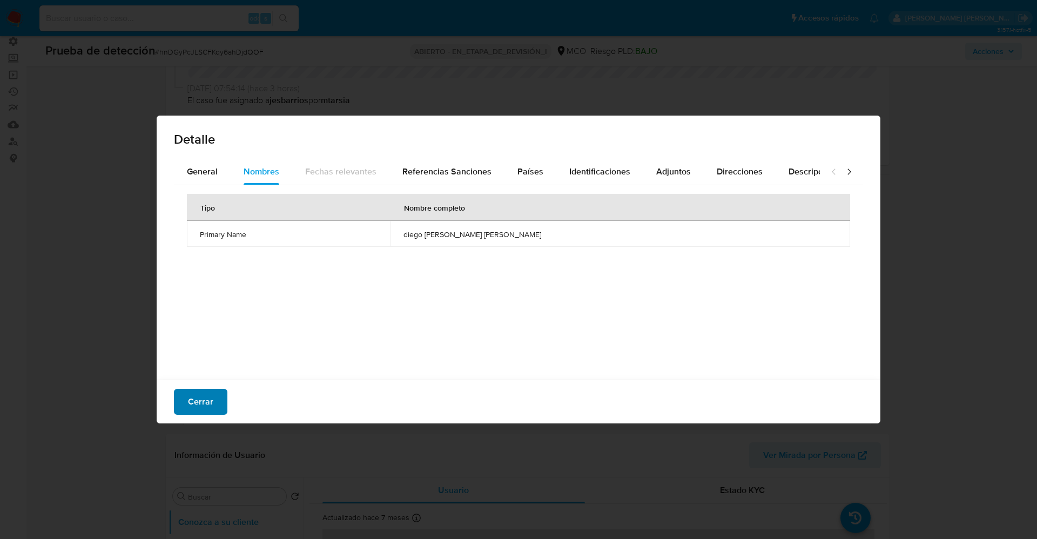
click at [207, 403] on span "Cerrar" at bounding box center [200, 402] width 25 height 24
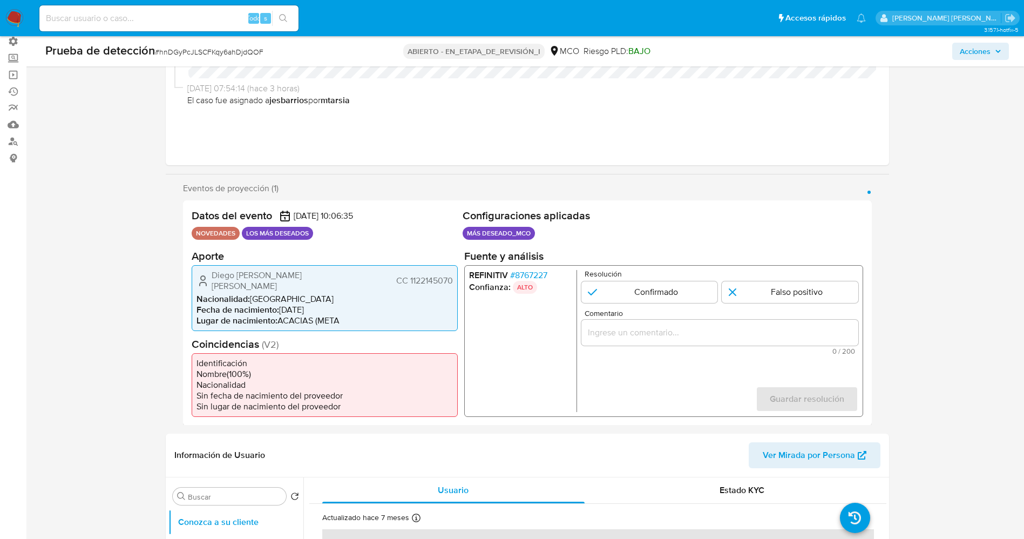
drag, startPoint x: 423, startPoint y: 273, endPoint x: 433, endPoint y: 274, distance: 9.8
click at [460, 275] on div "Datos del evento 02/09/2025 10:06:35 NOVEDADES LOS MÁS DESEADOS Configuraciones…" at bounding box center [527, 312] width 689 height 225
click at [423, 274] on font "CC 1122145070" at bounding box center [424, 280] width 57 height 12
drag, startPoint x: 407, startPoint y: 274, endPoint x: 459, endPoint y: 279, distance: 51.5
click at [459, 279] on div "Datos del evento 02/09/2025 10:06:35 NOVEDADES LOS MÁS DESEADOS Configuraciones…" at bounding box center [527, 312] width 689 height 225
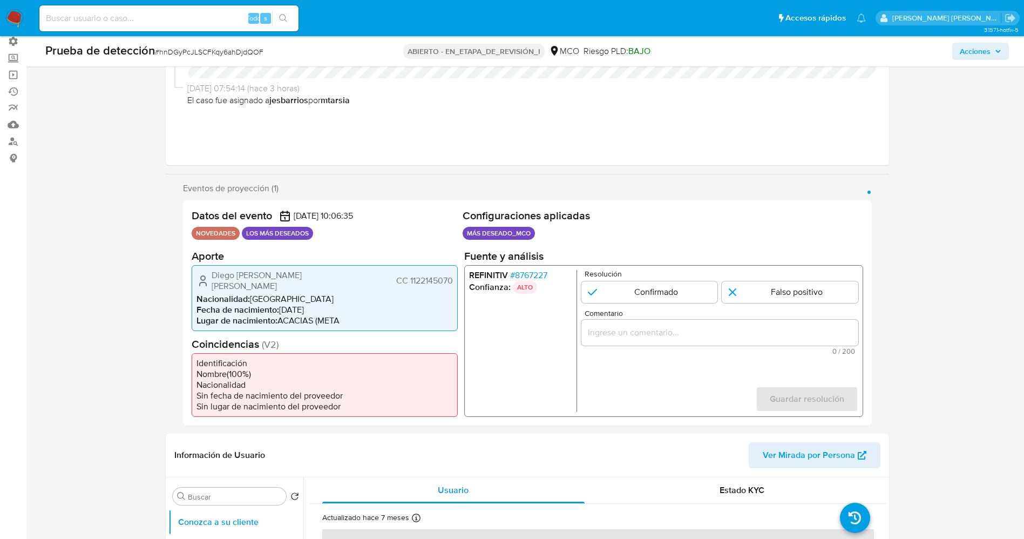
drag, startPoint x: 280, startPoint y: 269, endPoint x: 301, endPoint y: 273, distance: 21.4
click at [326, 269] on div "Diego Agustín Ortiz León CC 1122145070 Nacionalidad : Colombia Fecha de nacimie…" at bounding box center [325, 298] width 266 height 66
drag, startPoint x: 412, startPoint y: 275, endPoint x: 437, endPoint y: 275, distance: 25.9
click at [437, 275] on font "CC 1122145070" at bounding box center [424, 280] width 57 height 12
click at [417, 277] on font "CC 1122145070" at bounding box center [424, 280] width 57 height 12
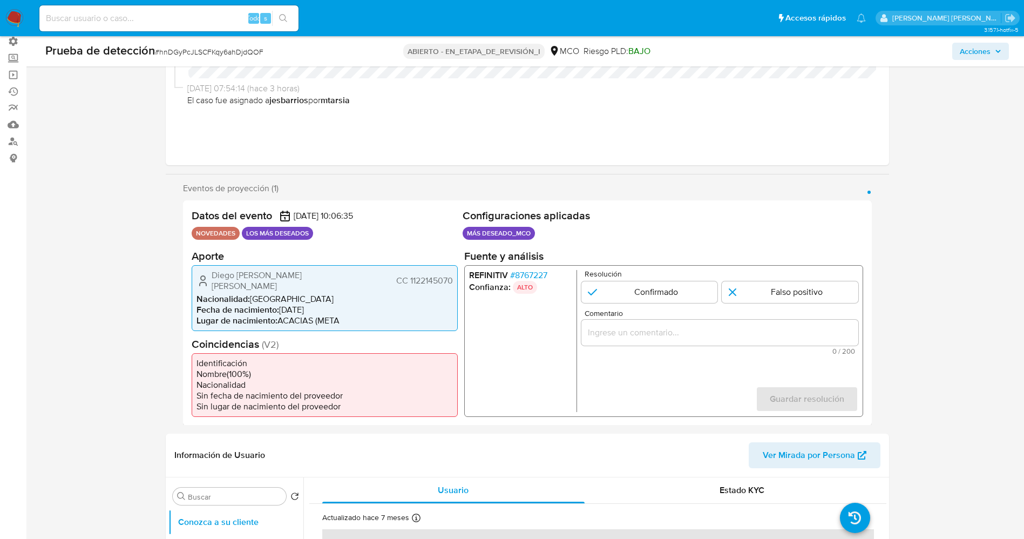
drag, startPoint x: 409, startPoint y: 277, endPoint x: 460, endPoint y: 278, distance: 51.3
click at [460, 278] on div "Datos del evento 02/09/2025 10:06:35 NOVEDADES LOS MÁS DESEADOS Configuraciones…" at bounding box center [527, 312] width 689 height 225
click at [227, 304] on span "Fecha de nacimiento :" at bounding box center [238, 309] width 83 height 12
drag, startPoint x: 225, startPoint y: 274, endPoint x: 433, endPoint y: 278, distance: 208.5
click at [455, 278] on div "Diego Agustín Ortiz León CC 1122145070 Nacionalidad : Colombia Fecha de nacimie…" at bounding box center [325, 298] width 266 height 66
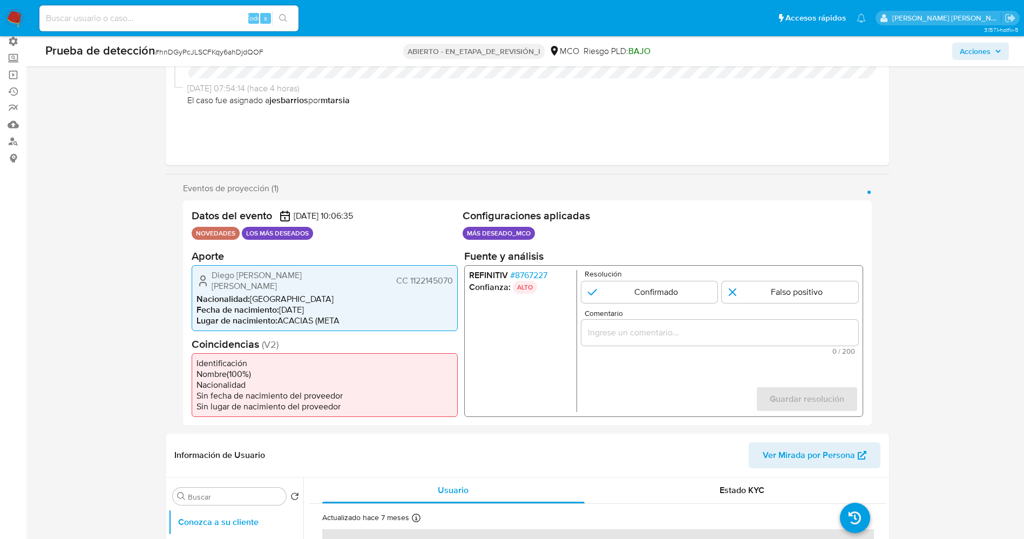
click at [536, 276] on font "8767227" at bounding box center [531, 274] width 32 height 12
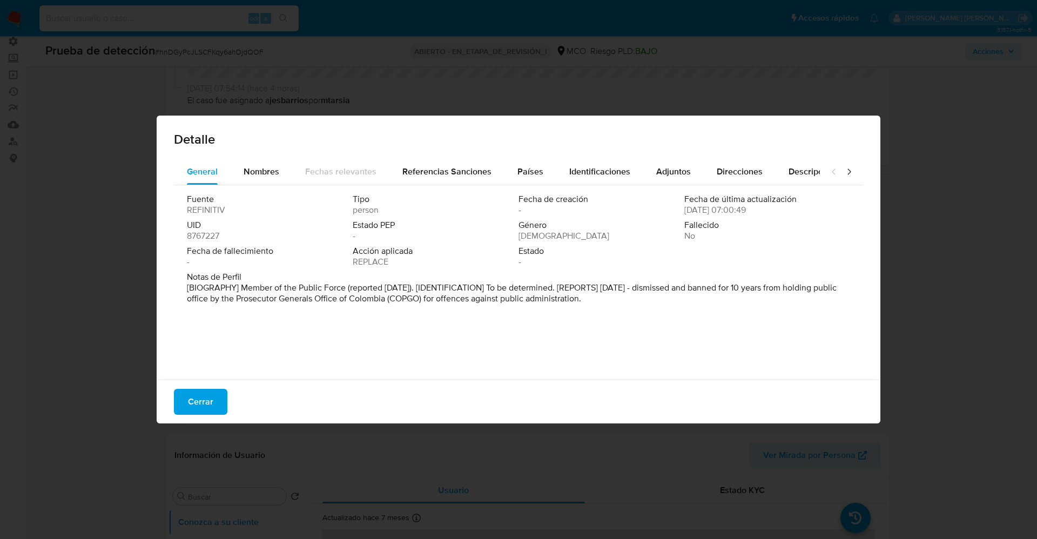
drag, startPoint x: 181, startPoint y: 287, endPoint x: 637, endPoint y: 220, distance: 460.2
click at [707, 326] on div "Fuente REFINITIV Tipo person Fecha de creación - Fecha de última actualización …" at bounding box center [518, 279] width 689 height 189
click at [214, 394] on button "Cerrar" at bounding box center [200, 402] width 53 height 26
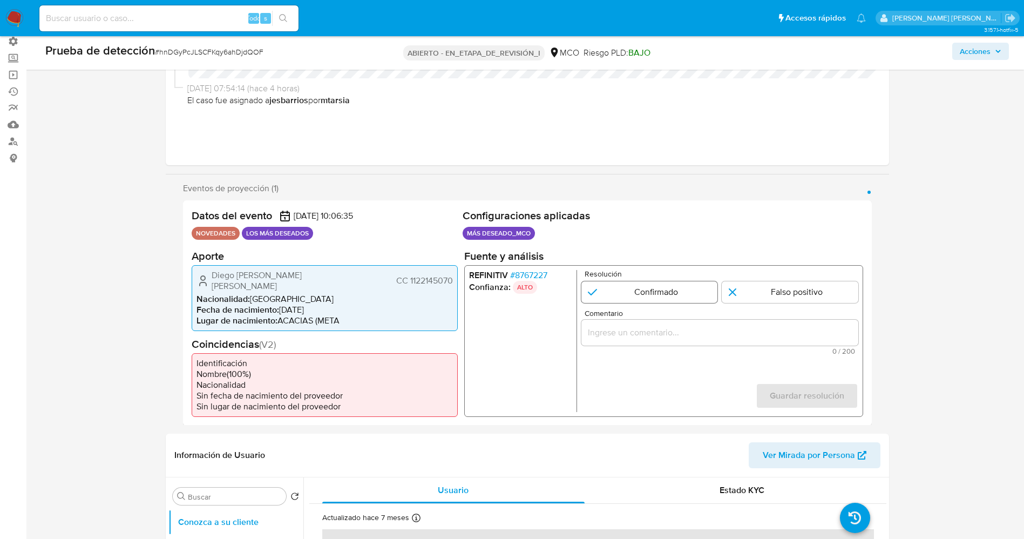
click at [627, 289] on input "1 de 1" at bounding box center [649, 292] width 137 height 22
radio input "true"
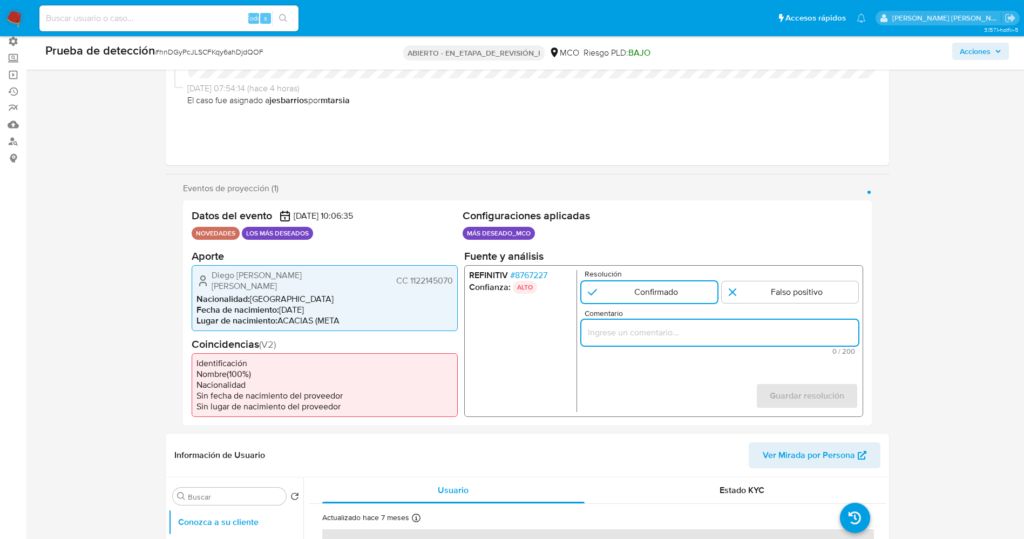
click at [654, 332] on input "Comentario" at bounding box center [719, 332] width 277 height 14
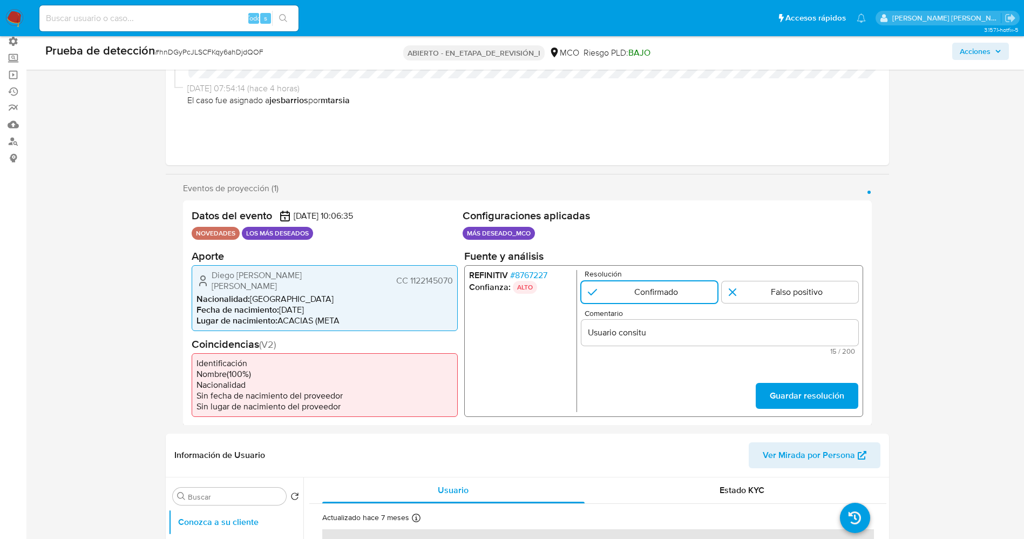
drag, startPoint x: 210, startPoint y: 270, endPoint x: 442, endPoint y: 278, distance: 232.9
click at [458, 278] on div "Datos del evento 02/09/2025 10:06:35 NOVEDADES LOS MÁS DESEADOS Configuraciones…" at bounding box center [527, 312] width 689 height 225
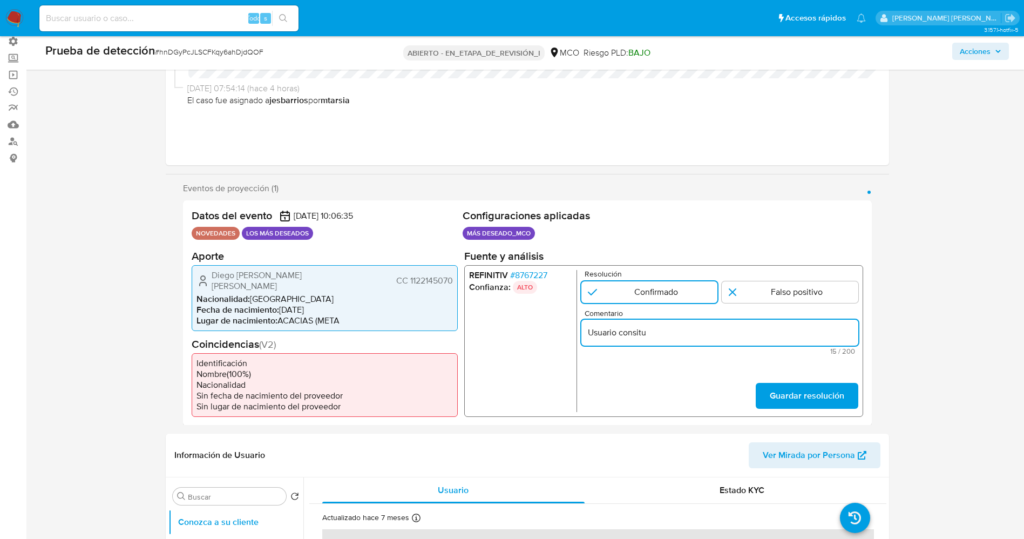
drag, startPoint x: 621, startPoint y: 333, endPoint x: 664, endPoint y: 332, distance: 43.8
click at [664, 332] on input "Usuario consitu" at bounding box center [719, 332] width 277 height 14
paste input "Diego Agustín Ortiz León CC 1122145070"
type input "Usuario Diego Agustín Ortiz León CC 1122145070 continua listado en procuraduria…"
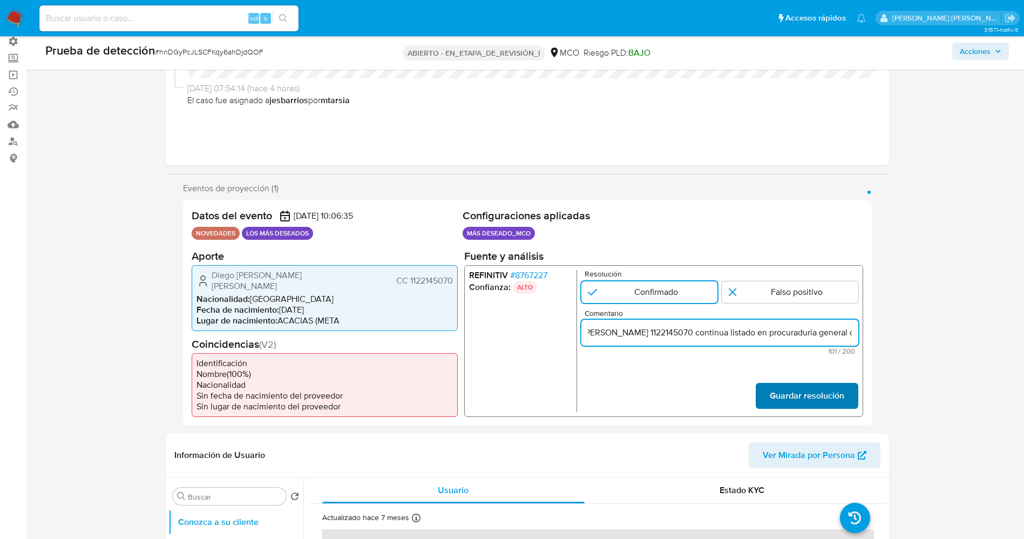
click at [783, 383] on font "Guardar resolución" at bounding box center [807, 396] width 75 height 26
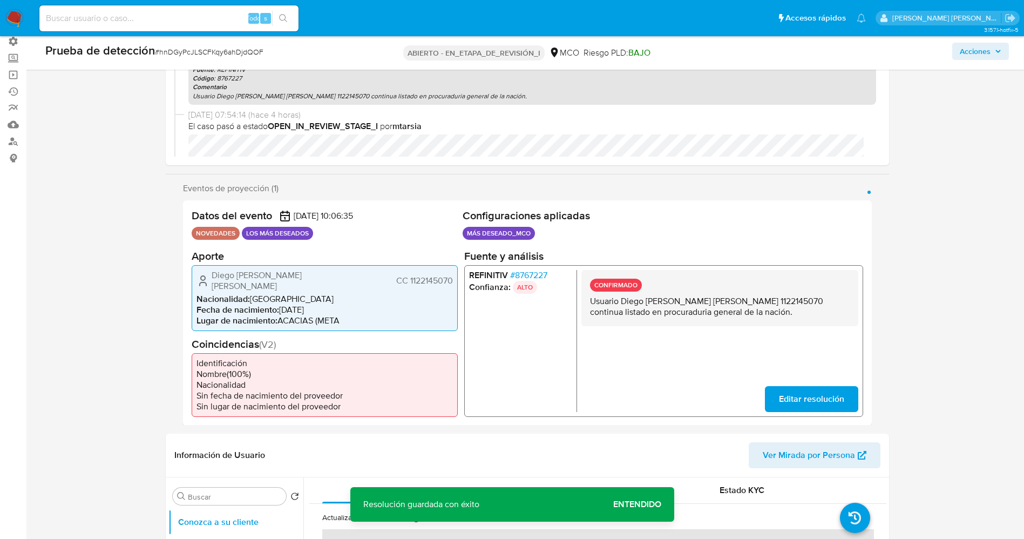
drag, startPoint x: 586, startPoint y: 296, endPoint x: 758, endPoint y: 318, distance: 173.0
click at [771, 316] on div "CONFIRMADO Usuario Diego Agustín Ortiz León CC 1122145070 continua listado en p…" at bounding box center [719, 297] width 277 height 56
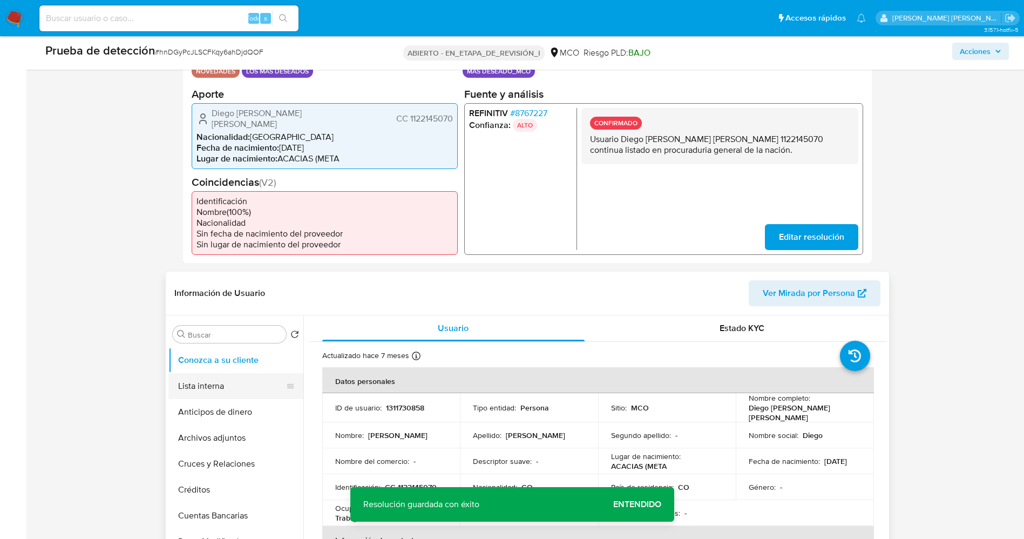
click at [203, 383] on button "Lista interna" at bounding box center [231, 386] width 126 height 26
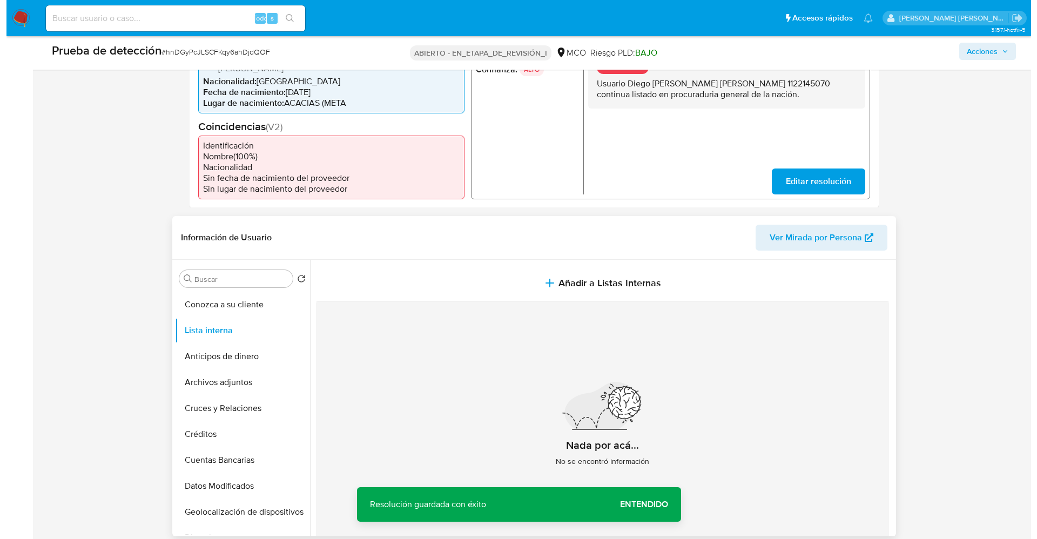
scroll to position [324, 0]
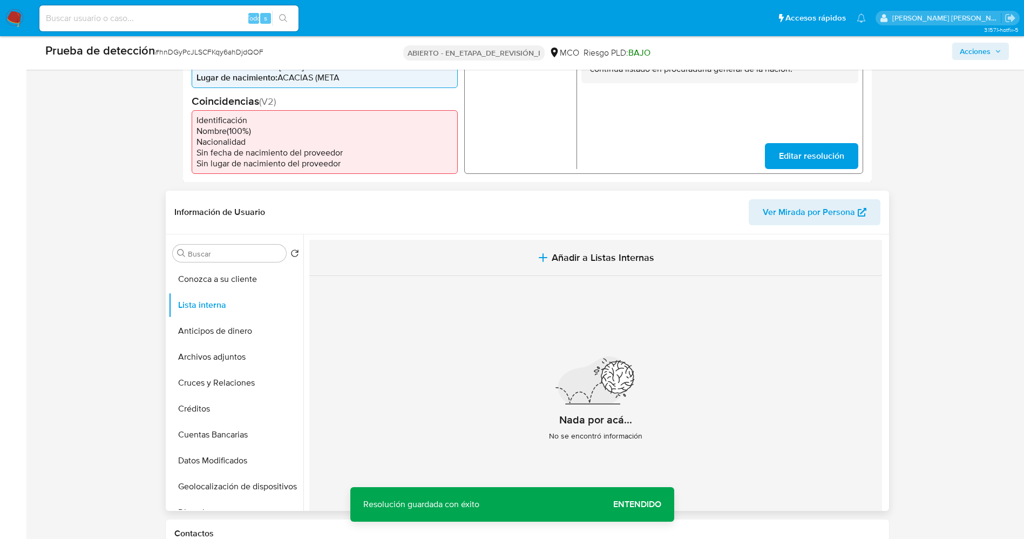
click at [580, 264] on button "Añadir a Listas Internas" at bounding box center [595, 258] width 573 height 36
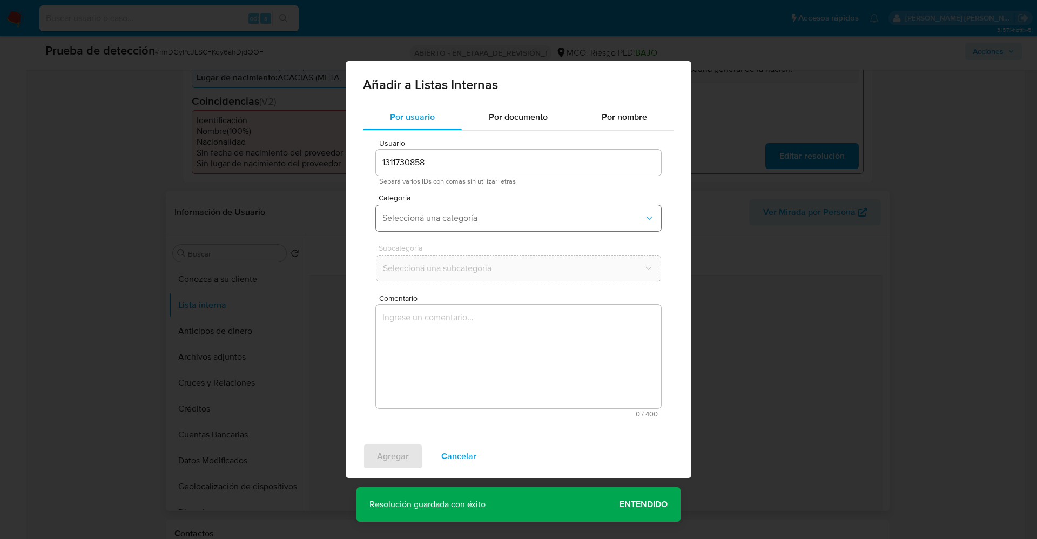
click at [493, 223] on span "Seleccioná una categoría" at bounding box center [512, 218] width 261 height 11
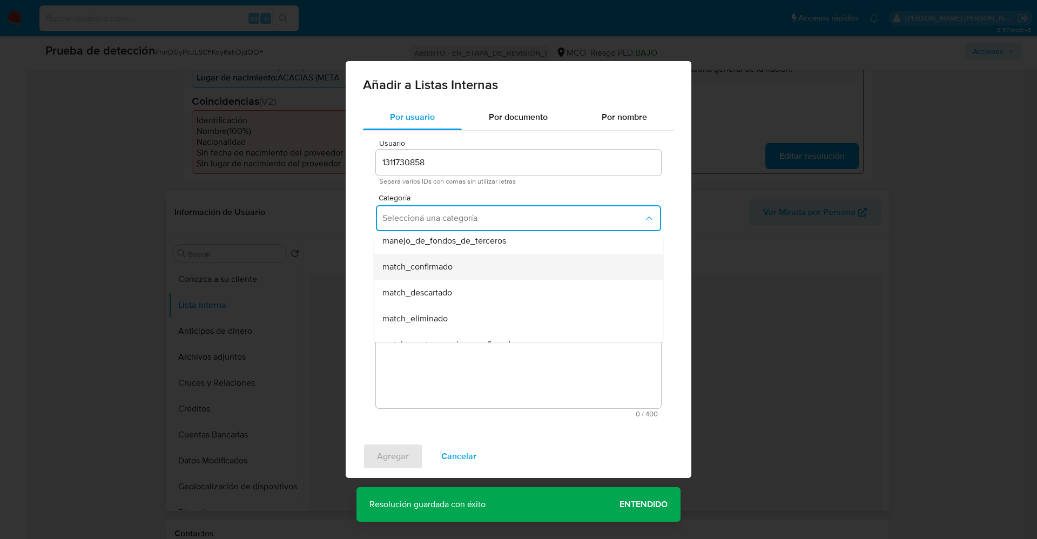
scroll to position [81, 0]
click at [470, 245] on div "match_confirmado" at bounding box center [515, 244] width 266 height 26
click at [472, 267] on span "Seleccioná una subcategoría" at bounding box center [512, 268] width 261 height 11
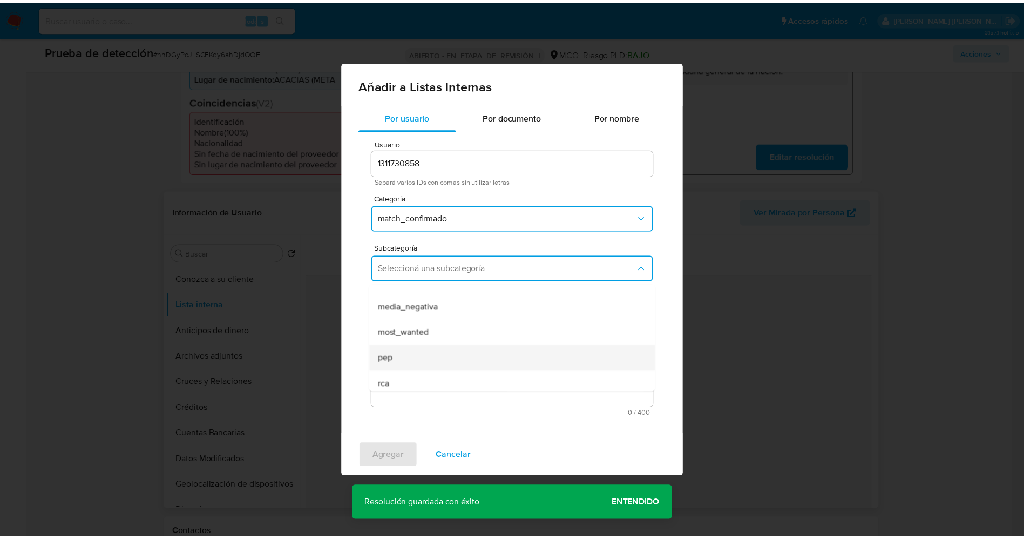
scroll to position [73, 0]
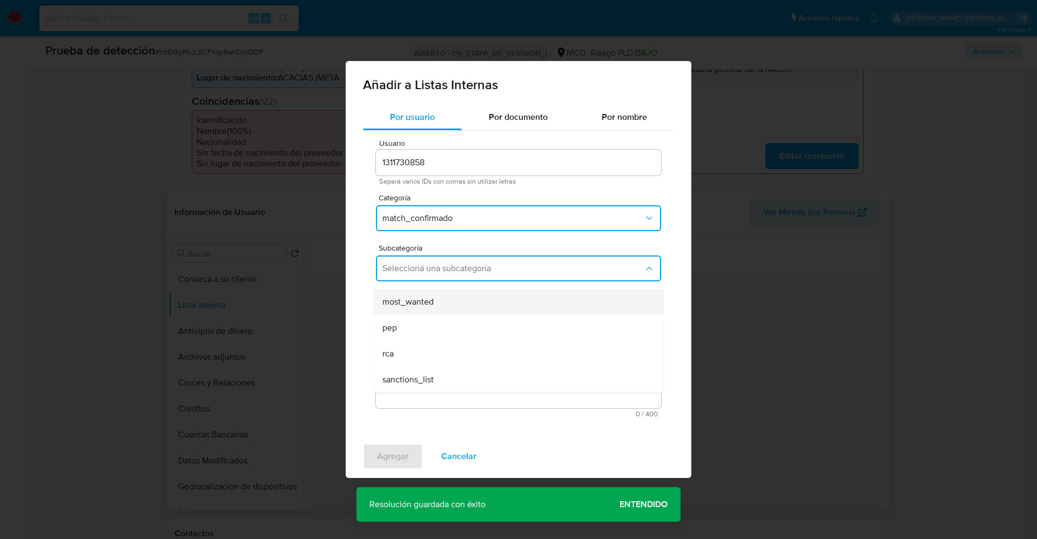
click at [433, 300] on span "most_wanted" at bounding box center [407, 301] width 51 height 11
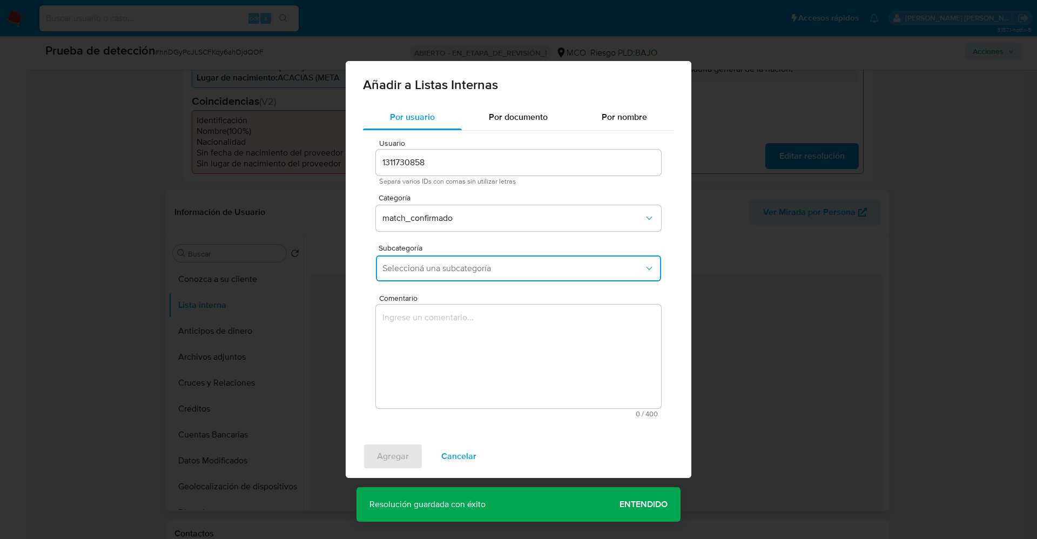
click at [432, 331] on textarea "Comentario" at bounding box center [518, 357] width 285 height 104
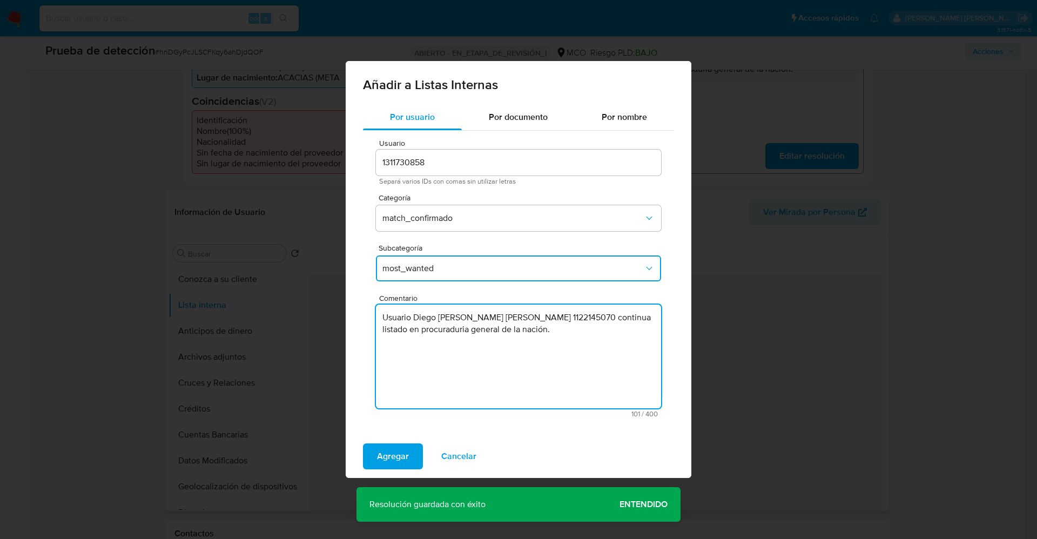
type textarea "Usuario Diego Agustín Ortiz León CC 1122145070 continua listado en procuraduria…"
click at [397, 456] on span "Agregar" at bounding box center [393, 456] width 32 height 24
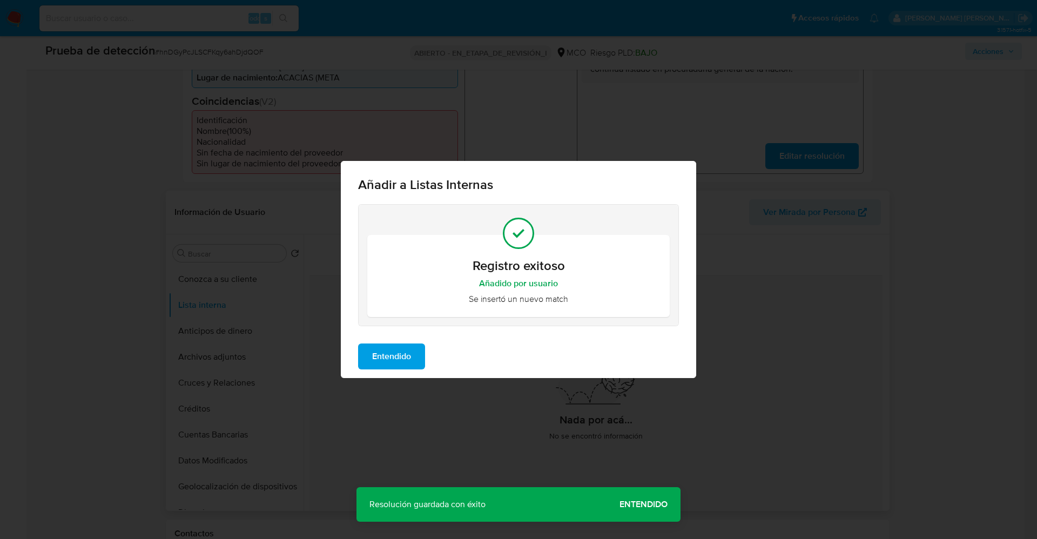
click at [399, 358] on span "Entendido" at bounding box center [391, 357] width 39 height 24
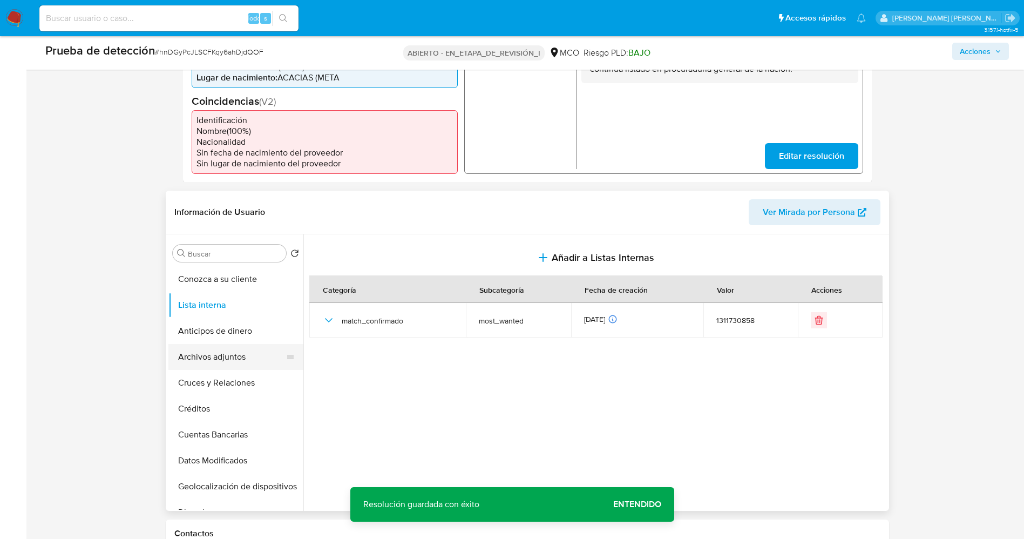
click at [207, 353] on button "Archivos adjuntos" at bounding box center [231, 357] width 126 height 26
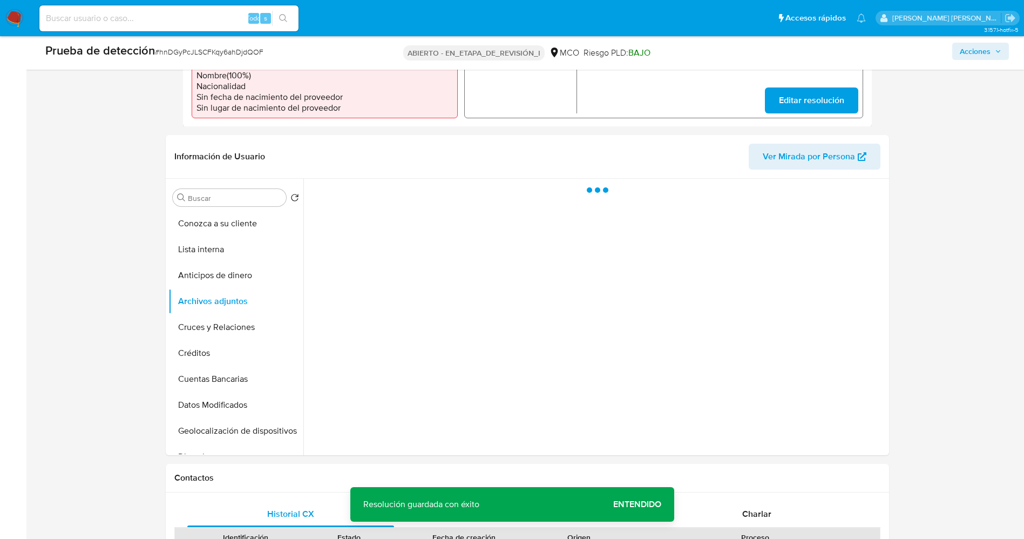
scroll to position [405, 0]
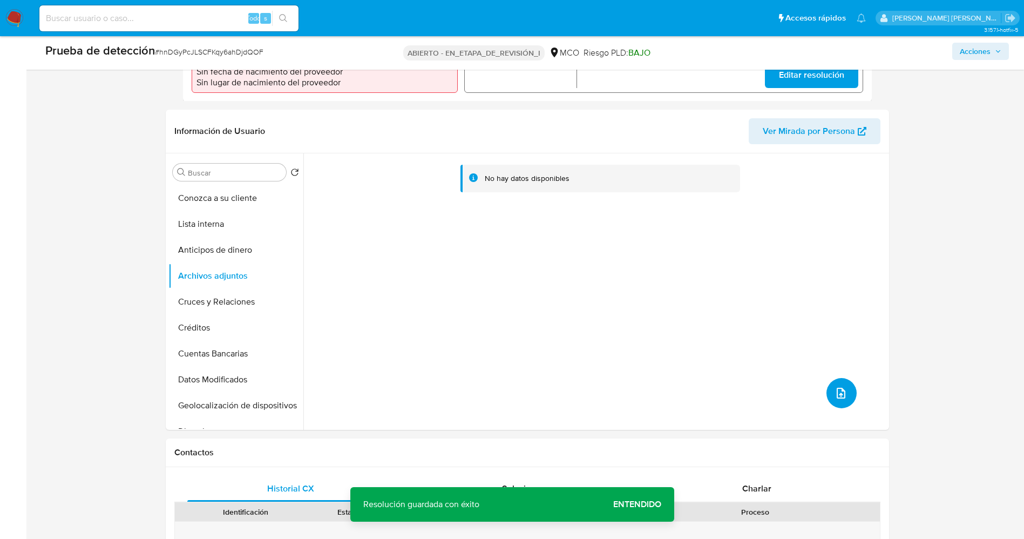
click at [830, 378] on button "subir archivo" at bounding box center [842, 393] width 30 height 30
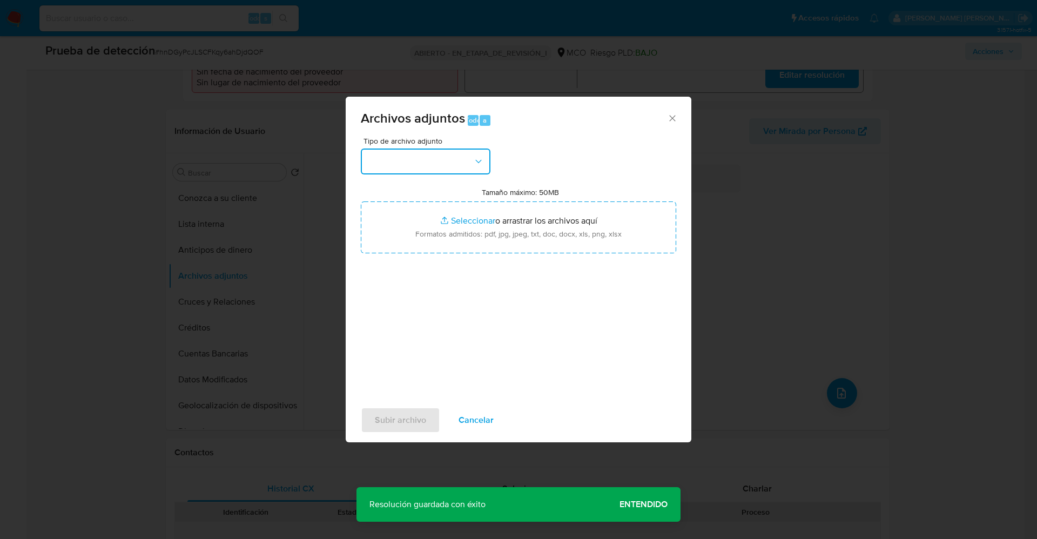
click at [394, 167] on button "button" at bounding box center [426, 162] width 130 height 26
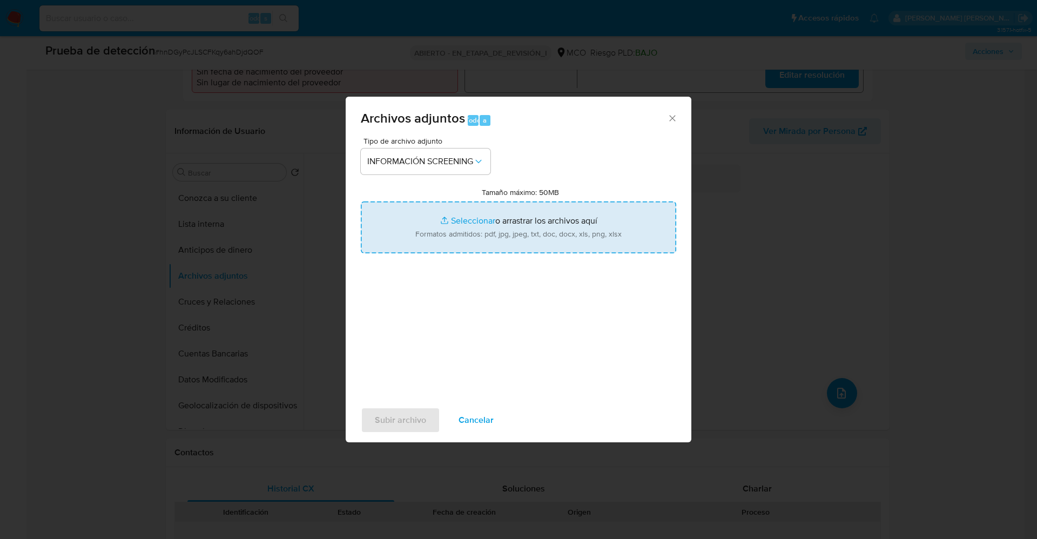
type input "C:\fakepath\_Diego Agustín Ortiz León_ lavado de dinero - Buscar con Google.pdf"
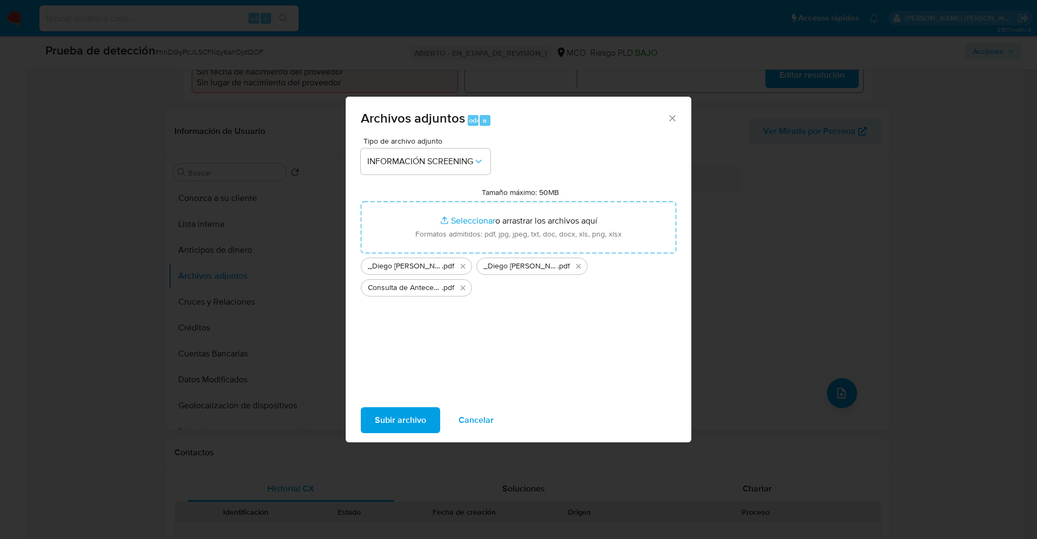
click at [419, 409] on span "Subir archivo" at bounding box center [400, 420] width 51 height 24
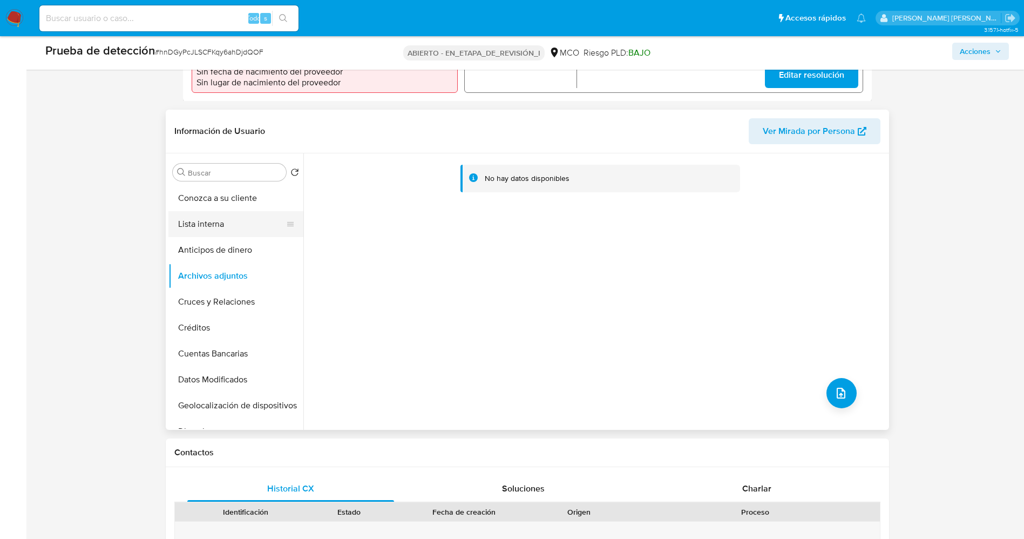
click at [226, 214] on button "Lista interna" at bounding box center [231, 224] width 126 height 26
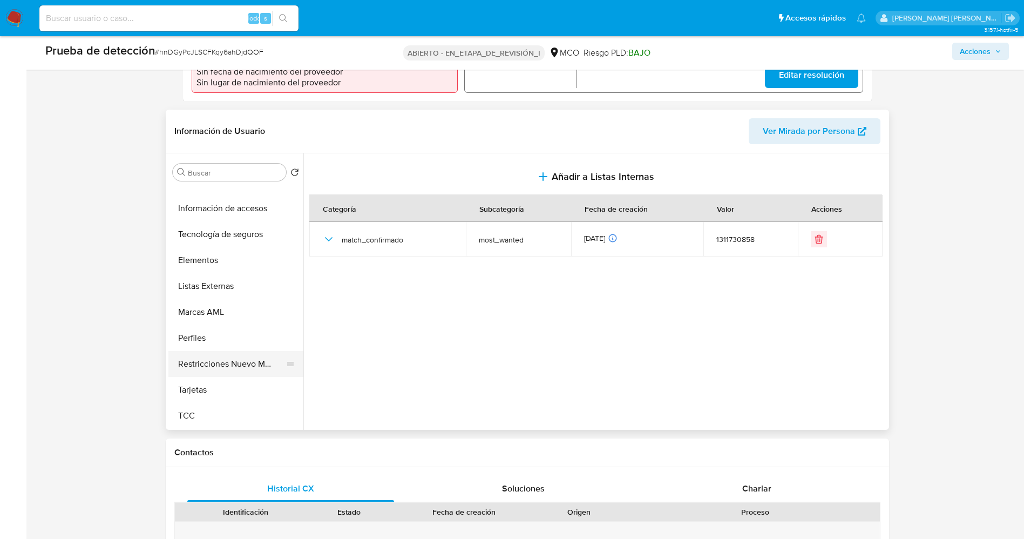
click at [228, 360] on button "Restricciones Nuevo Mundo" at bounding box center [231, 364] width 126 height 26
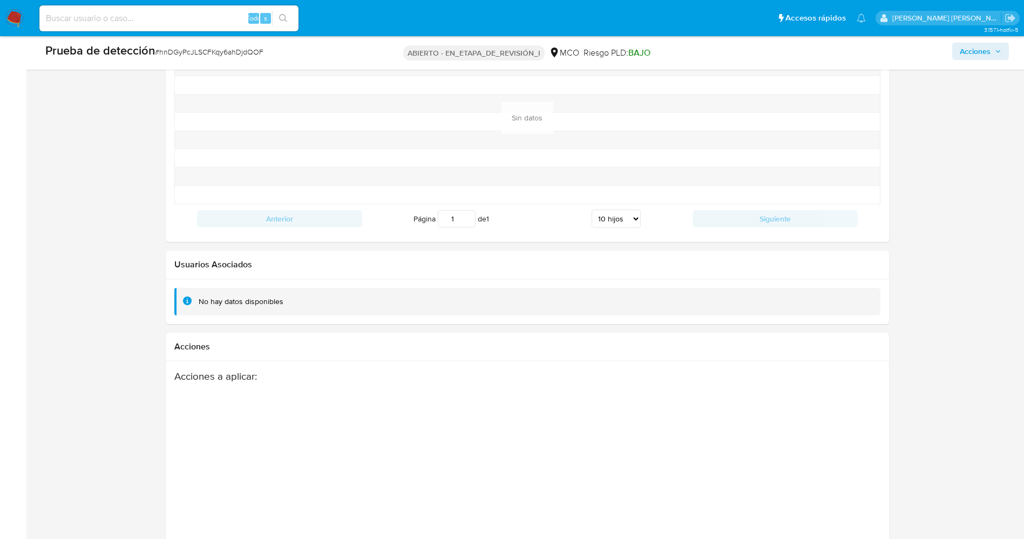
scroll to position [1538, 0]
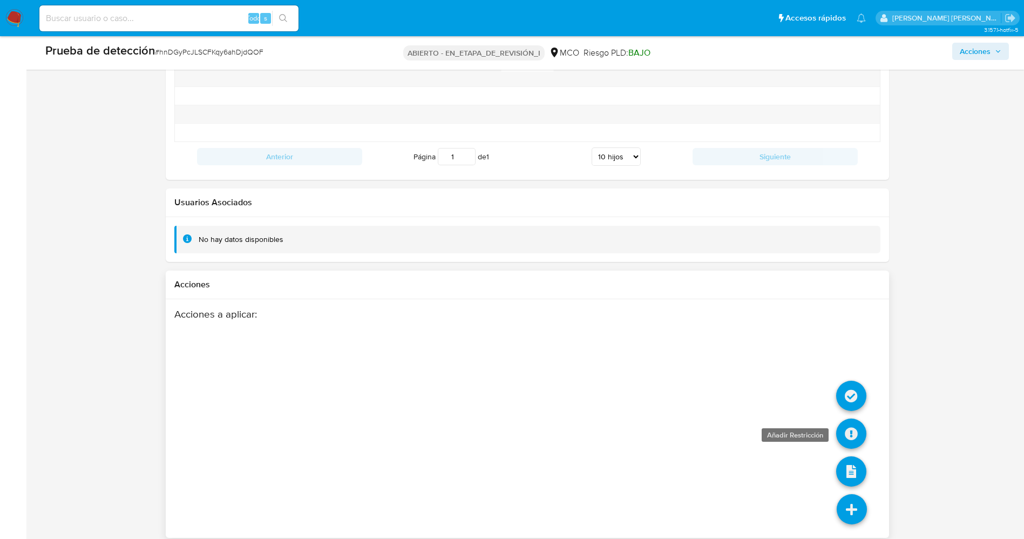
click at [846, 419] on icon at bounding box center [852, 434] width 30 height 30
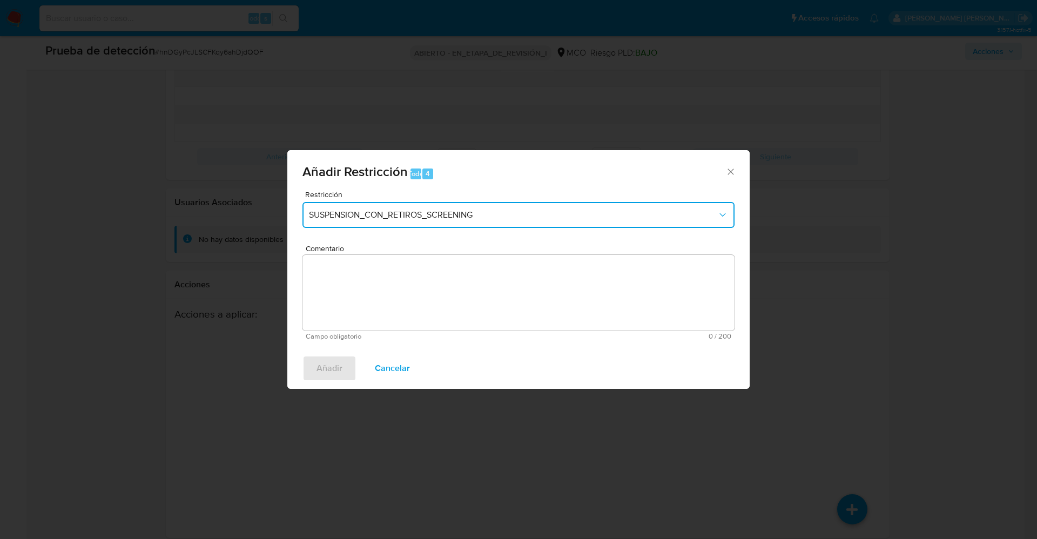
click at [415, 211] on span "SUSPENSION_CON_RETIROS_SCREENING" at bounding box center [513, 215] width 408 height 11
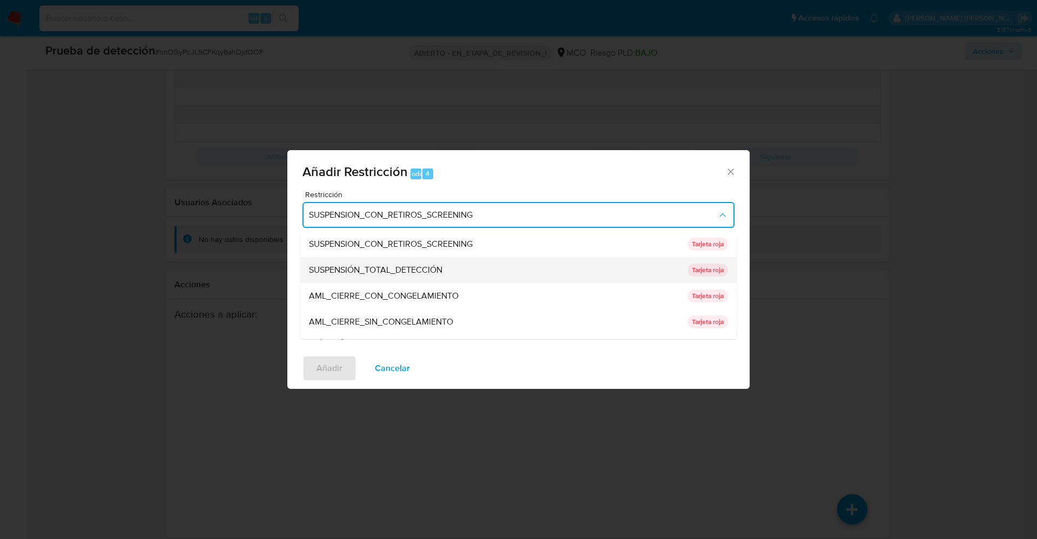
click at [399, 260] on div "SUSPENSIÓN_TOTAL_DETECCIÓN" at bounding box center [495, 270] width 372 height 26
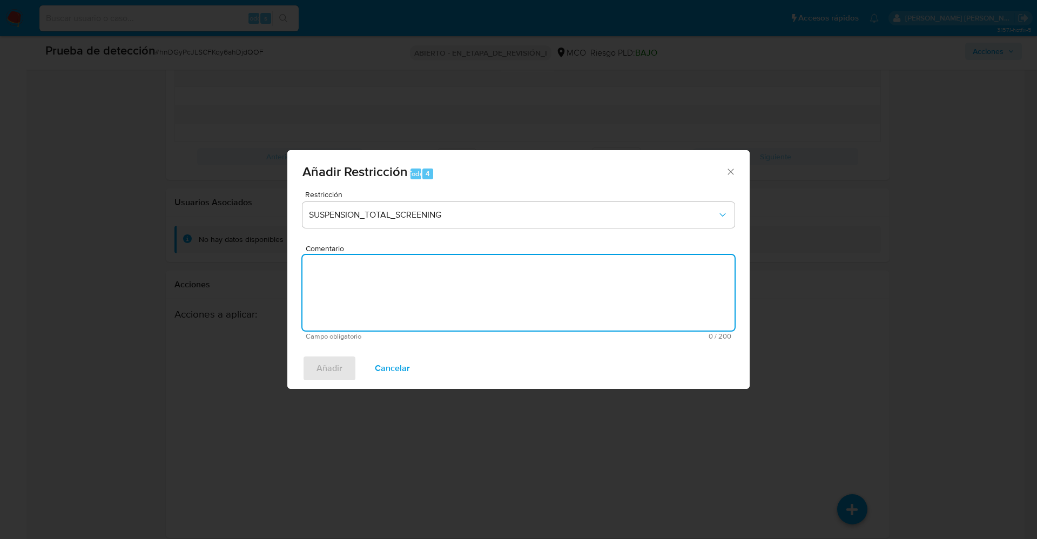
click at [421, 283] on textarea "Comentario" at bounding box center [518, 293] width 432 height 76
type textarea "."
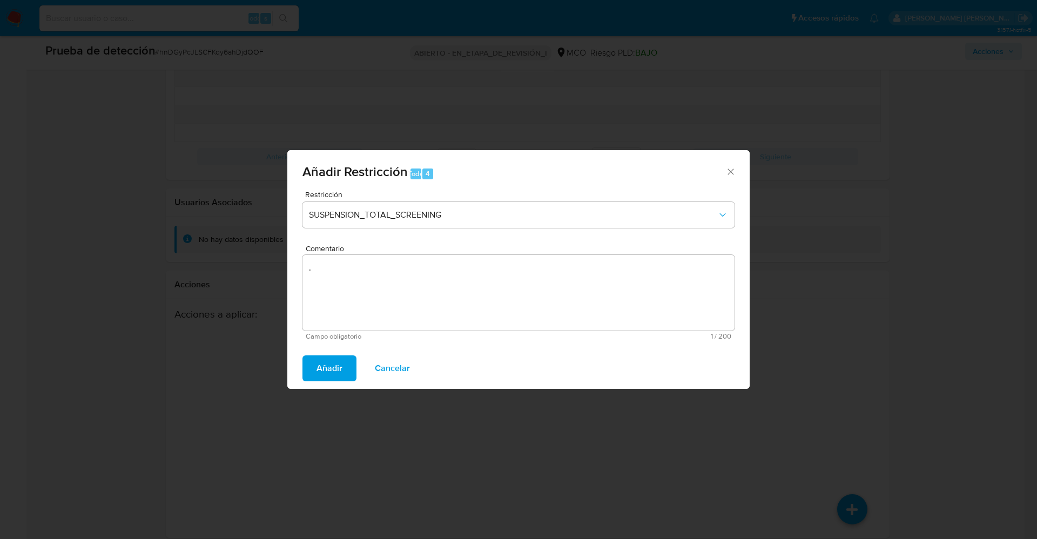
drag, startPoint x: 338, startPoint y: 360, endPoint x: 481, endPoint y: 342, distance: 143.7
click at [338, 360] on span "Añadir" at bounding box center [329, 368] width 26 height 24
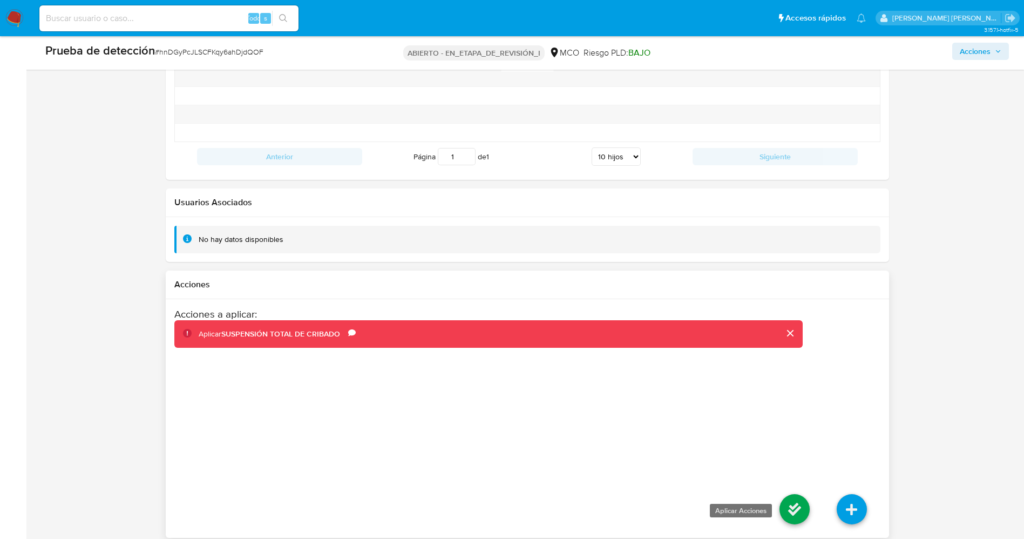
click at [802, 507] on icon at bounding box center [795, 509] width 30 height 30
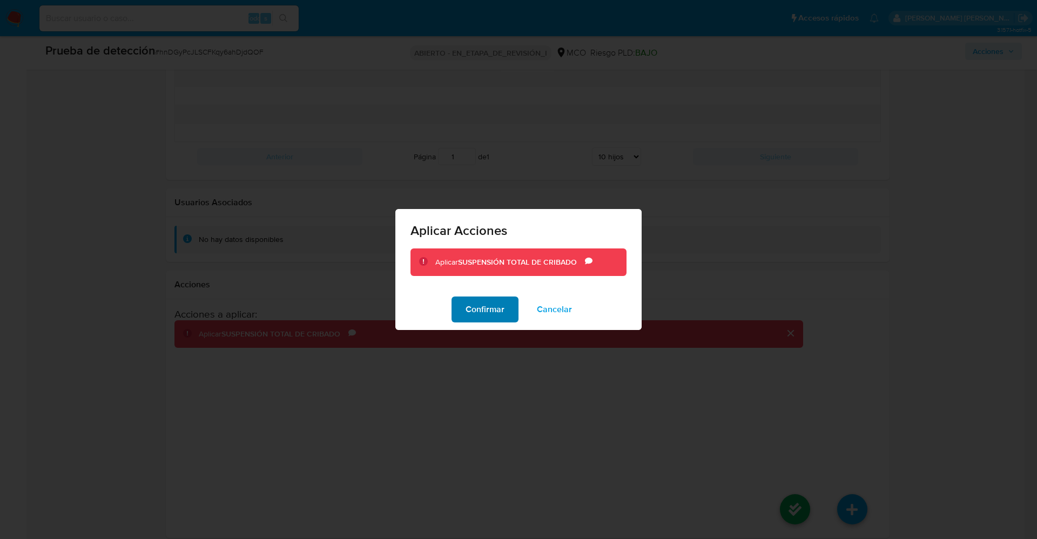
click at [486, 308] on font "Confirmar" at bounding box center [485, 309] width 39 height 26
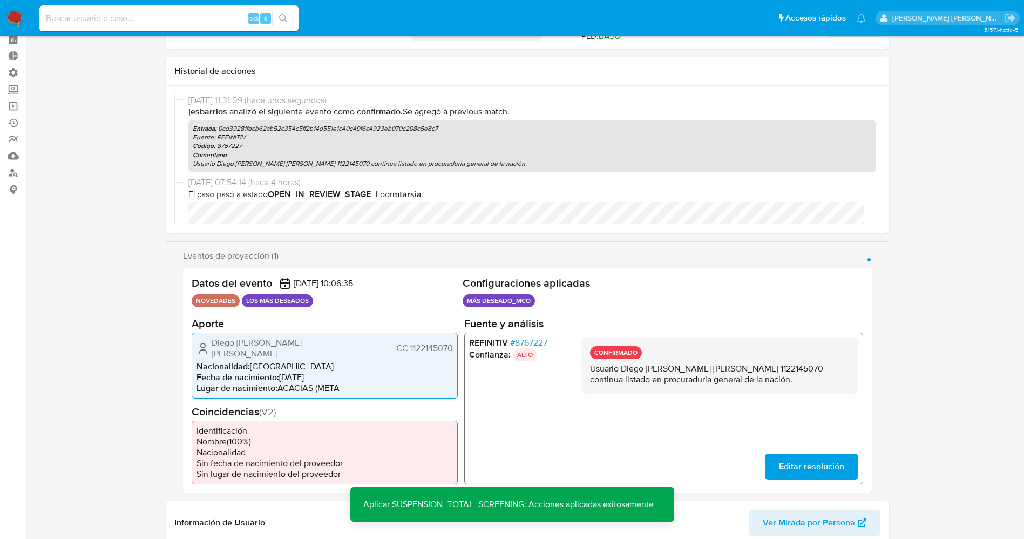
scroll to position [243, 0]
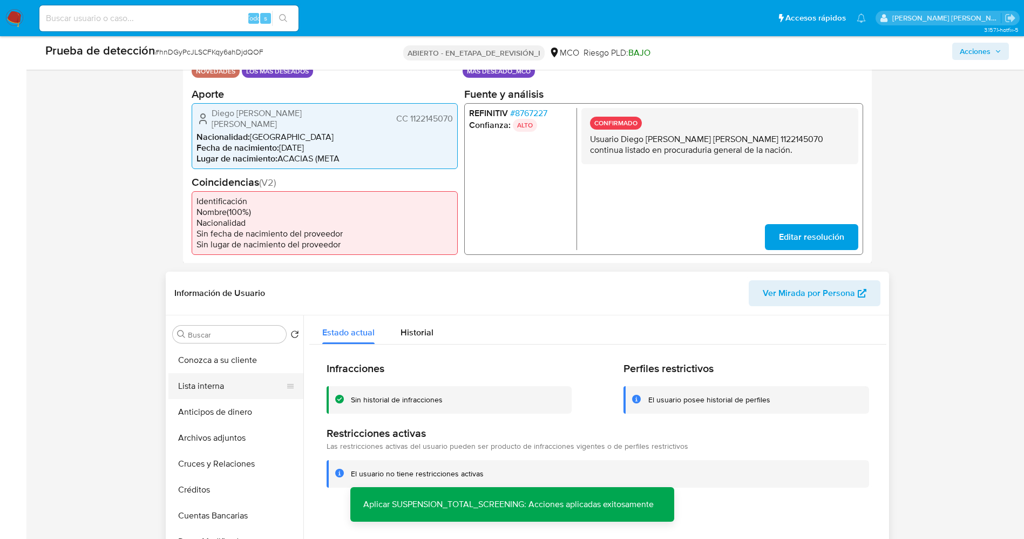
click at [212, 374] on button "Lista interna" at bounding box center [231, 386] width 126 height 26
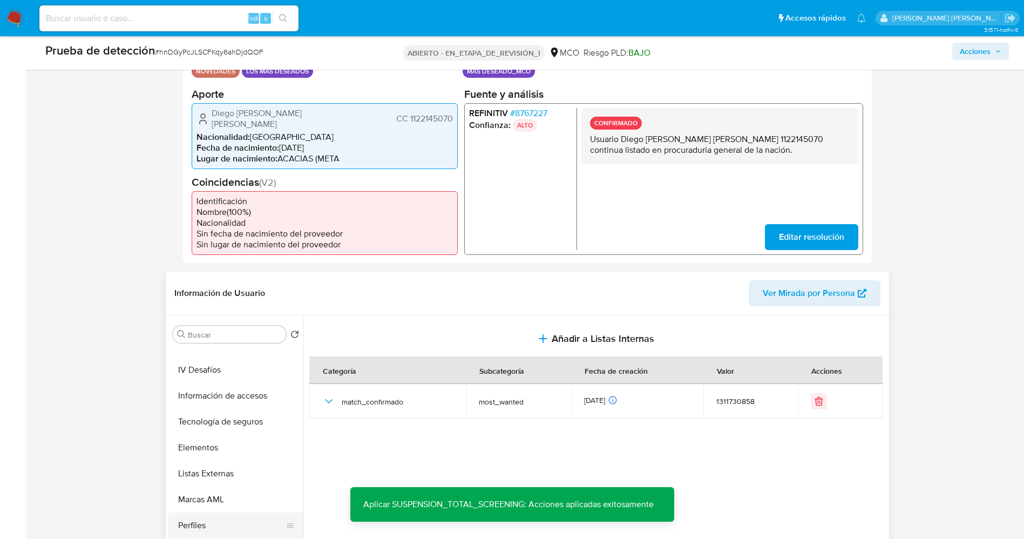
scroll to position [456, 0]
click at [233, 521] on button "Restricciones Nuevo Mundo" at bounding box center [231, 526] width 126 height 26
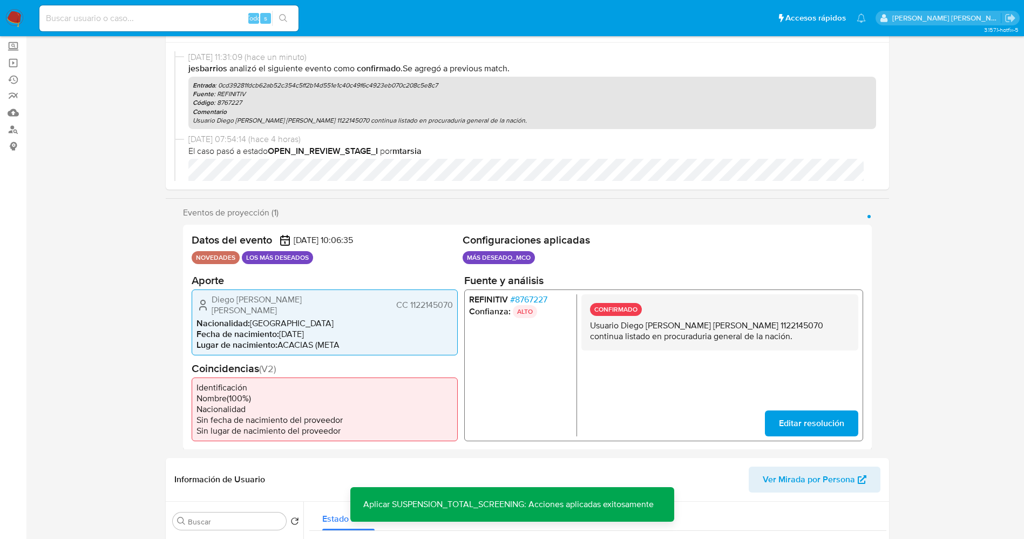
scroll to position [0, 0]
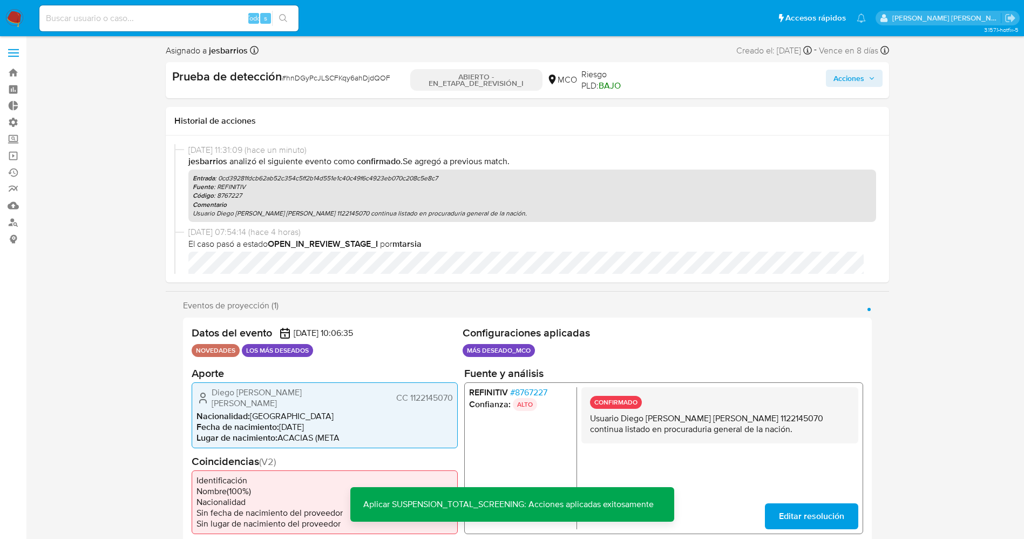
click at [849, 80] on font "Acciones" at bounding box center [849, 78] width 31 height 17
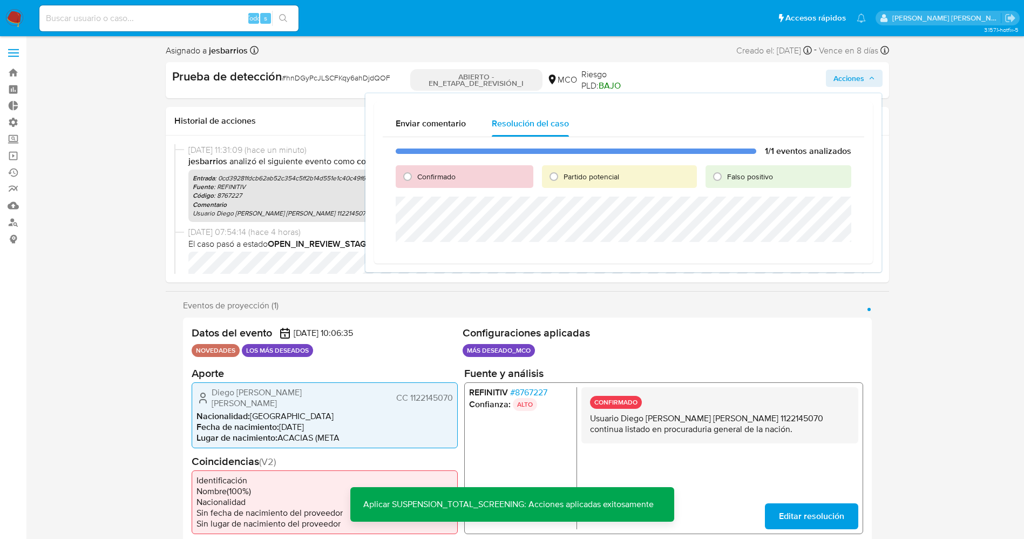
click at [576, 175] on font "Partido potencial" at bounding box center [592, 176] width 56 height 11
click at [563, 175] on input "Partido potencial" at bounding box center [553, 176] width 17 height 17
radio input "true"
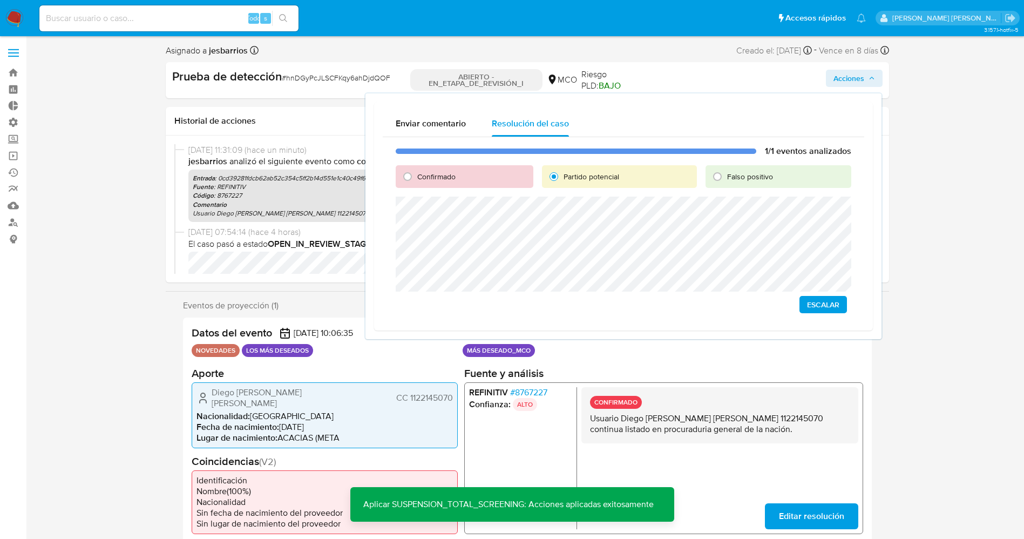
click at [818, 301] on span "Escalar" at bounding box center [823, 304] width 32 height 15
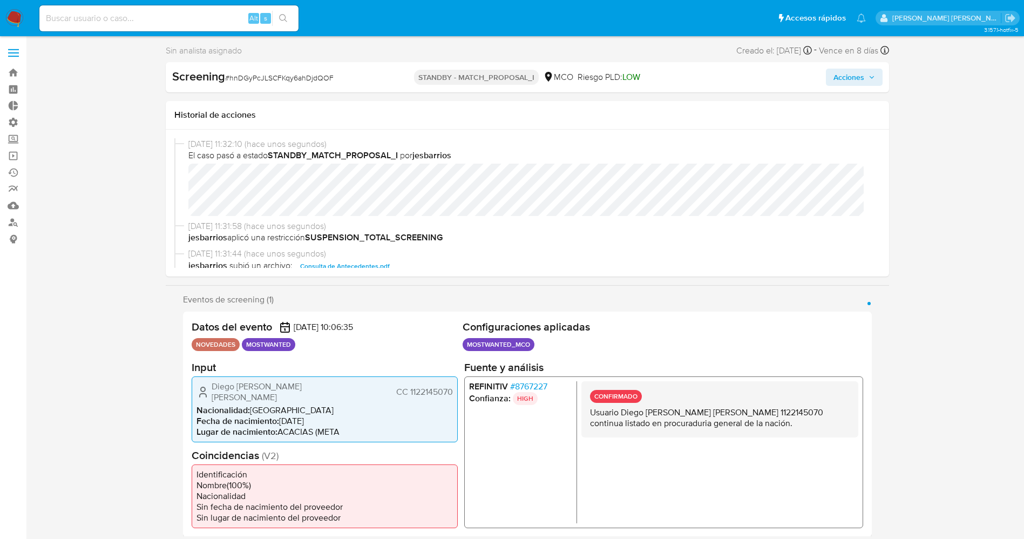
select select "10"
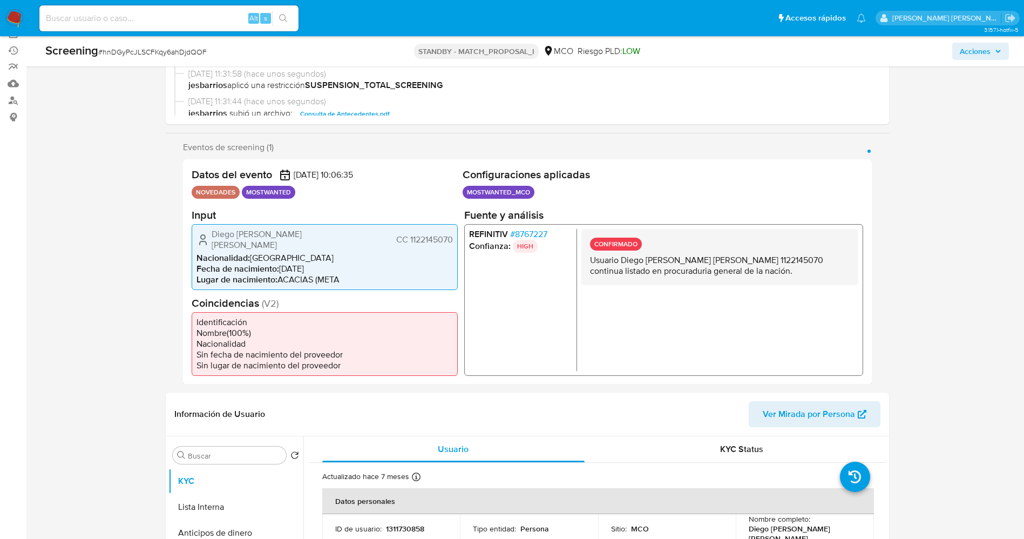
scroll to position [324, 0]
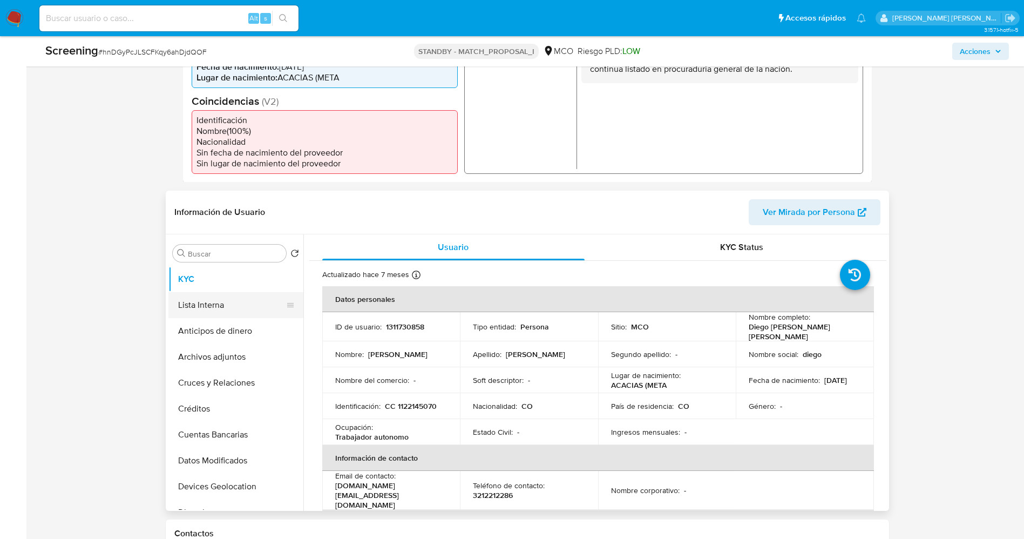
click at [225, 292] on button "Lista Interna" at bounding box center [231, 305] width 126 height 26
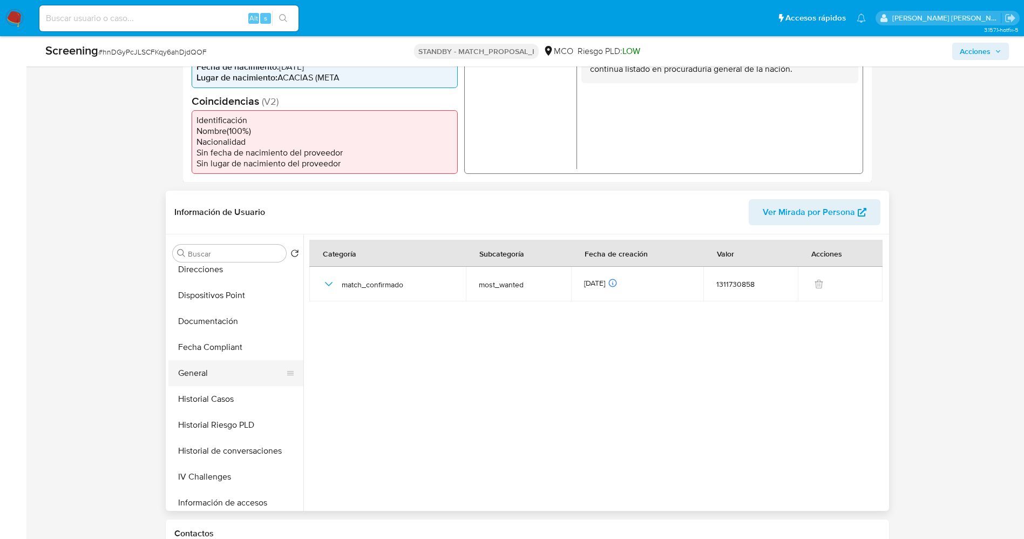
scroll to position [456, 0]
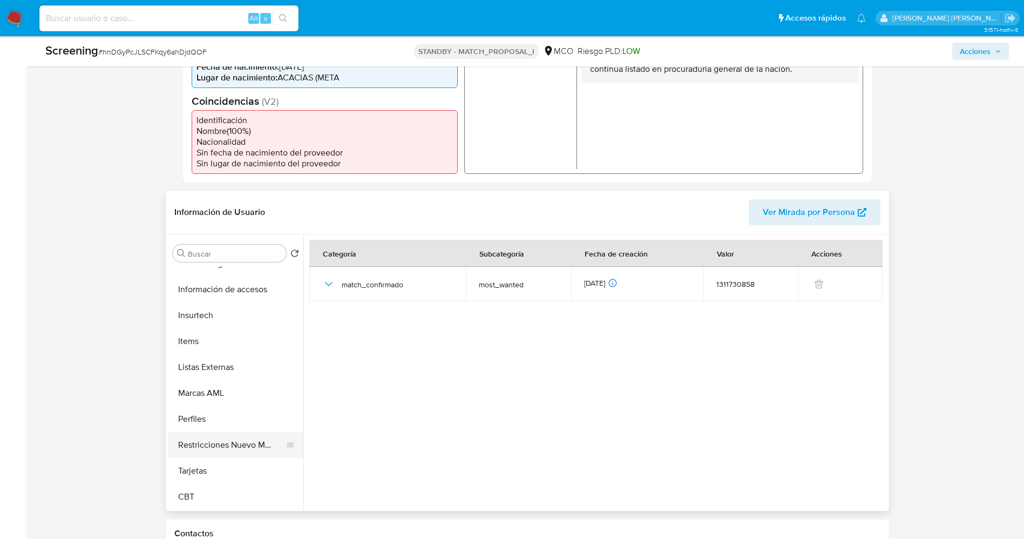
click at [240, 432] on button "Restricciones Nuevo Mundo" at bounding box center [231, 445] width 126 height 26
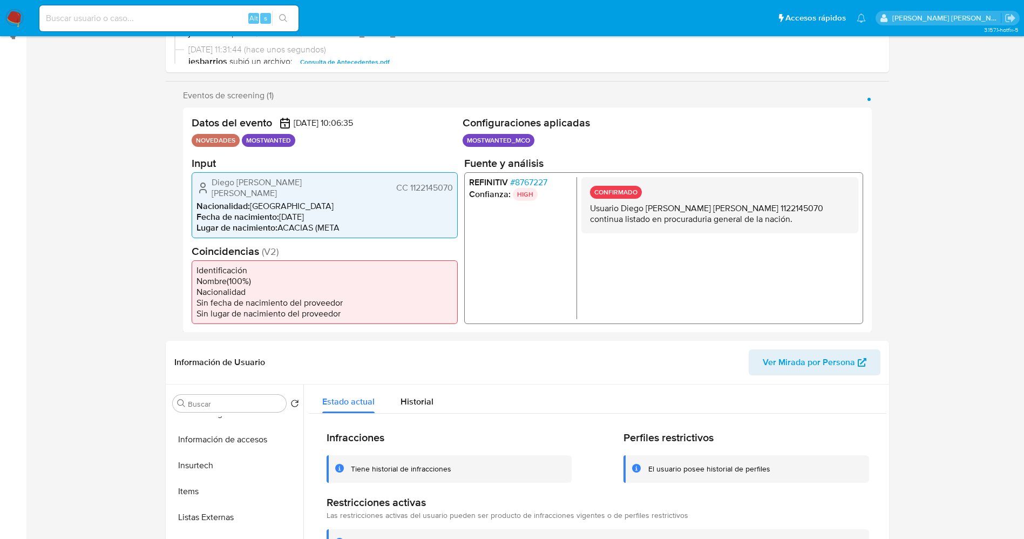
scroll to position [0, 0]
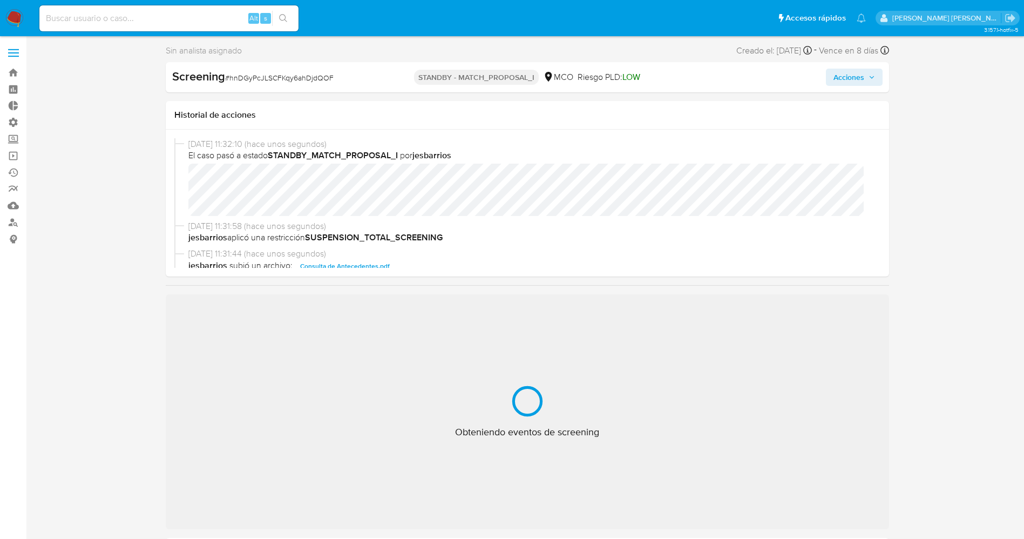
select select "10"
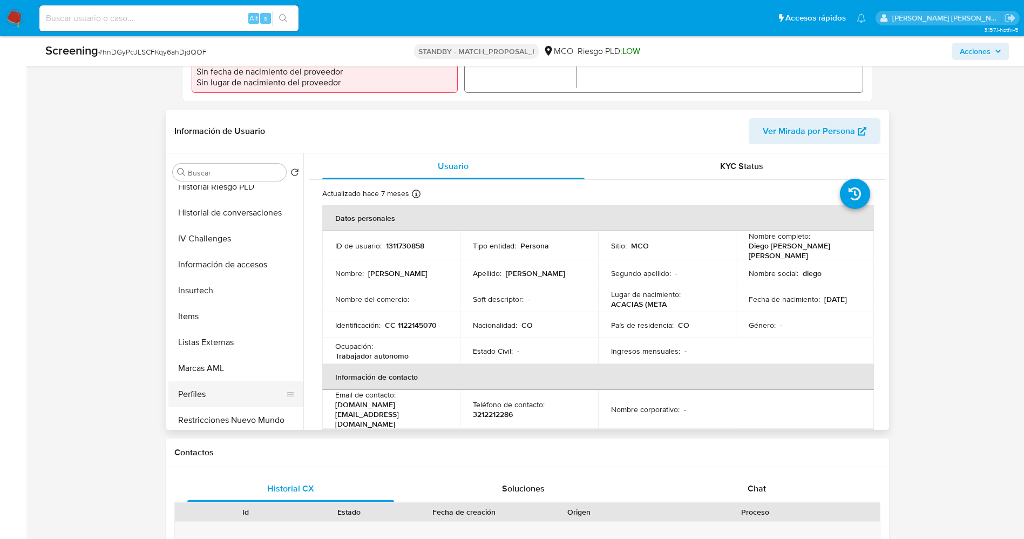
scroll to position [405, 0]
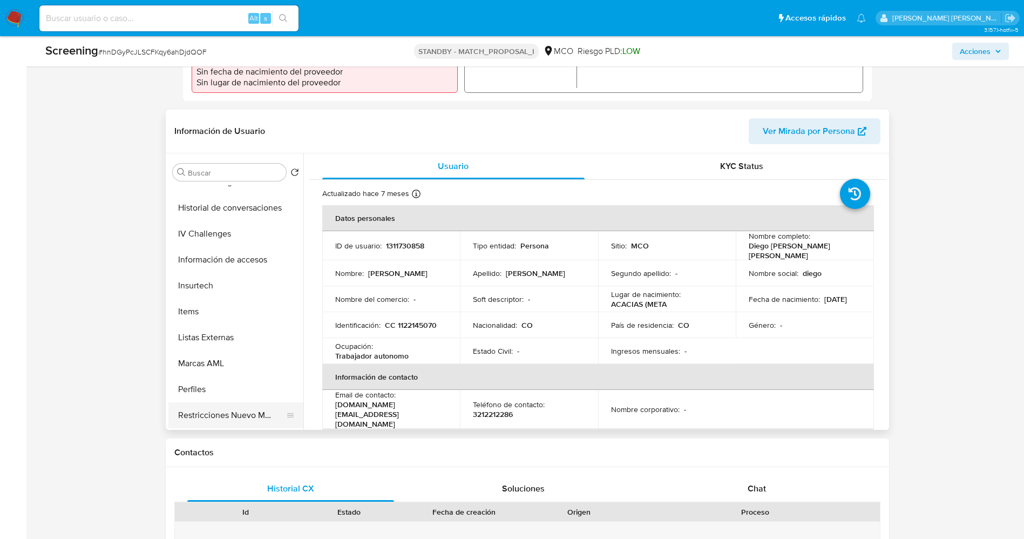
click at [239, 402] on button "Restricciones Nuevo Mundo" at bounding box center [231, 415] width 126 height 26
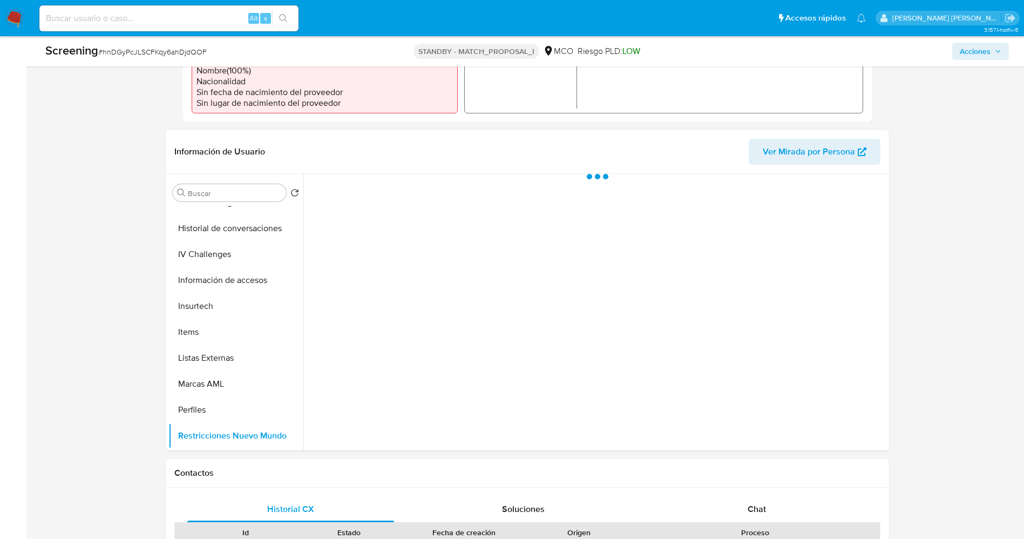
scroll to position [324, 0]
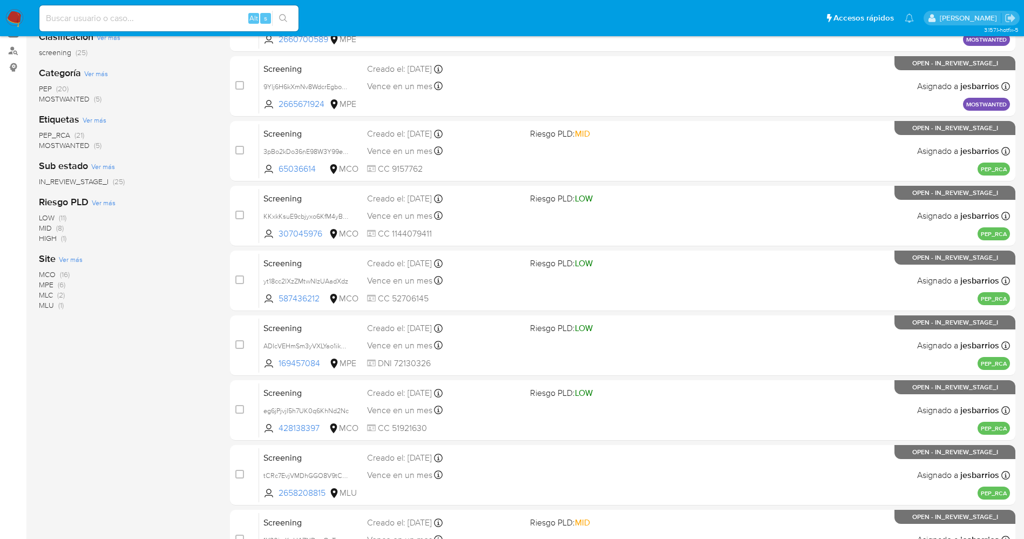
scroll to position [314, 0]
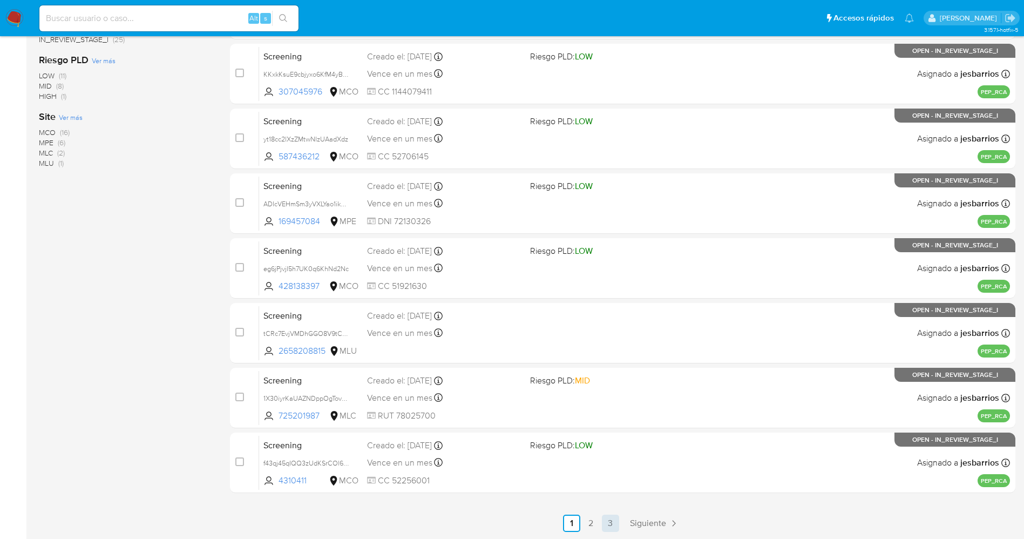
click at [609, 523] on link "3" at bounding box center [610, 523] width 17 height 17
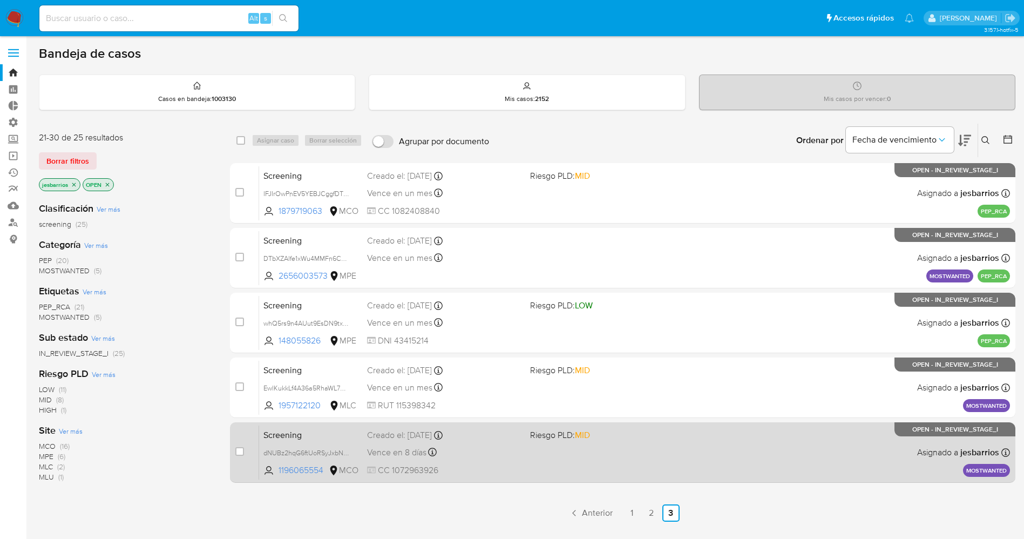
click at [535, 451] on div "Screening dNUBz2hqG6ftUoRSyJxbNhIO 1196065554 MCO Riesgo PLD: MID Creado el: [D…" at bounding box center [634, 452] width 751 height 55
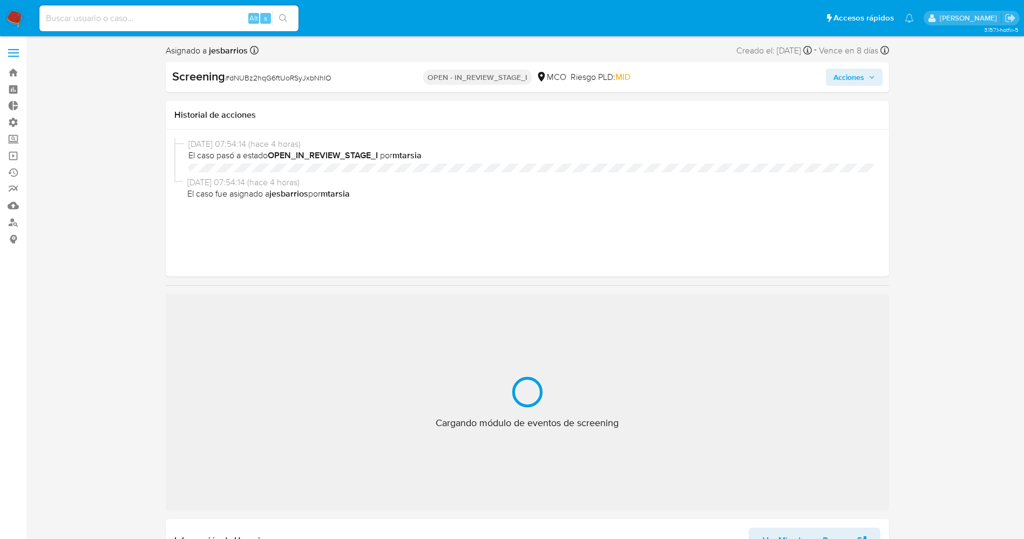
select select "10"
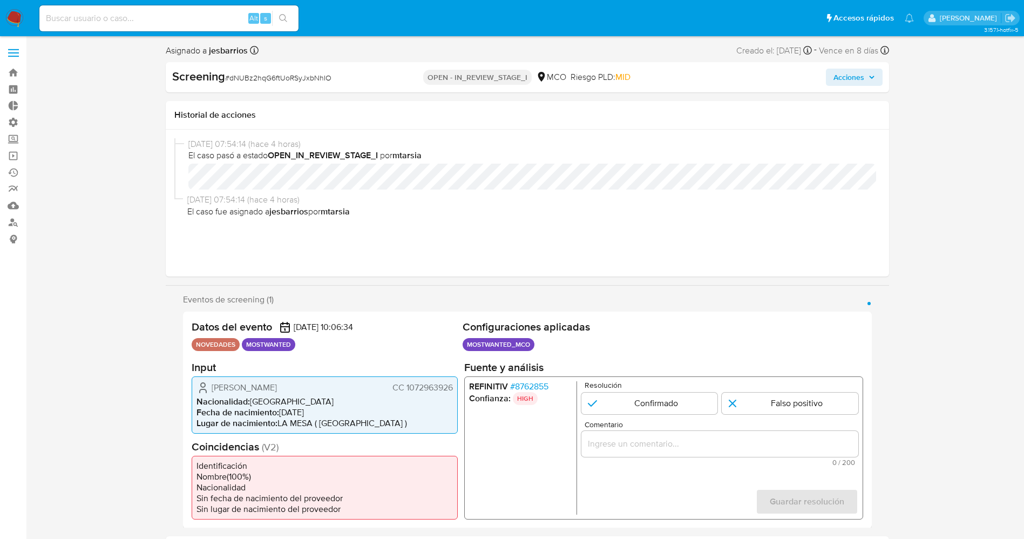
click at [529, 383] on span "# 8762855" at bounding box center [529, 386] width 38 height 11
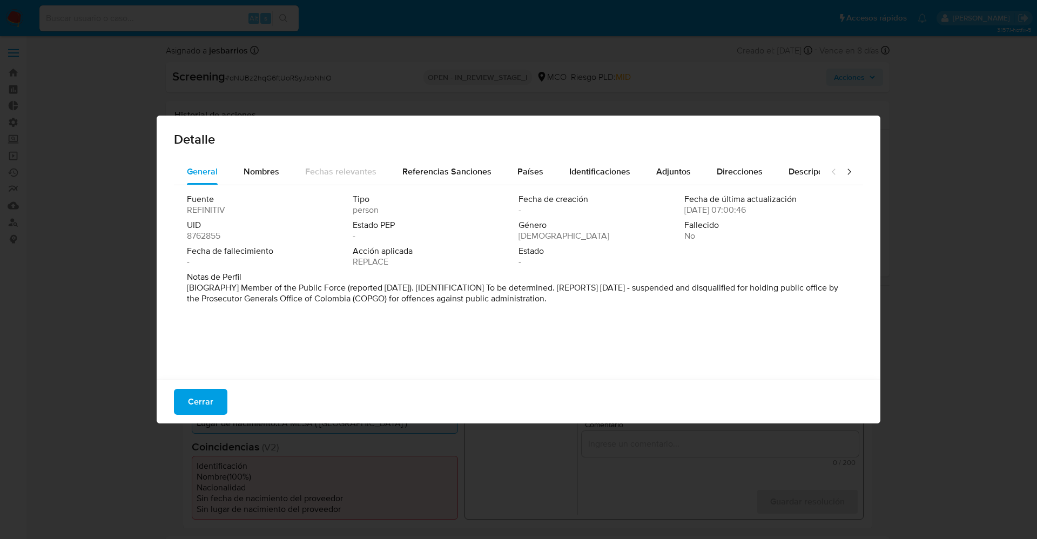
drag, startPoint x: 239, startPoint y: 287, endPoint x: 732, endPoint y: 306, distance: 493.4
click at [732, 306] on div "Notas de Perfil [BIOGRAPHY] Member of the Public Force (reported [DATE]). [IDEN…" at bounding box center [518, 290] width 663 height 37
click at [262, 180] on div "Nombres" at bounding box center [262, 172] width 36 height 26
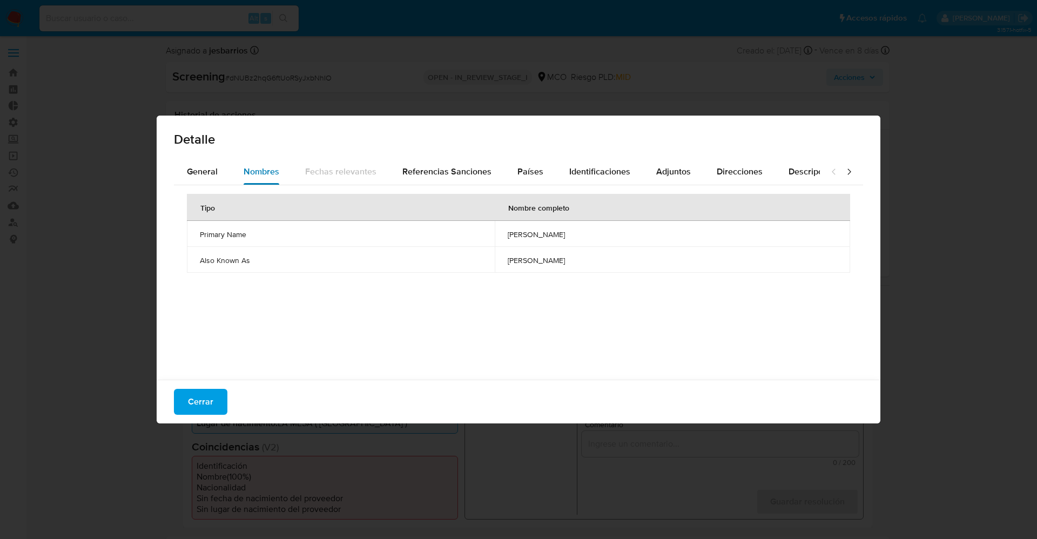
click at [253, 160] on div "Nombres" at bounding box center [262, 172] width 36 height 26
click at [508, 170] on button "Países" at bounding box center [530, 172] width 52 height 26
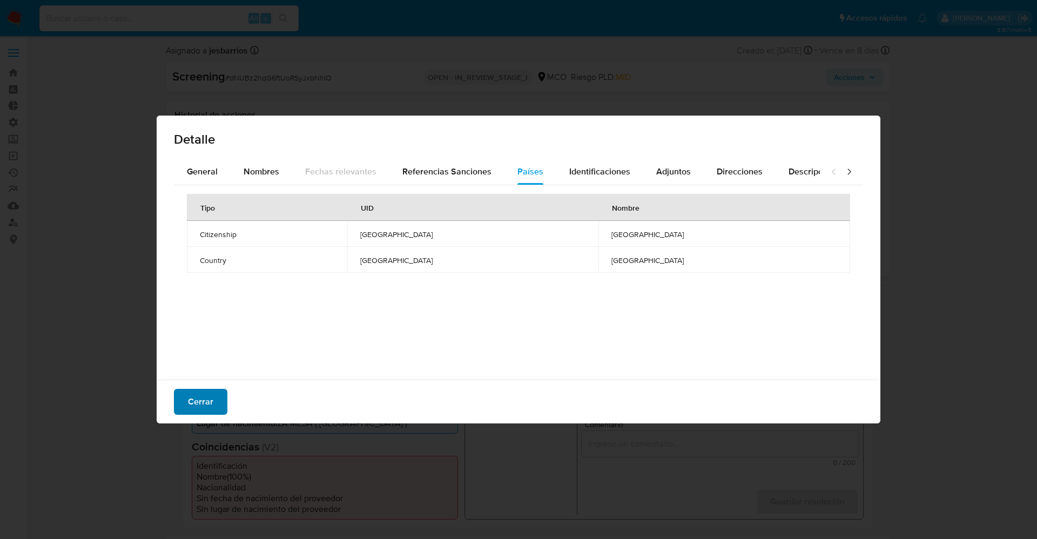
click at [214, 409] on button "Cerrar" at bounding box center [200, 402] width 53 height 26
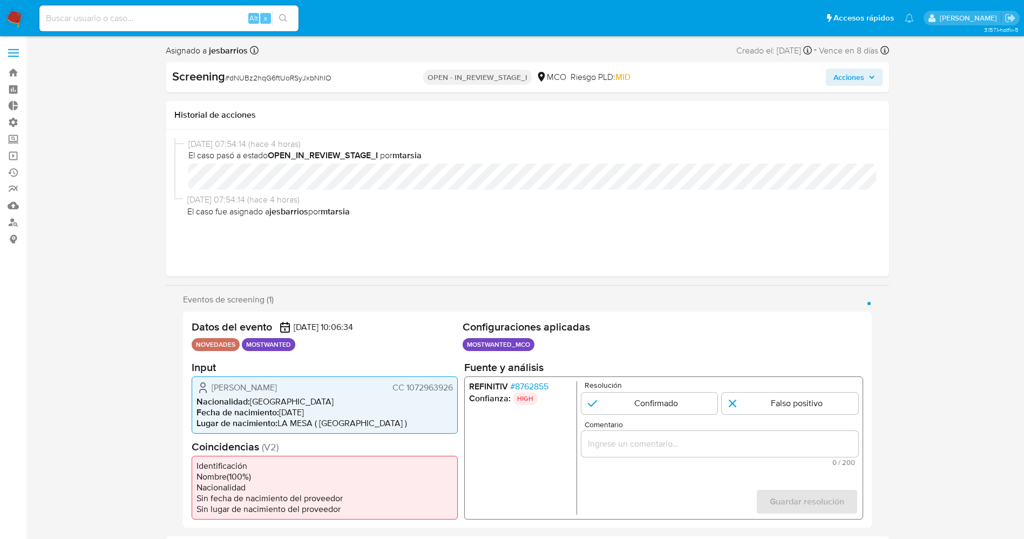
click at [521, 387] on span "# 8762855" at bounding box center [529, 386] width 38 height 11
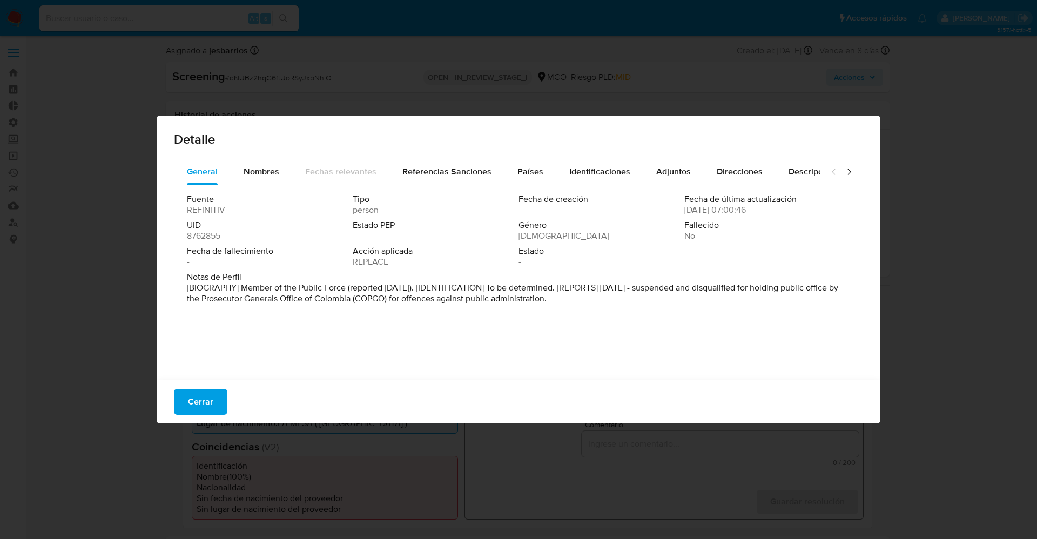
drag, startPoint x: 191, startPoint y: 282, endPoint x: 591, endPoint y: 298, distance: 399.9
click at [768, 320] on div "Fuente REFINITIV Tipo person Fecha de creación - Fecha de última actualización …" at bounding box center [518, 279] width 689 height 189
click at [197, 399] on span "Cerrar" at bounding box center [200, 402] width 25 height 24
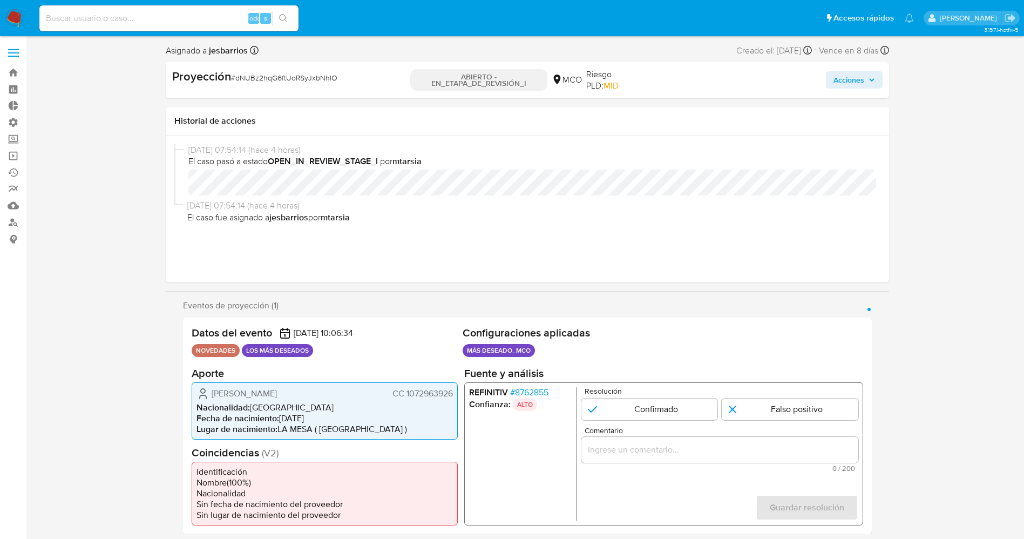
drag, startPoint x: 404, startPoint y: 393, endPoint x: 358, endPoint y: 232, distance: 167.9
click at [403, 392] on font "CC 1072963926" at bounding box center [422, 393] width 60 height 12
drag, startPoint x: 208, startPoint y: 390, endPoint x: 286, endPoint y: 396, distance: 78.5
click at [346, 397] on div "[PERSON_NAME] CC 1072963926" at bounding box center [325, 393] width 257 height 13
drag, startPoint x: 404, startPoint y: 395, endPoint x: 460, endPoint y: 396, distance: 55.6
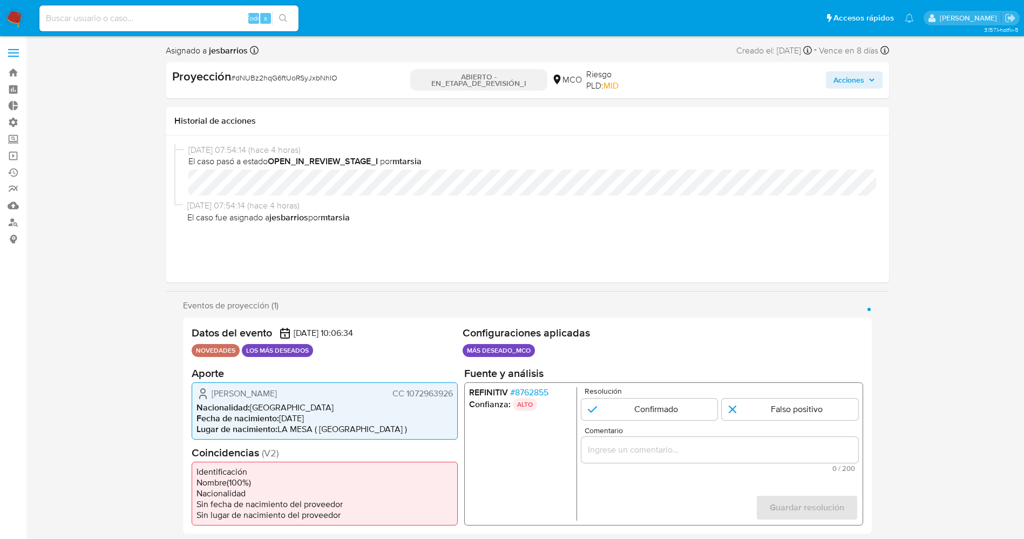
click at [460, 396] on div "Datos del evento [DATE] 10:06:34 NOVEDADES LOS MÁS DESEADOS Configuraciones apl…" at bounding box center [527, 426] width 689 height 217
drag, startPoint x: 211, startPoint y: 396, endPoint x: 228, endPoint y: 394, distance: 16.9
click at [228, 394] on div "Jose Daniel Mancera Muñoz CC 1072963926" at bounding box center [325, 393] width 257 height 13
click at [536, 388] on font "8762855" at bounding box center [531, 392] width 33 height 12
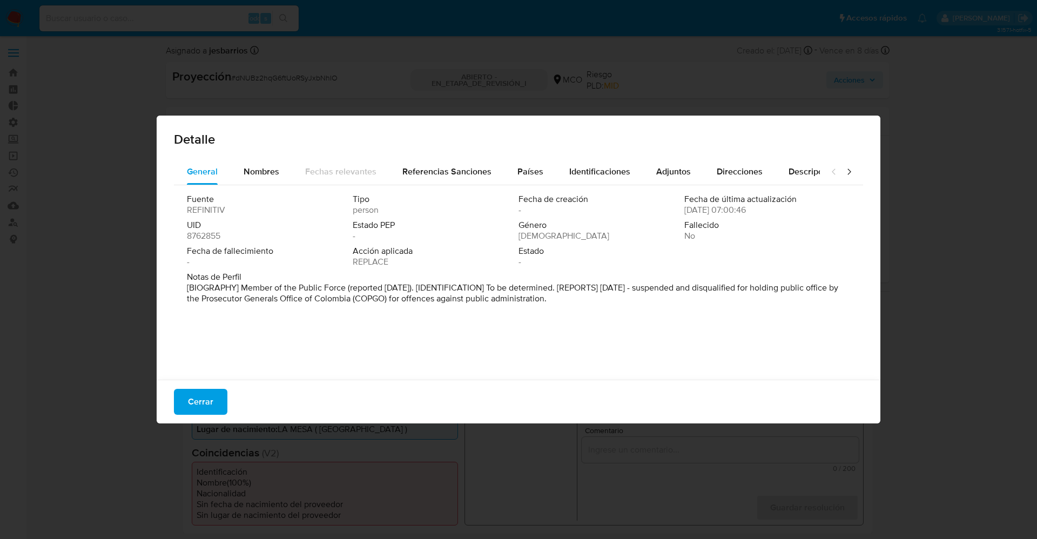
click at [189, 390] on font "Cerrar" at bounding box center [200, 402] width 25 height 26
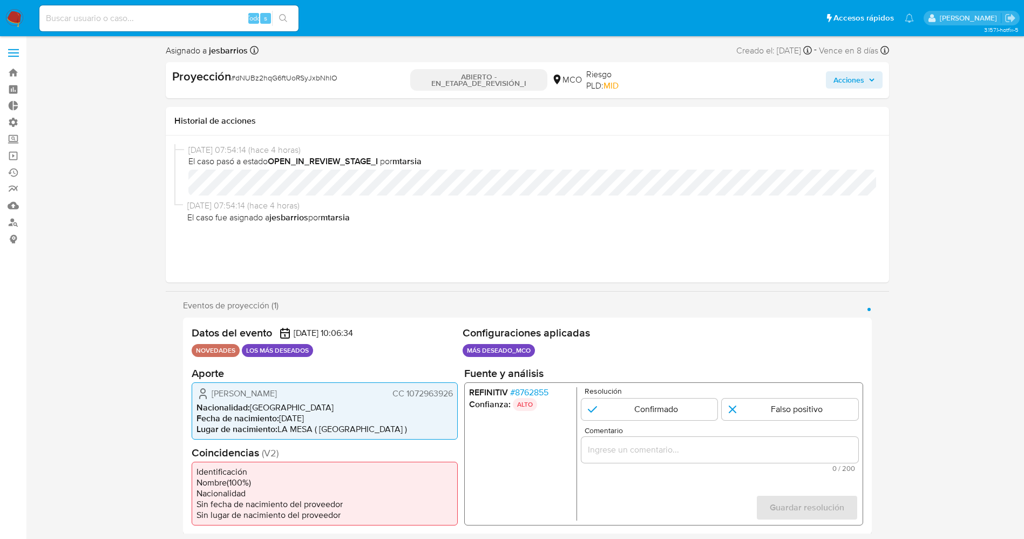
drag, startPoint x: 402, startPoint y: 392, endPoint x: 455, endPoint y: 392, distance: 52.4
click at [455, 392] on div "Jose Daniel Mancera Muñoz CC 1072963926 Nacionalidad : Colombia Fecha de nacimi…" at bounding box center [325, 410] width 266 height 57
drag, startPoint x: 211, startPoint y: 389, endPoint x: 454, endPoint y: 396, distance: 242.6
click at [454, 396] on div "Jose Daniel Mancera Muñoz CC 1072963926 Nacionalidad : Colombia Fecha de nacimi…" at bounding box center [325, 410] width 266 height 57
click at [532, 391] on font "8762855" at bounding box center [531, 392] width 33 height 12
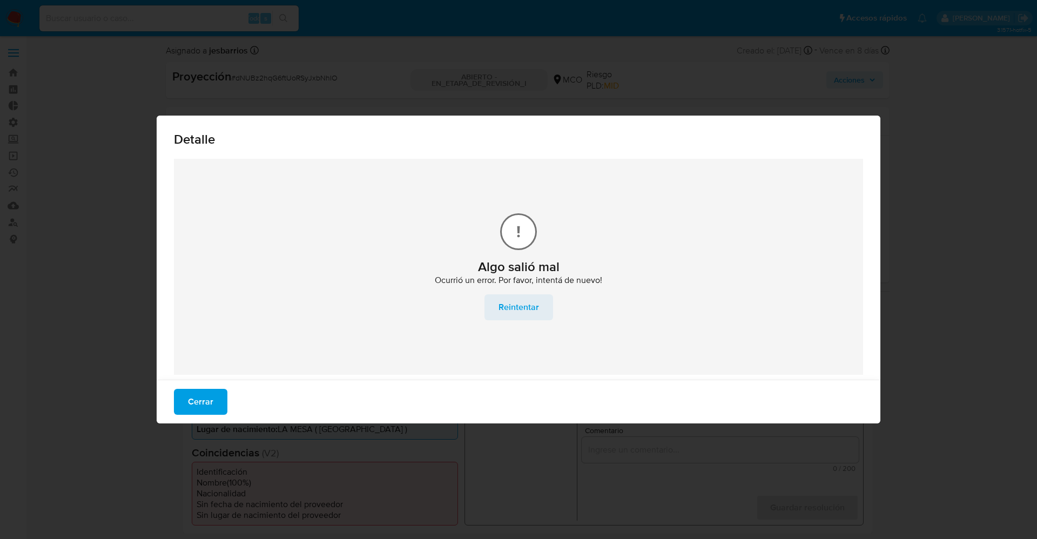
click at [498, 304] on span "Reintentar" at bounding box center [518, 307] width 41 height 24
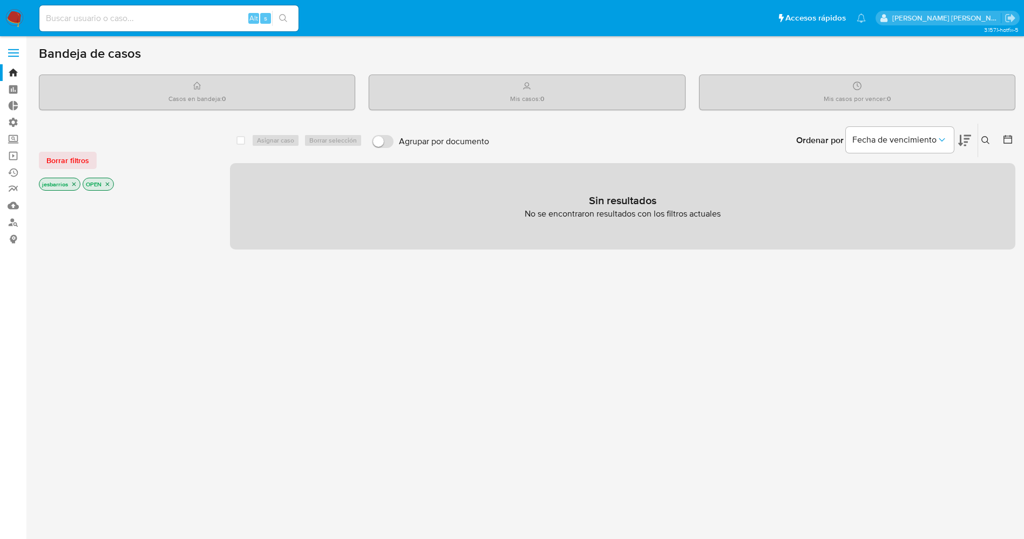
click at [21, 12] on img at bounding box center [14, 18] width 18 height 18
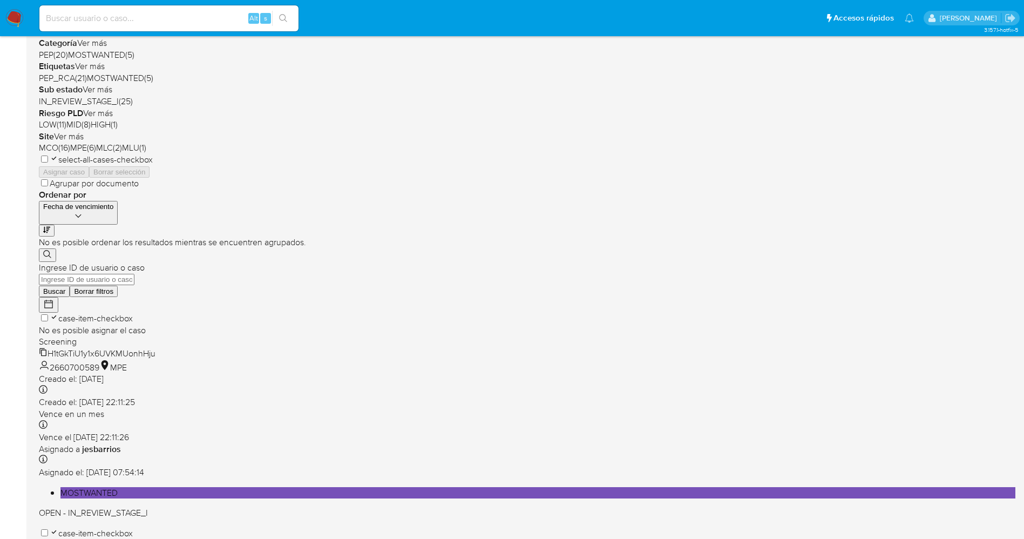
scroll to position [314, 0]
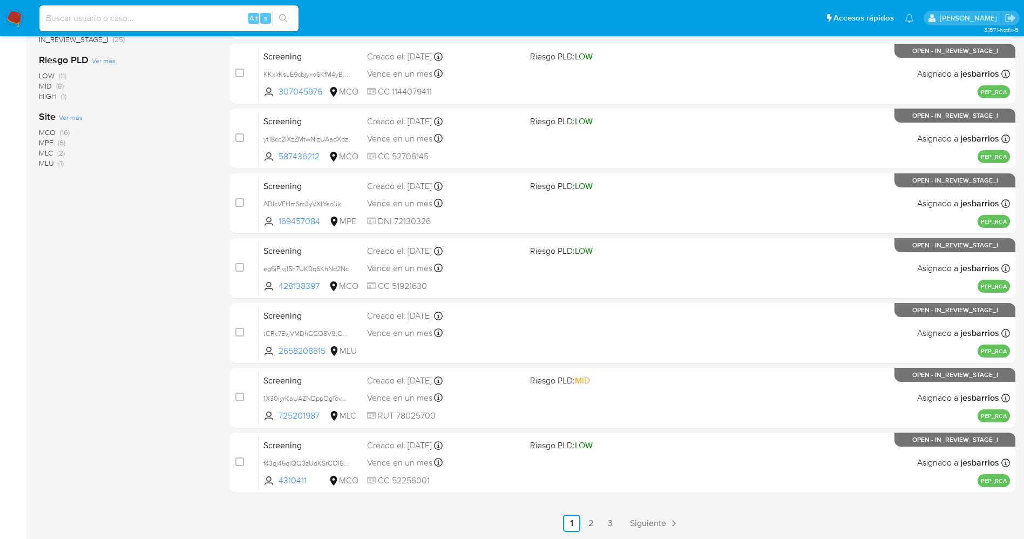
click at [602, 516] on ul "Anterior 1 2 3 Siguiente" at bounding box center [623, 523] width 786 height 17
click at [607, 518] on link "3" at bounding box center [610, 523] width 17 height 17
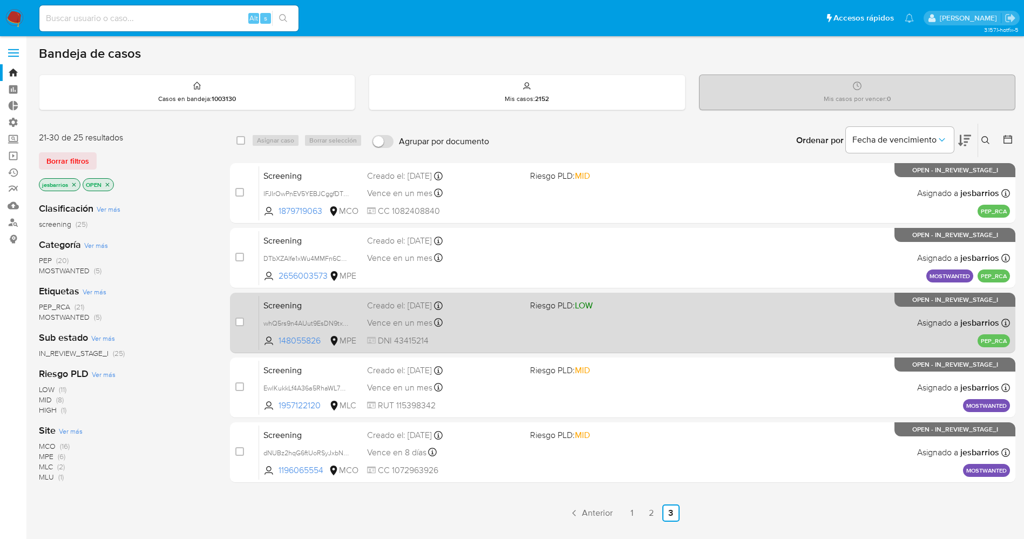
scroll to position [80, 0]
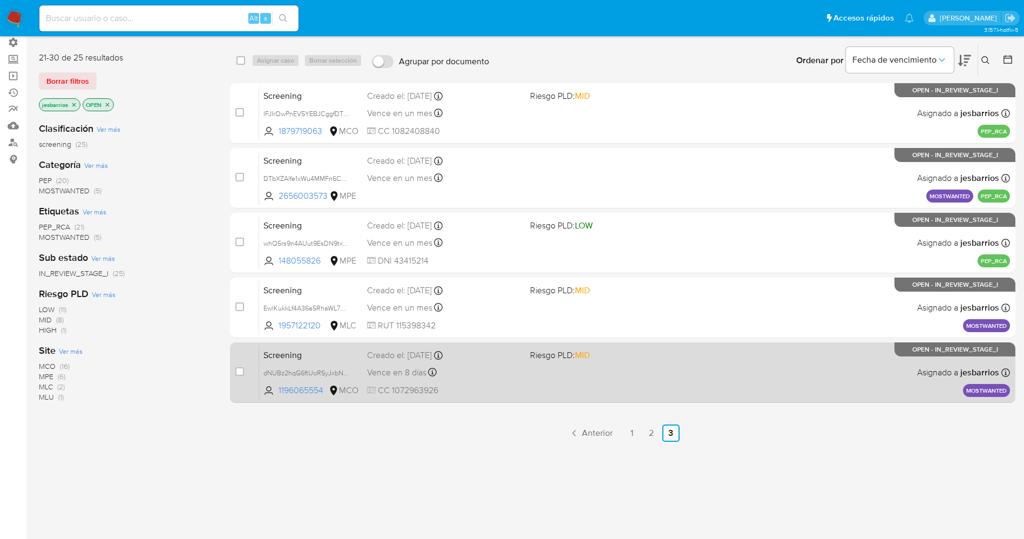
click at [537, 384] on div "Screening dNUBz2hqG6ftUoRSyJxbNhIO 1196065554 MCO Riesgo PLD: MID Creado el: [D…" at bounding box center [634, 372] width 751 height 55
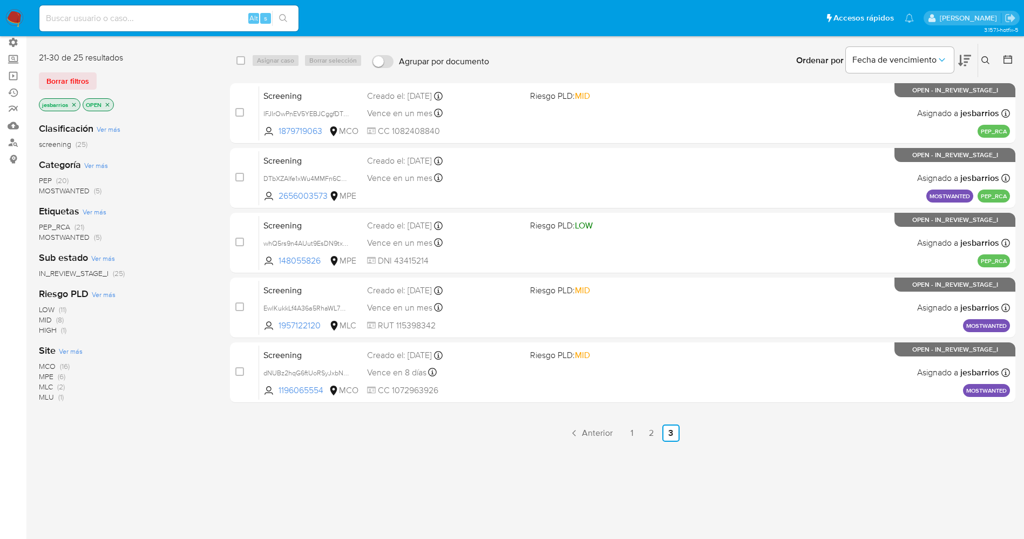
click at [8, 13] on img at bounding box center [14, 18] width 18 height 18
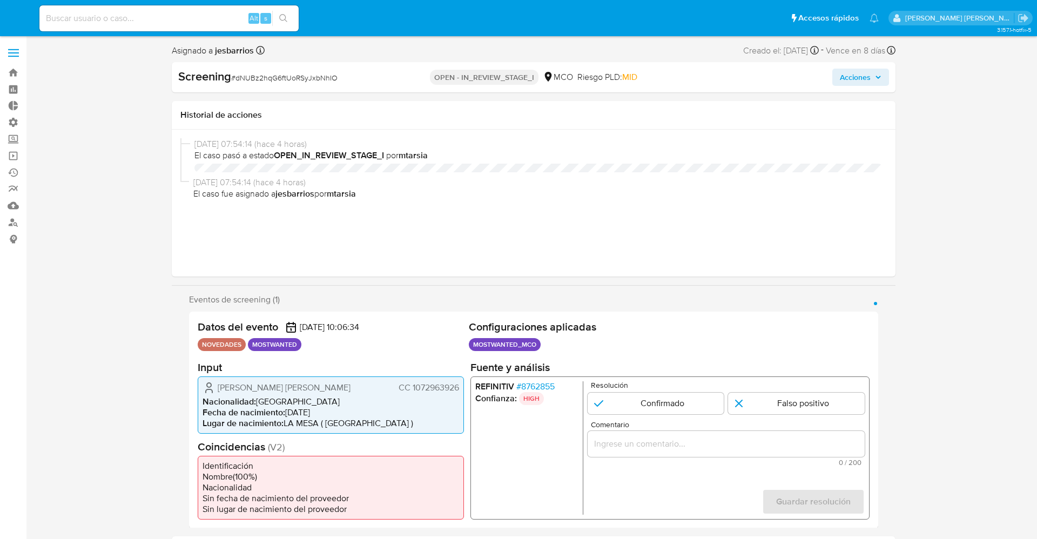
select select "10"
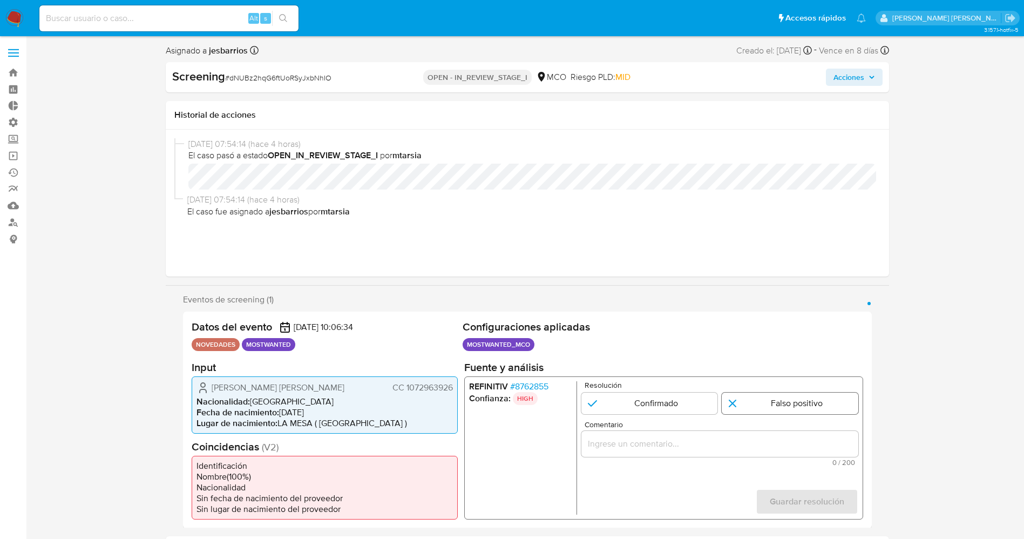
click at [771, 412] on input "1 de 1" at bounding box center [790, 403] width 137 height 22
radio input "true"
drag, startPoint x: 763, startPoint y: 457, endPoint x: 763, endPoint y: 446, distance: 11.3
click at [763, 447] on div "Comentario 0 / 200 200 caracteres restantes" at bounding box center [719, 442] width 277 height 45
click at [763, 446] on input "Comentario" at bounding box center [719, 443] width 277 height 14
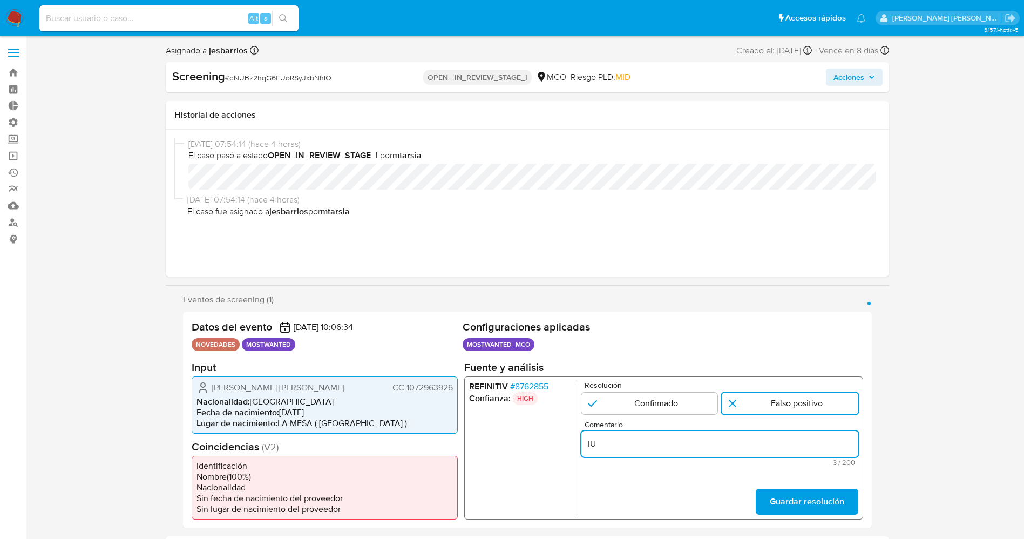
type input "I"
drag, startPoint x: 212, startPoint y: 388, endPoint x: 450, endPoint y: 387, distance: 238.2
click at [450, 387] on div "Jose Daniel Mancera Muñoz CC 1072963926" at bounding box center [325, 387] width 257 height 13
drag, startPoint x: 437, startPoint y: 386, endPoint x: 208, endPoint y: 383, distance: 229.5
click at [214, 379] on div "Jose Daniel Mancera Muñoz CC 1072963926 Nacionalidad : Colombia Fecha de nacimi…" at bounding box center [325, 404] width 266 height 57
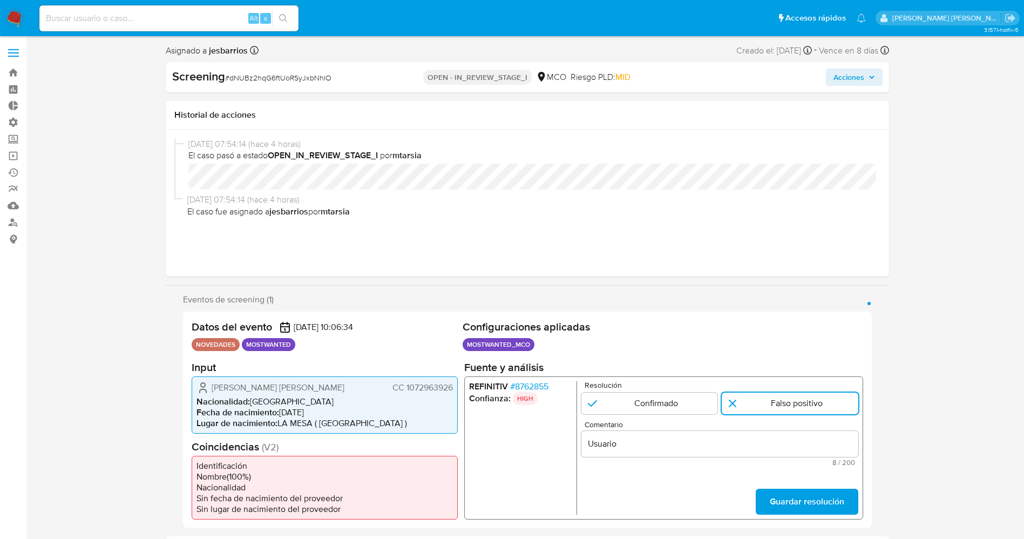
click at [207, 384] on icon "1 de 1" at bounding box center [203, 387] width 13 height 13
drag, startPoint x: 209, startPoint y: 384, endPoint x: 440, endPoint y: 390, distance: 231.2
click at [461, 387] on div "Datos del evento 02/09/2025 10:06:34 NOVEDADES MOSTWANTED Configuraciones aplic…" at bounding box center [527, 420] width 689 height 217
click at [663, 440] on input "Usuario" at bounding box center [719, 443] width 277 height 14
paste input "Jose Daniel Mancera Muñoz CC 1072963926"
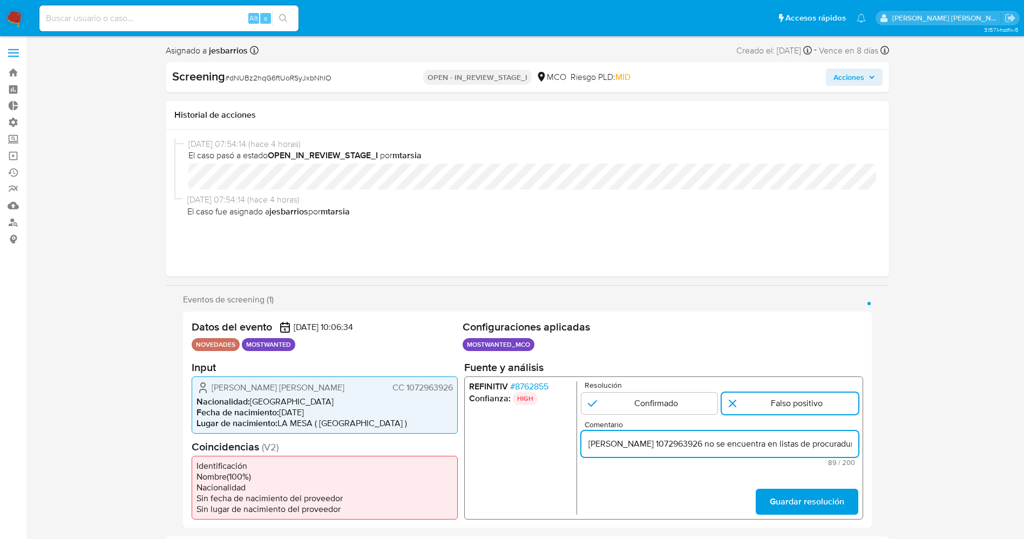
scroll to position [0, 100]
type input "Usuario Jose Daniel Mancera Muñoz CC 1072963926 no se encuentra en listas de pr…"
click at [813, 510] on span "Guardar resolución" at bounding box center [807, 501] width 75 height 24
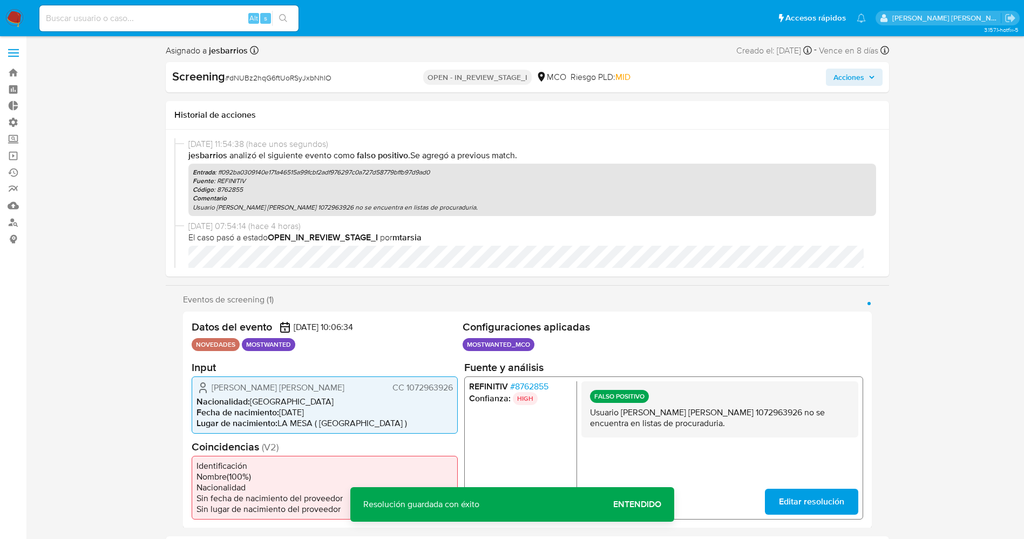
drag, startPoint x: 585, startPoint y: 412, endPoint x: 737, endPoint y: 433, distance: 152.7
click at [737, 433] on div "FALSO POSITIVO Usuario Jose Daniel Mancera Muñoz CC 1072963926 no se encuentra …" at bounding box center [719, 409] width 277 height 56
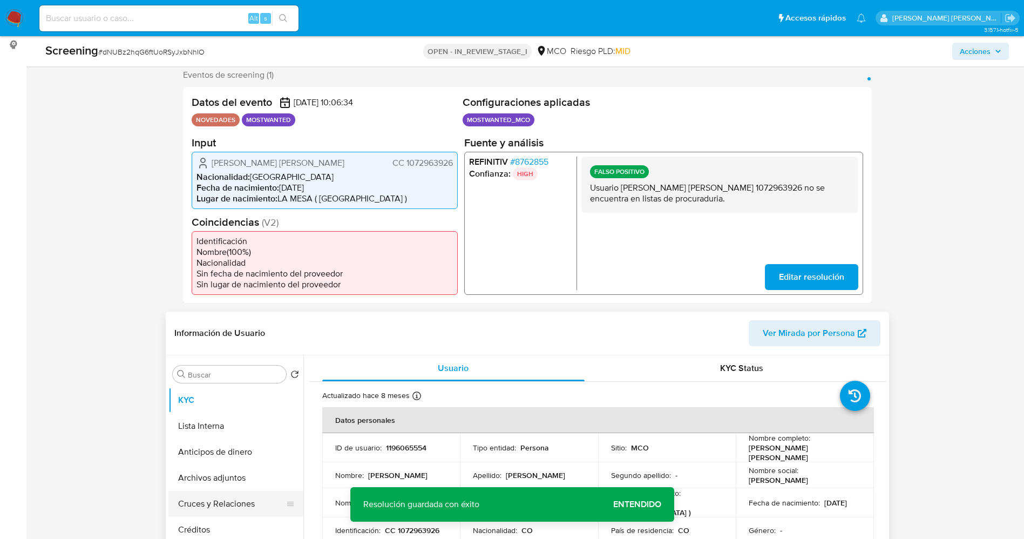
scroll to position [324, 0]
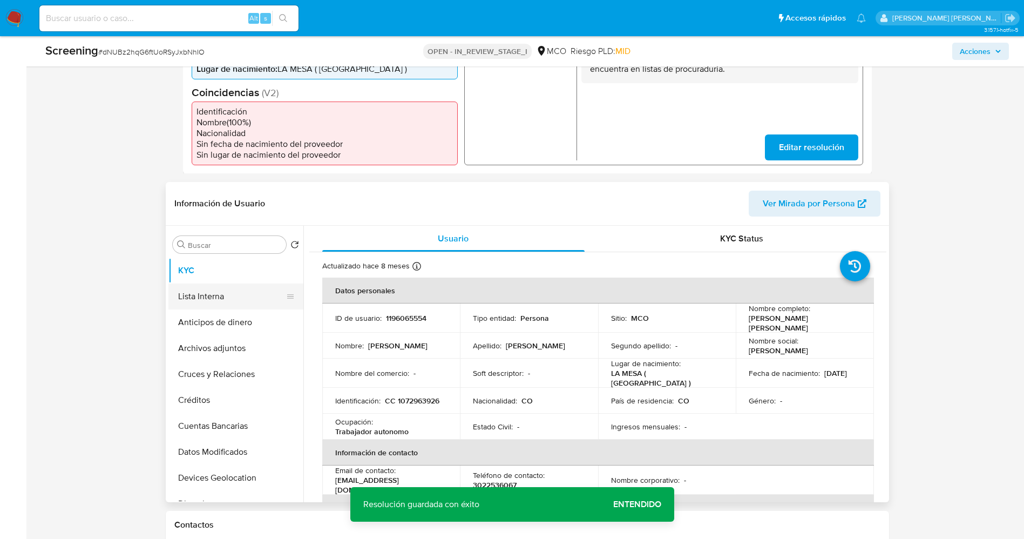
click at [220, 306] on button "Lista Interna" at bounding box center [231, 297] width 126 height 26
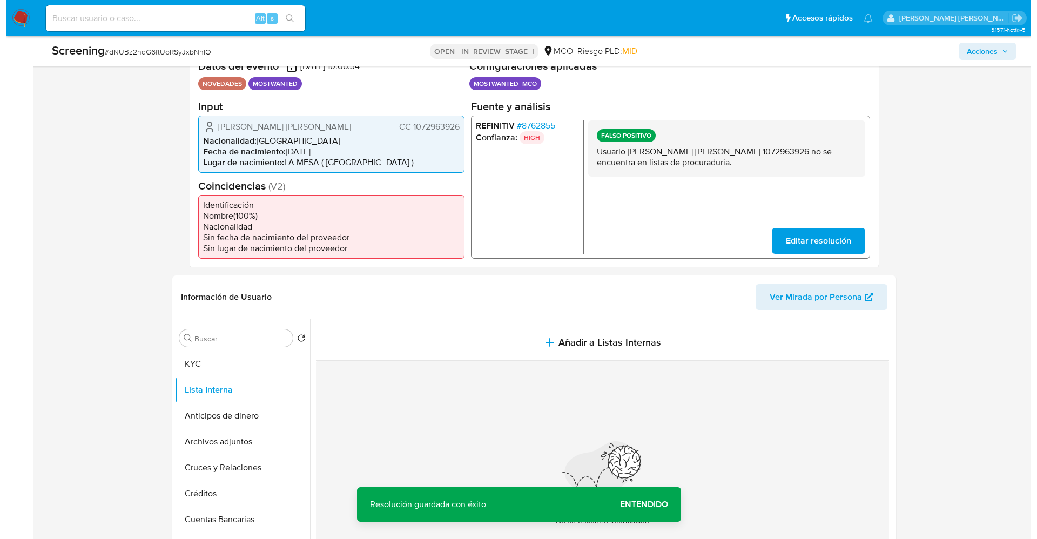
scroll to position [162, 0]
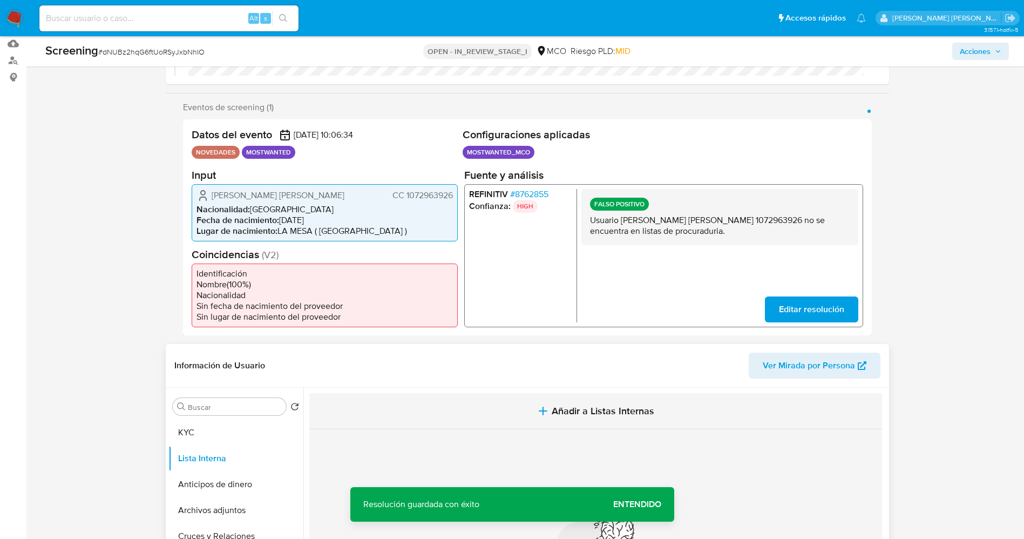
click at [618, 406] on span "Añadir a Listas Internas" at bounding box center [603, 411] width 103 height 12
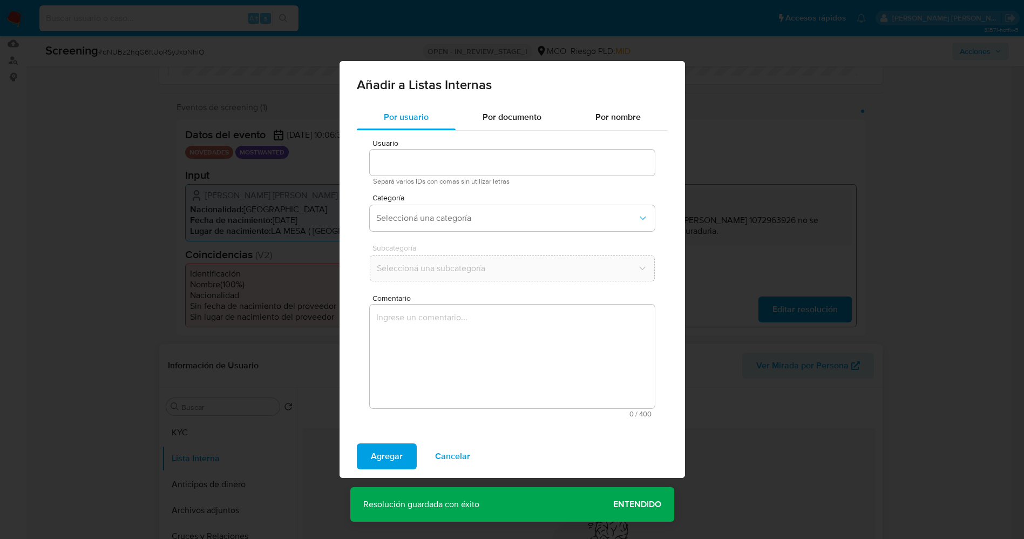
type input "1196065554"
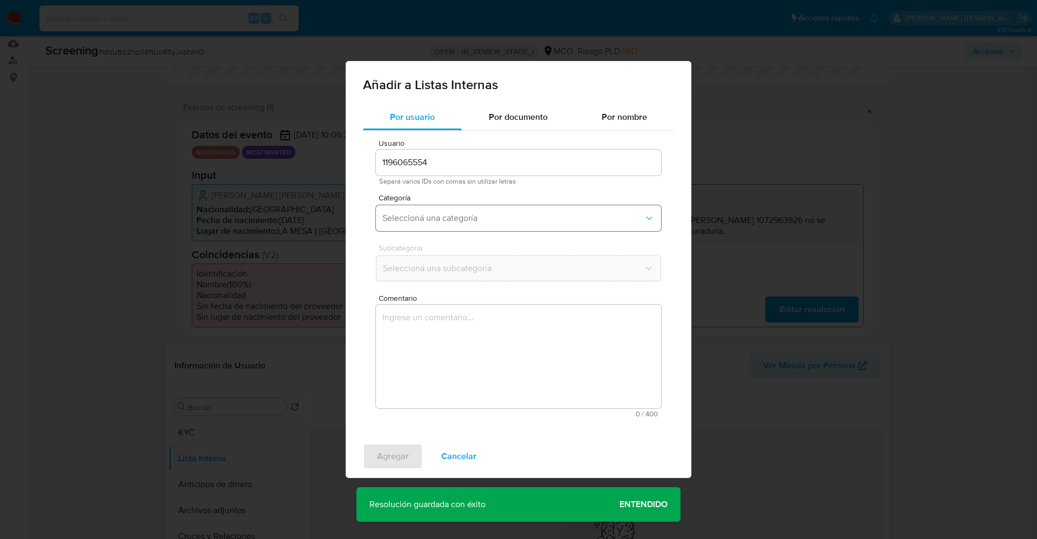
drag, startPoint x: 468, startPoint y: 222, endPoint x: 469, endPoint y: 230, distance: 7.7
click at [468, 223] on span "Seleccioná una categoría" at bounding box center [512, 218] width 261 height 11
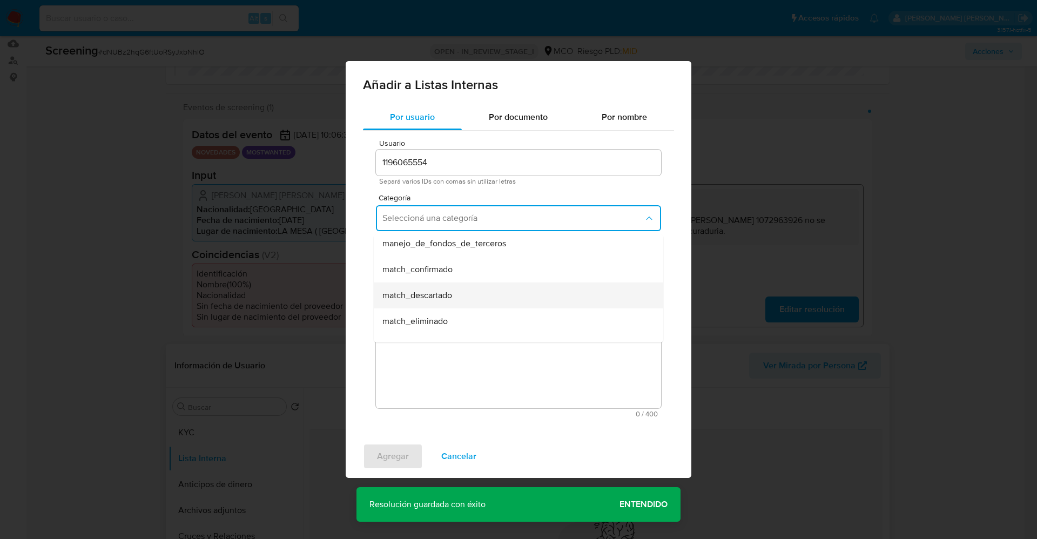
scroll to position [81, 0]
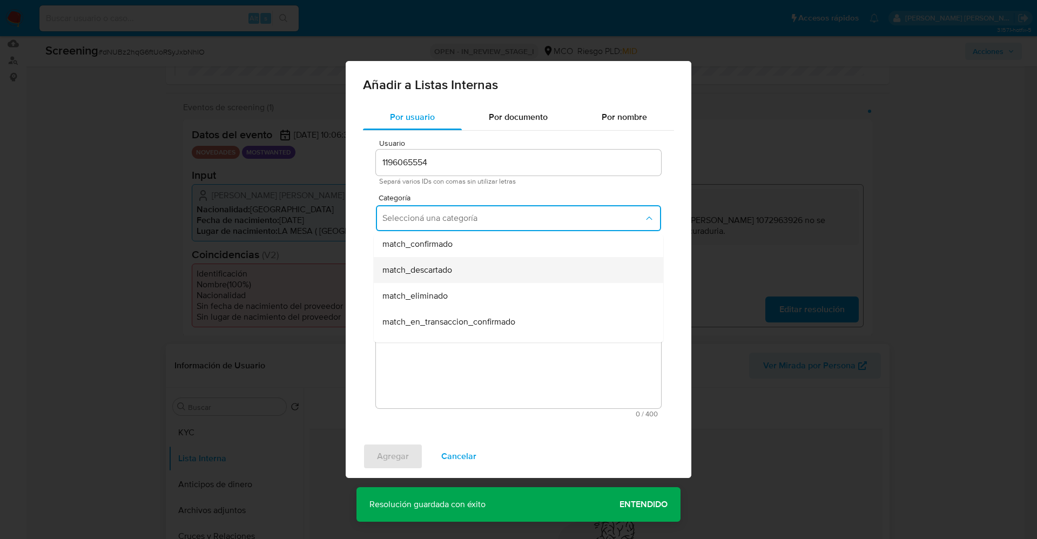
click at [460, 267] on div "match_descartado" at bounding box center [515, 270] width 266 height 26
click at [463, 267] on span "Seleccioná una subcategoría" at bounding box center [512, 268] width 261 height 11
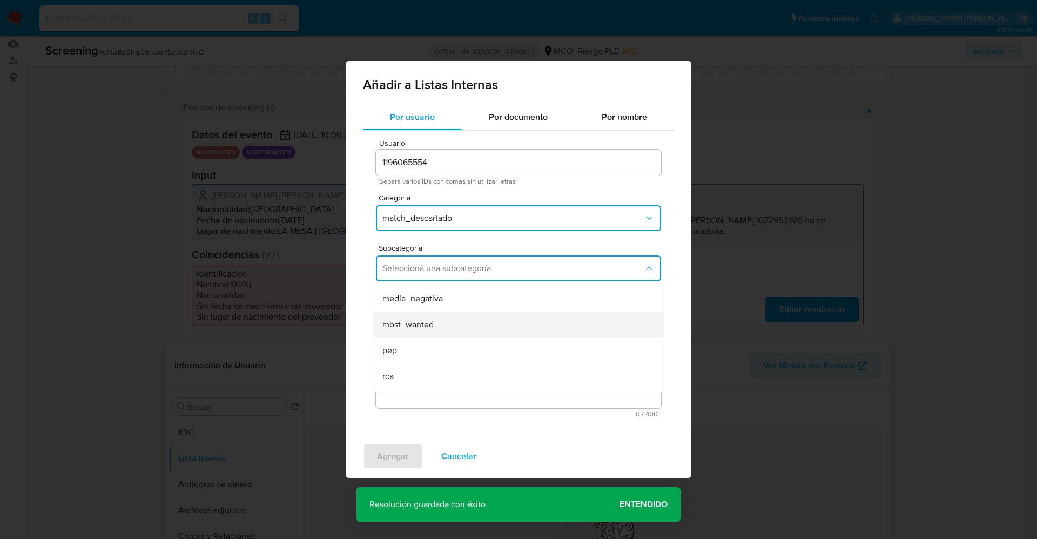
scroll to position [73, 0]
click at [449, 295] on div "most_wanted" at bounding box center [515, 302] width 266 height 26
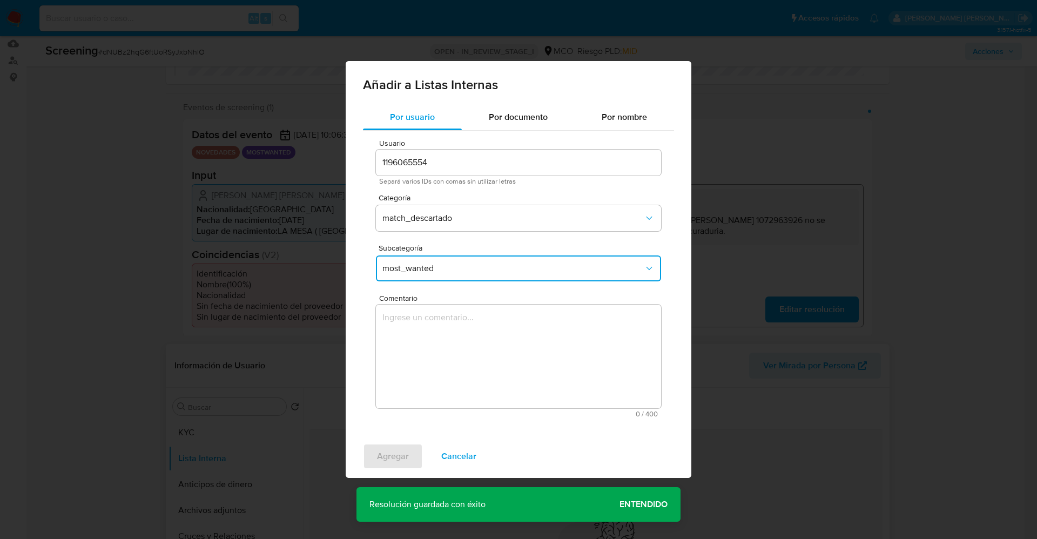
click at [471, 381] on textarea "Comentario" at bounding box center [518, 357] width 285 height 104
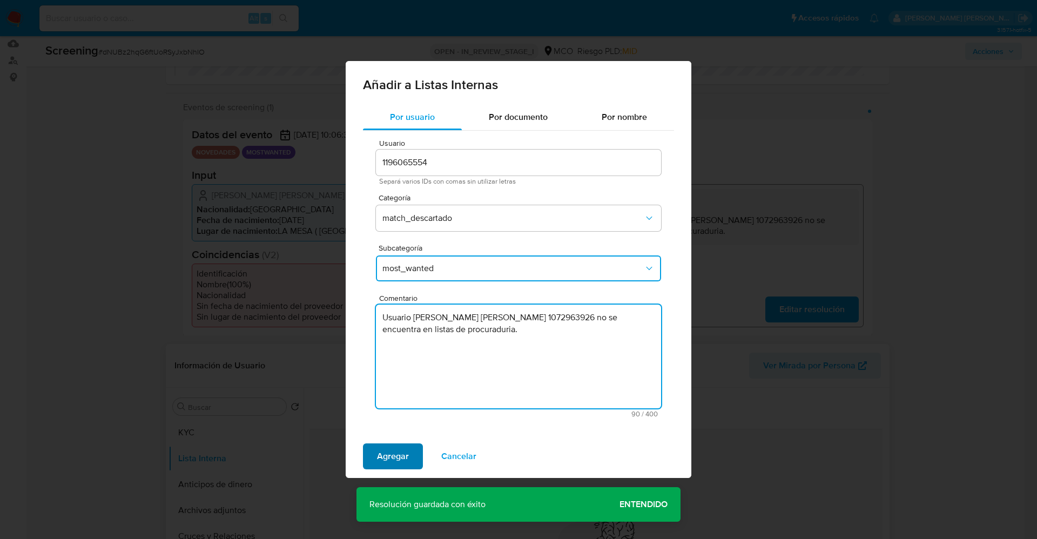
type textarea "Usuario Jose Daniel Mancera Muñoz CC 1072963926 no se encuentra en listas de pr…"
click at [400, 450] on span "Agregar" at bounding box center [393, 456] width 32 height 24
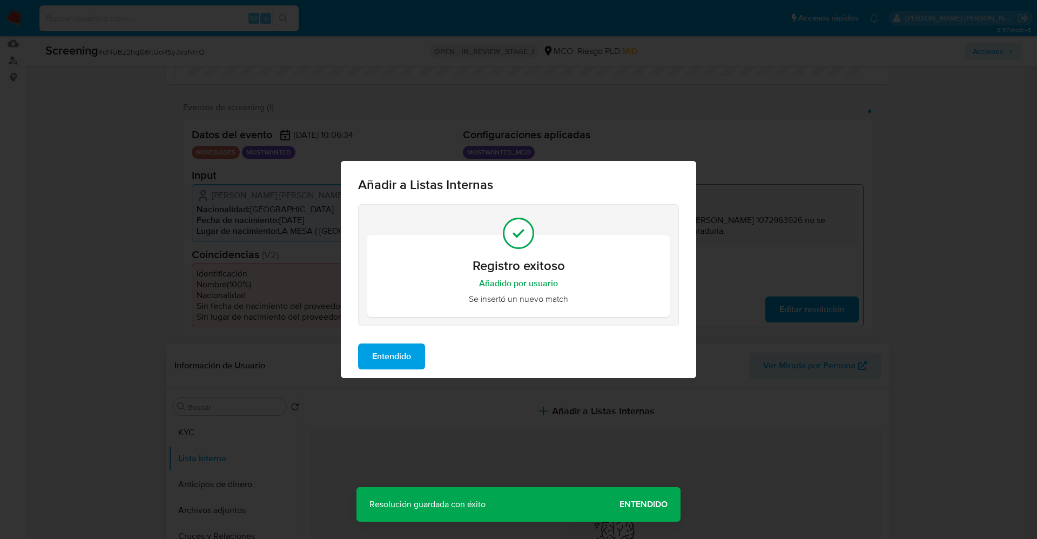
click at [386, 362] on span "Entendido" at bounding box center [391, 357] width 39 height 24
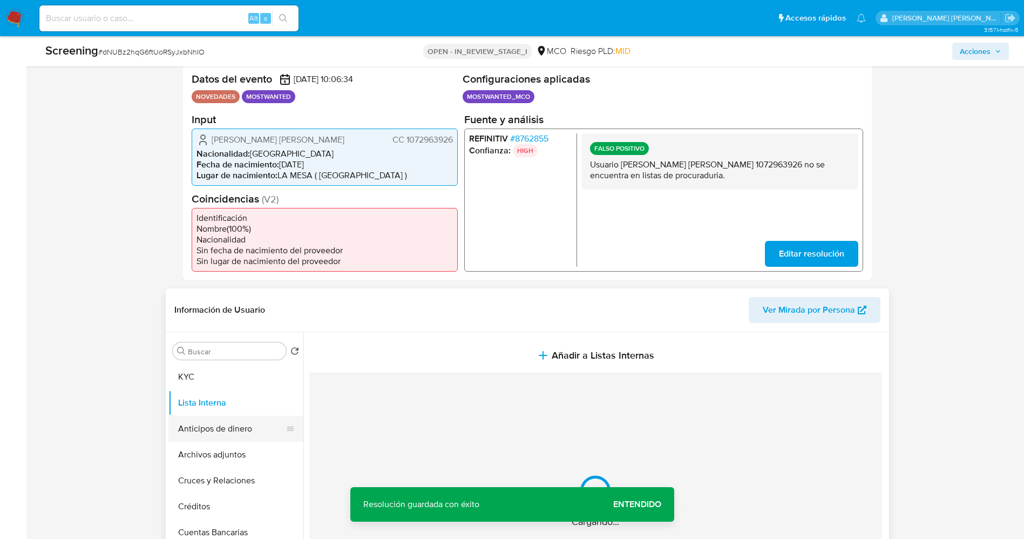
scroll to position [243, 0]
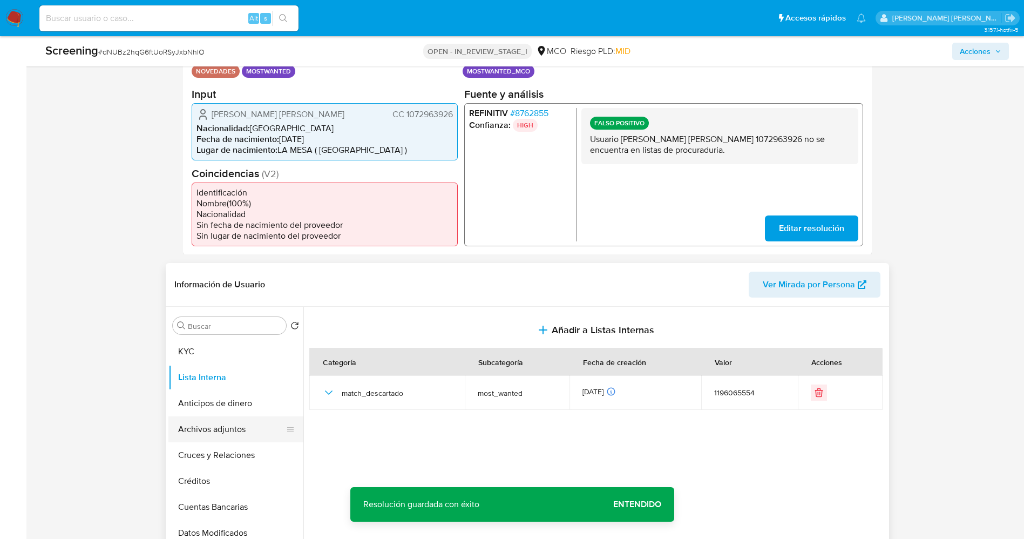
click at [207, 424] on button "Archivos adjuntos" at bounding box center [231, 429] width 126 height 26
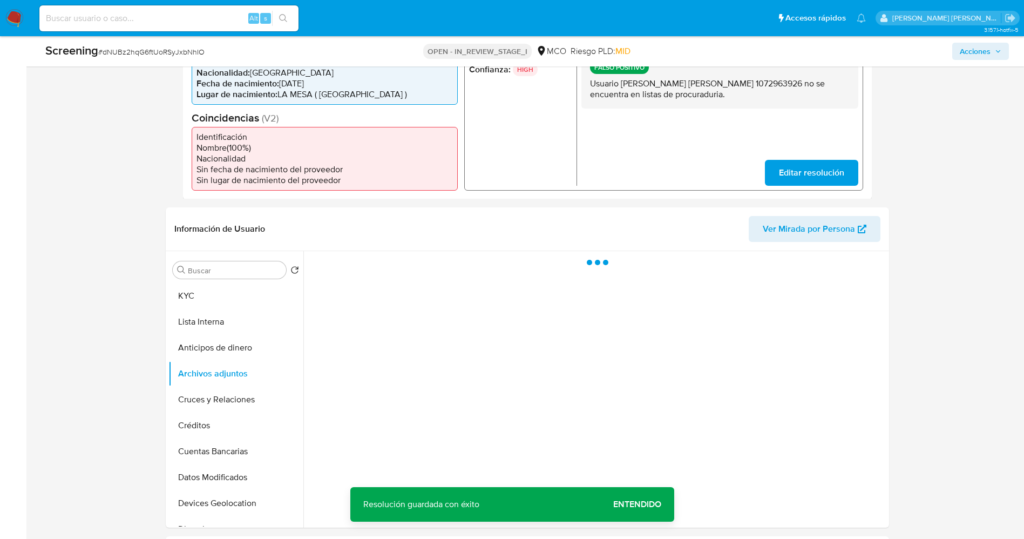
scroll to position [324, 0]
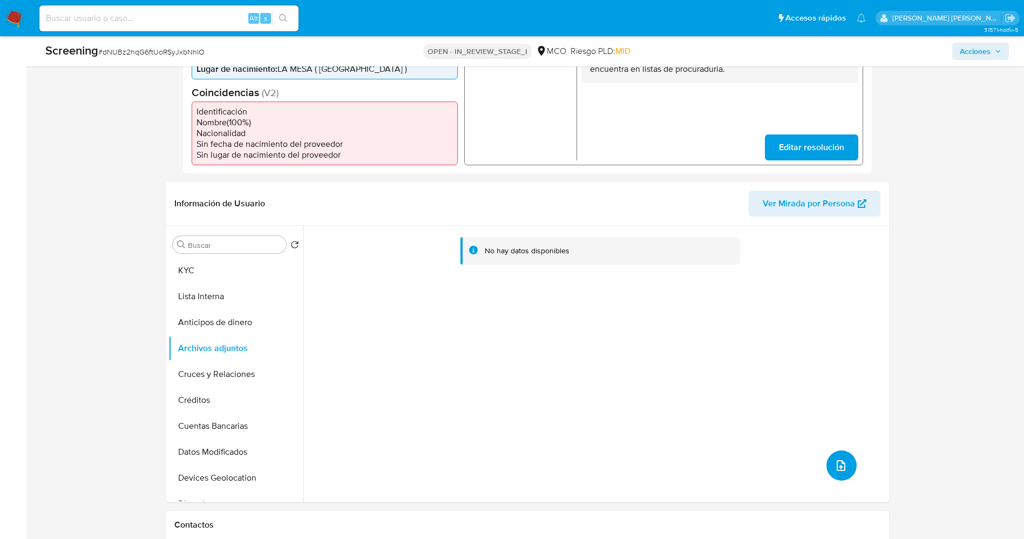
click at [841, 466] on icon "upload-file" at bounding box center [841, 465] width 13 height 13
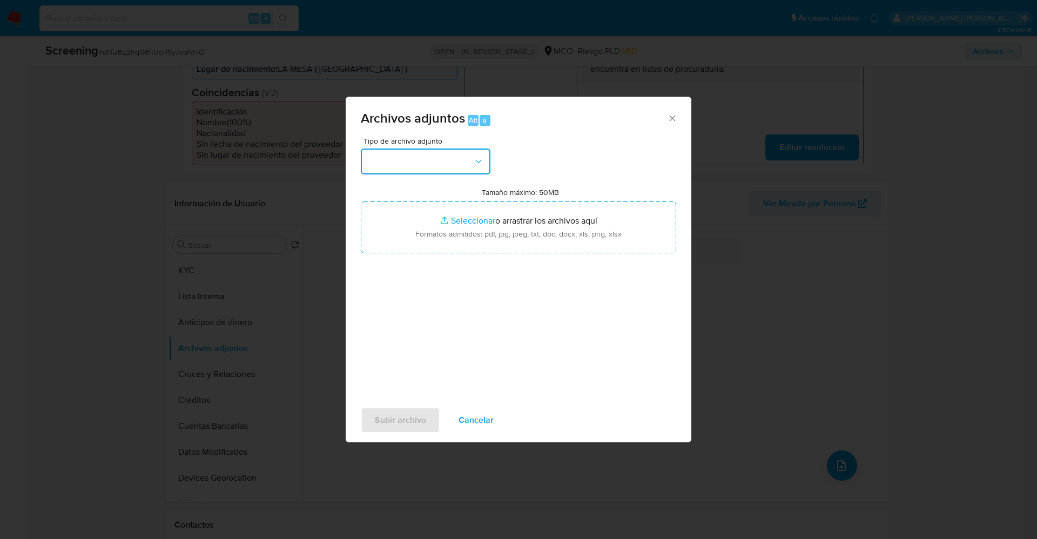
click at [450, 156] on button "button" at bounding box center [426, 162] width 130 height 26
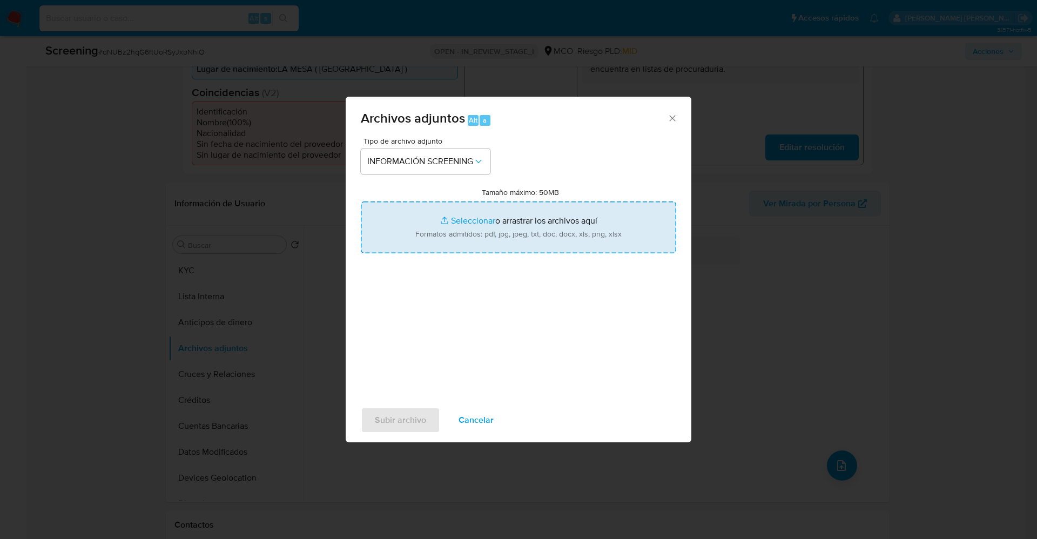
type input "C:\fakepath\Consulta de Antecedentes.pdf"
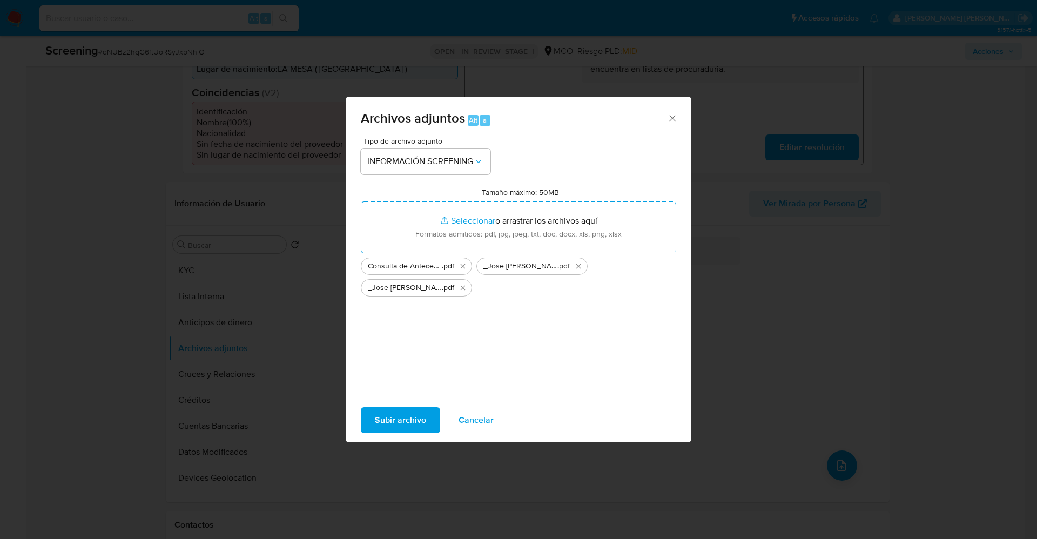
click at [400, 422] on span "Subir archivo" at bounding box center [400, 420] width 51 height 24
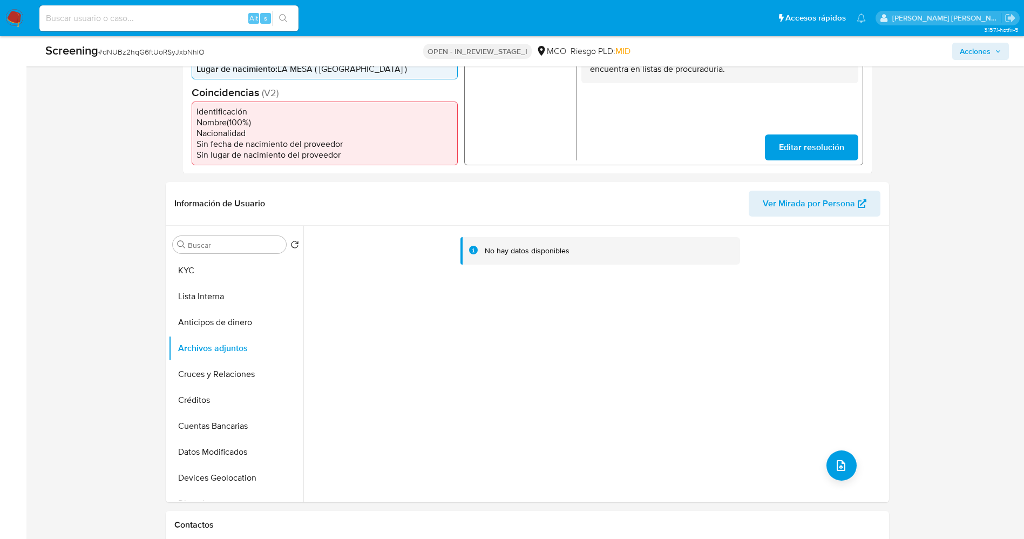
click at [200, 299] on button "Lista Interna" at bounding box center [235, 297] width 135 height 26
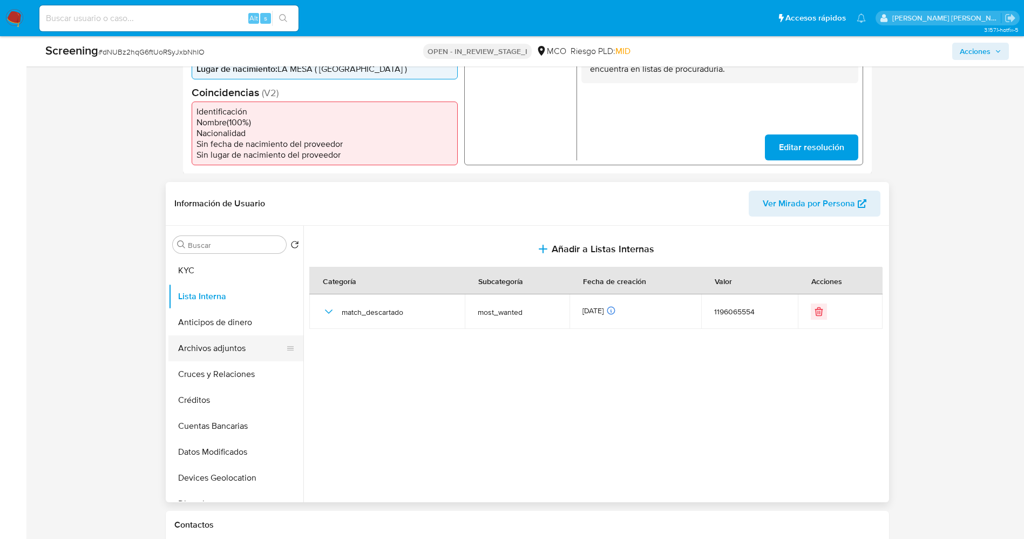
click at [220, 356] on button "Archivos adjuntos" at bounding box center [231, 348] width 126 height 26
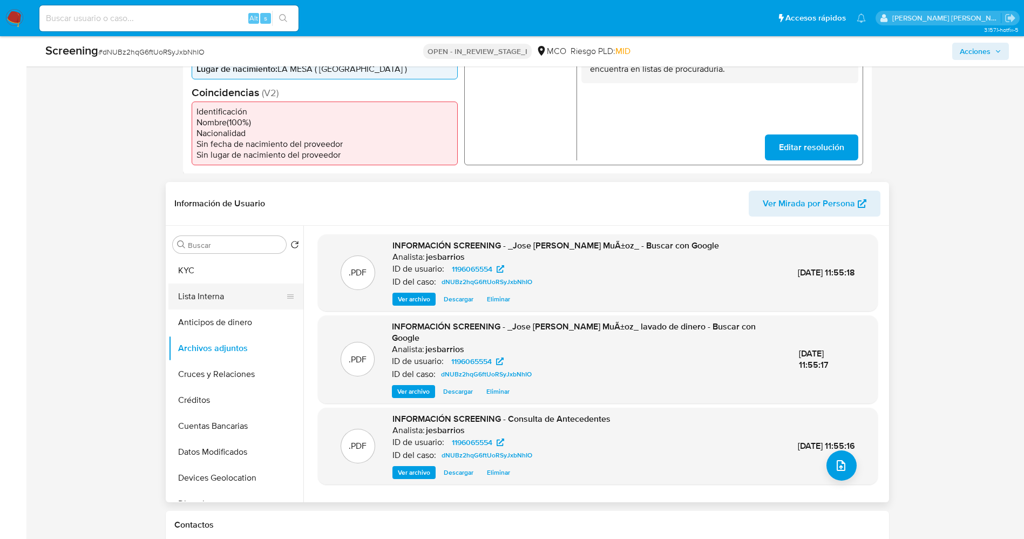
click at [221, 301] on button "Lista Interna" at bounding box center [231, 297] width 126 height 26
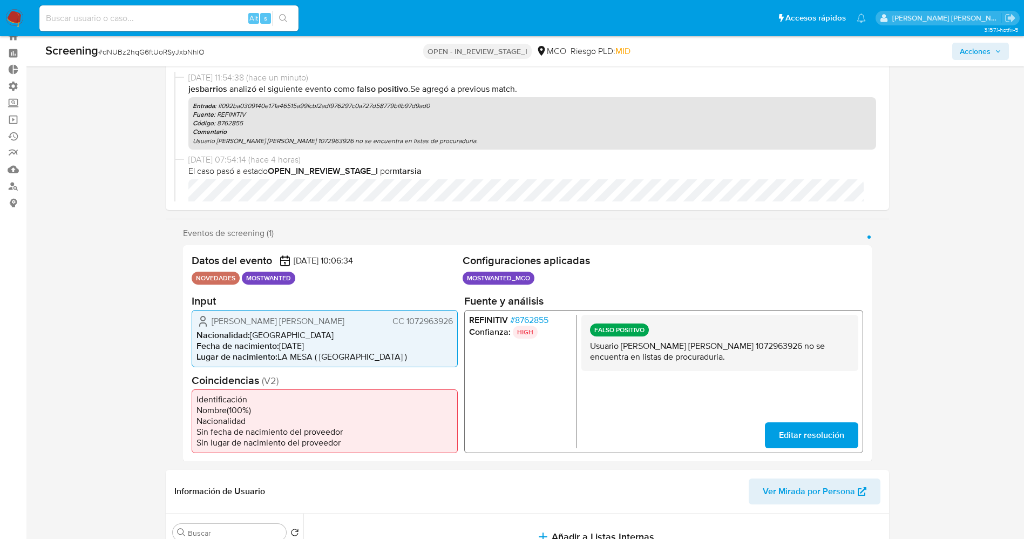
scroll to position [0, 0]
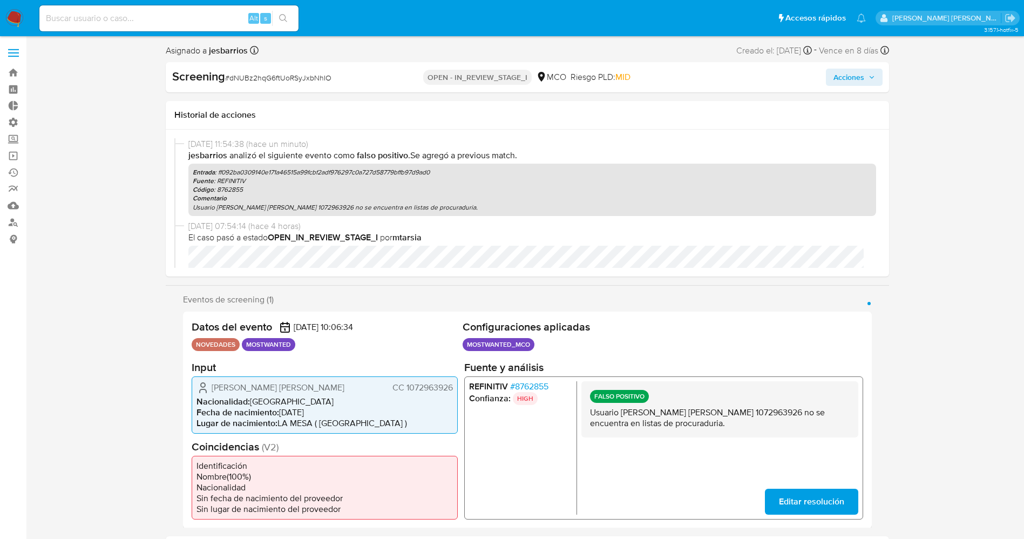
click at [847, 70] on span "Acciones" at bounding box center [849, 77] width 31 height 17
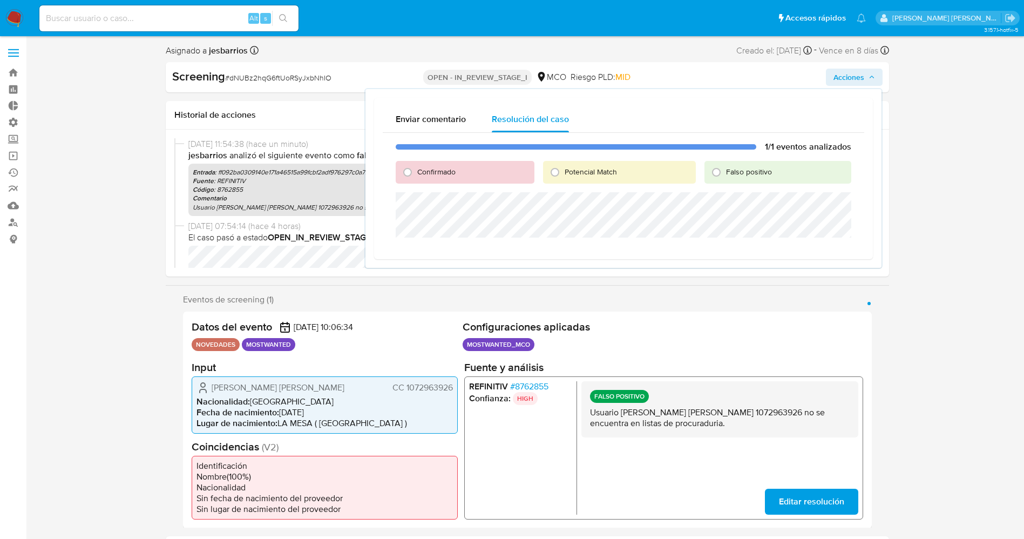
click at [595, 162] on div "Potencial Match" at bounding box center [619, 172] width 153 height 23
click at [592, 164] on div "Potencial Match" at bounding box center [619, 172] width 153 height 23
click at [592, 167] on span "Potencial Match" at bounding box center [591, 171] width 52 height 11
click at [564, 167] on input "Potencial Match" at bounding box center [555, 172] width 17 height 17
radio input "true"
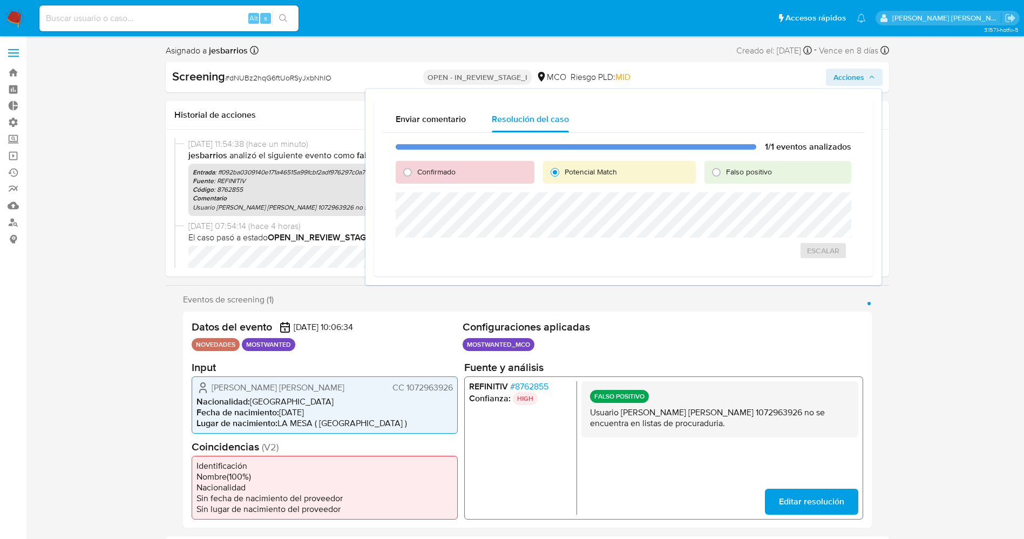
drag, startPoint x: 748, startPoint y: 168, endPoint x: 732, endPoint y: 185, distance: 23.7
click at [746, 171] on span "Falso positivo" at bounding box center [749, 171] width 46 height 11
click at [725, 171] on input "Falso positivo" at bounding box center [716, 172] width 17 height 17
radio input "true"
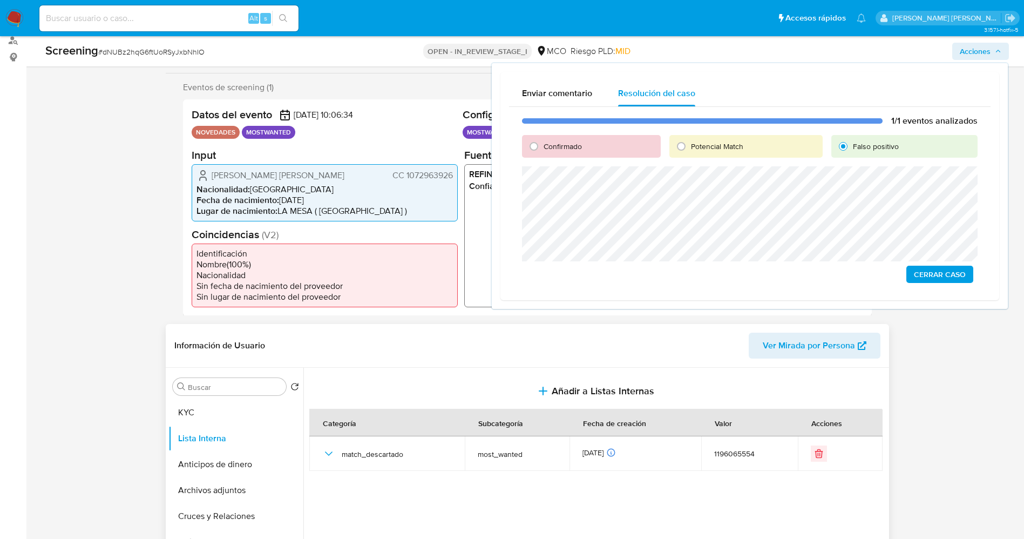
scroll to position [81, 0]
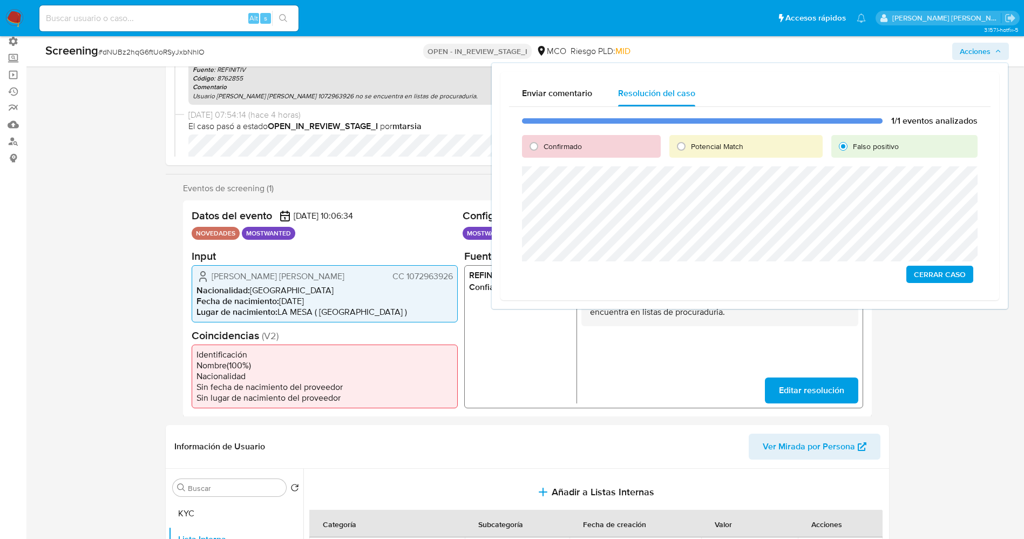
click at [959, 279] on span "Cerrar Caso" at bounding box center [940, 274] width 52 height 15
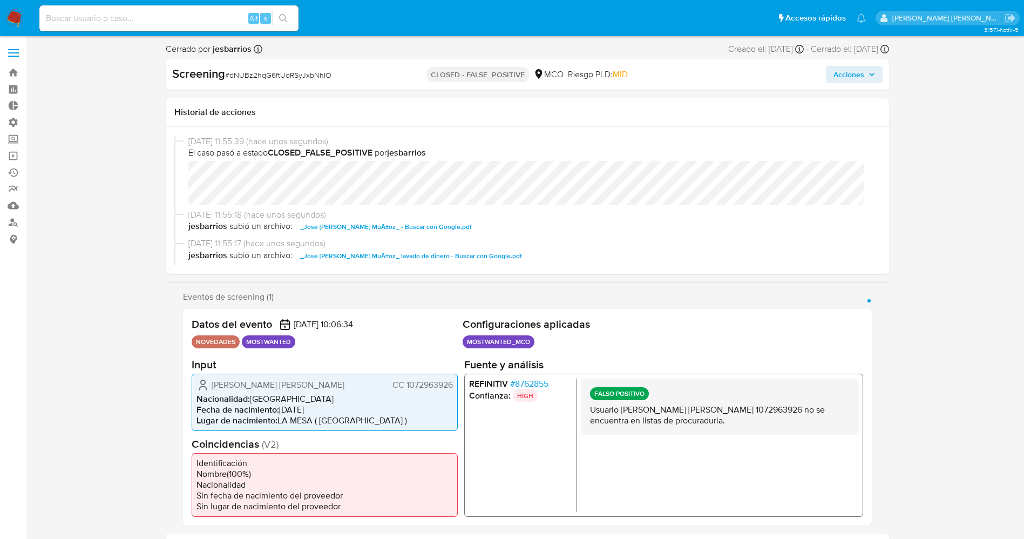
select select "10"
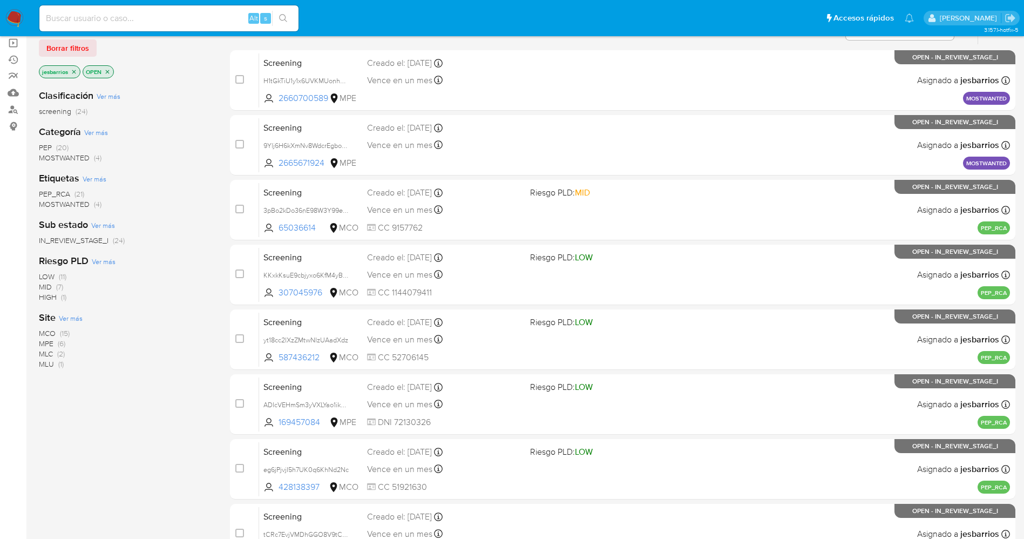
scroll to position [314, 0]
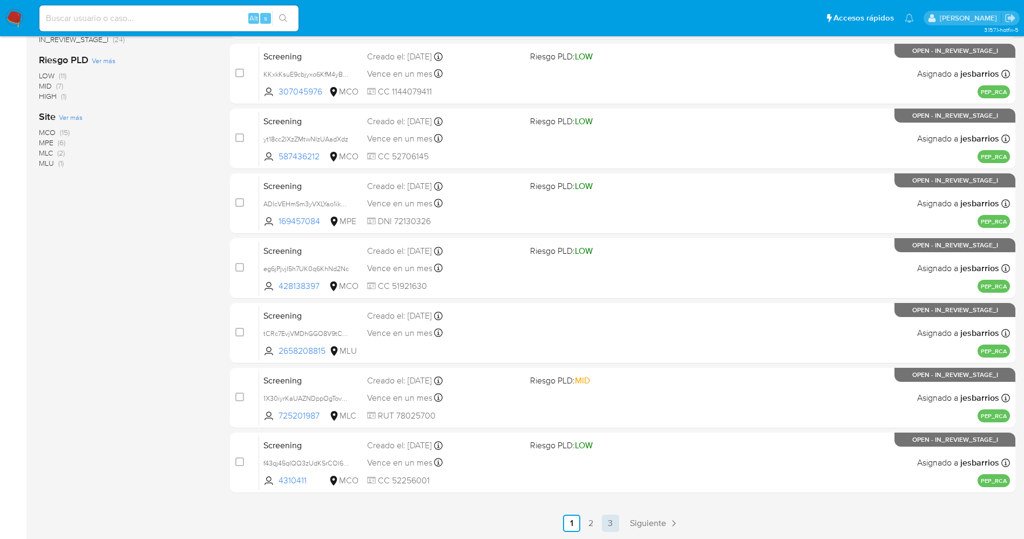
click at [609, 520] on link "3" at bounding box center [610, 523] width 17 height 17
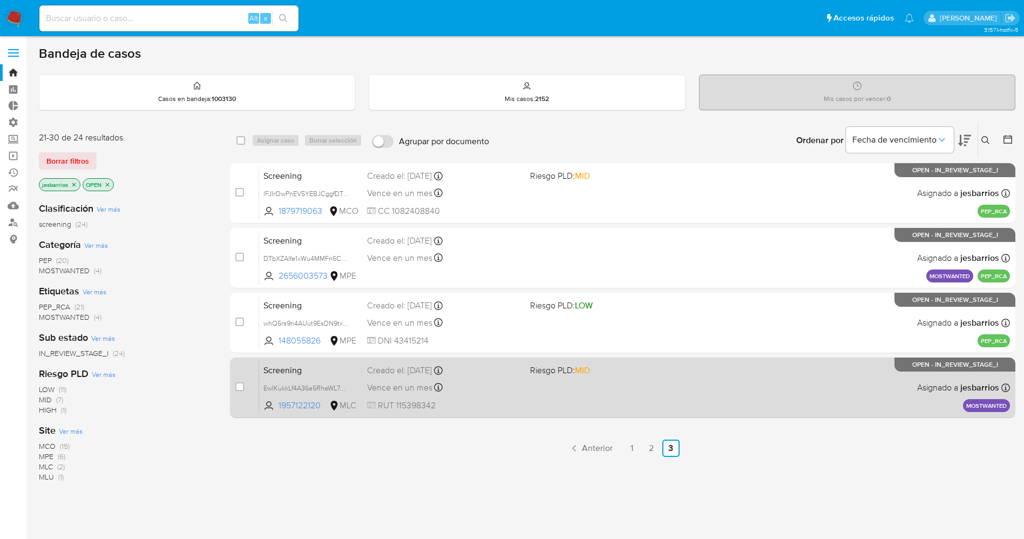
click at [548, 408] on div "Screening EwlKukkLf4A36a5RhaWL7mQ1 1957122120 MLC Riesgo PLD: MID Creado el: [D…" at bounding box center [634, 387] width 751 height 55
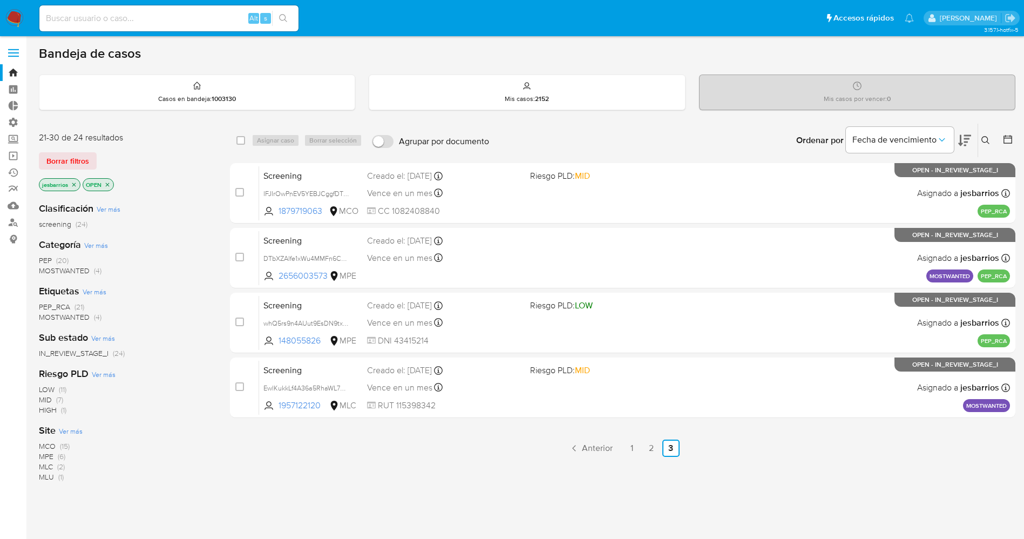
click at [58, 269] on span "MOSTWANTED" at bounding box center [64, 270] width 51 height 11
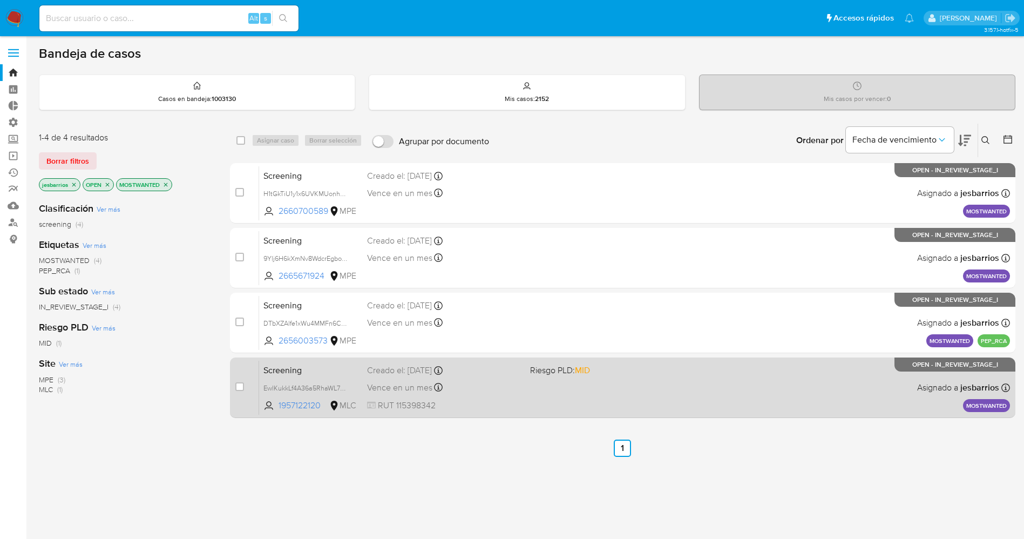
click at [763, 369] on div "Screening EwlKukkLf4A36a5RhaWL7mQ1 1957122120 MLC Riesgo PLD: MID Creado el: [D…" at bounding box center [634, 387] width 751 height 55
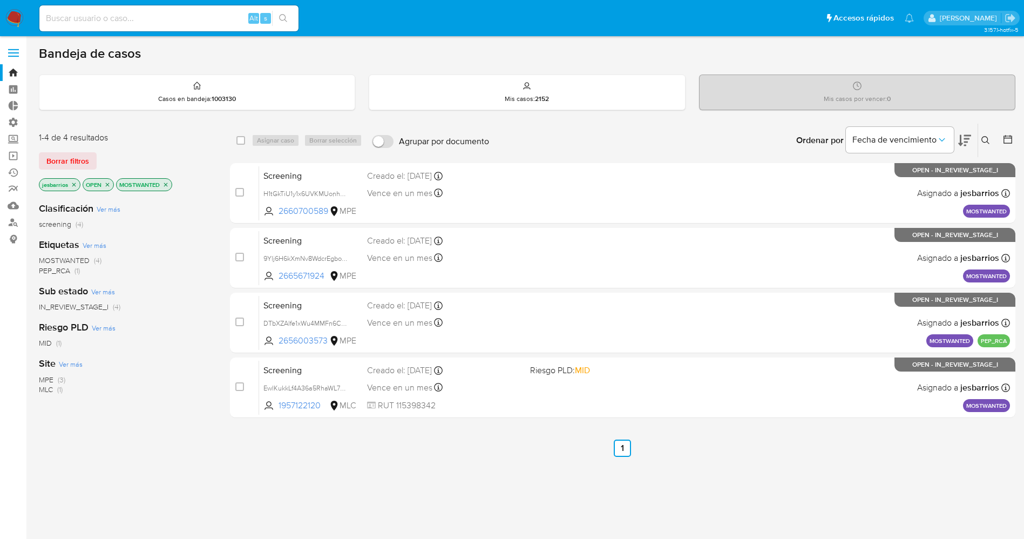
click at [72, 186] on icon "close-filter" at bounding box center [74, 185] width 4 height 4
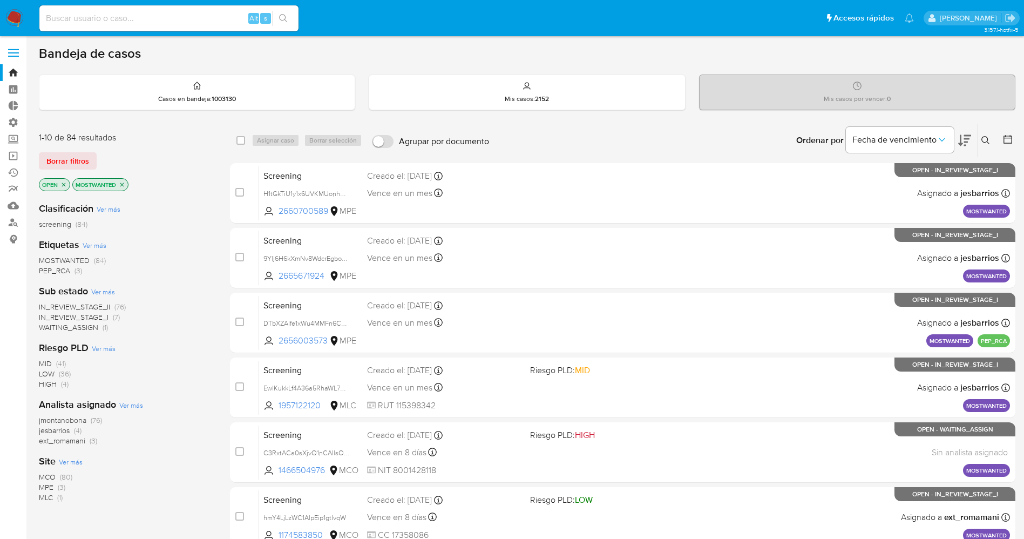
click at [65, 186] on icon "close-filter" at bounding box center [63, 184] width 6 height 6
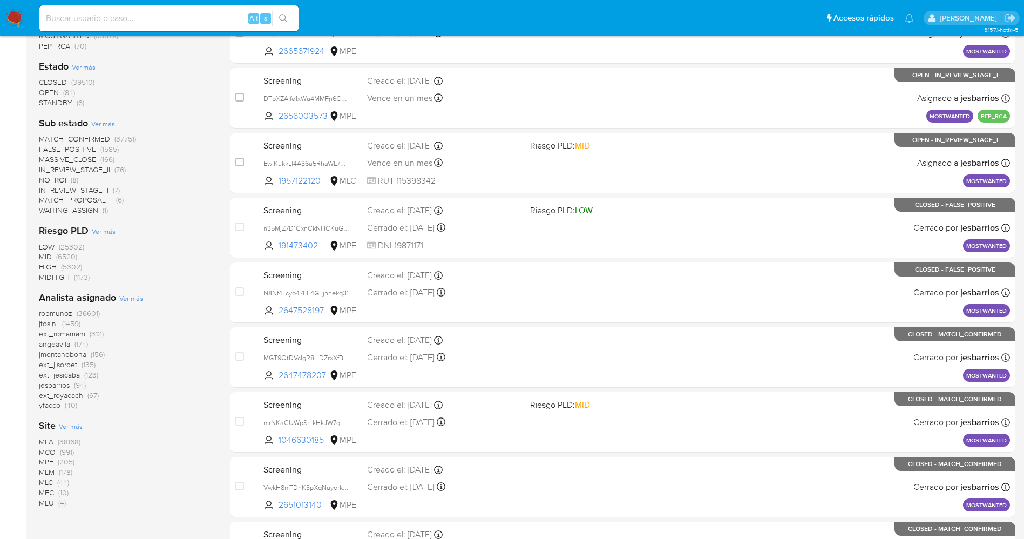
scroll to position [314, 0]
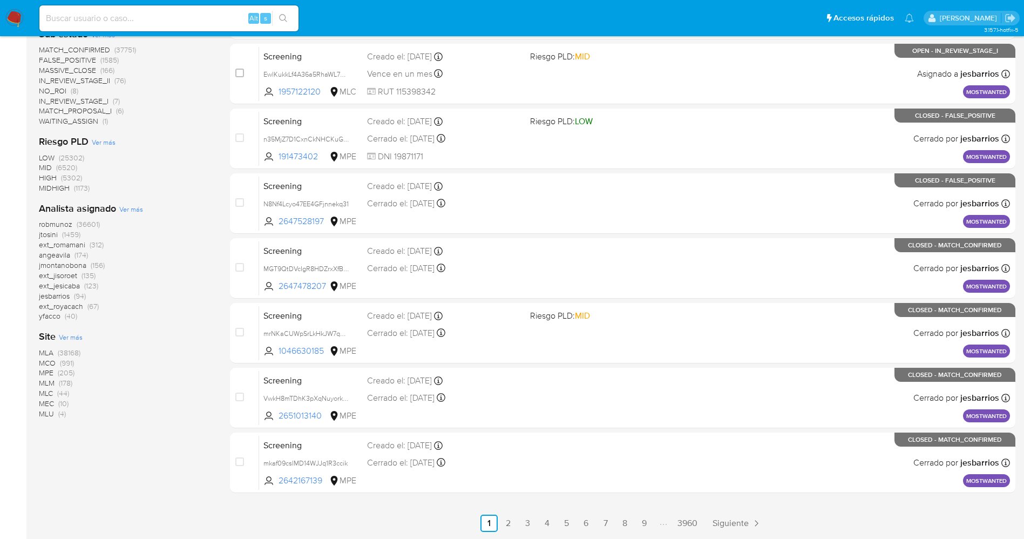
click at [53, 394] on span "MLC" at bounding box center [46, 393] width 14 height 11
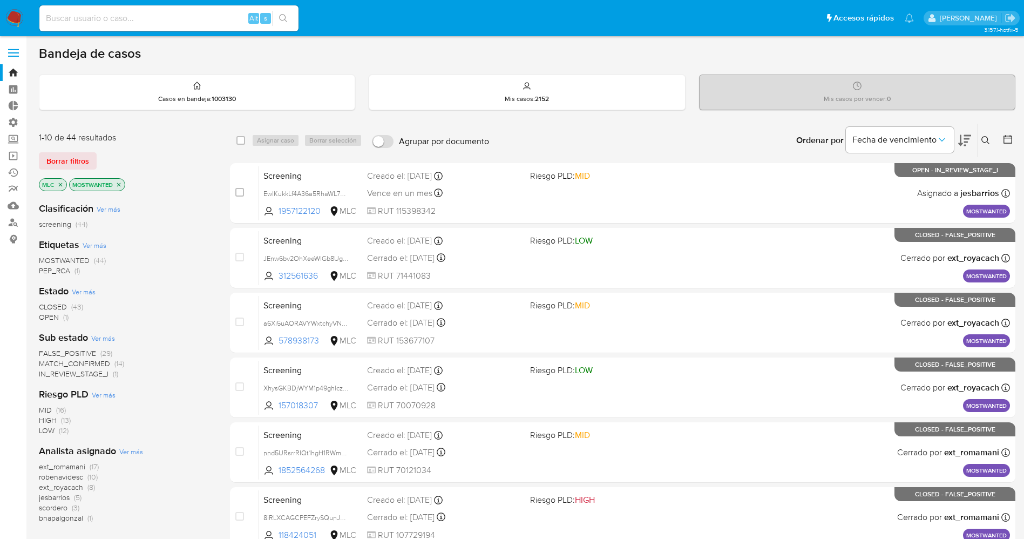
click at [85, 352] on span "FALSE_POSITIVE" at bounding box center [67, 353] width 57 height 11
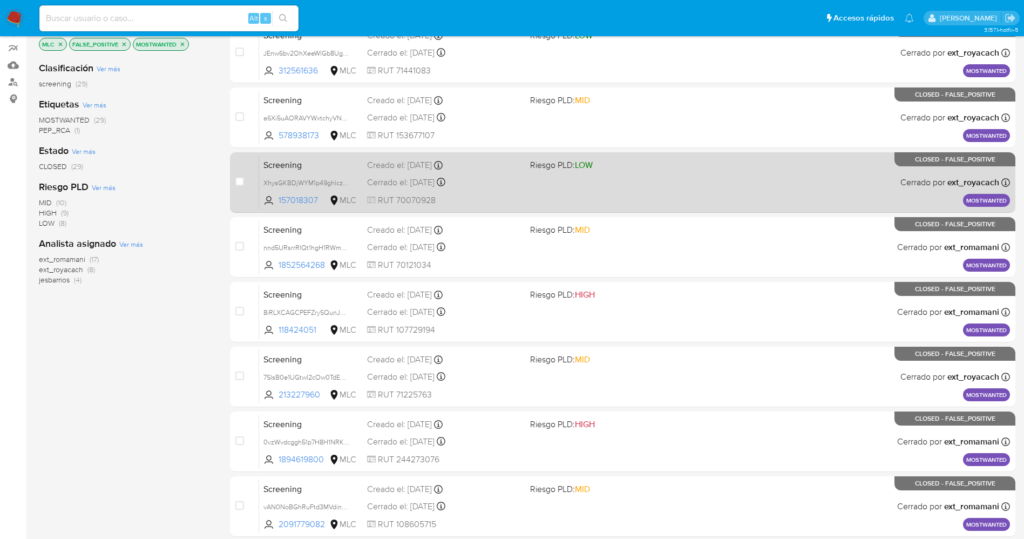
scroll to position [162, 0]
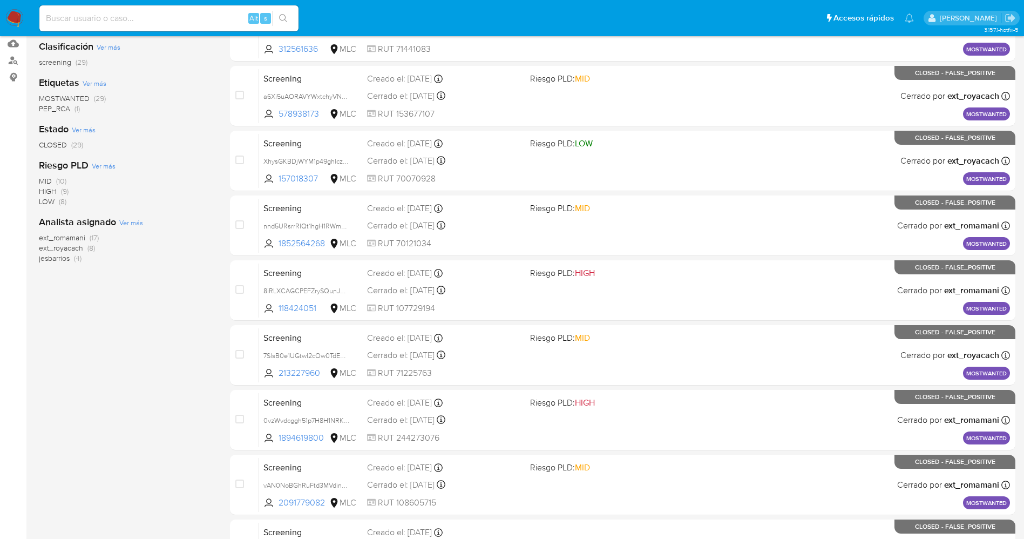
click at [62, 258] on span "jesbarrios" at bounding box center [54, 258] width 31 height 11
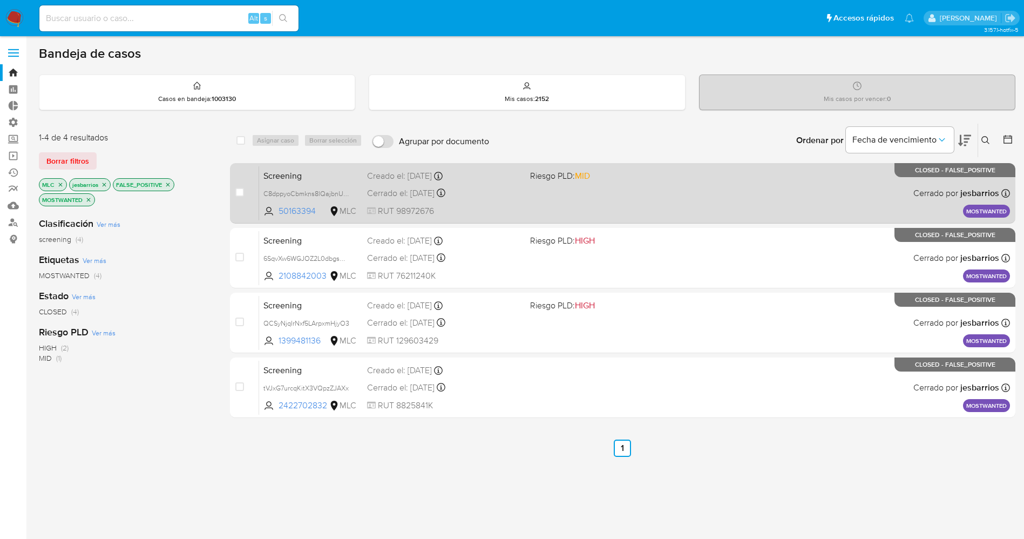
click at [548, 193] on div "Screening C8dppyoCbmkns8lQajbnUuOX 50163394 MLC Riesgo PLD: MID Creado el: [DAT…" at bounding box center [634, 193] width 751 height 55
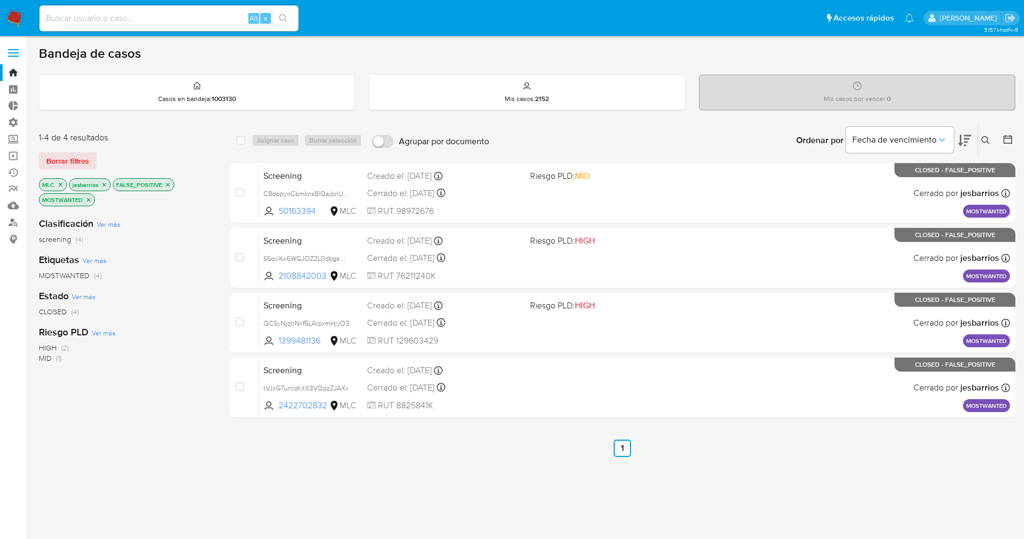
drag, startPoint x: 10, startPoint y: 10, endPoint x: 17, endPoint y: 3, distance: 9.9
click at [10, 11] on img at bounding box center [14, 18] width 18 height 18
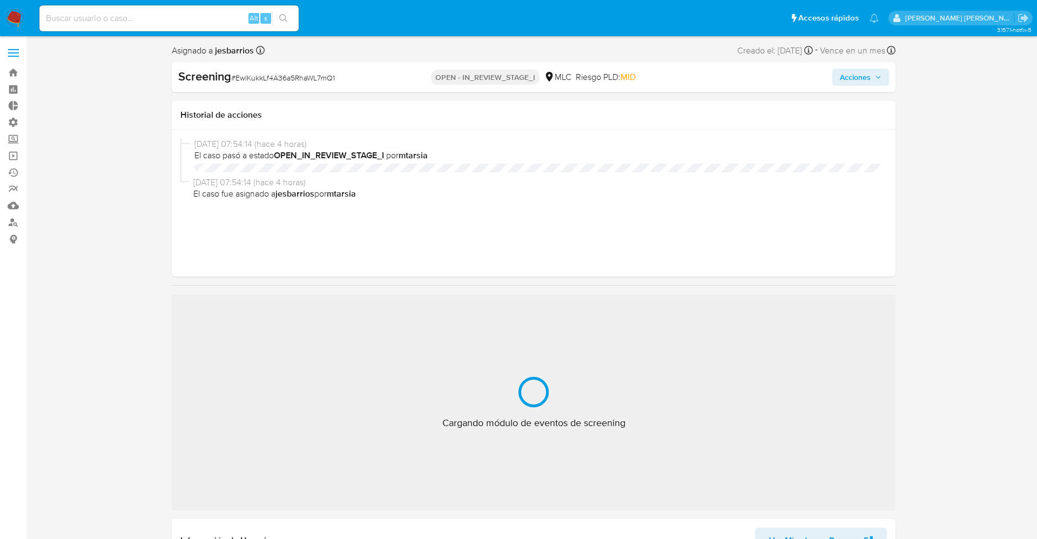
select select "10"
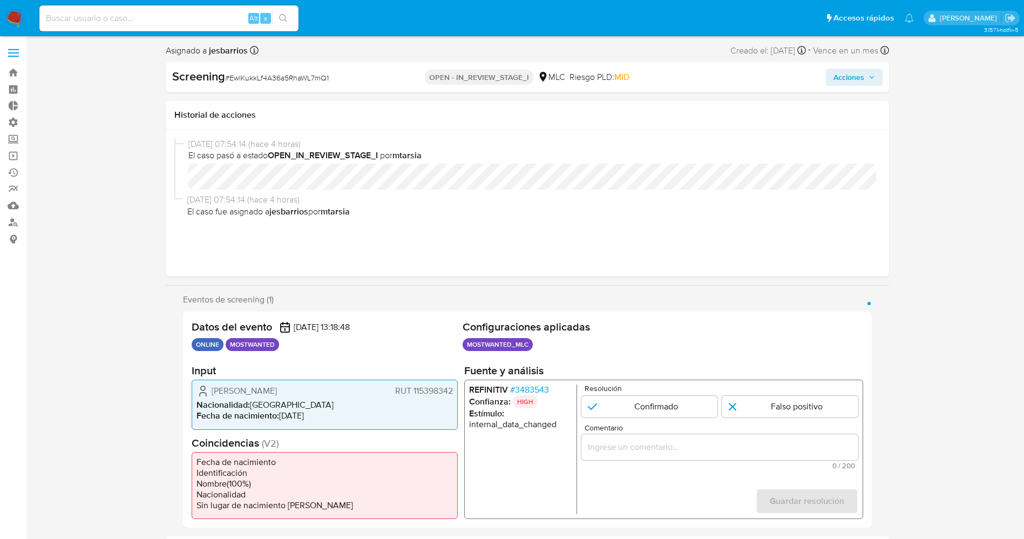
select select "10"
click at [533, 387] on span "# 3483543" at bounding box center [529, 390] width 39 height 11
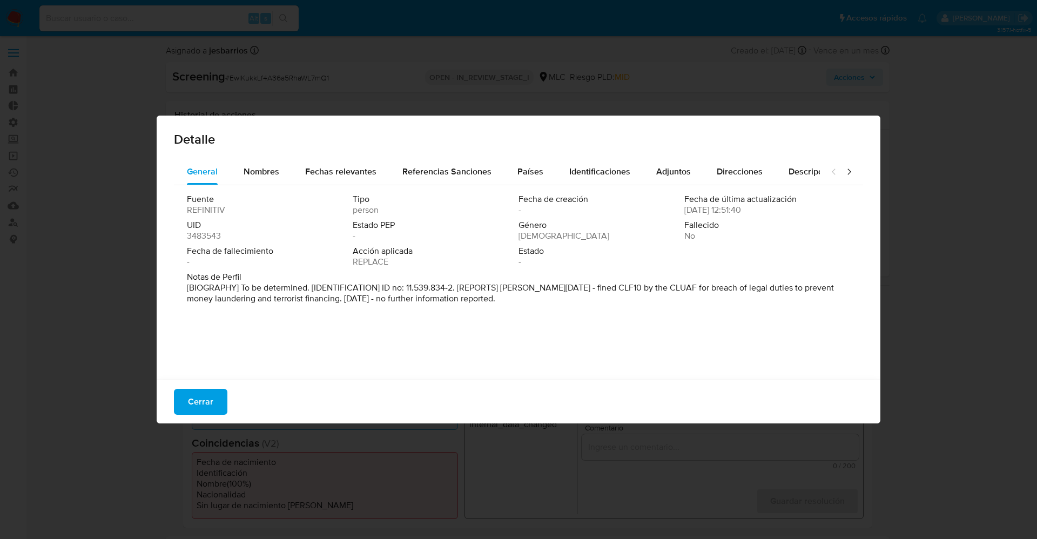
drag, startPoint x: 241, startPoint y: 288, endPoint x: 504, endPoint y: 311, distance: 264.0
click at [504, 311] on div "Fuente REFINITIV Tipo person Fecha de creación - Fecha de última actualización …" at bounding box center [518, 279] width 689 height 189
click at [261, 161] on div "Nombres" at bounding box center [262, 172] width 36 height 26
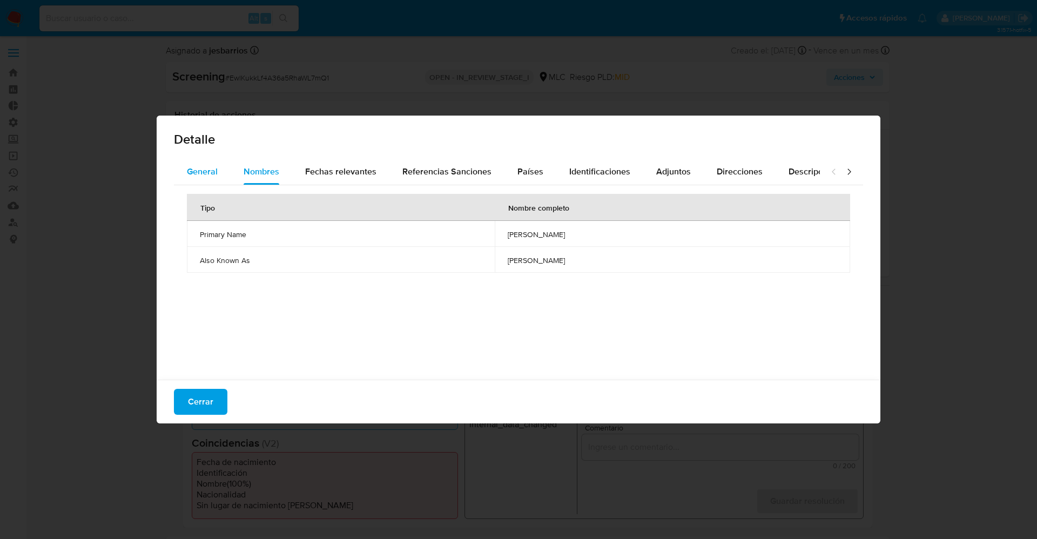
click at [225, 177] on button "General" at bounding box center [202, 172] width 57 height 26
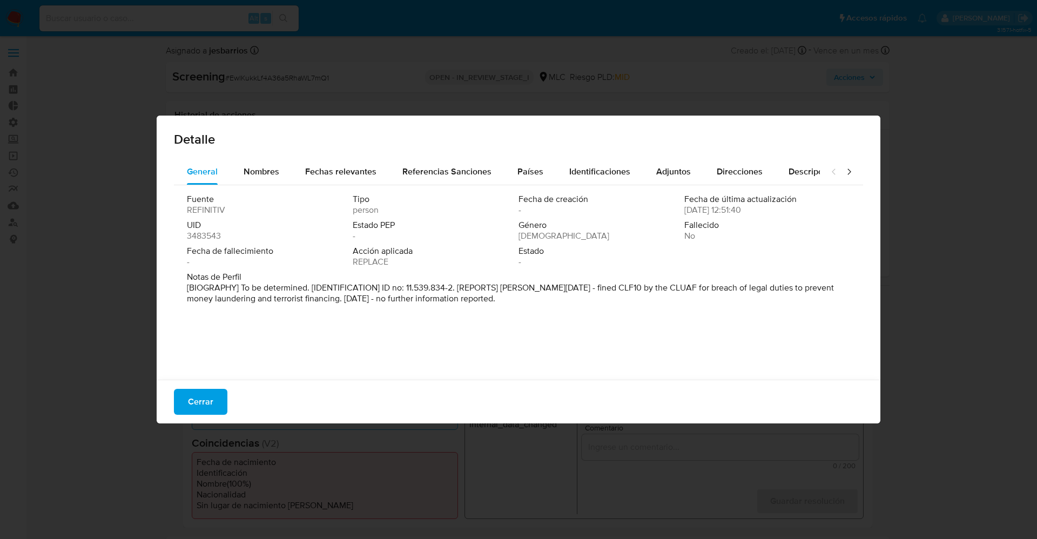
drag, startPoint x: 334, startPoint y: 291, endPoint x: 488, endPoint y: 310, distance: 155.1
click at [488, 310] on div "Fuente REFINITIV Tipo person Fecha de creación - Fecha de última actualización …" at bounding box center [518, 279] width 689 height 189
click at [205, 390] on span "Cerrar" at bounding box center [200, 402] width 25 height 24
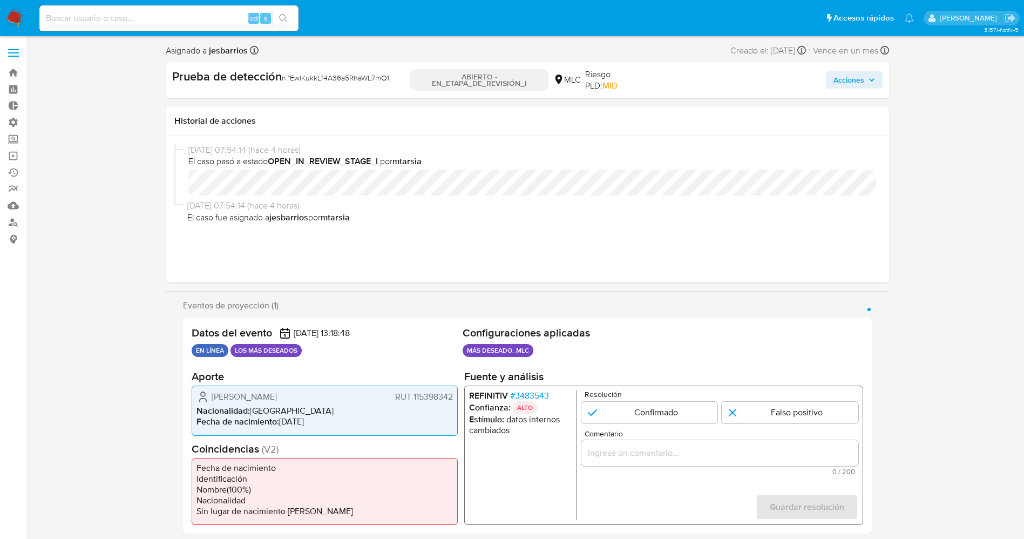
drag, startPoint x: 213, startPoint y: 393, endPoint x: 372, endPoint y: 392, distance: 159.3
click at [372, 392] on div "Sergio Alejandro Maza Sánchez RUT 115398342" at bounding box center [325, 396] width 257 height 13
click at [225, 396] on span "Sergio Alejandro Maza Sánchez" at bounding box center [244, 397] width 65 height 11
drag, startPoint x: 208, startPoint y: 399, endPoint x: 453, endPoint y: 398, distance: 244.6
click at [459, 398] on div "Datos del evento 29/08/2025 13:18:48 EN LÍNEA LOS MÁS DESEADOS Configuraciones …" at bounding box center [527, 426] width 689 height 216
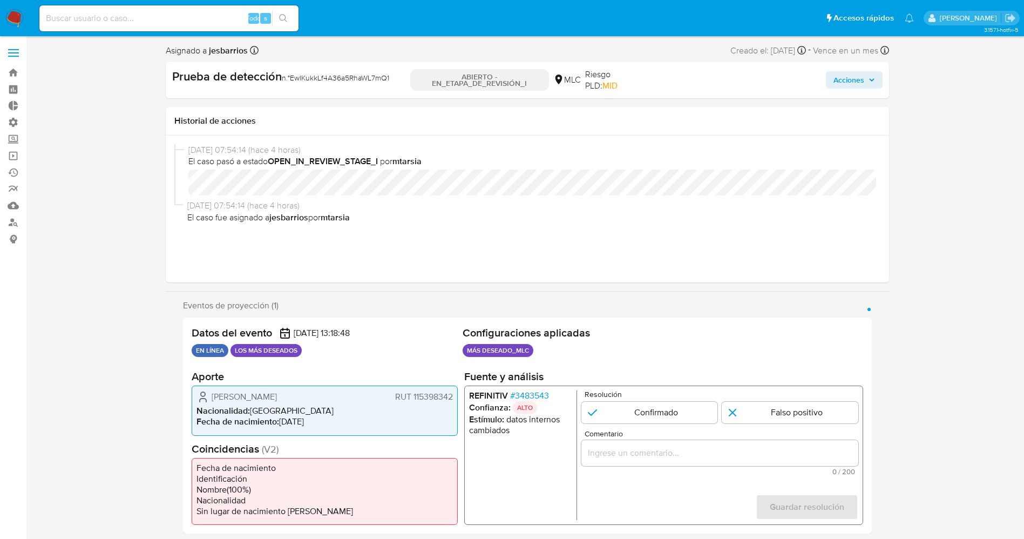
click at [538, 393] on font "3483543" at bounding box center [532, 395] width 34 height 12
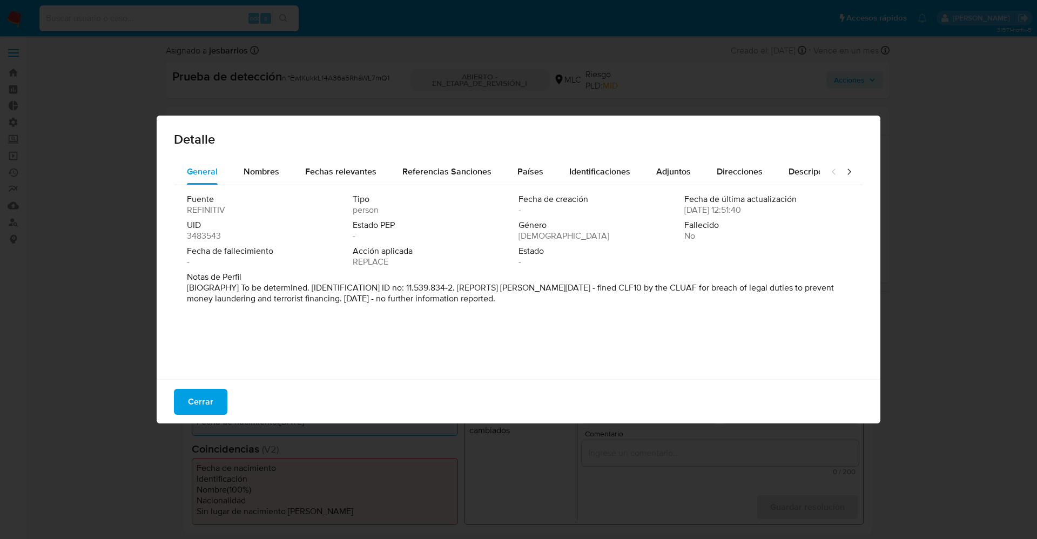
drag, startPoint x: 206, startPoint y: 288, endPoint x: 493, endPoint y: 294, distance: 286.8
click at [493, 294] on div "Fuente REFINITIV Tipo person Fecha de creación - Fecha de última actualización …" at bounding box center [518, 279] width 689 height 189
click at [648, 286] on font "[BIOGRAFÍA] Por determinar. [IDENTIFICACIÓN] N.º de identificación: 11.539.834-…" at bounding box center [505, 292] width 636 height 23
drag, startPoint x: 603, startPoint y: 289, endPoint x: 545, endPoint y: 301, distance: 59.0
click at [562, 300] on font "[BIOGRAFÍA] Por determinar. [IDENTIFICACIÓN] N.º de identificación: 11.539.834-…" at bounding box center [505, 292] width 636 height 23
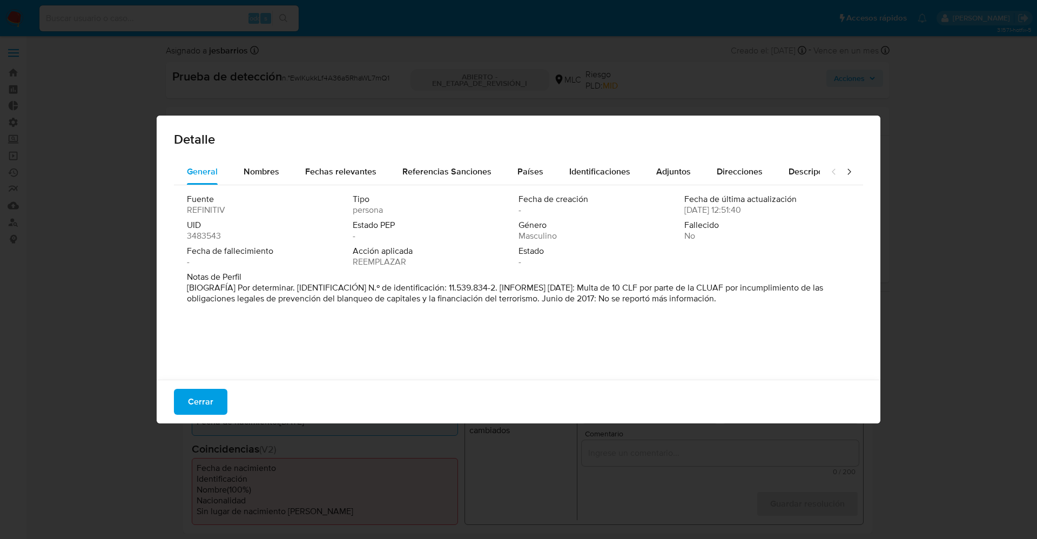
drag, startPoint x: 199, startPoint y: 400, endPoint x: 744, endPoint y: 387, distance: 545.1
click at [205, 399] on font "Cerrar" at bounding box center [200, 402] width 25 height 26
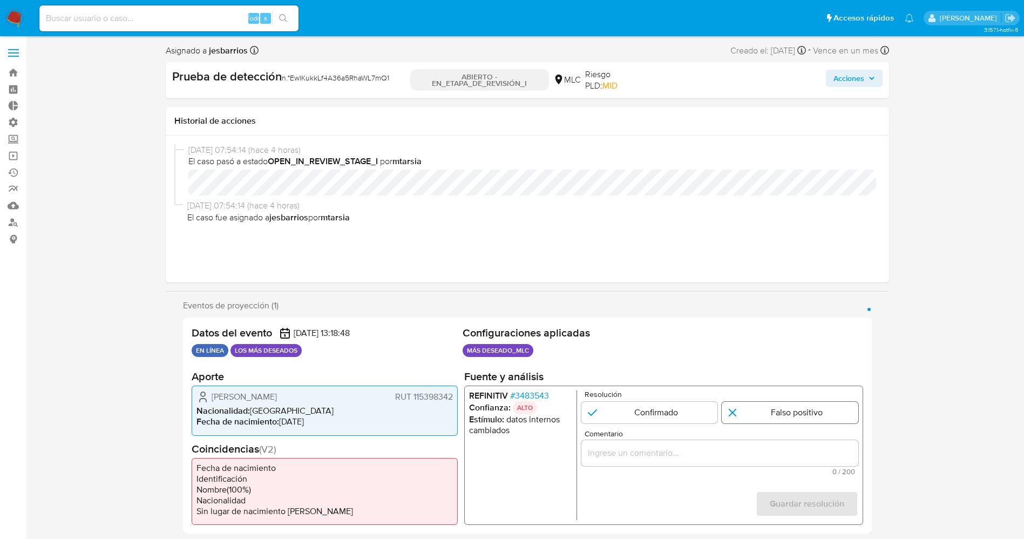
click at [778, 417] on input "1 de 1" at bounding box center [790, 413] width 137 height 22
radio input "true"
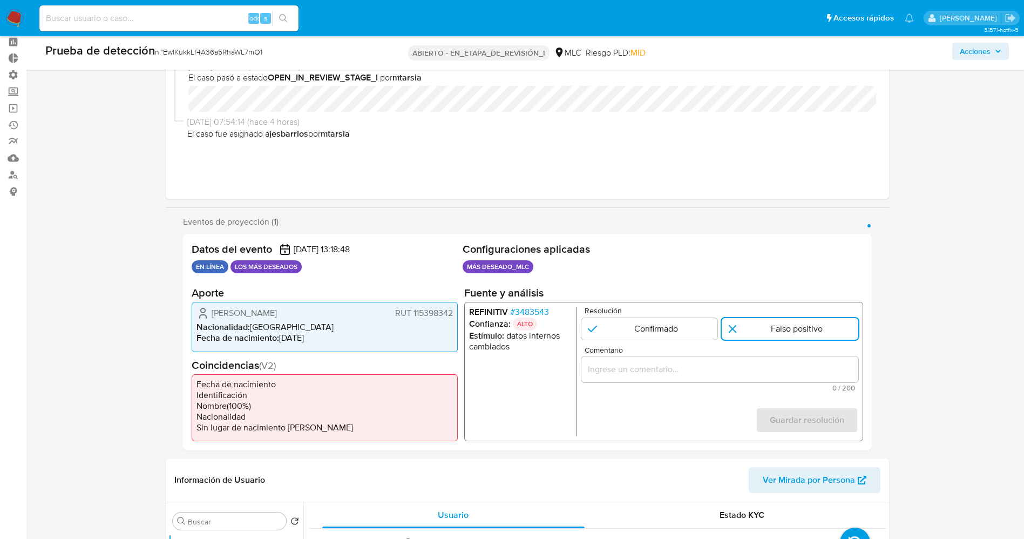
scroll to position [81, 0]
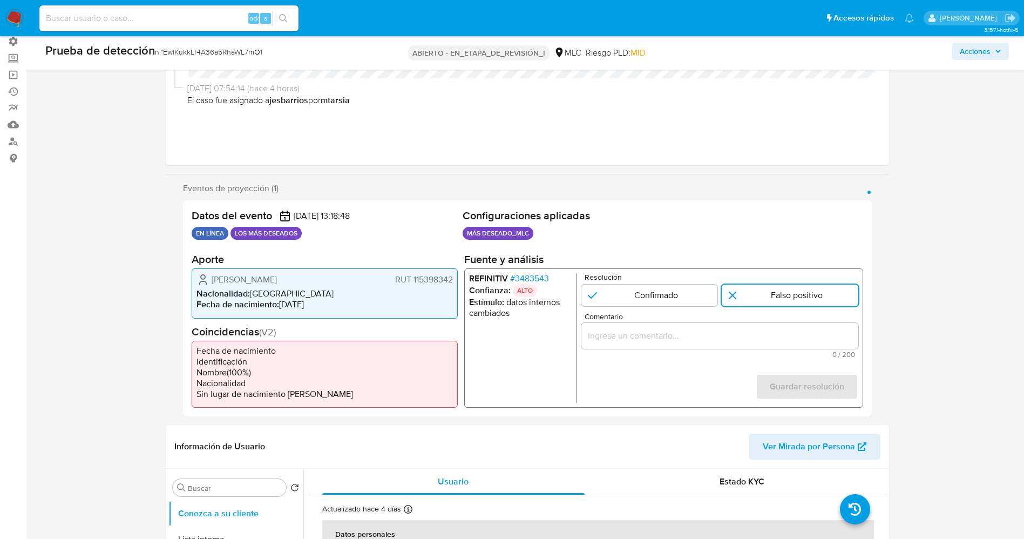
click at [743, 335] on input "Comentario" at bounding box center [719, 336] width 277 height 14
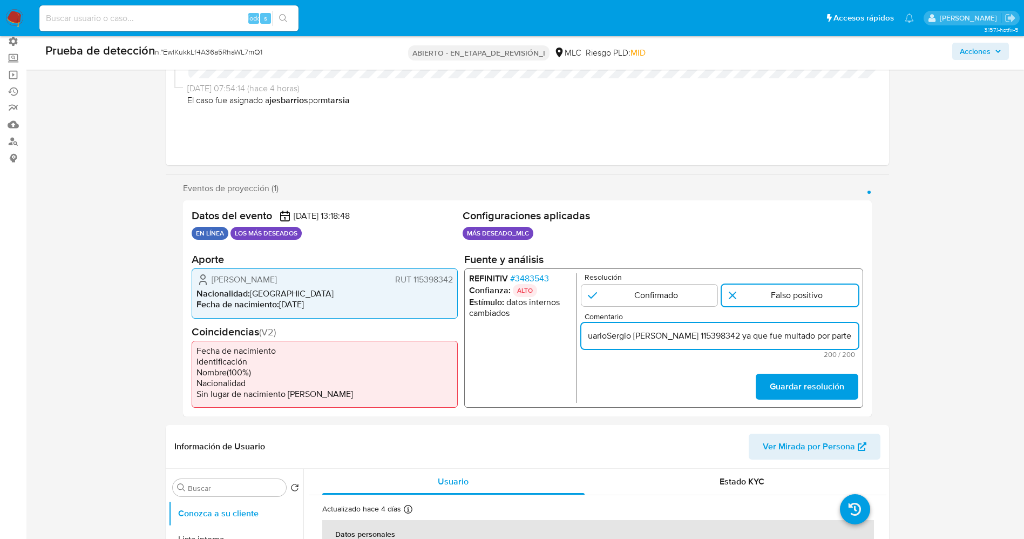
scroll to position [0, 518]
drag, startPoint x: 791, startPoint y: 335, endPoint x: 931, endPoint y: 335, distance: 139.3
click at [598, 338] on input "uarioSergio Alejandro Maza SánchezRUT 115398342 ya que fue multado por parte de…" at bounding box center [719, 336] width 277 height 14
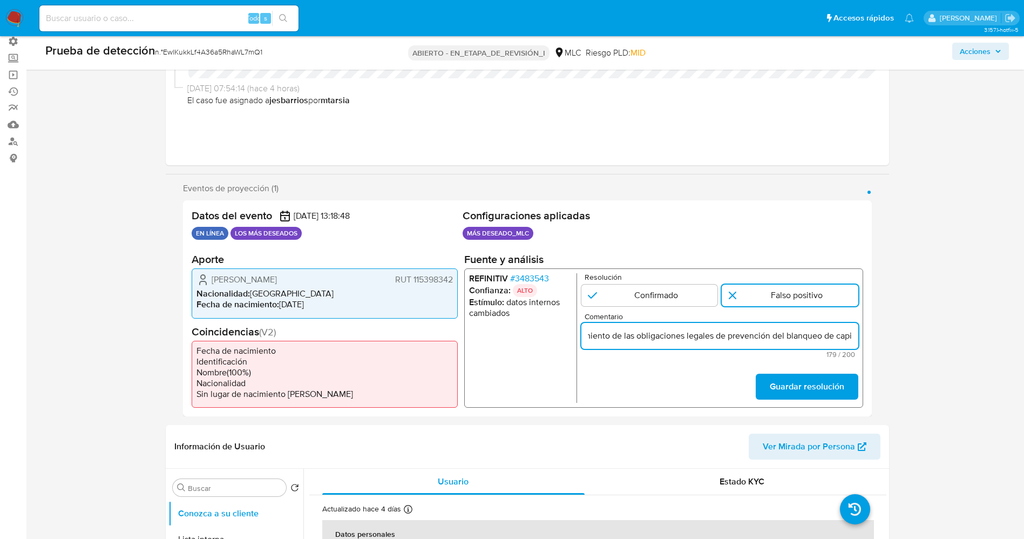
scroll to position [0, 359]
drag, startPoint x: 752, startPoint y: 340, endPoint x: 777, endPoint y: 339, distance: 24.9
click at [777, 339] on input "Usuario Sergio Alejandro Maza SánchezRUT 115398342 ya que fue multado por parte…" at bounding box center [719, 336] width 277 height 14
drag, startPoint x: 745, startPoint y: 338, endPoint x: 869, endPoint y: 335, distance: 124.8
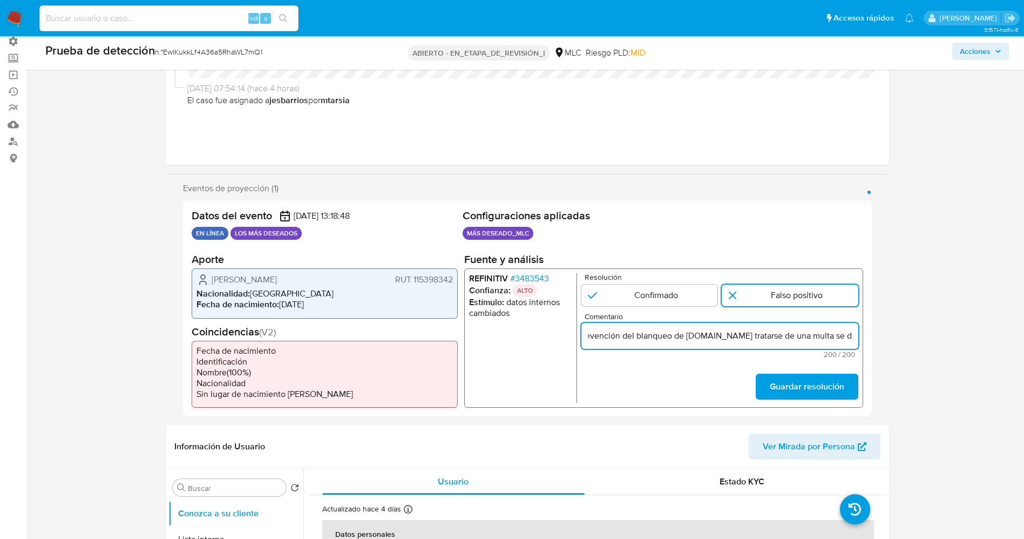
click at [869, 335] on div "Datos del evento 29/08/2025 13:18:48 EN LÍNEA LOS MÁS DESEADOS Configuraciones …" at bounding box center [527, 308] width 689 height 216
type input "Usuario Sergio Alejandro Maza SánchezRUT 115398342 ya que fue multado por parte…"
click at [837, 390] on font "Guardar resolución" at bounding box center [807, 387] width 75 height 26
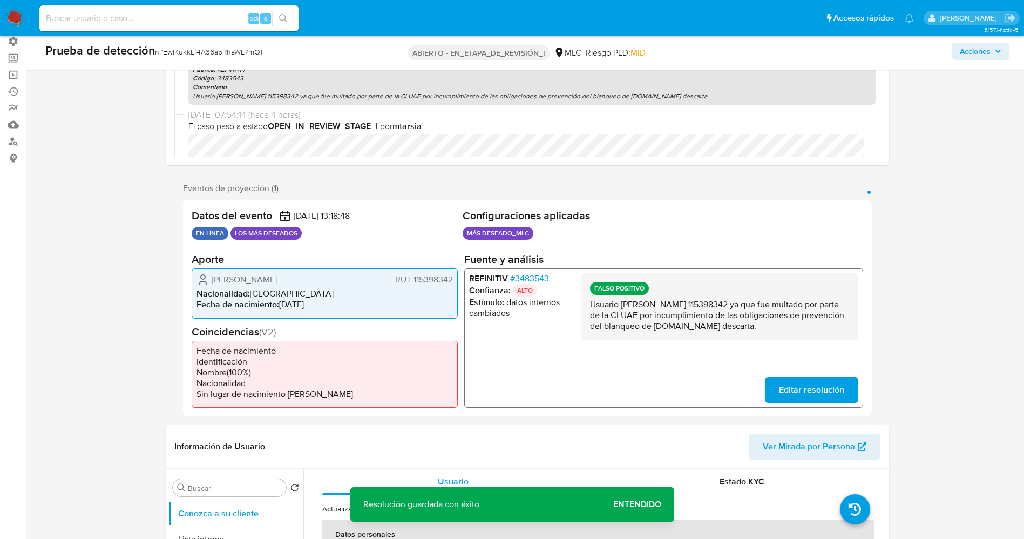
drag, startPoint x: 752, startPoint y: 306, endPoint x: 860, endPoint y: 334, distance: 112.1
click at [860, 334] on div "REFINITIV # 3483543 Confianza: ALTO Estímulo : datos internos cambiados FALSO P…" at bounding box center [663, 337] width 399 height 139
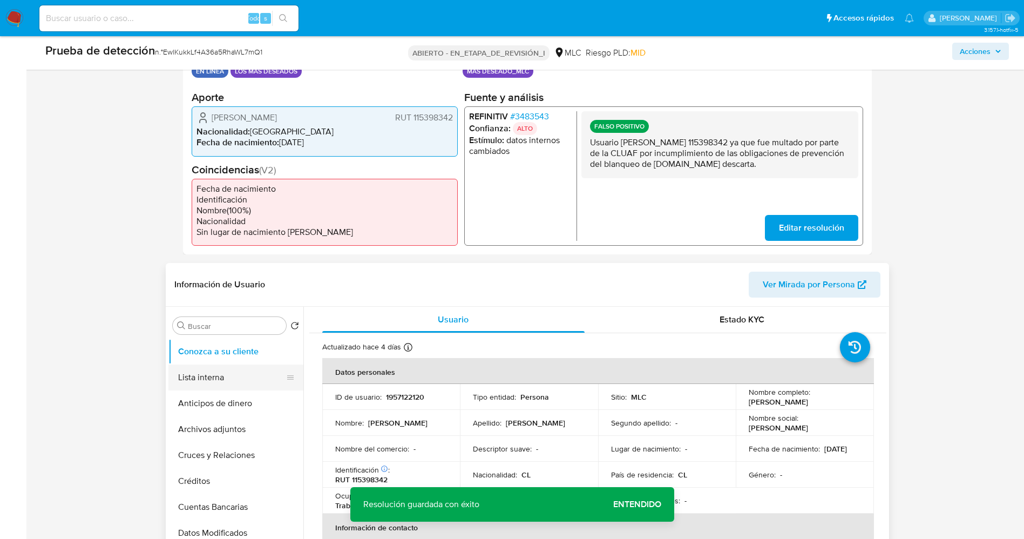
click at [209, 379] on button "Lista interna" at bounding box center [231, 378] width 126 height 26
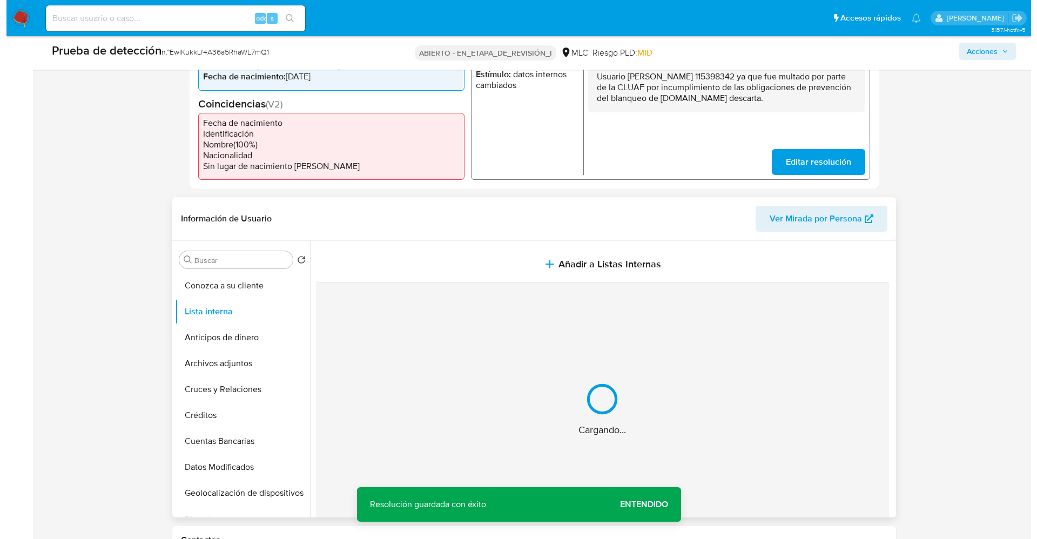
scroll to position [324, 0]
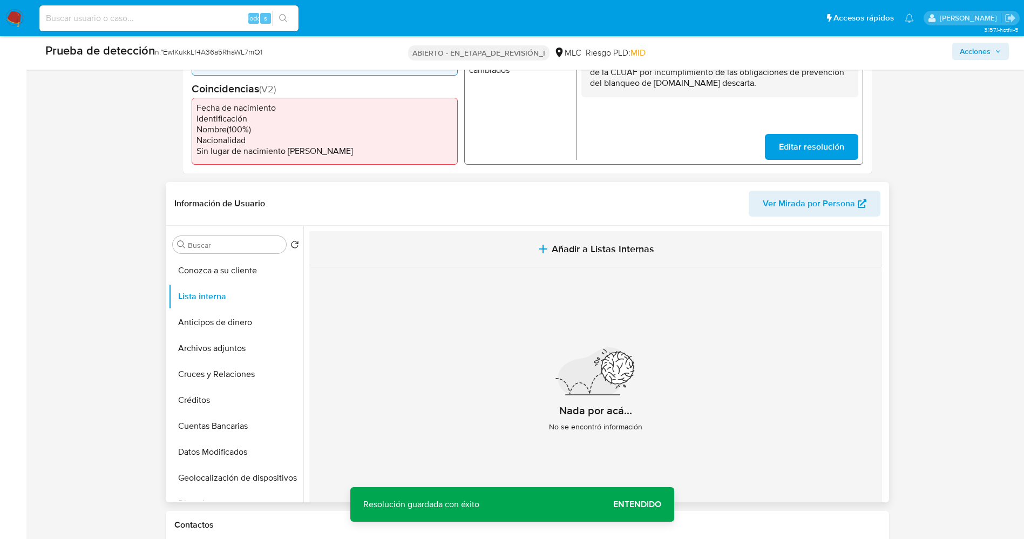
click at [614, 255] on span "Añadir a Listas Internas" at bounding box center [603, 249] width 103 height 12
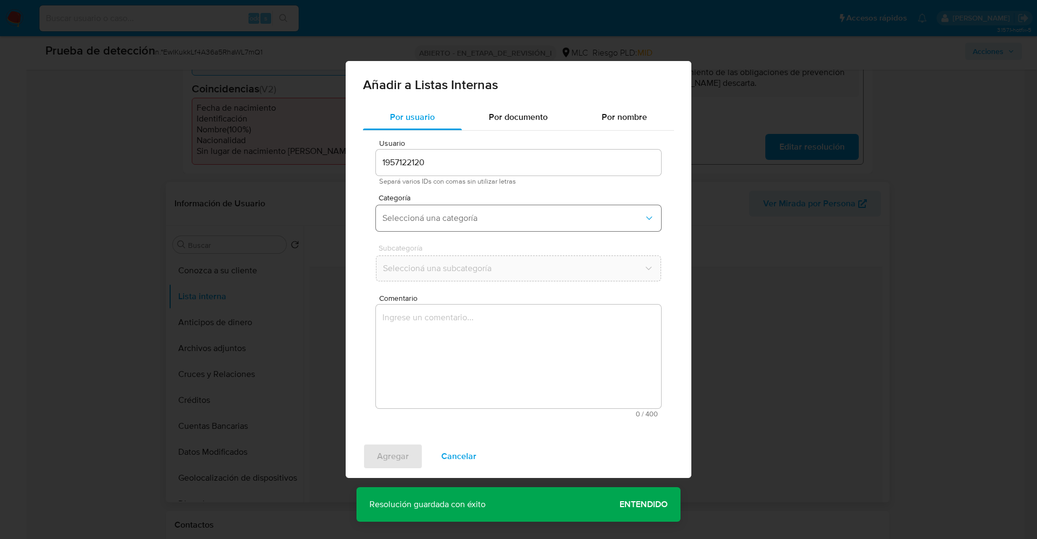
click at [487, 223] on span "Seleccioná una categoría" at bounding box center [512, 218] width 261 height 11
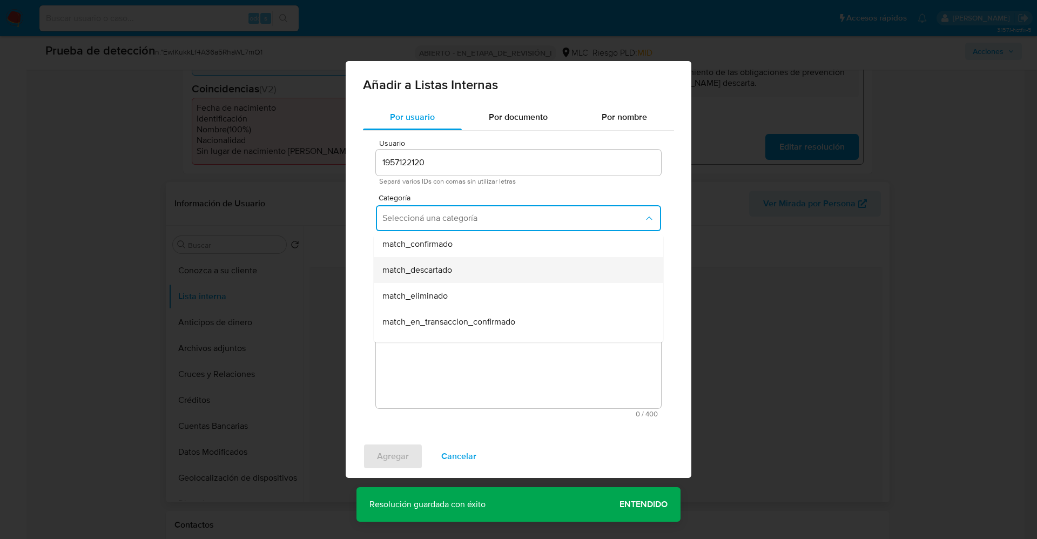
click at [464, 273] on div "match_descartado" at bounding box center [515, 270] width 266 height 26
click at [464, 268] on span "Seleccioná una subcategoría" at bounding box center [512, 268] width 261 height 11
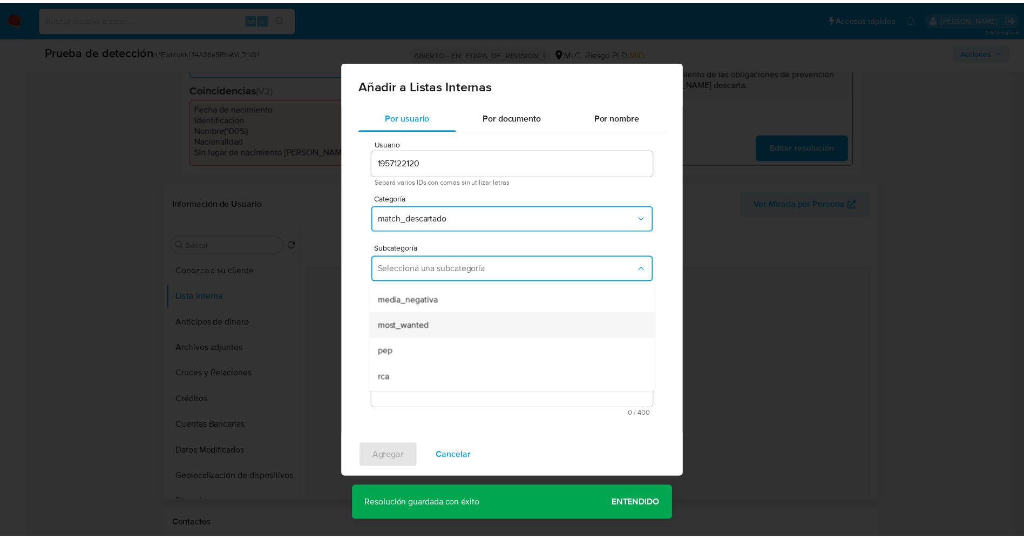
scroll to position [73, 0]
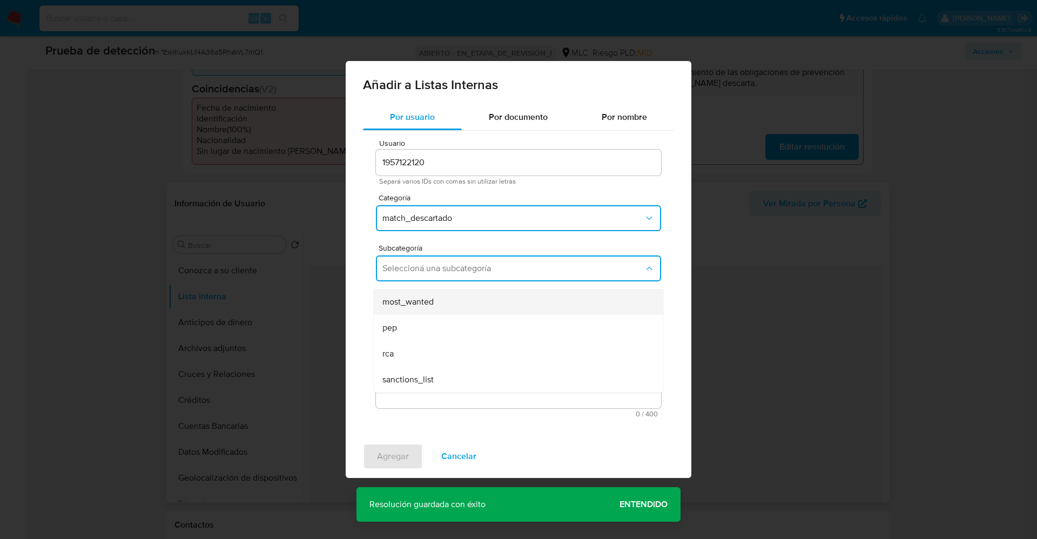
click at [459, 312] on div "most_wanted" at bounding box center [515, 302] width 266 height 26
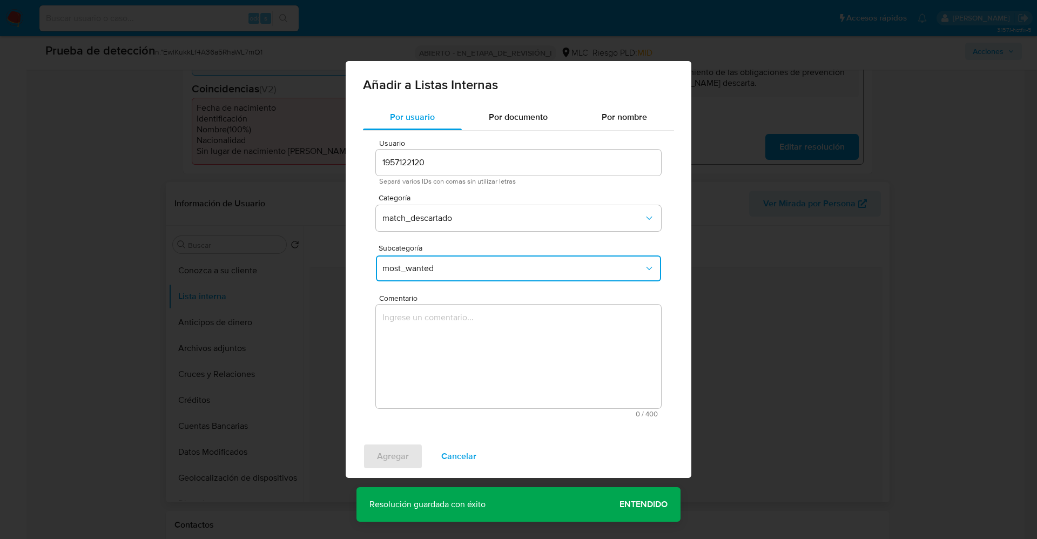
click at [458, 328] on textarea "Comentario" at bounding box center [518, 357] width 285 height 104
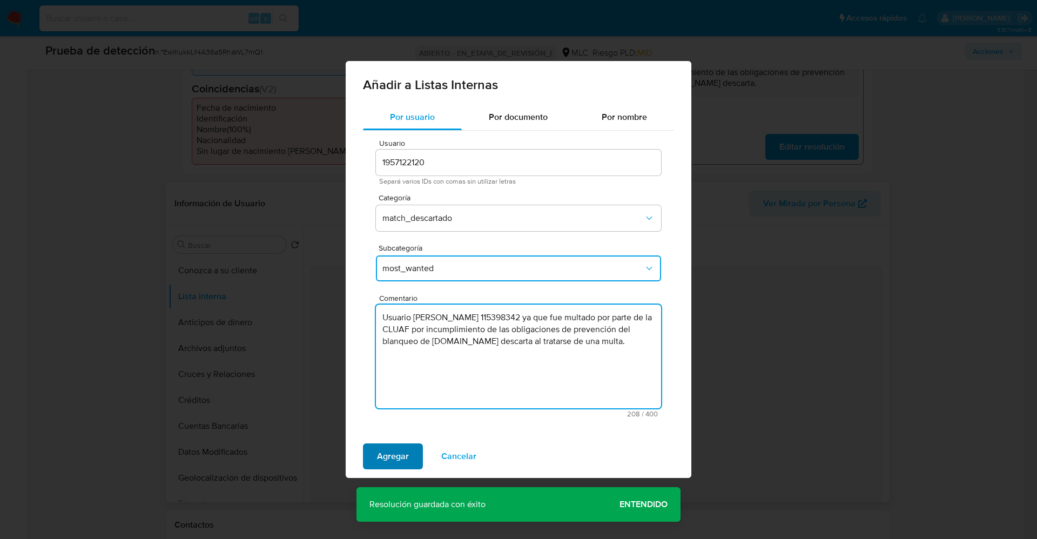
type textarea "Usuario Sergio Alejandro Maza SánchezRUT 115398342 ya que fue multado por parte…"
click at [387, 448] on span "Agregar" at bounding box center [393, 456] width 32 height 24
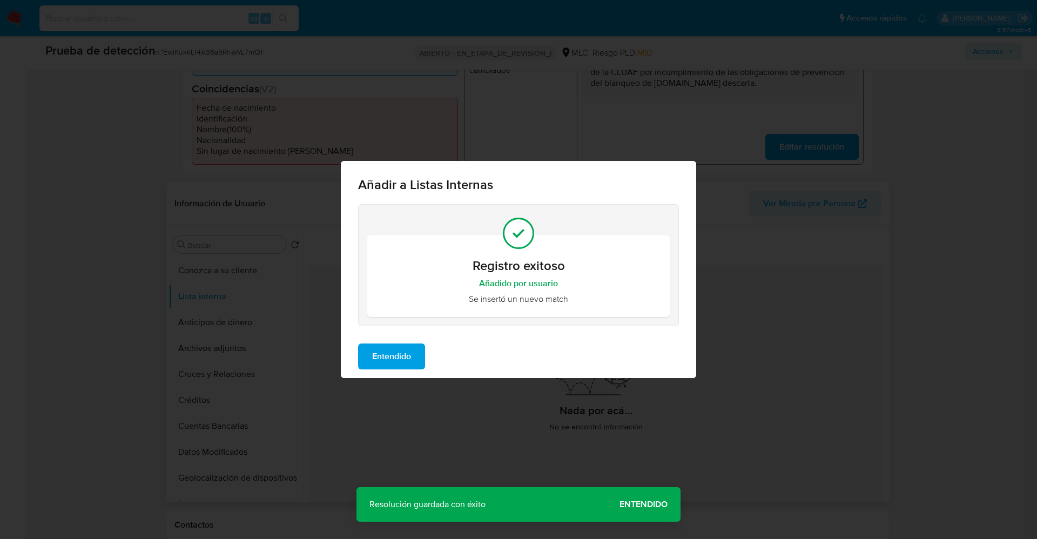
click at [406, 354] on span "Entendido" at bounding box center [391, 357] width 39 height 24
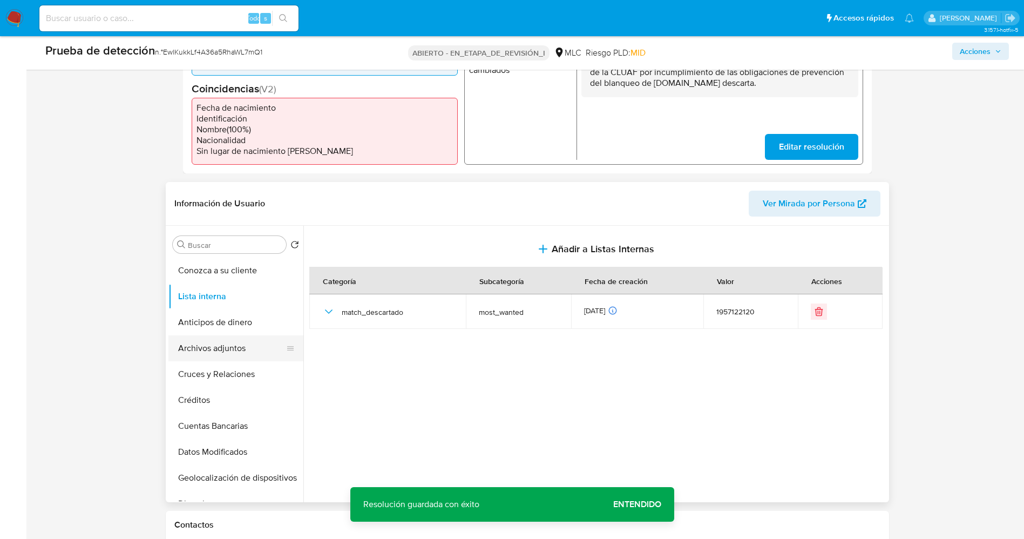
click at [196, 350] on button "Archivos adjuntos" at bounding box center [231, 348] width 126 height 26
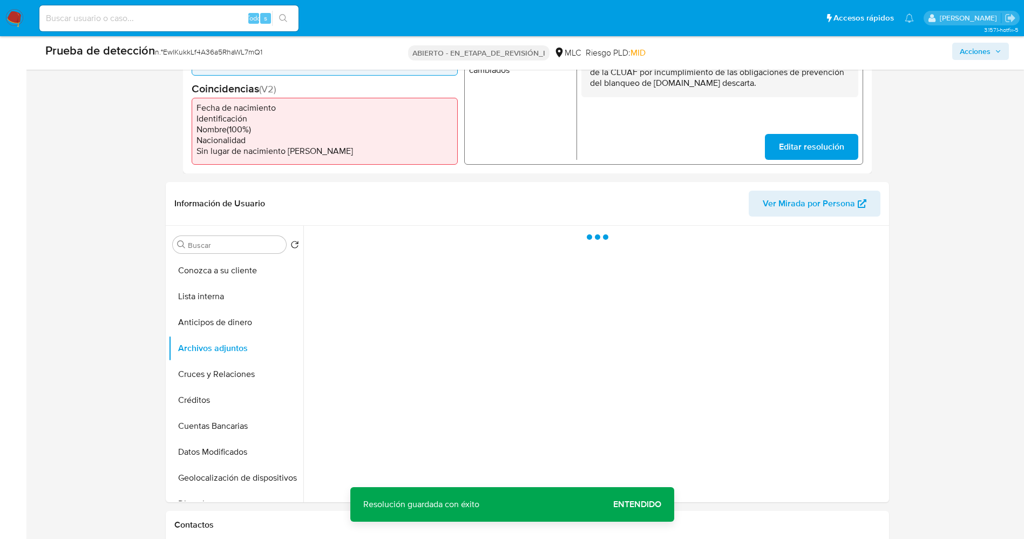
scroll to position [405, 0]
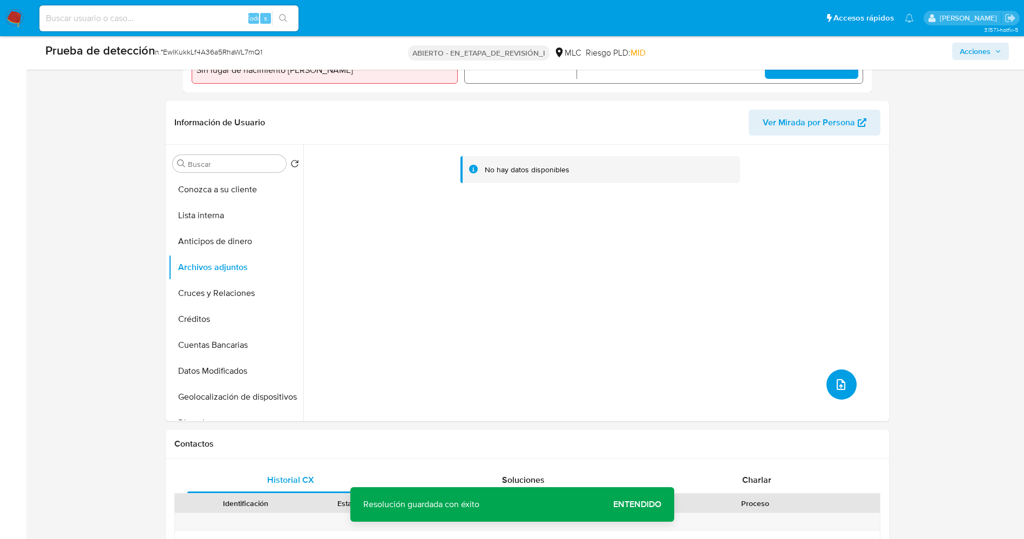
click at [837, 384] on icon "subir archivo" at bounding box center [841, 384] width 9 height 11
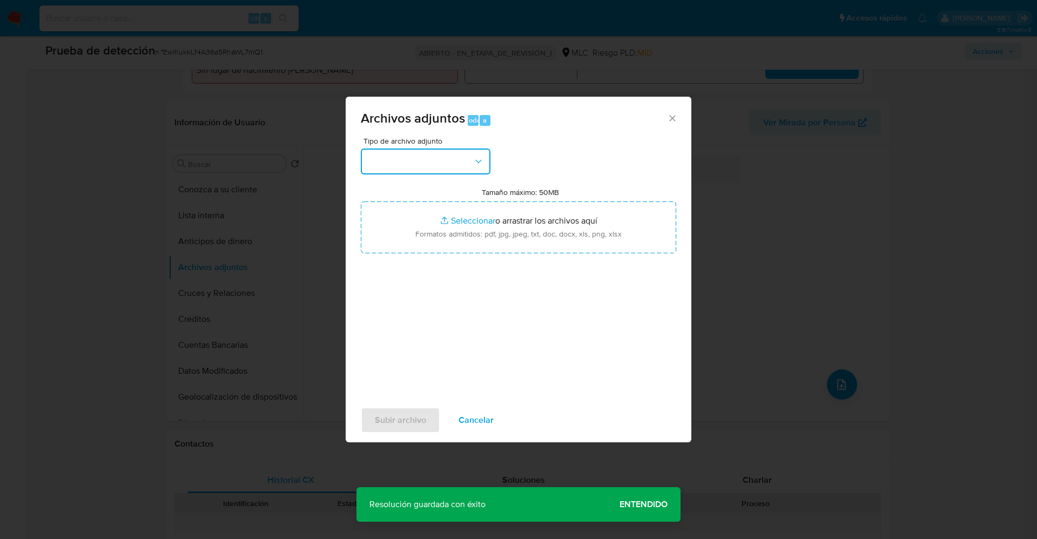
click at [407, 170] on button "button" at bounding box center [426, 162] width 130 height 26
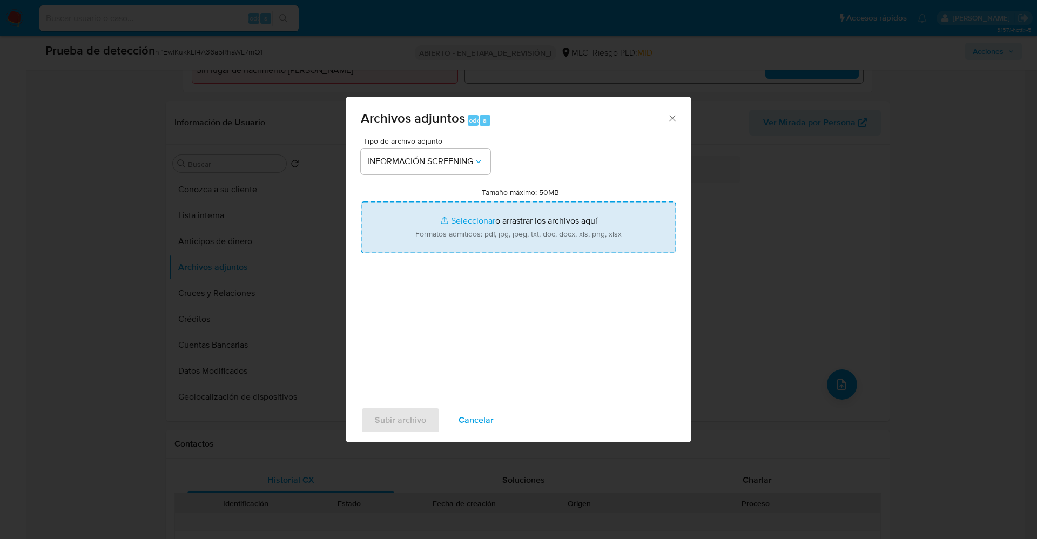
type input "C:\fakepath\_Sergio Alejandro Maza Sánchez_ lavado de dinero - Buscar con Googl…"
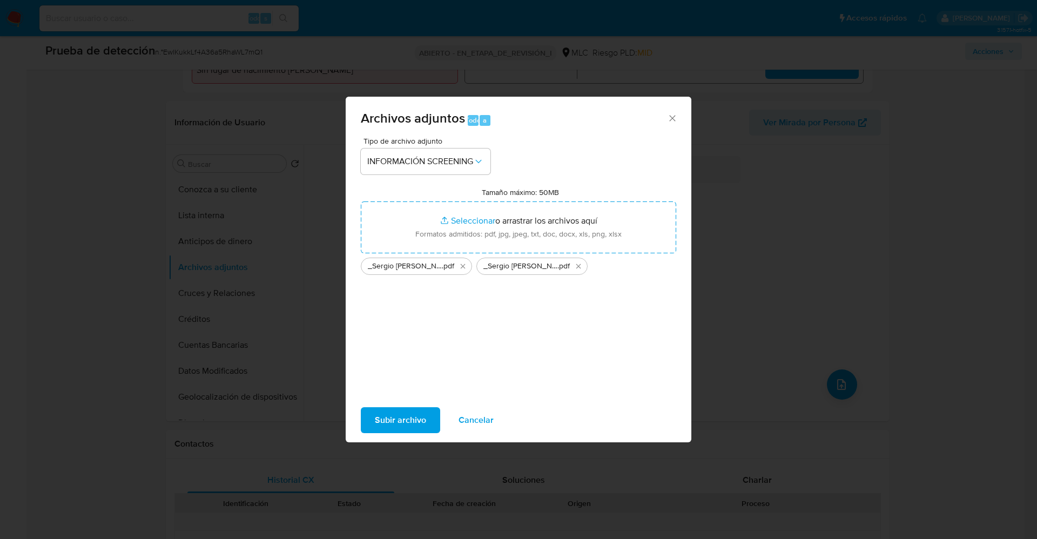
click at [399, 408] on span "Subir archivo" at bounding box center [400, 420] width 51 height 24
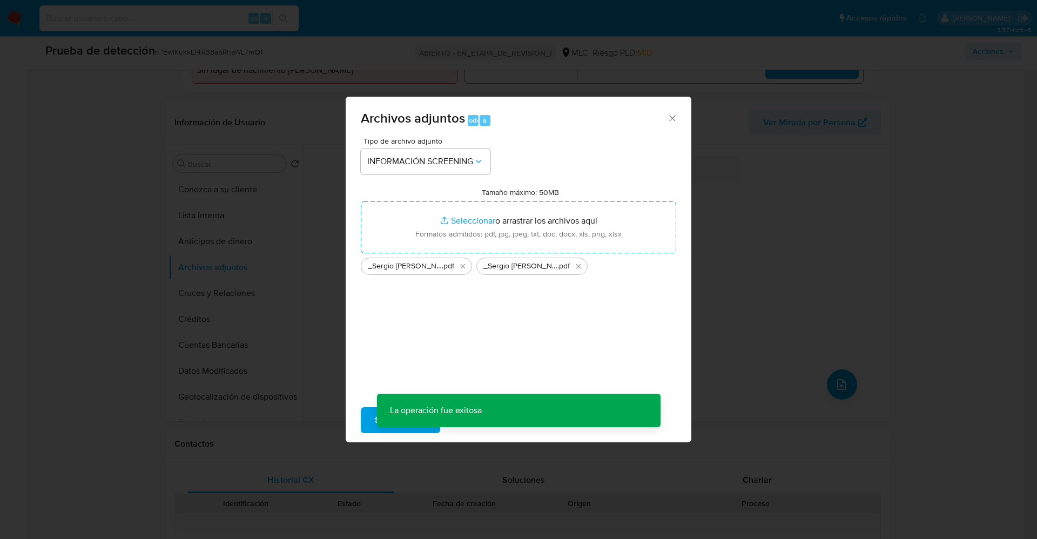
click at [275, 275] on div "Archivos adjuntos Todo a Tipo de archivo adjunto INFORMACIÓN SCREENING Tamaño m…" at bounding box center [518, 269] width 1037 height 539
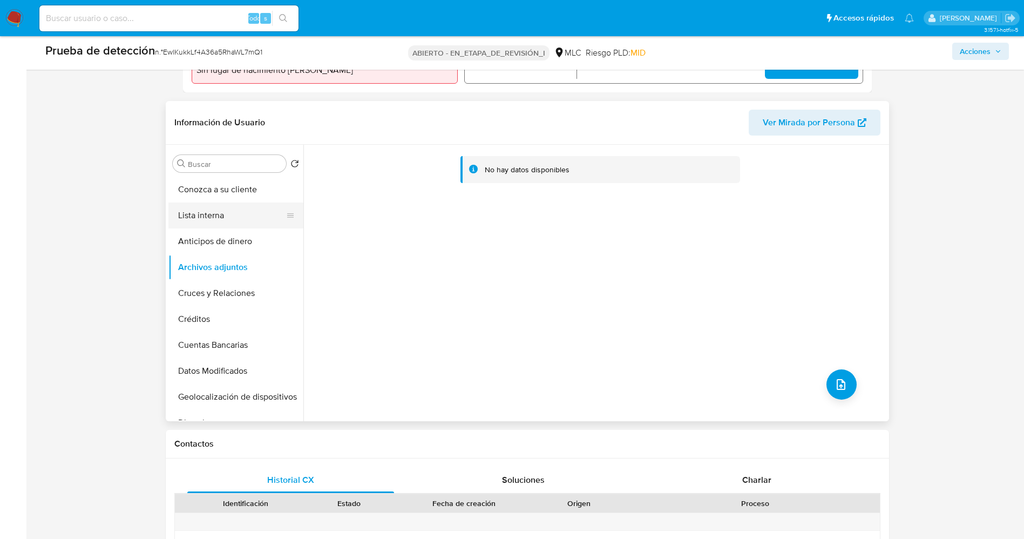
click at [235, 219] on button "Lista interna" at bounding box center [231, 216] width 126 height 26
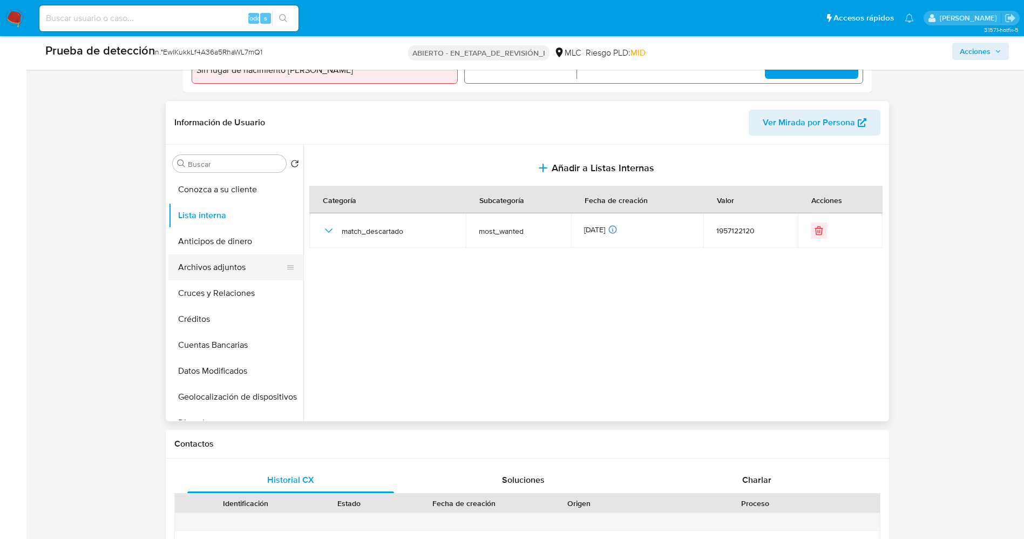
click at [230, 266] on button "Archivos adjuntos" at bounding box center [231, 267] width 126 height 26
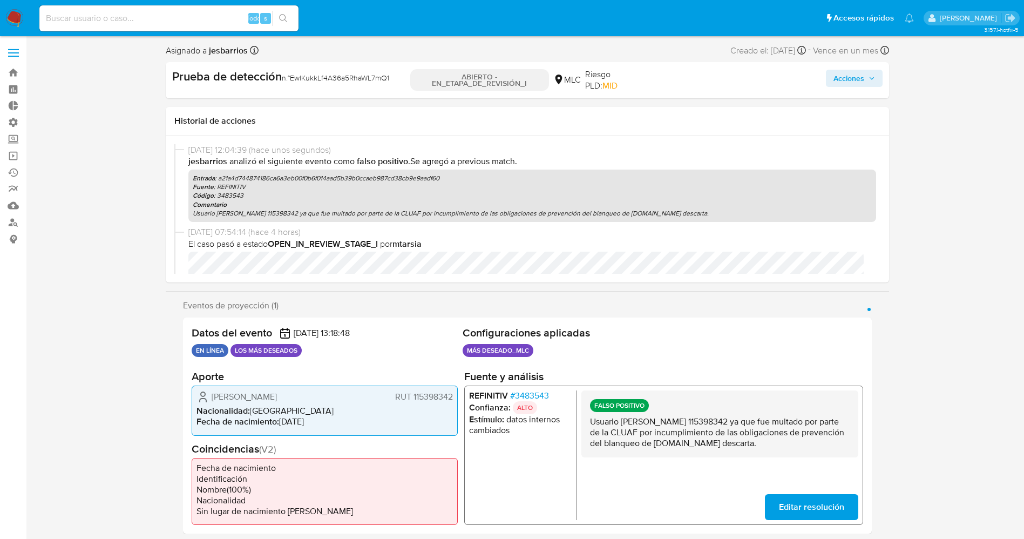
click at [842, 77] on font "Acciones" at bounding box center [849, 78] width 31 height 17
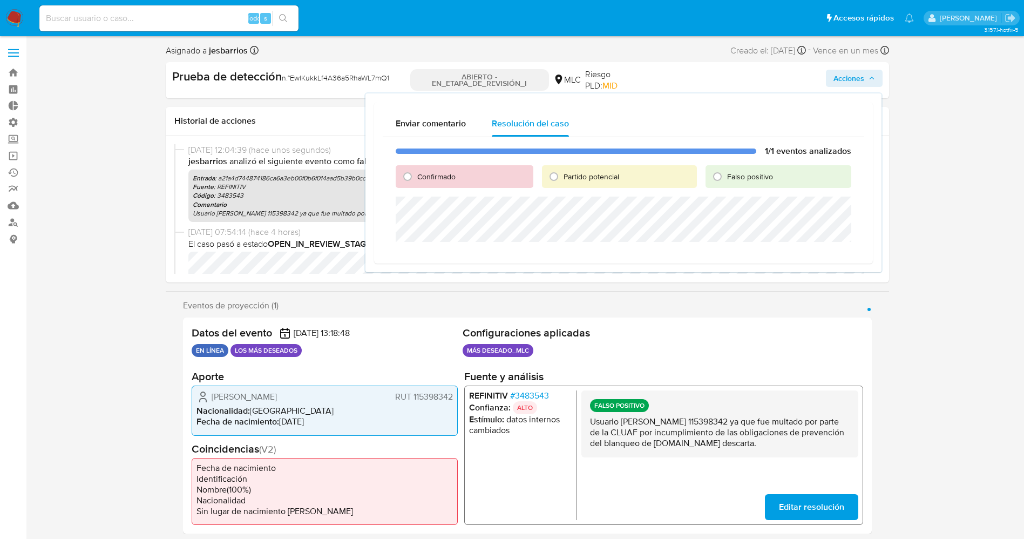
click at [734, 177] on font "Falso positivo" at bounding box center [750, 176] width 46 height 11
click at [726, 177] on input "Falso positivo" at bounding box center [717, 176] width 17 height 17
radio input "true"
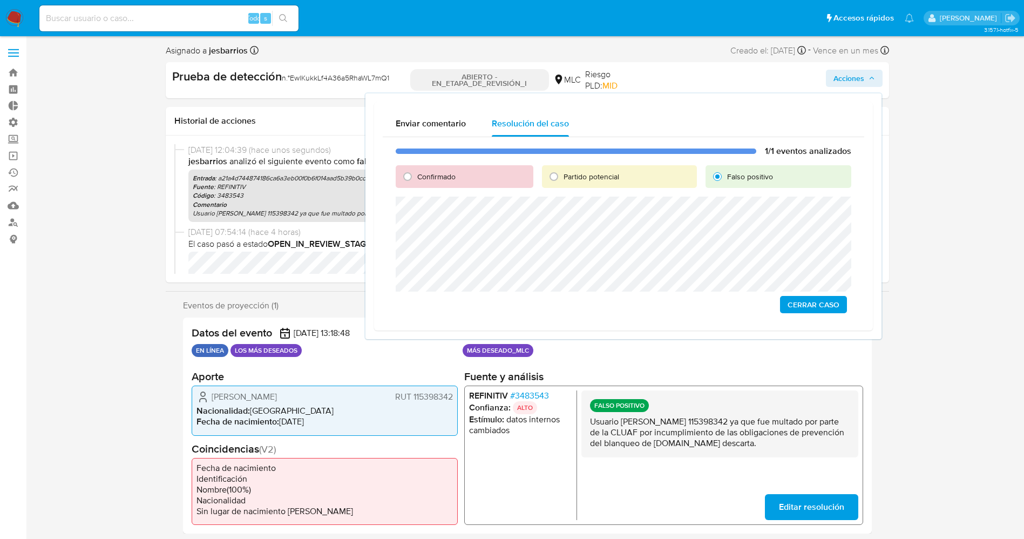
click at [805, 306] on span "Cerrar Caso" at bounding box center [814, 304] width 52 height 15
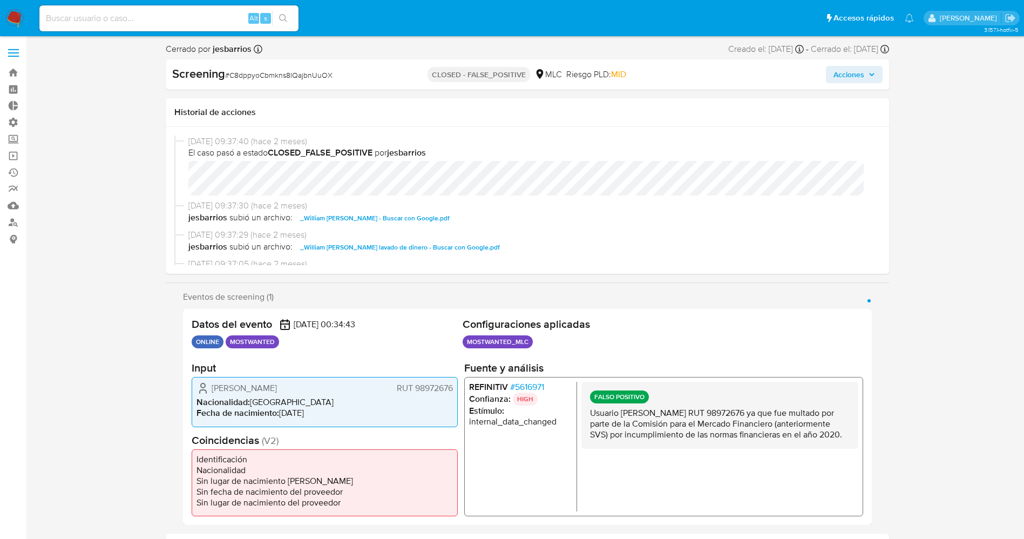
select select "10"
click at [814, 190] on div "[DATE] 09:37:40 (hace 2 meses) El caso pasó a estado CLOSED_FALSE_POSITIVE por …" at bounding box center [527, 168] width 706 height 65
drag, startPoint x: 586, startPoint y: 416, endPoint x: 676, endPoint y: 444, distance: 93.6
click at [676, 444] on div "FALSO POSITIVO Usuario [PERSON_NAME] RUT 98972676 ya que fue multado por parte …" at bounding box center [719, 415] width 277 height 67
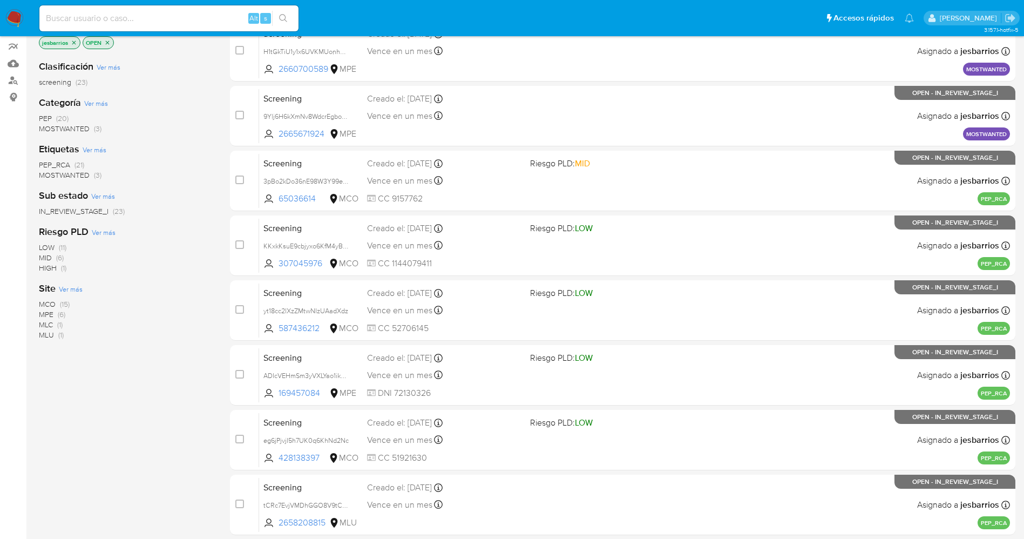
scroll to position [314, 0]
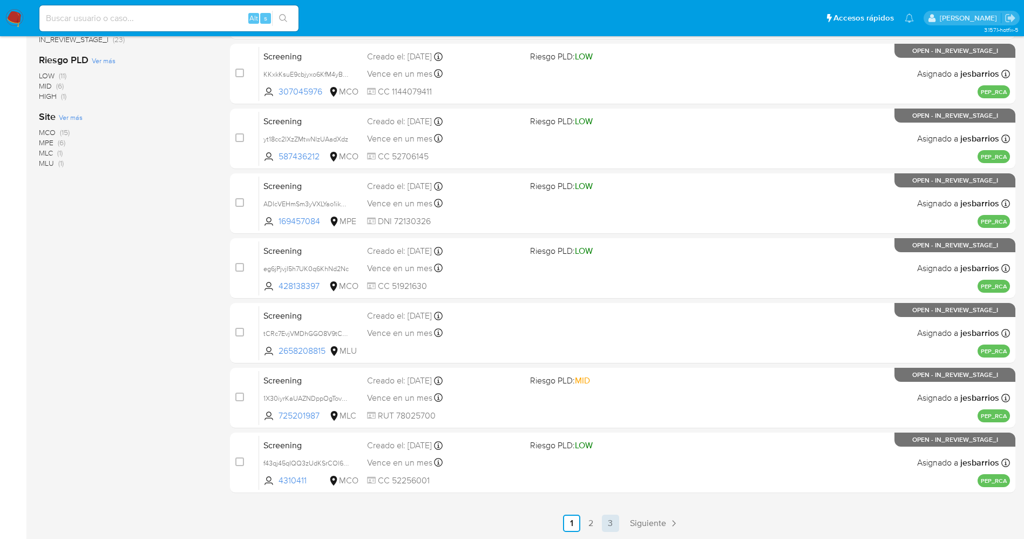
click at [613, 522] on link "3" at bounding box center [610, 523] width 17 height 17
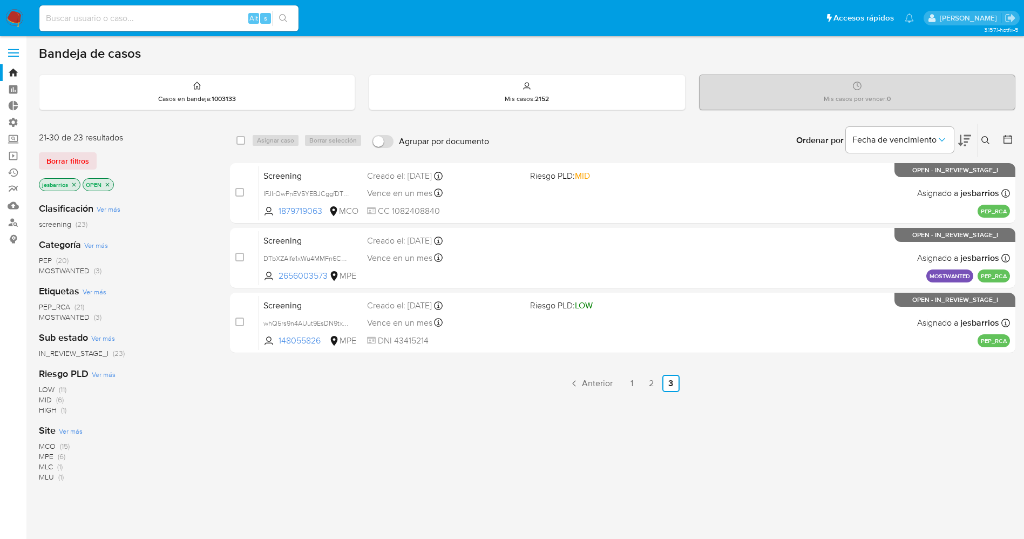
click at [82, 266] on span "MOSTWANTED" at bounding box center [64, 270] width 51 height 11
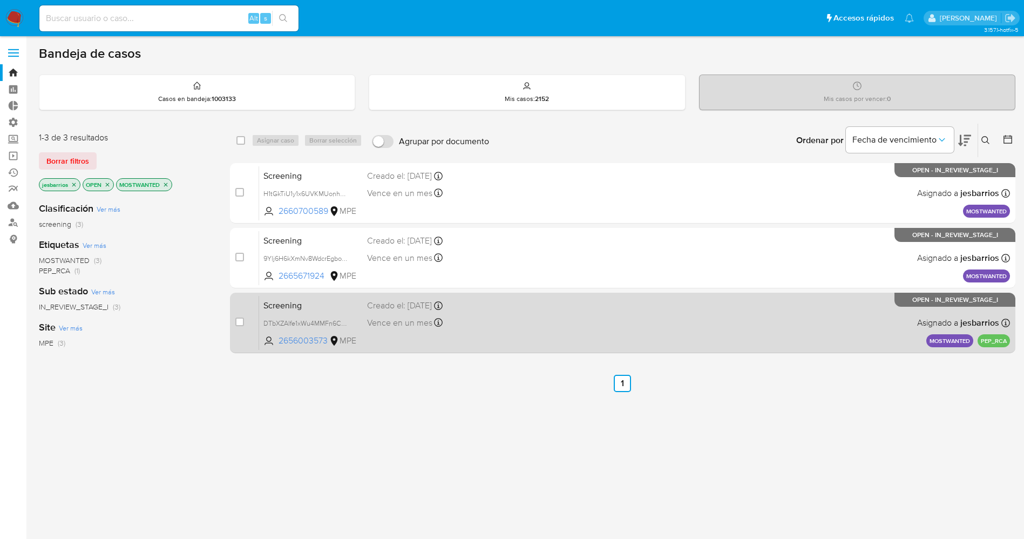
click at [597, 331] on div "Screening DTbXZAlfe1xWu4MMFn6CgPCy 2656003573 MPE Creado el: [DATE] Creado el: …" at bounding box center [634, 322] width 751 height 55
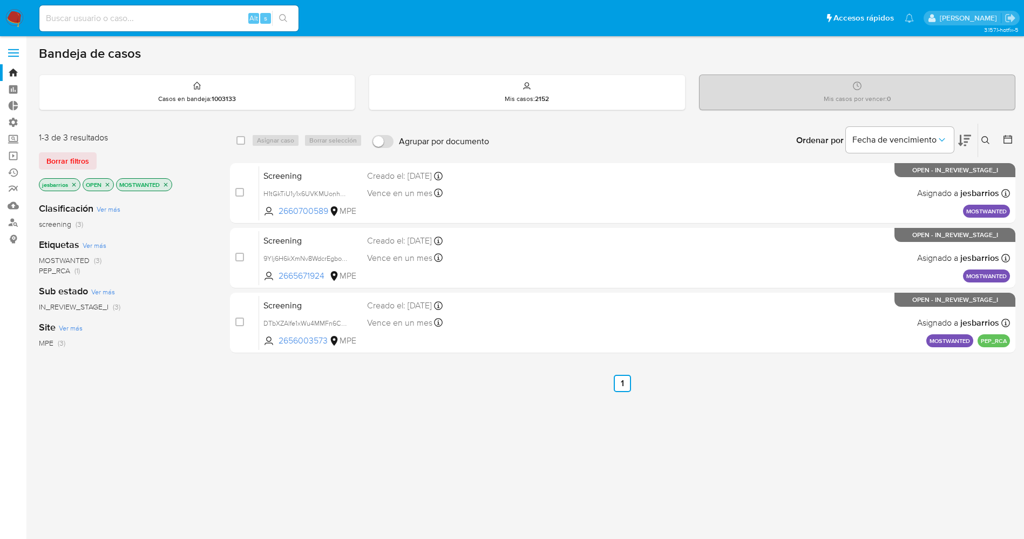
click at [72, 183] on icon "close-filter" at bounding box center [74, 184] width 6 height 6
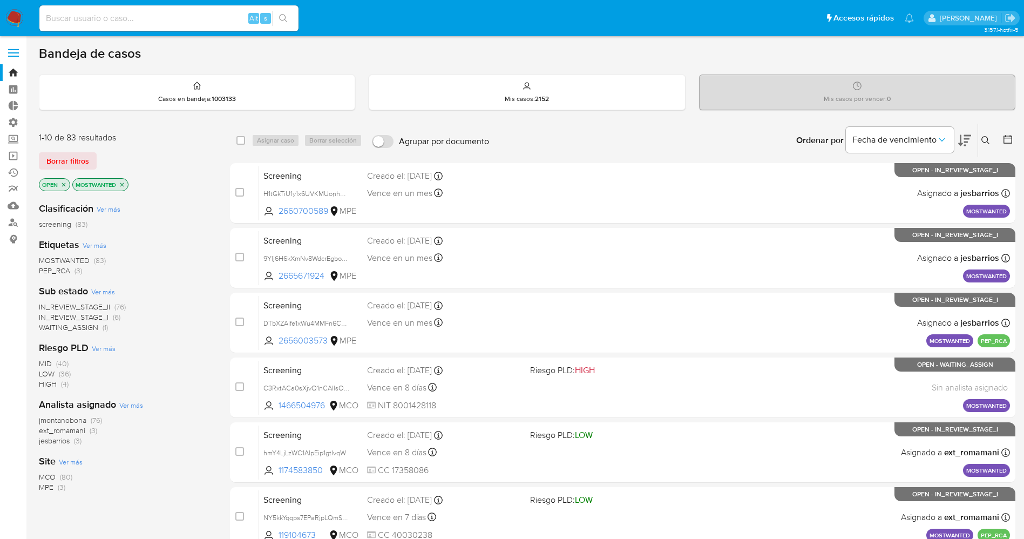
click at [67, 183] on icon "close-filter" at bounding box center [63, 184] width 6 height 6
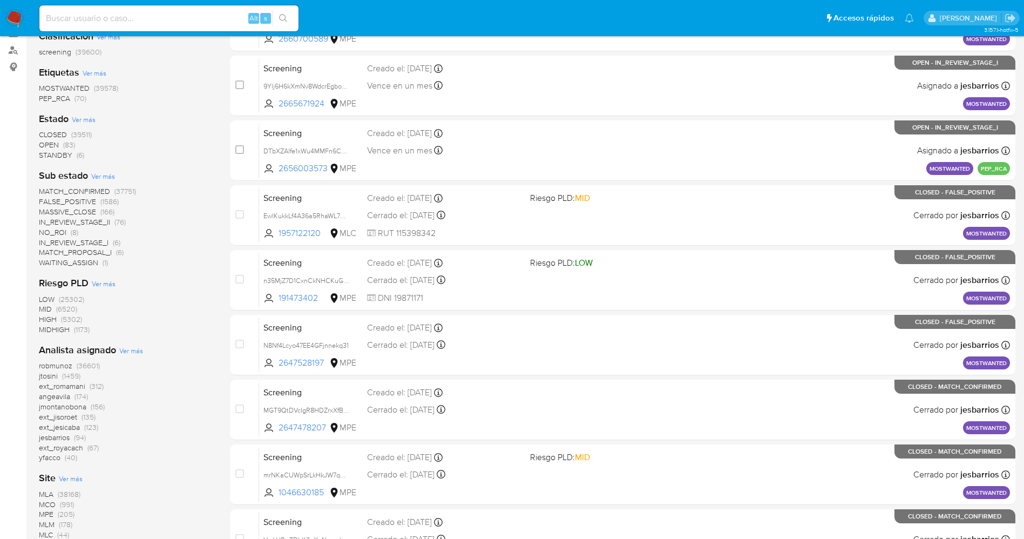
scroll to position [243, 0]
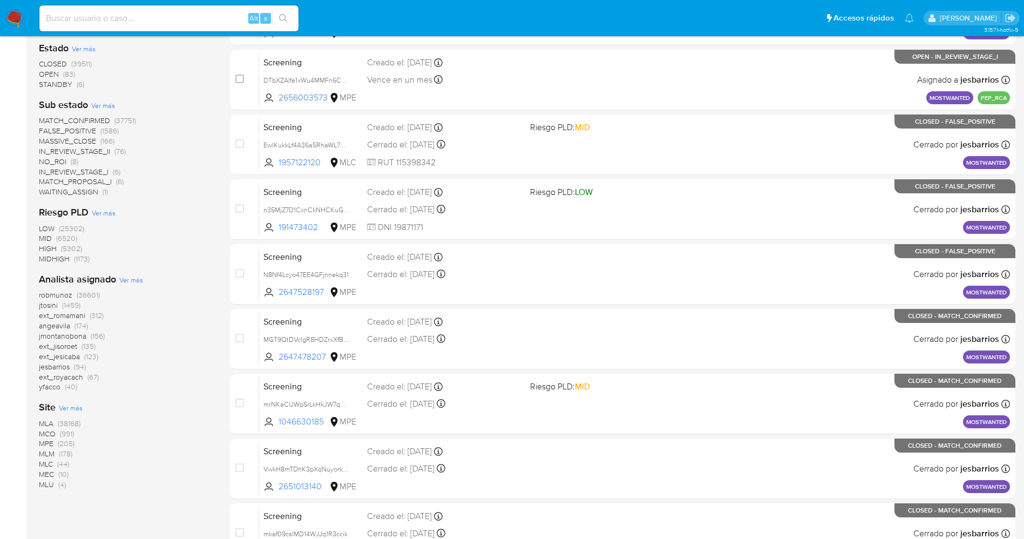
click at [55, 442] on span "MPE (205)" at bounding box center [57, 444] width 36 height 10
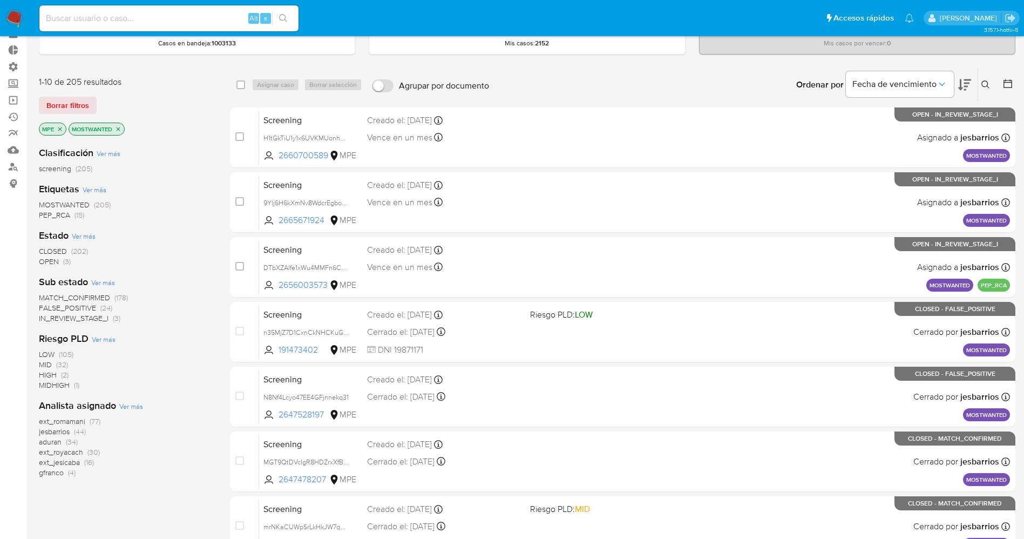
scroll to position [81, 0]
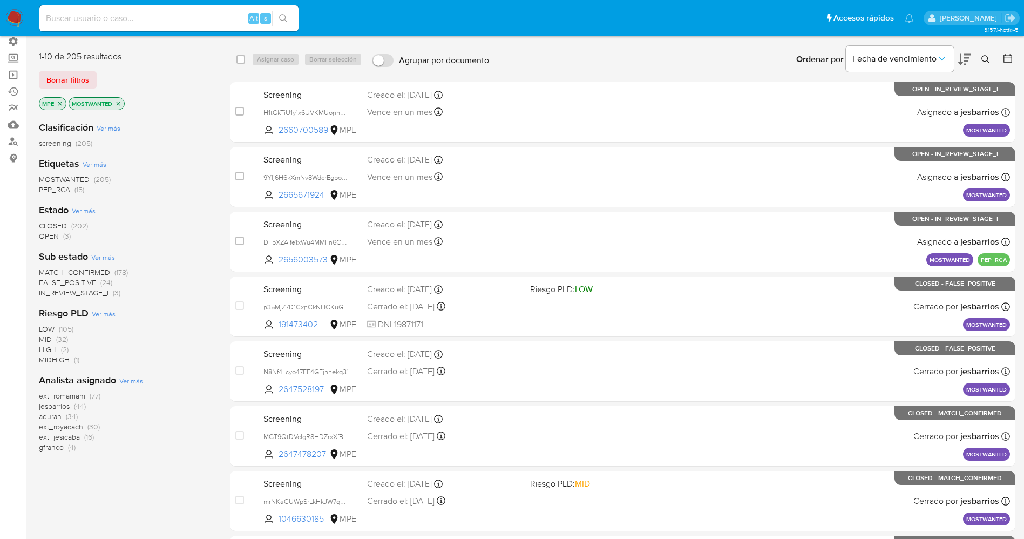
click at [64, 404] on span "jesbarrios" at bounding box center [54, 406] width 31 height 11
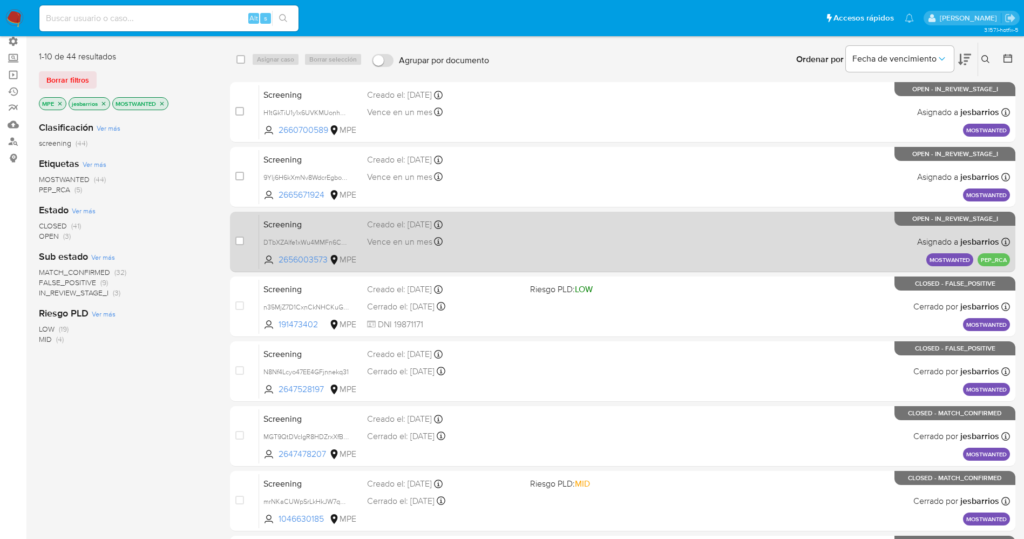
scroll to position [162, 0]
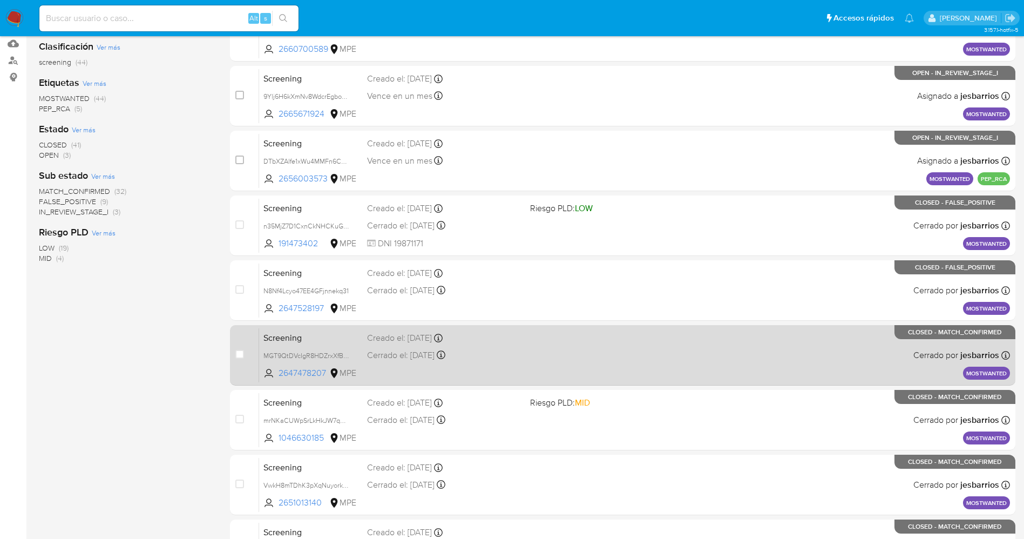
click at [570, 341] on div "Screening MGT9QtDVcIgR8HDZrxXfBI03 2647478207 MPE Creado el: 26/08/2025 Creado …" at bounding box center [634, 355] width 751 height 55
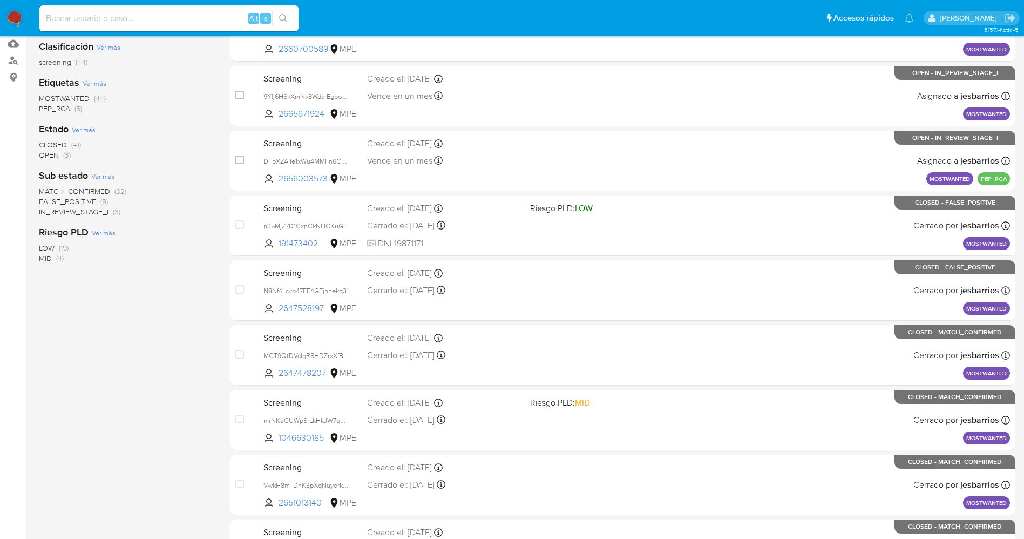
click at [19, 18] on img at bounding box center [14, 18] width 18 height 18
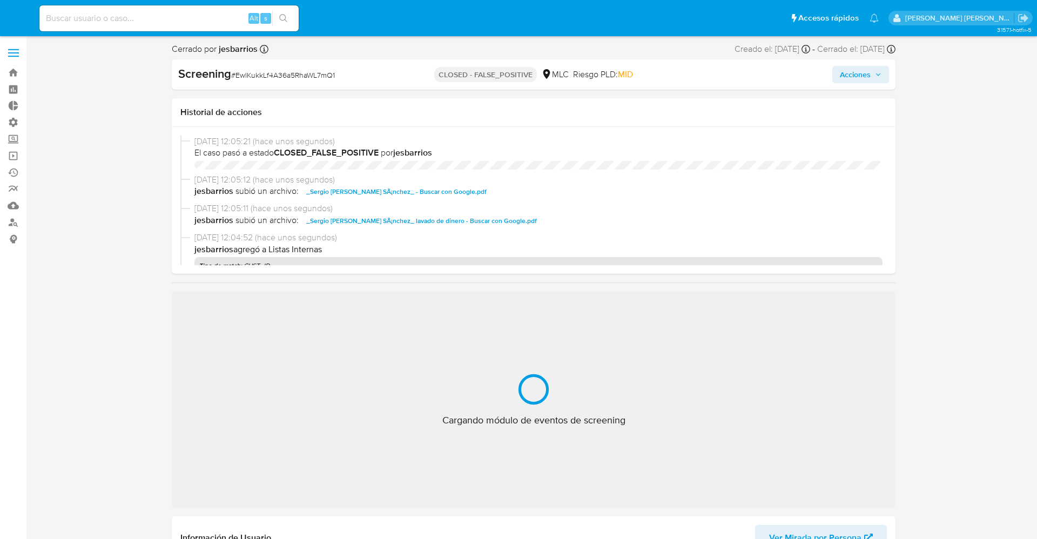
select select "10"
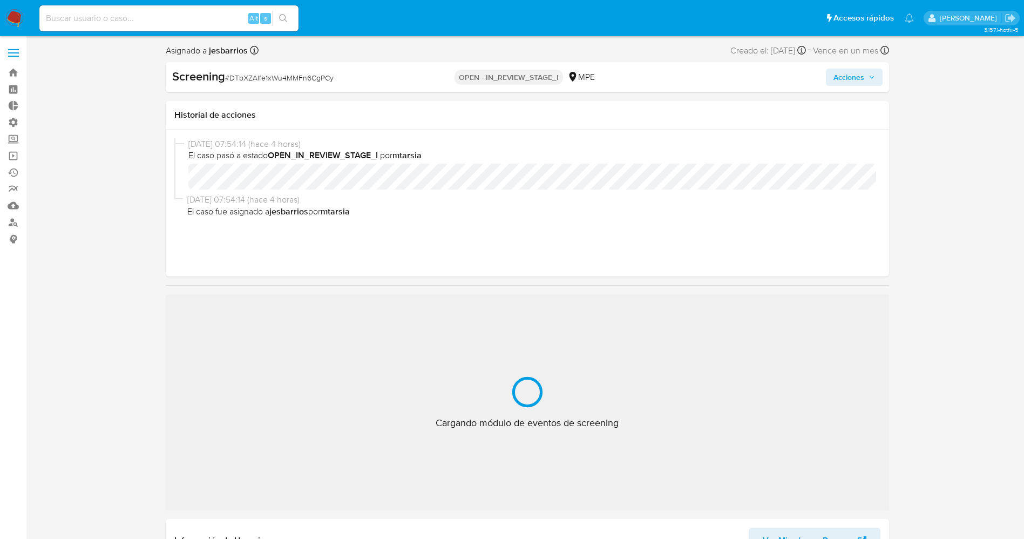
select select "10"
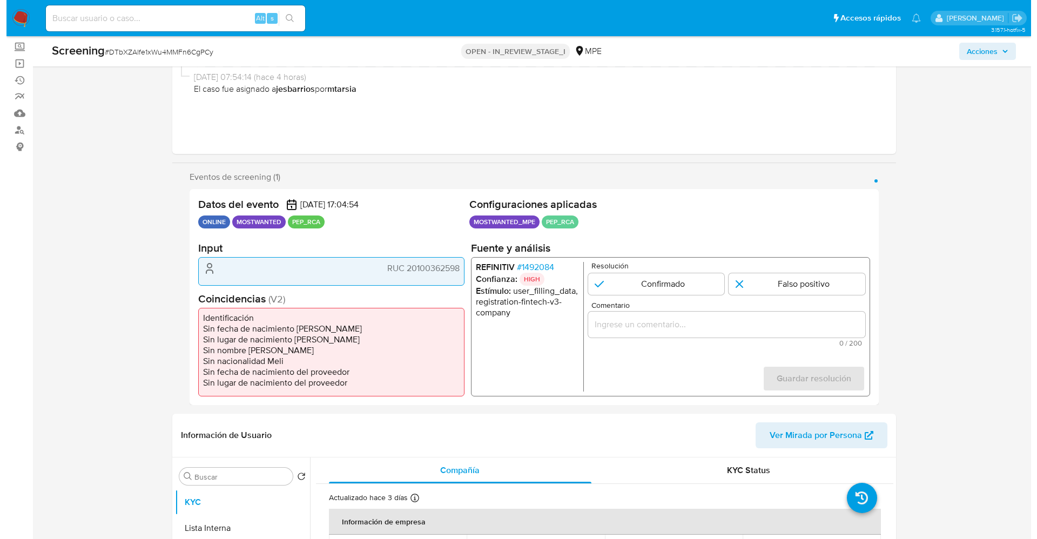
scroll to position [81, 0]
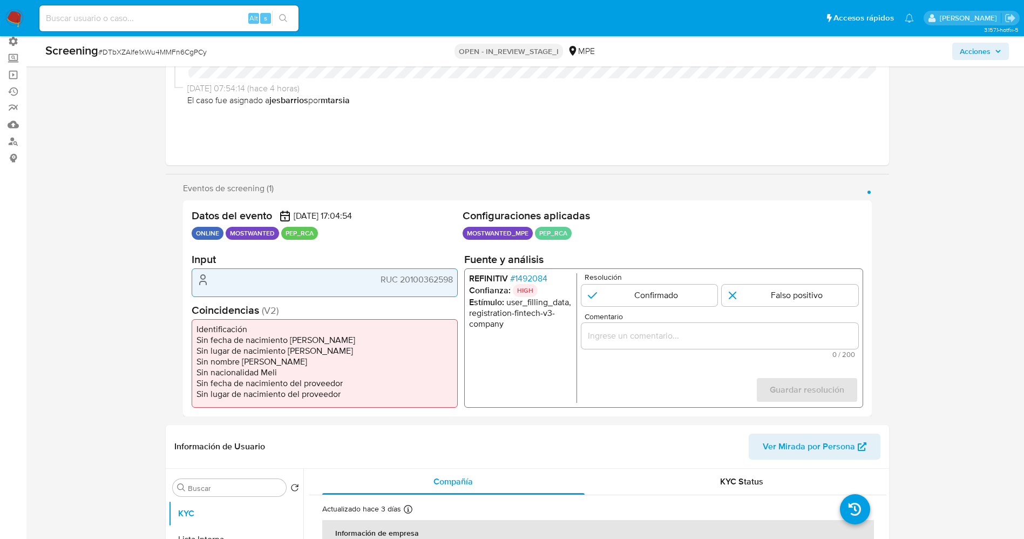
click at [533, 273] on span "# 1492084" at bounding box center [528, 278] width 37 height 11
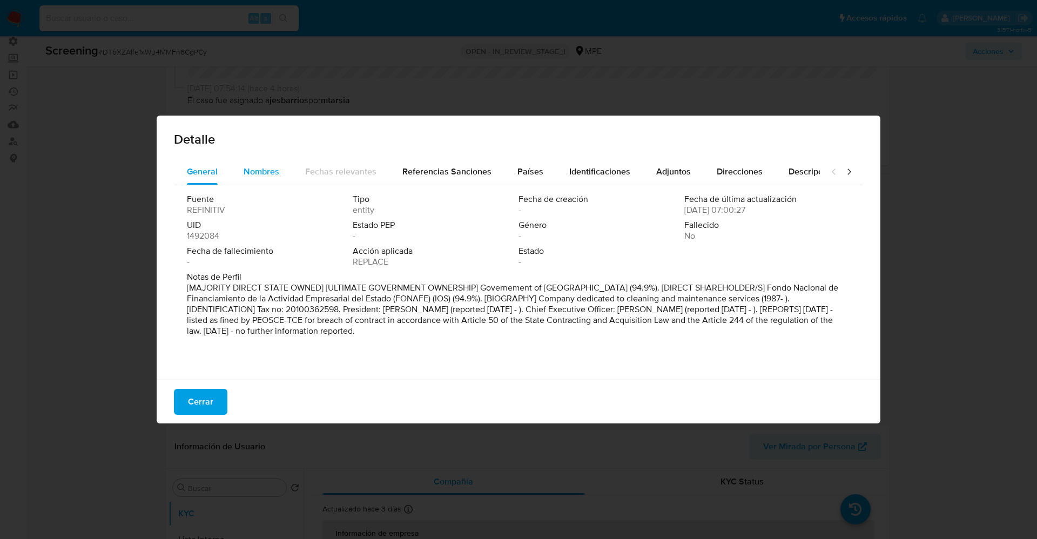
click at [264, 164] on div "Nombres" at bounding box center [262, 172] width 36 height 26
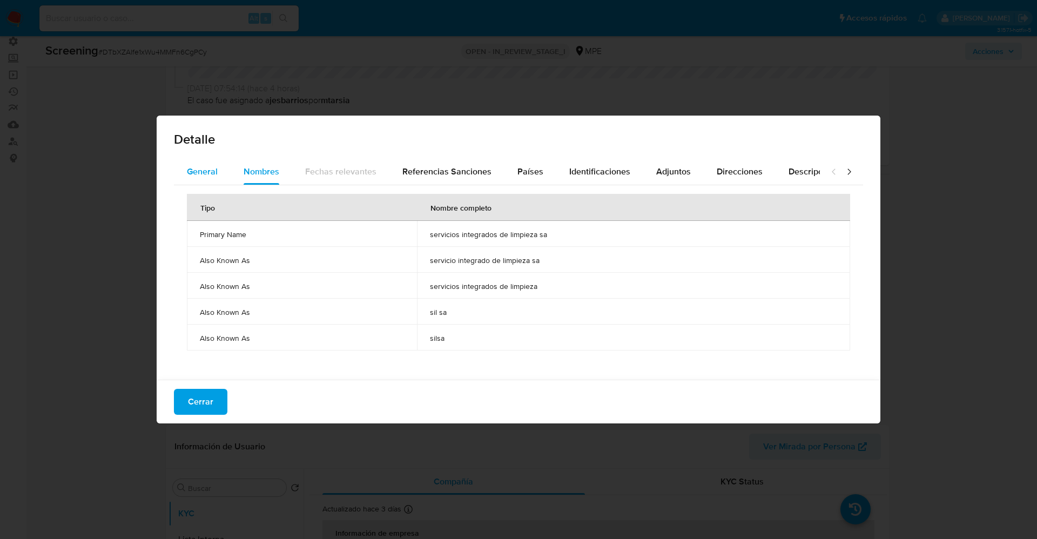
click at [218, 160] on button "General" at bounding box center [202, 172] width 57 height 26
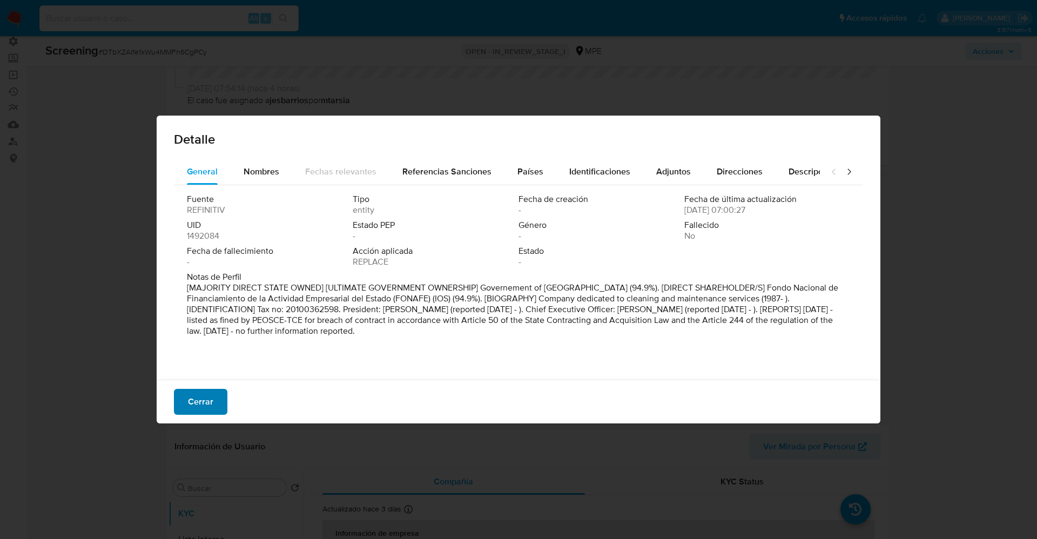
click at [189, 402] on span "Cerrar" at bounding box center [200, 402] width 25 height 24
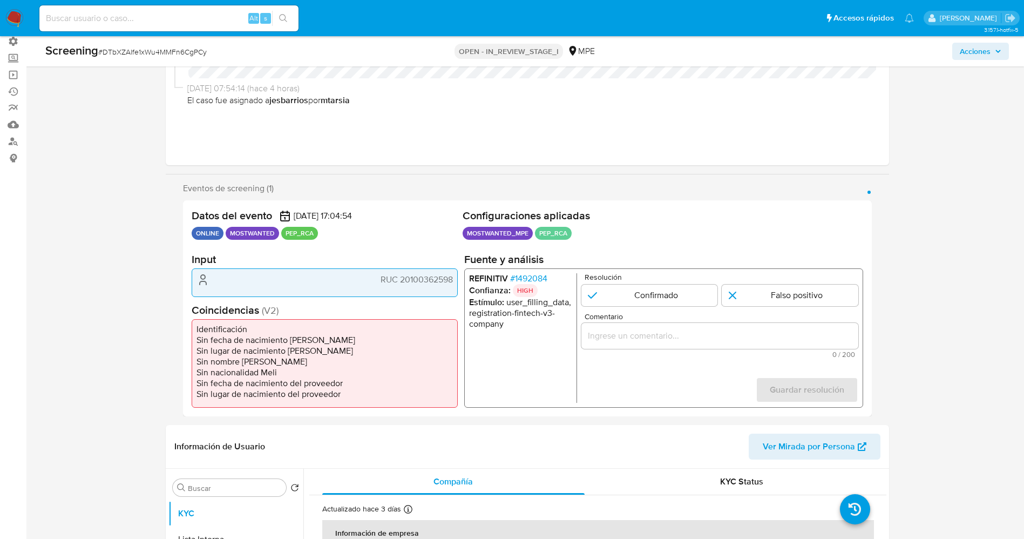
click at [524, 279] on span "# 1492084" at bounding box center [528, 278] width 37 height 11
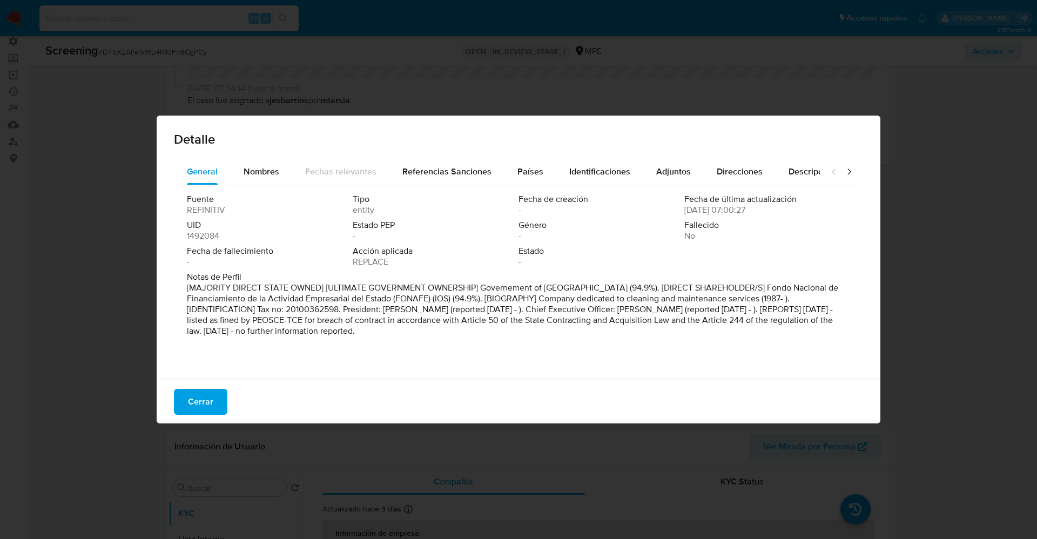
drag, startPoint x: 192, startPoint y: 284, endPoint x: 375, endPoint y: 309, distance: 185.3
click at [431, 338] on div "Notas de Perfil [MAJORITY DIRECT STATE OWNED] [ULTIMATE GOVERNMENT OWNERSHIP] G…" at bounding box center [518, 306] width 663 height 69
click at [282, 176] on button "Nombres" at bounding box center [262, 172] width 62 height 26
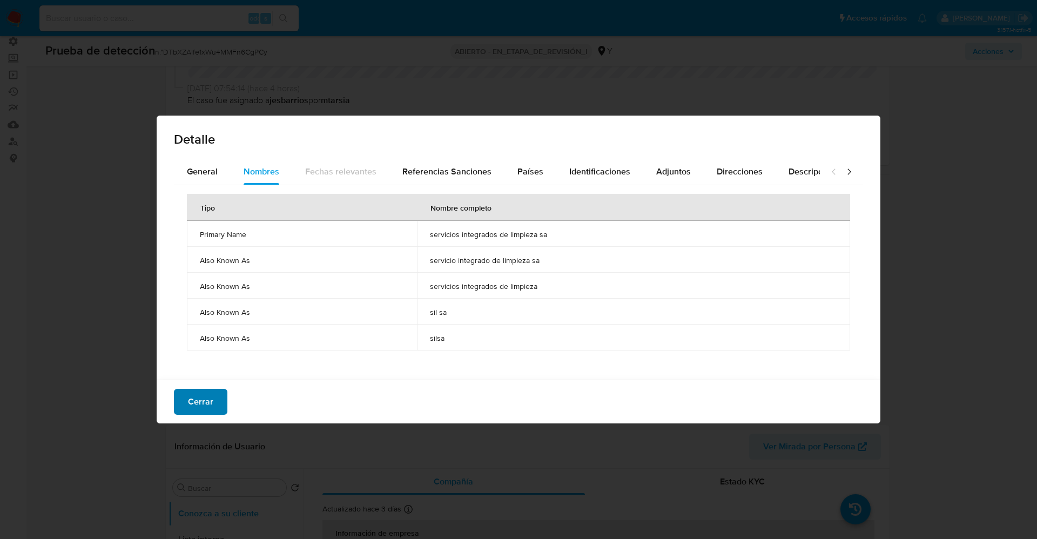
click at [225, 396] on button "Cerrar" at bounding box center [200, 402] width 53 height 26
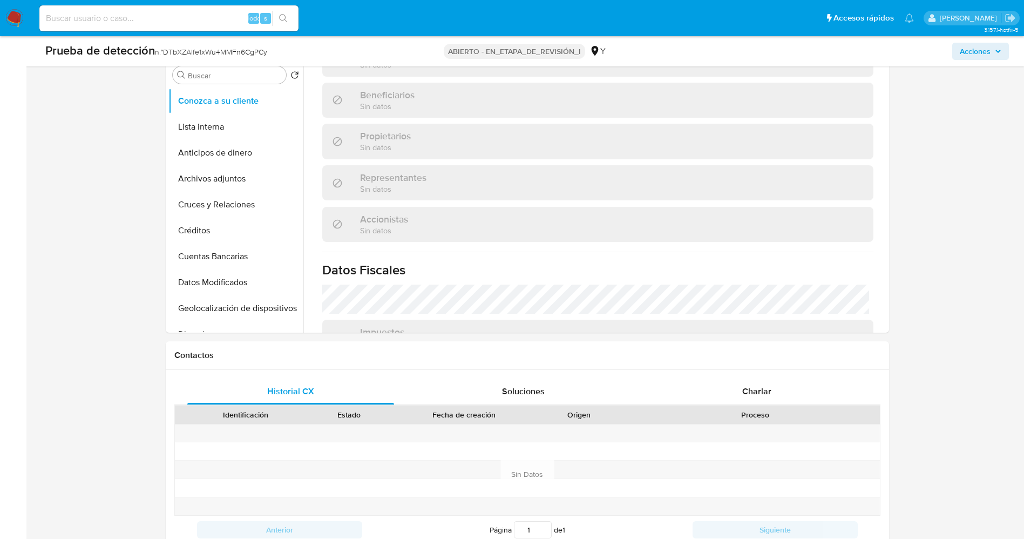
scroll to position [486, 0]
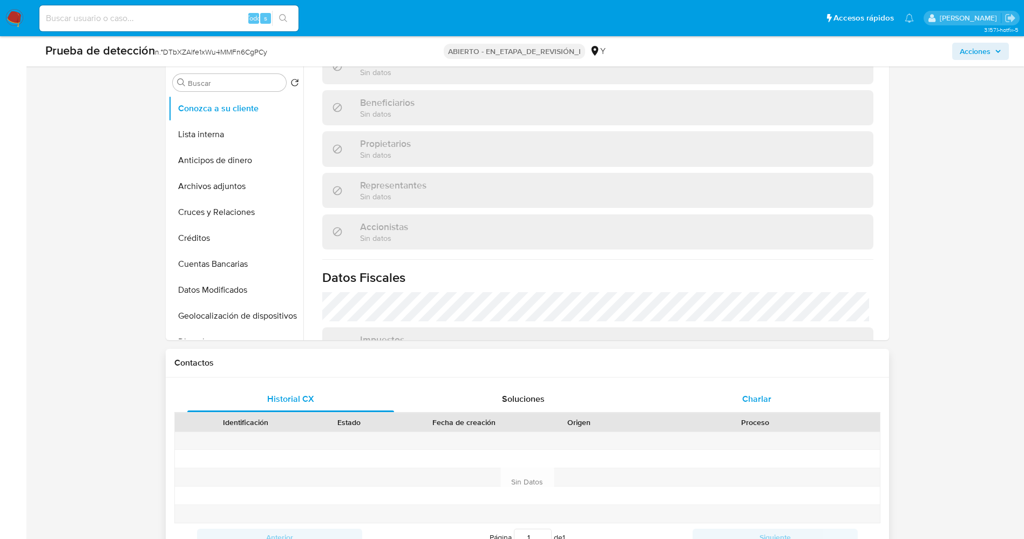
click at [766, 407] on div "Charlar" at bounding box center [756, 399] width 207 height 26
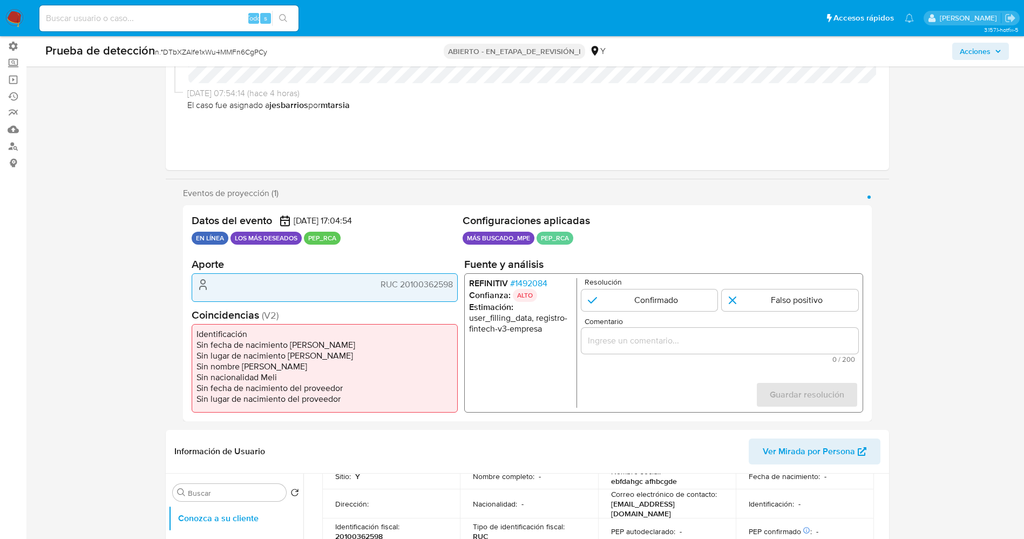
scroll to position [0, 0]
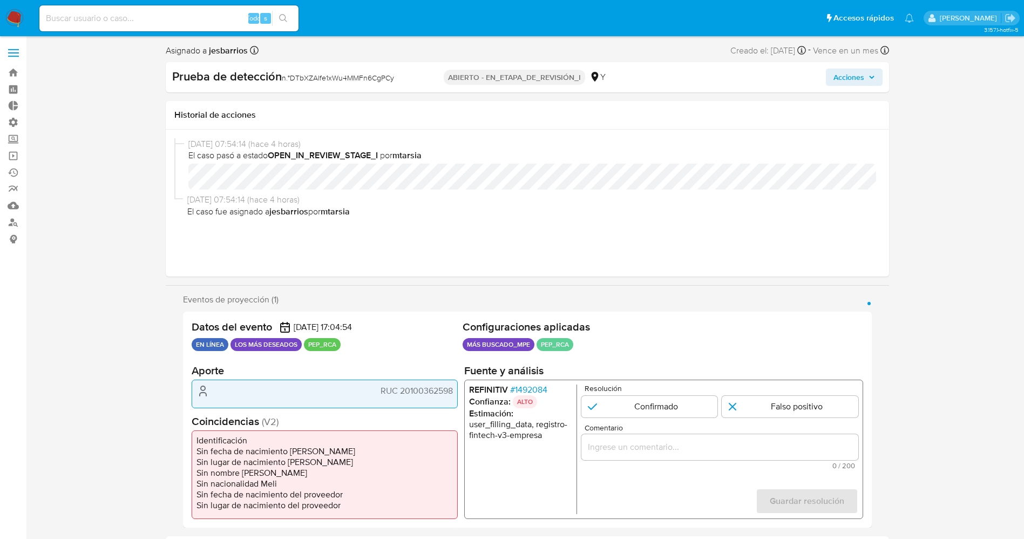
click at [547, 388] on font "1492084" at bounding box center [531, 389] width 32 height 12
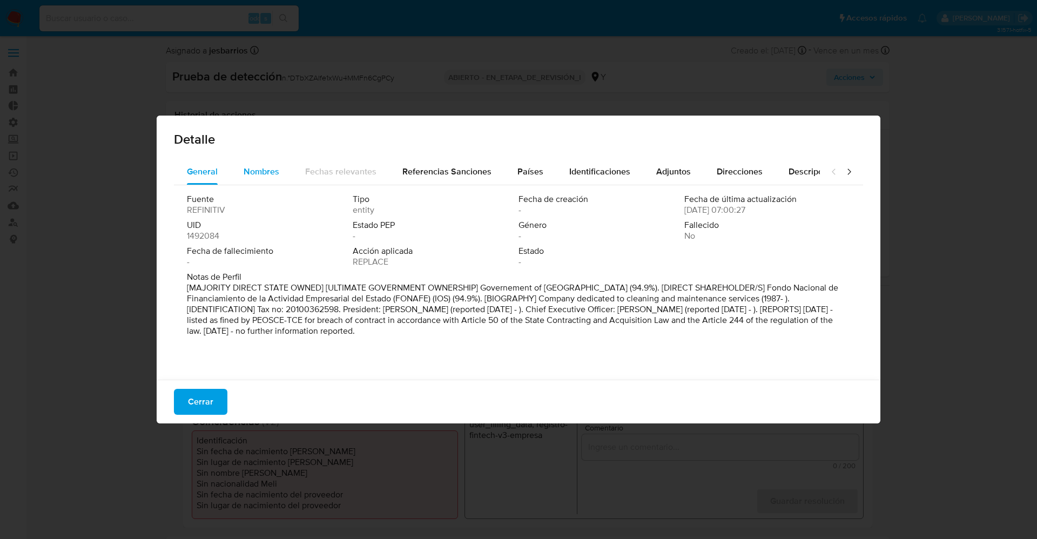
click at [273, 172] on span "Nombres" at bounding box center [262, 171] width 36 height 12
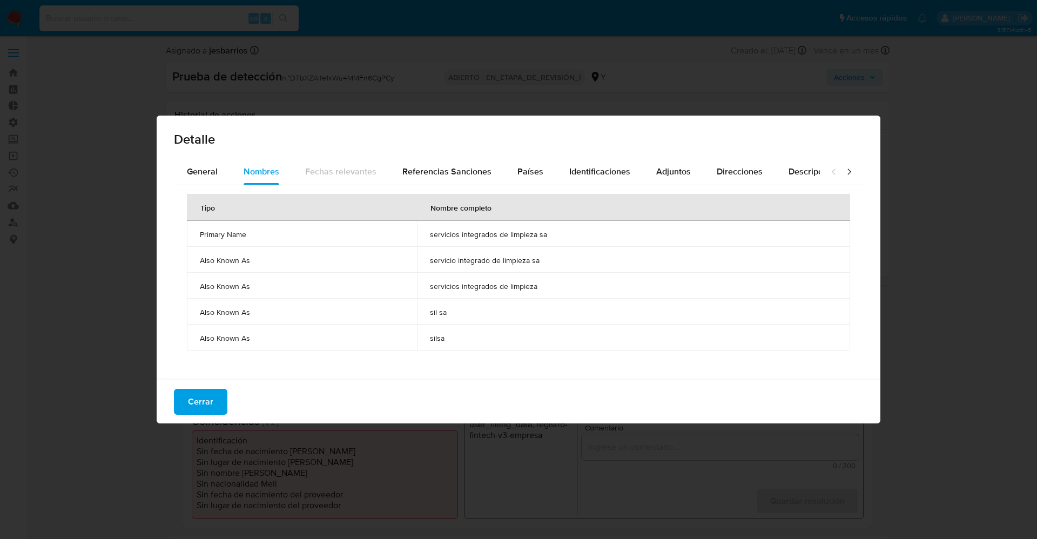
drag, startPoint x: 401, startPoint y: 233, endPoint x: 534, endPoint y: 242, distance: 132.6
click at [552, 241] on tr "Primary Name servicios integrados de limpieza sa" at bounding box center [518, 234] width 663 height 26
click at [219, 392] on button "Cerrar" at bounding box center [200, 402] width 53 height 26
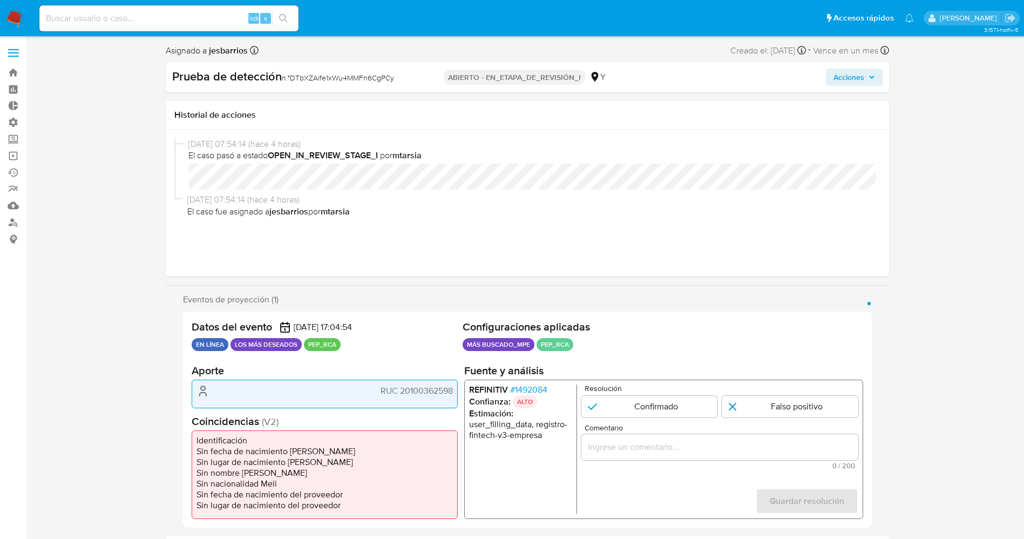
drag, startPoint x: 401, startPoint y: 392, endPoint x: 455, endPoint y: 390, distance: 53.5
click at [455, 390] on div "RUC 20100362598" at bounding box center [325, 394] width 266 height 28
click at [536, 383] on font "1492084" at bounding box center [531, 389] width 32 height 12
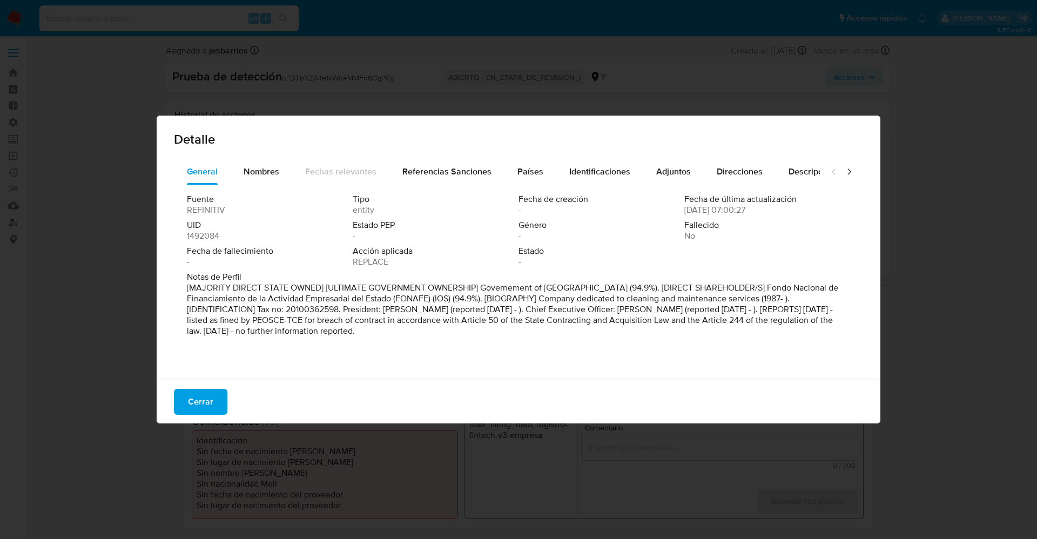
drag, startPoint x: 274, startPoint y: 177, endPoint x: 287, endPoint y: 185, distance: 15.1
click at [274, 177] on span "Nombres" at bounding box center [262, 171] width 36 height 12
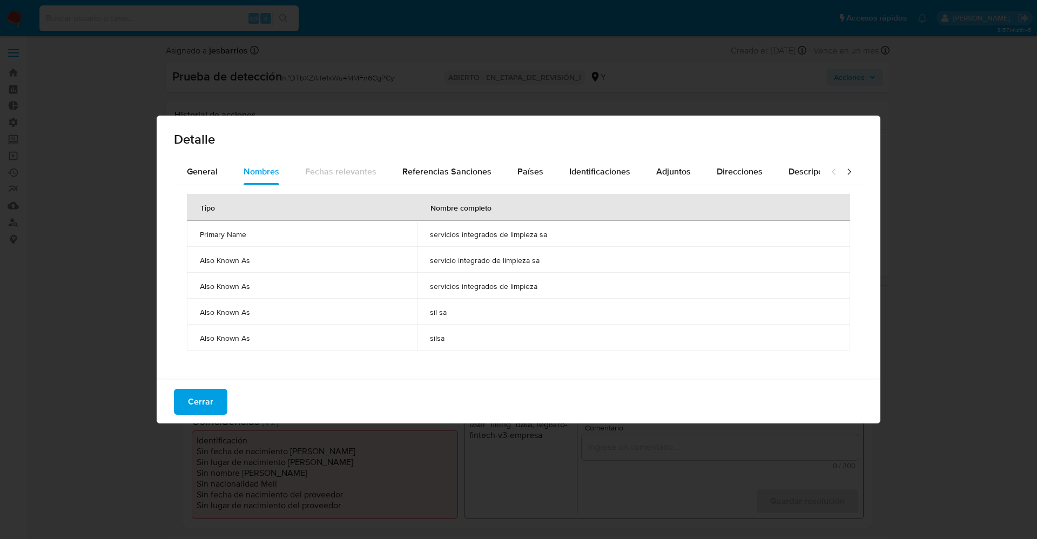
drag, startPoint x: 414, startPoint y: 233, endPoint x: 543, endPoint y: 238, distance: 129.7
click at [543, 238] on td "servicios integrados de limpieza sa" at bounding box center [633, 234] width 433 height 26
drag, startPoint x: 199, startPoint y: 402, endPoint x: 653, endPoint y: 275, distance: 472.0
click at [199, 401] on font "Cerrar" at bounding box center [200, 402] width 25 height 26
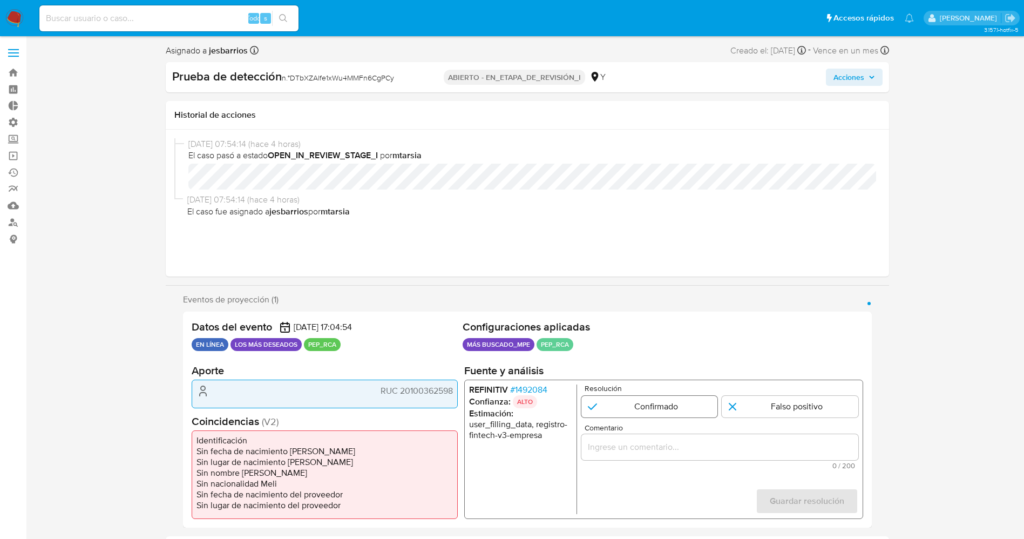
click at [650, 396] on input "1 de 1" at bounding box center [649, 407] width 137 height 22
radio input "true"
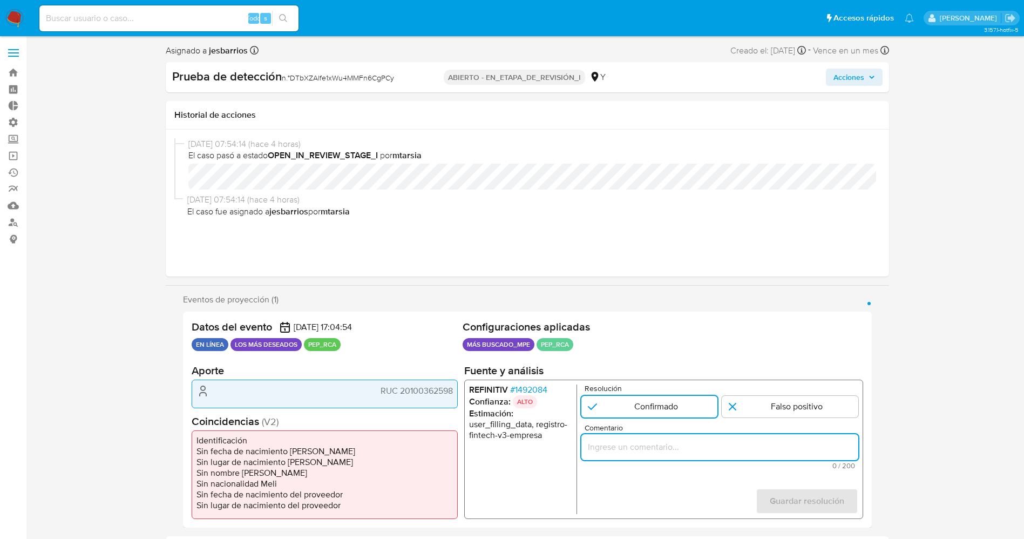
click at [646, 454] on input "Comentario" at bounding box center [719, 447] width 277 height 14
click at [656, 452] on input "Usuario" at bounding box center [719, 447] width 277 height 14
paste input "fue multado por el PEOSCE-TCE por incumplimiento de contrato, de conformidad co…"
type input "Usuario fue multado por el PEOSCE-TCE por incumplimiento de contrato, de confor…"
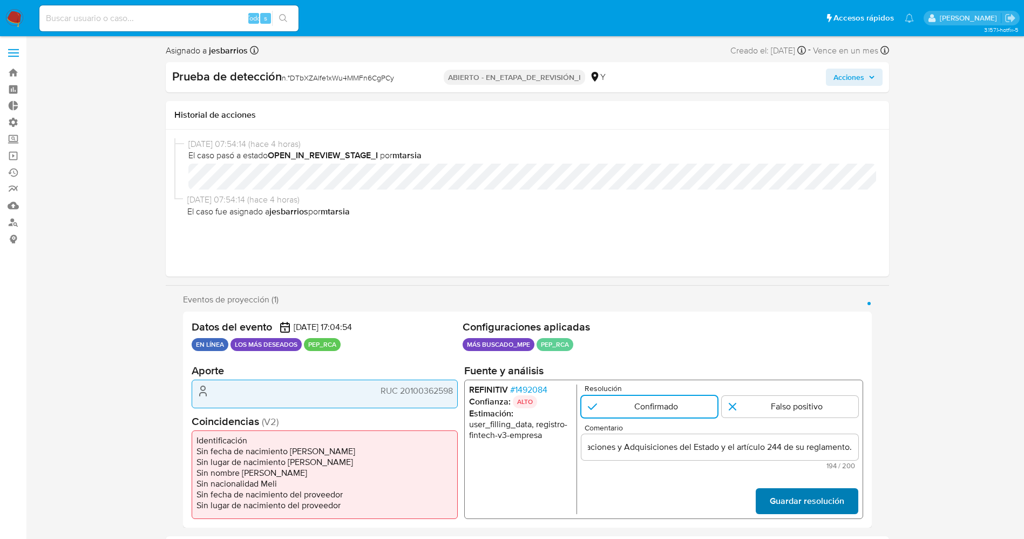
scroll to position [0, 0]
click at [792, 499] on span "Guardar resolución" at bounding box center [807, 501] width 75 height 24
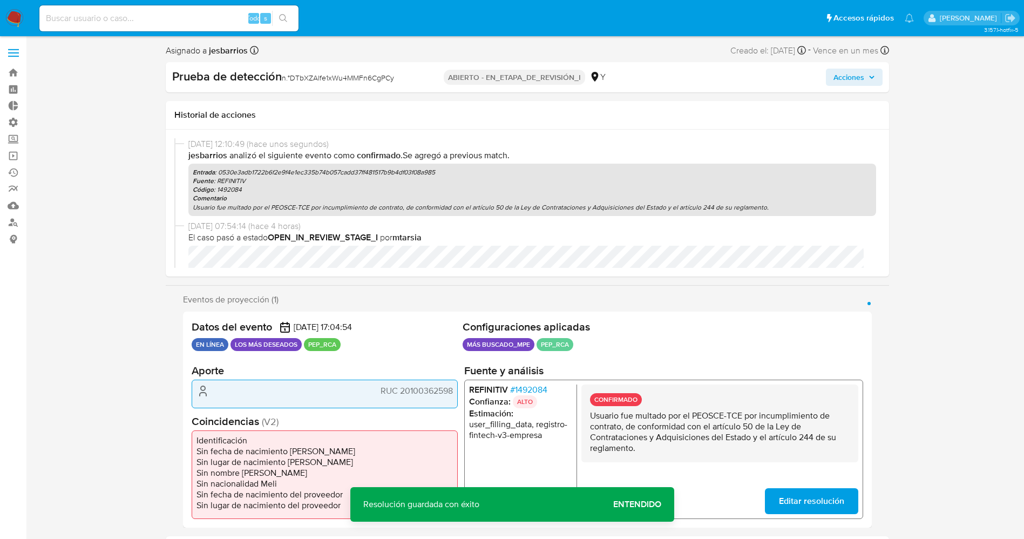
drag, startPoint x: 585, startPoint y: 416, endPoint x: 667, endPoint y: 455, distance: 90.3
click at [667, 455] on div "CONFIRMADO Usuario fue multado por el PEOSCE-TCE por incumplimiento de contrato…" at bounding box center [719, 424] width 277 height 78
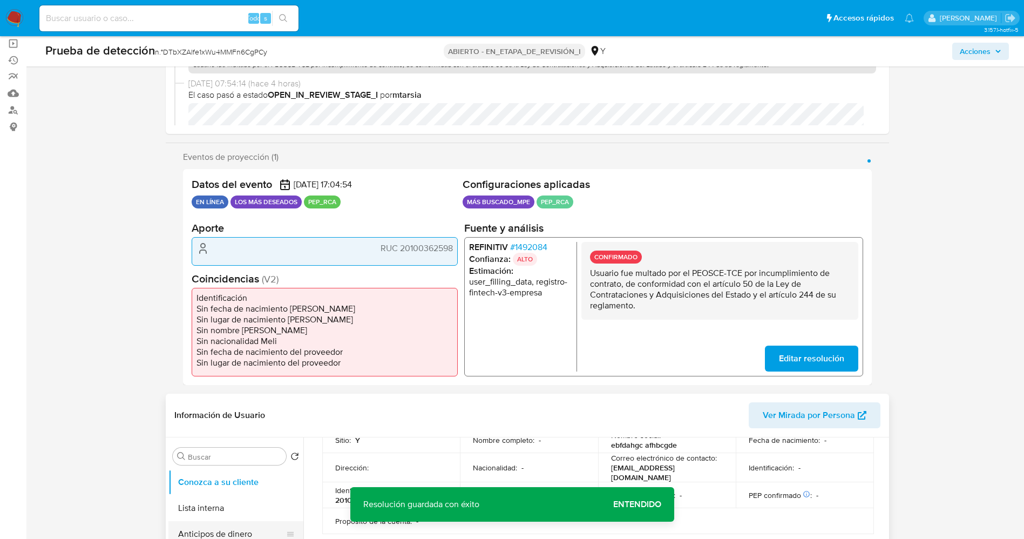
scroll to position [243, 0]
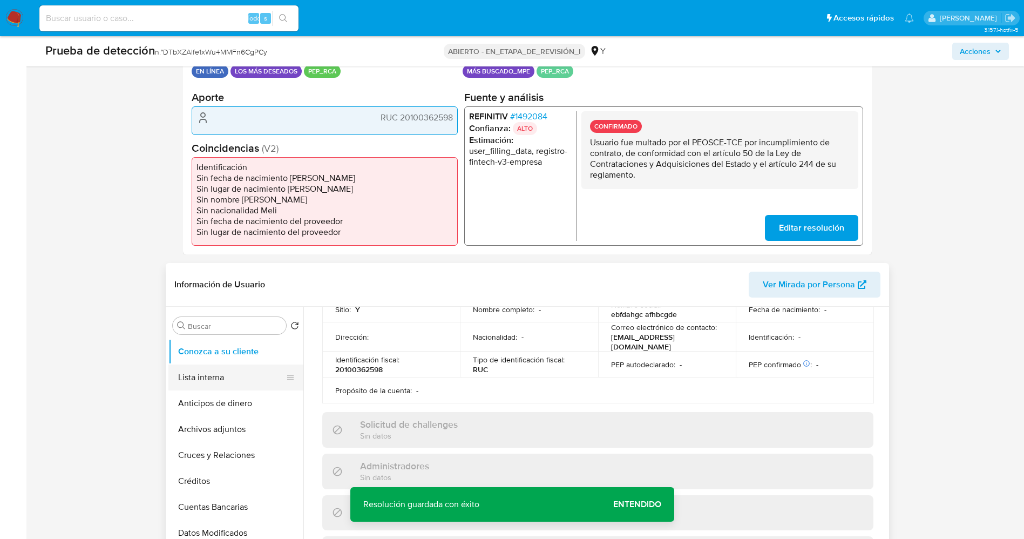
click at [203, 375] on button "Lista interna" at bounding box center [231, 378] width 126 height 26
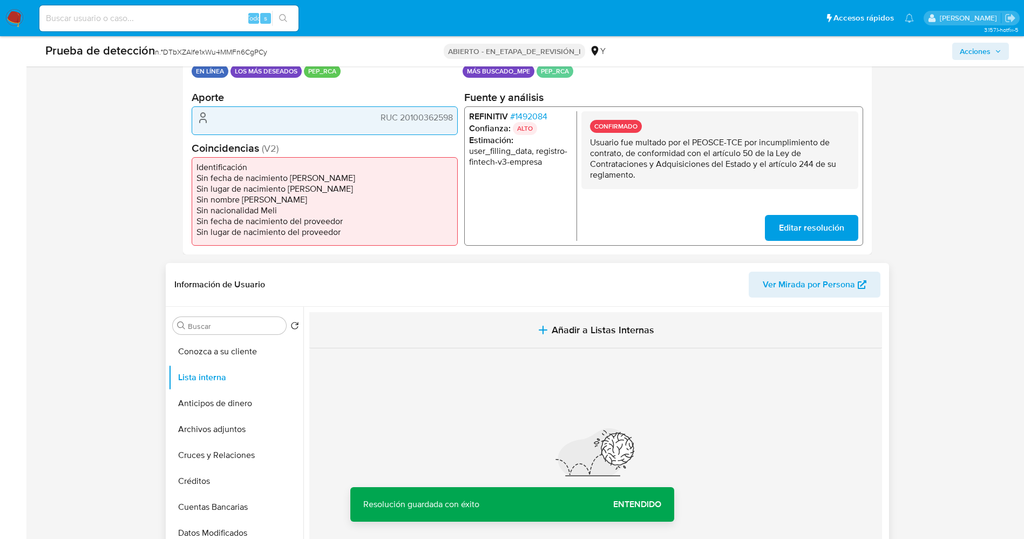
click at [628, 335] on span "Añadir a Listas Internas" at bounding box center [603, 330] width 103 height 12
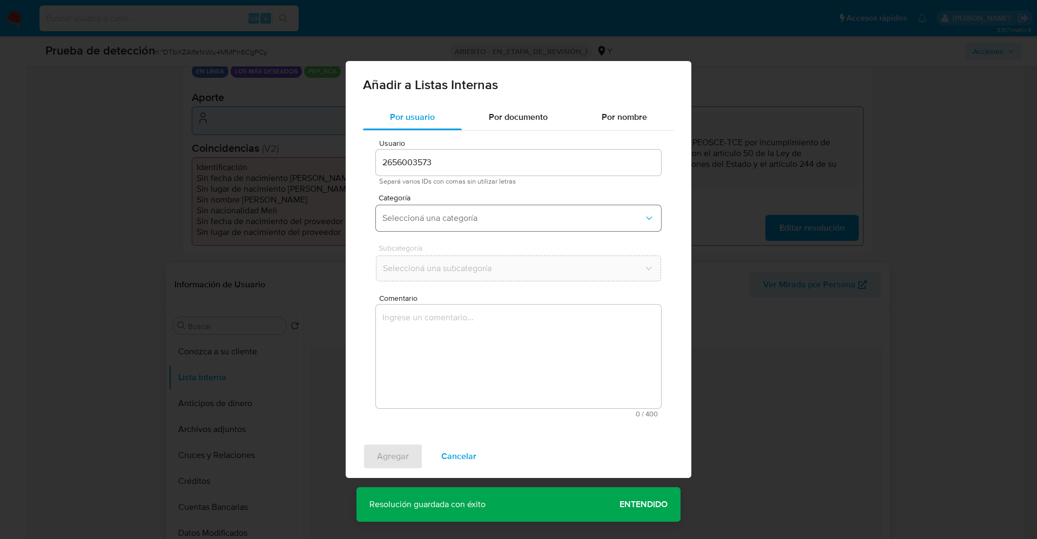
click at [439, 220] on span "Seleccioná una categoría" at bounding box center [512, 218] width 261 height 11
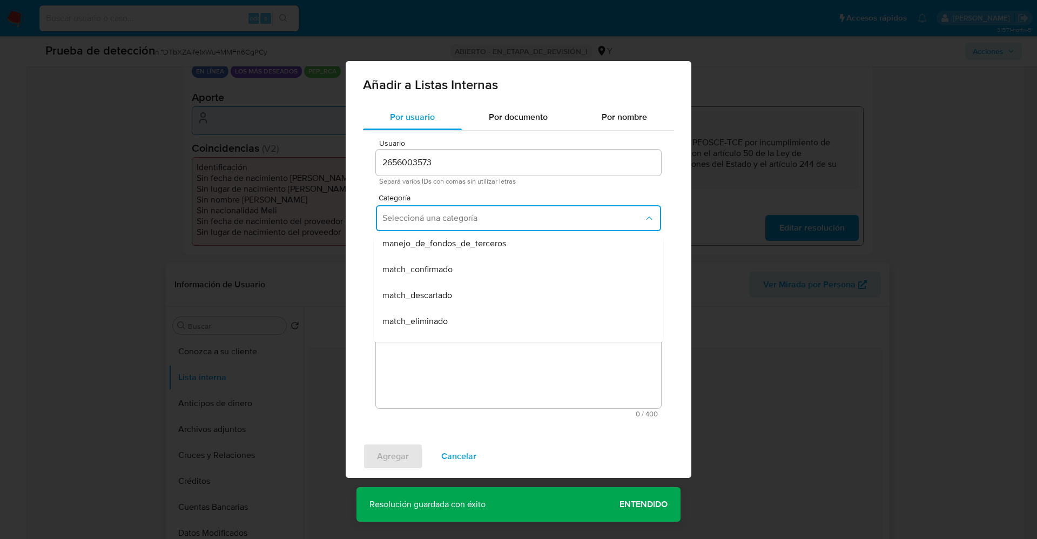
scroll to position [81, 0]
click at [450, 249] on span "match_confirmado" at bounding box center [417, 244] width 70 height 11
click at [456, 271] on span "Seleccioná una subcategoría" at bounding box center [512, 268] width 261 height 11
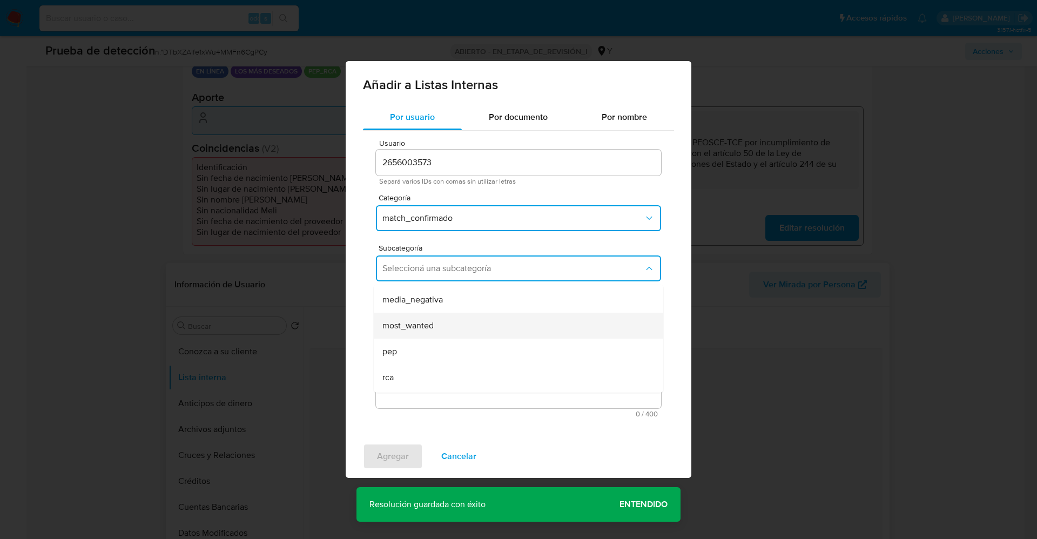
scroll to position [73, 0]
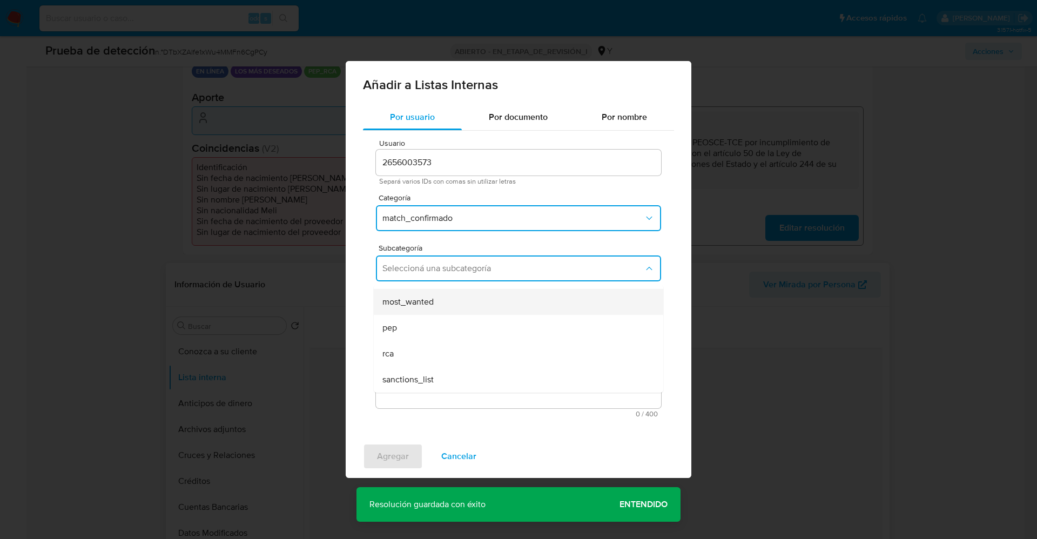
click at [446, 307] on div "most_wanted" at bounding box center [515, 302] width 266 height 26
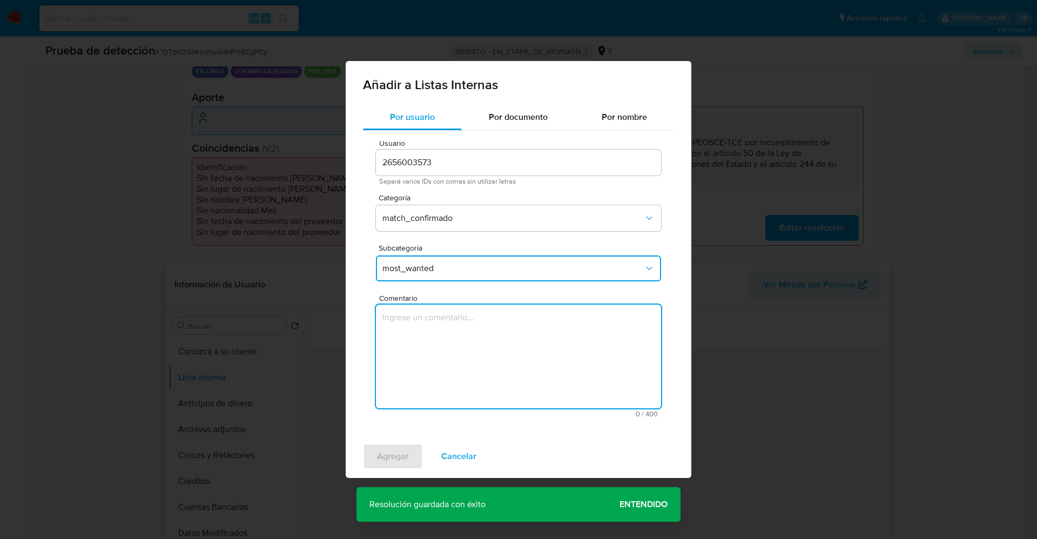
click at [443, 342] on textarea "Comentario" at bounding box center [518, 357] width 285 height 104
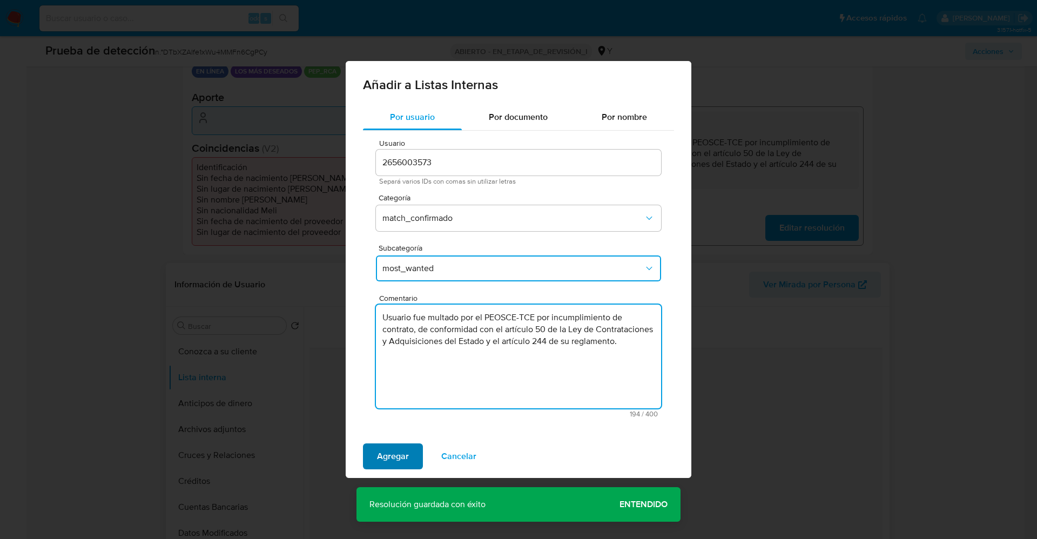
type textarea "Usuario fue multado por el PEOSCE-TCE por incumplimiento de contrato, de confor…"
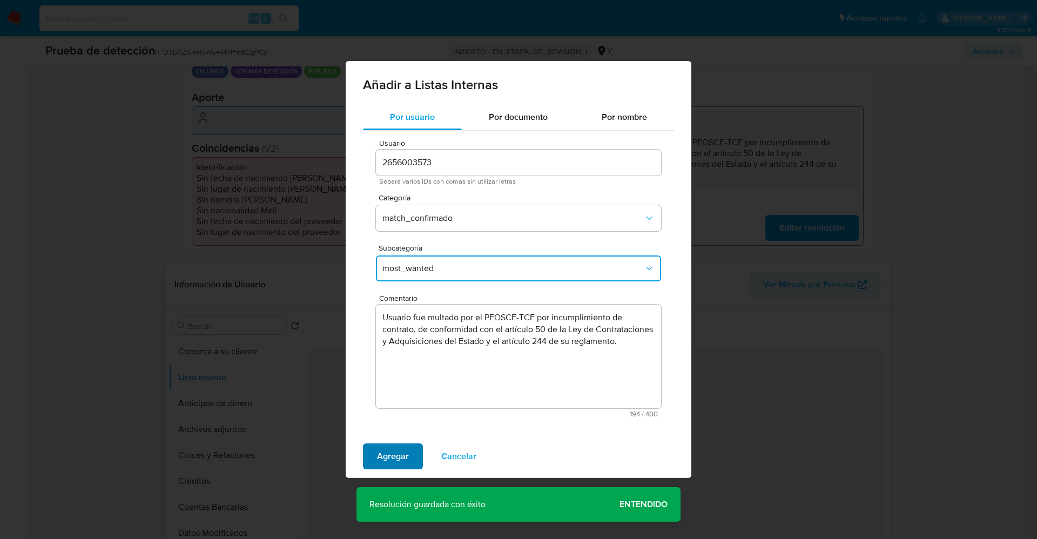
click at [396, 464] on span "Agregar" at bounding box center [393, 456] width 32 height 24
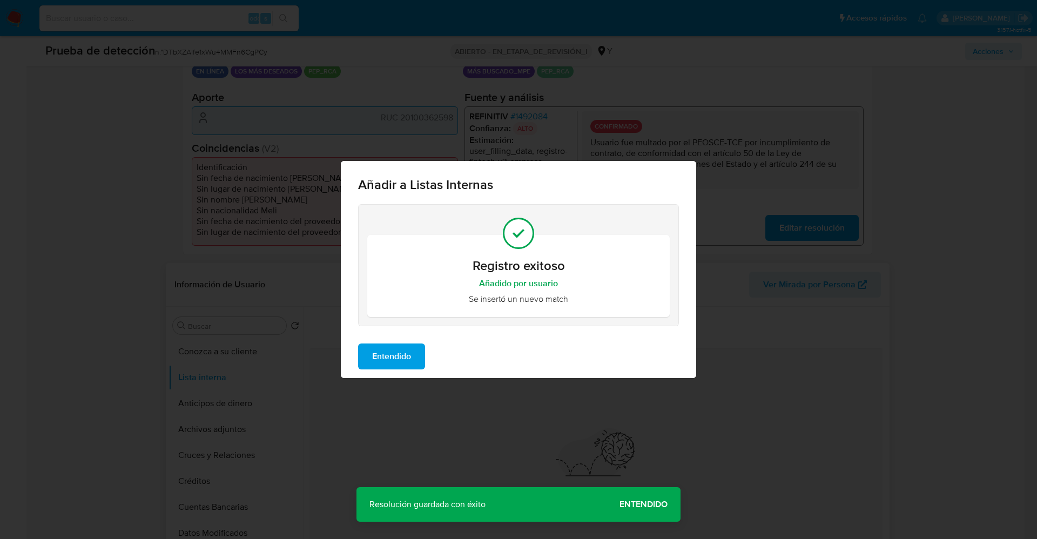
click at [418, 358] on button "Entendido" at bounding box center [391, 356] width 67 height 26
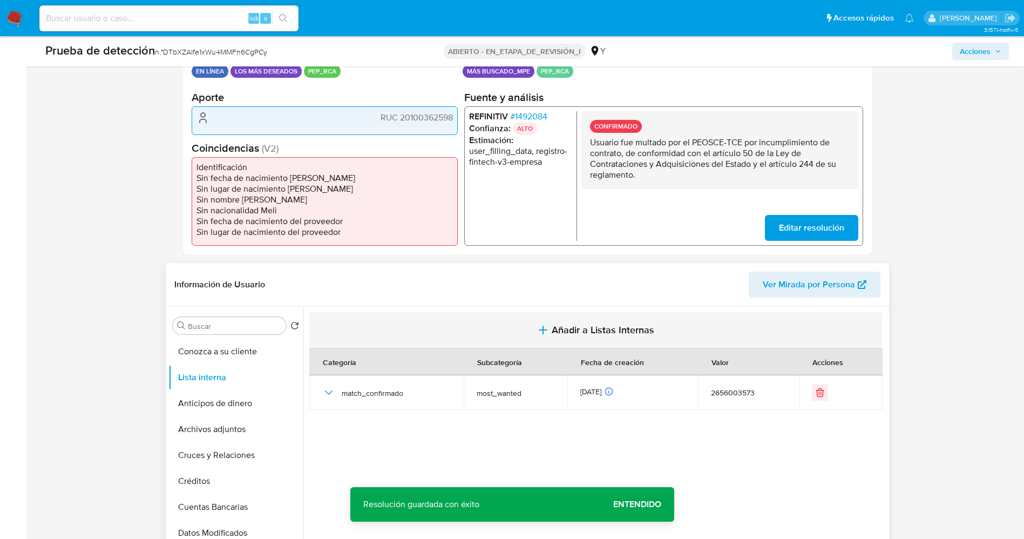
click at [587, 332] on span "Añadir a Listas Internas" at bounding box center [603, 330] width 103 height 12
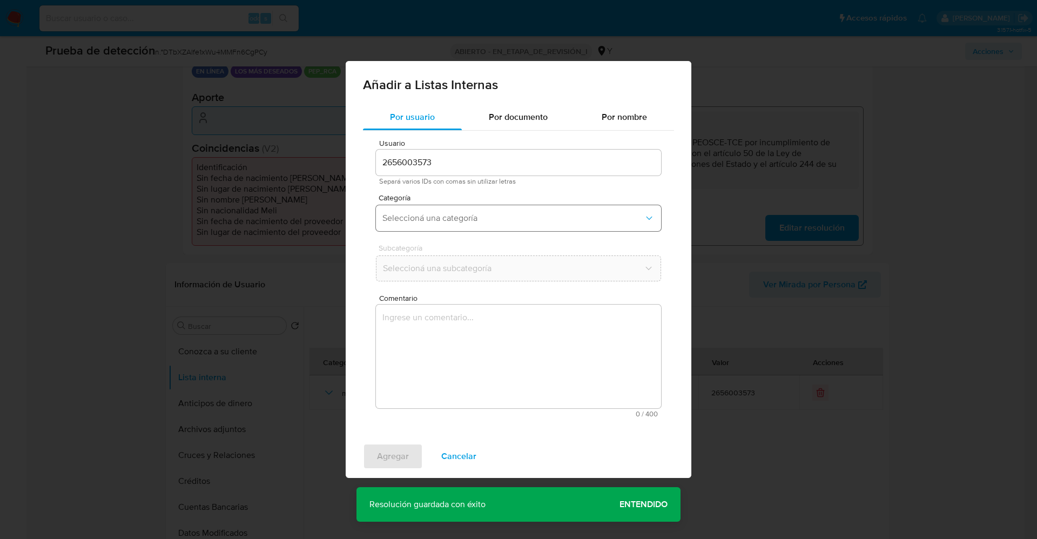
click at [494, 219] on span "Seleccioná una categoría" at bounding box center [512, 218] width 261 height 11
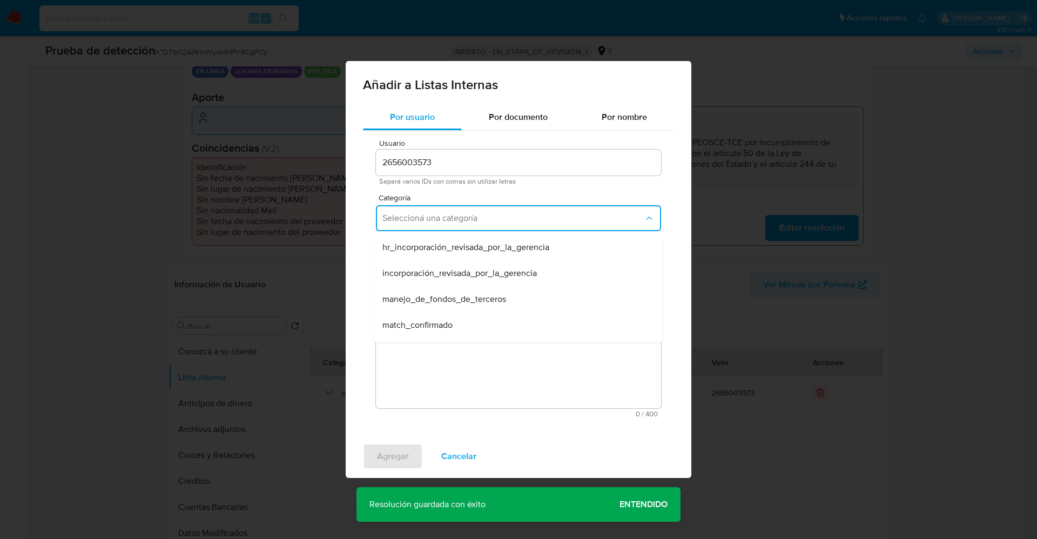
drag, startPoint x: 430, startPoint y: 318, endPoint x: 431, endPoint y: 266, distance: 52.4
click at [430, 320] on span "match_confirmado" at bounding box center [417, 325] width 70 height 11
click at [432, 262] on button "Seleccioná una subcategoría" at bounding box center [518, 268] width 285 height 26
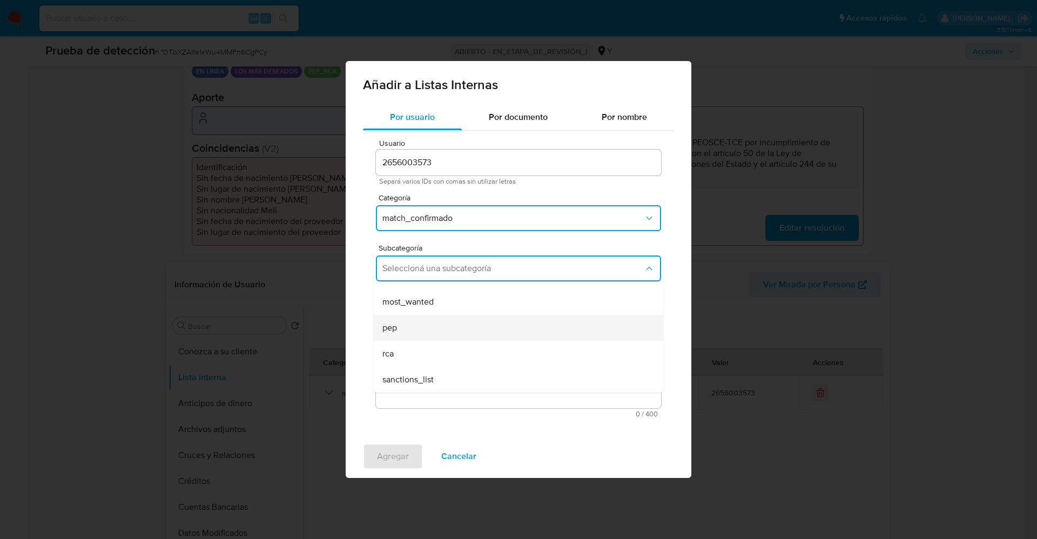
click at [417, 325] on div "pep" at bounding box center [515, 328] width 266 height 26
click at [417, 325] on textarea "Comentario" at bounding box center [518, 357] width 285 height 104
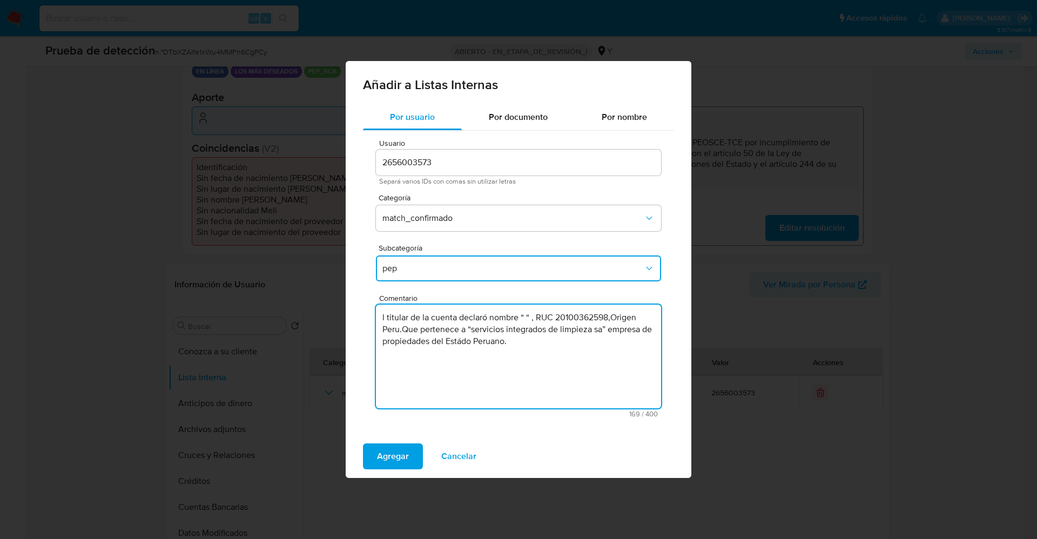
click at [379, 318] on textarea "l titular de la cuenta declaró nombre “ “ , RUC 20100362598,Origen Peru.Que per…" at bounding box center [518, 357] width 285 height 104
type textarea "El titular de la cuenta declaró nombre “ “ , RUC 20100362598,Origen Peru.Que pe…"
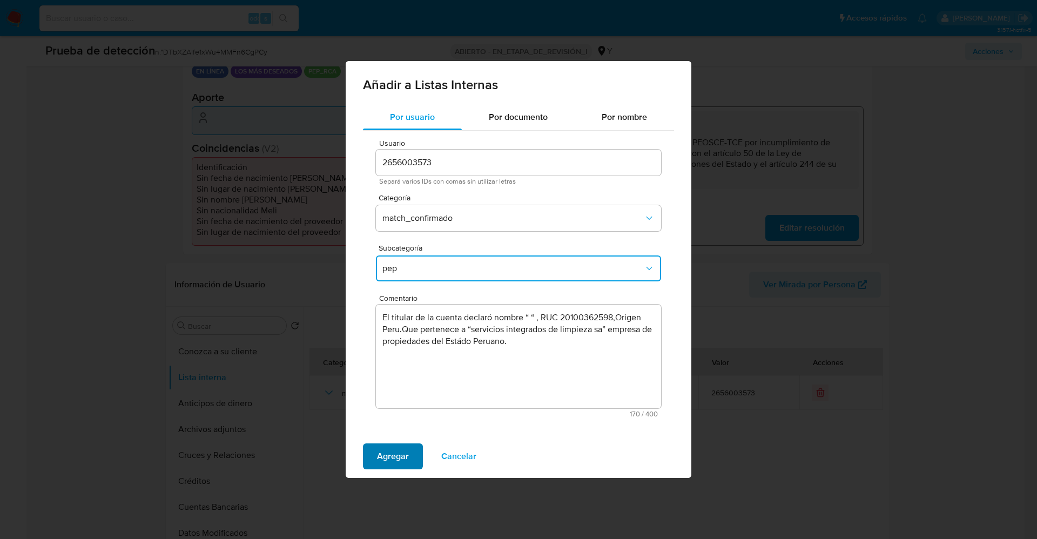
click at [380, 460] on span "Agregar" at bounding box center [393, 456] width 32 height 24
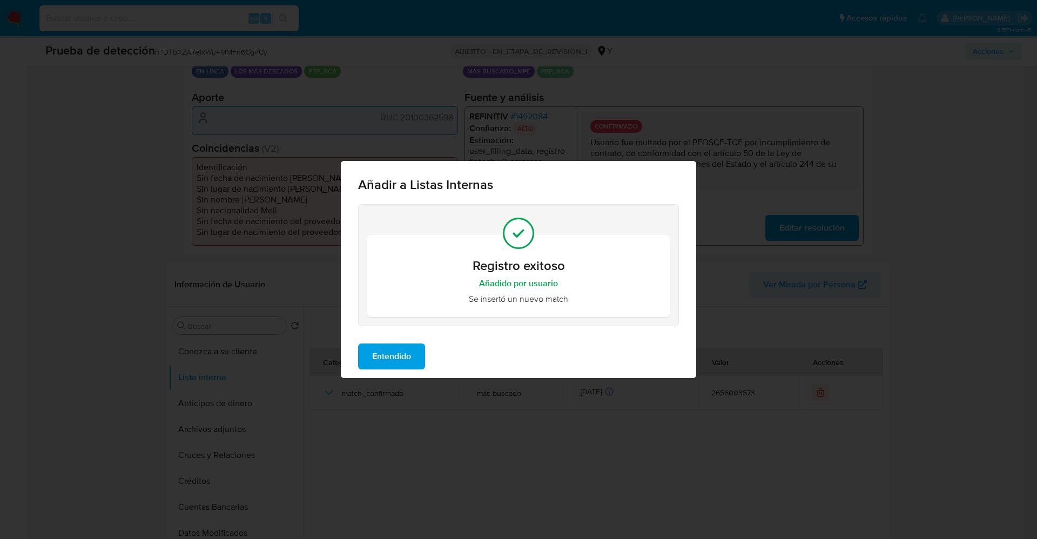
drag, startPoint x: 406, startPoint y: 352, endPoint x: 373, endPoint y: 369, distance: 36.7
click at [404, 352] on span "Entendido" at bounding box center [391, 357] width 39 height 24
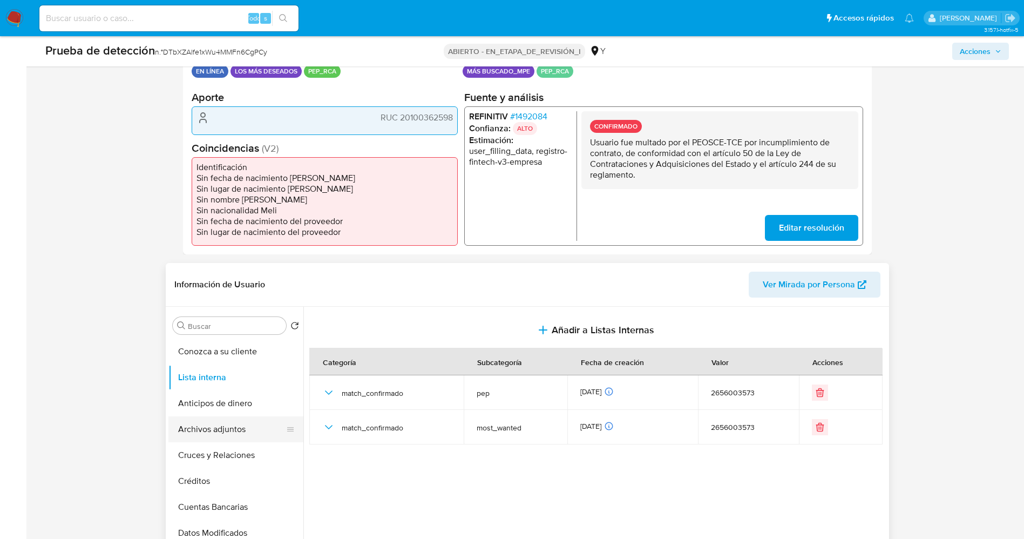
click at [200, 433] on button "Archivos adjuntos" at bounding box center [231, 429] width 126 height 26
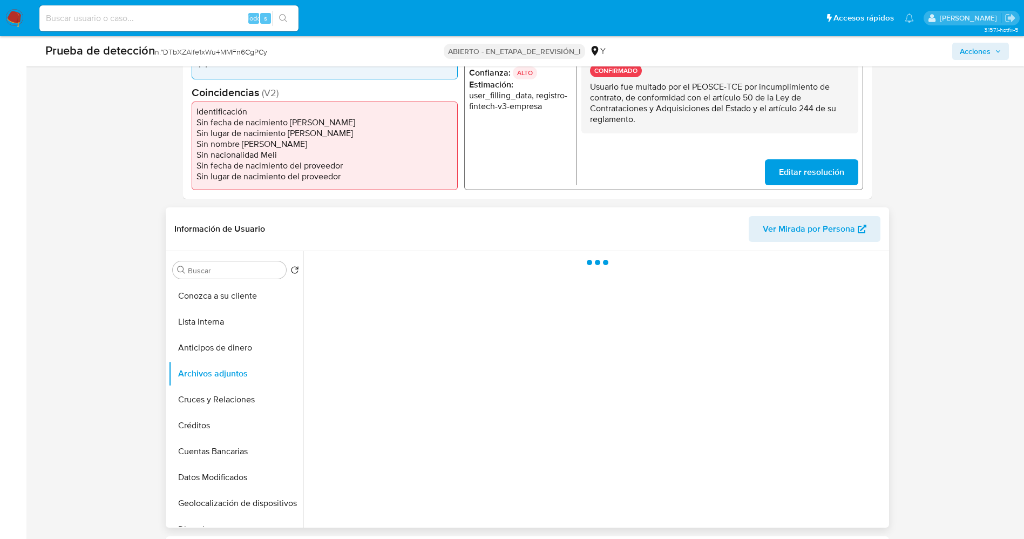
scroll to position [324, 0]
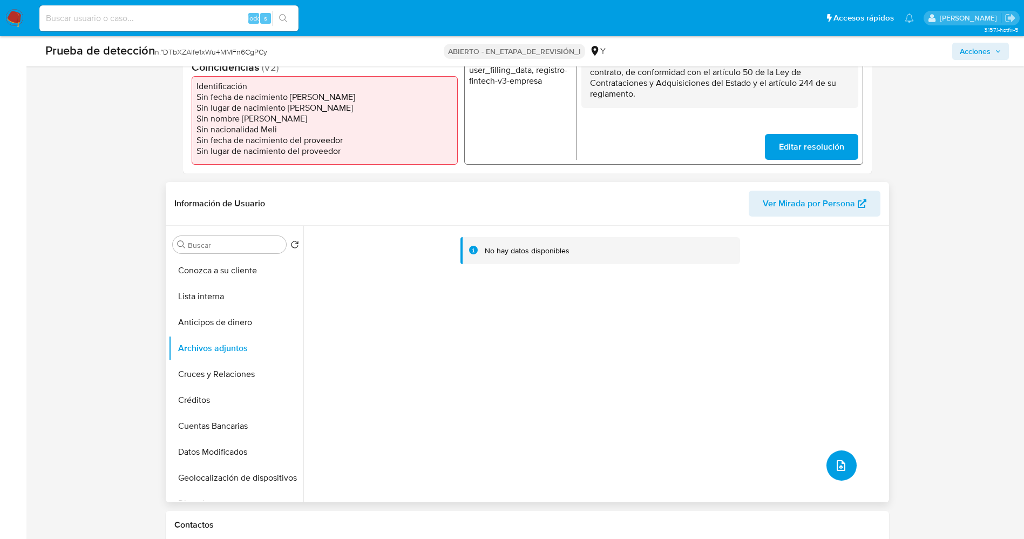
click at [835, 462] on icon "subir archivo" at bounding box center [841, 465] width 13 height 13
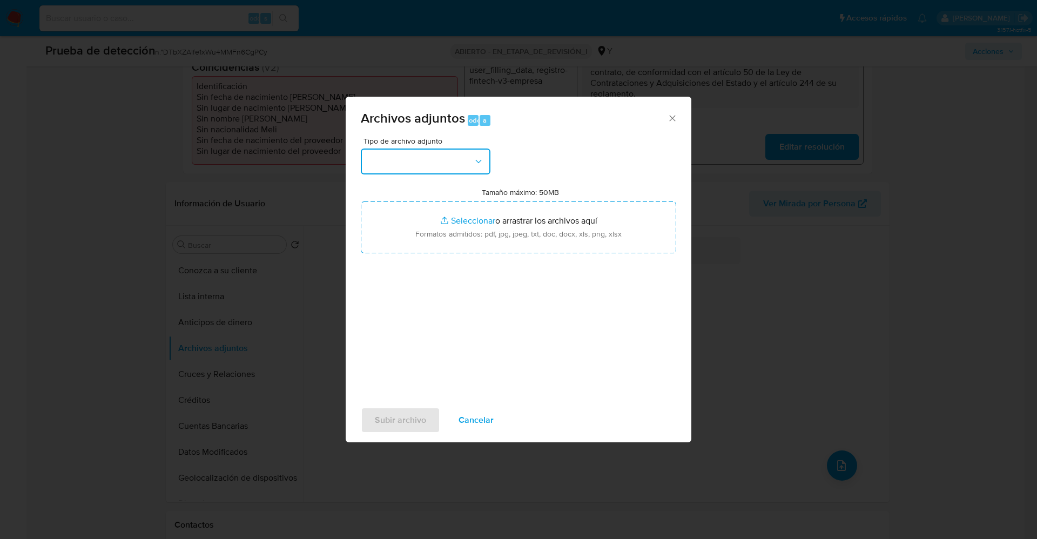
click at [441, 159] on button "button" at bounding box center [426, 162] width 130 height 26
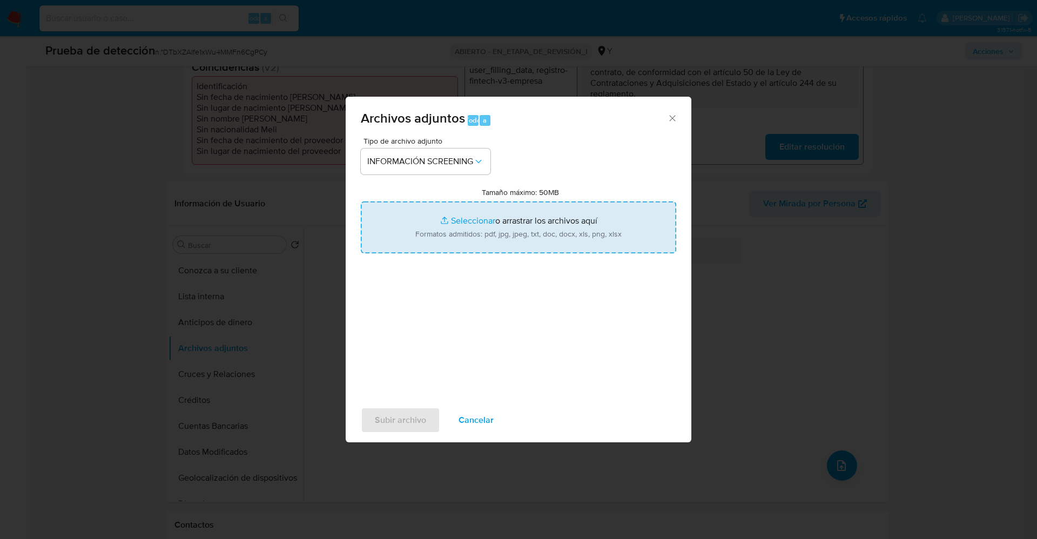
type input "C:\fakepath\_servicios integrados de limpieza sa_ lavado de dinero - Buscar con…"
click at [382, 416] on span "Subir archivo" at bounding box center [400, 420] width 51 height 24
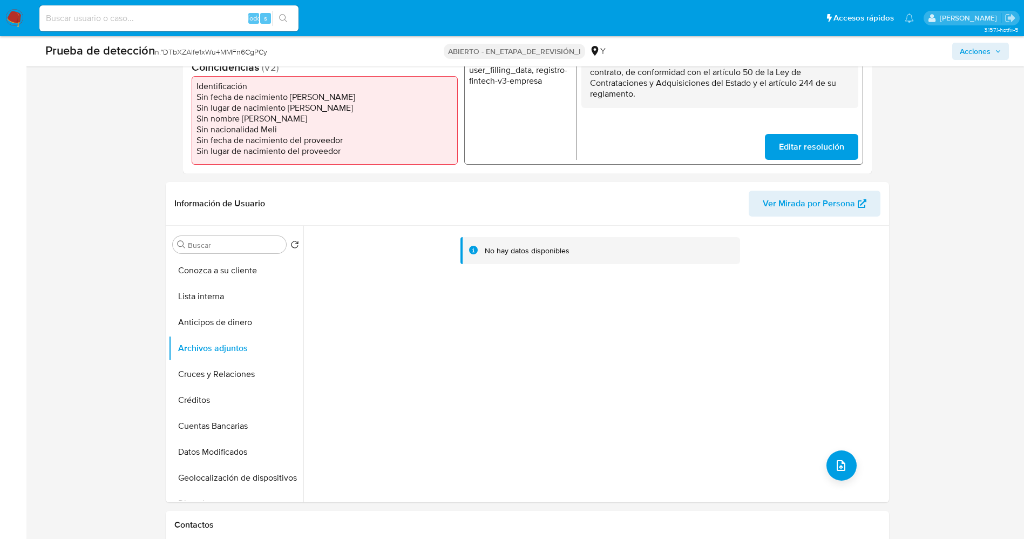
click at [204, 293] on button "Lista interna" at bounding box center [235, 297] width 135 height 26
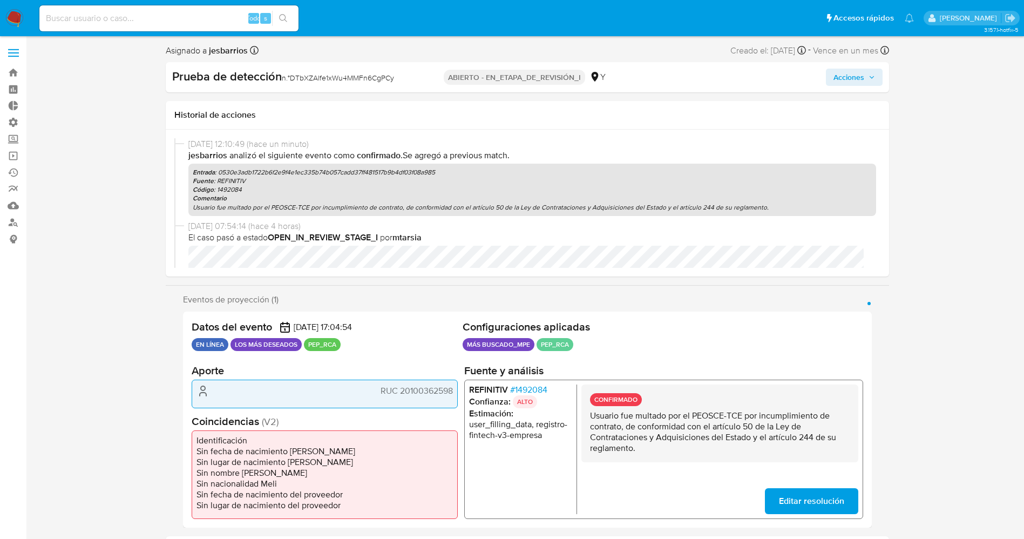
drag, startPoint x: 854, startPoint y: 74, endPoint x: 813, endPoint y: 81, distance: 41.6
click at [852, 76] on span "Acciones" at bounding box center [849, 77] width 31 height 17
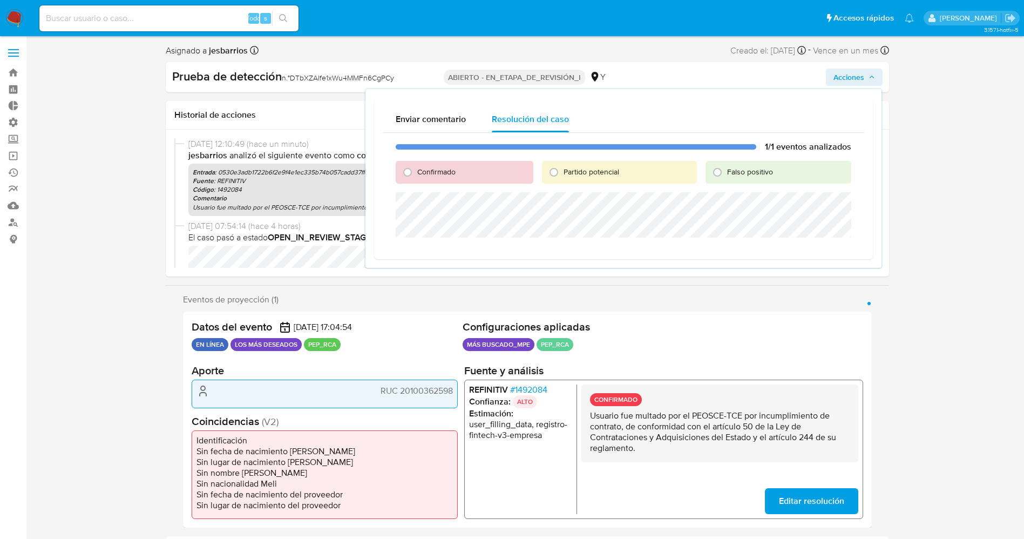
click at [452, 171] on font "Confirmado" at bounding box center [436, 171] width 38 height 11
click at [416, 171] on input "Confirmado" at bounding box center [407, 172] width 17 height 17
radio input "true"
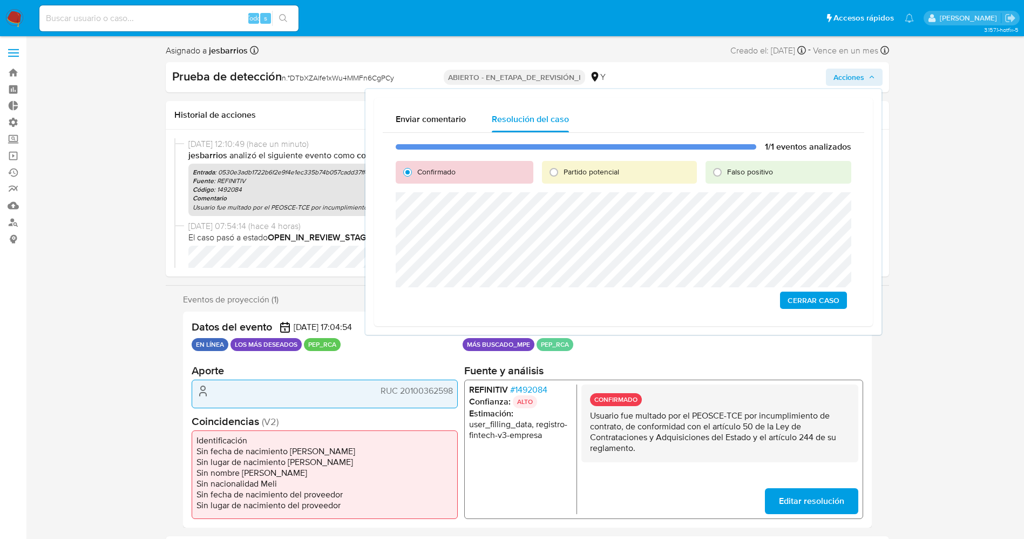
click at [818, 299] on span "Cerrar Caso" at bounding box center [814, 300] width 52 height 15
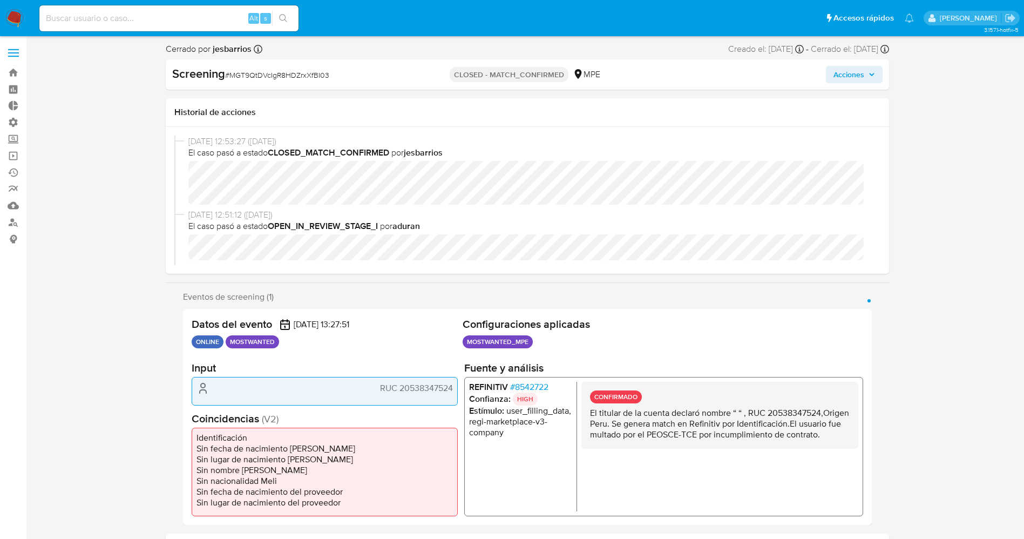
select select "10"
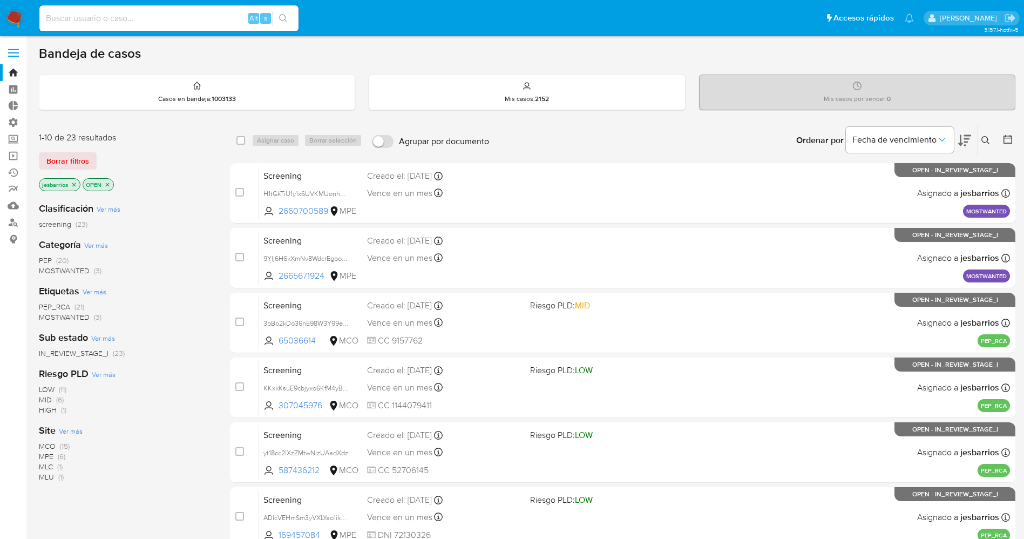
click at [4, 19] on nav "Pausado Ver notificaciones Alt s Accesos rápidos Presiona las siguientes teclas…" at bounding box center [512, 18] width 1024 height 36
click at [8, 18] on img at bounding box center [14, 18] width 18 height 18
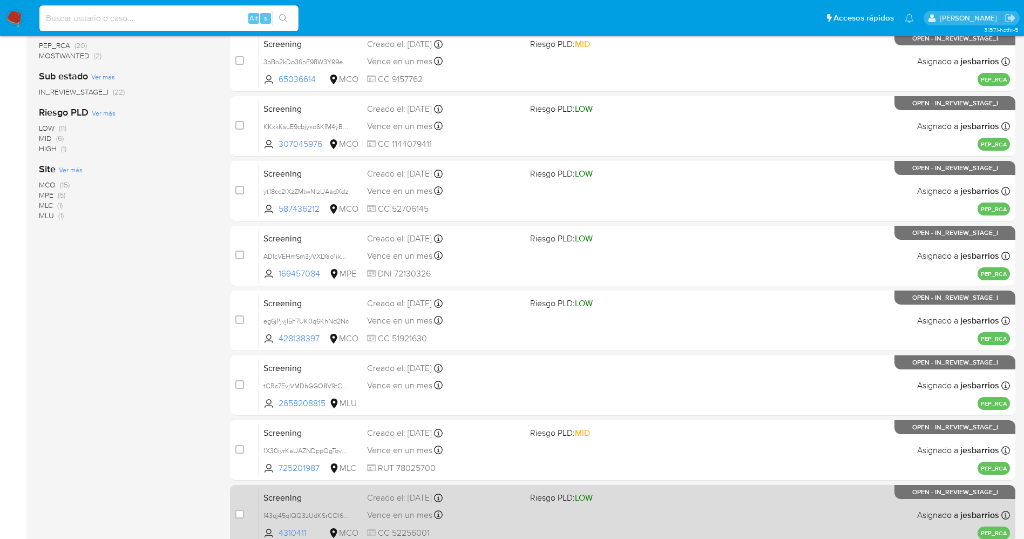
scroll to position [314, 0]
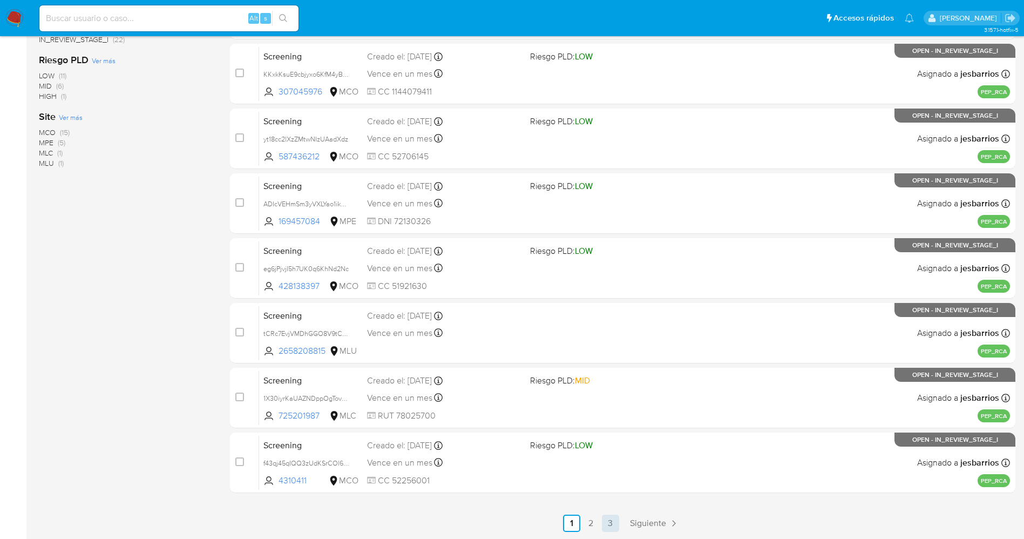
click at [609, 522] on link "3" at bounding box center [610, 523] width 17 height 17
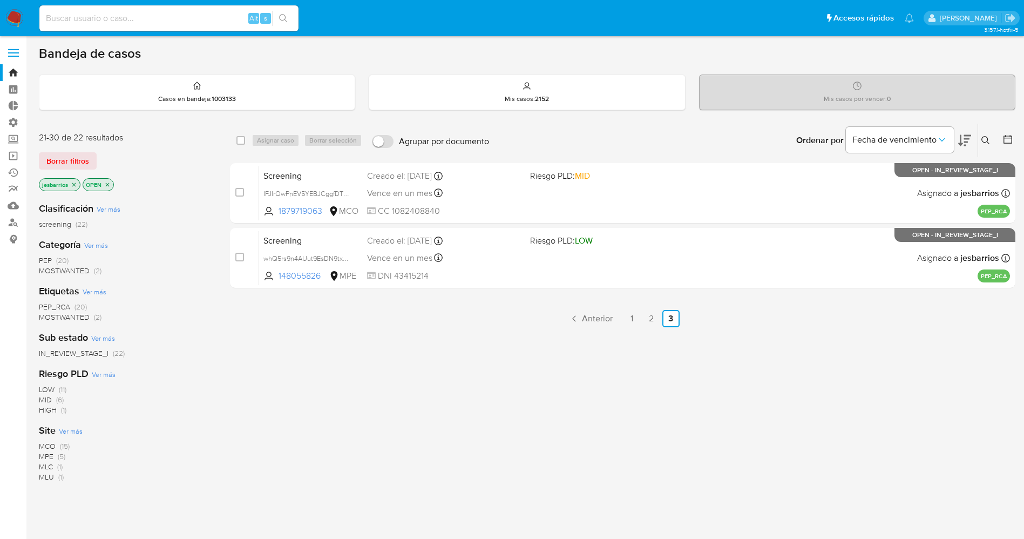
click at [69, 270] on span "MOSTWANTED" at bounding box center [64, 270] width 51 height 11
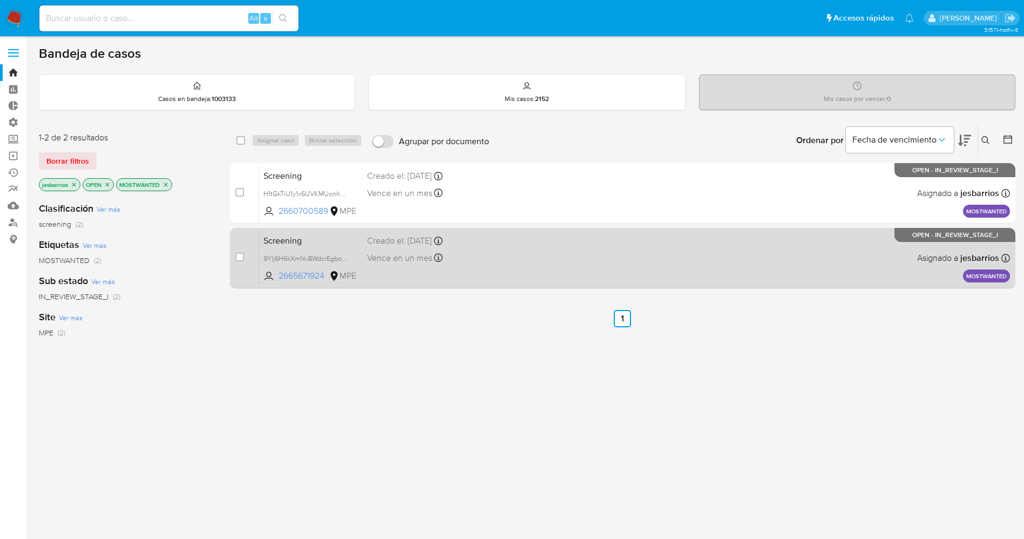
click at [530, 260] on div "Screening 9Ylj6H6kXmNv8WdcrEgbowAF 2665671924 MPE Creado el: 01/09/2025 Creado …" at bounding box center [634, 258] width 751 height 55
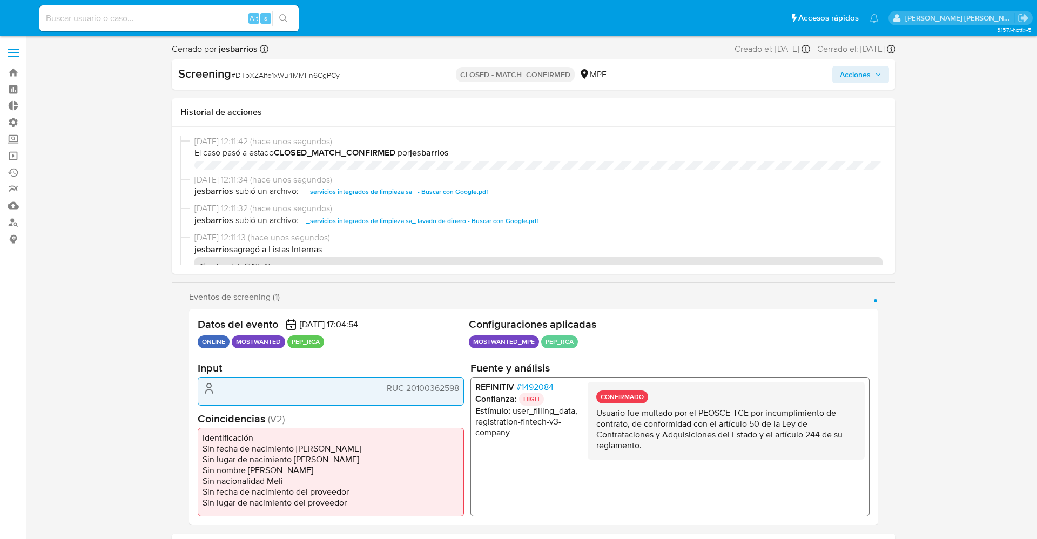
select select "10"
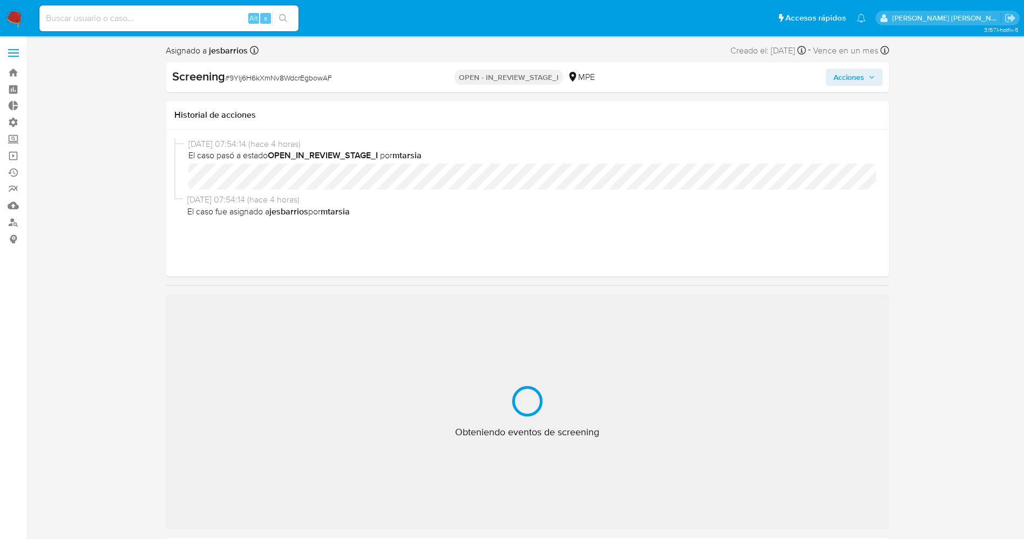
select select "10"
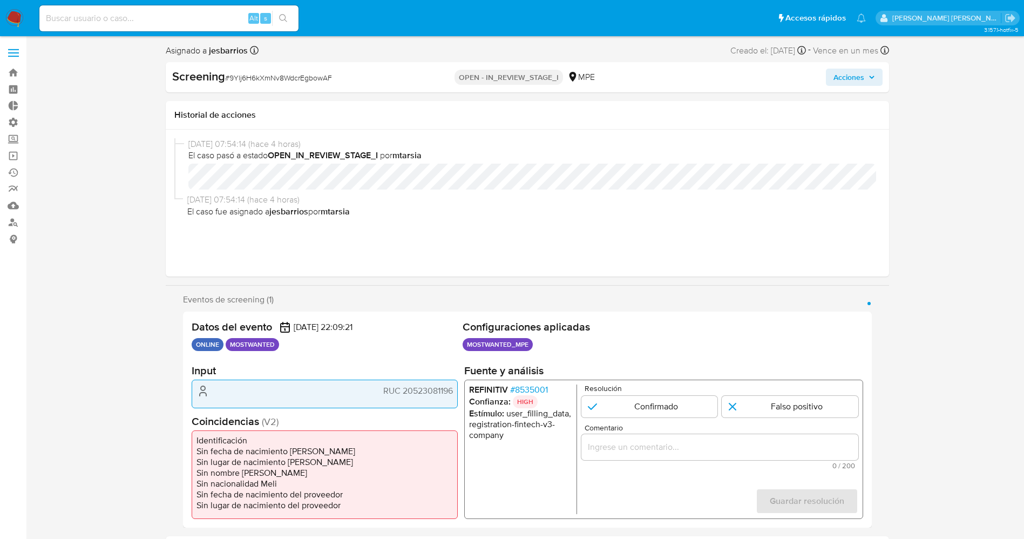
click at [540, 389] on span "# 8535001" at bounding box center [529, 390] width 38 height 11
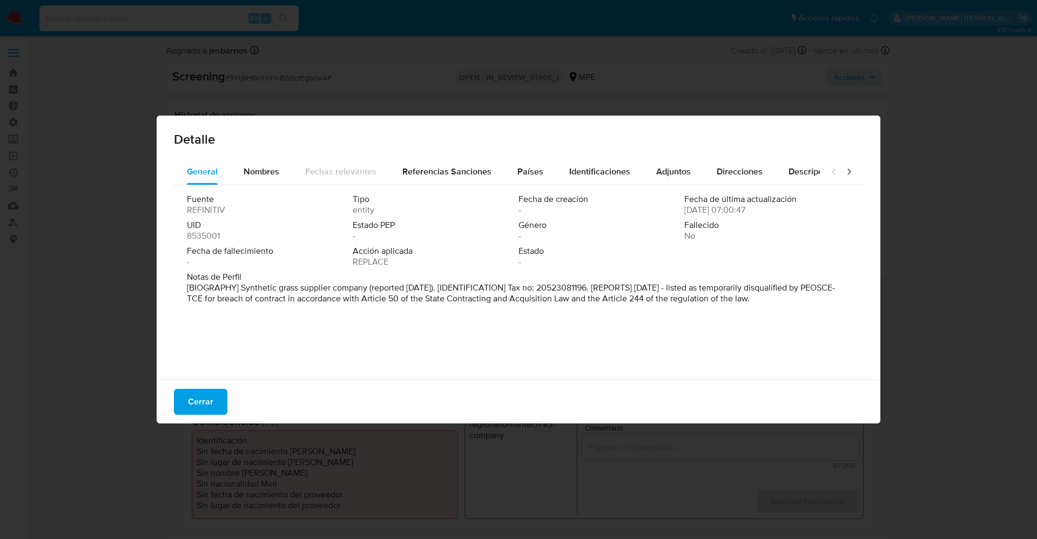
drag, startPoint x: 190, startPoint y: 285, endPoint x: 695, endPoint y: 316, distance: 505.9
click at [885, 343] on div "Detalle General Nombres Fechas relevantes Referencias Sanciones Países Identifi…" at bounding box center [518, 269] width 1037 height 539
click at [282, 168] on button "Nombres" at bounding box center [262, 172] width 62 height 26
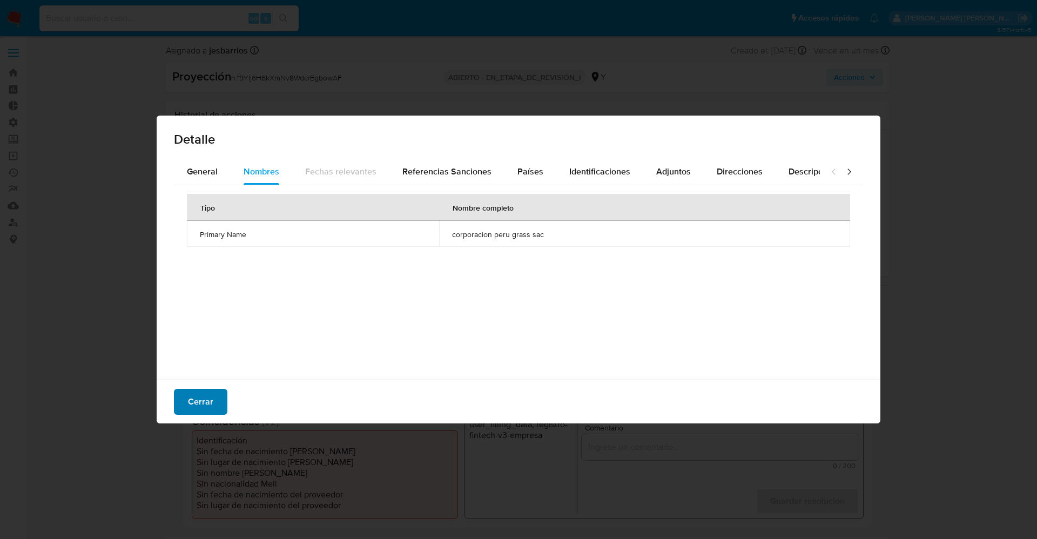
click at [210, 401] on span "Cerrar" at bounding box center [200, 402] width 25 height 24
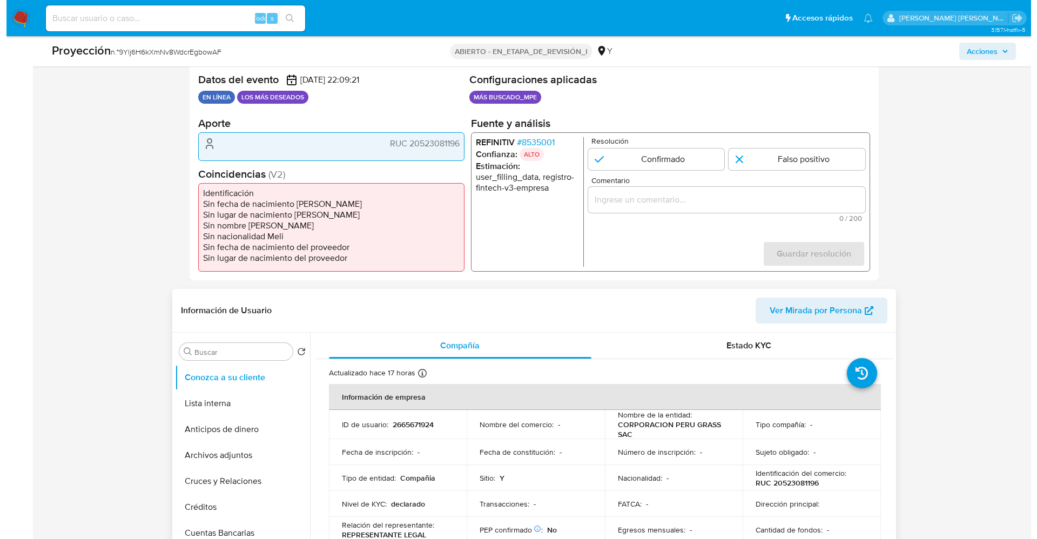
scroll to position [243, 0]
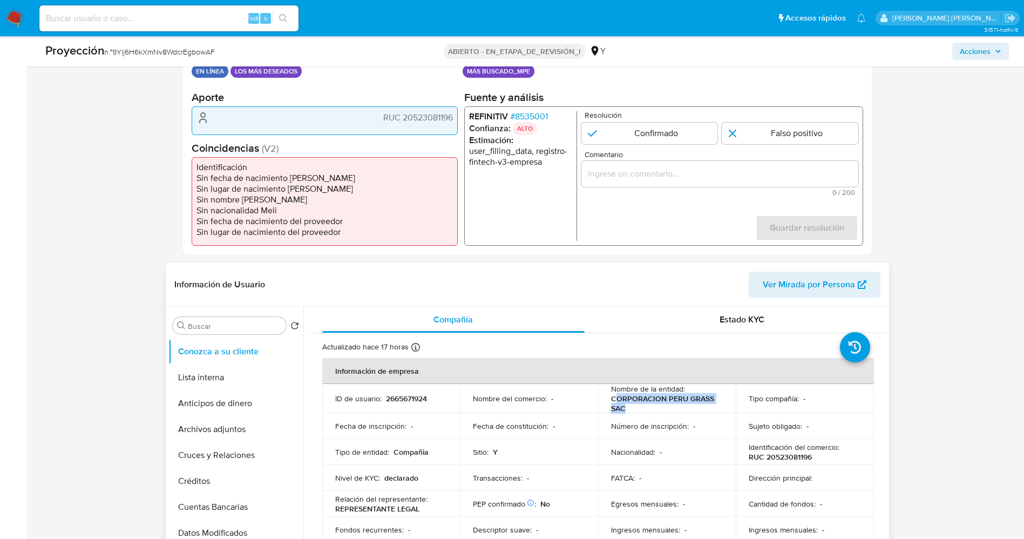
drag, startPoint x: 612, startPoint y: 399, endPoint x: 641, endPoint y: 406, distance: 30.1
click at [646, 412] on p "CORPORACION PERU GRASS SAC" at bounding box center [665, 403] width 108 height 19
drag, startPoint x: 636, startPoint y: 400, endPoint x: 535, endPoint y: 113, distance: 304.4
click at [535, 113] on font "8535001" at bounding box center [531, 116] width 33 height 12
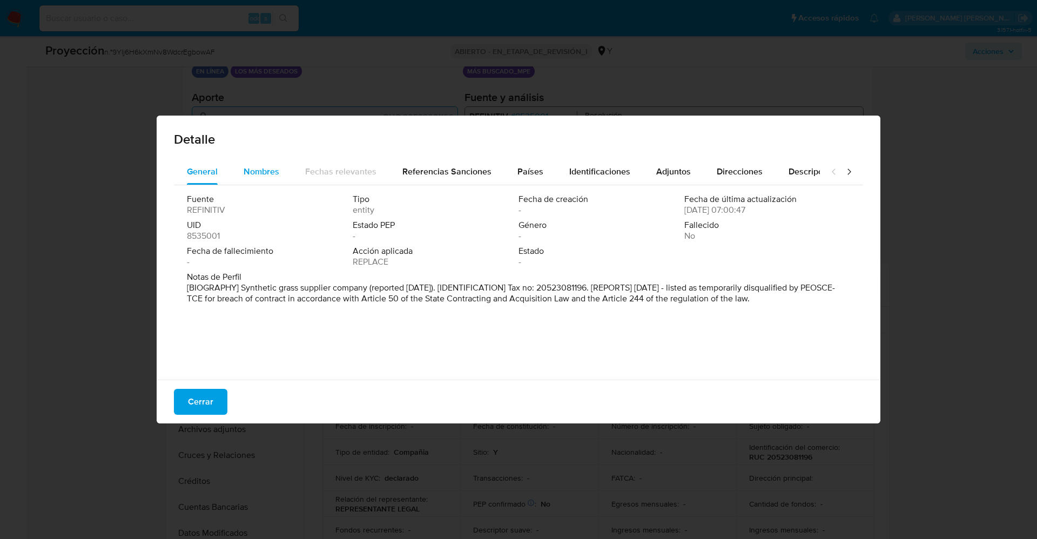
click at [266, 176] on span "Nombres" at bounding box center [262, 171] width 36 height 12
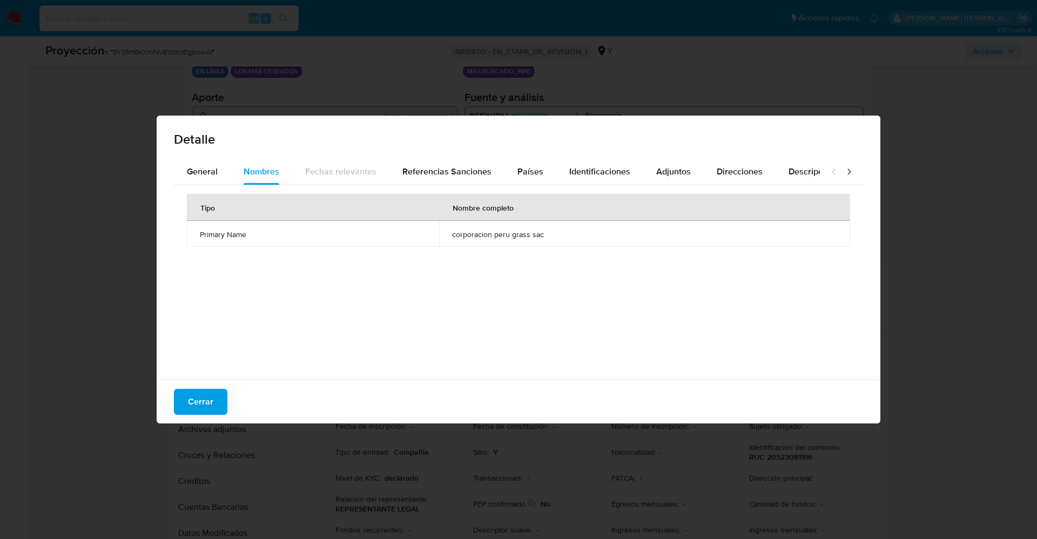
drag, startPoint x: 450, startPoint y: 231, endPoint x: 557, endPoint y: 239, distance: 106.7
click at [563, 239] on span "corporacion peru grass sac" at bounding box center [644, 235] width 385 height 10
